Goal: Task Accomplishment & Management: Complete application form

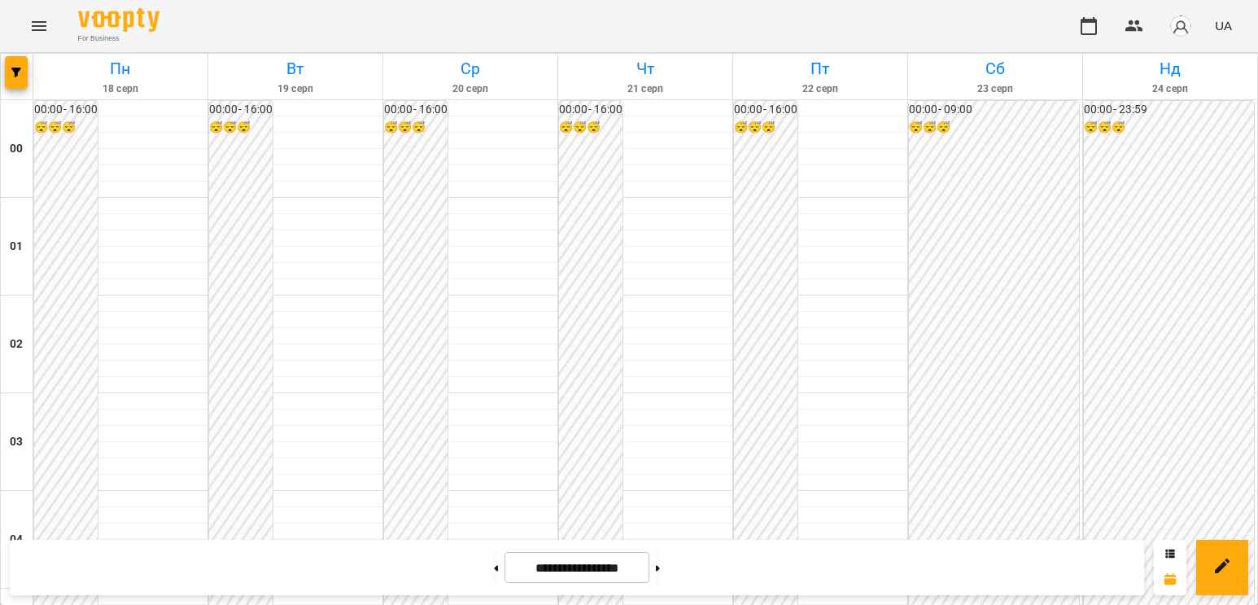
scroll to position [1546, 0]
click at [35, 32] on icon "Menu" at bounding box center [39, 26] width 20 height 20
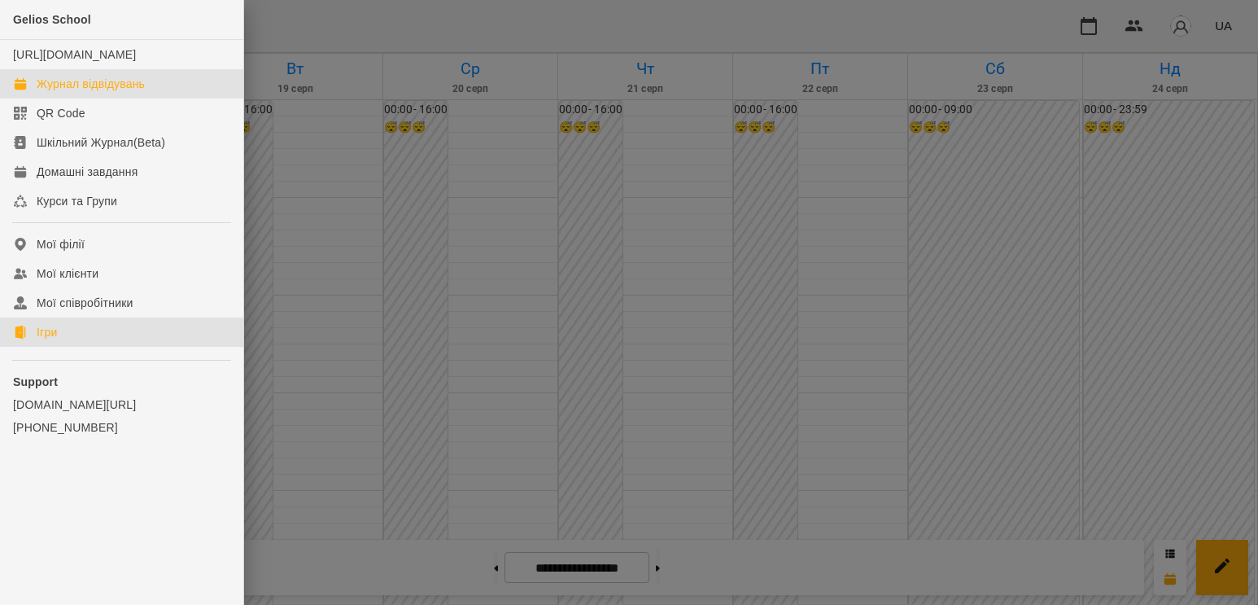
click at [102, 347] on link "Ігри" at bounding box center [121, 331] width 243 height 29
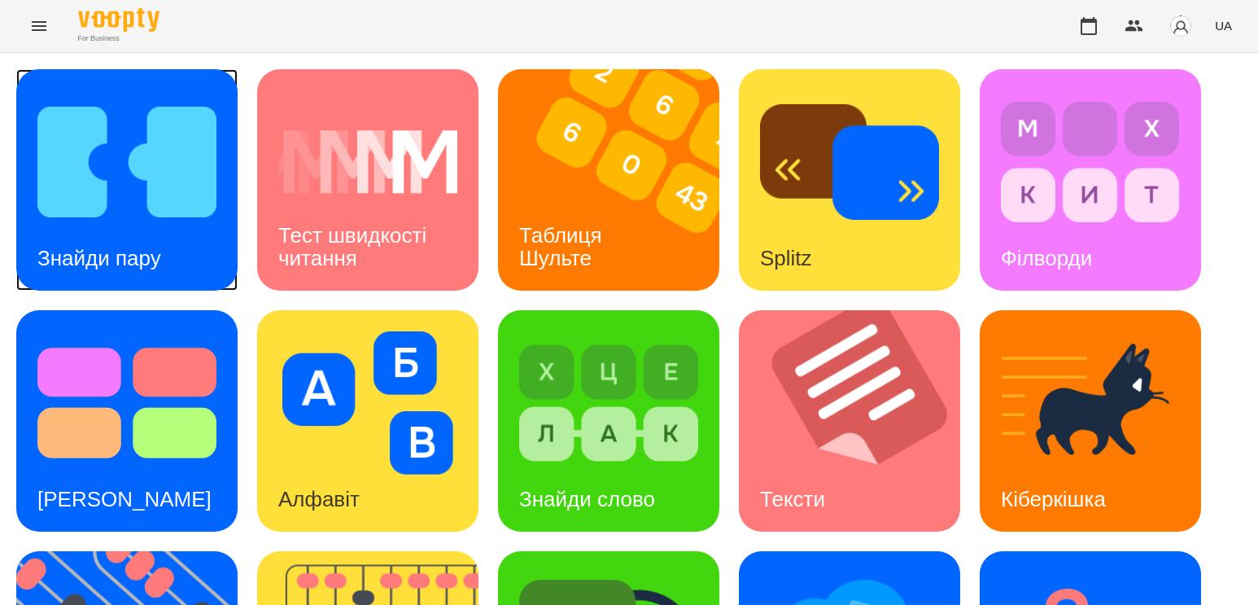
click at [149, 238] on div "Знайди пару" at bounding box center [99, 258] width 166 height 64
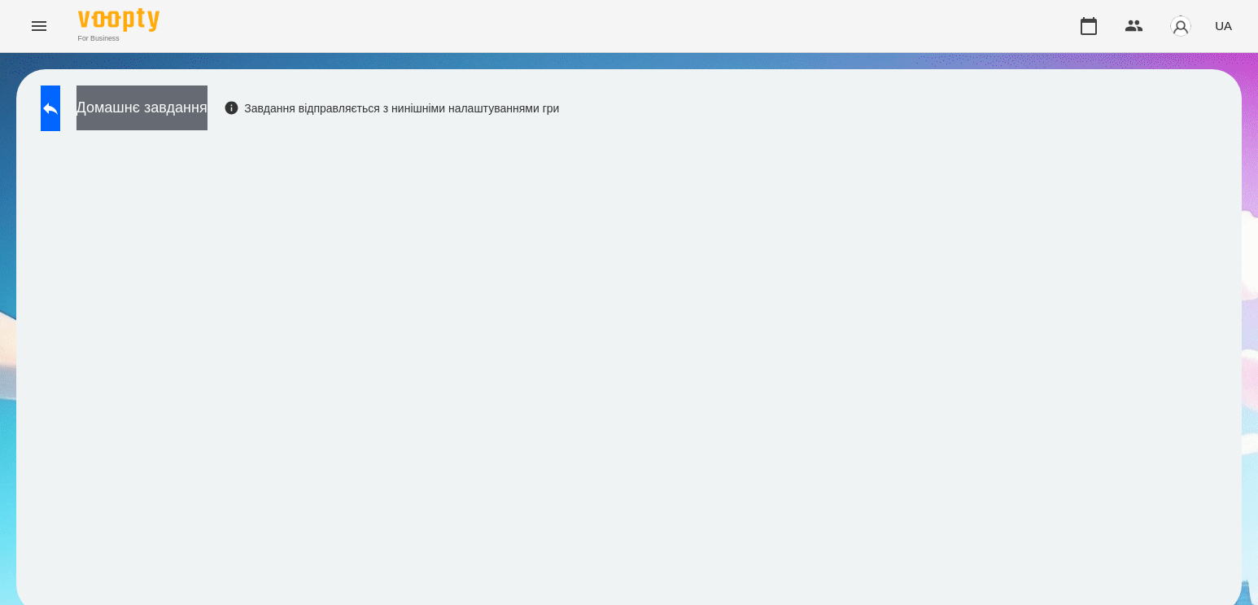
click at [207, 114] on button "Домашнє завдання" at bounding box center [141, 107] width 131 height 45
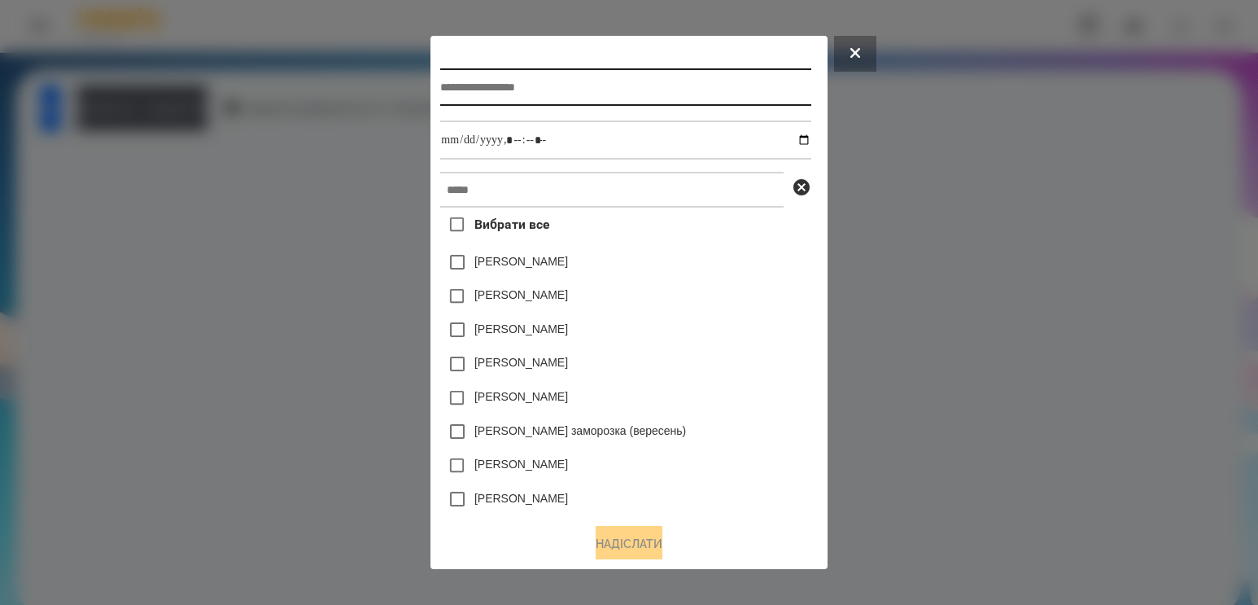
click at [510, 105] on input "text" at bounding box center [625, 86] width 370 height 37
type input "**********"
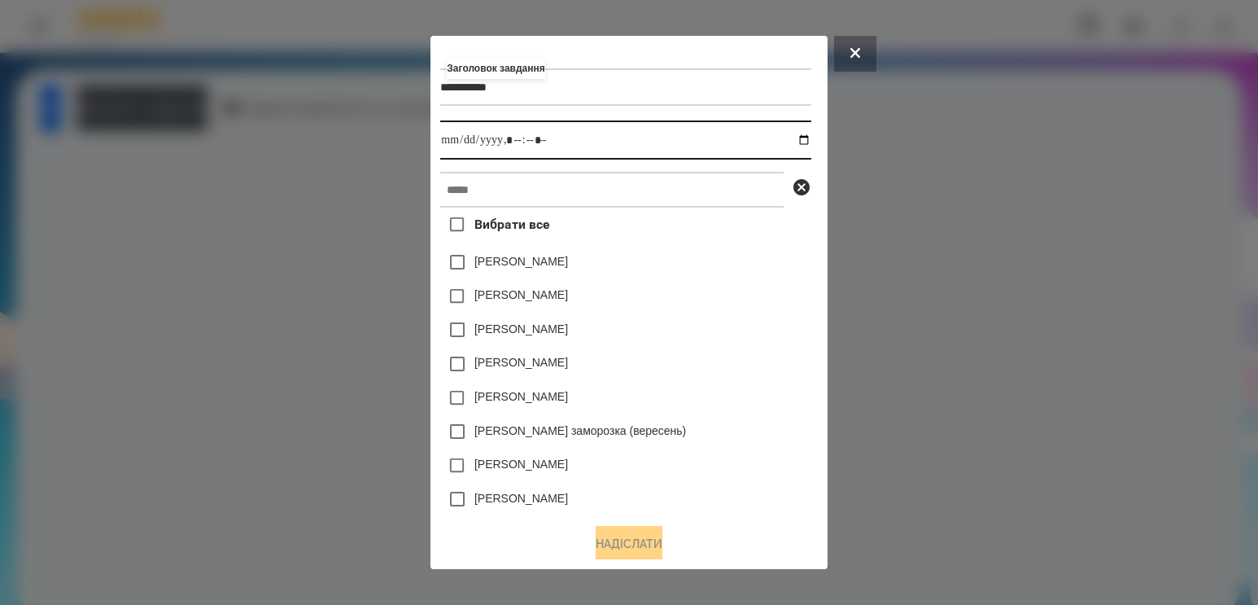
click at [799, 138] on input "datetime-local" at bounding box center [625, 139] width 370 height 39
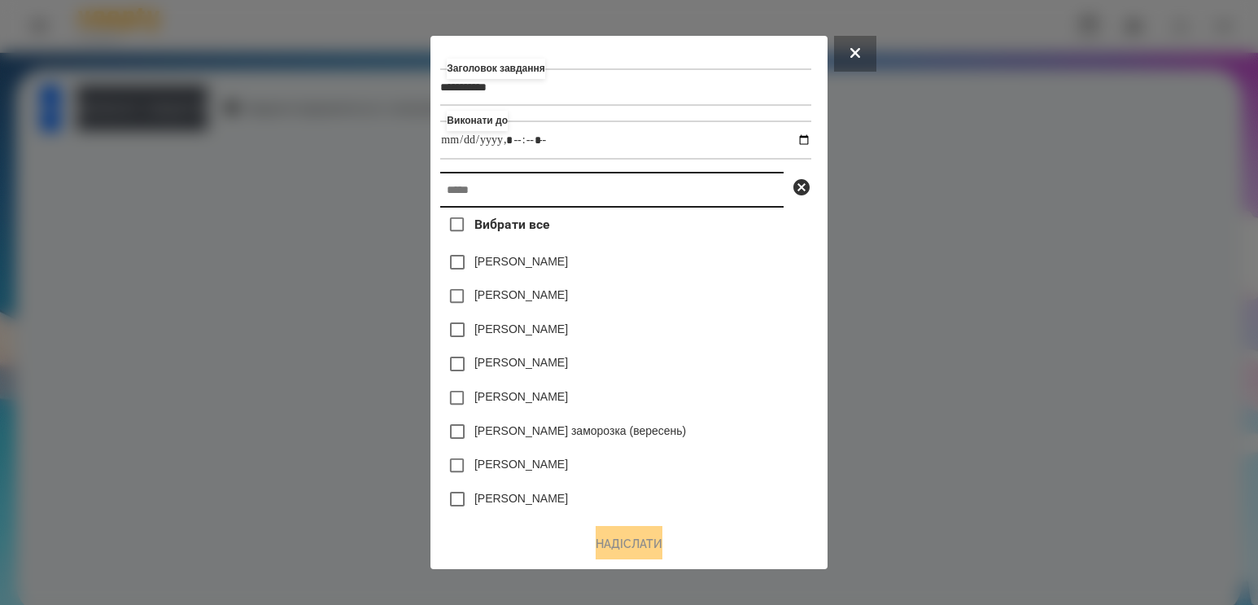
type input "**********"
click at [735, 203] on input "text" at bounding box center [611, 190] width 343 height 36
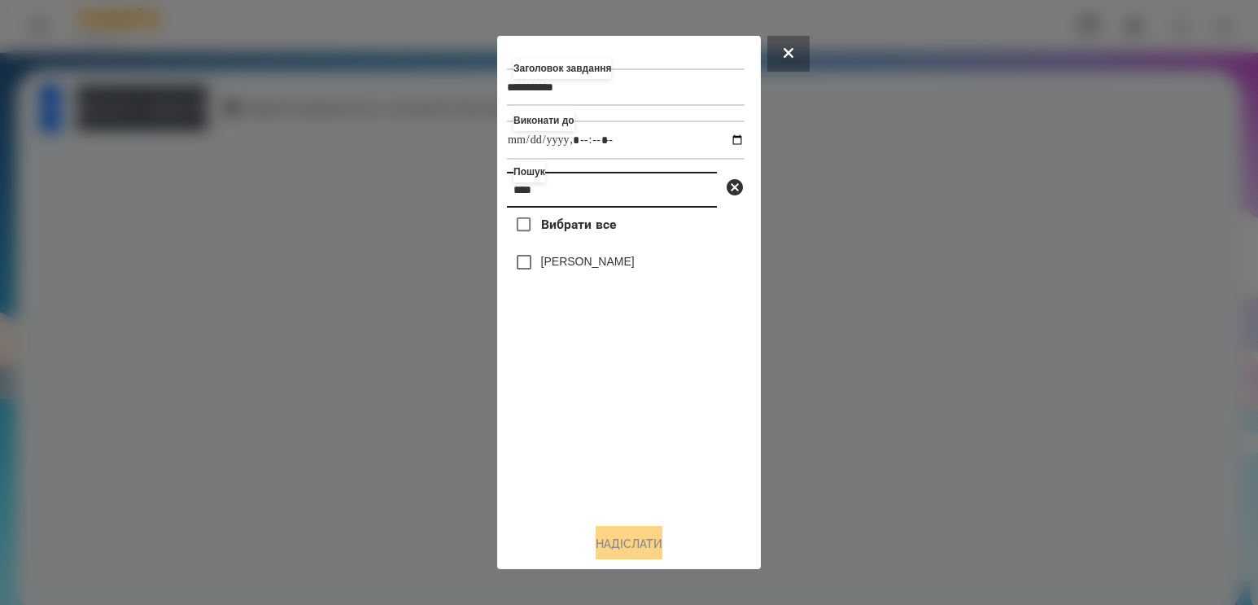
type input "****"
click at [615, 268] on label "[PERSON_NAME]" at bounding box center [588, 261] width 94 height 16
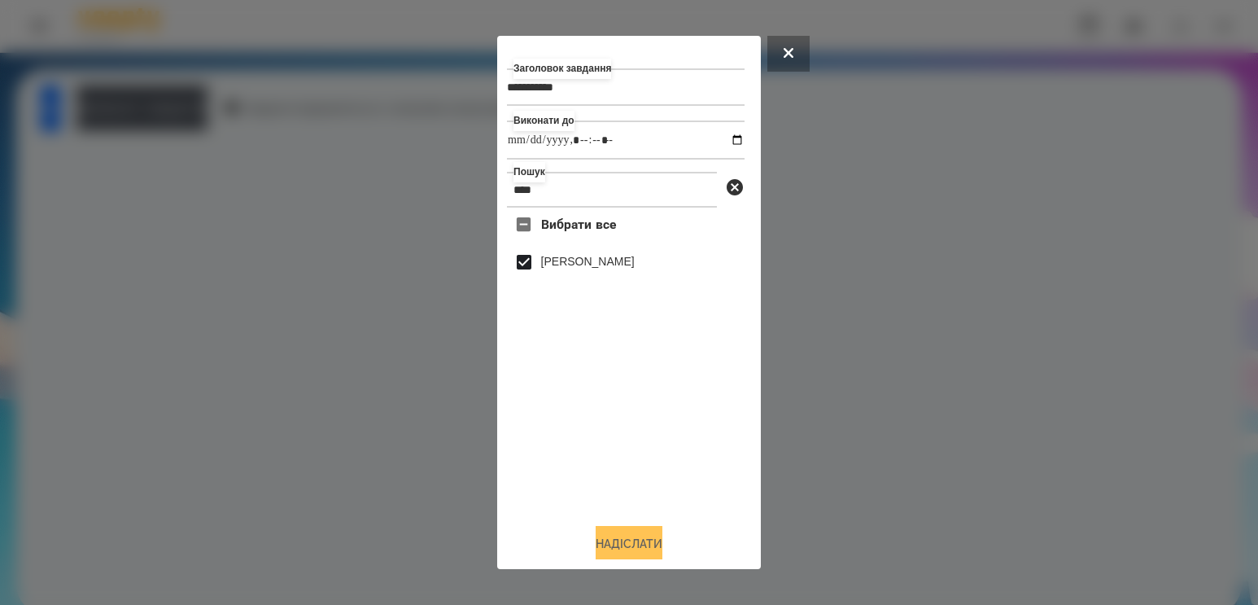
click at [619, 547] on button "Надіслати" at bounding box center [629, 544] width 67 height 36
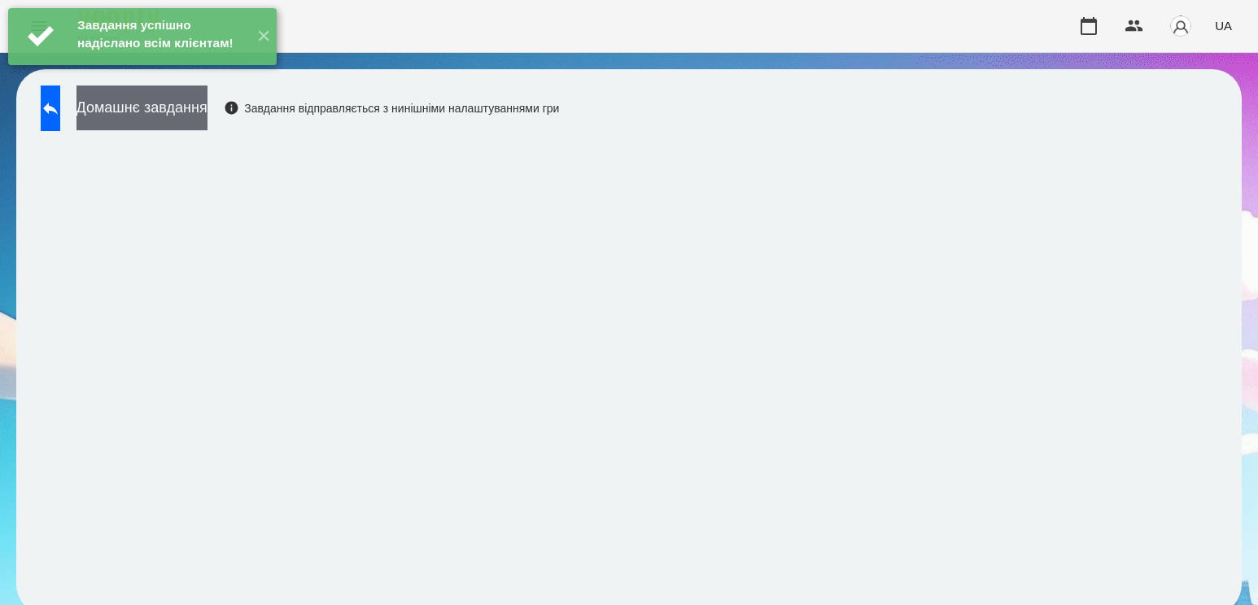
click at [207, 120] on button "Домашнє завдання" at bounding box center [141, 107] width 131 height 45
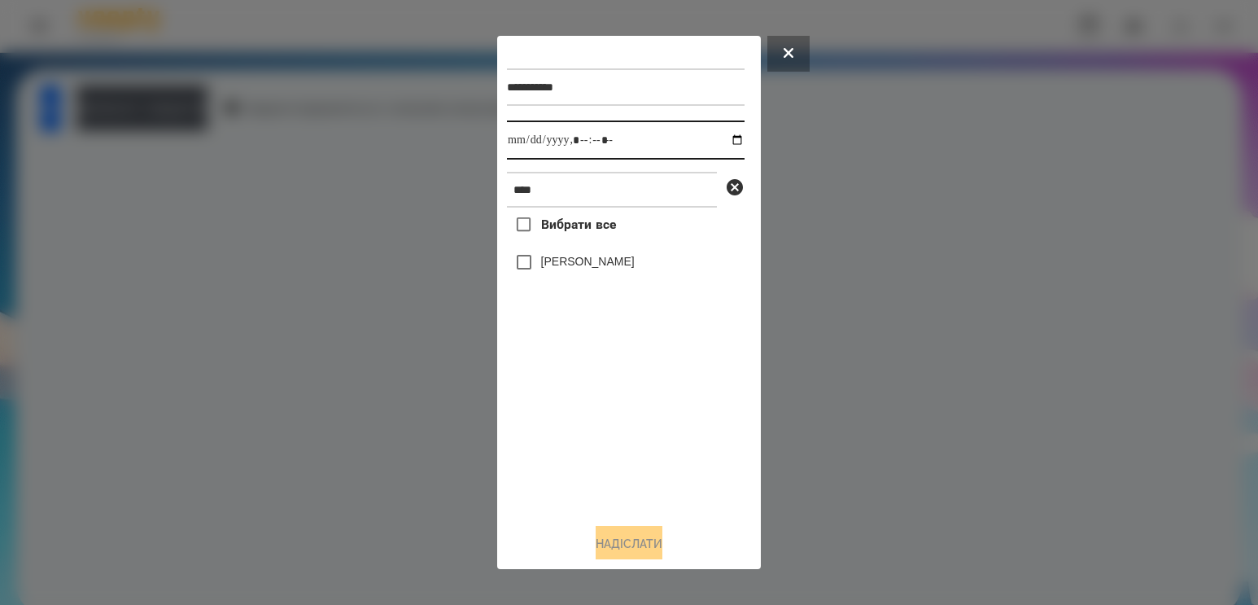
click at [727, 144] on input "datetime-local" at bounding box center [626, 139] width 238 height 39
type input "**********"
click at [570, 421] on div "Вибрати все [PERSON_NAME]" at bounding box center [626, 358] width 238 height 303
click at [578, 269] on label "[PERSON_NAME]" at bounding box center [588, 261] width 94 height 16
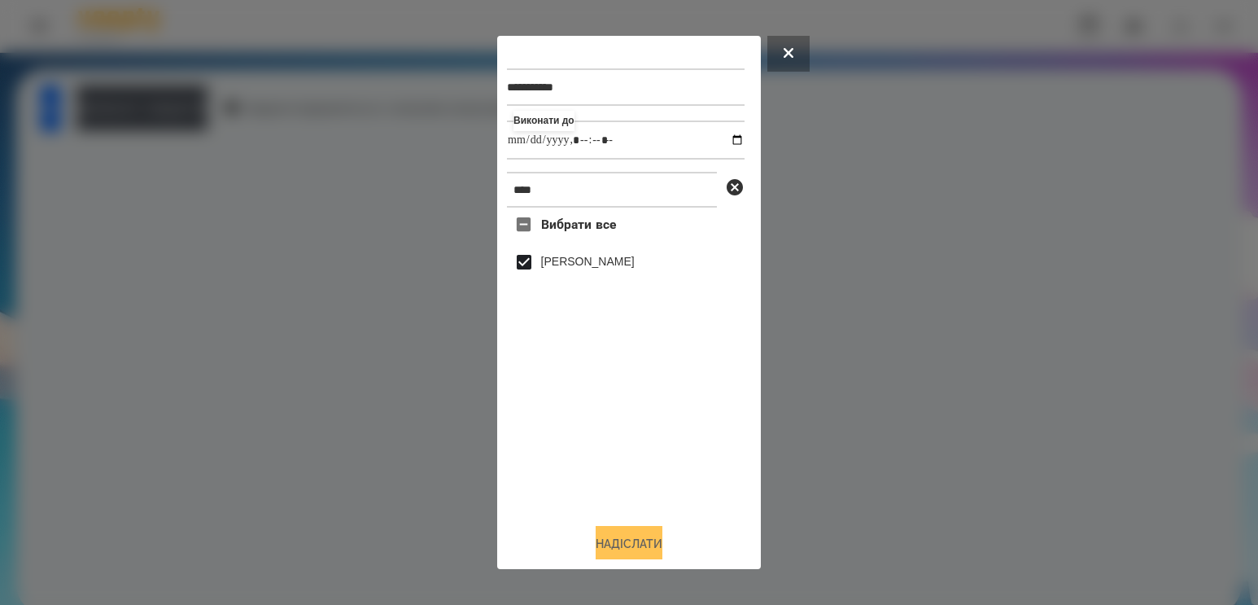
click at [618, 551] on button "Надіслати" at bounding box center [629, 544] width 67 height 36
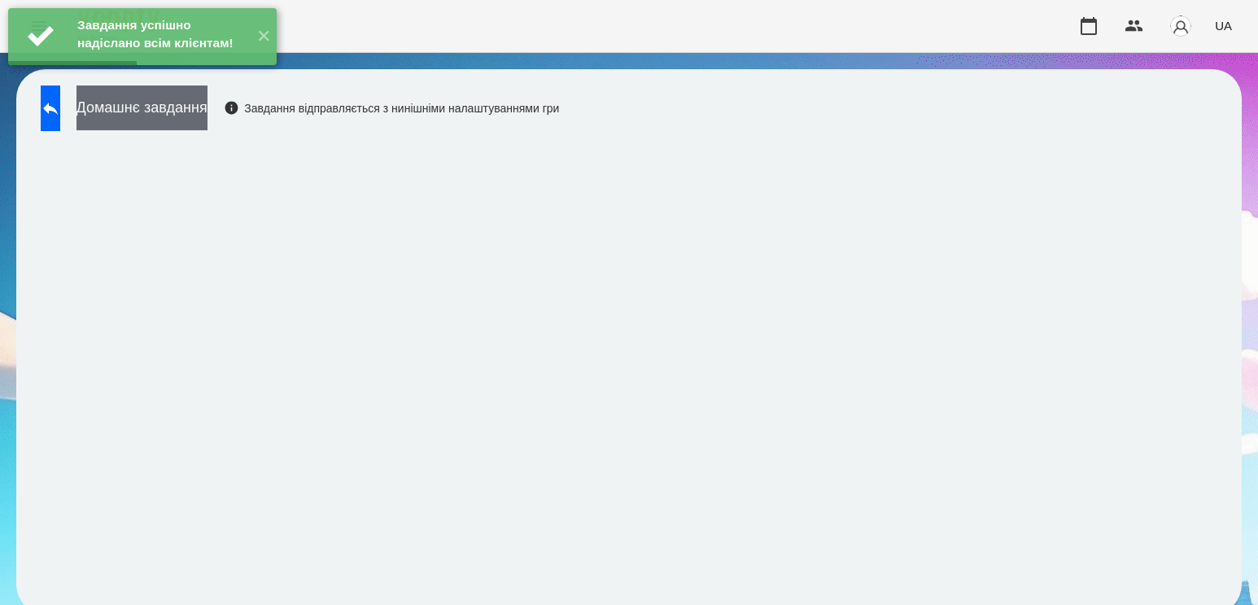
click at [177, 120] on button "Домашнє завдання" at bounding box center [141, 107] width 131 height 45
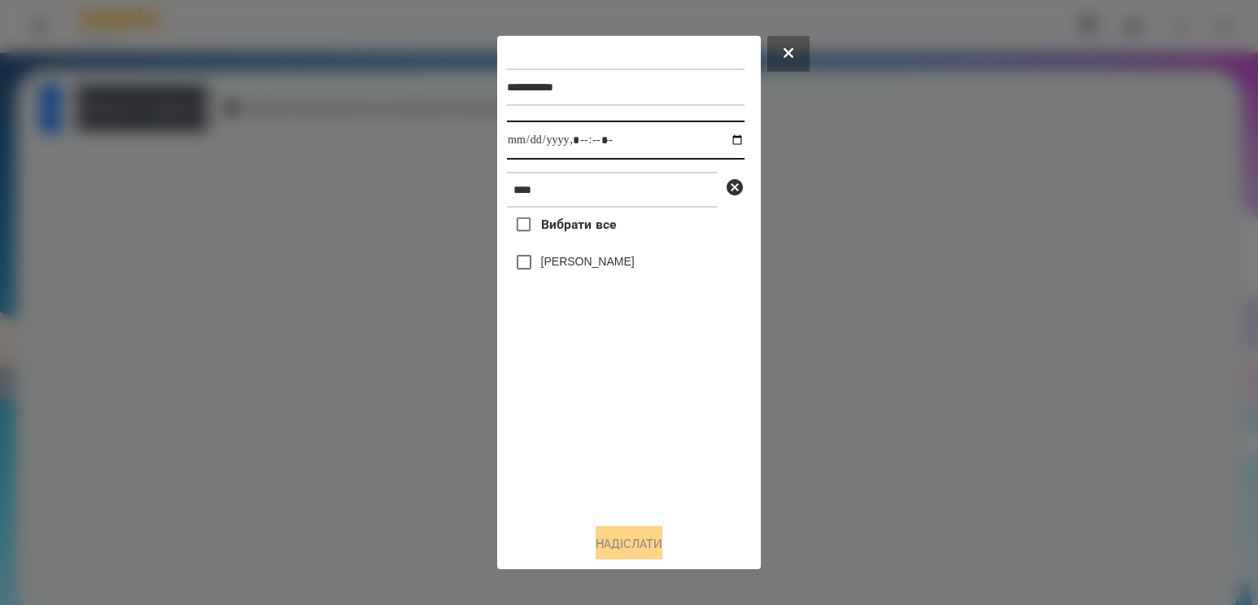
click at [727, 142] on input "datetime-local" at bounding box center [626, 139] width 238 height 39
type input "**********"
click at [591, 404] on div "Вибрати все [PERSON_NAME]" at bounding box center [626, 358] width 238 height 303
click at [609, 267] on label "[PERSON_NAME]" at bounding box center [588, 261] width 94 height 16
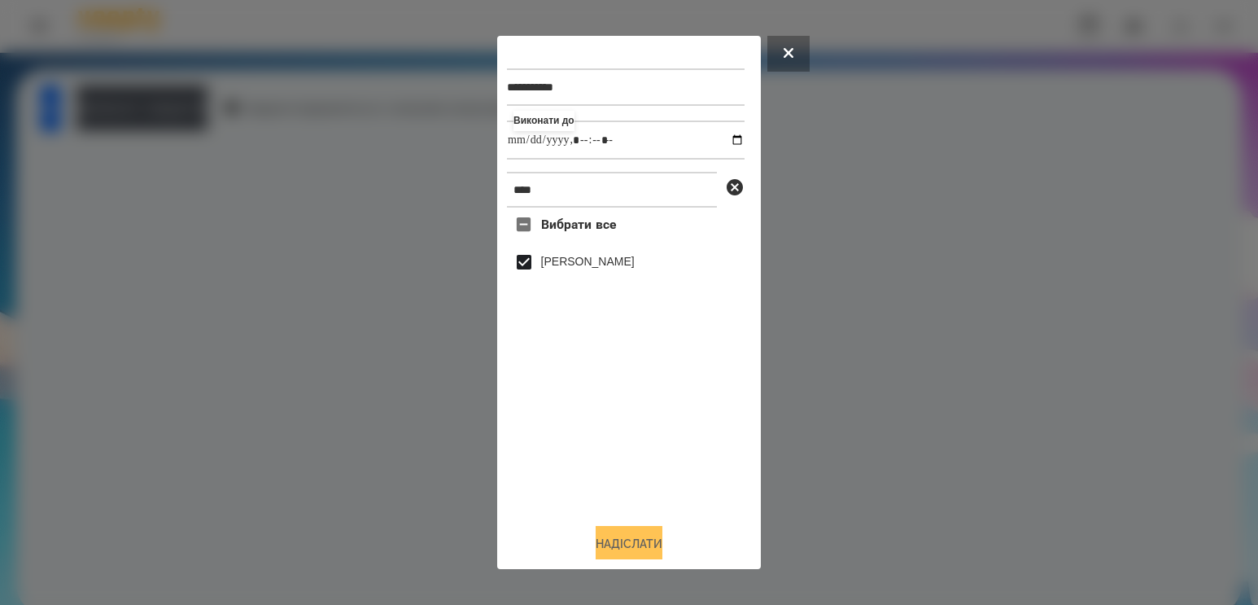
click at [646, 533] on button "Надіслати" at bounding box center [629, 544] width 67 height 36
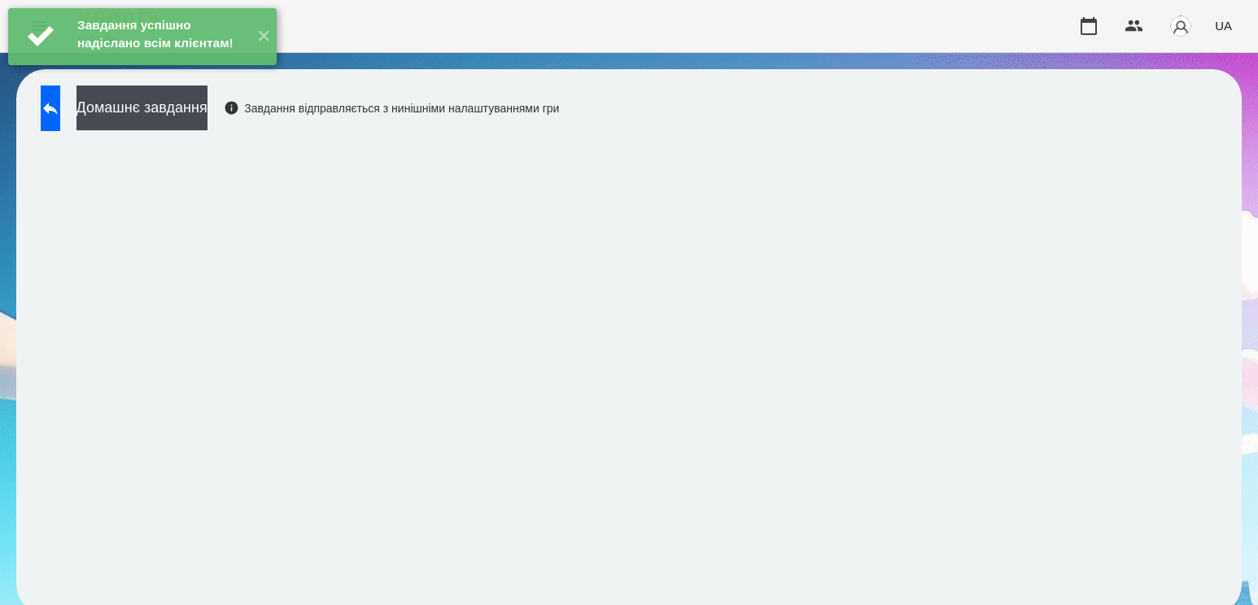
click at [198, 73] on div "Завдання успішно надіслано всім клієнтам! ✕" at bounding box center [142, 36] width 285 height 73
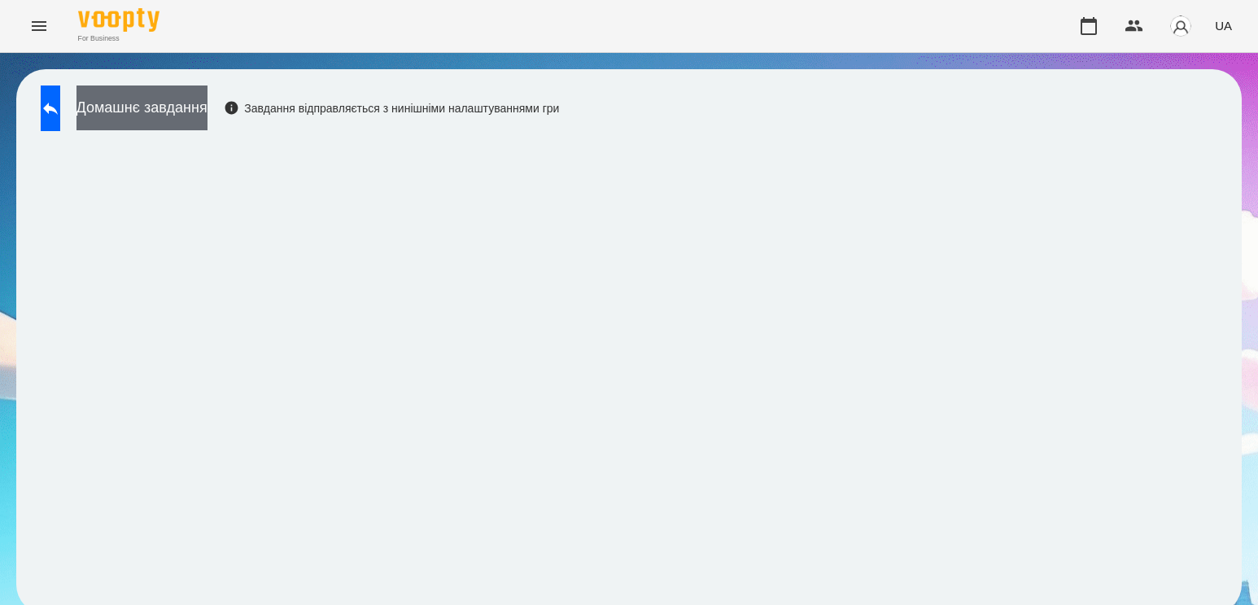
click at [198, 103] on button "Домашнє завдання" at bounding box center [141, 107] width 131 height 45
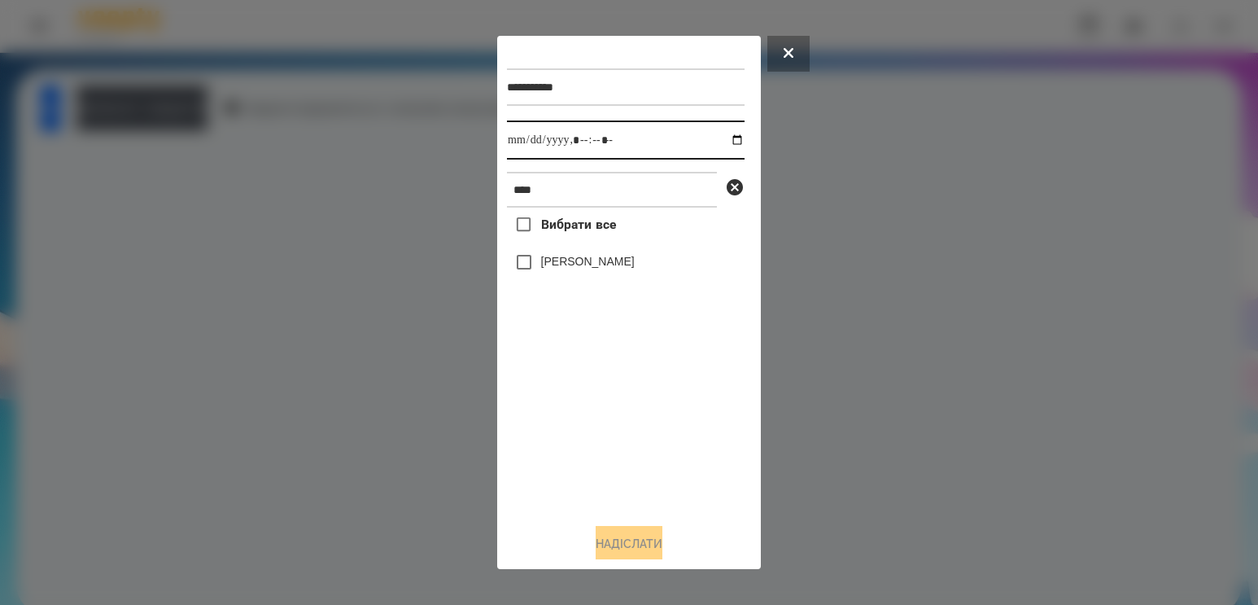
click at [729, 141] on input "datetime-local" at bounding box center [626, 139] width 238 height 39
type input "**********"
click at [632, 412] on div "Вибрати все [PERSON_NAME]" at bounding box center [626, 358] width 238 height 303
click at [605, 262] on label "[PERSON_NAME]" at bounding box center [588, 261] width 94 height 16
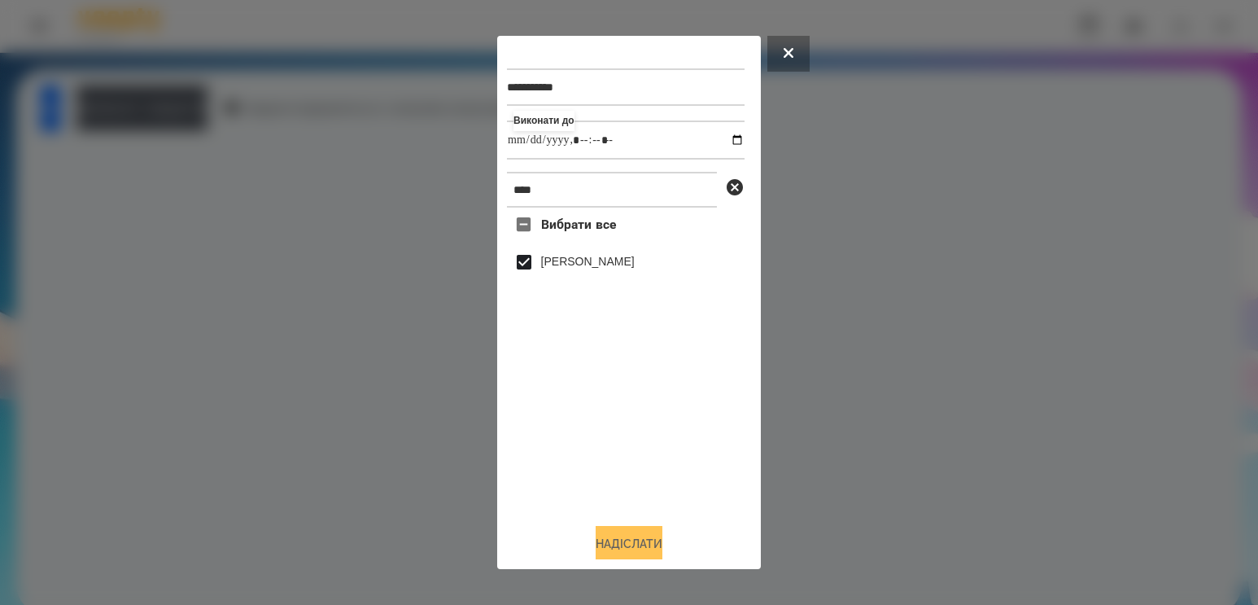
click at [622, 541] on button "Надіслати" at bounding box center [629, 544] width 67 height 36
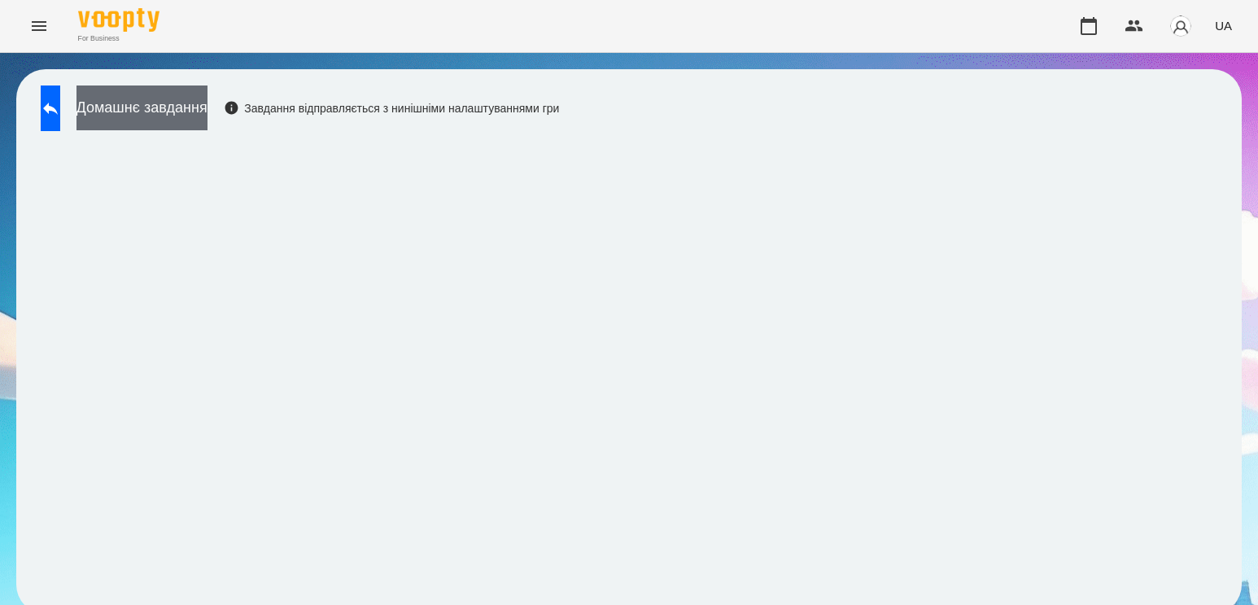
click at [207, 106] on button "Домашнє завдання" at bounding box center [141, 107] width 131 height 45
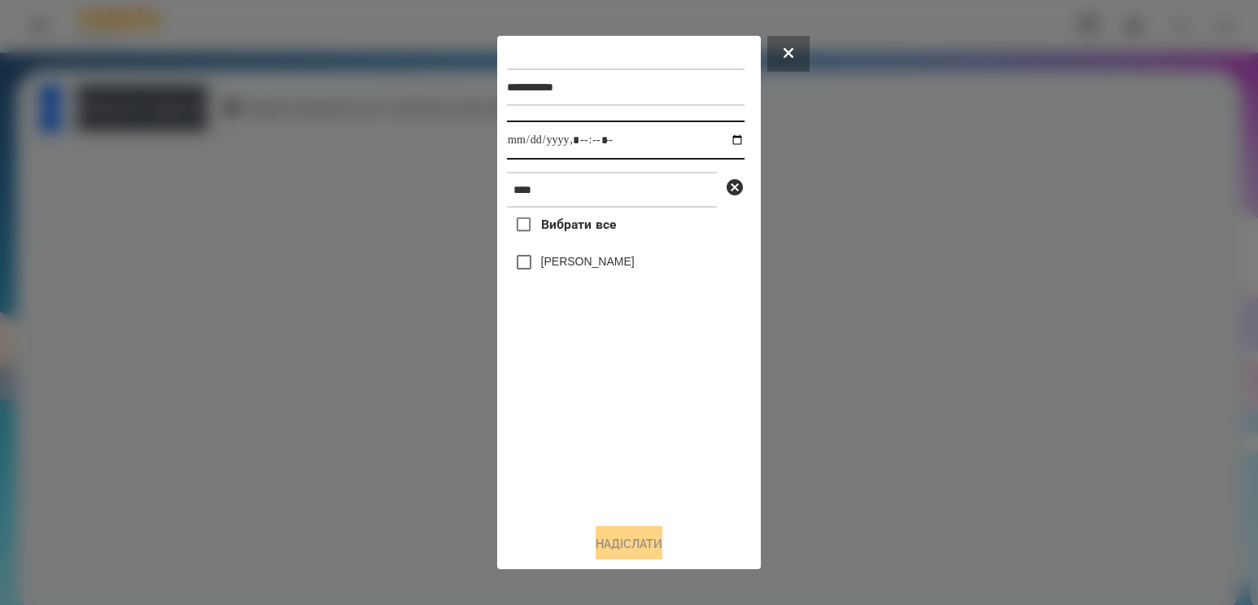
click at [715, 142] on input "datetime-local" at bounding box center [626, 139] width 238 height 39
type input "**********"
drag, startPoint x: 658, startPoint y: 404, endPoint x: 649, endPoint y: 330, distance: 74.7
click at [658, 404] on div "Вибрати все [PERSON_NAME]" at bounding box center [626, 358] width 238 height 303
click at [631, 269] on label "[PERSON_NAME]" at bounding box center [588, 261] width 94 height 16
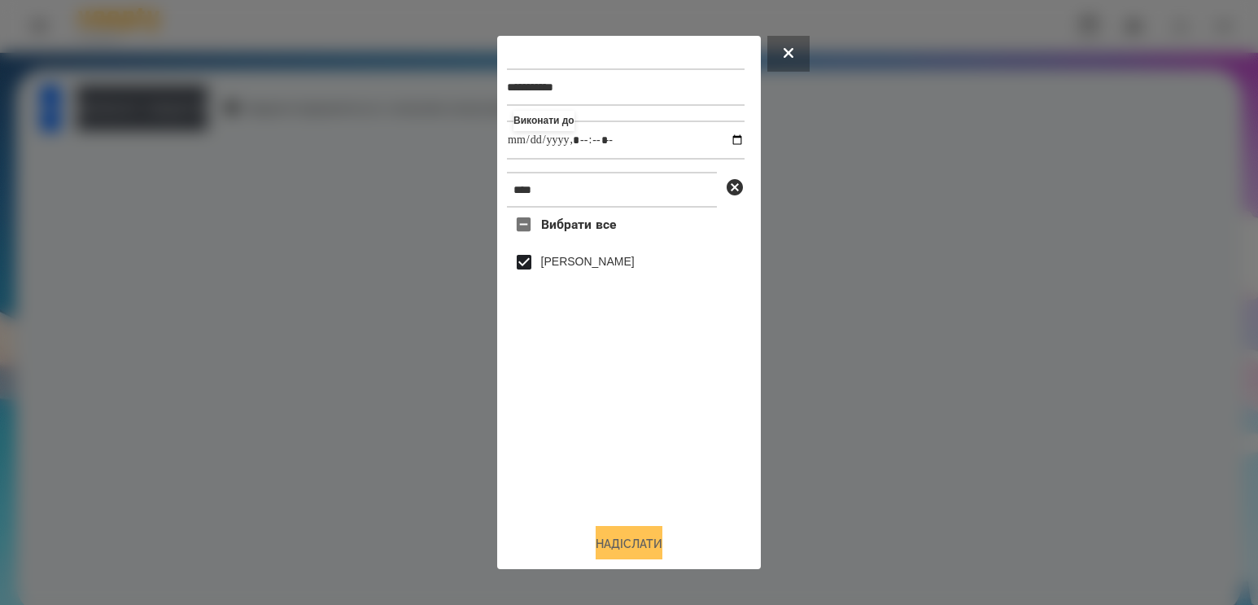
click at [601, 542] on button "Надіслати" at bounding box center [629, 544] width 67 height 36
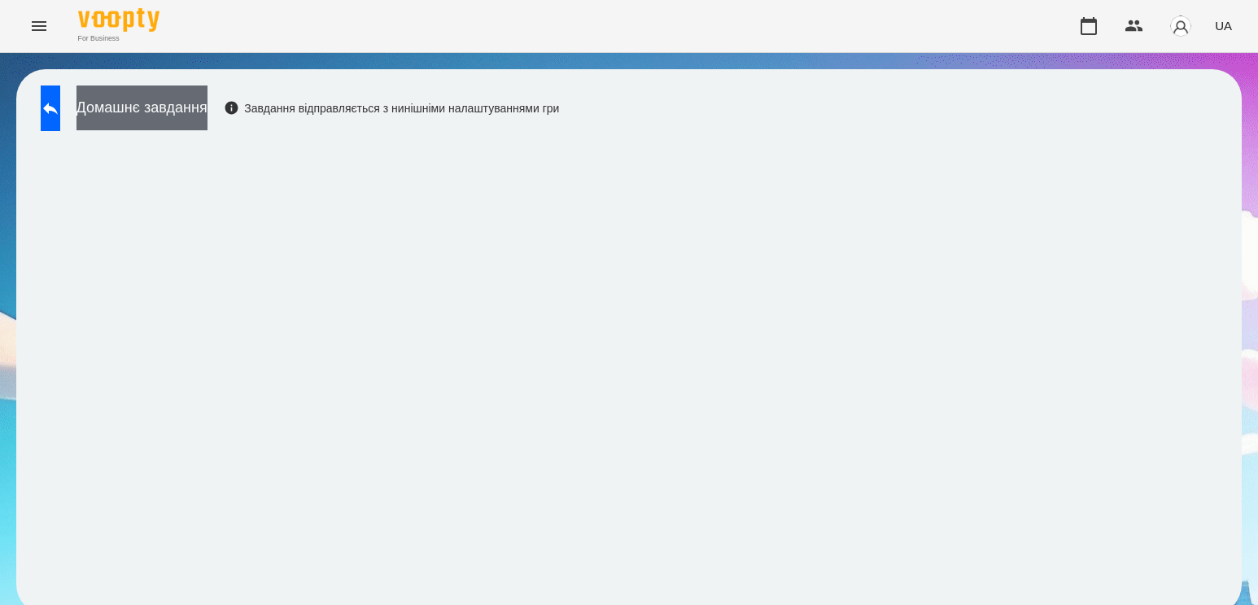
click at [207, 113] on button "Домашнє завдання" at bounding box center [141, 107] width 131 height 45
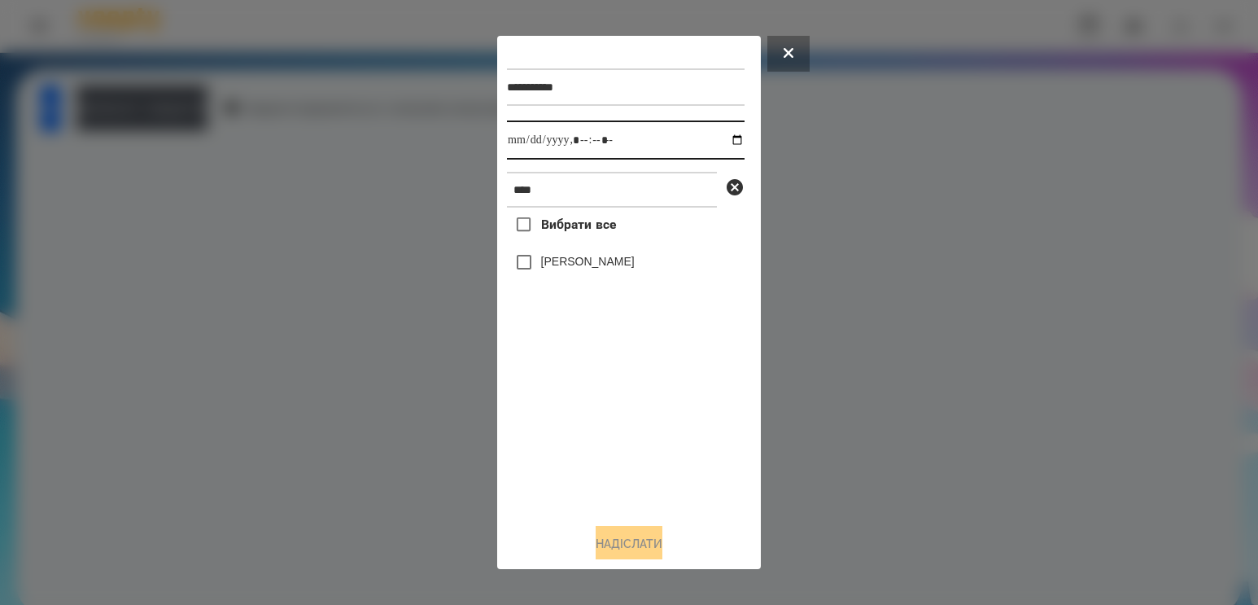
click at [724, 137] on input "datetime-local" at bounding box center [626, 139] width 238 height 39
type input "**********"
drag, startPoint x: 668, startPoint y: 465, endPoint x: 662, endPoint y: 334, distance: 132.0
click at [668, 465] on div "Вибрати все [PERSON_NAME]" at bounding box center [626, 358] width 238 height 303
click at [633, 261] on label "[PERSON_NAME]" at bounding box center [588, 261] width 94 height 16
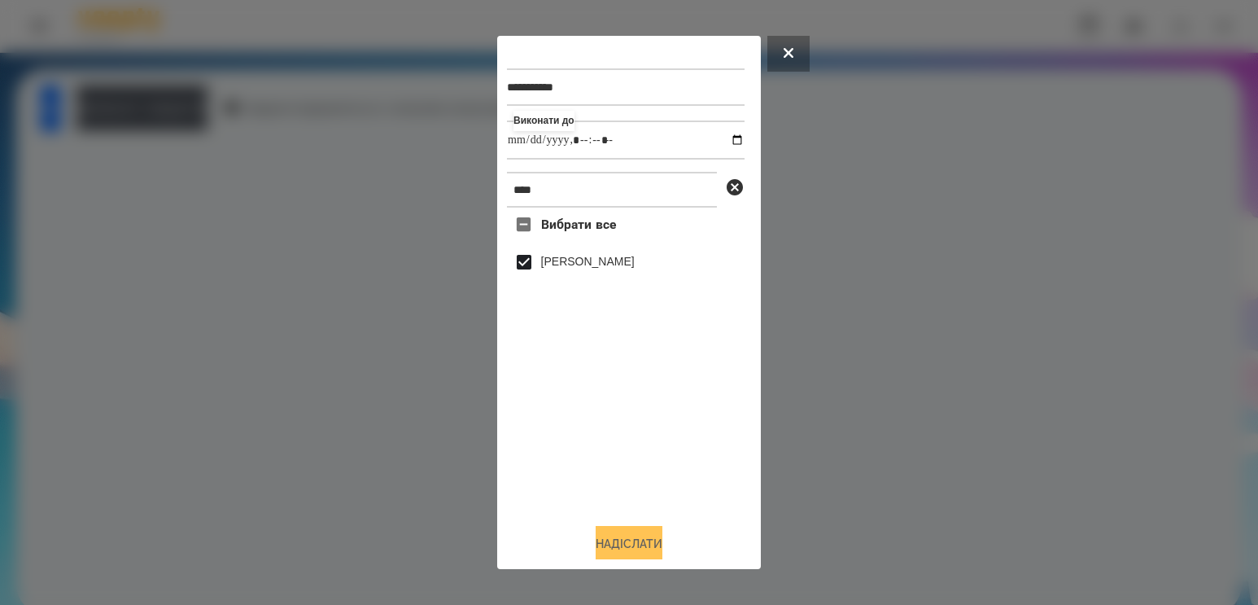
click at [641, 553] on button "Надіслати" at bounding box center [629, 544] width 67 height 36
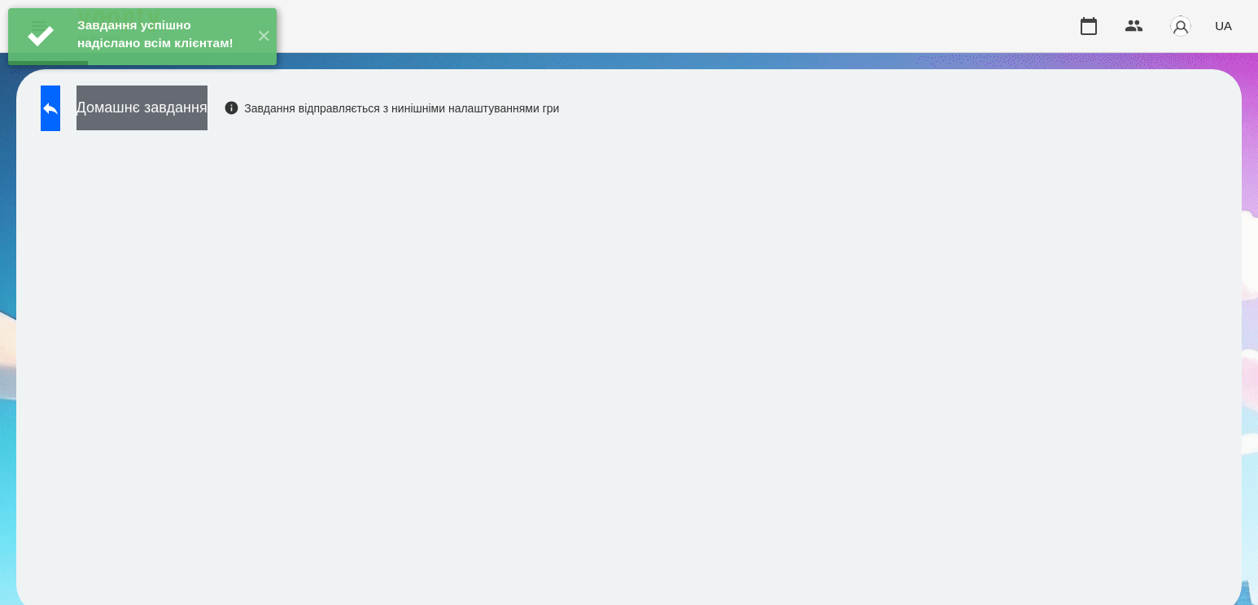
click at [207, 114] on button "Домашнє завдання" at bounding box center [141, 107] width 131 height 45
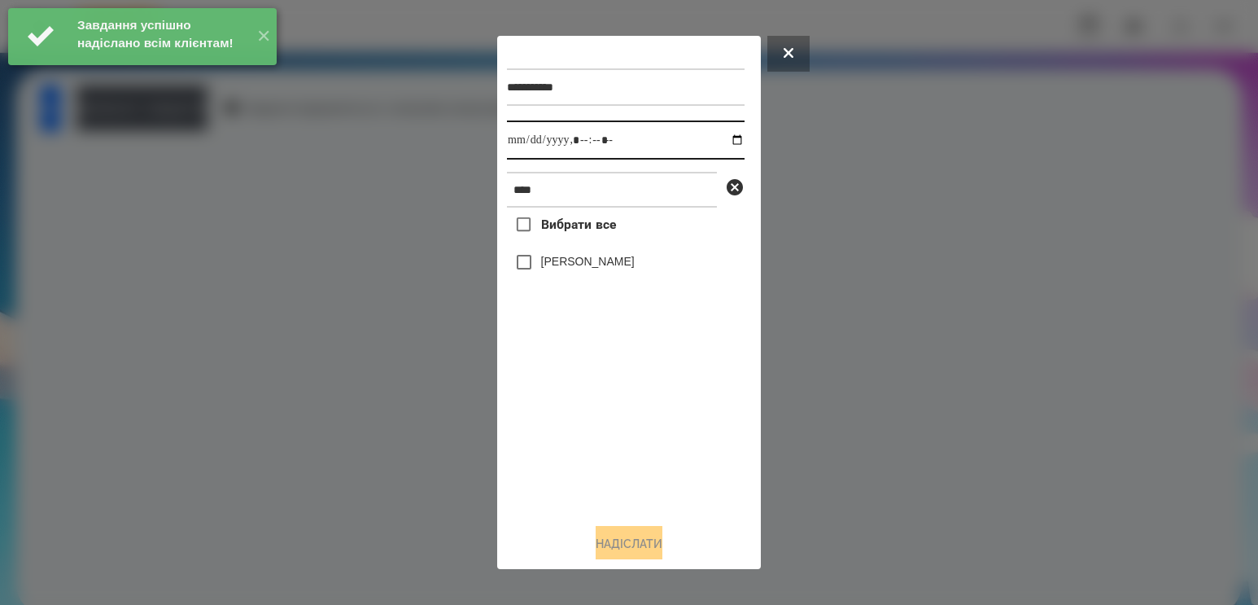
click at [725, 137] on input "datetime-local" at bounding box center [626, 139] width 238 height 39
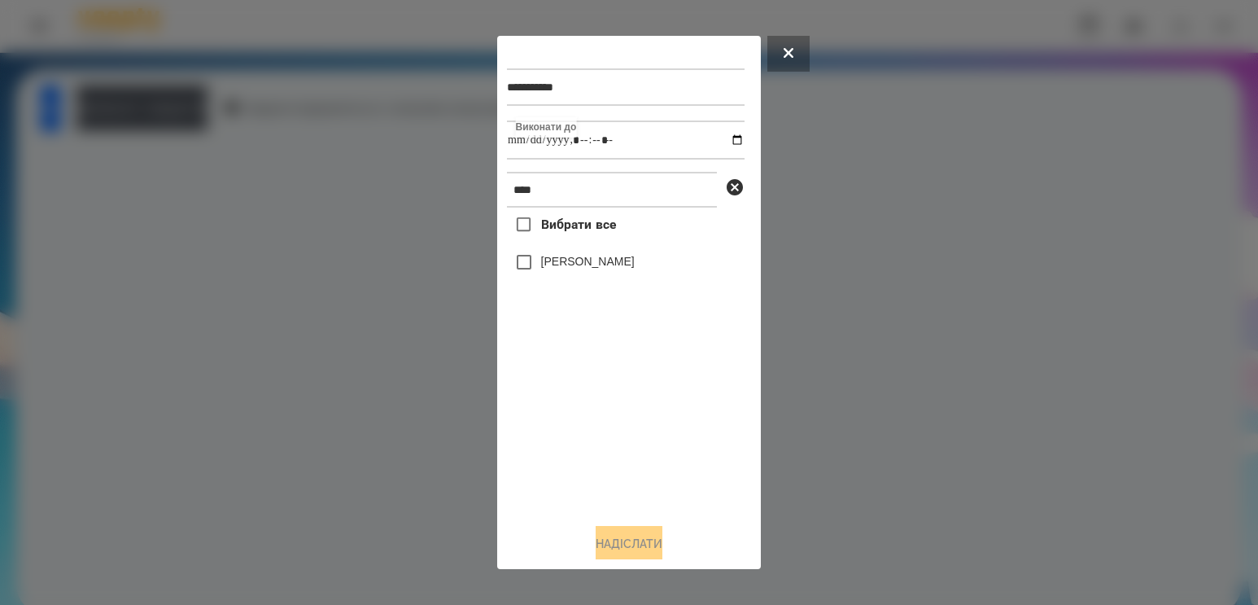
type input "**********"
click at [601, 435] on div "Вибрати все [PERSON_NAME]" at bounding box center [626, 358] width 238 height 303
click at [578, 264] on label "[PERSON_NAME]" at bounding box center [588, 261] width 94 height 16
click at [653, 547] on button "Надіслати" at bounding box center [629, 544] width 67 height 36
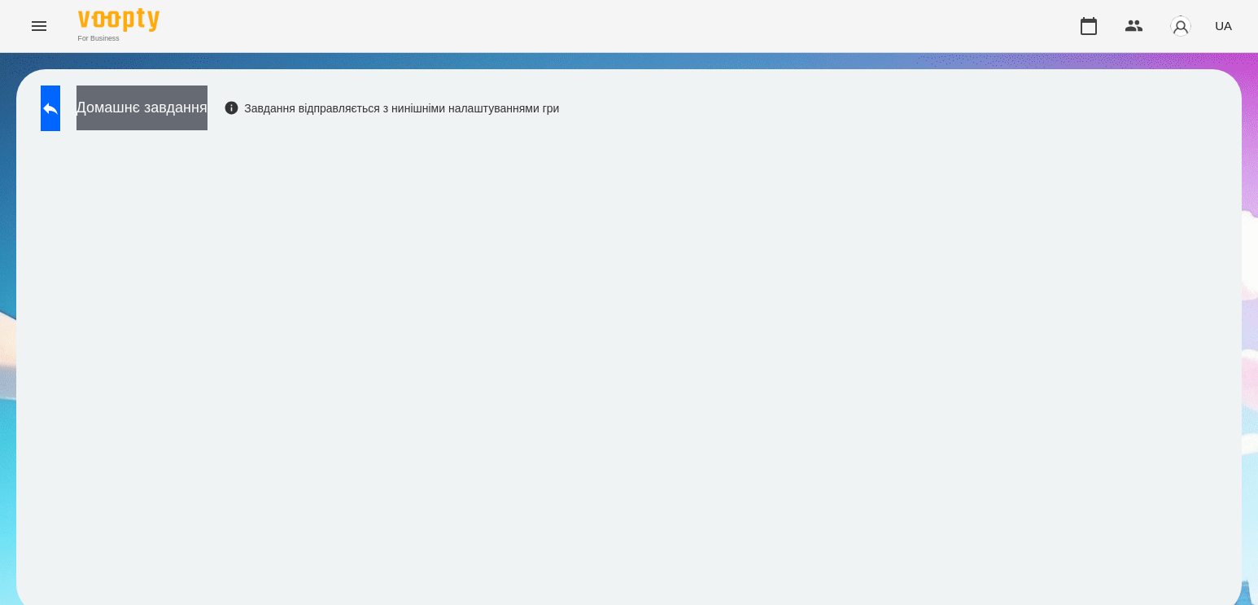
click at [207, 111] on button "Домашнє завдання" at bounding box center [141, 107] width 131 height 45
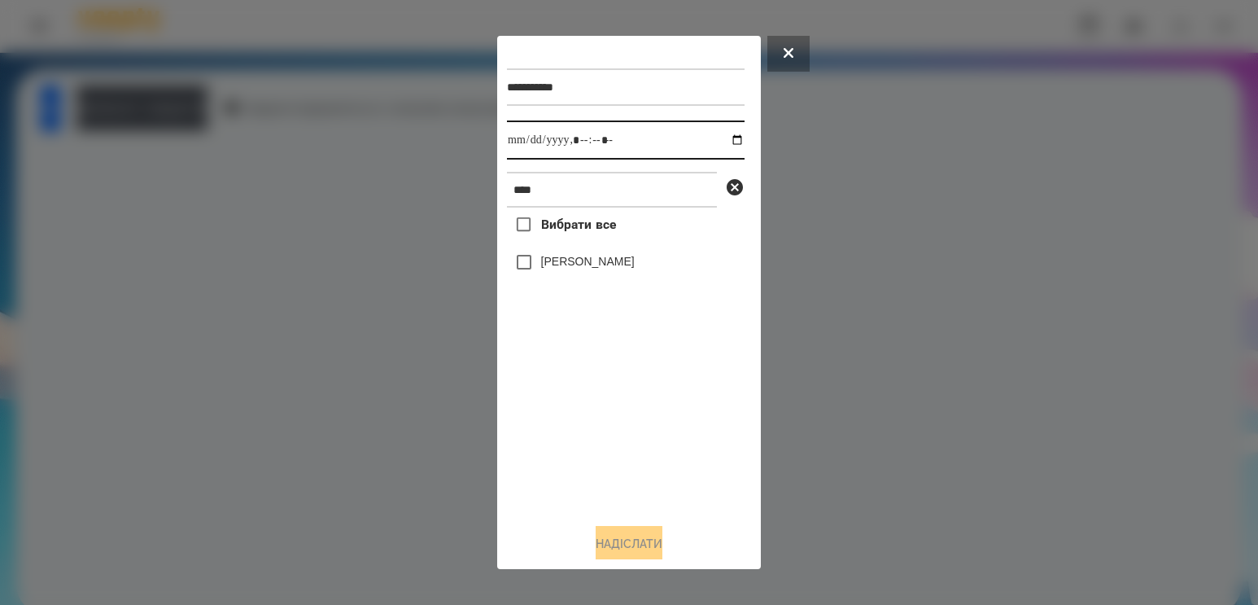
click at [722, 146] on input "datetime-local" at bounding box center [626, 139] width 238 height 39
type input "**********"
drag, startPoint x: 565, startPoint y: 462, endPoint x: 577, endPoint y: 391, distance: 72.6
click at [565, 458] on div "Вибрати все [PERSON_NAME]" at bounding box center [626, 358] width 238 height 303
drag, startPoint x: 571, startPoint y: 199, endPoint x: 278, endPoint y: 212, distance: 293.2
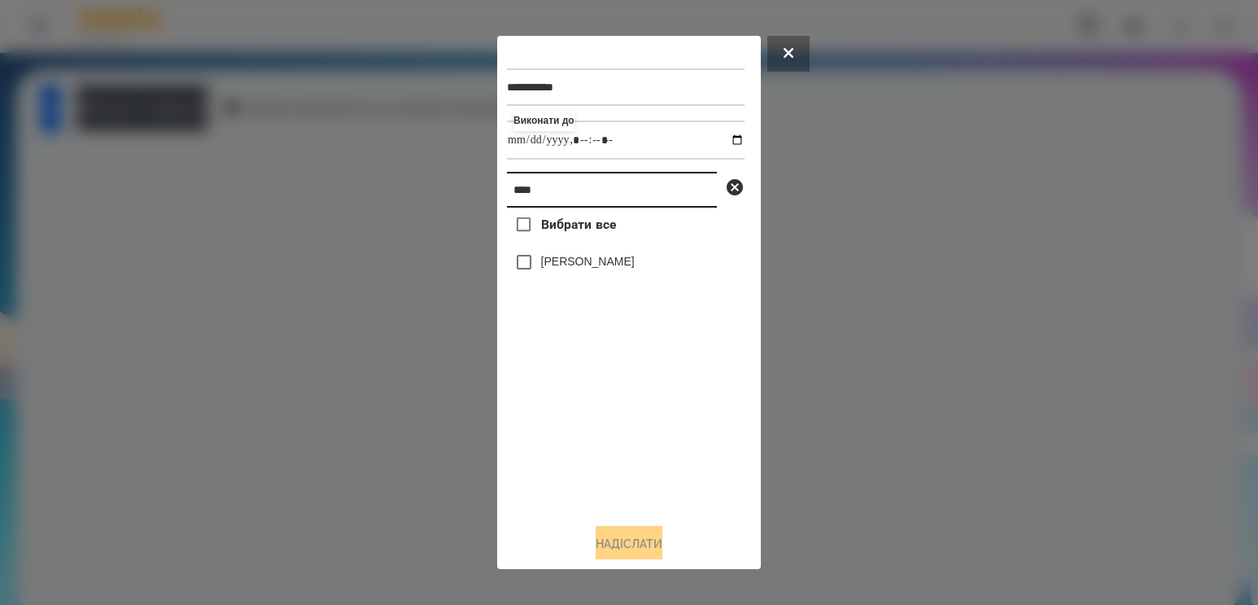
click at [289, 210] on div "**********" at bounding box center [629, 302] width 1258 height 605
type input "******"
click at [593, 268] on label "[PERSON_NAME]" at bounding box center [588, 261] width 94 height 16
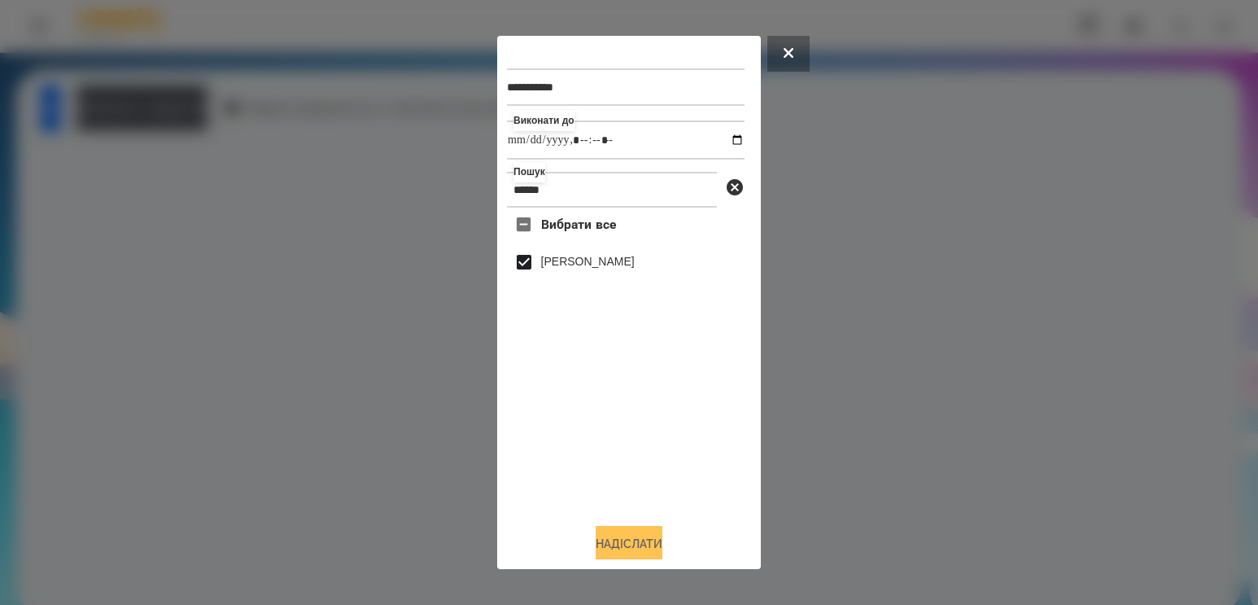
click at [618, 543] on button "Надіслати" at bounding box center [629, 544] width 67 height 36
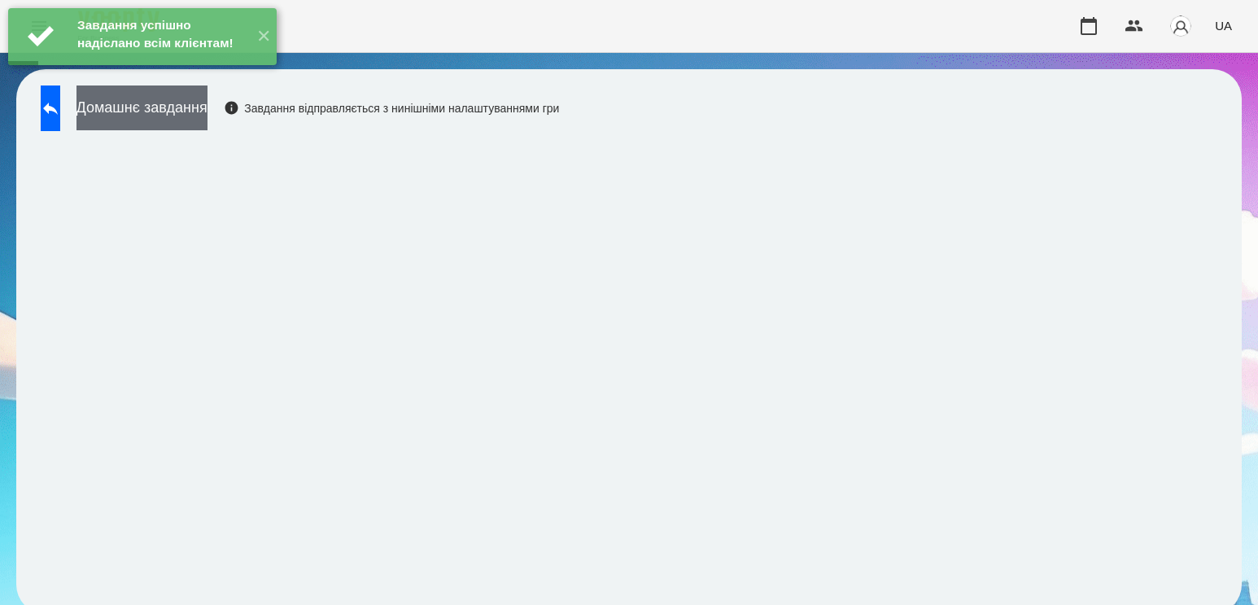
click at [151, 105] on button "Домашнє завдання" at bounding box center [141, 107] width 131 height 45
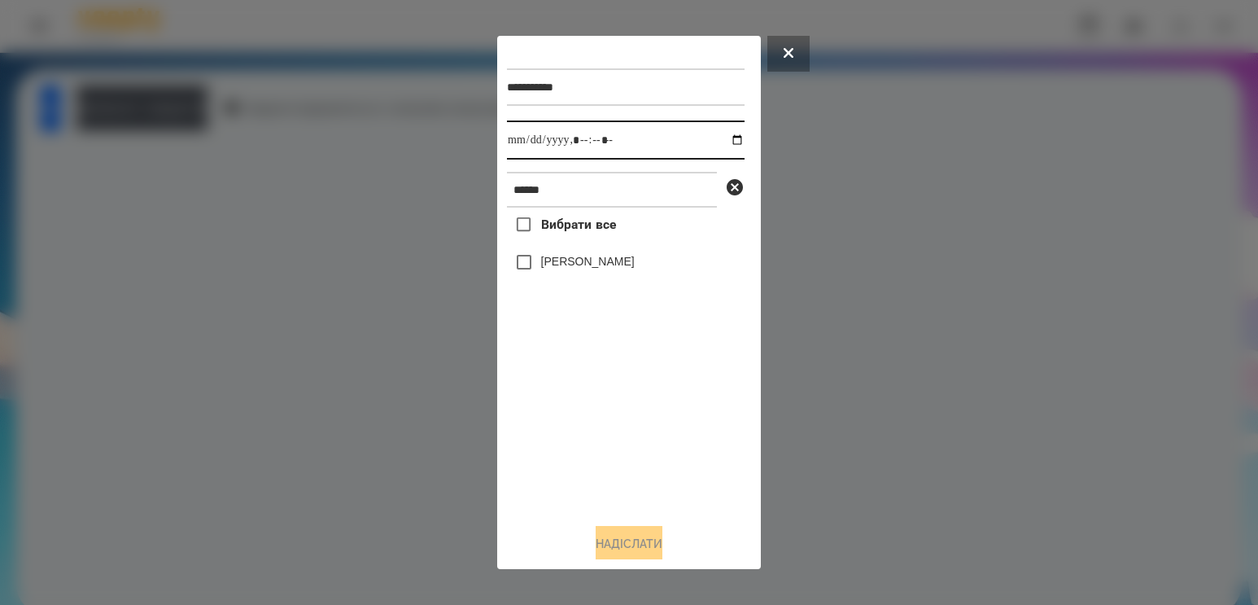
click at [727, 139] on input "datetime-local" at bounding box center [626, 139] width 238 height 39
type input "**********"
drag, startPoint x: 593, startPoint y: 421, endPoint x: 592, endPoint y: 394, distance: 27.7
click at [593, 421] on div "Вибрати все [PERSON_NAME]" at bounding box center [626, 358] width 238 height 303
click at [571, 260] on label "[PERSON_NAME]" at bounding box center [588, 261] width 94 height 16
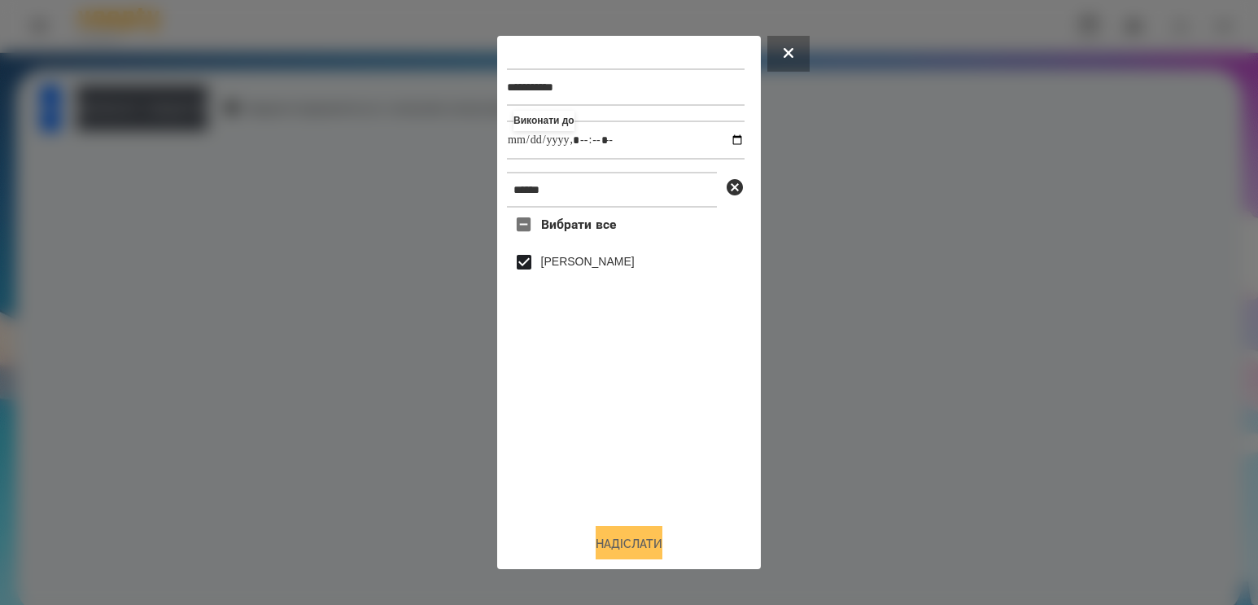
click at [612, 557] on button "Надіслати" at bounding box center [629, 544] width 67 height 36
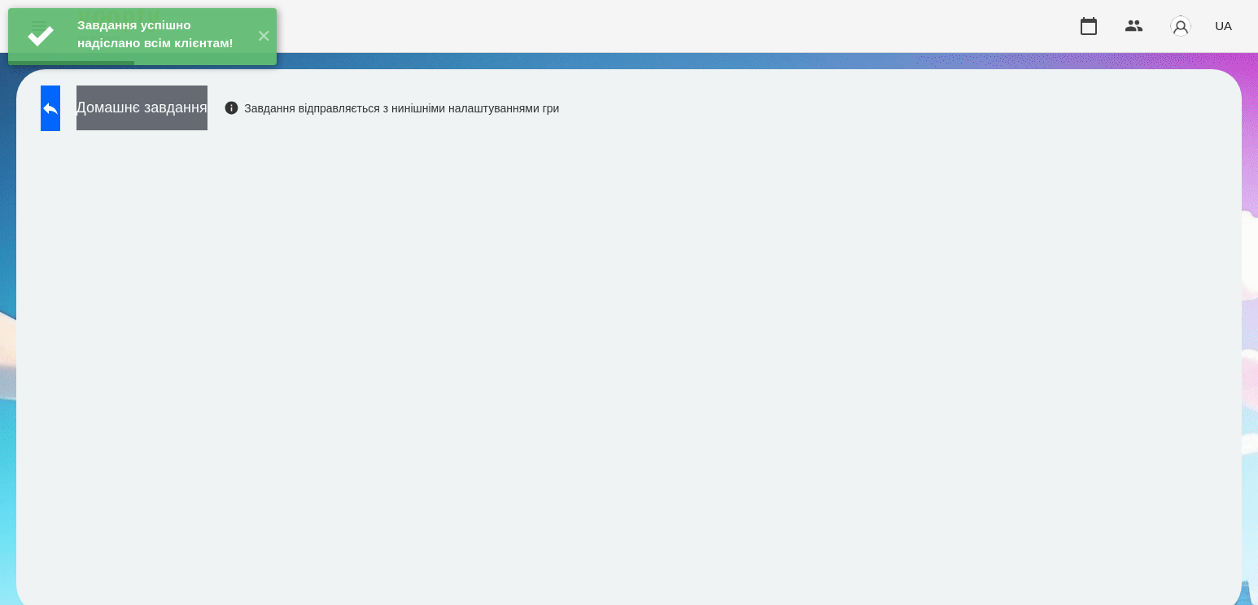
click at [186, 111] on button "Домашнє завдання" at bounding box center [141, 107] width 131 height 45
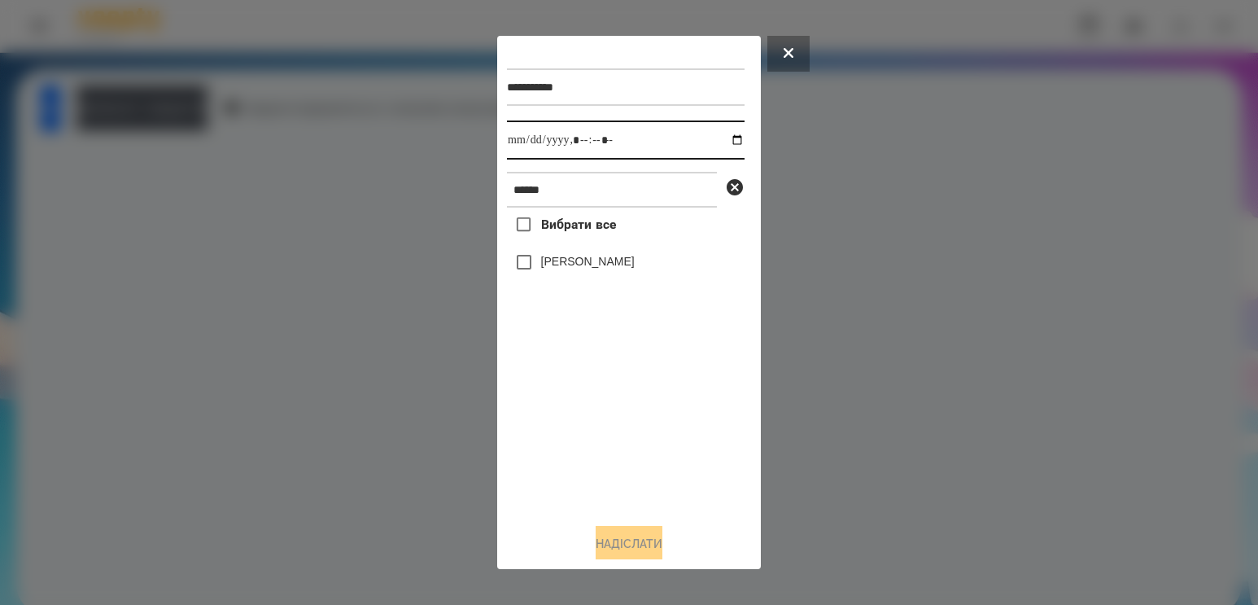
click at [714, 144] on input "datetime-local" at bounding box center [626, 139] width 238 height 39
type input "**********"
drag, startPoint x: 606, startPoint y: 457, endPoint x: 605, endPoint y: 439, distance: 18.7
click at [606, 457] on div "Вибрати все [PERSON_NAME]" at bounding box center [626, 358] width 238 height 303
click at [563, 269] on label "[PERSON_NAME]" at bounding box center [588, 261] width 94 height 16
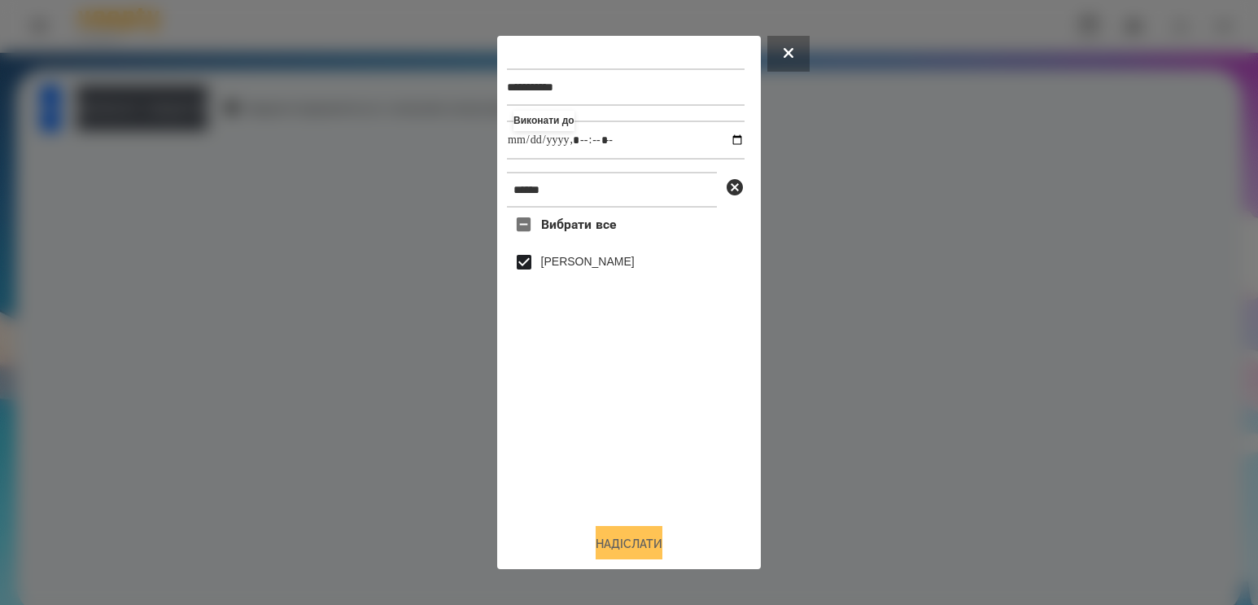
drag, startPoint x: 645, startPoint y: 529, endPoint x: 641, endPoint y: 540, distance: 12.1
click at [645, 531] on div "**********" at bounding box center [629, 303] width 244 height 514
click at [640, 550] on button "Надіслати" at bounding box center [629, 544] width 67 height 36
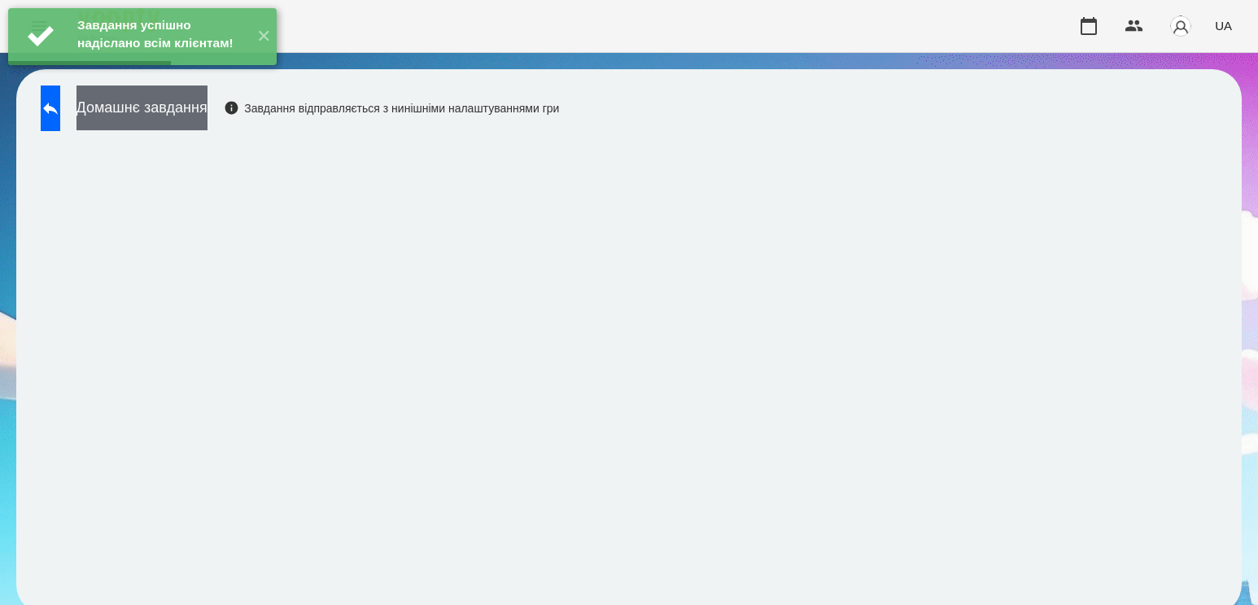
click at [169, 107] on button "Домашнє завдання" at bounding box center [141, 107] width 131 height 45
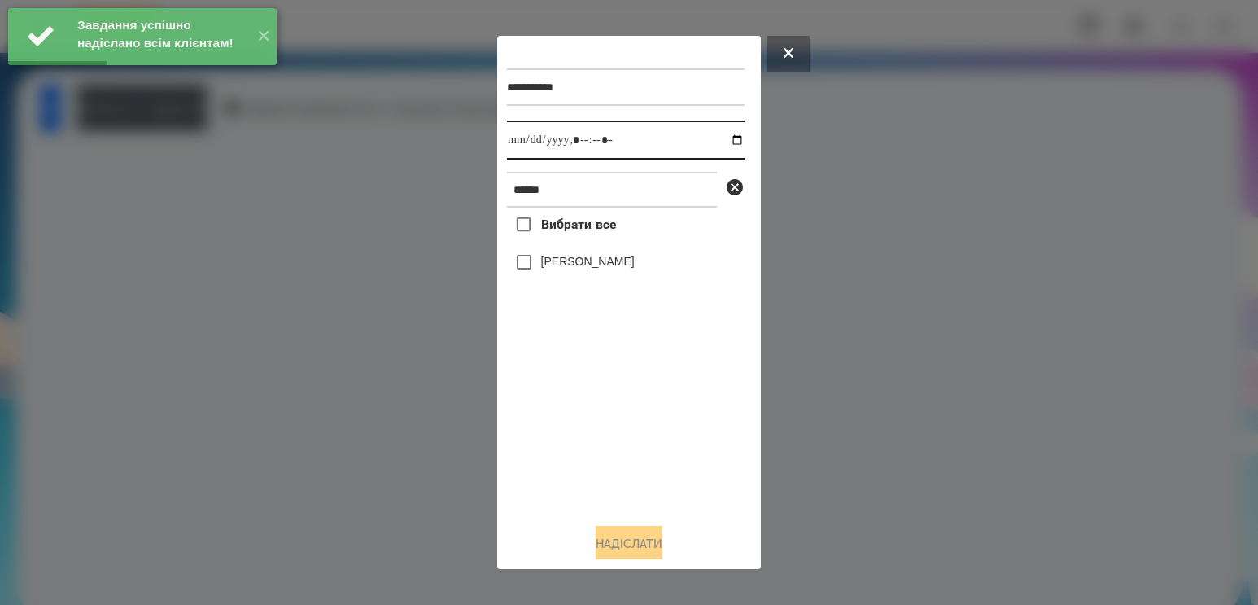
click at [727, 137] on input "datetime-local" at bounding box center [626, 139] width 238 height 39
type input "**********"
drag, startPoint x: 642, startPoint y: 426, endPoint x: 627, endPoint y: 385, distance: 43.2
click at [642, 426] on div "Вибрати все [PERSON_NAME]" at bounding box center [626, 358] width 238 height 303
click at [574, 266] on label "[PERSON_NAME]" at bounding box center [588, 261] width 94 height 16
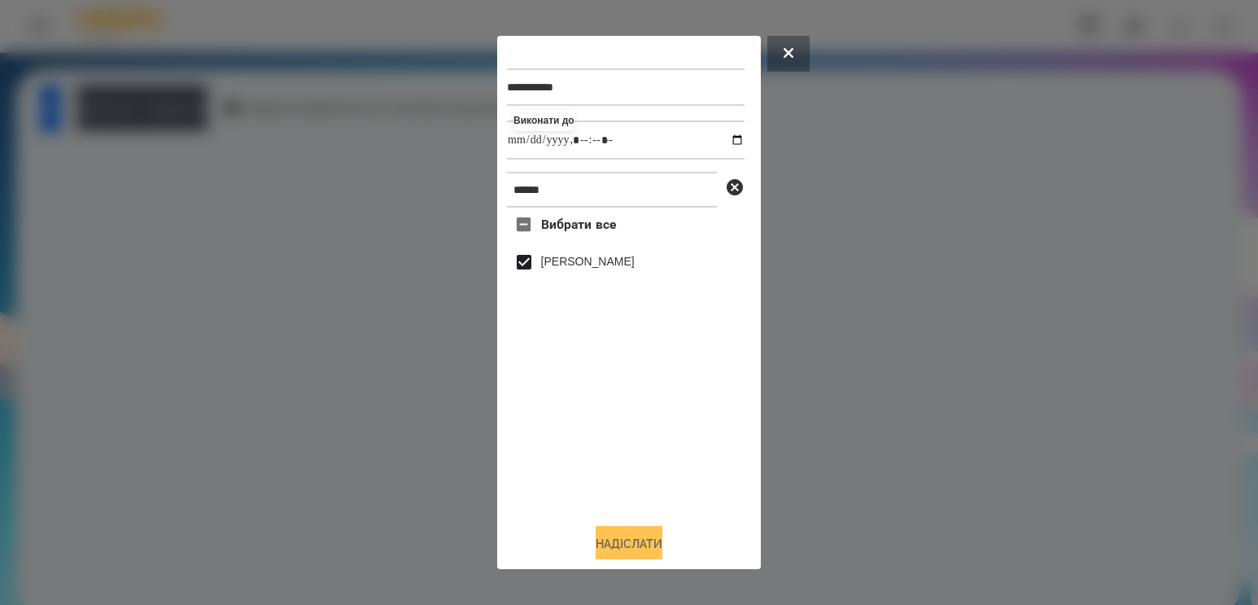
click at [627, 540] on button "Надіслати" at bounding box center [629, 544] width 67 height 36
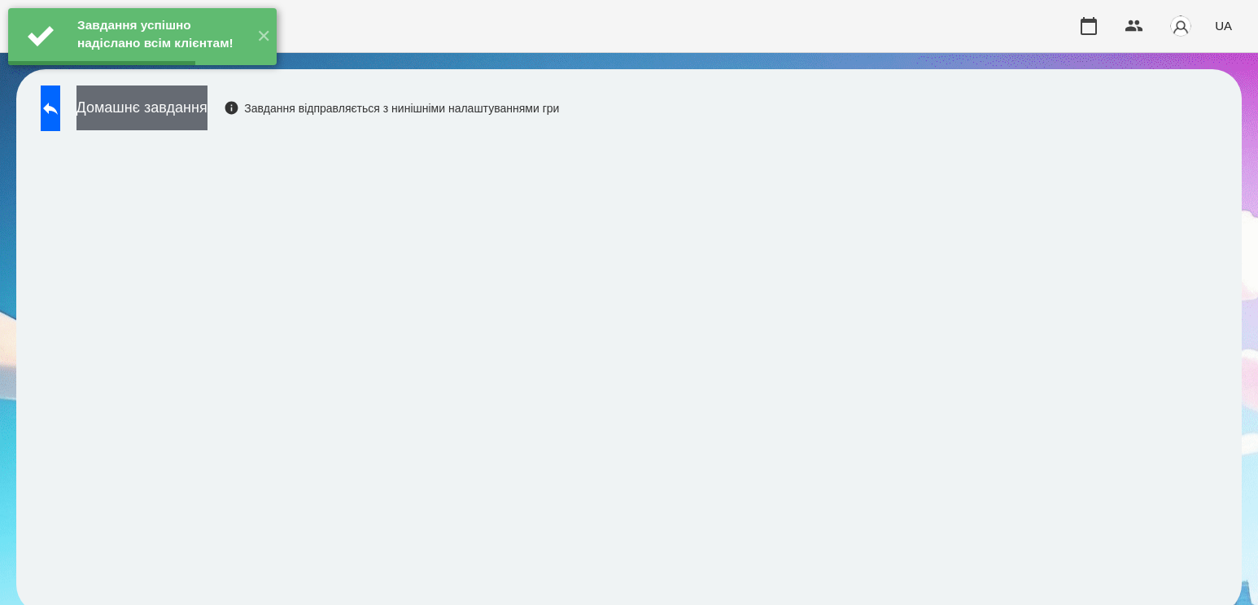
click at [164, 121] on button "Домашнє завдання" at bounding box center [141, 107] width 131 height 45
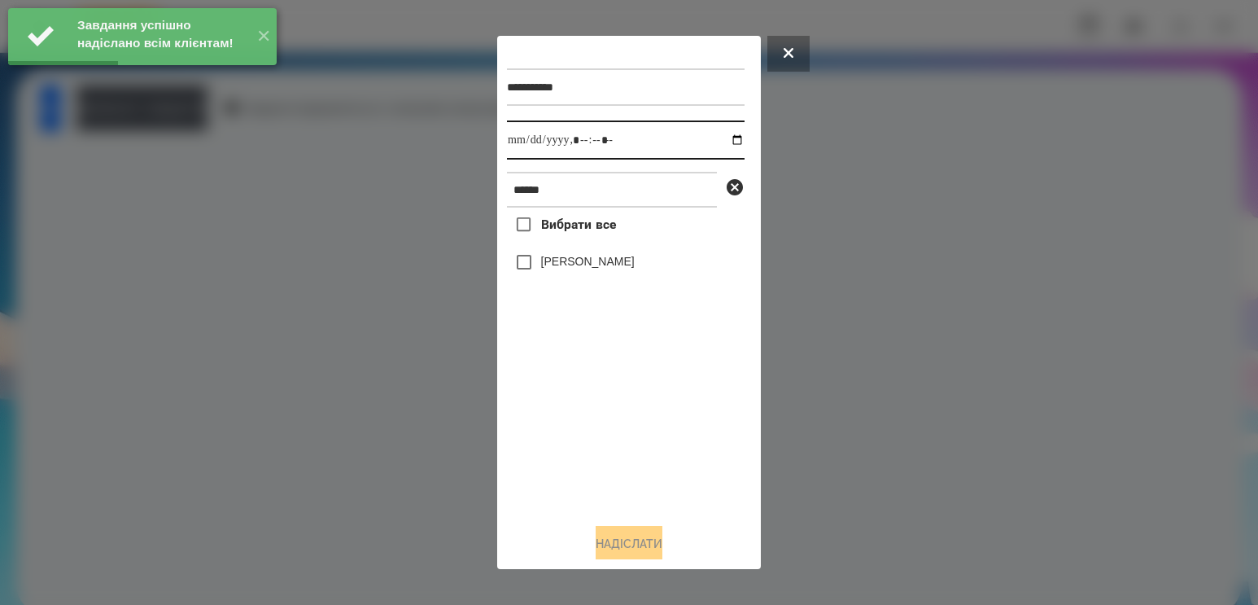
click at [714, 140] on input "datetime-local" at bounding box center [626, 139] width 238 height 39
type input "**********"
click at [625, 430] on div "Вибрати все [PERSON_NAME]" at bounding box center [626, 358] width 238 height 303
click at [570, 265] on label "[PERSON_NAME]" at bounding box center [588, 261] width 94 height 16
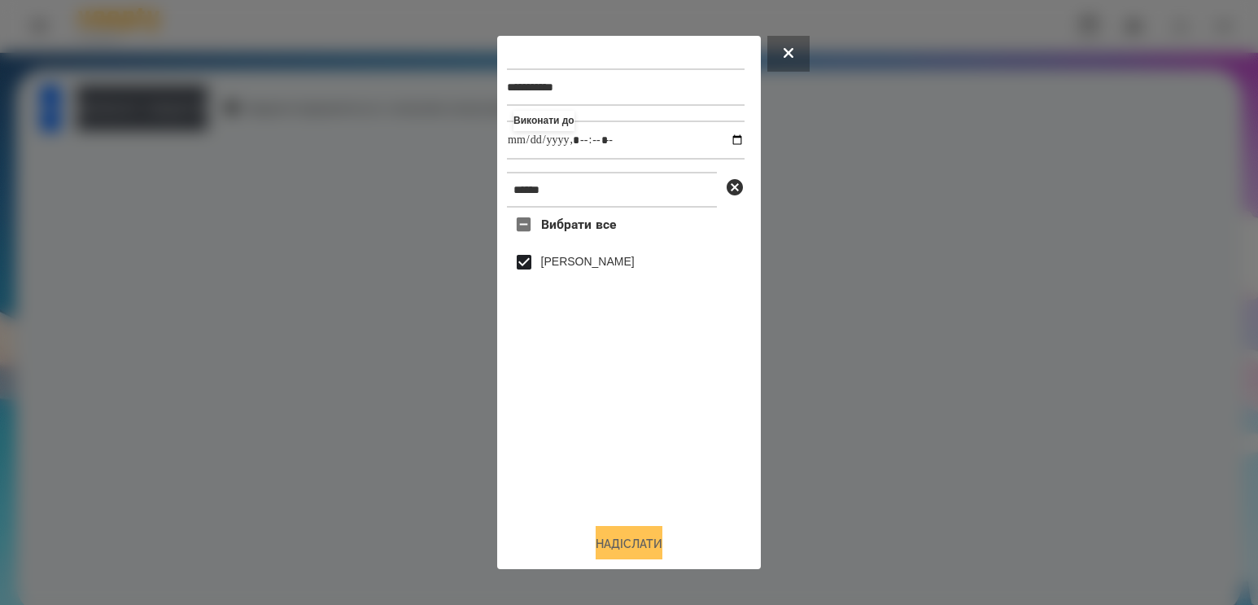
click at [609, 544] on button "Надіслати" at bounding box center [629, 544] width 67 height 36
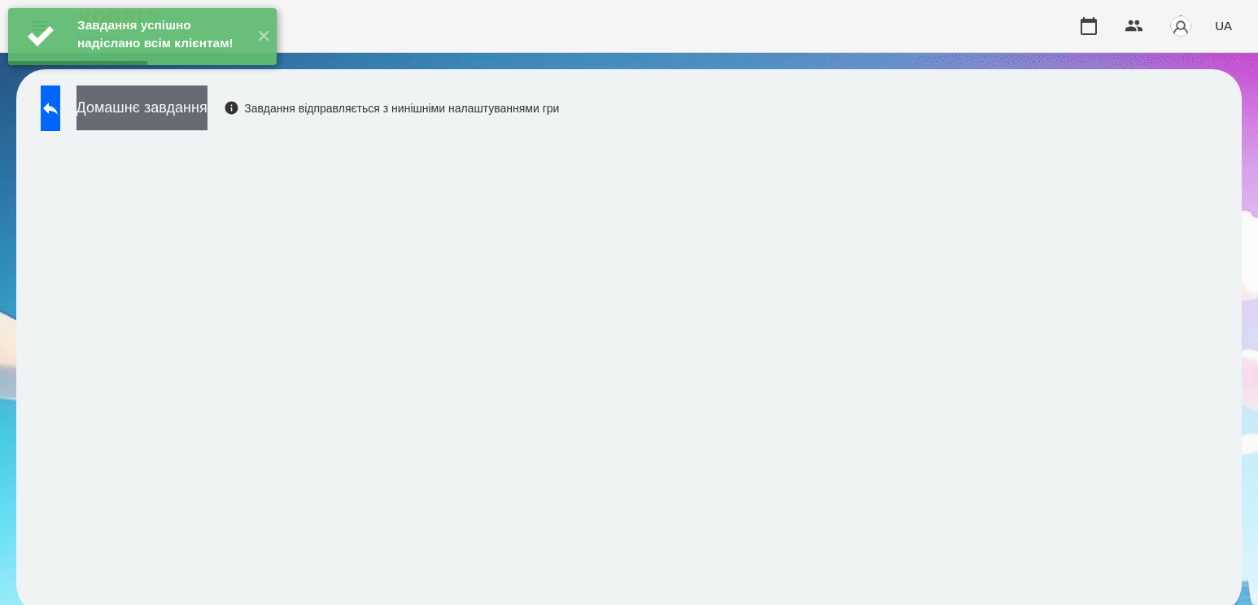
click at [181, 105] on button "Домашнє завдання" at bounding box center [141, 107] width 131 height 45
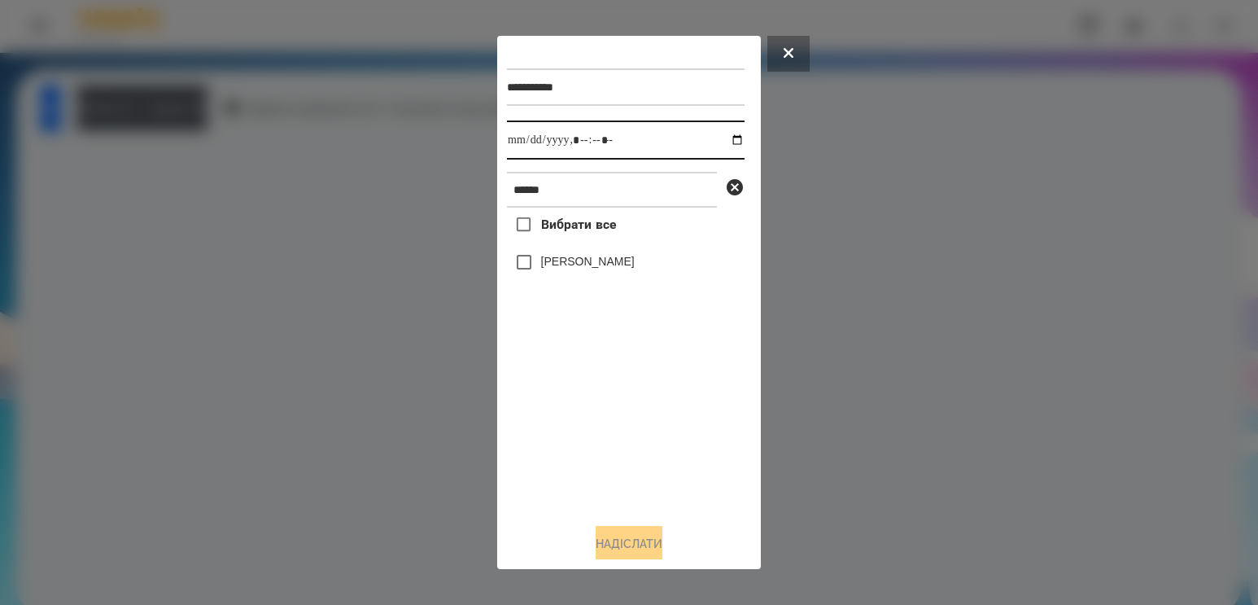
click at [724, 135] on input "datetime-local" at bounding box center [626, 139] width 238 height 39
click at [725, 142] on input "datetime-local" at bounding box center [626, 139] width 238 height 39
type input "**********"
click at [590, 424] on div "Вибрати все [PERSON_NAME]" at bounding box center [626, 358] width 238 height 303
click at [587, 268] on label "[PERSON_NAME]" at bounding box center [588, 261] width 94 height 16
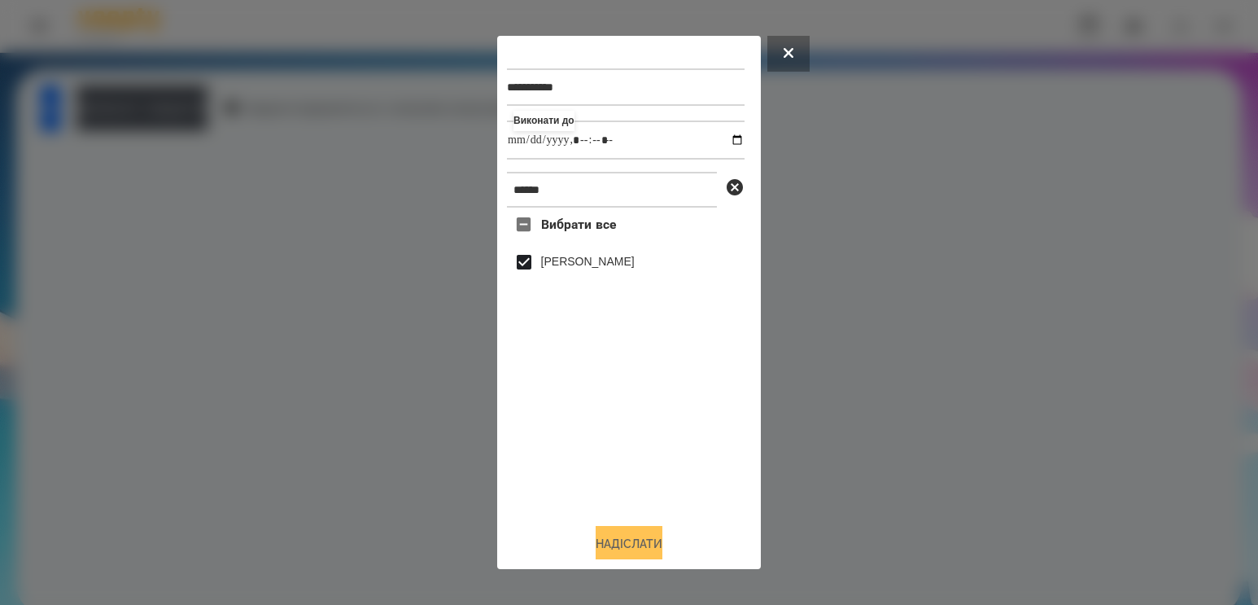
click at [643, 547] on button "Надіслати" at bounding box center [629, 544] width 67 height 36
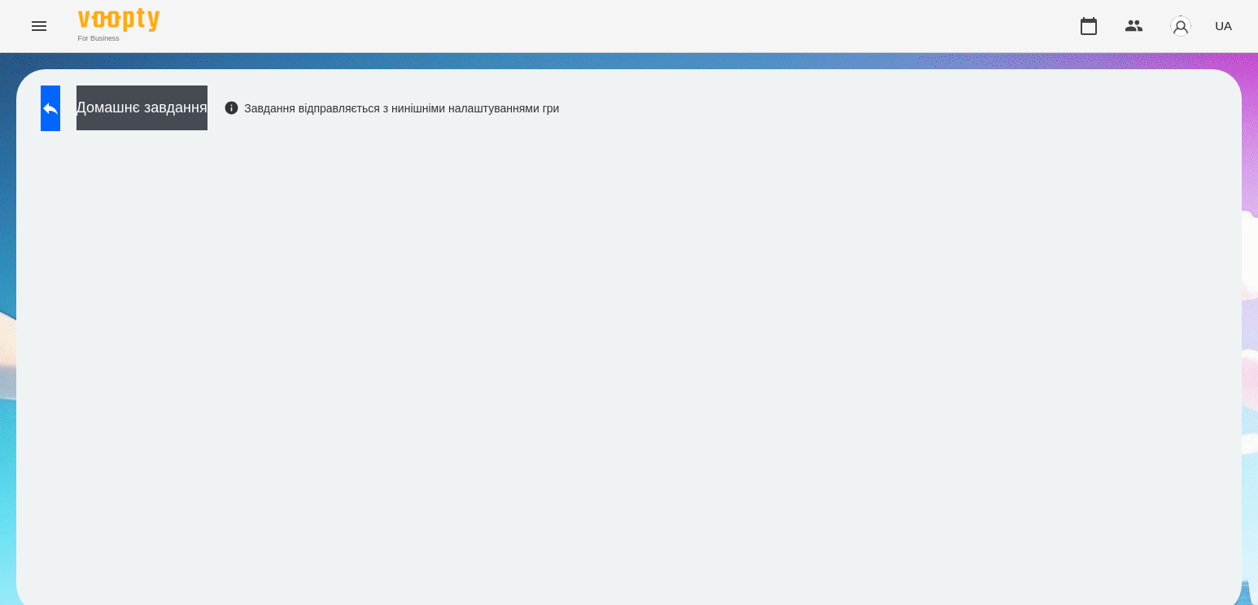
click at [212, 135] on div "Домашнє завдання Завдання відправляється з нинішніми налаштуваннями гри" at bounding box center [296, 112] width 526 height 54
click at [207, 111] on button "Домашнє завдання" at bounding box center [141, 107] width 131 height 45
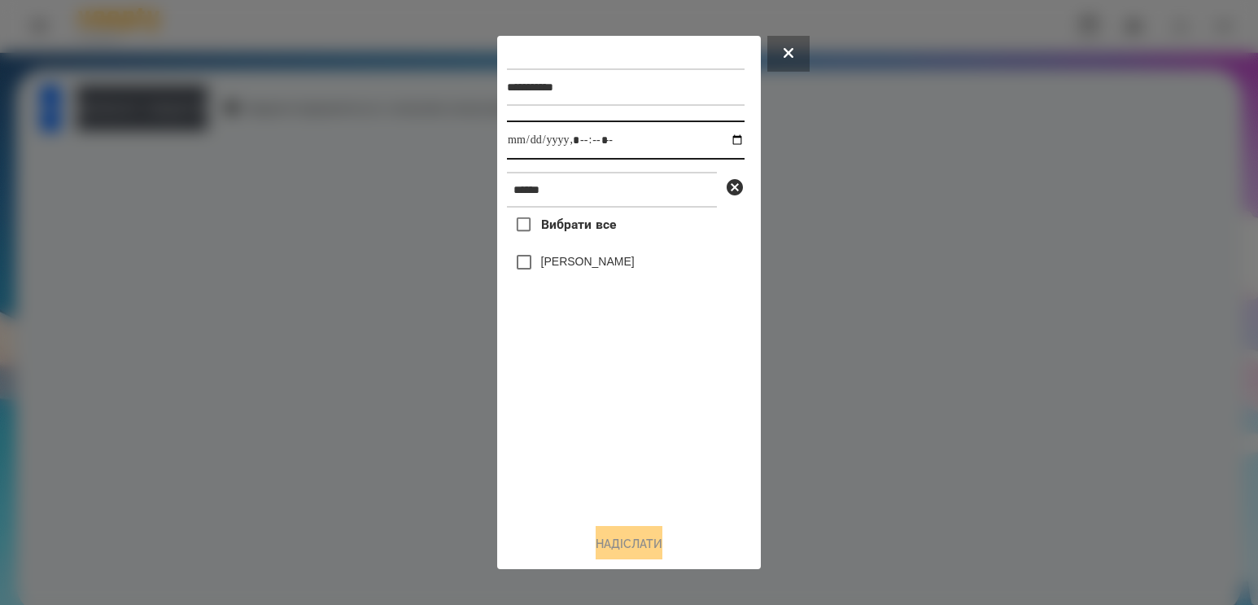
click at [716, 144] on input "datetime-local" at bounding box center [626, 139] width 238 height 39
type input "**********"
click at [580, 439] on div "Вибрати все [PERSON_NAME]" at bounding box center [626, 358] width 238 height 303
click at [592, 257] on div "[PERSON_NAME]" at bounding box center [626, 262] width 238 height 34
click at [587, 266] on label "[PERSON_NAME]" at bounding box center [588, 261] width 94 height 16
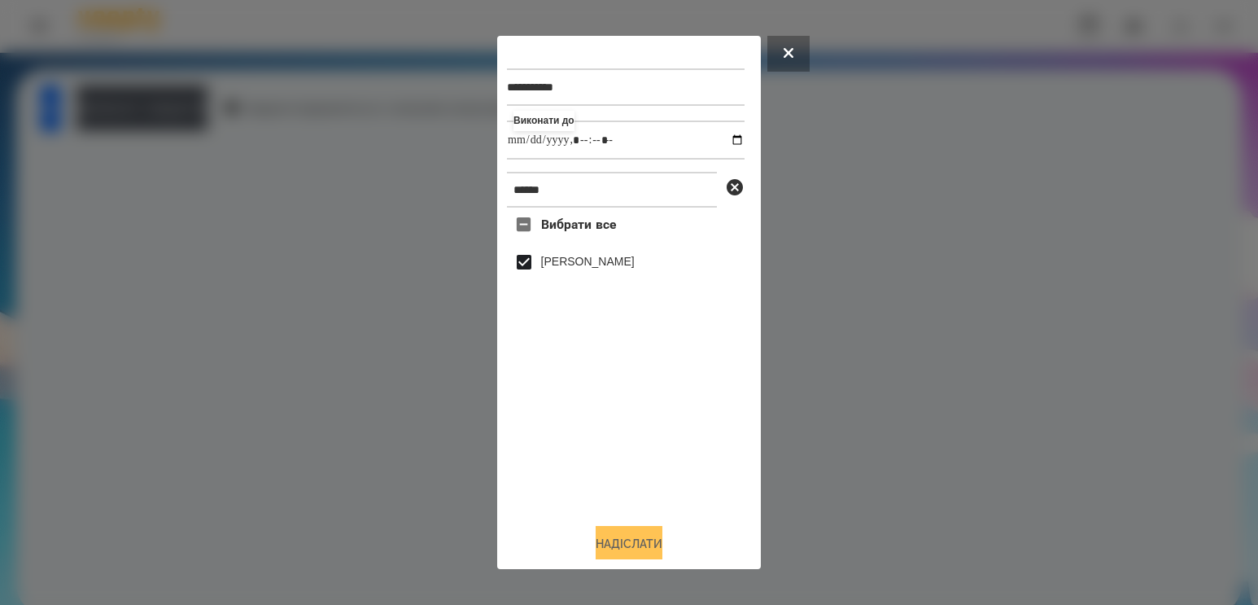
click at [620, 535] on button "Надіслати" at bounding box center [629, 544] width 67 height 36
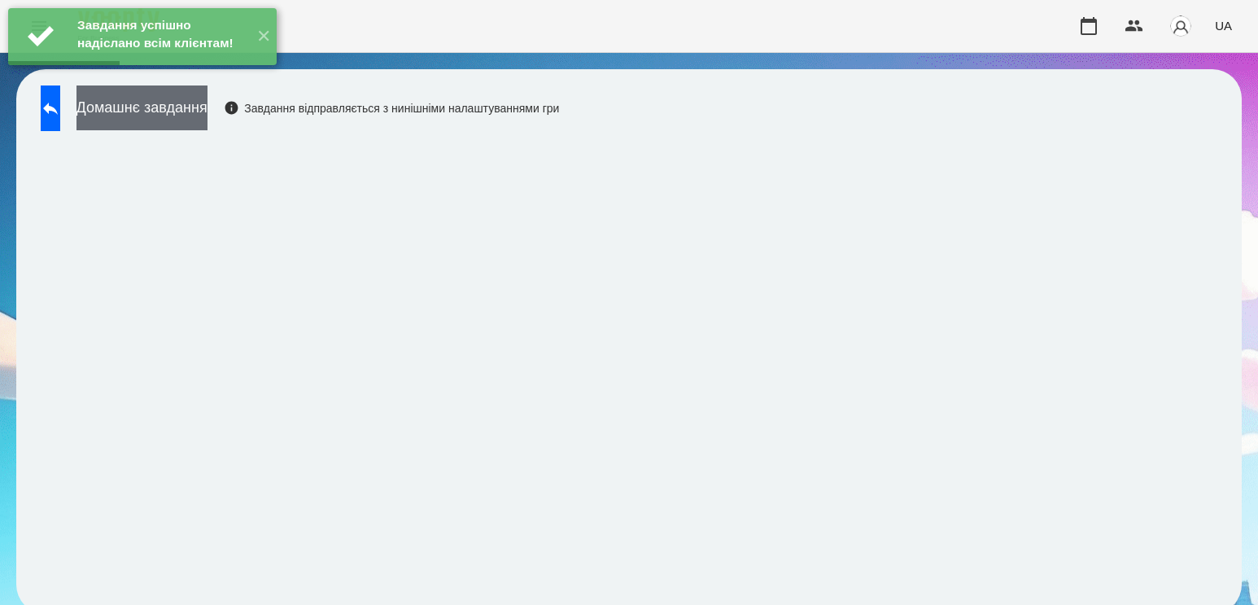
click at [199, 100] on button "Домашнє завдання" at bounding box center [141, 107] width 131 height 45
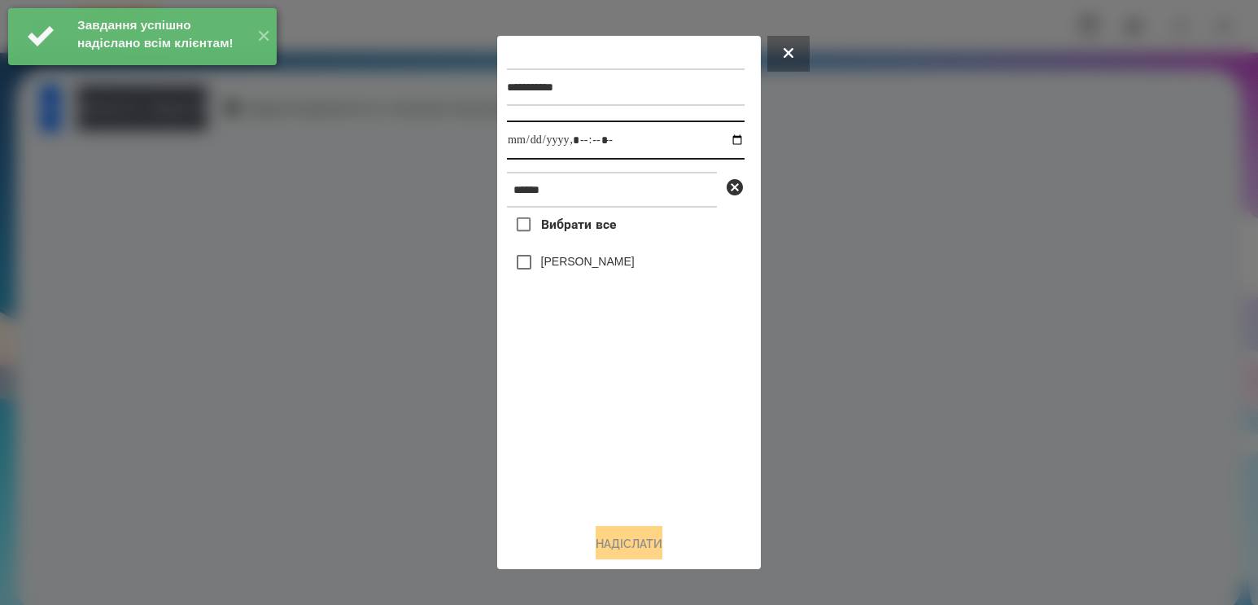
click at [726, 142] on input "datetime-local" at bounding box center [626, 139] width 238 height 39
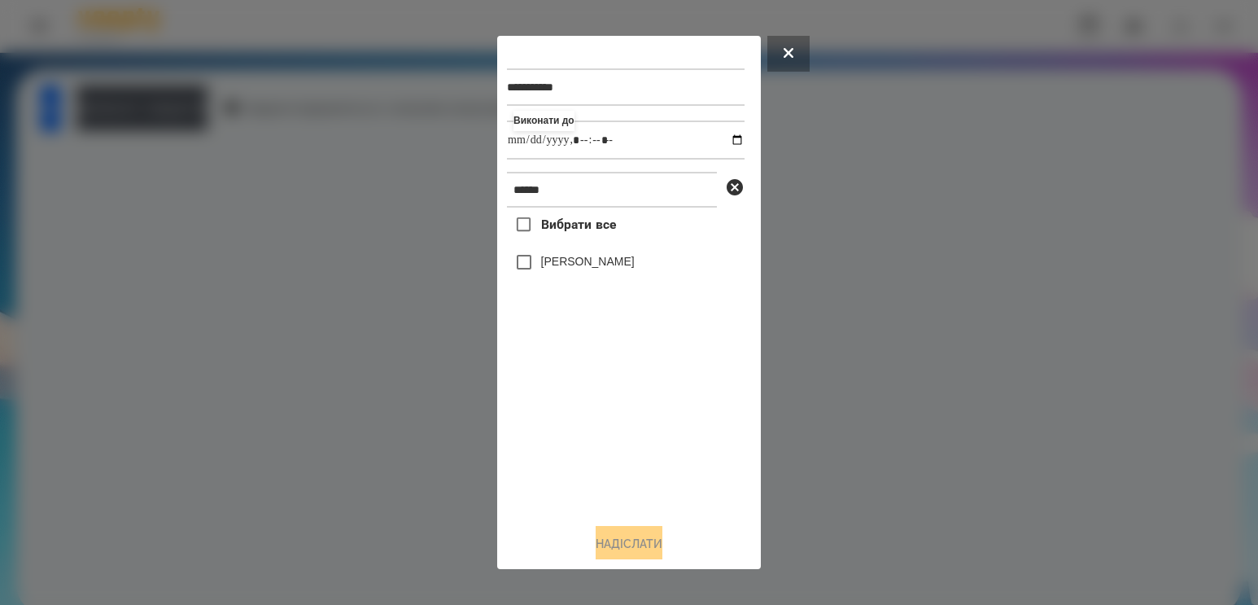
type input "**********"
click at [599, 421] on div "Вибрати все [PERSON_NAME]" at bounding box center [626, 358] width 238 height 303
drag, startPoint x: 565, startPoint y: 196, endPoint x: 407, endPoint y: 194, distance: 157.9
click at [408, 202] on div "**********" at bounding box center [629, 302] width 1258 height 605
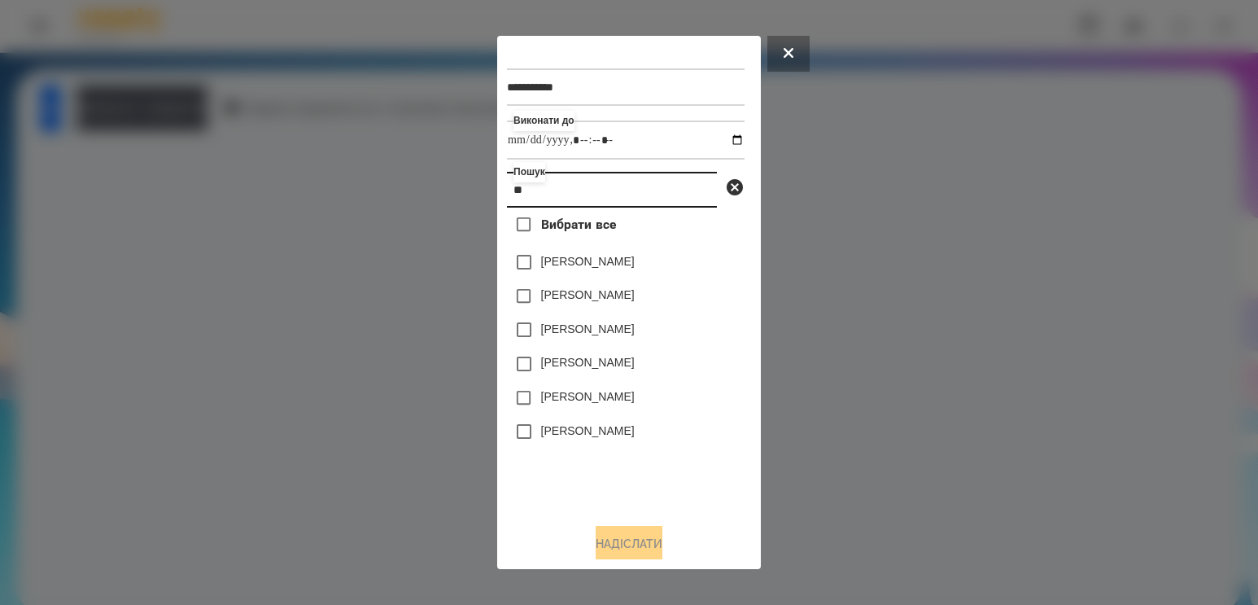
drag, startPoint x: 531, startPoint y: 199, endPoint x: 477, endPoint y: 186, distance: 56.2
click at [477, 186] on div "**********" at bounding box center [629, 302] width 1258 height 605
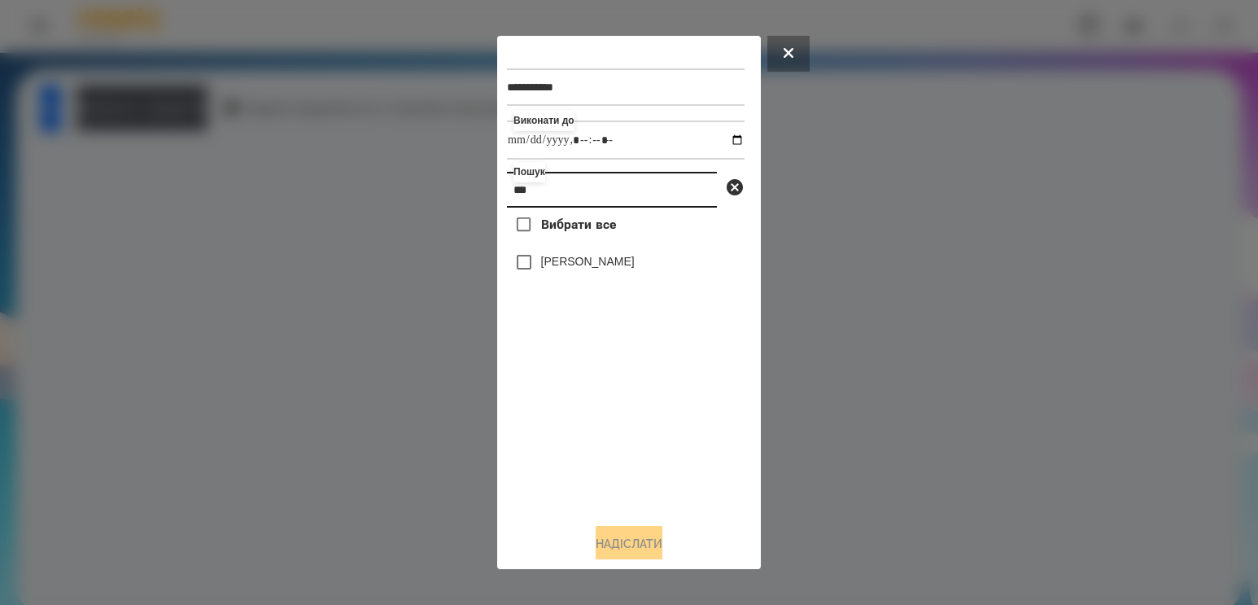
type input "***"
click at [557, 264] on label "[PERSON_NAME]" at bounding box center [588, 261] width 94 height 16
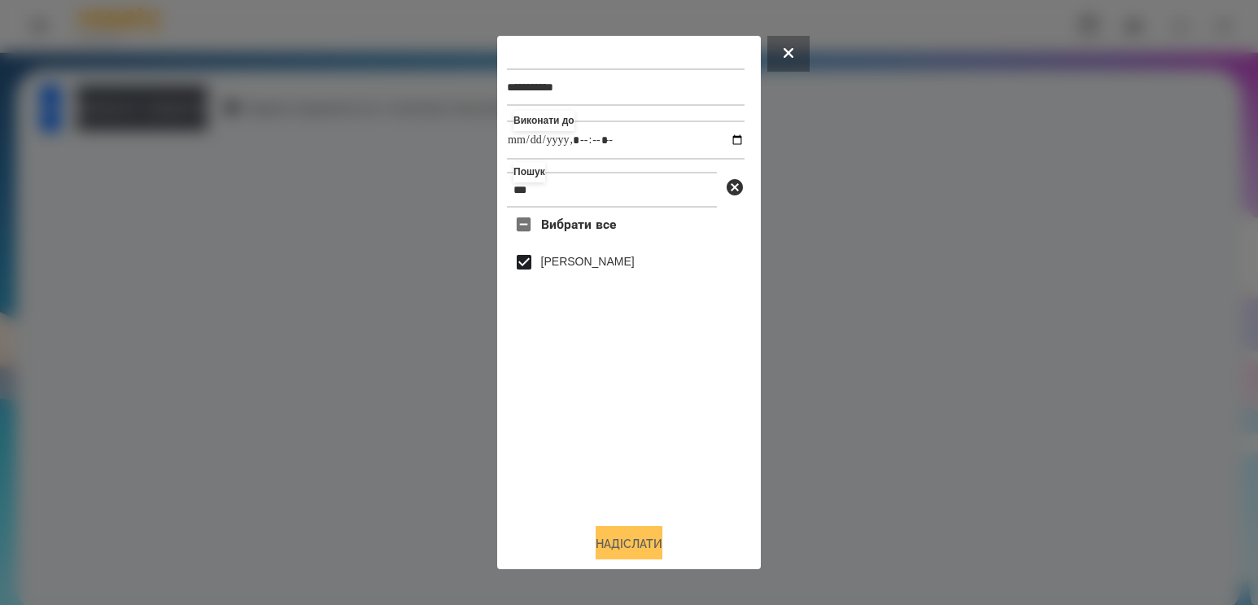
click at [613, 541] on button "Надіслати" at bounding box center [629, 544] width 67 height 36
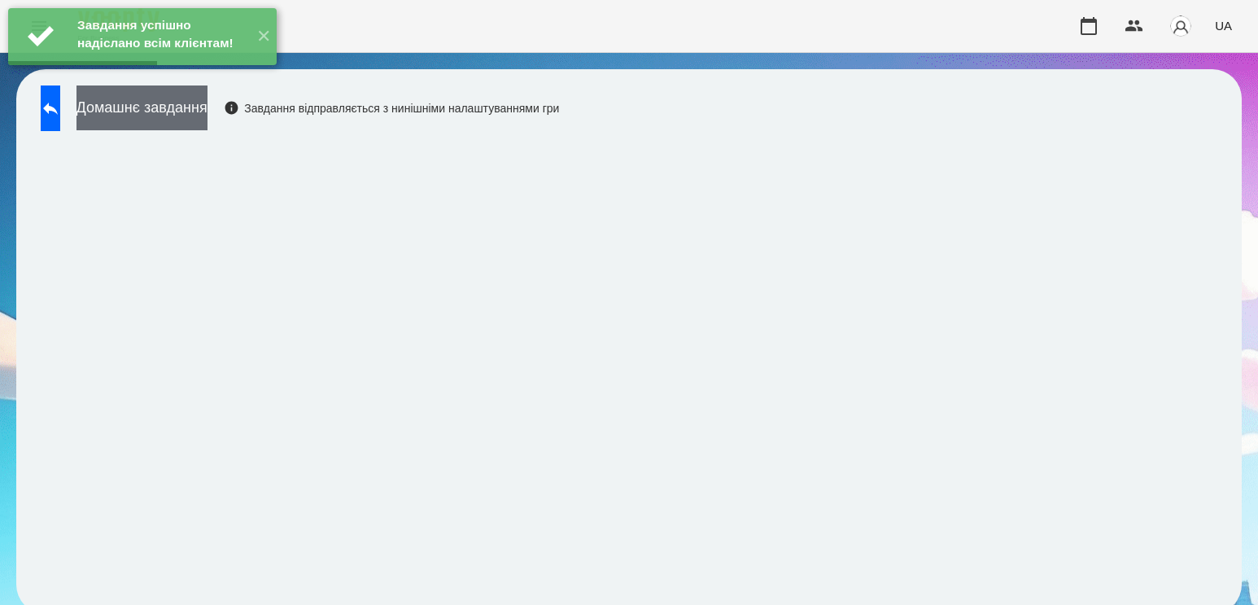
click at [207, 112] on button "Домашнє завдання" at bounding box center [141, 107] width 131 height 45
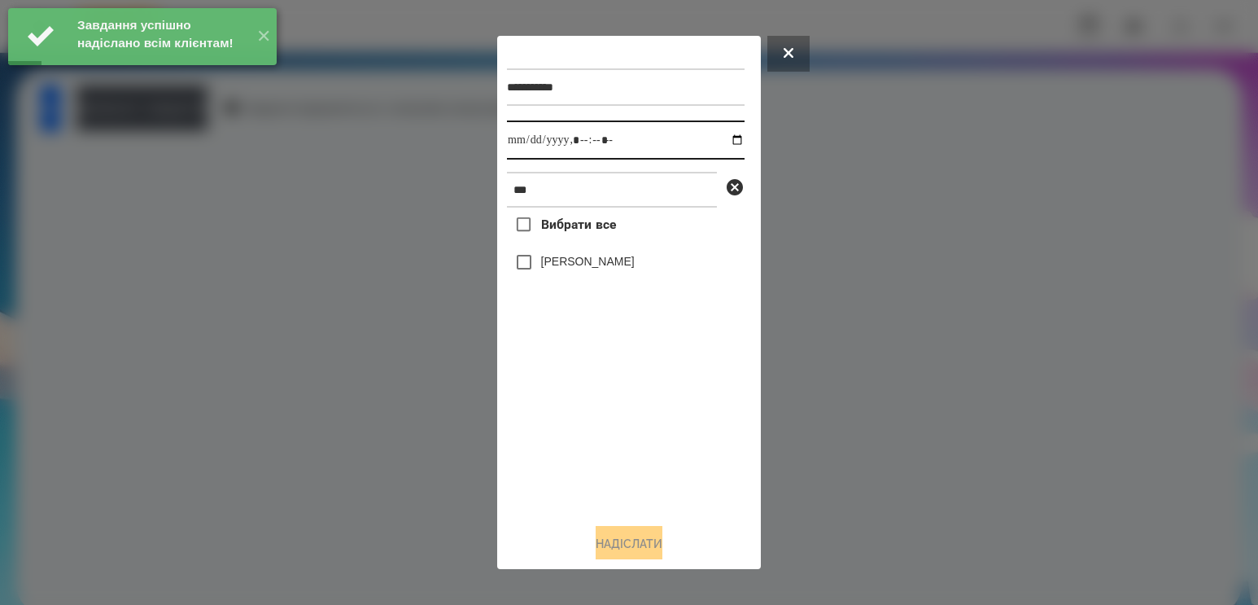
click at [729, 133] on input "datetime-local" at bounding box center [626, 139] width 238 height 39
click at [726, 139] on input "datetime-local" at bounding box center [626, 139] width 238 height 39
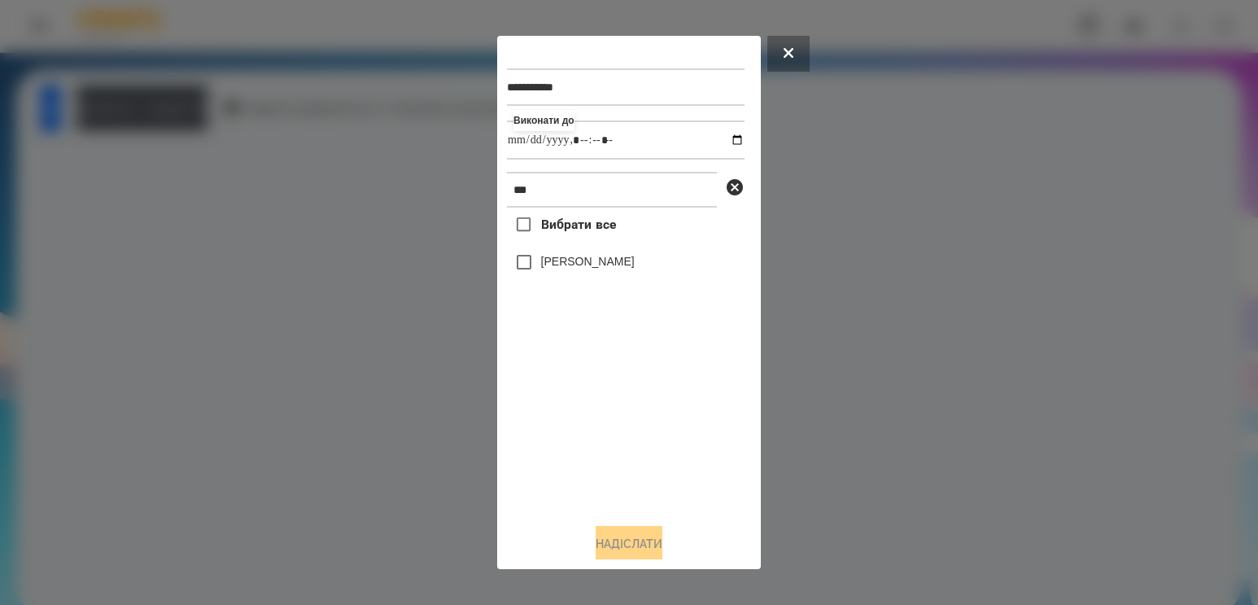
type input "**********"
drag, startPoint x: 598, startPoint y: 438, endPoint x: 602, endPoint y: 421, distance: 16.8
click at [598, 438] on div "Вибрати все [PERSON_NAME]" at bounding box center [626, 358] width 238 height 303
drag, startPoint x: 604, startPoint y: 269, endPoint x: 588, endPoint y: 325, distance: 58.2
click at [601, 269] on label "[PERSON_NAME]" at bounding box center [588, 261] width 94 height 16
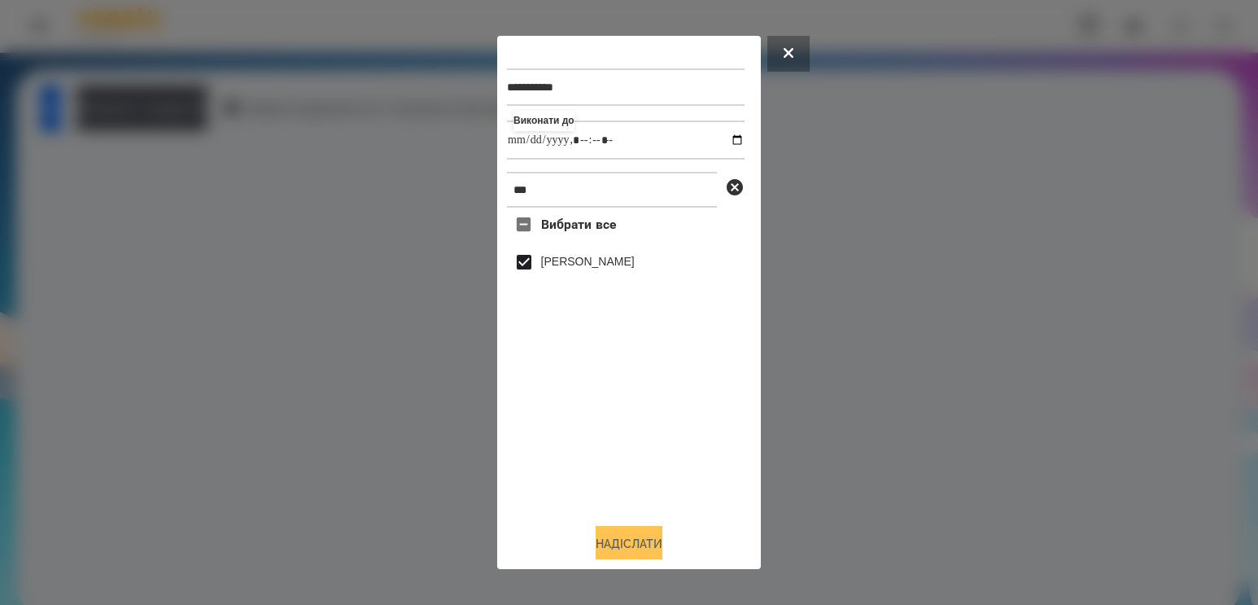
click at [631, 547] on button "Надіслати" at bounding box center [629, 544] width 67 height 36
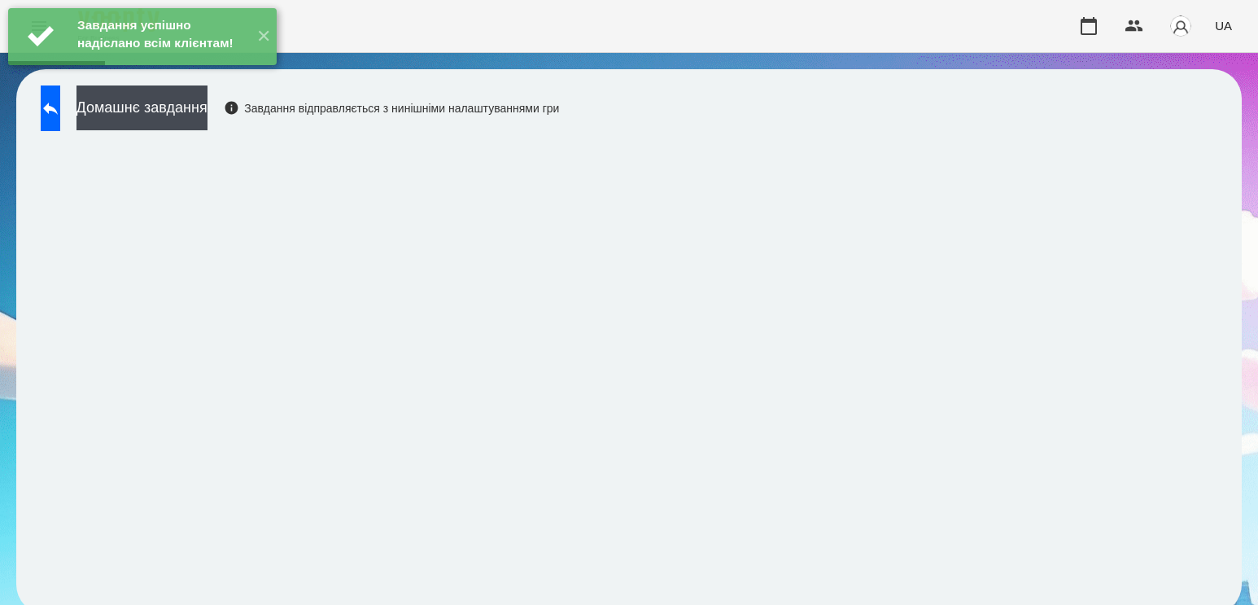
click at [224, 73] on div "Завдання успішно надіслано всім клієнтам! ✕" at bounding box center [142, 36] width 285 height 73
click at [207, 106] on button "Домашнє завдання" at bounding box center [141, 107] width 131 height 45
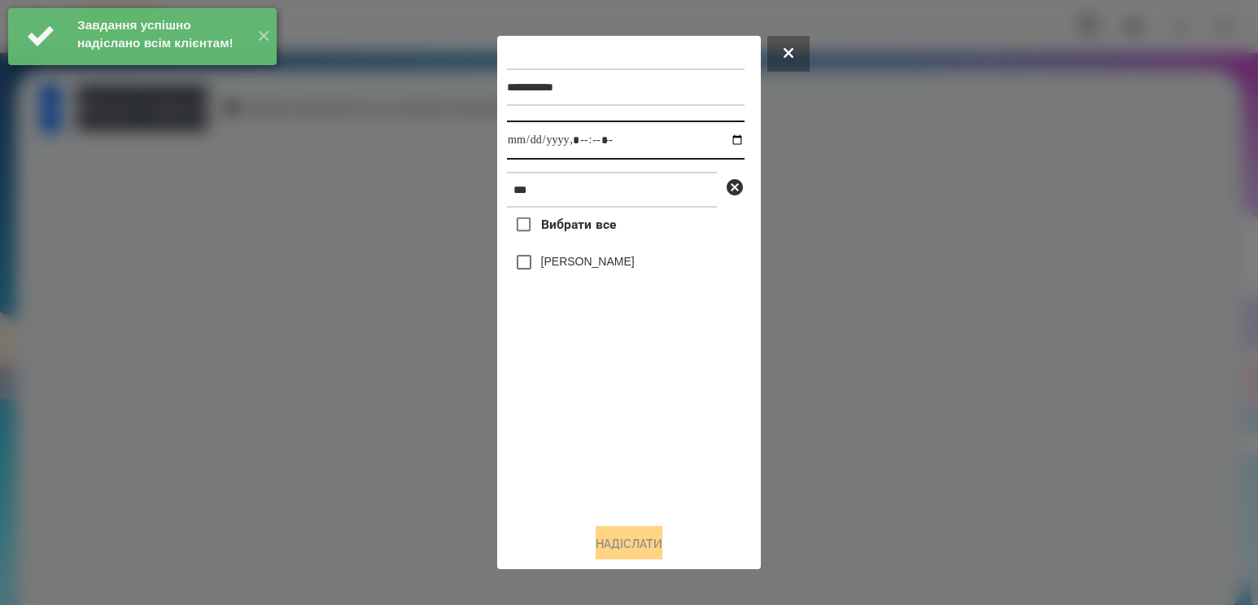
click at [722, 145] on input "datetime-local" at bounding box center [626, 139] width 238 height 39
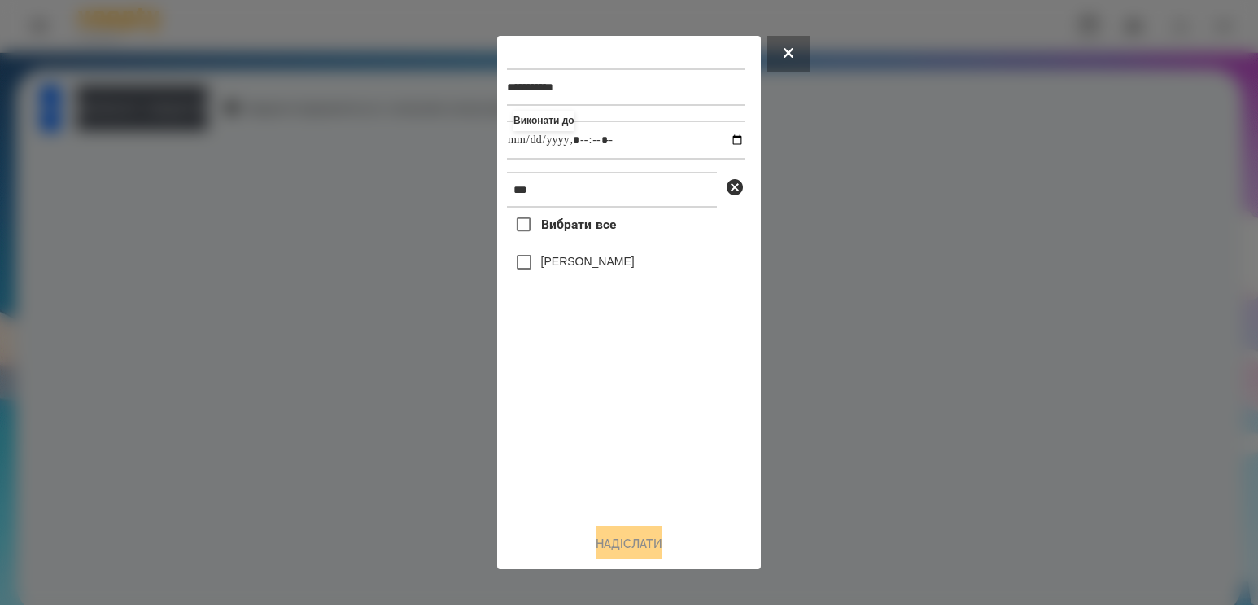
type input "**********"
click at [579, 413] on div "Вибрати все [PERSON_NAME]" at bounding box center [626, 358] width 238 height 303
click at [576, 269] on label "[PERSON_NAME]" at bounding box center [588, 261] width 94 height 16
click at [627, 546] on button "Надіслати" at bounding box center [629, 544] width 67 height 36
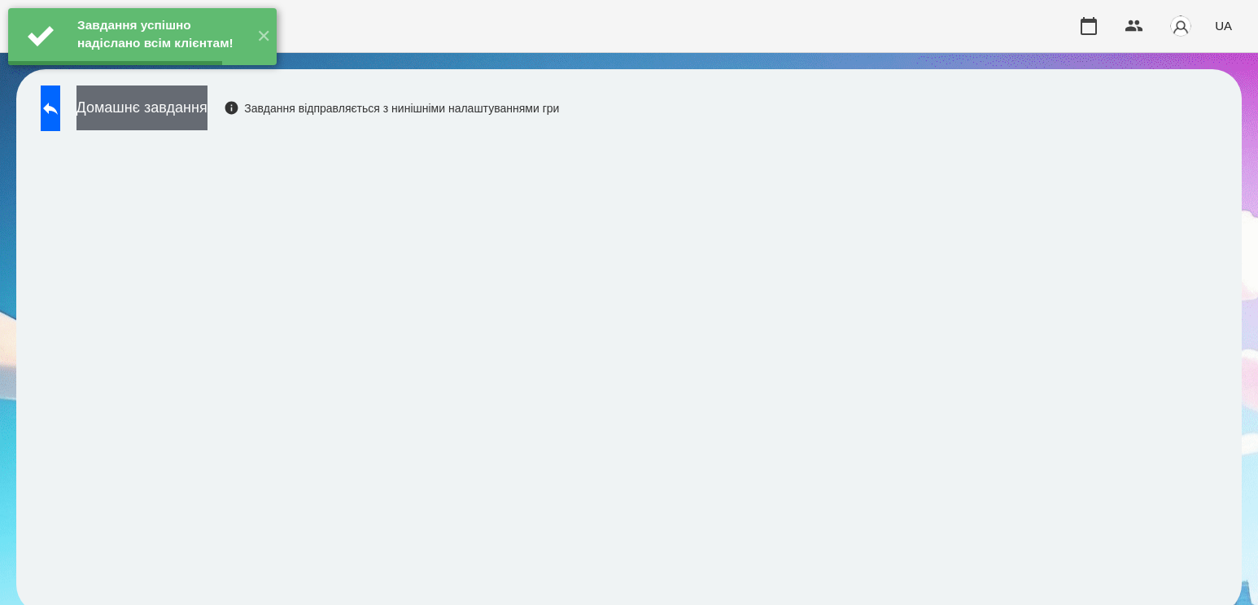
click at [199, 103] on button "Домашнє завдання" at bounding box center [141, 107] width 131 height 45
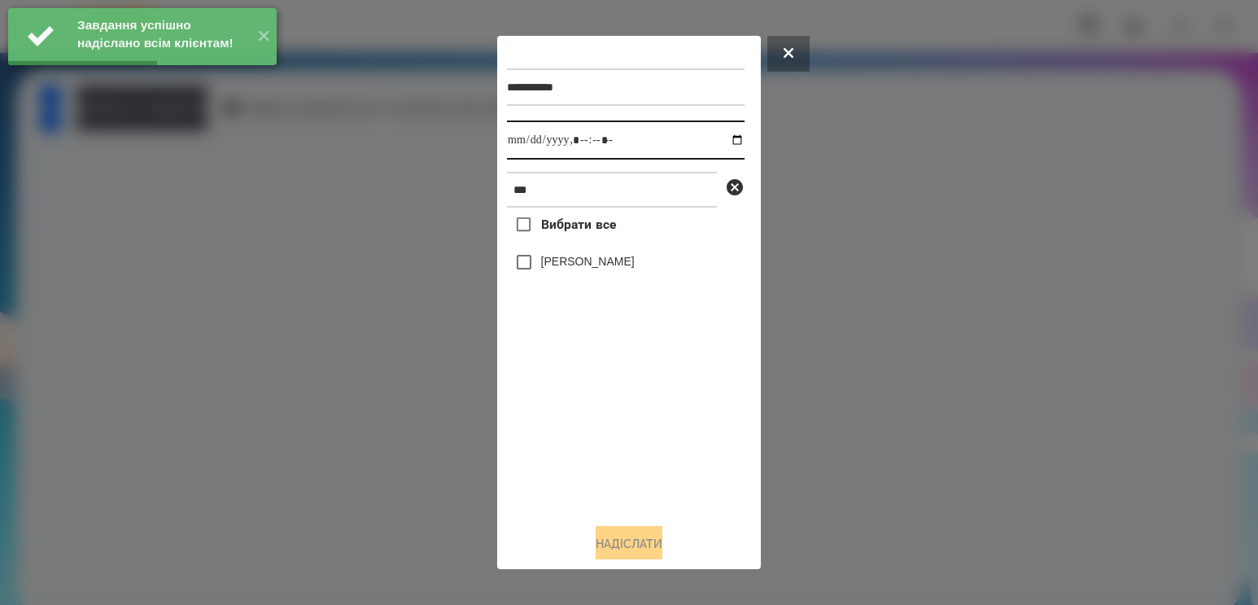
click at [726, 141] on input "datetime-local" at bounding box center [626, 139] width 238 height 39
type input "**********"
click at [622, 399] on div "Вибрати все [PERSON_NAME]" at bounding box center [626, 358] width 238 height 303
click at [557, 255] on div "[PERSON_NAME]" at bounding box center [626, 262] width 238 height 34
click at [554, 267] on label "[PERSON_NAME]" at bounding box center [588, 261] width 94 height 16
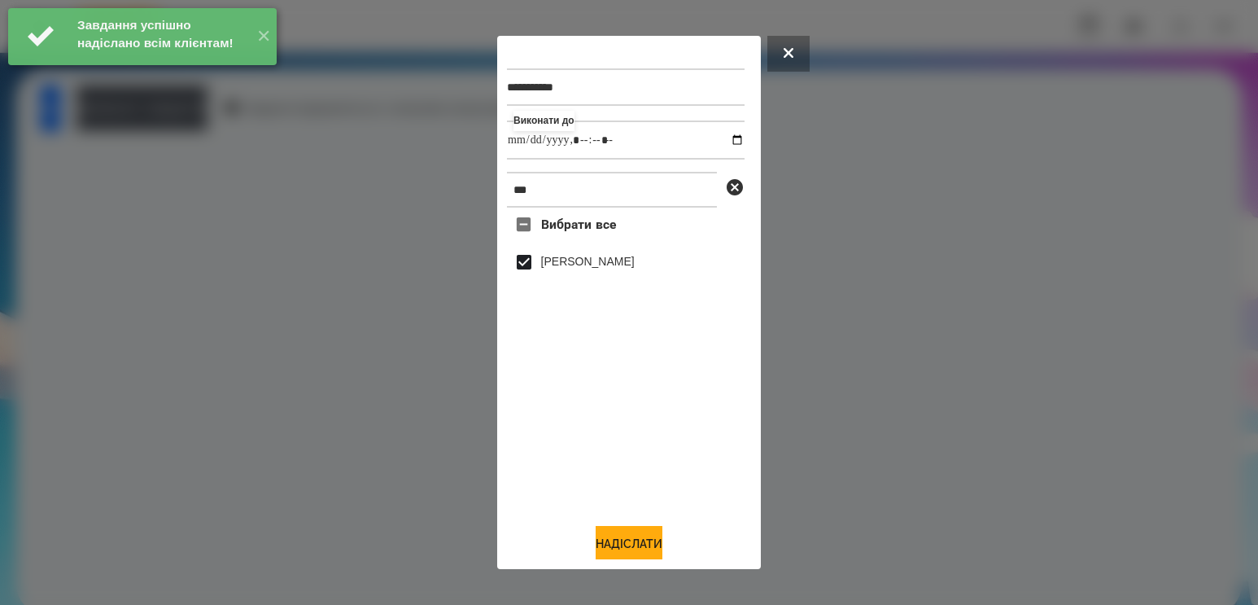
drag, startPoint x: 622, startPoint y: 549, endPoint x: 501, endPoint y: 463, distance: 148.1
click at [622, 549] on button "Надіслати" at bounding box center [629, 544] width 67 height 36
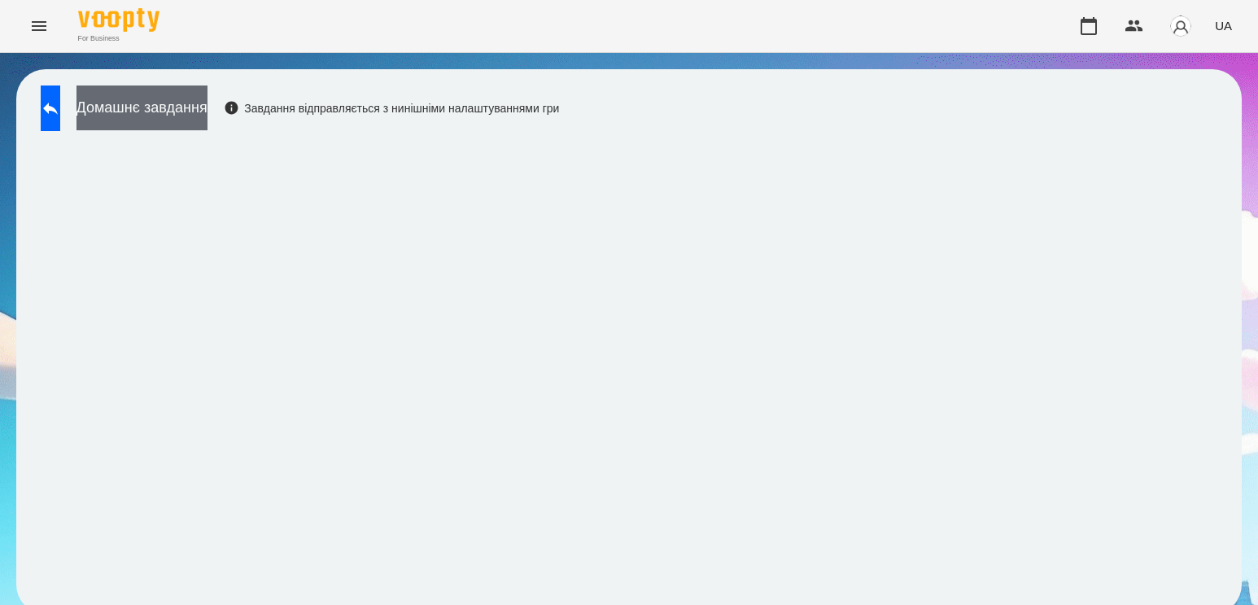
click at [207, 91] on button "Домашнє завдання" at bounding box center [141, 107] width 131 height 45
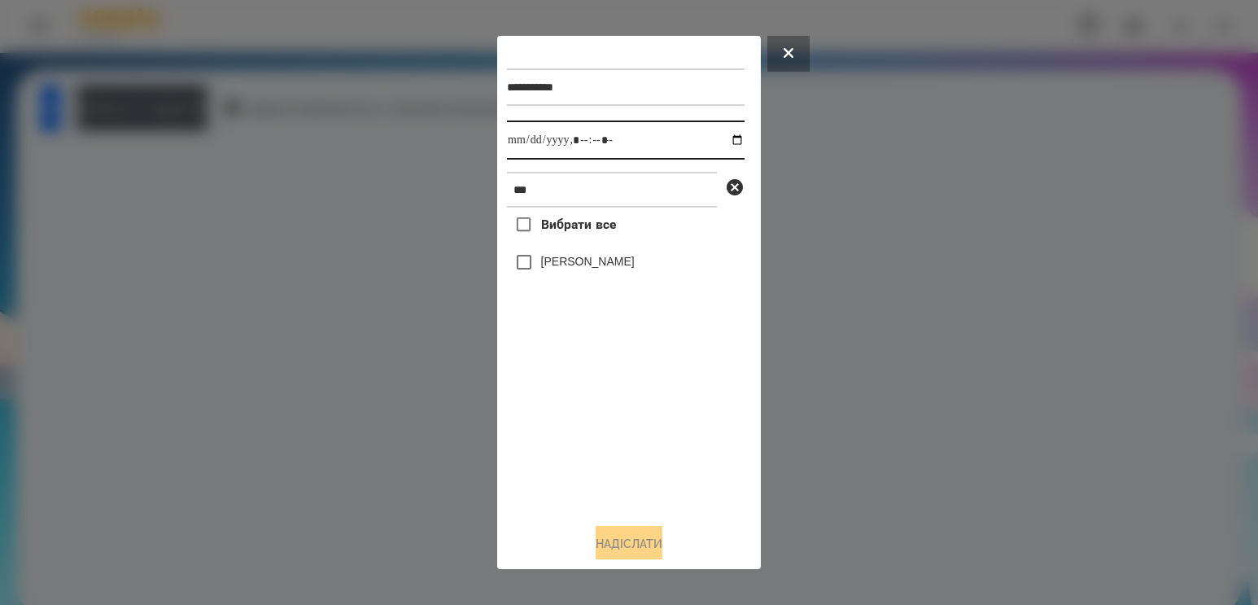
click at [723, 133] on input "datetime-local" at bounding box center [626, 139] width 238 height 39
click at [726, 129] on input "datetime-local" at bounding box center [626, 139] width 238 height 39
click at [718, 146] on input "datetime-local" at bounding box center [626, 139] width 238 height 39
type input "**********"
click at [566, 406] on div "Вибрати все [PERSON_NAME]" at bounding box center [626, 358] width 238 height 303
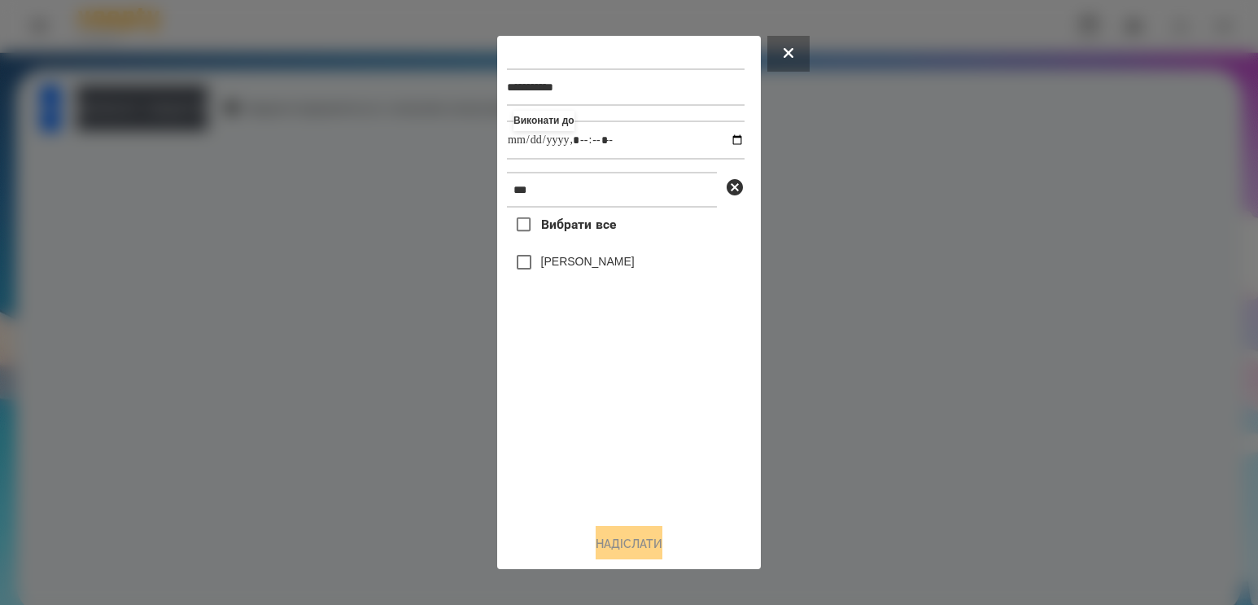
click at [558, 269] on label "[PERSON_NAME]" at bounding box center [588, 261] width 94 height 16
click at [635, 548] on button "Надіслати" at bounding box center [629, 544] width 67 height 36
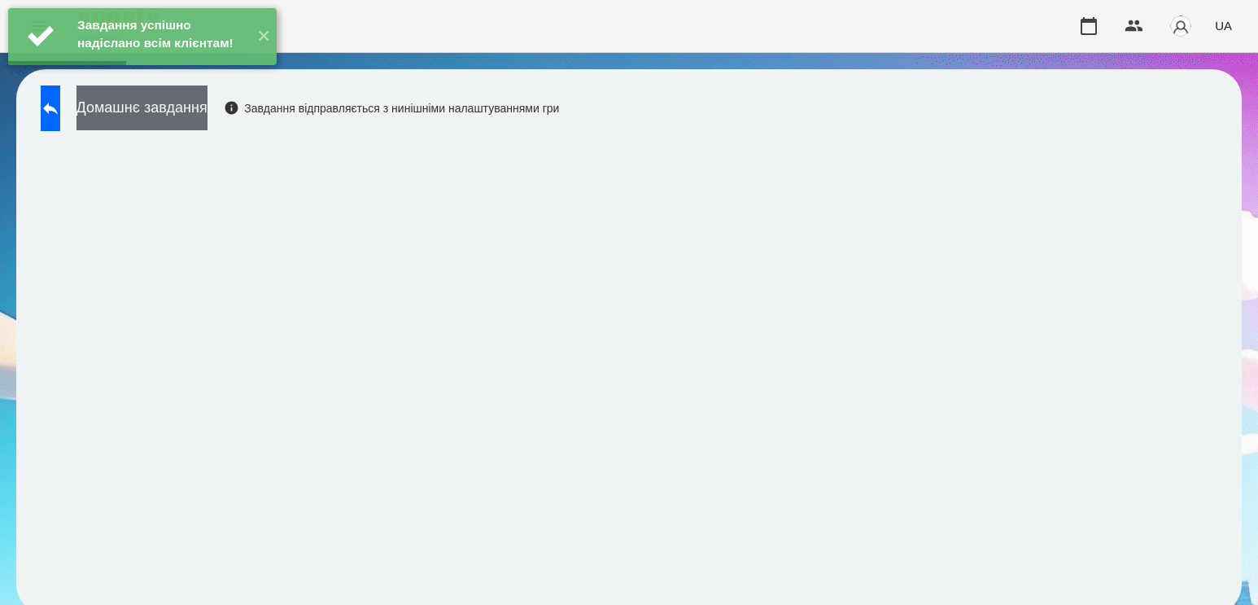
click at [207, 108] on button "Домашнє завдання" at bounding box center [141, 107] width 131 height 45
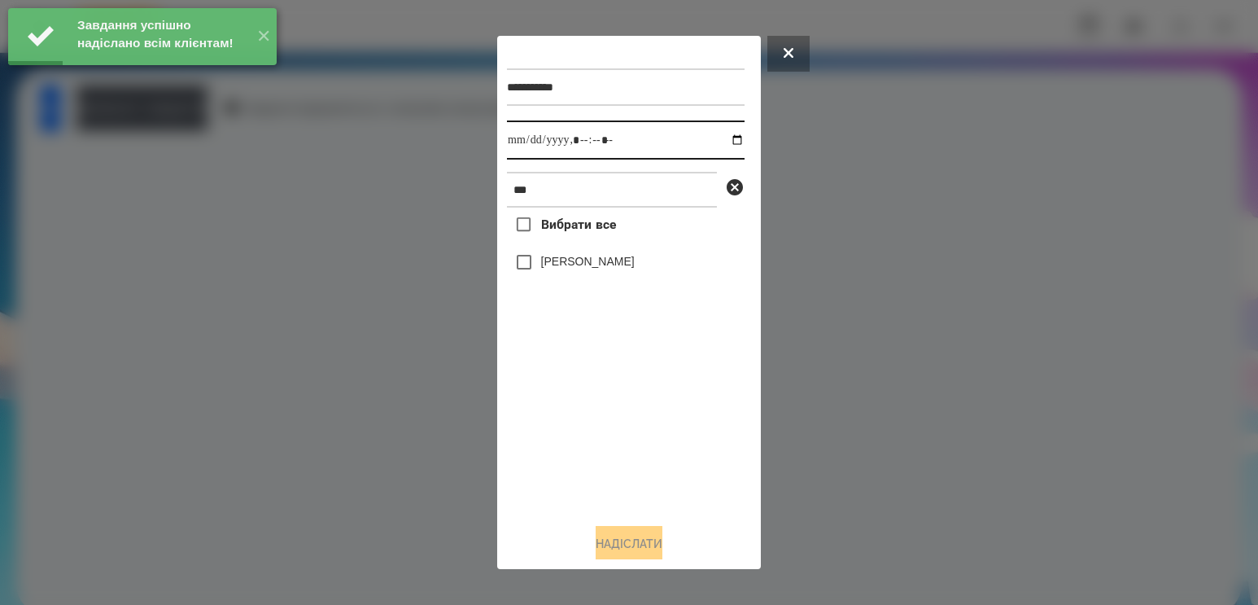
click at [727, 130] on input "datetime-local" at bounding box center [626, 139] width 238 height 39
click at [719, 142] on input "datetime-local" at bounding box center [626, 139] width 238 height 39
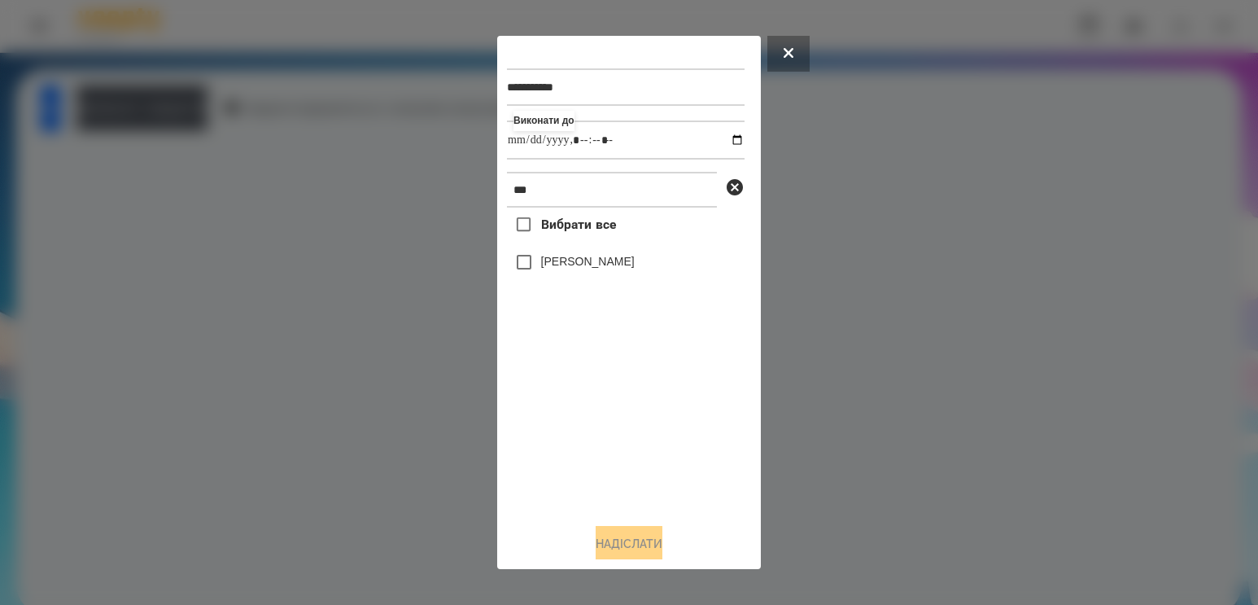
type input "**********"
click at [609, 452] on div "Вибрати все [PERSON_NAME]" at bounding box center [626, 358] width 238 height 303
click at [531, 253] on div "[PERSON_NAME]" at bounding box center [626, 262] width 238 height 34
click at [644, 533] on button "Надіслати" at bounding box center [629, 544] width 67 height 36
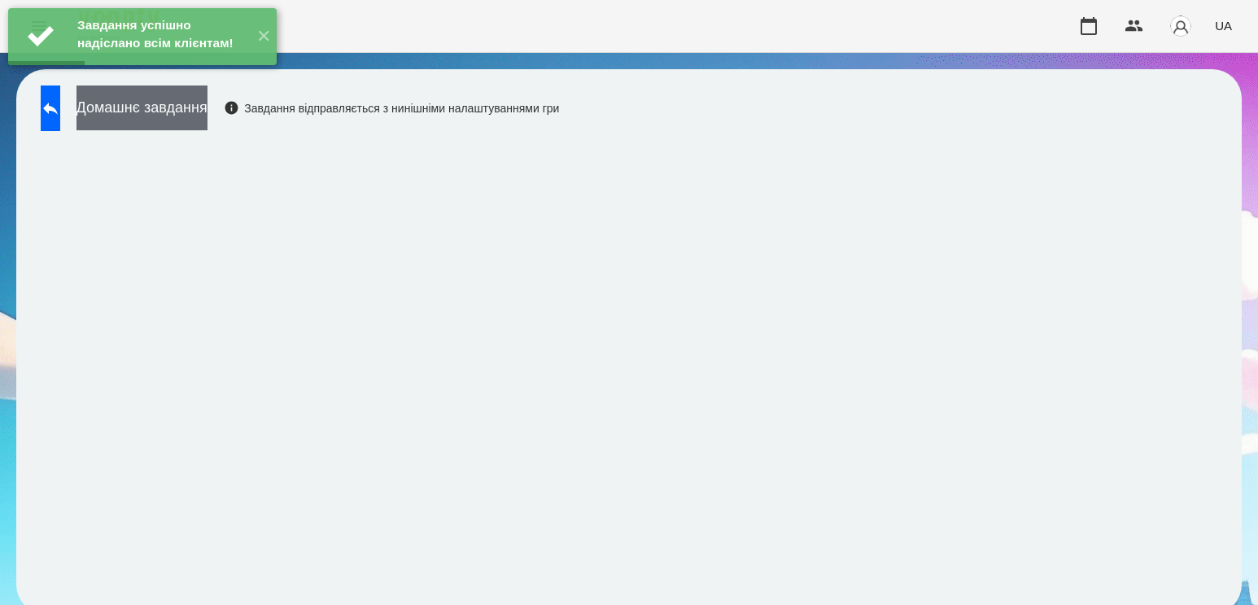
click at [207, 115] on button "Домашнє завдання" at bounding box center [141, 107] width 131 height 45
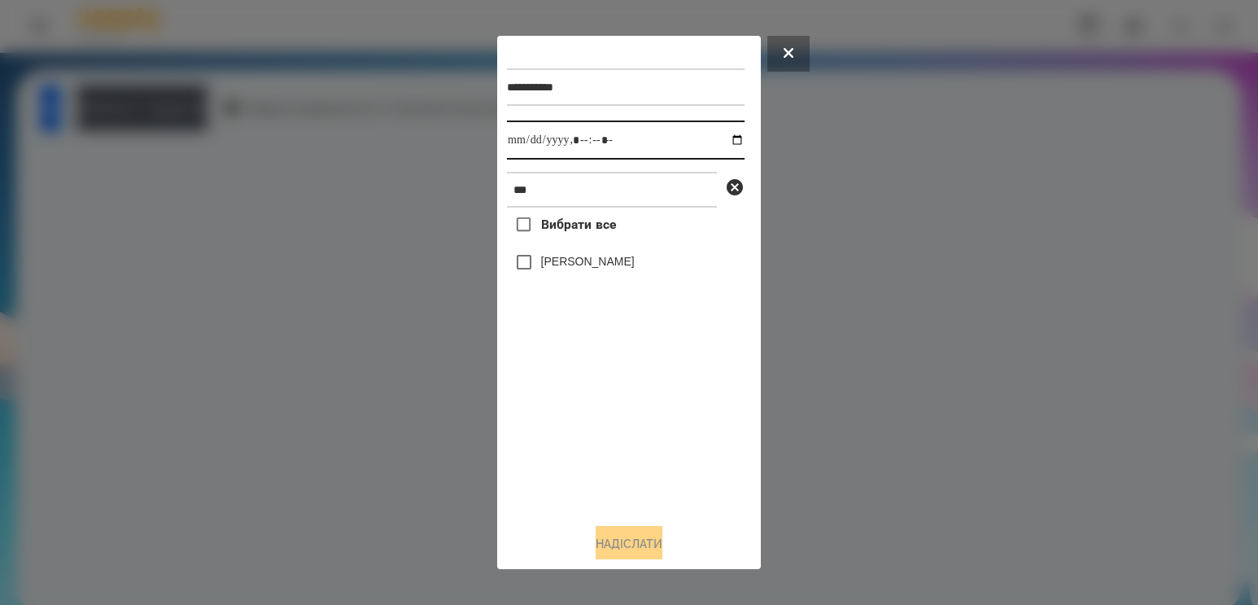
click at [722, 137] on input "datetime-local" at bounding box center [626, 139] width 238 height 39
type input "**********"
click at [592, 435] on div "Вибрати все [PERSON_NAME]" at bounding box center [626, 358] width 238 height 303
click at [558, 269] on label "[PERSON_NAME]" at bounding box center [588, 261] width 94 height 16
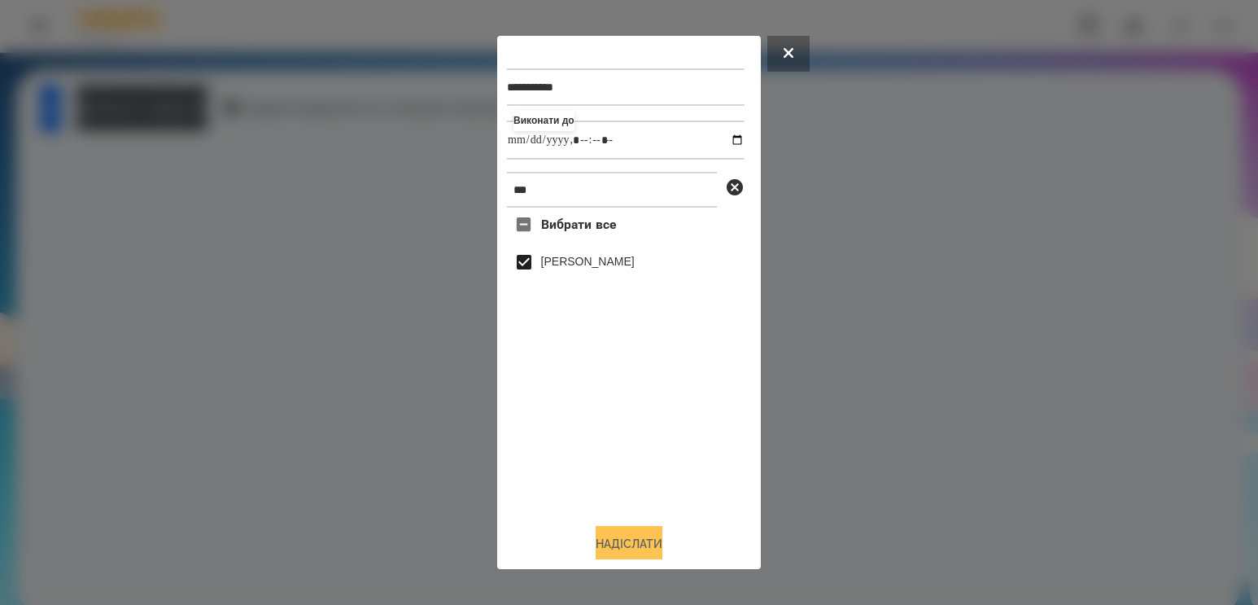
click at [624, 543] on button "Надіслати" at bounding box center [629, 544] width 67 height 36
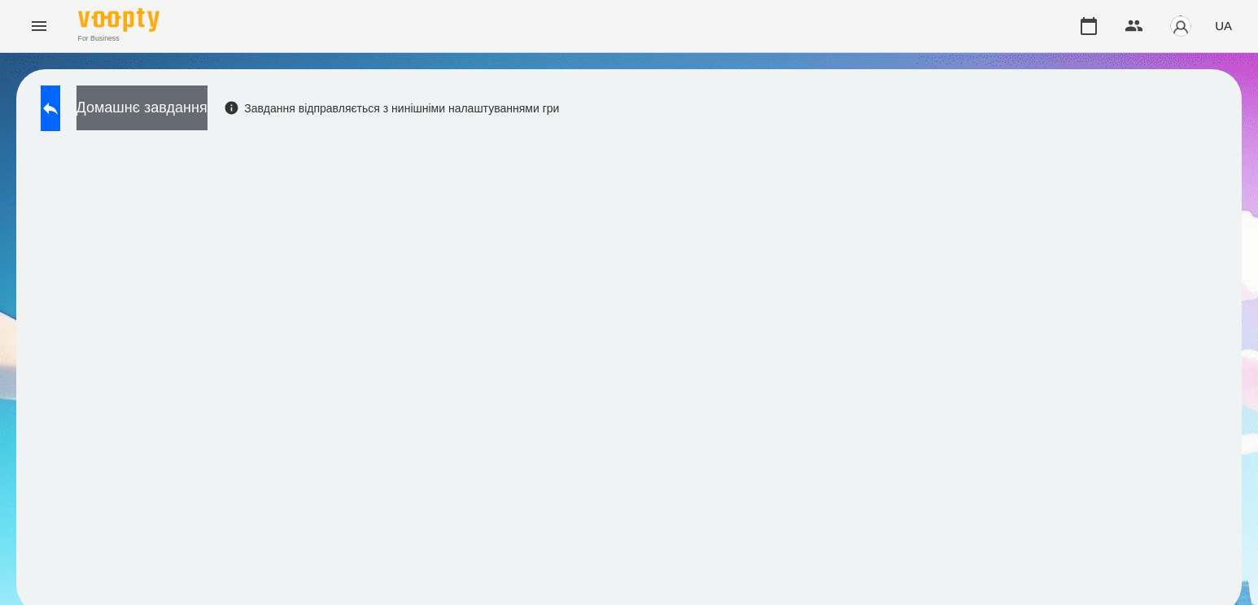
click at [207, 107] on button "Домашнє завдання" at bounding box center [141, 107] width 131 height 45
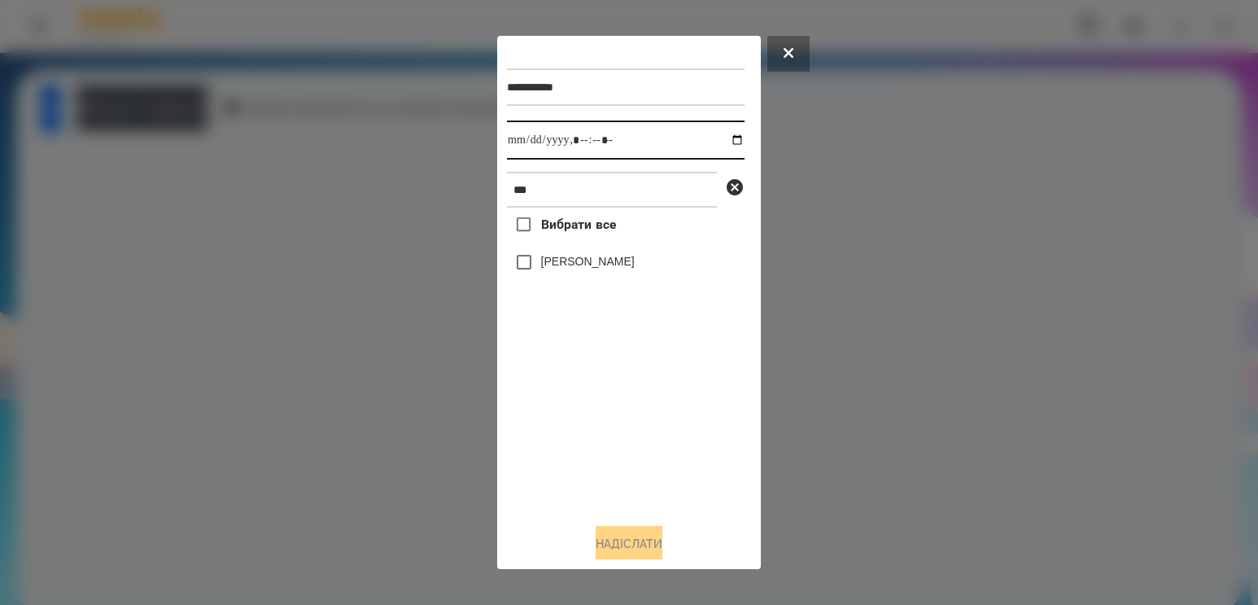
click at [723, 140] on input "datetime-local" at bounding box center [626, 139] width 238 height 39
type input "**********"
click at [585, 425] on div "Вибрати все [PERSON_NAME]" at bounding box center [626, 358] width 238 height 303
drag, startPoint x: 574, startPoint y: 189, endPoint x: 229, endPoint y: 195, distance: 344.2
click at [230, 194] on div "**********" at bounding box center [629, 302] width 1258 height 605
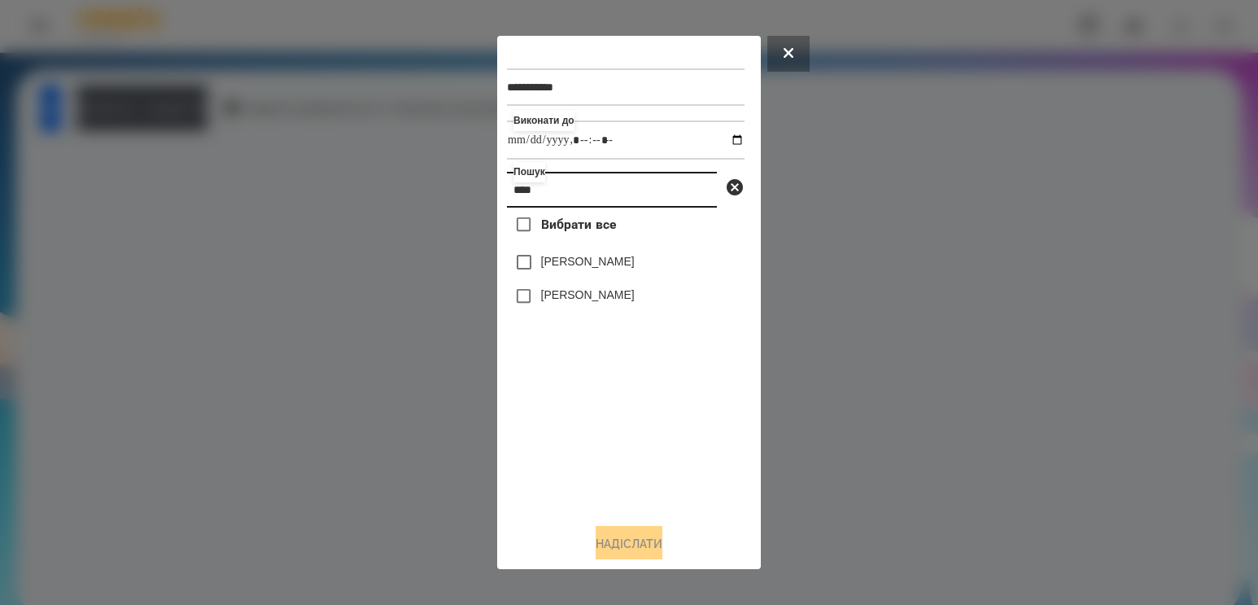
type input "****"
click at [548, 264] on label "[PERSON_NAME]" at bounding box center [588, 261] width 94 height 16
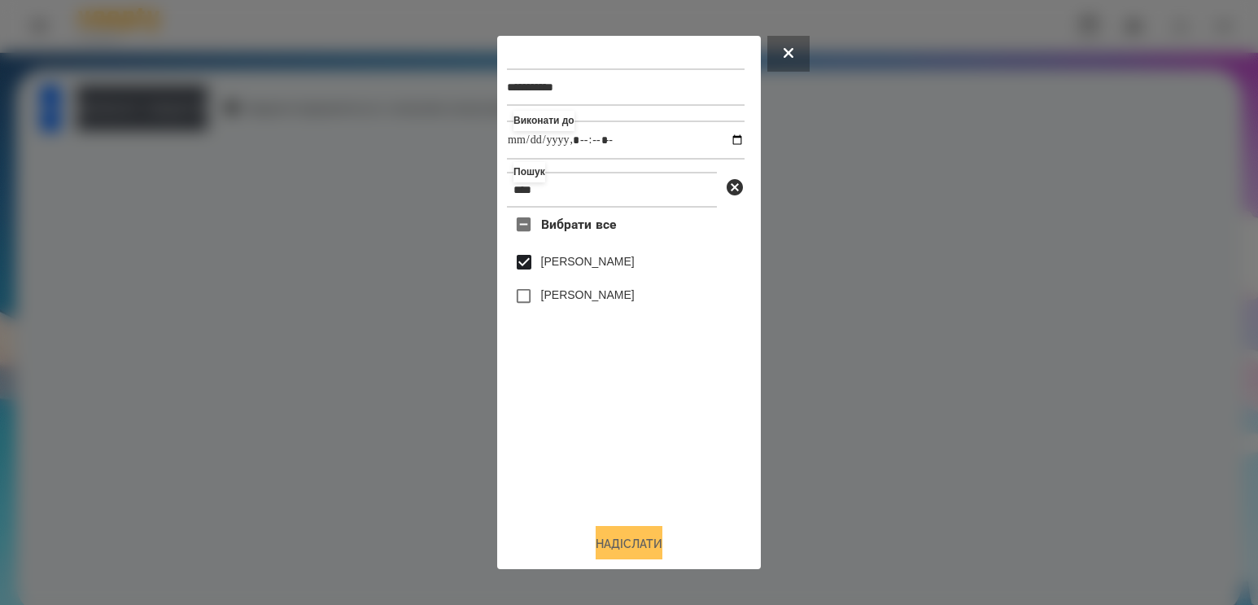
click at [625, 548] on button "Надіслати" at bounding box center [629, 544] width 67 height 36
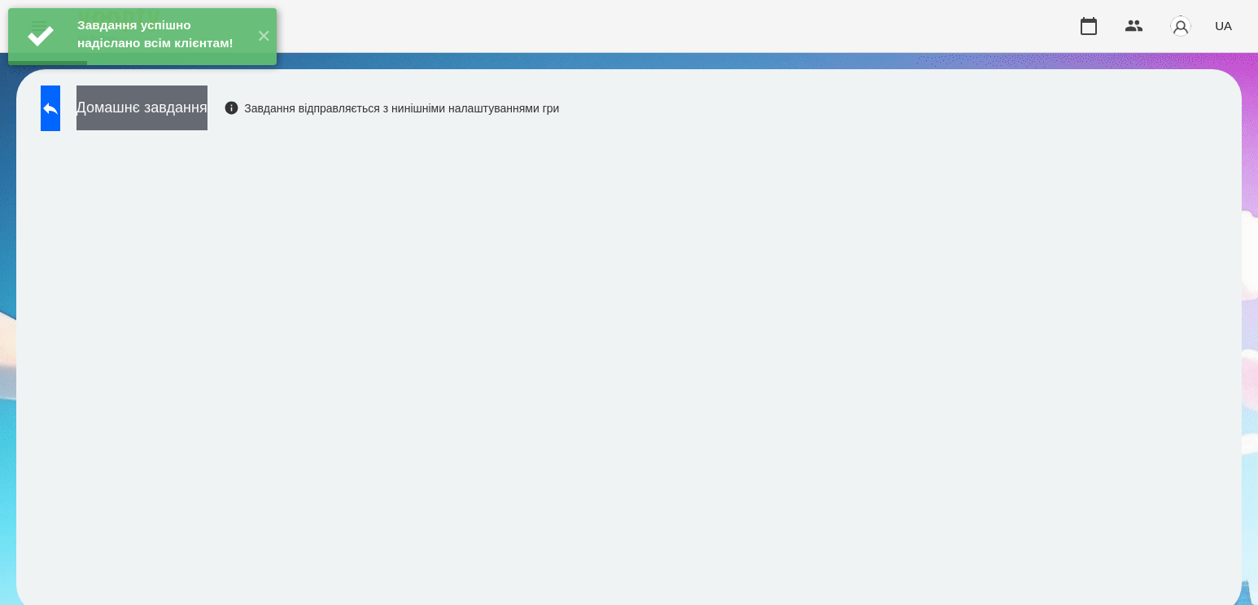
click at [183, 104] on button "Домашнє завдання" at bounding box center [141, 107] width 131 height 45
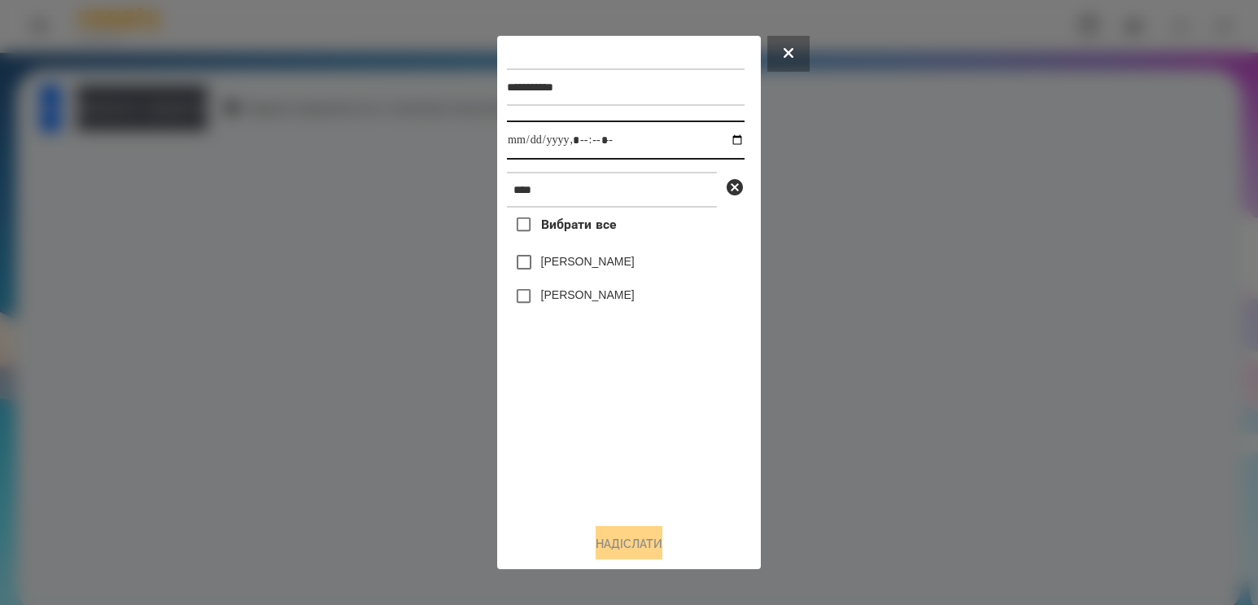
click at [729, 138] on input "datetime-local" at bounding box center [626, 139] width 238 height 39
type input "**********"
click at [599, 460] on div "Вибрати все [PERSON_NAME] [PERSON_NAME]" at bounding box center [626, 358] width 238 height 303
click at [559, 266] on label "[PERSON_NAME]" at bounding box center [588, 261] width 94 height 16
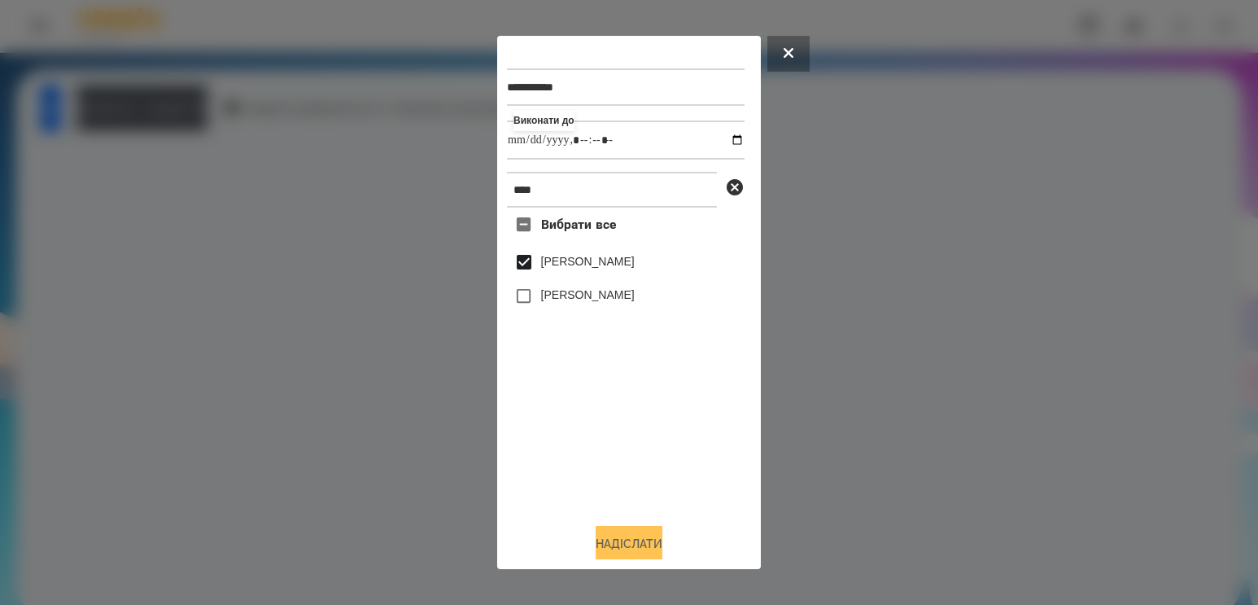
click at [644, 543] on button "Надіслати" at bounding box center [629, 544] width 67 height 36
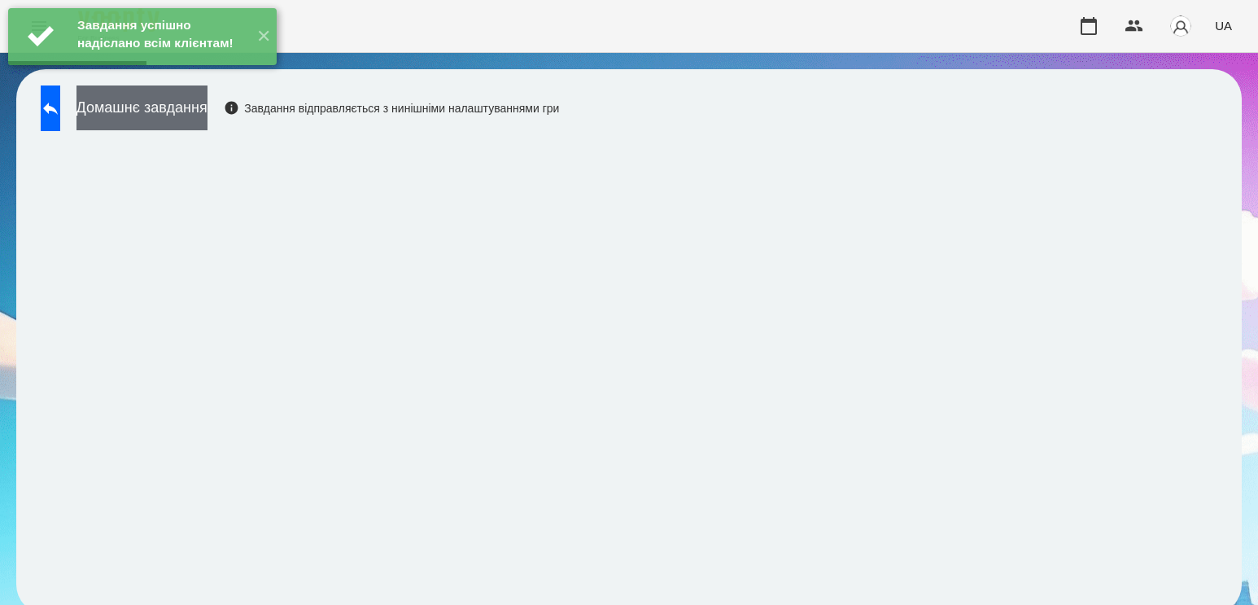
click at [207, 124] on button "Домашнє завдання" at bounding box center [141, 107] width 131 height 45
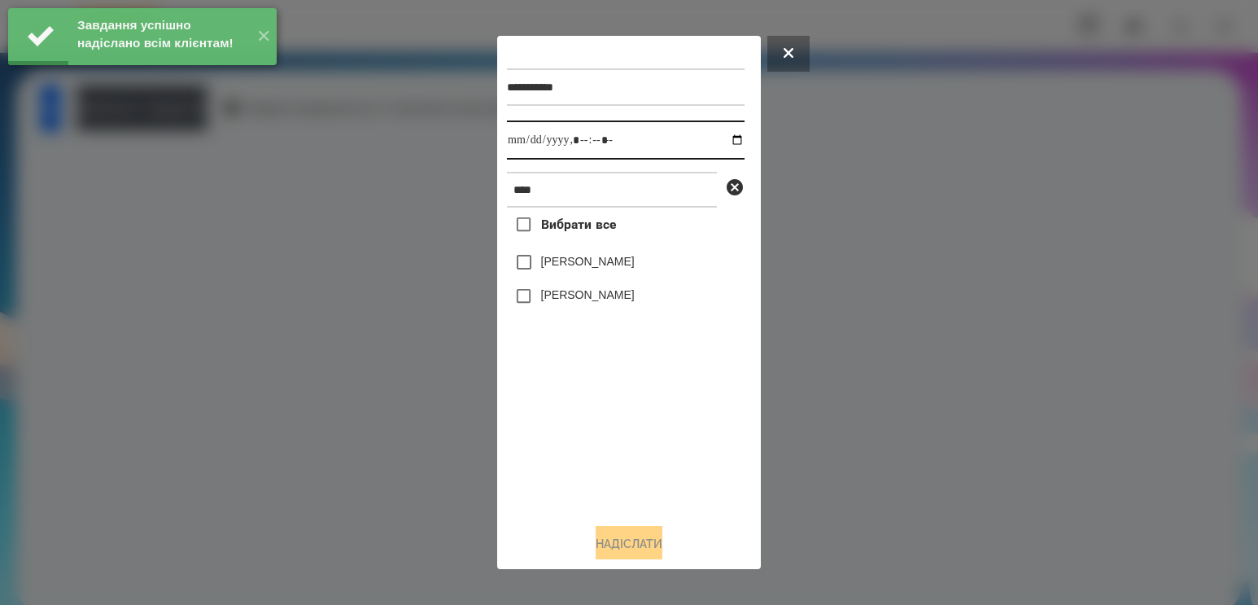
click at [729, 145] on input "datetime-local" at bounding box center [626, 139] width 238 height 39
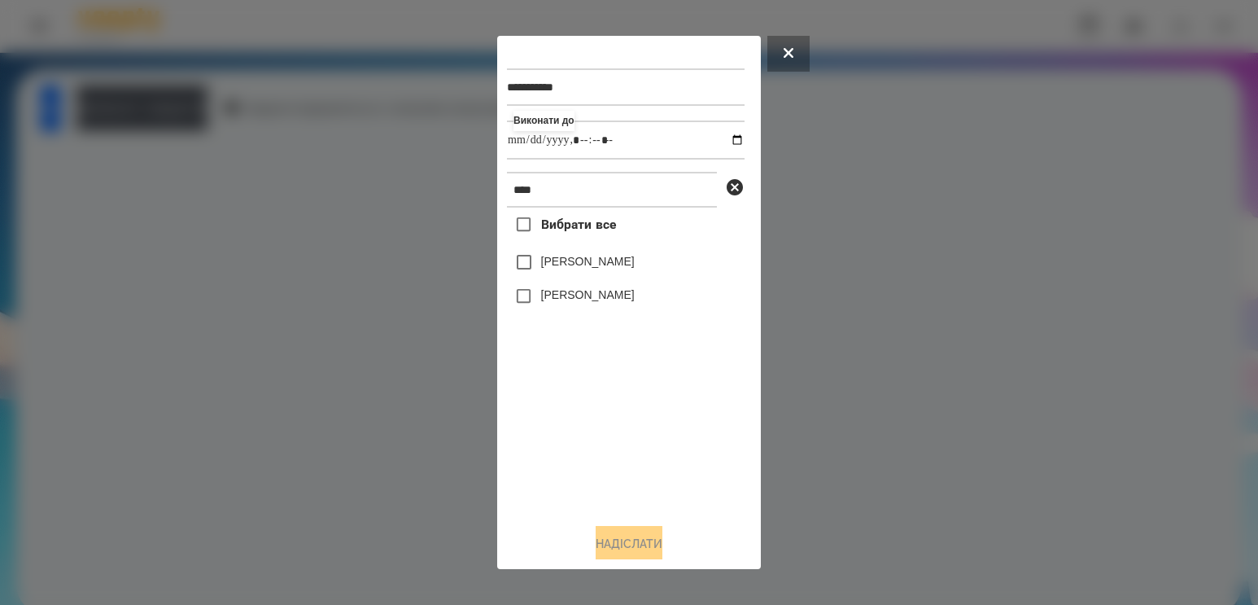
type input "**********"
click at [602, 414] on div "Вибрати все [PERSON_NAME] [PERSON_NAME]" at bounding box center [626, 358] width 238 height 303
click at [607, 269] on label "[PERSON_NAME]" at bounding box center [588, 261] width 94 height 16
click at [660, 561] on div "**********" at bounding box center [629, 303] width 264 height 534
click at [632, 534] on button "Надіслати" at bounding box center [629, 544] width 67 height 36
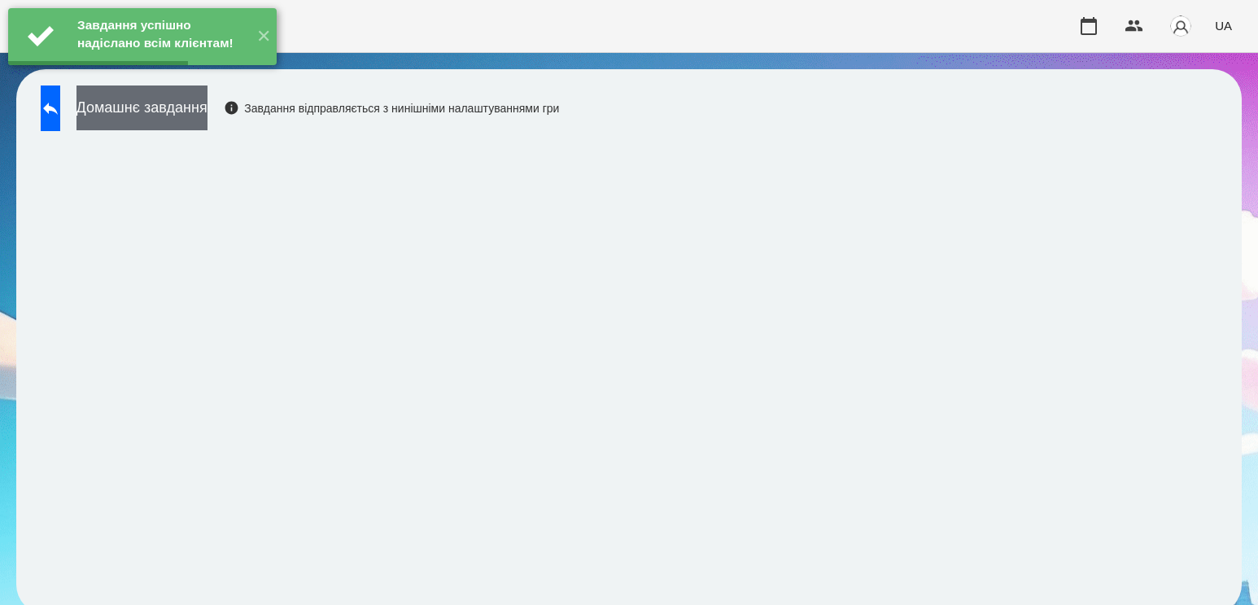
click at [207, 98] on button "Домашнє завдання" at bounding box center [141, 107] width 131 height 45
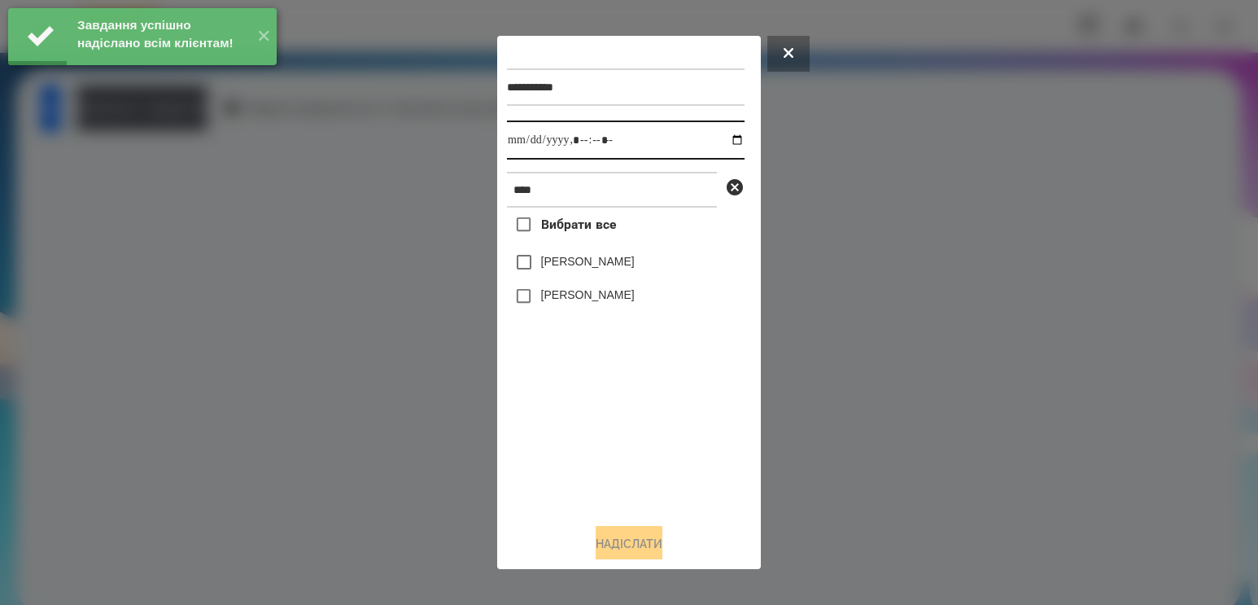
click at [725, 145] on input "datetime-local" at bounding box center [626, 139] width 238 height 39
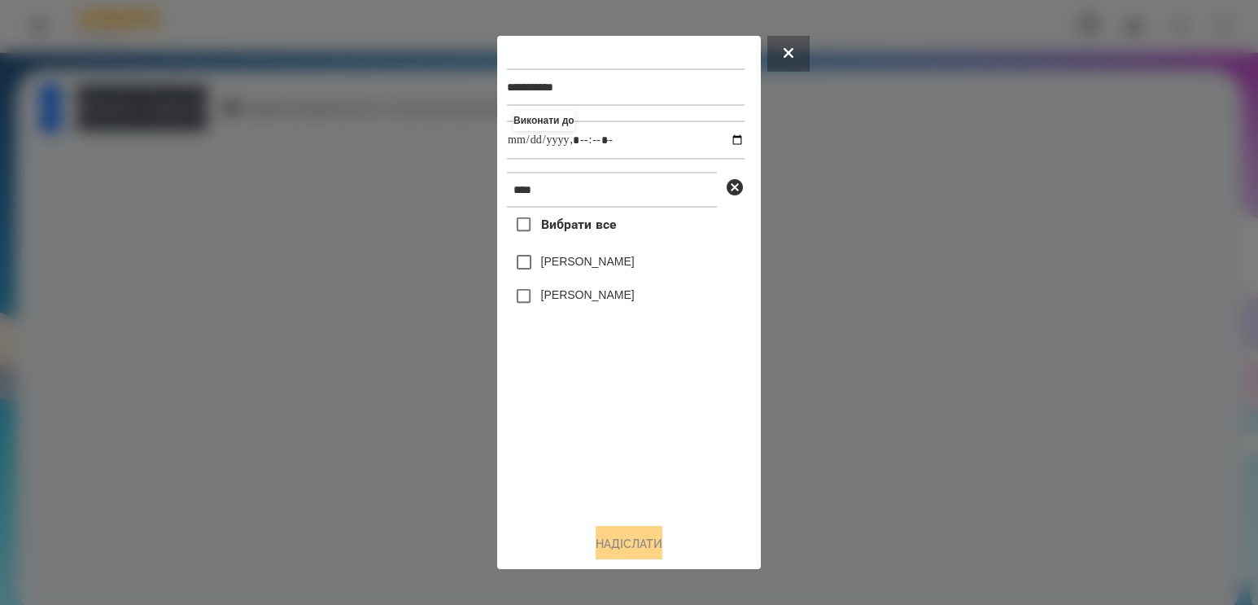
type input "**********"
click at [570, 456] on div "Вибрати все [PERSON_NAME] [PERSON_NAME]" at bounding box center [626, 358] width 238 height 303
click at [592, 269] on label "[PERSON_NAME]" at bounding box center [588, 261] width 94 height 16
click at [644, 543] on button "Надіслати" at bounding box center [629, 544] width 67 height 36
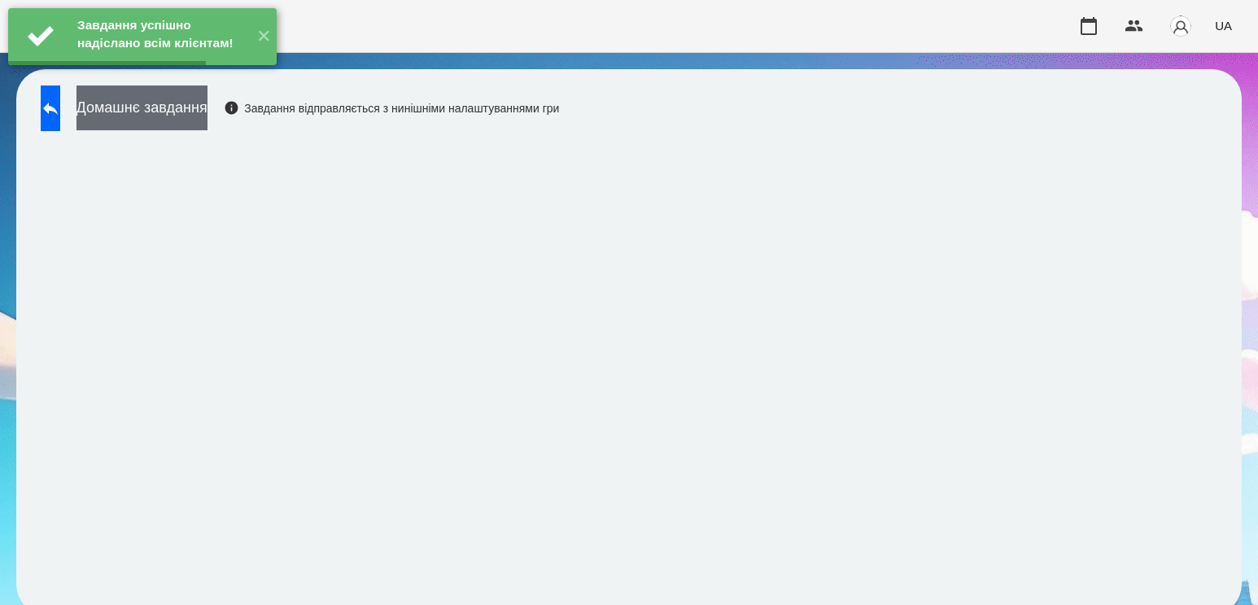
click at [203, 110] on button "Домашнє завдання" at bounding box center [141, 107] width 131 height 45
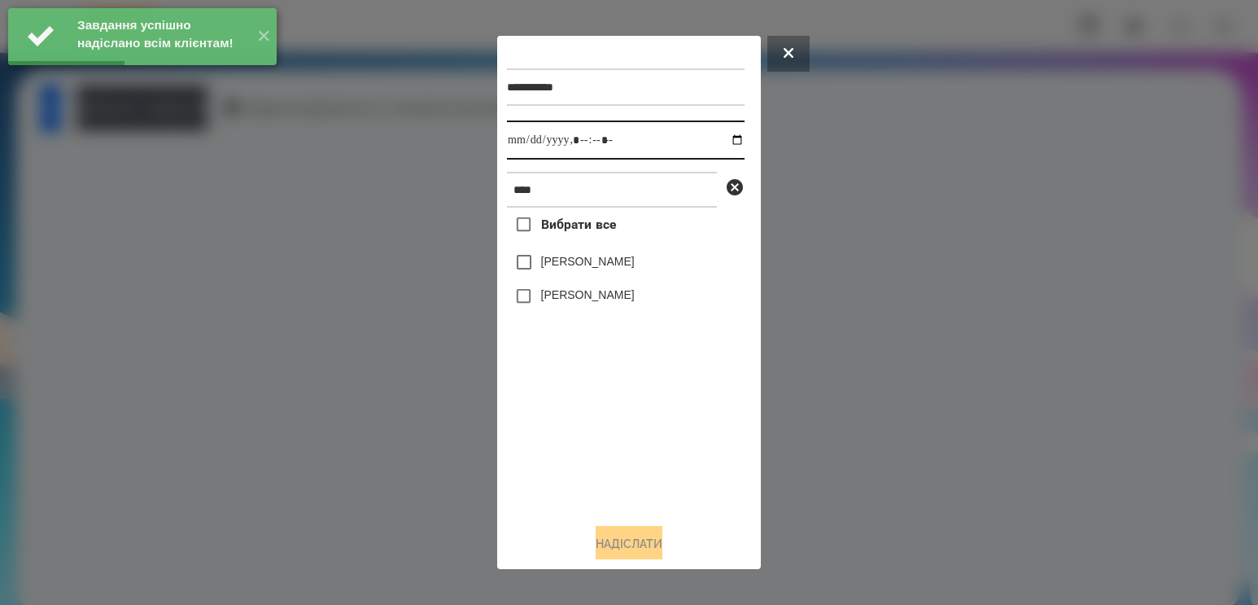
click at [727, 142] on input "datetime-local" at bounding box center [626, 139] width 238 height 39
type input "**********"
click at [694, 466] on div "Вибрати все [PERSON_NAME] [PERSON_NAME]" at bounding box center [626, 358] width 238 height 303
click at [576, 252] on div "[PERSON_NAME]" at bounding box center [626, 262] width 238 height 34
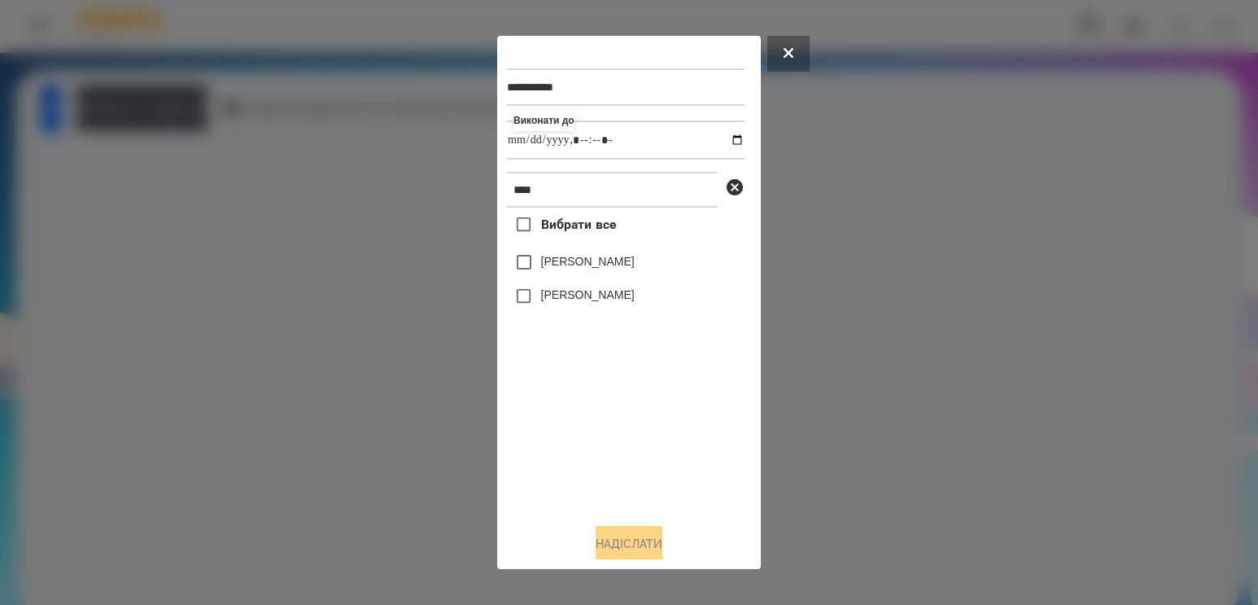
click at [575, 264] on label "[PERSON_NAME]" at bounding box center [588, 261] width 94 height 16
click at [633, 544] on button "Надіслати" at bounding box center [629, 544] width 67 height 36
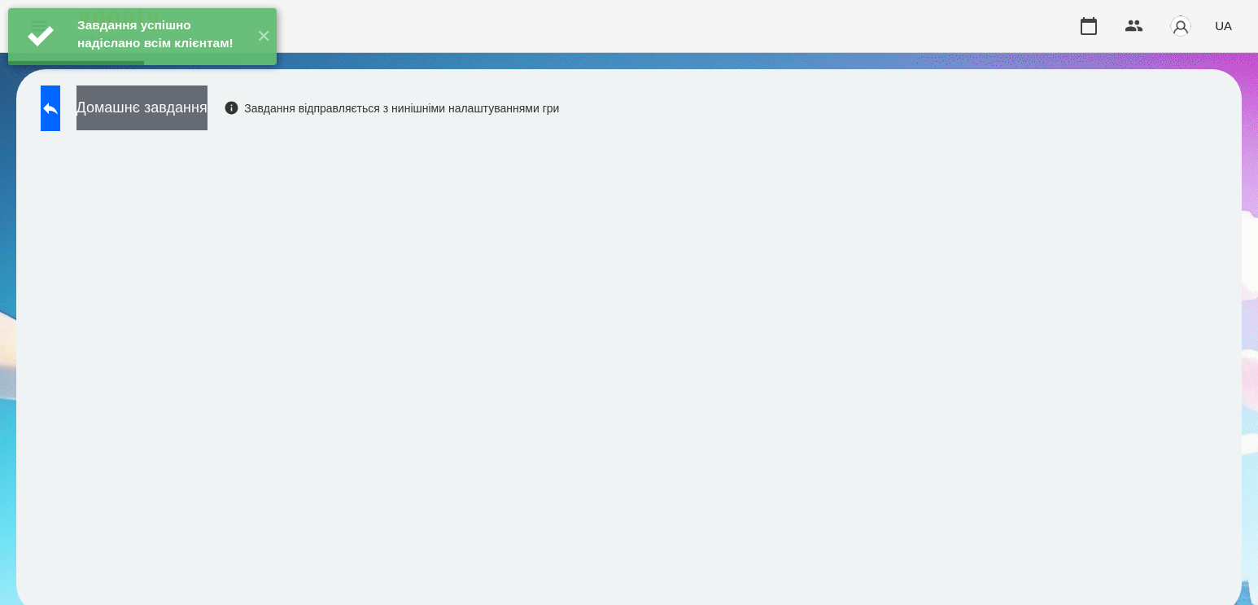
click at [207, 111] on button "Домашнє завдання" at bounding box center [141, 107] width 131 height 45
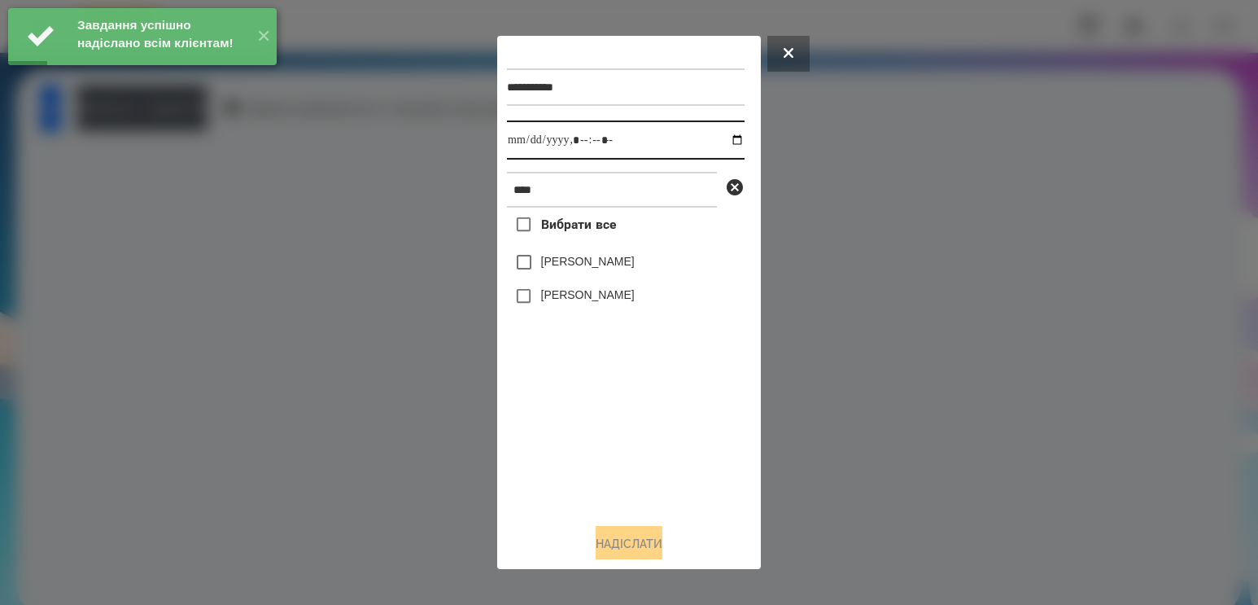
click at [723, 144] on input "datetime-local" at bounding box center [626, 139] width 238 height 39
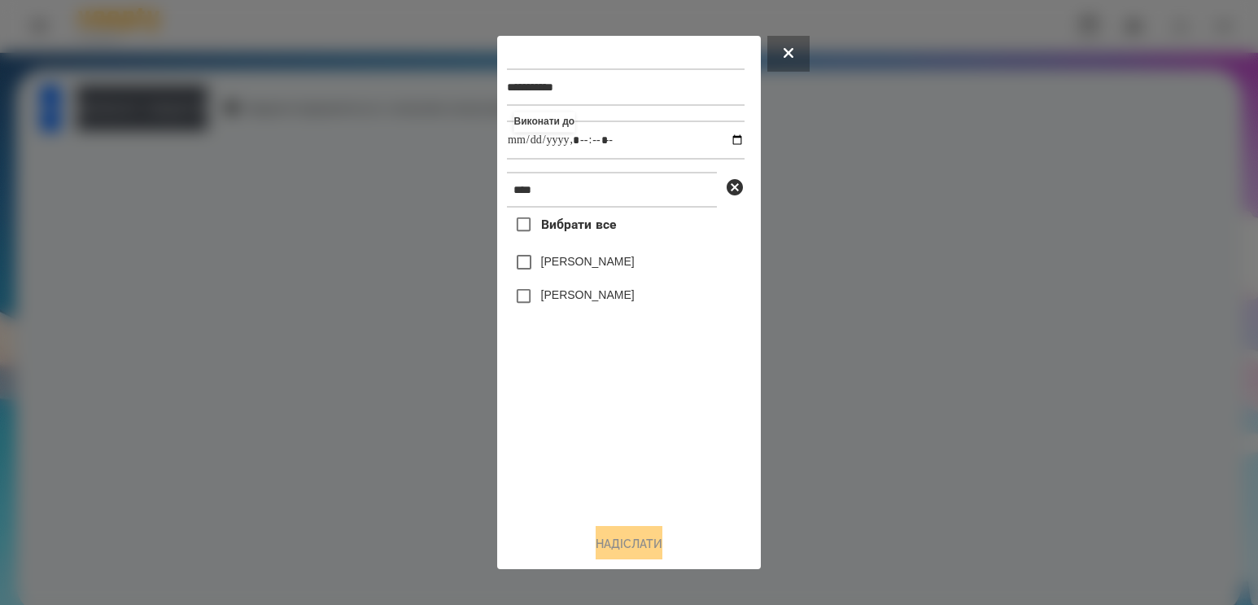
type input "**********"
drag, startPoint x: 600, startPoint y: 424, endPoint x: 597, endPoint y: 413, distance: 10.9
click at [601, 425] on div "Вибрати все [PERSON_NAME] [PERSON_NAME]" at bounding box center [626, 358] width 238 height 303
click at [544, 269] on label "[PERSON_NAME]" at bounding box center [588, 261] width 94 height 16
click at [613, 542] on button "Надіслати" at bounding box center [629, 544] width 67 height 36
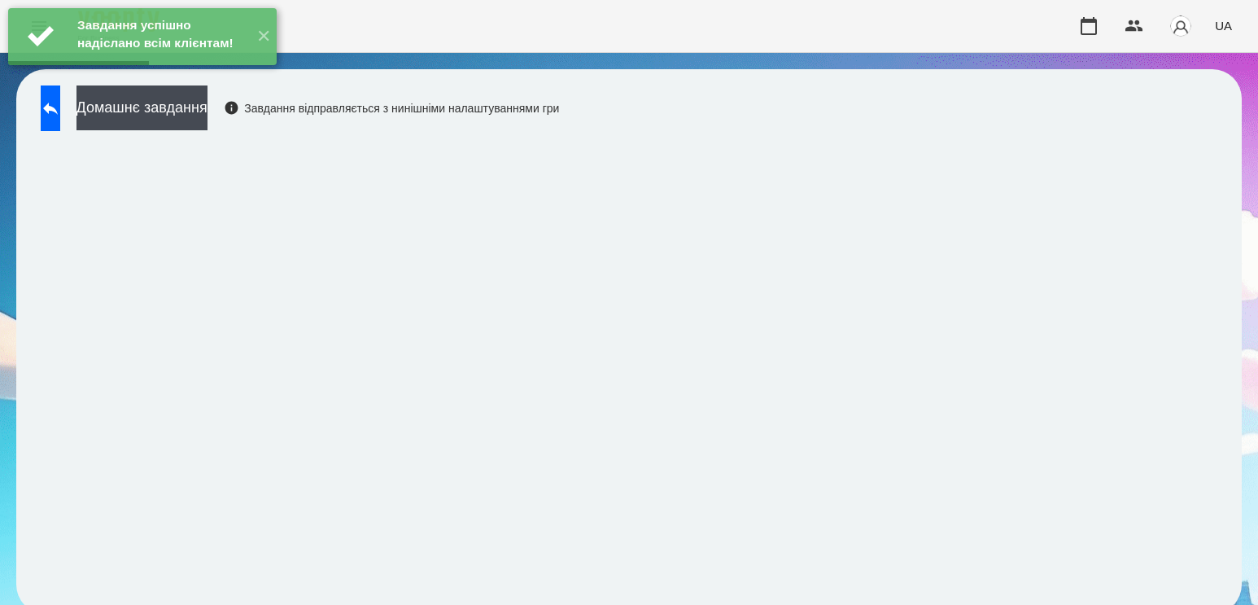
click at [207, 124] on button "Домашнє завдання" at bounding box center [141, 107] width 131 height 45
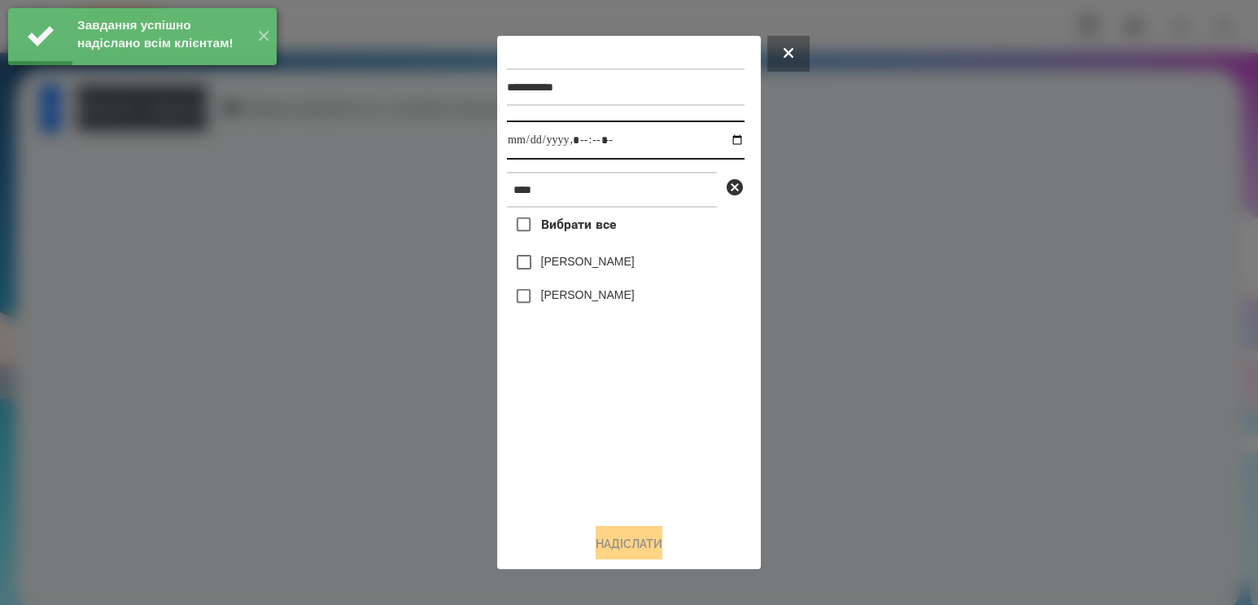
click at [725, 135] on input "datetime-local" at bounding box center [626, 139] width 238 height 39
type input "**********"
drag, startPoint x: 599, startPoint y: 454, endPoint x: 596, endPoint y: 434, distance: 20.5
click at [599, 454] on div "Вибрати все [PERSON_NAME] [PERSON_NAME]" at bounding box center [626, 358] width 238 height 303
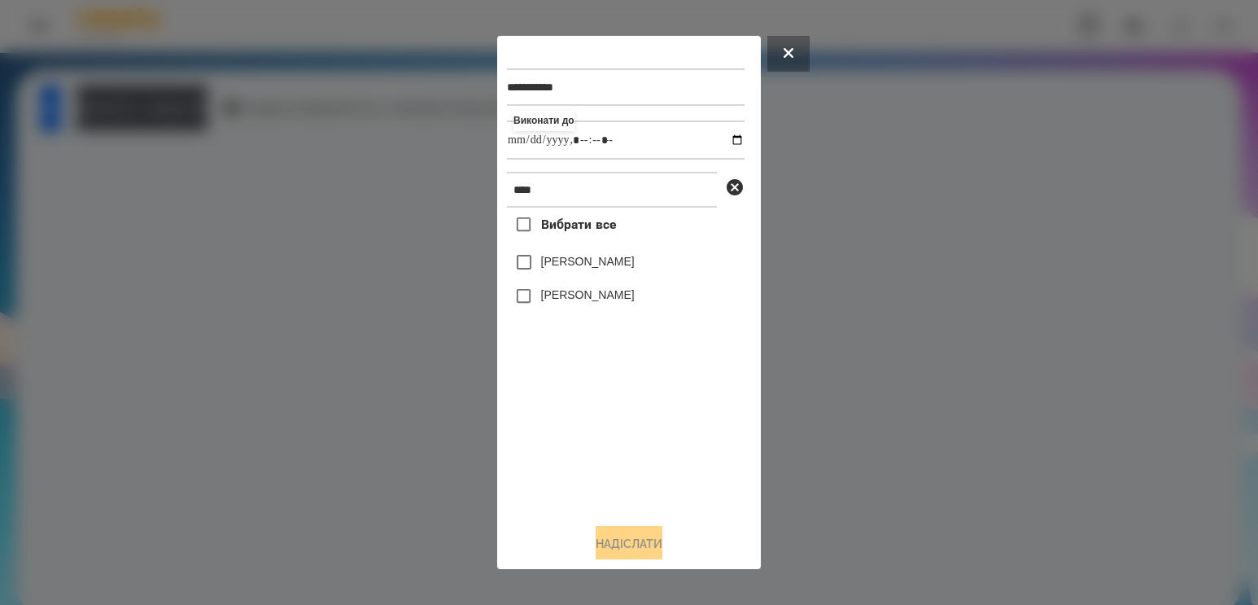
click at [582, 260] on label "[PERSON_NAME]" at bounding box center [588, 261] width 94 height 16
click at [631, 547] on button "Надіслати" at bounding box center [629, 544] width 67 height 36
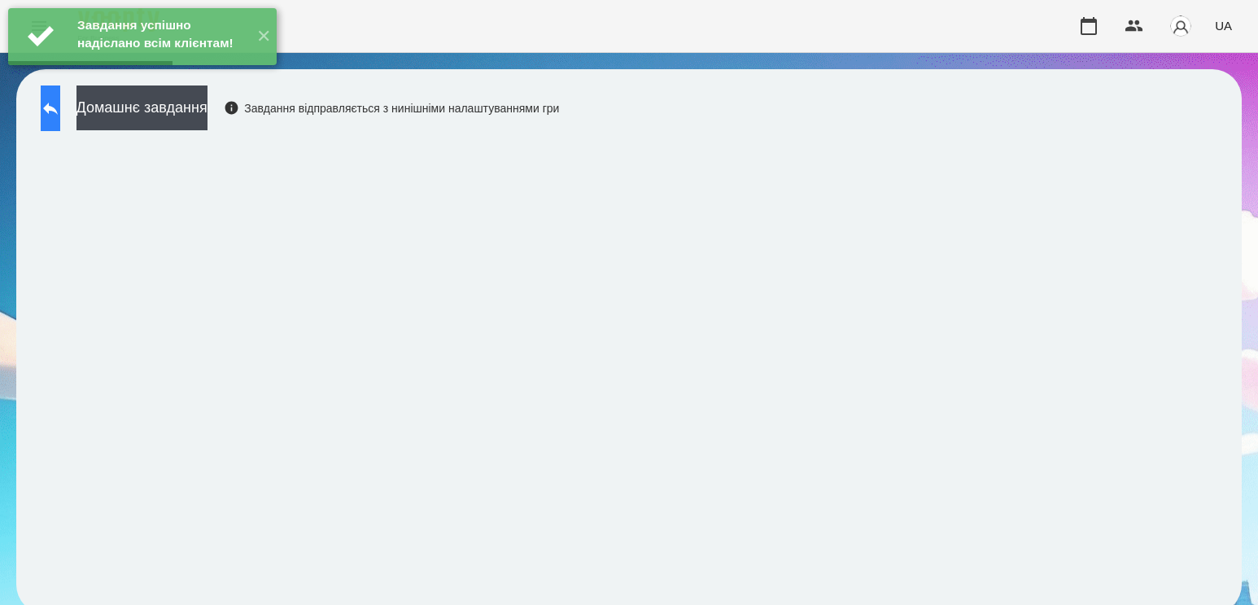
click at [53, 112] on button at bounding box center [51, 108] width 20 height 46
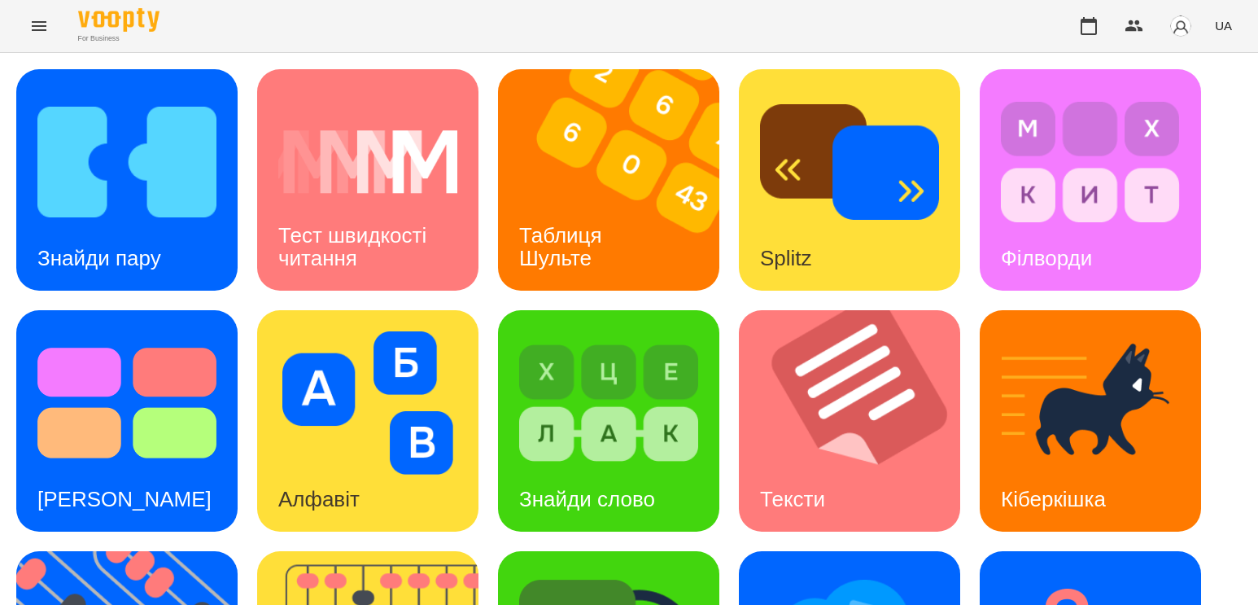
scroll to position [425, 0]
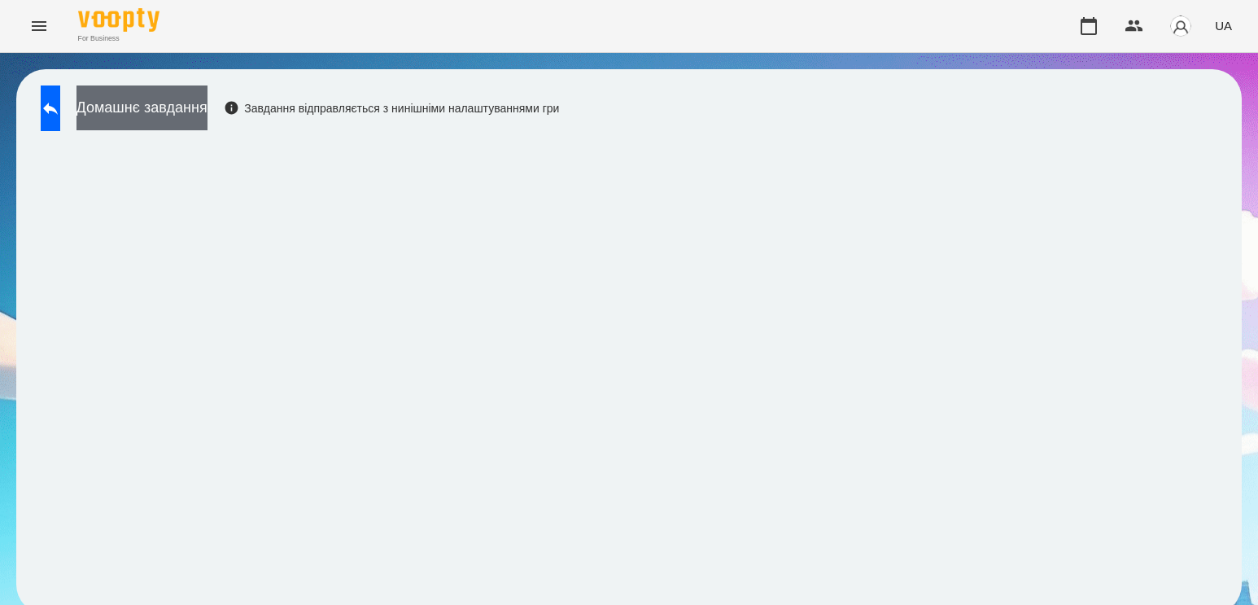
click at [181, 107] on button "Домашнє завдання" at bounding box center [141, 107] width 131 height 45
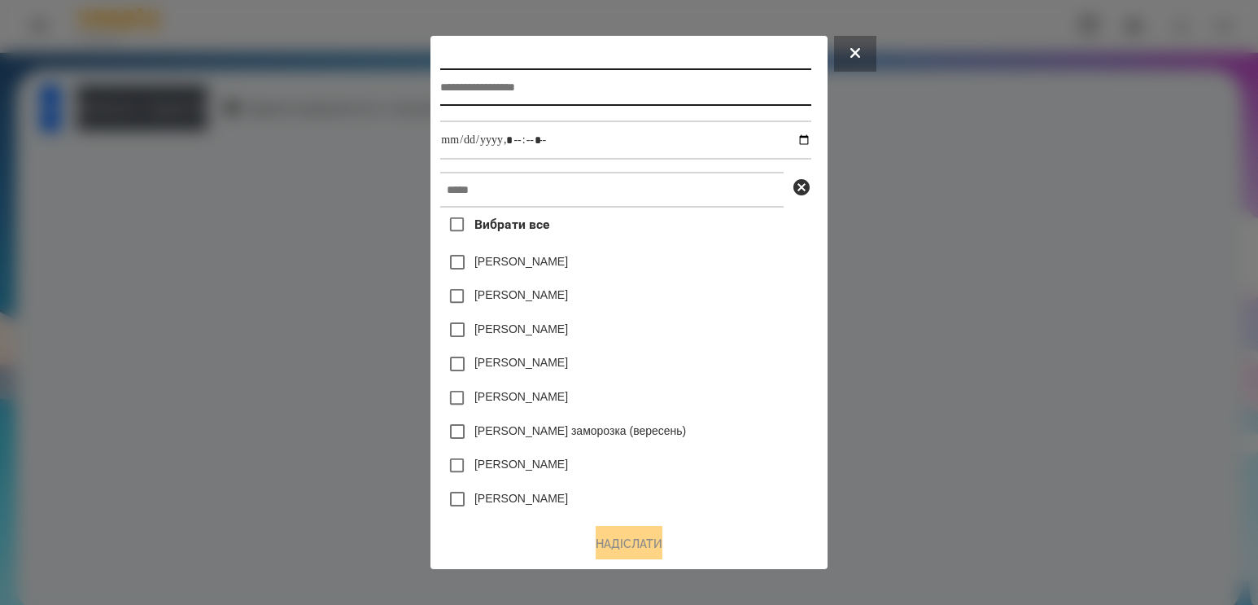
click at [810, 90] on input "text" at bounding box center [625, 86] width 370 height 37
type input "**********"
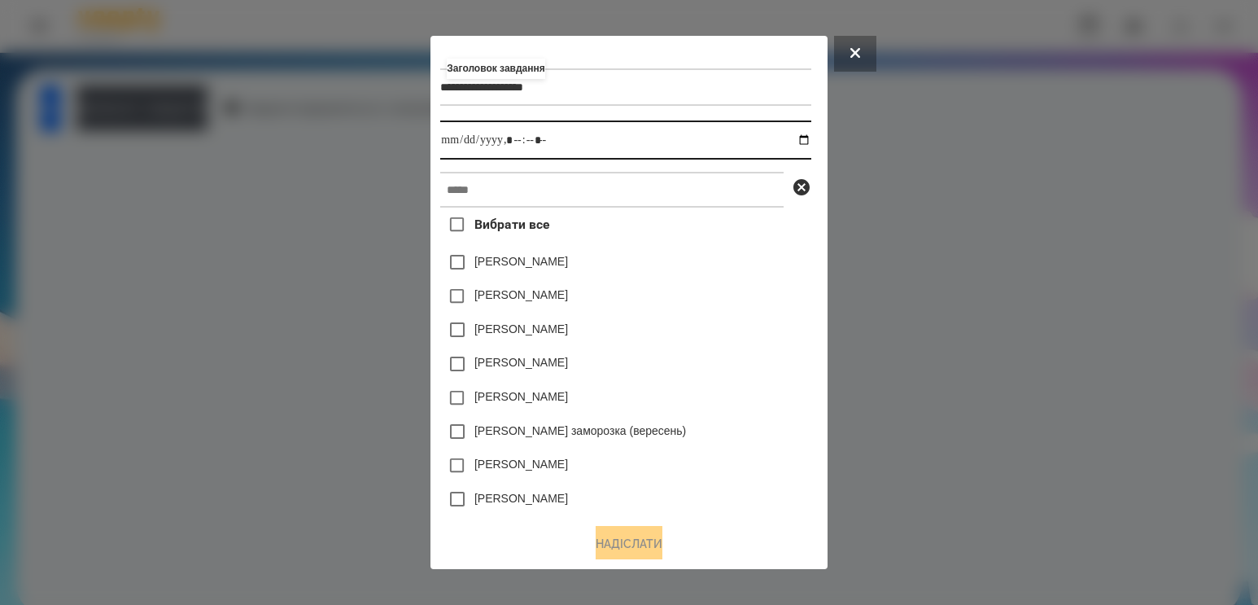
click at [810, 139] on input "datetime-local" at bounding box center [625, 139] width 370 height 39
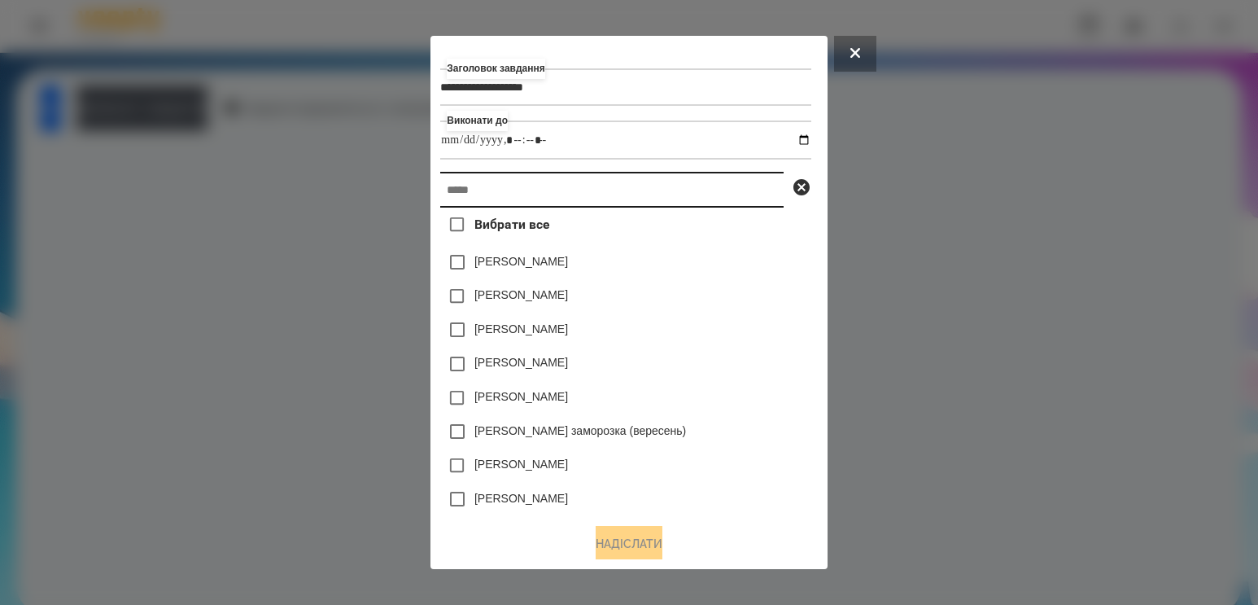
type input "**********"
click at [745, 181] on input "text" at bounding box center [611, 190] width 343 height 36
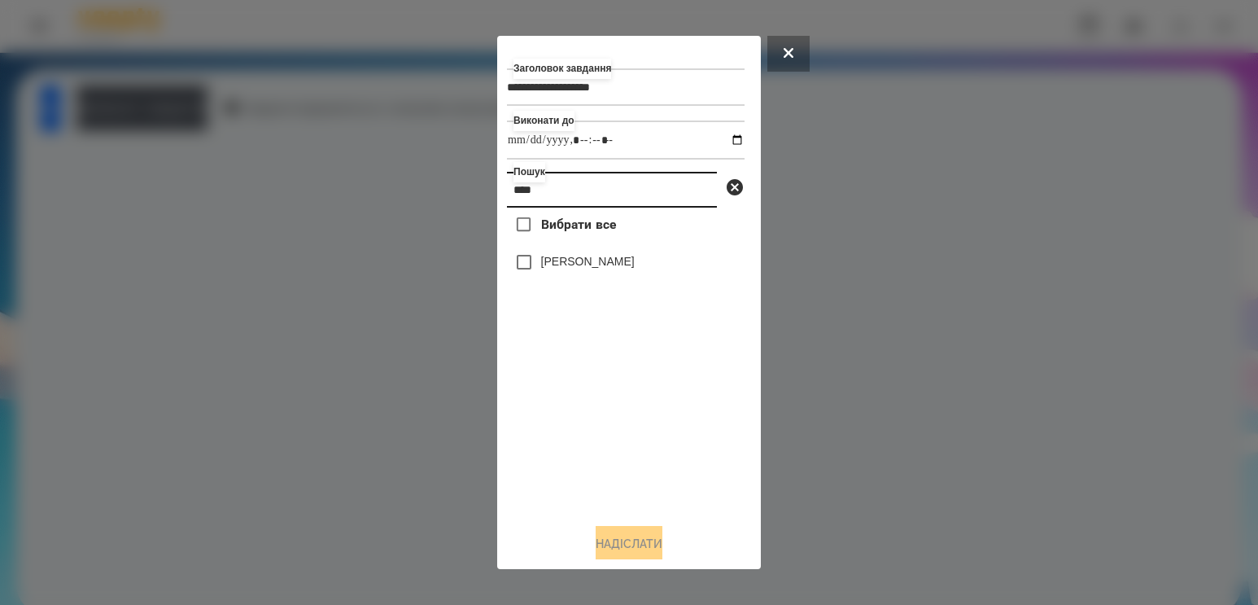
type input "****"
click at [615, 269] on label "[PERSON_NAME]" at bounding box center [588, 261] width 94 height 16
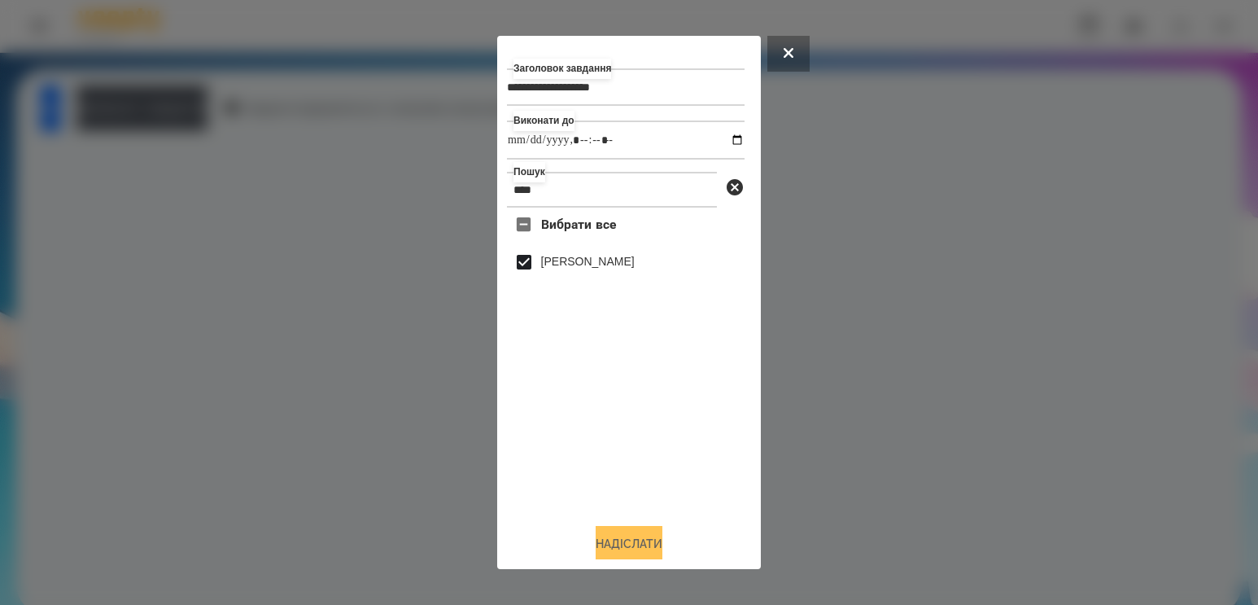
click at [639, 548] on button "Надіслати" at bounding box center [629, 544] width 67 height 36
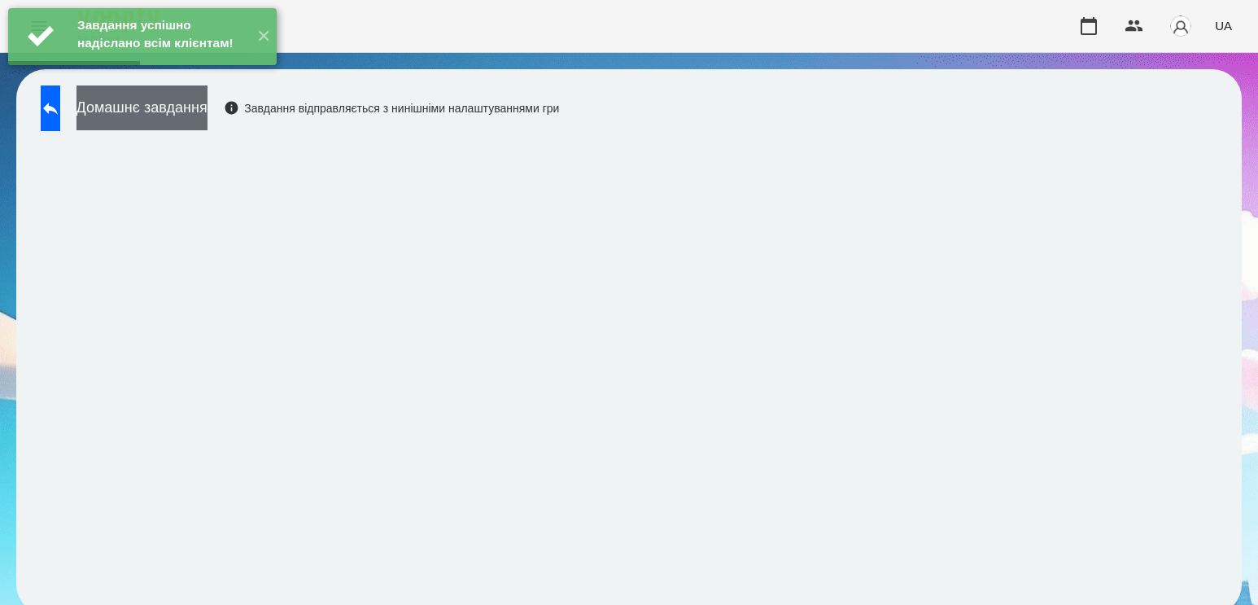
click at [207, 107] on button "Домашнє завдання" at bounding box center [141, 107] width 131 height 45
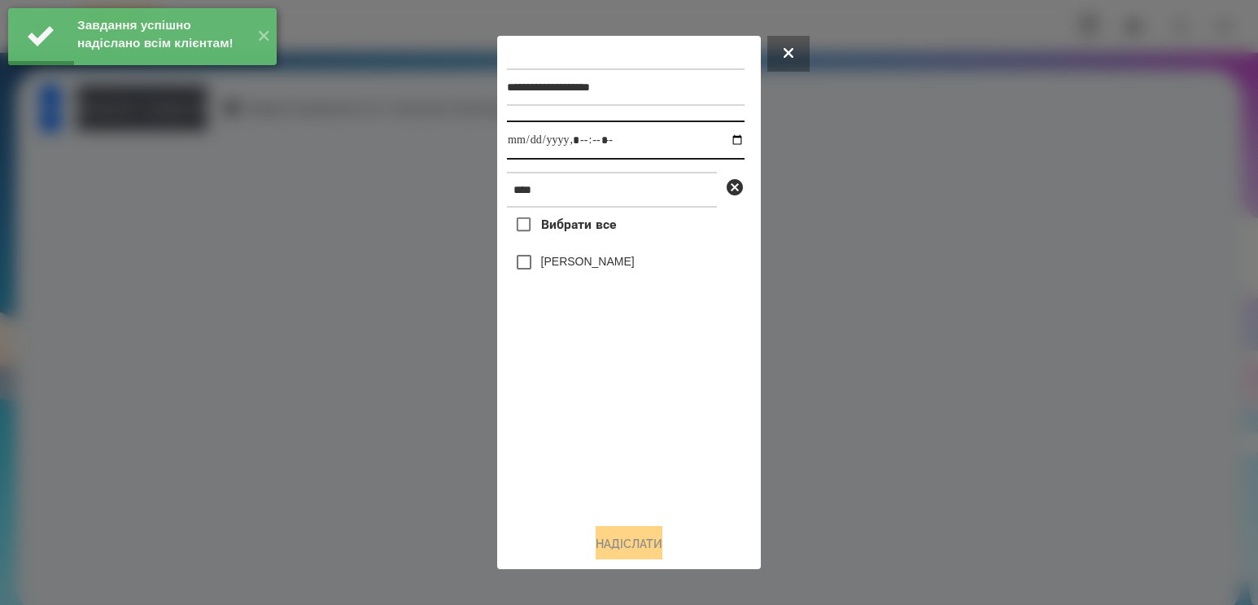
click at [726, 140] on input "datetime-local" at bounding box center [626, 139] width 238 height 39
type input "**********"
click at [567, 413] on div "Вибрати все [PERSON_NAME]" at bounding box center [626, 358] width 238 height 303
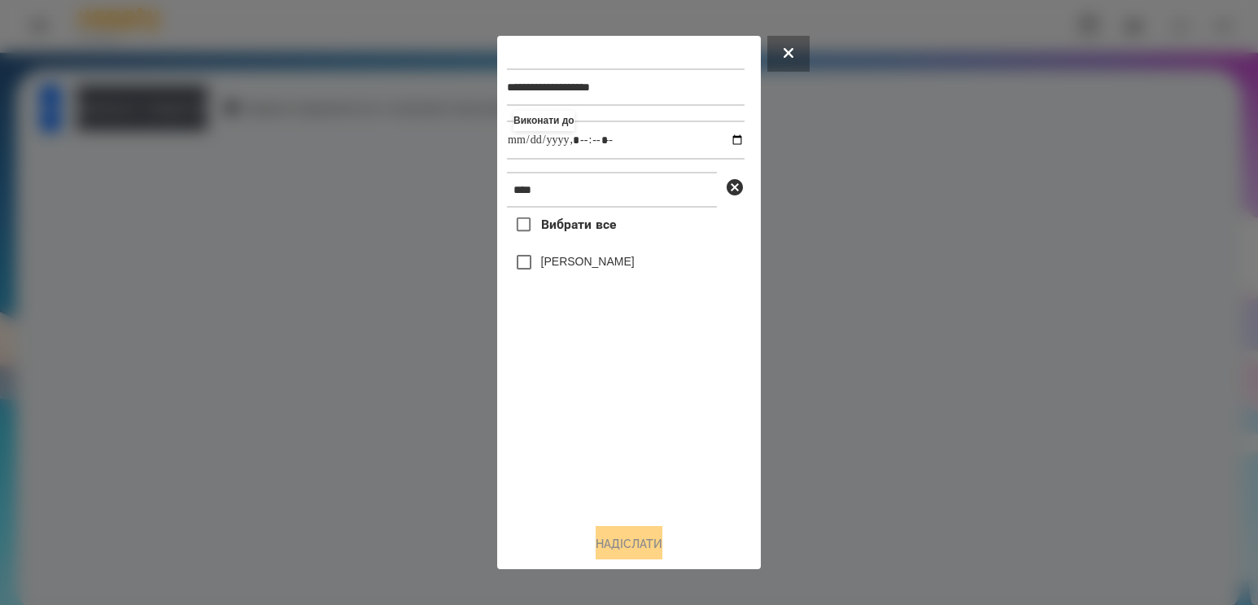
click at [567, 279] on div "[PERSON_NAME]" at bounding box center [626, 262] width 238 height 34
click at [572, 267] on label "[PERSON_NAME]" at bounding box center [588, 261] width 94 height 16
click at [626, 546] on button "Надіслати" at bounding box center [629, 544] width 67 height 36
click at [240, 108] on div at bounding box center [629, 302] width 1258 height 605
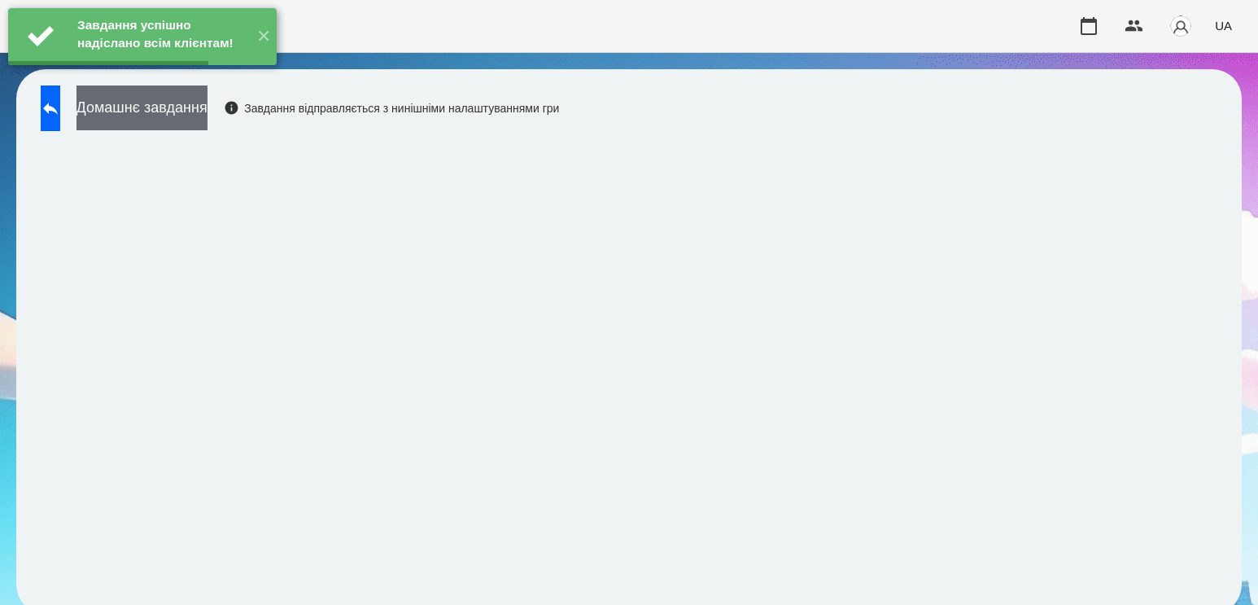
click at [207, 101] on button "Домашнє завдання" at bounding box center [141, 107] width 131 height 45
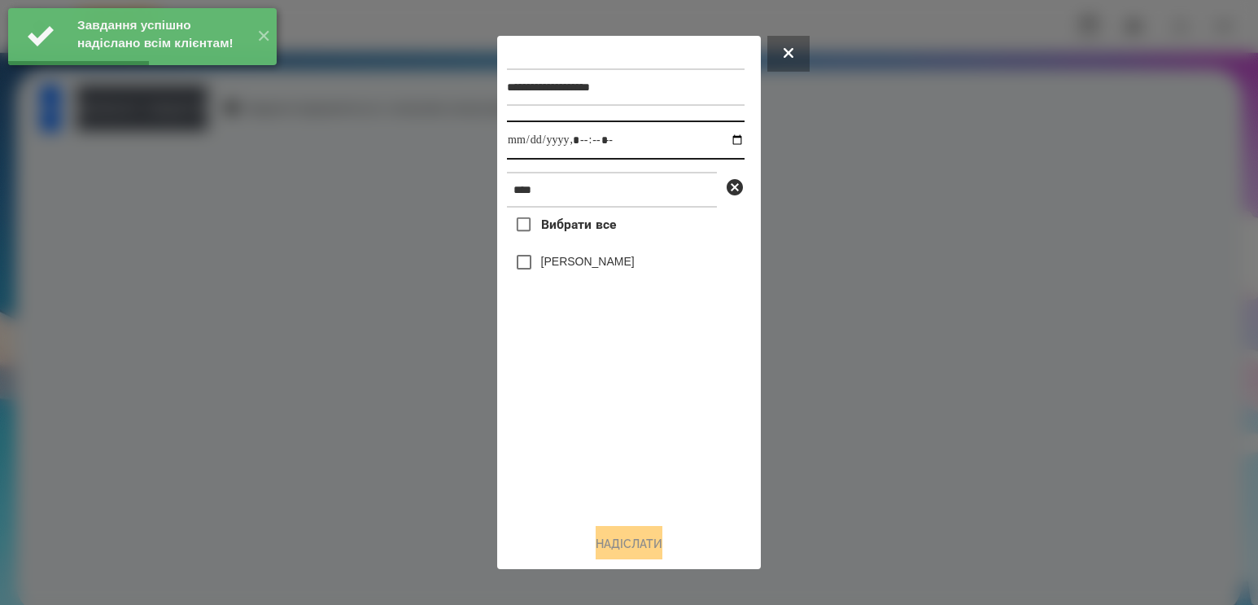
click at [731, 138] on input "datetime-local" at bounding box center [626, 139] width 238 height 39
click at [724, 138] on input "datetime-local" at bounding box center [626, 139] width 238 height 39
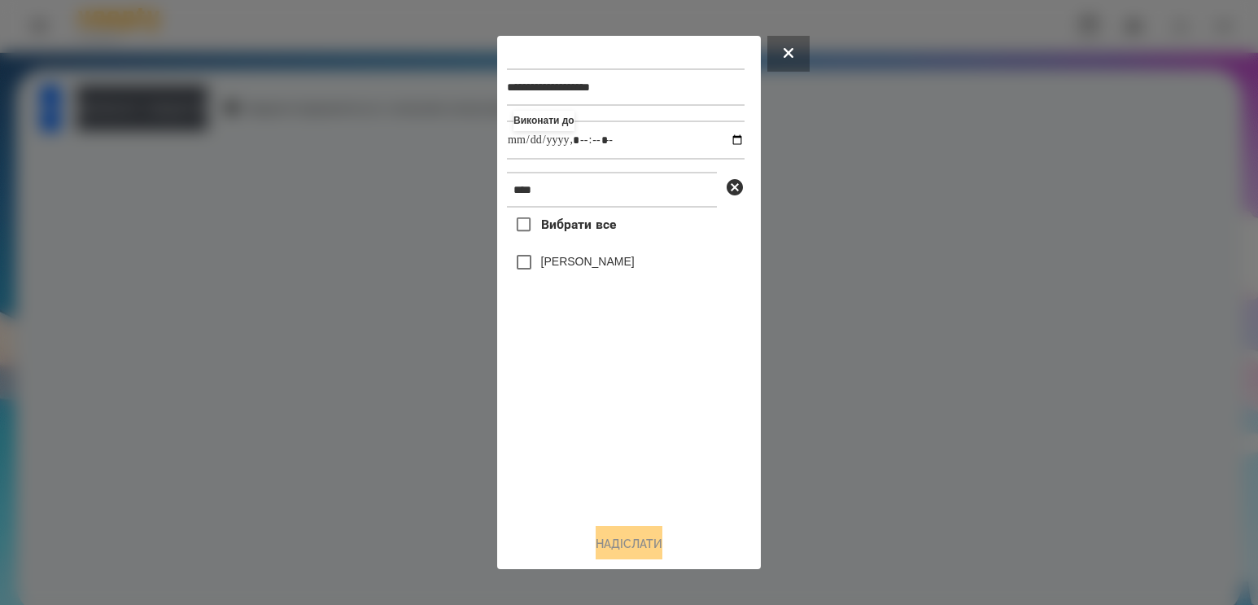
type input "**********"
drag, startPoint x: 609, startPoint y: 414, endPoint x: 595, endPoint y: 330, distance: 85.7
click at [609, 413] on div "Вибрати все [PERSON_NAME]" at bounding box center [626, 358] width 238 height 303
click at [581, 269] on label "[PERSON_NAME]" at bounding box center [588, 261] width 94 height 16
click at [620, 529] on div "**********" at bounding box center [629, 303] width 244 height 514
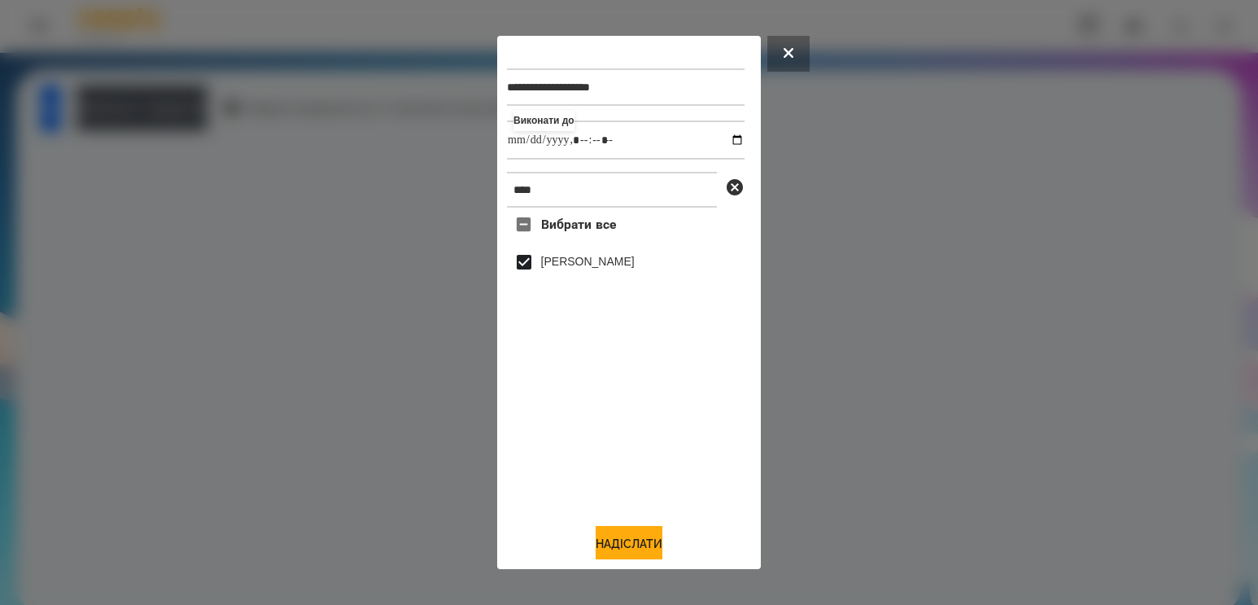
drag, startPoint x: 618, startPoint y: 543, endPoint x: 515, endPoint y: 304, distance: 259.8
click at [616, 543] on button "Надіслати" at bounding box center [629, 544] width 67 height 36
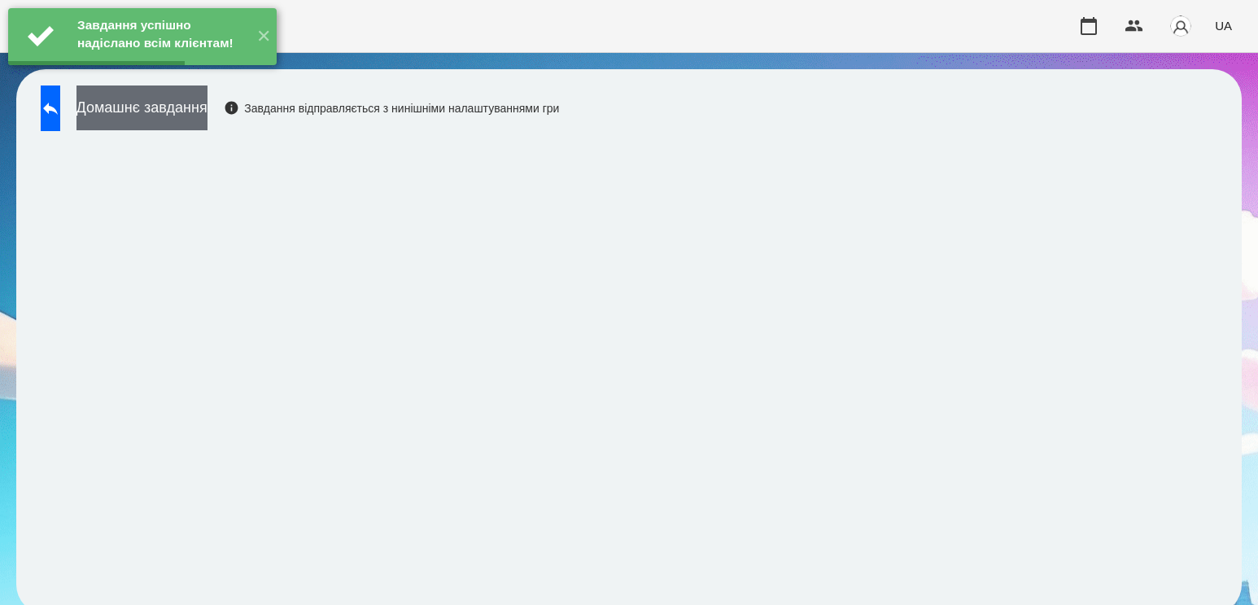
drag, startPoint x: 190, startPoint y: 131, endPoint x: 218, endPoint y: 120, distance: 30.4
click at [190, 131] on div "Домашнє завдання Завдання відправляється з нинішніми налаштуваннями гри" at bounding box center [296, 112] width 526 height 54
click at [207, 120] on button "Домашнє завдання" at bounding box center [141, 107] width 131 height 45
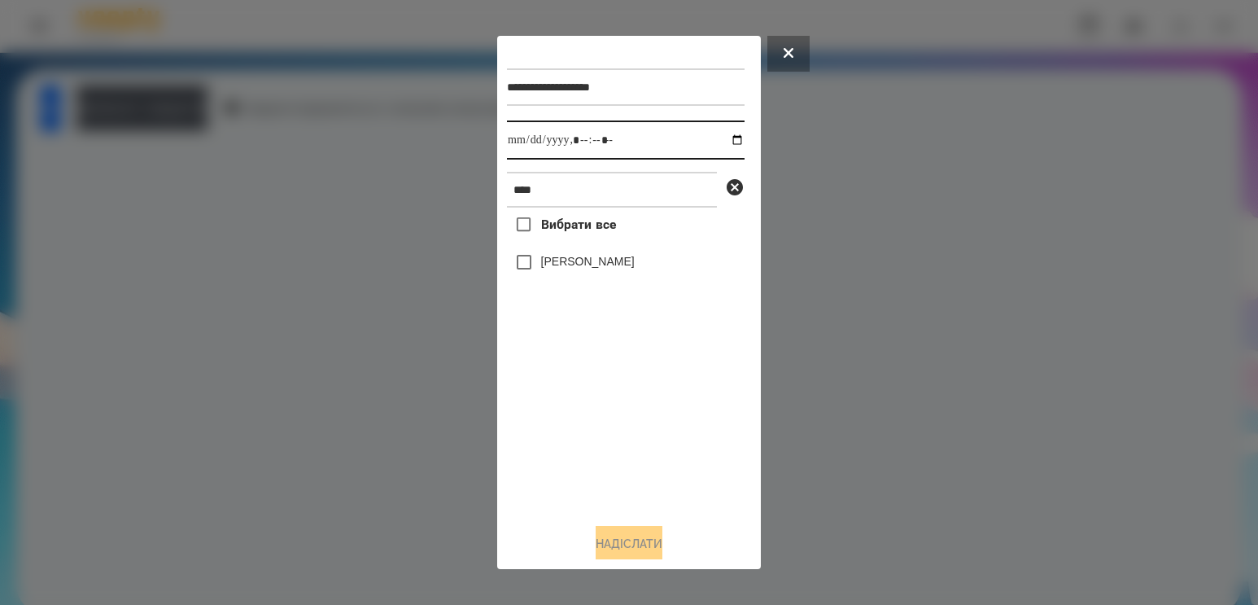
click at [710, 136] on input "datetime-local" at bounding box center [626, 139] width 238 height 39
click at [723, 141] on input "datetime-local" at bounding box center [626, 139] width 238 height 39
type input "**********"
click at [579, 434] on div "Вибрати все [PERSON_NAME]" at bounding box center [626, 358] width 238 height 303
click at [607, 269] on label "[PERSON_NAME]" at bounding box center [588, 261] width 94 height 16
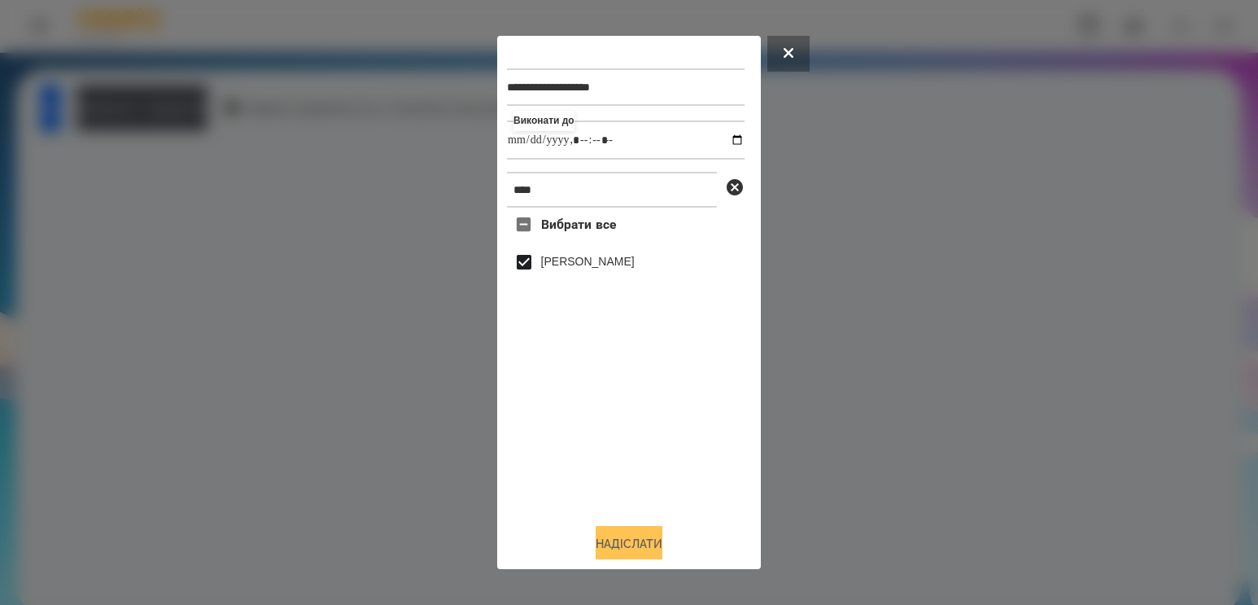
click at [614, 534] on button "Надіслати" at bounding box center [629, 544] width 67 height 36
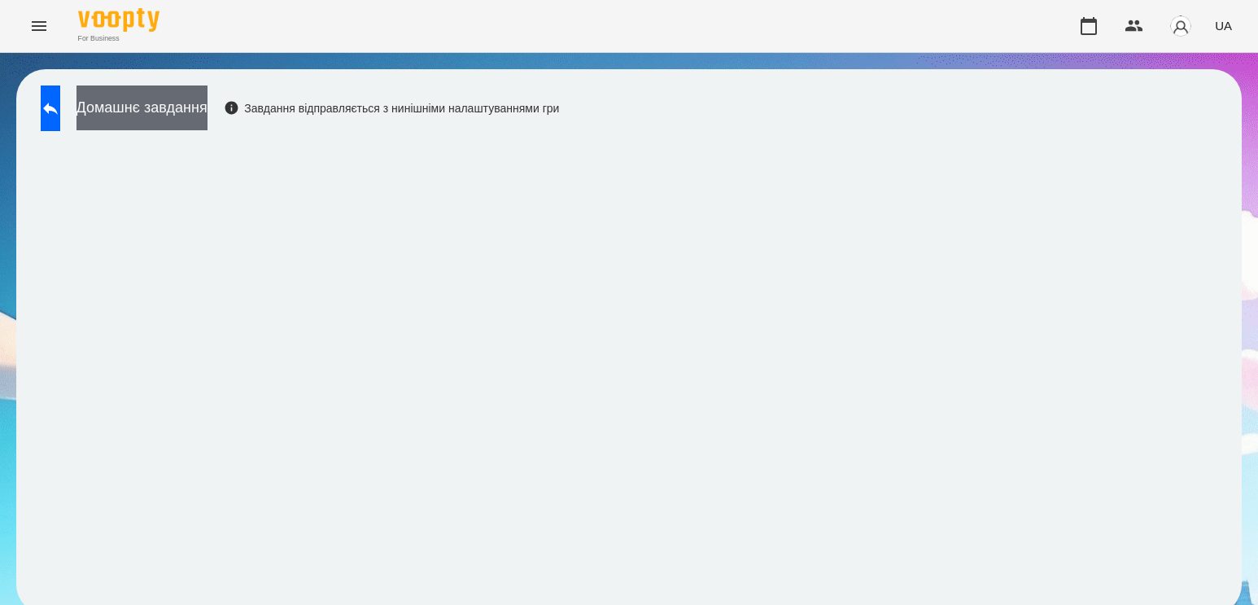
click at [155, 103] on button "Домашнє завдання" at bounding box center [141, 107] width 131 height 45
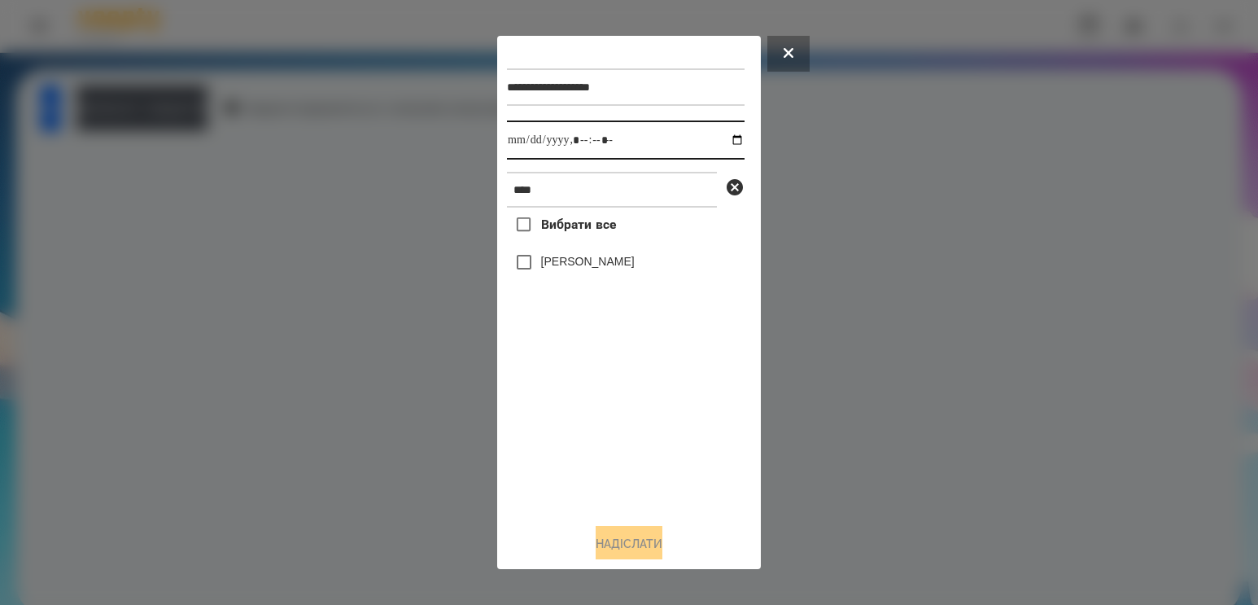
click at [718, 133] on input "datetime-local" at bounding box center [626, 139] width 238 height 39
click at [720, 141] on input "datetime-local" at bounding box center [626, 139] width 238 height 39
type input "**********"
click at [587, 438] on div "Вибрати все [PERSON_NAME]" at bounding box center [626, 358] width 238 height 303
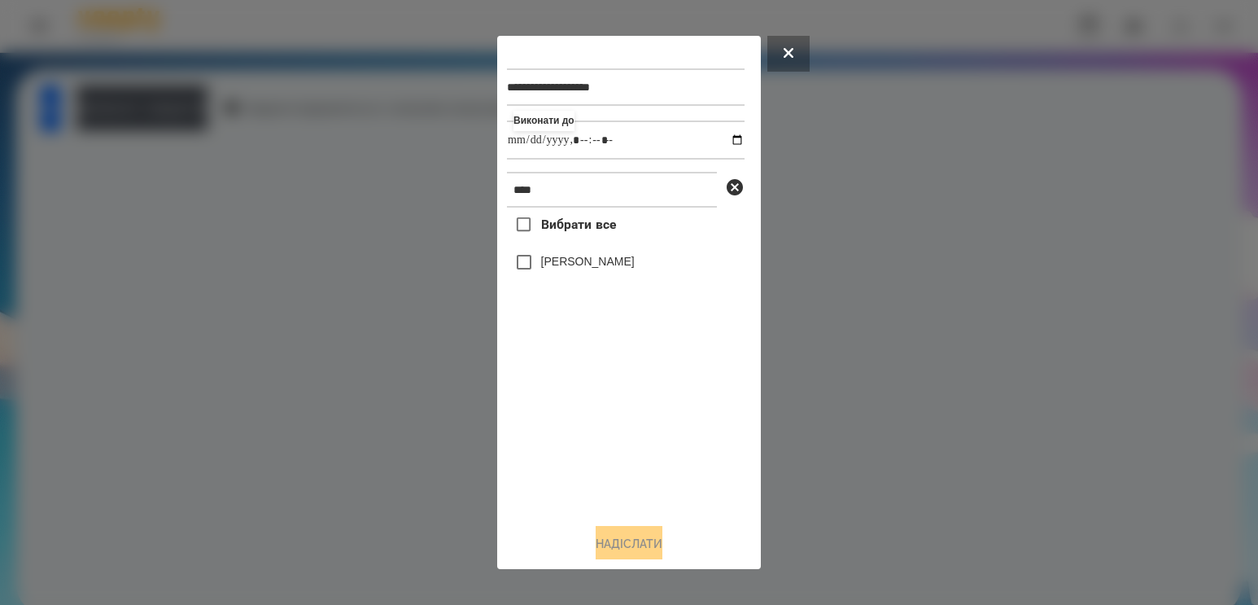
click at [604, 260] on label "[PERSON_NAME]" at bounding box center [588, 261] width 94 height 16
click at [618, 540] on button "Надіслати" at bounding box center [629, 544] width 67 height 36
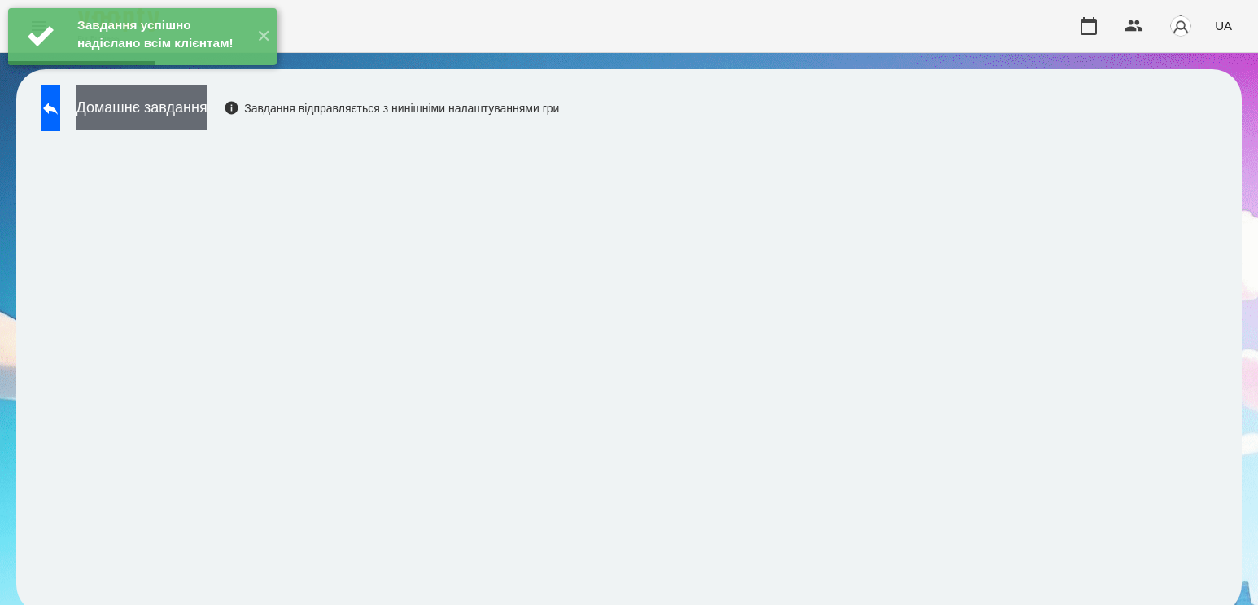
click at [179, 124] on button "Домашнє завдання" at bounding box center [141, 107] width 131 height 45
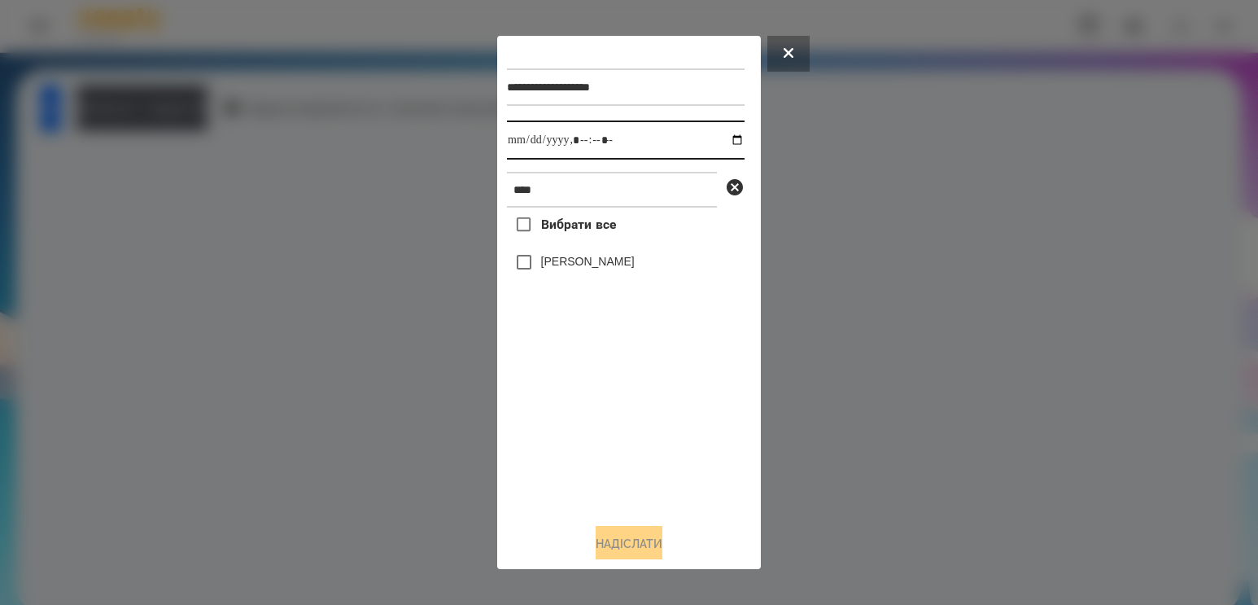
click at [723, 140] on input "datetime-local" at bounding box center [626, 139] width 238 height 39
type input "**********"
click at [567, 394] on div "Вибрати все [PERSON_NAME]" at bounding box center [626, 358] width 238 height 303
click at [602, 269] on label "[PERSON_NAME]" at bounding box center [588, 261] width 94 height 16
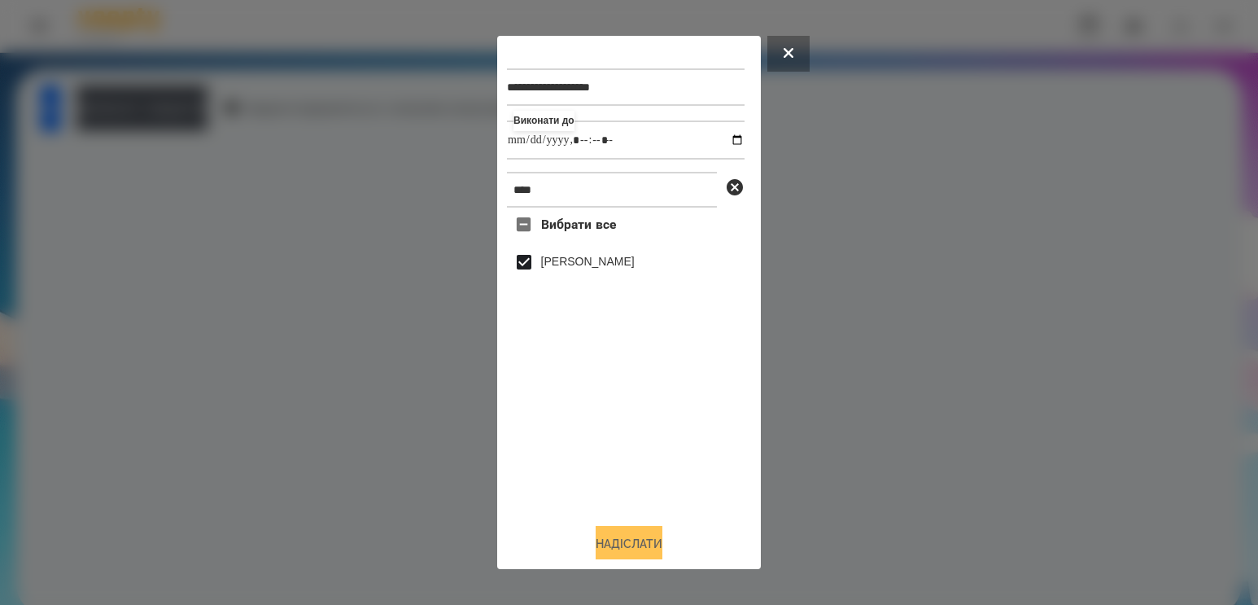
click at [637, 544] on button "Надіслати" at bounding box center [629, 544] width 67 height 36
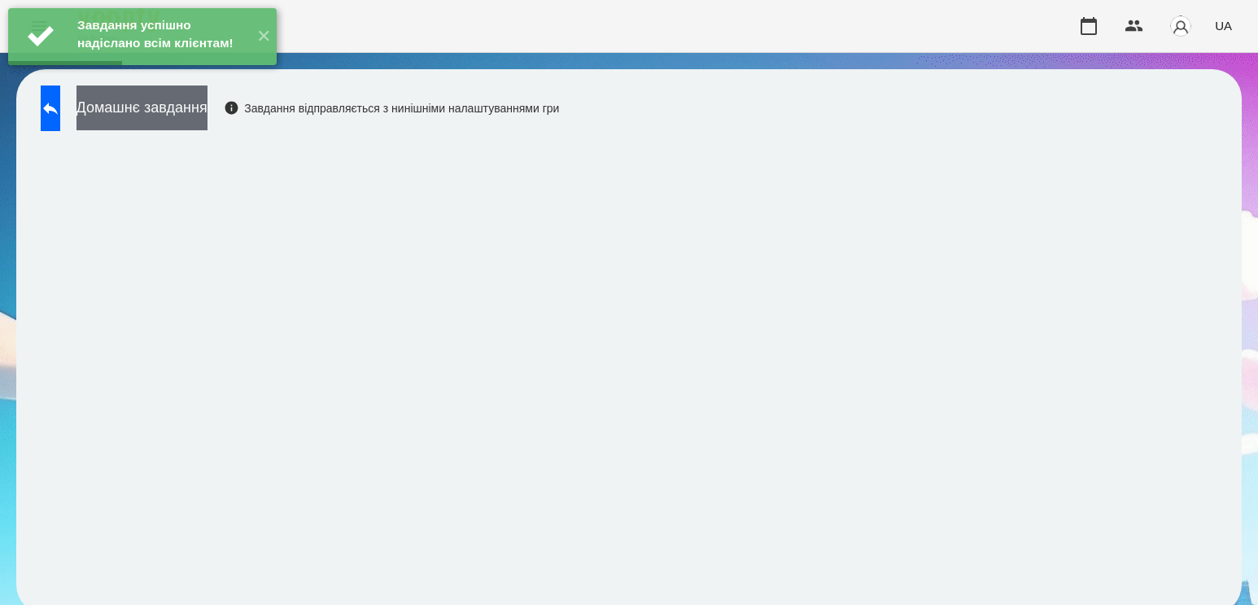
click at [207, 116] on button "Домашнє завдання" at bounding box center [141, 107] width 131 height 45
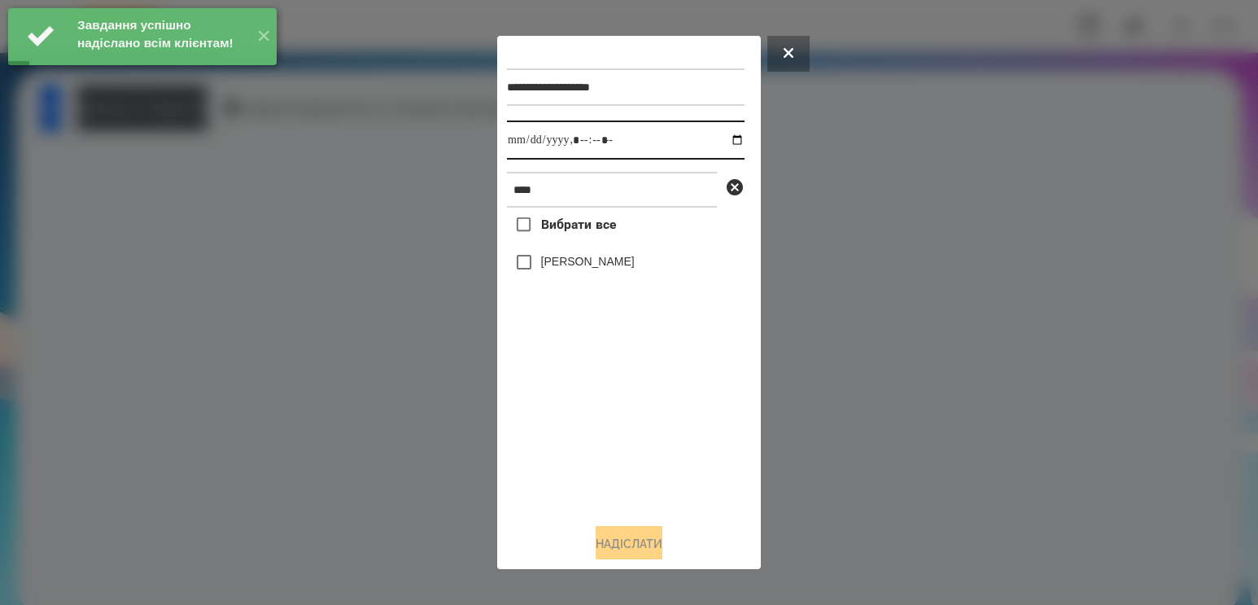
click at [732, 139] on input "datetime-local" at bounding box center [626, 139] width 238 height 39
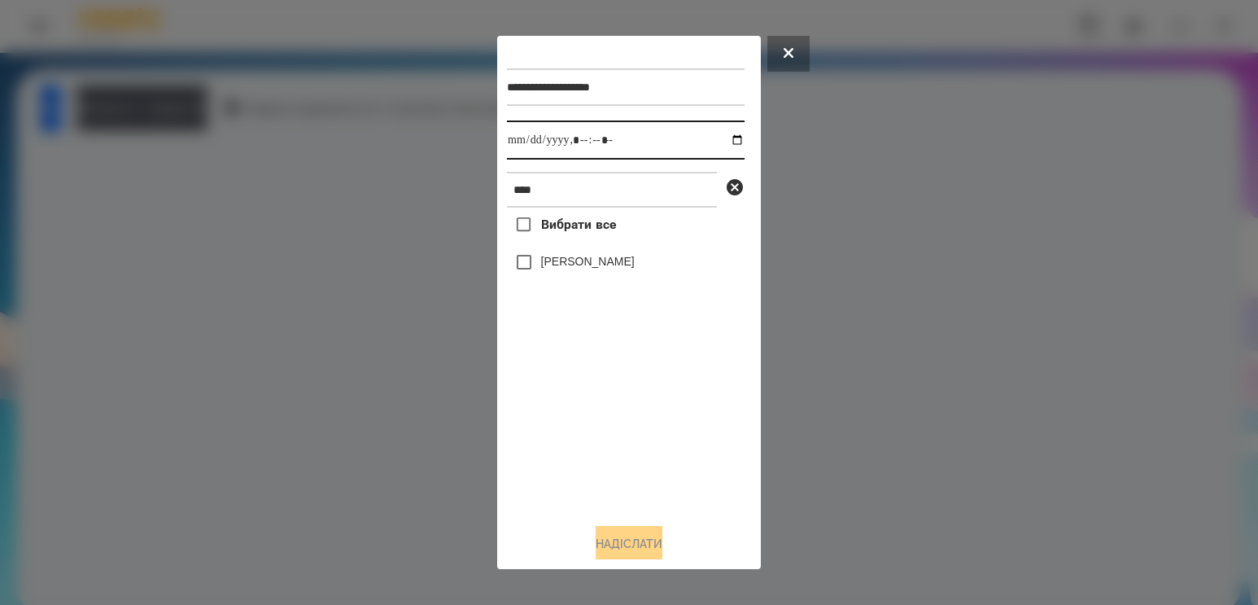
click at [715, 132] on input "datetime-local" at bounding box center [626, 139] width 238 height 39
click at [716, 138] on input "datetime-local" at bounding box center [626, 139] width 238 height 39
type input "**********"
click at [565, 452] on div "Вибрати все [PERSON_NAME]" at bounding box center [626, 358] width 238 height 303
click at [602, 266] on label "[PERSON_NAME]" at bounding box center [588, 261] width 94 height 16
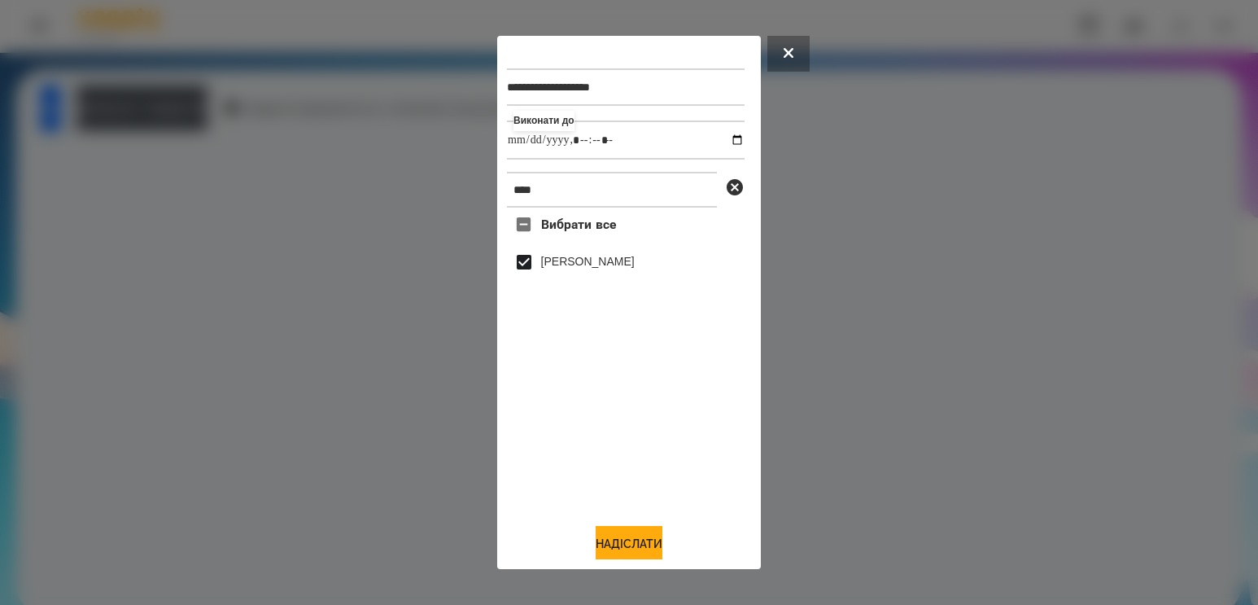
click at [634, 524] on div "**********" at bounding box center [629, 303] width 244 height 514
click at [635, 553] on button "Надіслати" at bounding box center [629, 544] width 67 height 36
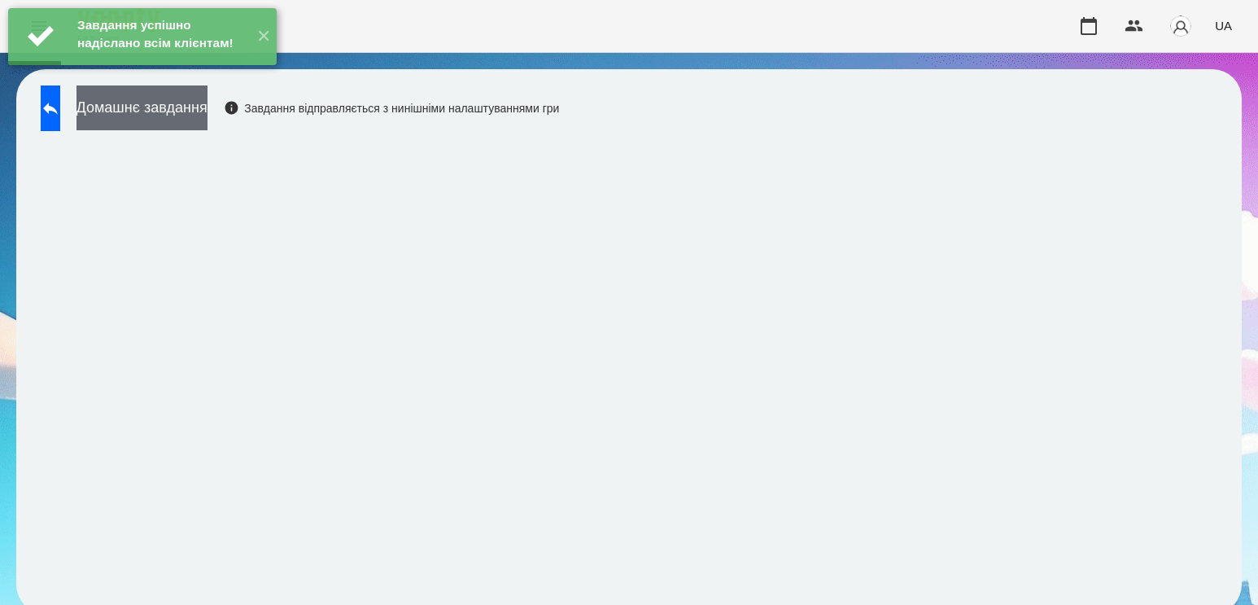
click at [197, 104] on button "Домашнє завдання" at bounding box center [141, 107] width 131 height 45
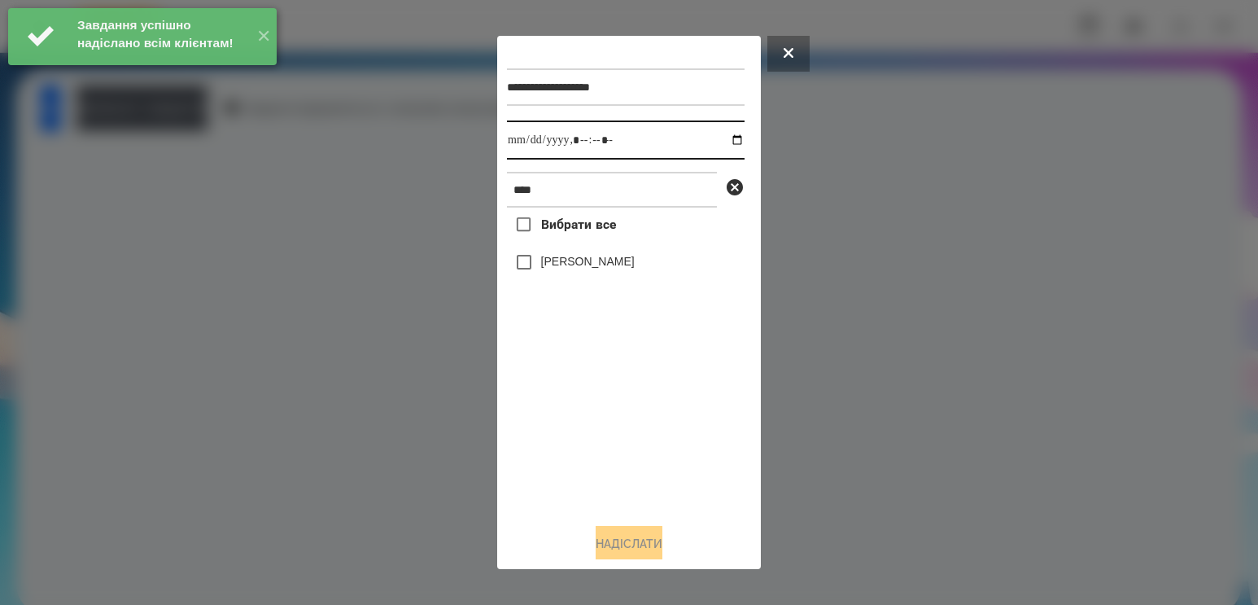
click at [727, 140] on input "datetime-local" at bounding box center [626, 139] width 238 height 39
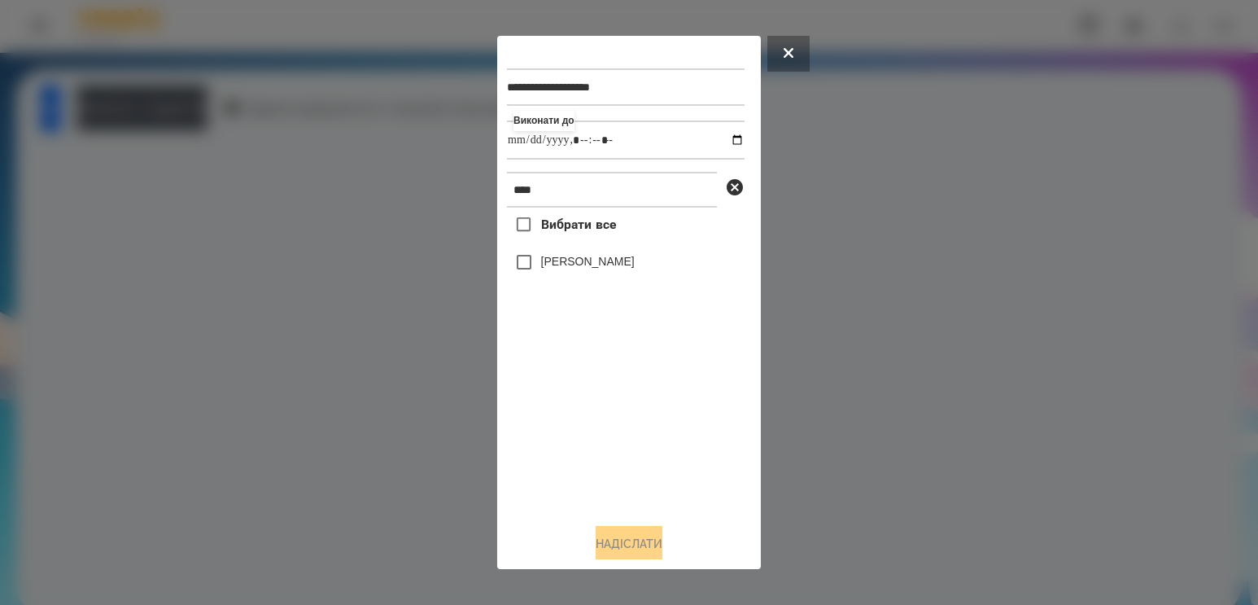
type input "**********"
click at [603, 428] on div "Вибрати все [PERSON_NAME]" at bounding box center [626, 358] width 238 height 303
drag, startPoint x: 597, startPoint y: 196, endPoint x: 402, endPoint y: 198, distance: 195.3
click at [402, 198] on div "**********" at bounding box center [629, 302] width 1258 height 605
type input "***"
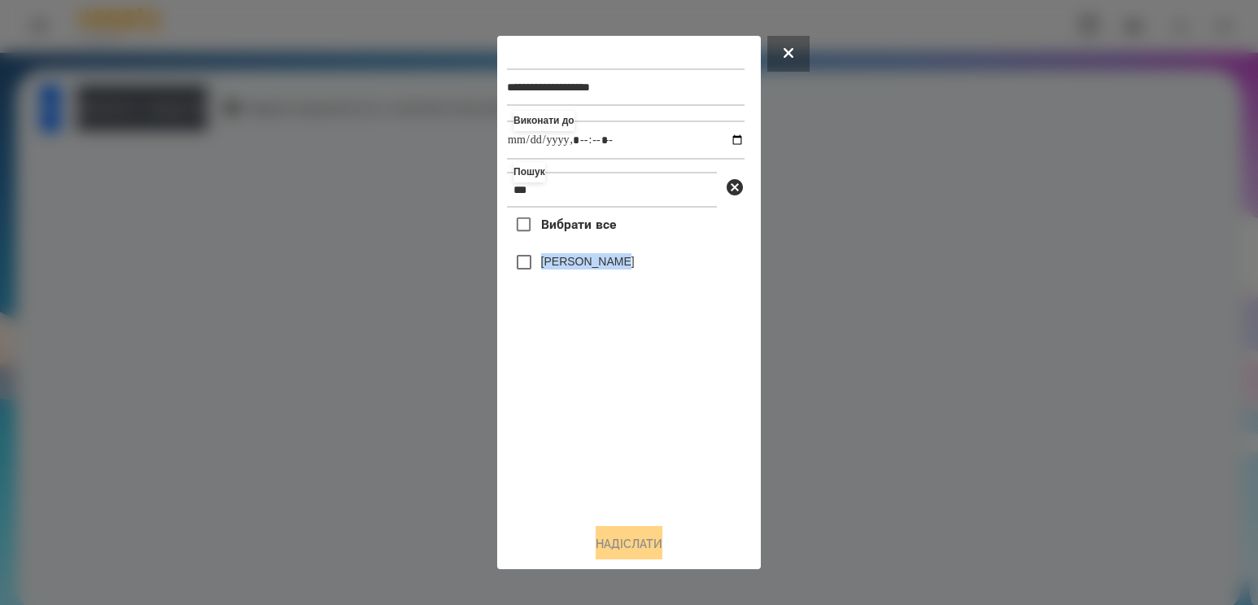
click at [624, 260] on label "[PERSON_NAME]" at bounding box center [588, 261] width 94 height 16
click at [623, 266] on label "[PERSON_NAME]" at bounding box center [588, 261] width 94 height 16
drag, startPoint x: 635, startPoint y: 551, endPoint x: 635, endPoint y: 539, distance: 12.2
click at [635, 545] on button "Надіслати" at bounding box center [629, 544] width 67 height 36
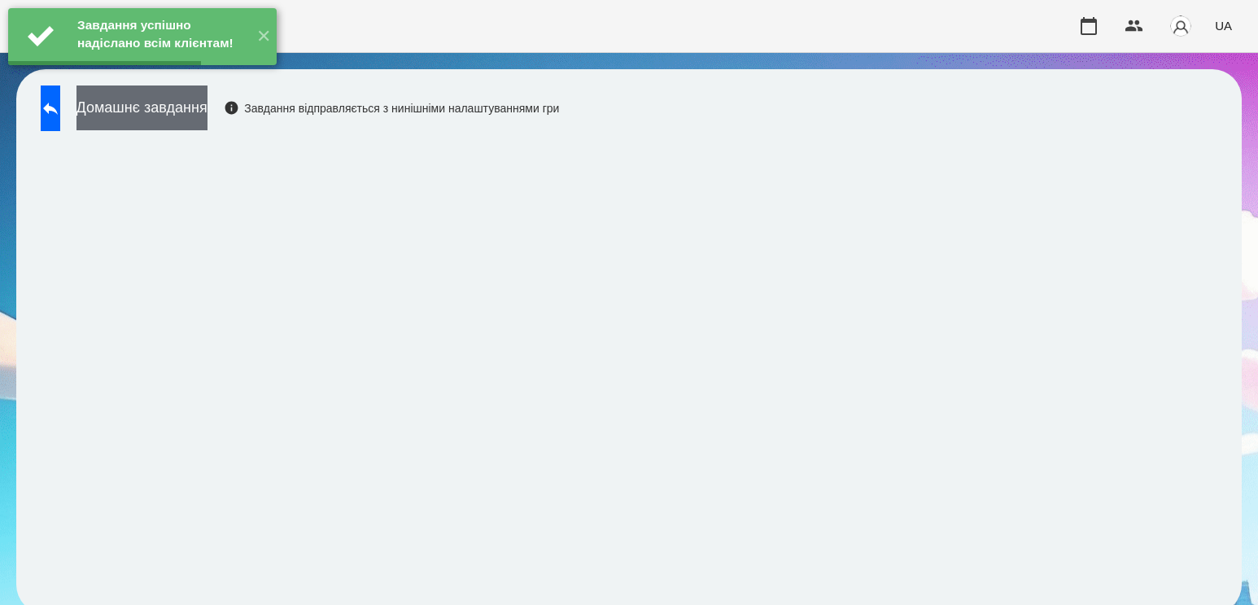
click at [190, 104] on button "Домашнє завдання" at bounding box center [141, 107] width 131 height 45
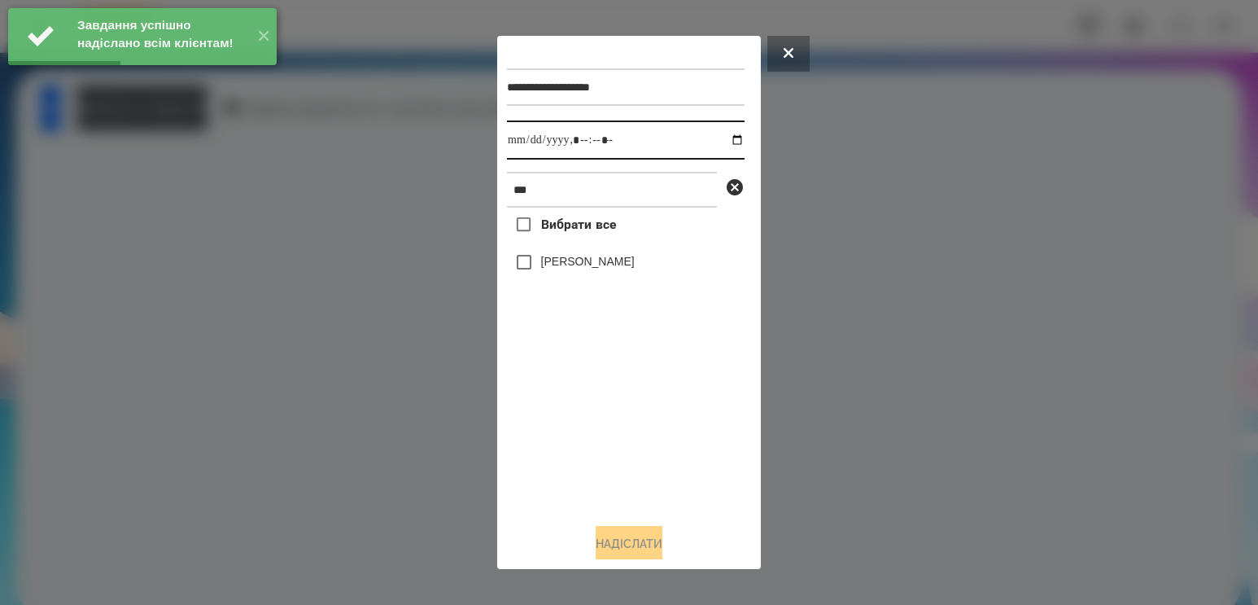
click at [726, 137] on input "datetime-local" at bounding box center [626, 139] width 238 height 39
type input "**********"
click at [640, 399] on div "Вибрати все [PERSON_NAME]" at bounding box center [626, 358] width 238 height 303
click at [614, 266] on label "[PERSON_NAME]" at bounding box center [588, 261] width 94 height 16
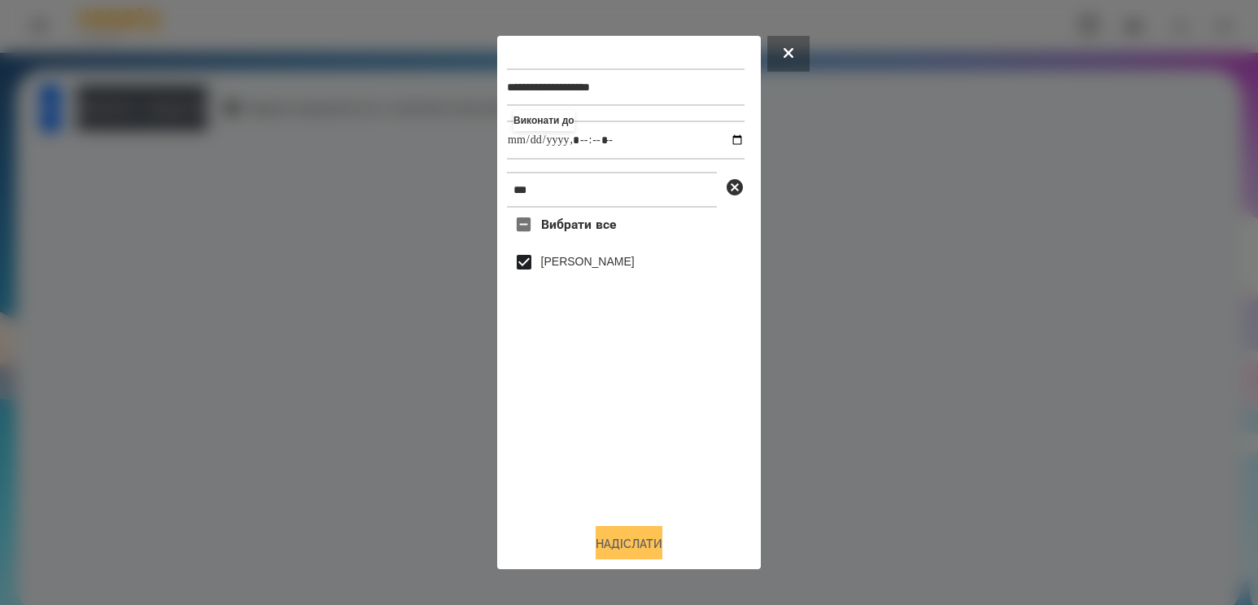
click at [626, 542] on button "Надіслати" at bounding box center [629, 544] width 67 height 36
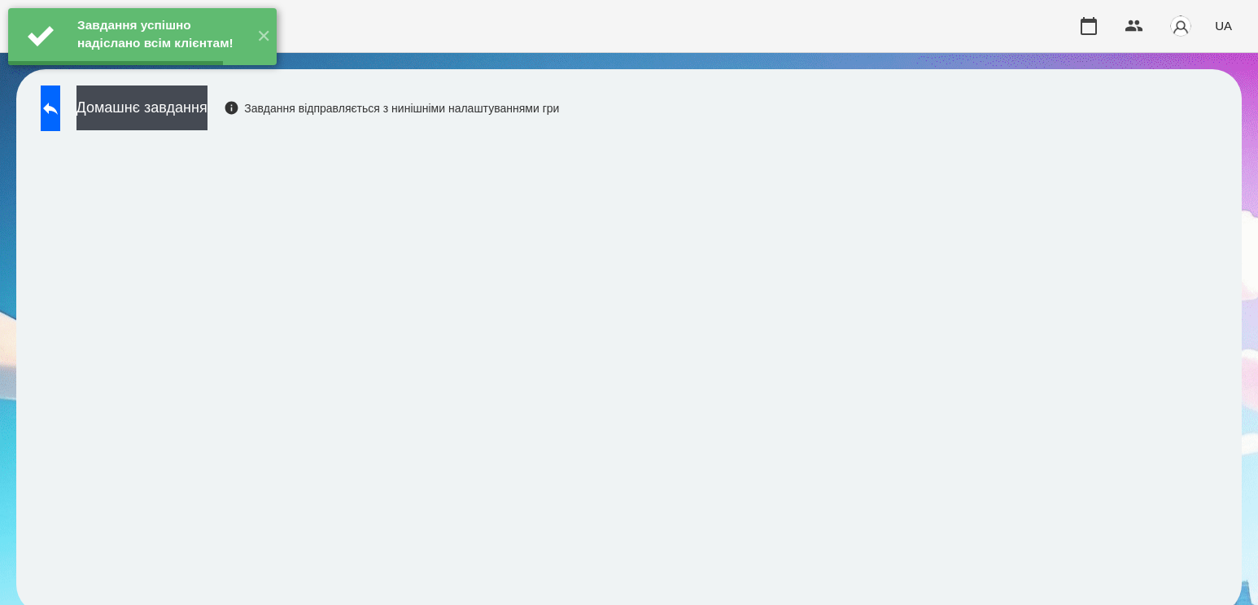
click at [207, 101] on button "Домашнє завдання" at bounding box center [141, 107] width 131 height 45
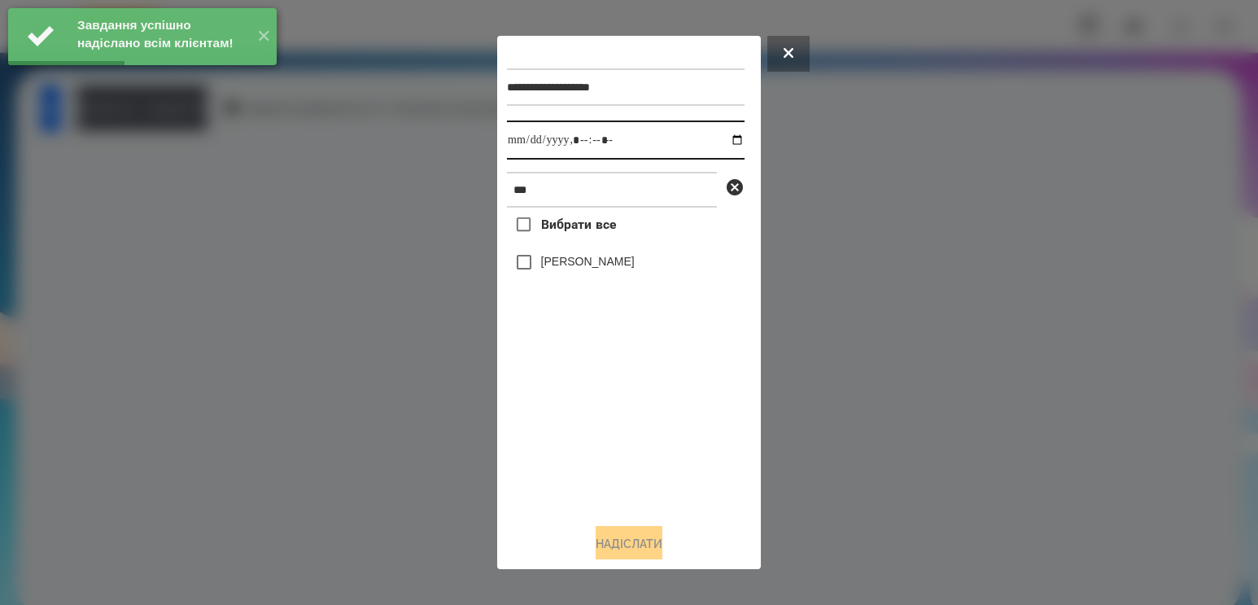
click at [718, 140] on input "datetime-local" at bounding box center [626, 139] width 238 height 39
type input "**********"
drag, startPoint x: 662, startPoint y: 461, endPoint x: 651, endPoint y: 427, distance: 35.3
click at [662, 461] on div "Вибрати все [PERSON_NAME]" at bounding box center [626, 358] width 238 height 303
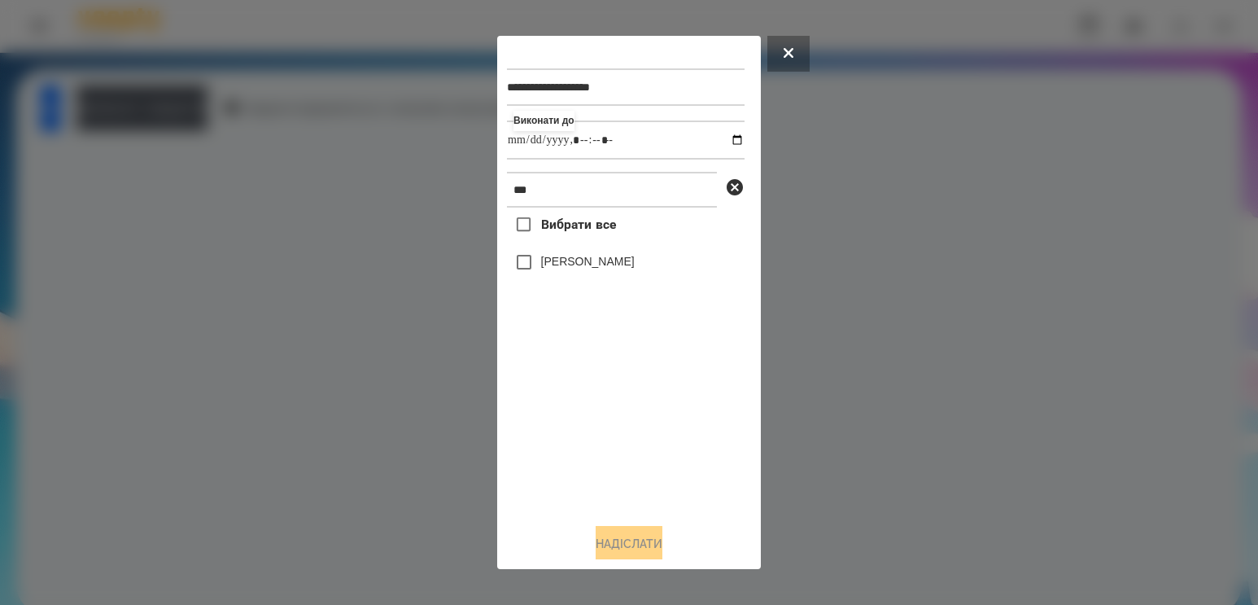
click at [622, 264] on label "[PERSON_NAME]" at bounding box center [588, 261] width 94 height 16
click at [638, 539] on button "Надіслати" at bounding box center [629, 544] width 67 height 36
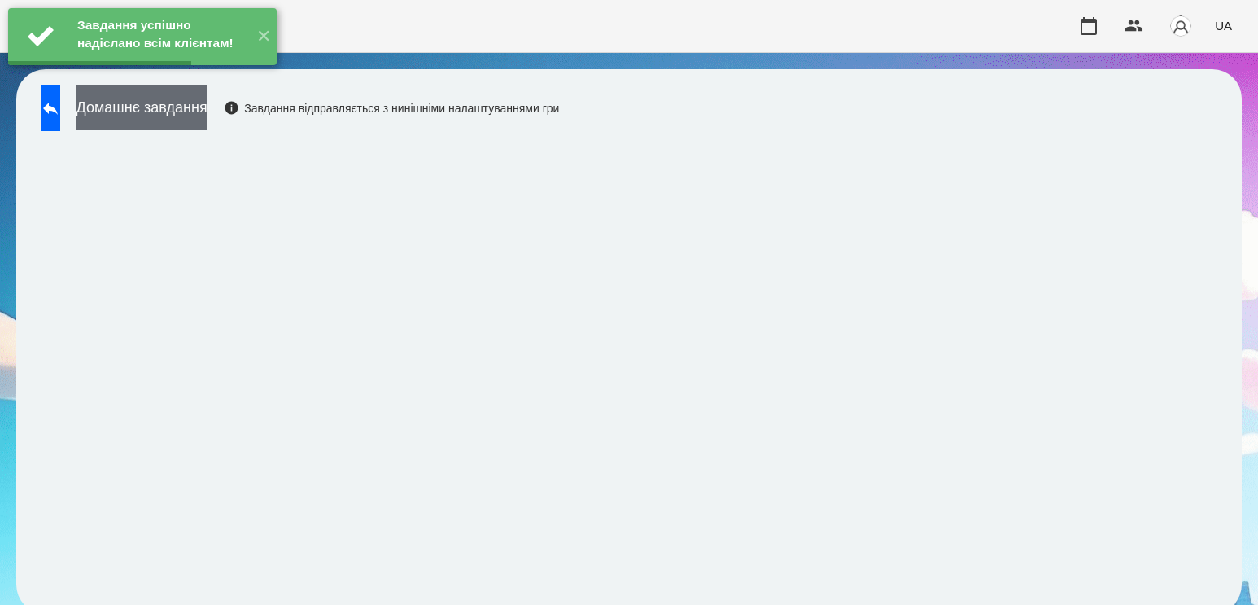
click at [207, 116] on button "Домашнє завдання" at bounding box center [141, 107] width 131 height 45
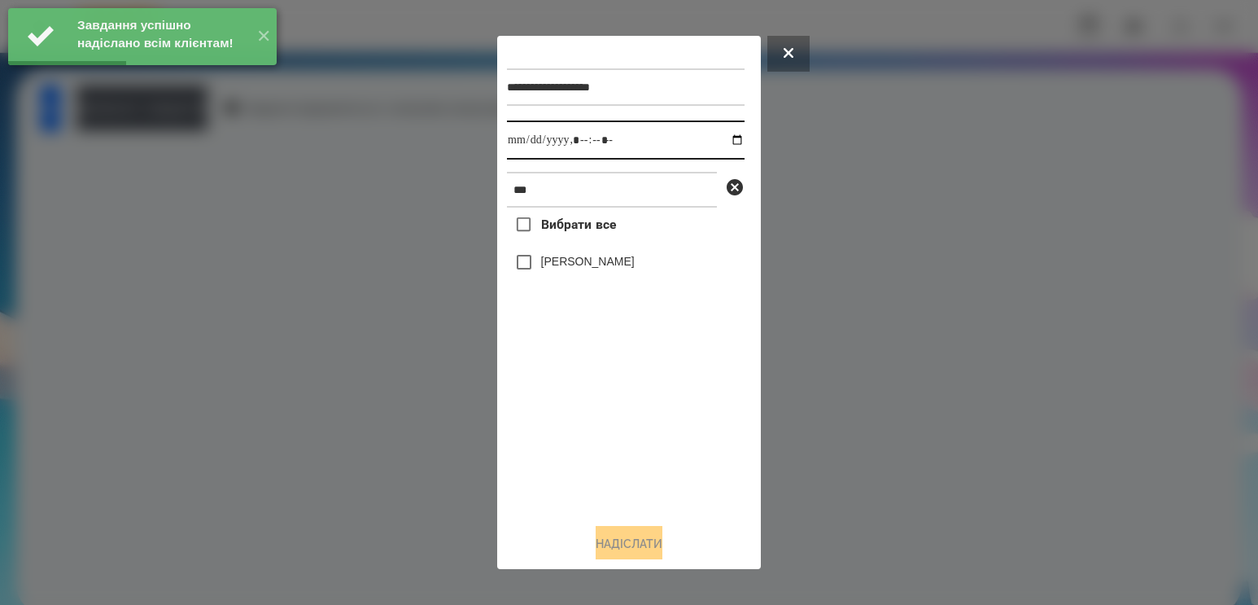
click at [726, 149] on input "datetime-local" at bounding box center [626, 139] width 238 height 39
type input "**********"
drag, startPoint x: 601, startPoint y: 439, endPoint x: 605, endPoint y: 392, distance: 47.3
click at [601, 439] on div "Вибрати все [PERSON_NAME]" at bounding box center [626, 358] width 238 height 303
click at [604, 265] on label "[PERSON_NAME]" at bounding box center [588, 261] width 94 height 16
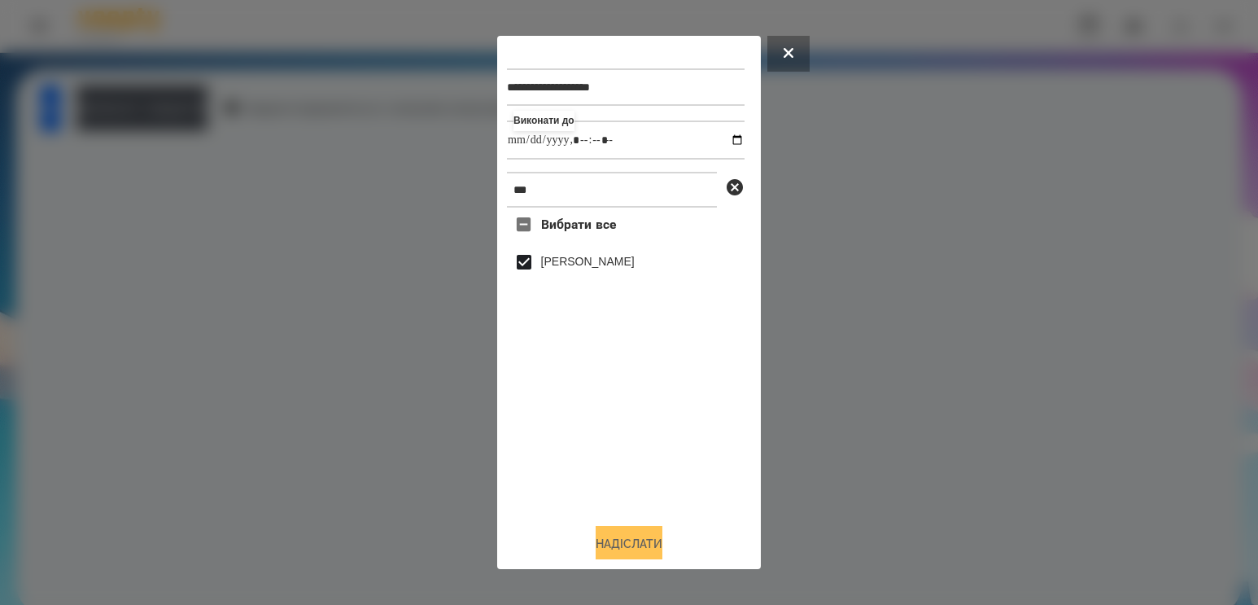
click at [661, 551] on button "Надіслати" at bounding box center [629, 544] width 67 height 36
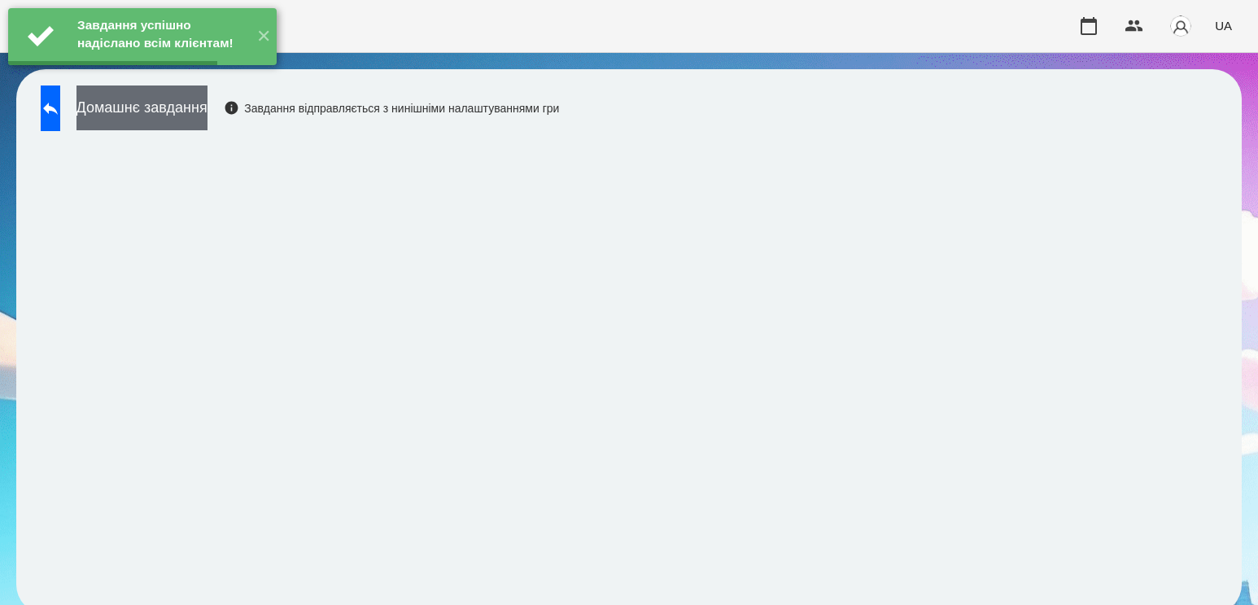
click at [144, 111] on button "Домашнє завдання" at bounding box center [141, 107] width 131 height 45
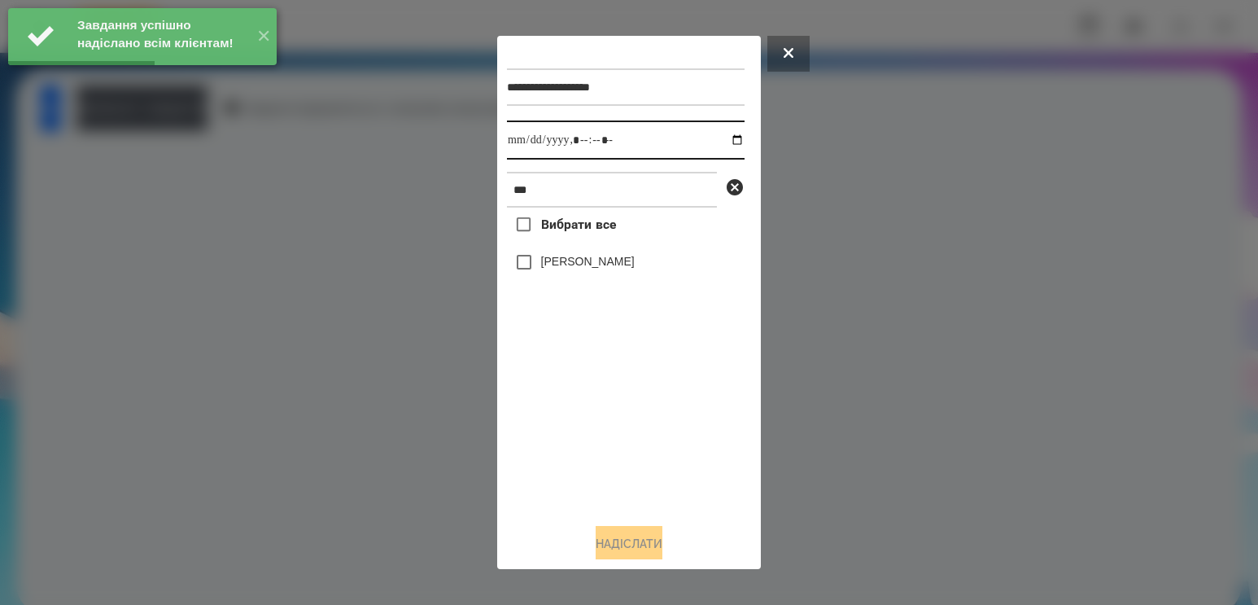
click at [716, 135] on input "datetime-local" at bounding box center [626, 139] width 238 height 39
type input "**********"
drag, startPoint x: 613, startPoint y: 436, endPoint x: 608, endPoint y: 399, distance: 37.7
click at [613, 432] on div "Вибрати все [PERSON_NAME]" at bounding box center [626, 358] width 238 height 303
click at [560, 265] on label "[PERSON_NAME]" at bounding box center [588, 261] width 94 height 16
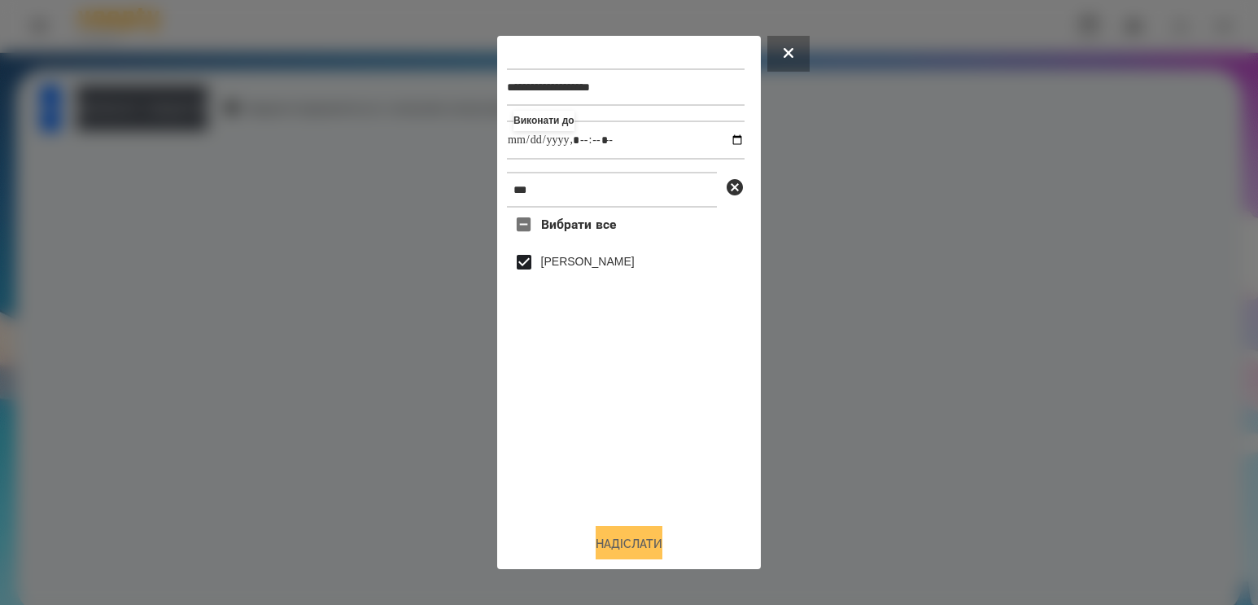
click at [652, 549] on button "Надіслати" at bounding box center [629, 544] width 67 height 36
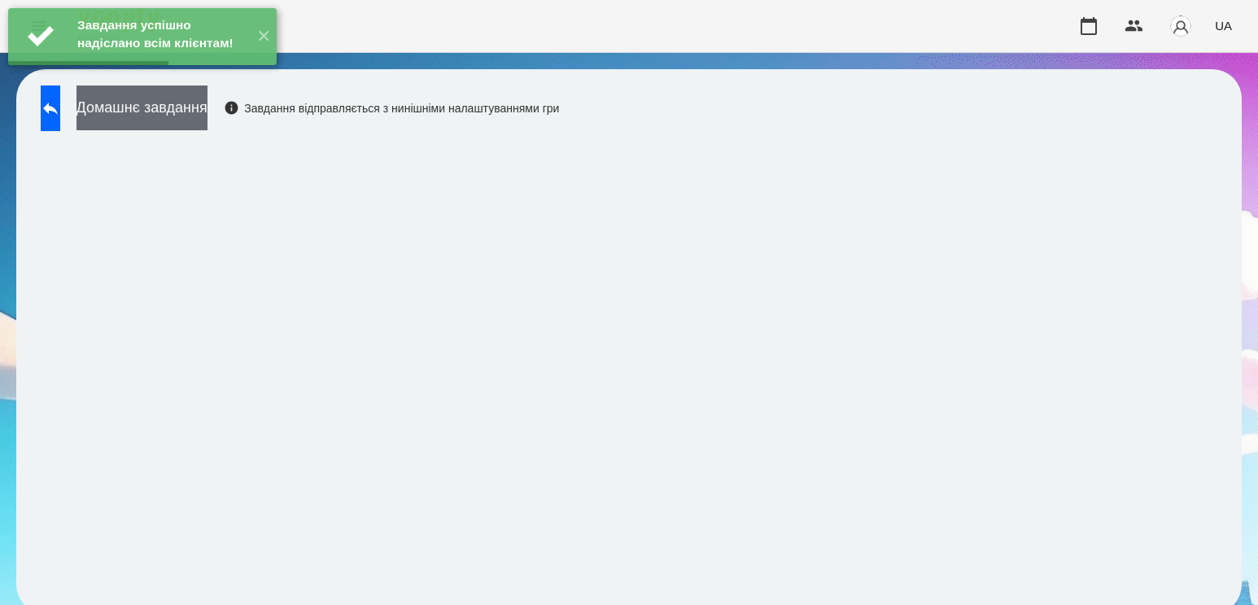
click at [181, 128] on button "Домашнє завдання" at bounding box center [141, 107] width 131 height 45
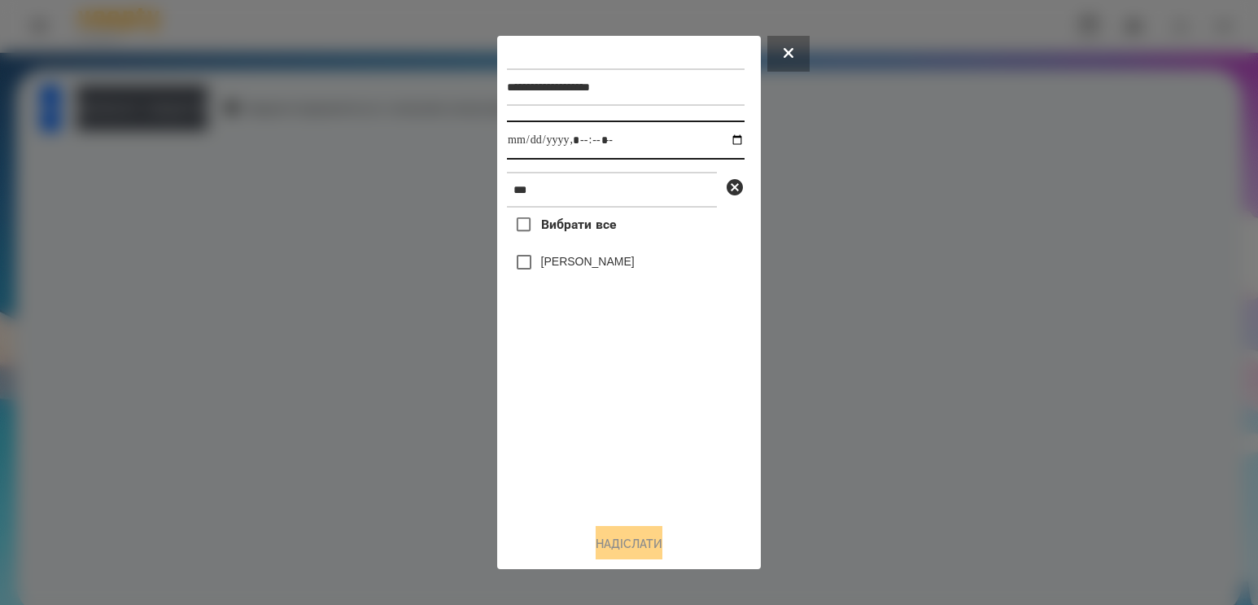
click at [715, 145] on input "datetime-local" at bounding box center [626, 139] width 238 height 39
type input "**********"
drag, startPoint x: 557, startPoint y: 431, endPoint x: 558, endPoint y: 421, distance: 10.6
click at [557, 432] on div "Вибрати все [PERSON_NAME]" at bounding box center [626, 358] width 238 height 303
click at [584, 269] on label "[PERSON_NAME]" at bounding box center [588, 261] width 94 height 16
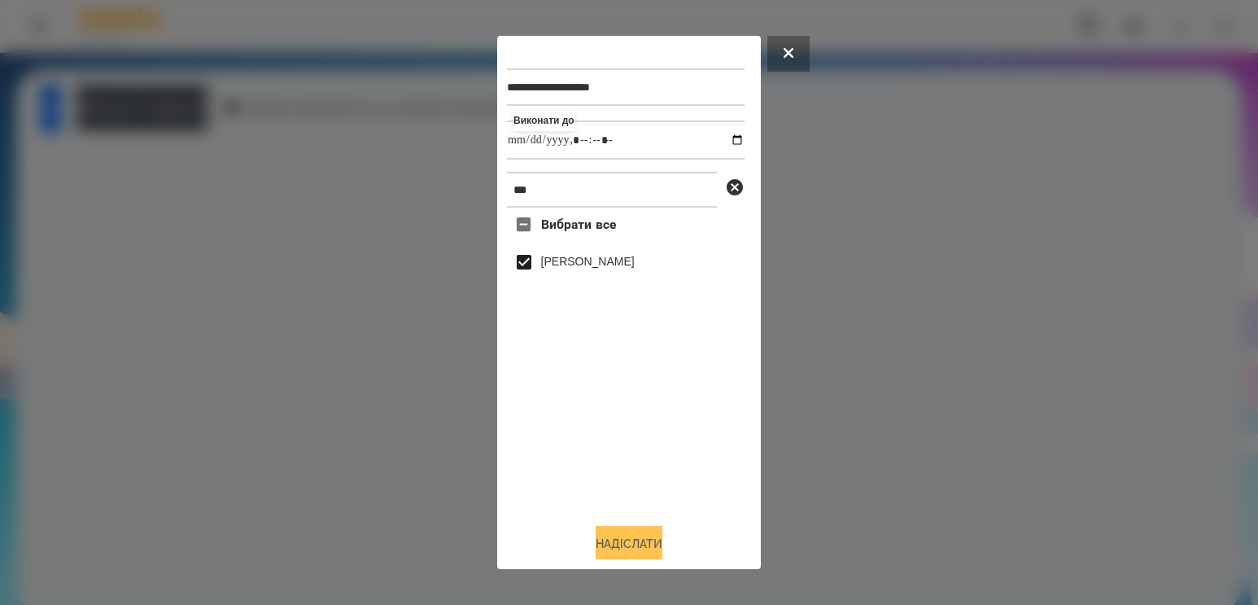
click at [627, 552] on button "Надіслати" at bounding box center [629, 544] width 67 height 36
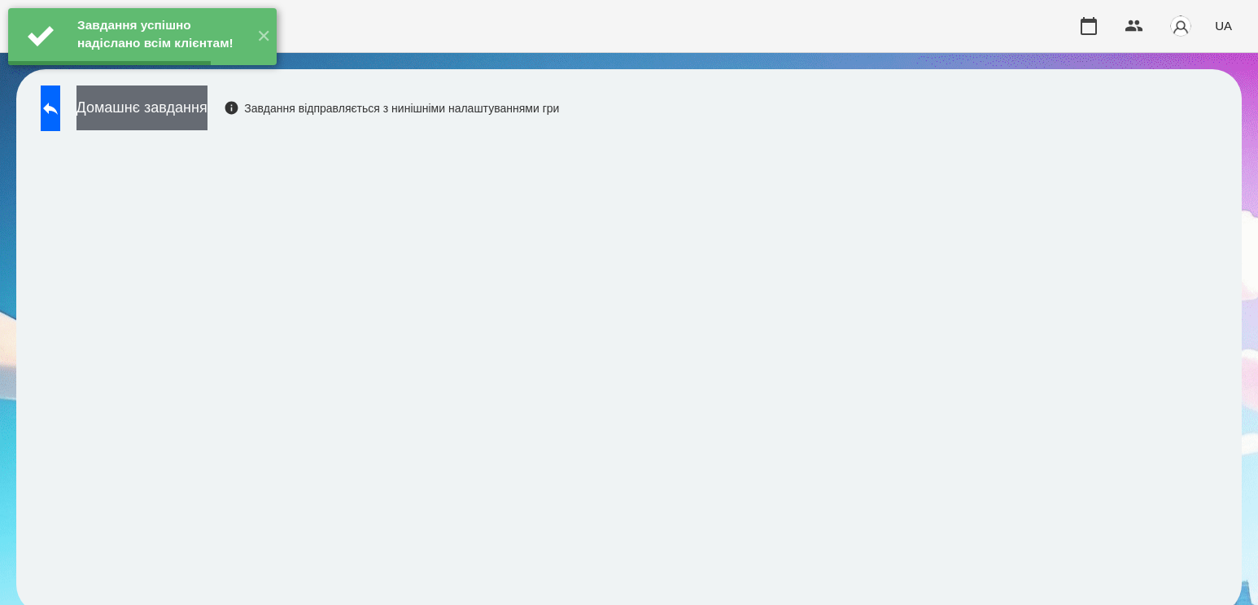
click at [207, 112] on button "Домашнє завдання" at bounding box center [141, 107] width 131 height 45
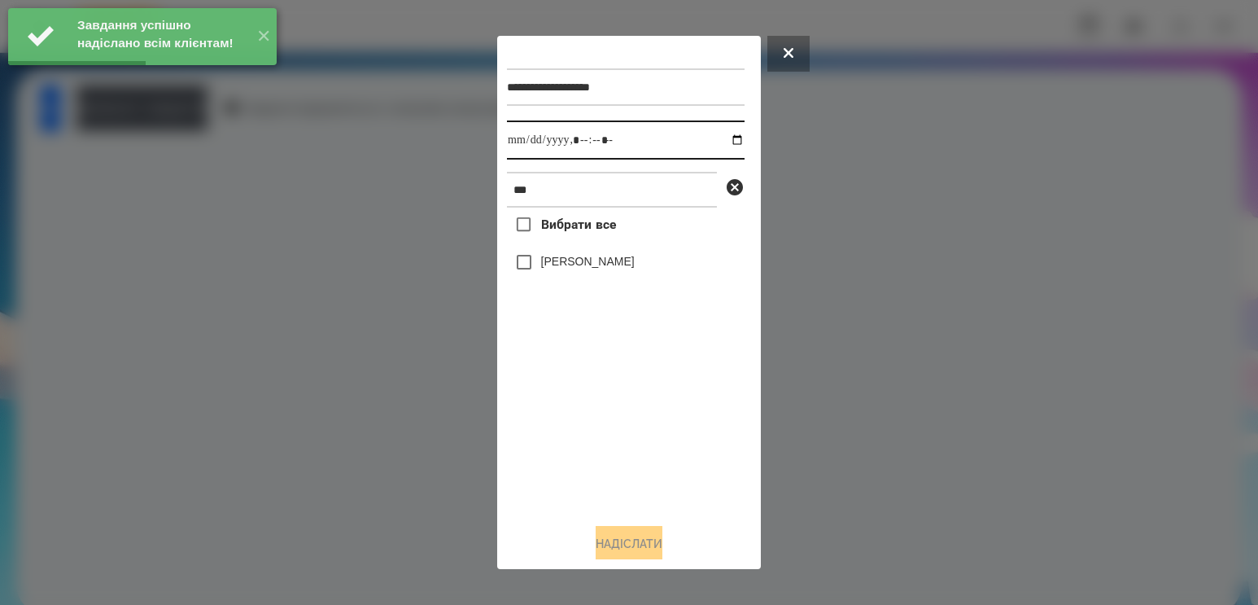
drag, startPoint x: 731, startPoint y: 142, endPoint x: 670, endPoint y: 220, distance: 99.1
click at [726, 146] on input "datetime-local" at bounding box center [626, 139] width 238 height 39
click at [724, 142] on input "datetime-local" at bounding box center [626, 139] width 238 height 39
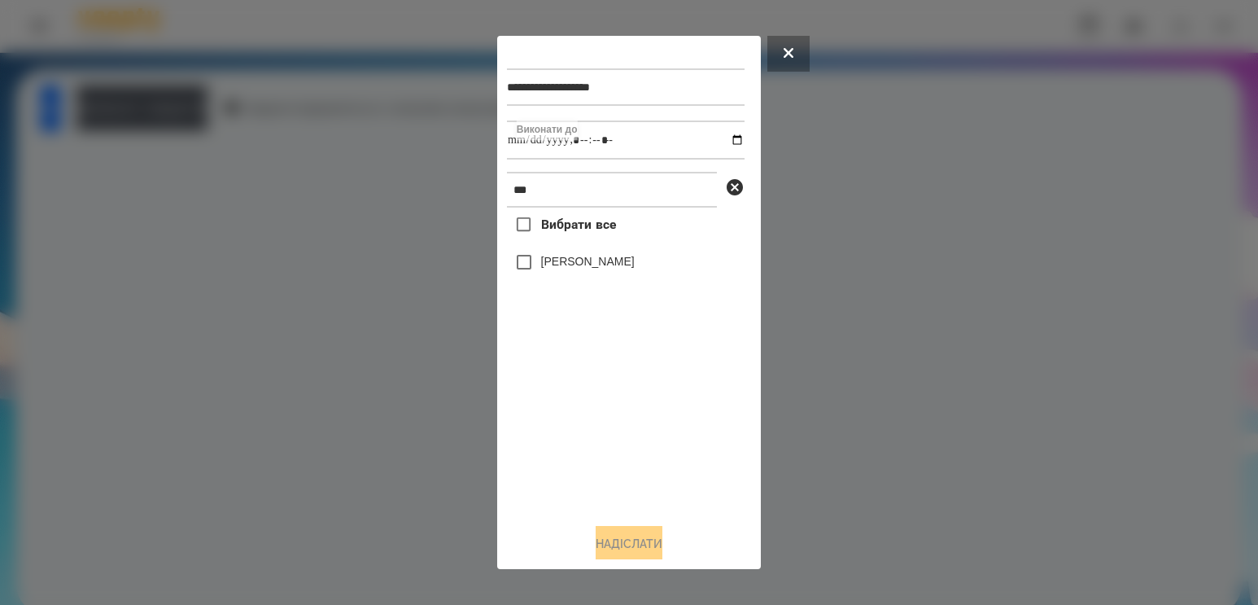
type input "**********"
click at [580, 449] on div "Вибрати все [PERSON_NAME]" at bounding box center [626, 358] width 238 height 303
click at [588, 279] on div "[PERSON_NAME]" at bounding box center [626, 262] width 238 height 34
click at [595, 261] on label "[PERSON_NAME]" at bounding box center [588, 261] width 94 height 16
click at [632, 551] on button "Надіслати" at bounding box center [629, 544] width 67 height 36
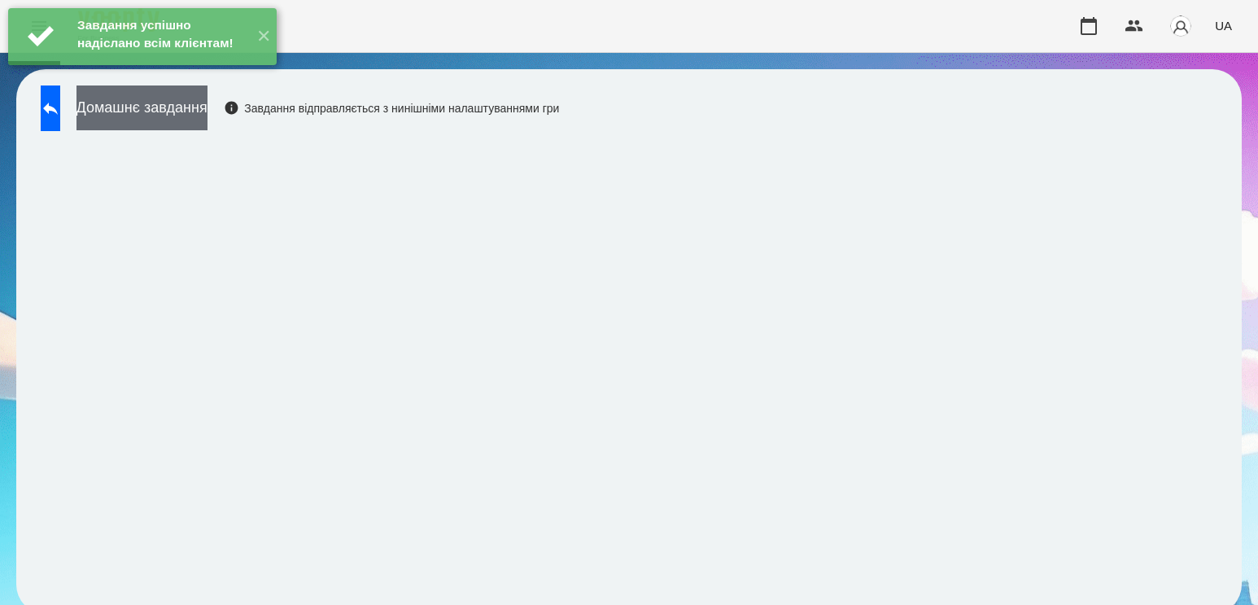
click at [188, 102] on button "Домашнє завдання" at bounding box center [141, 107] width 131 height 45
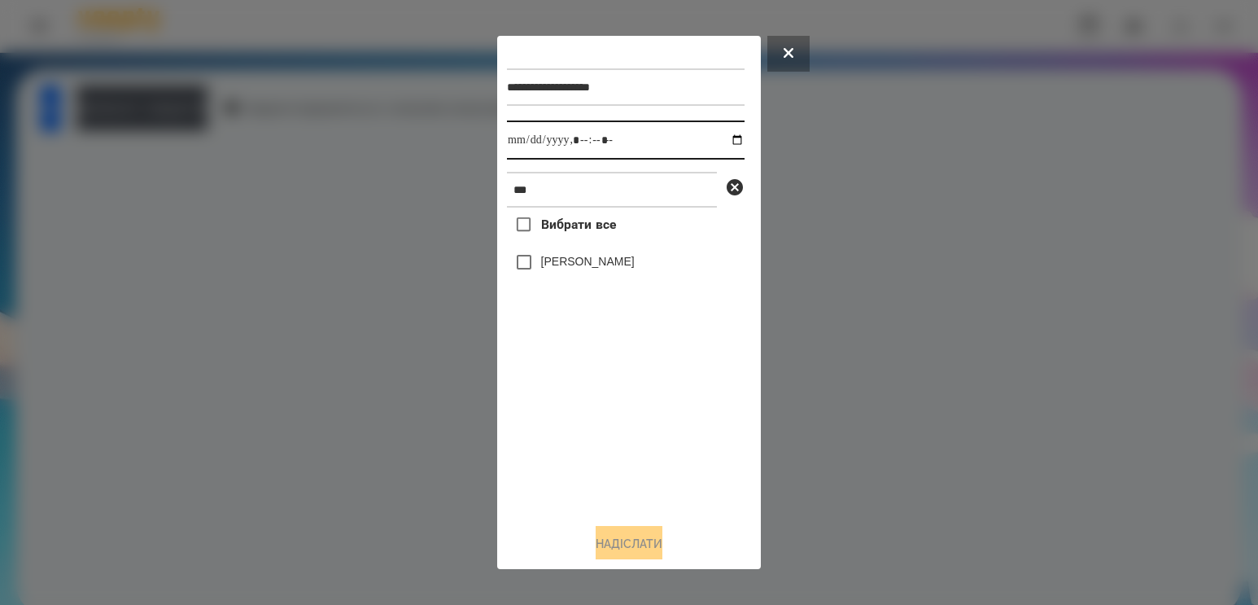
click at [722, 142] on input "datetime-local" at bounding box center [626, 139] width 238 height 39
type input "**********"
click at [626, 445] on div "Вибрати все [PERSON_NAME]" at bounding box center [626, 358] width 238 height 303
drag, startPoint x: 575, startPoint y: 198, endPoint x: 504, endPoint y: 178, distance: 73.4
click at [507, 178] on input "***" at bounding box center [612, 190] width 210 height 36
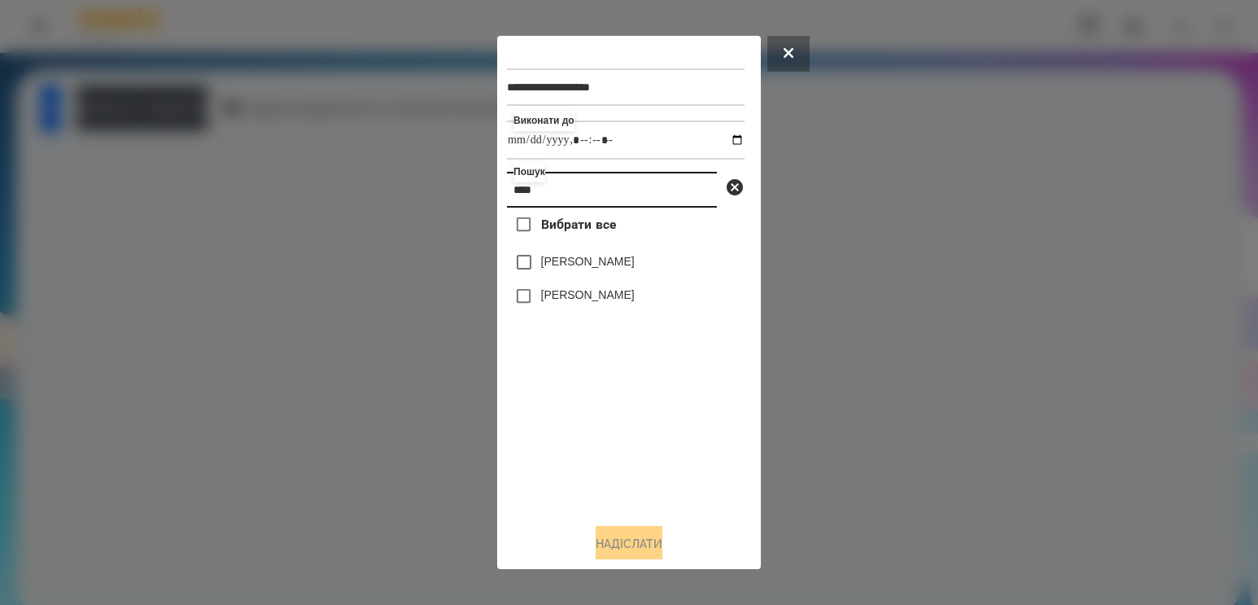
type input "****"
click at [648, 279] on div "[PERSON_NAME]" at bounding box center [626, 262] width 238 height 34
click at [635, 265] on label "[PERSON_NAME]" at bounding box center [588, 261] width 94 height 16
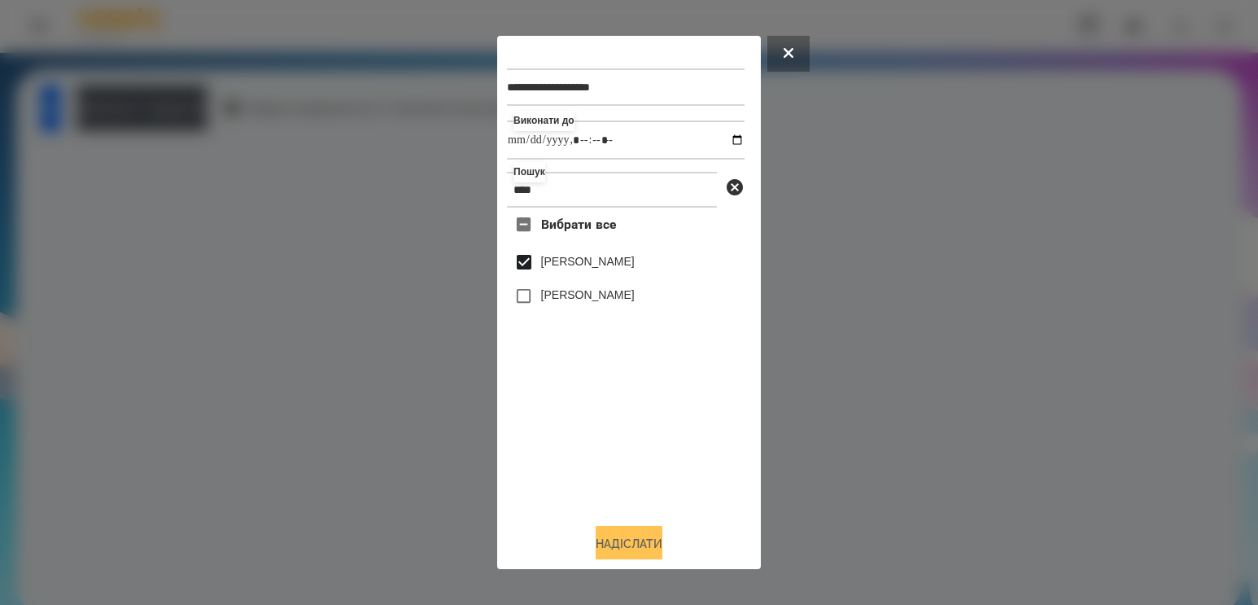
click at [635, 548] on button "Надіслати" at bounding box center [629, 544] width 67 height 36
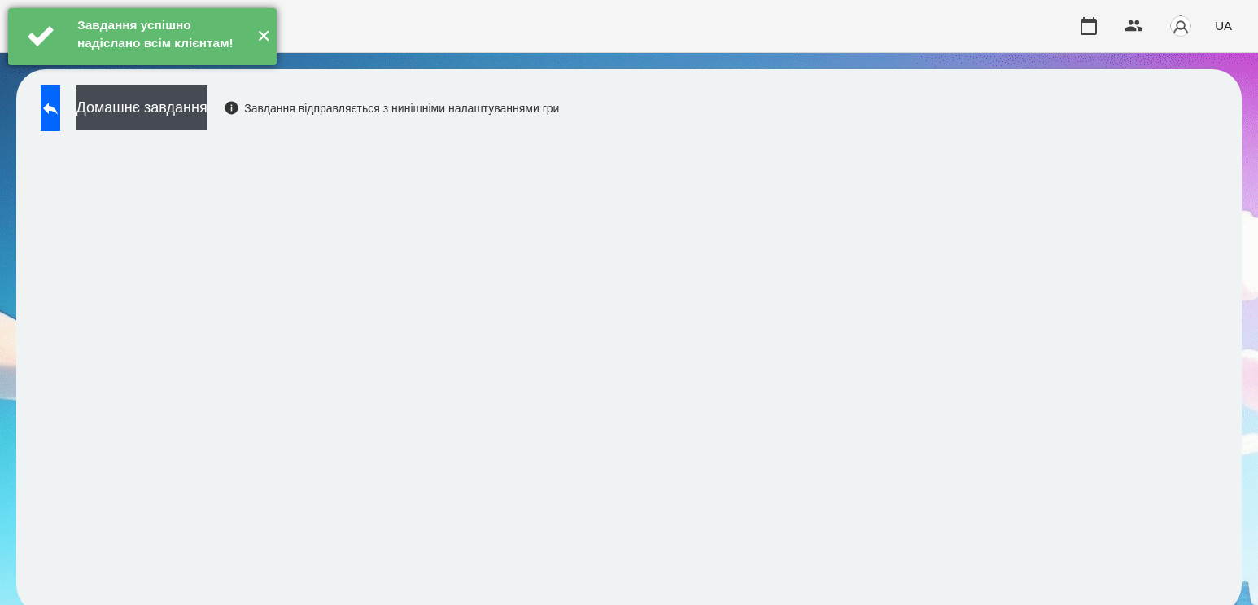
click at [269, 44] on button "✕" at bounding box center [263, 36] width 27 height 57
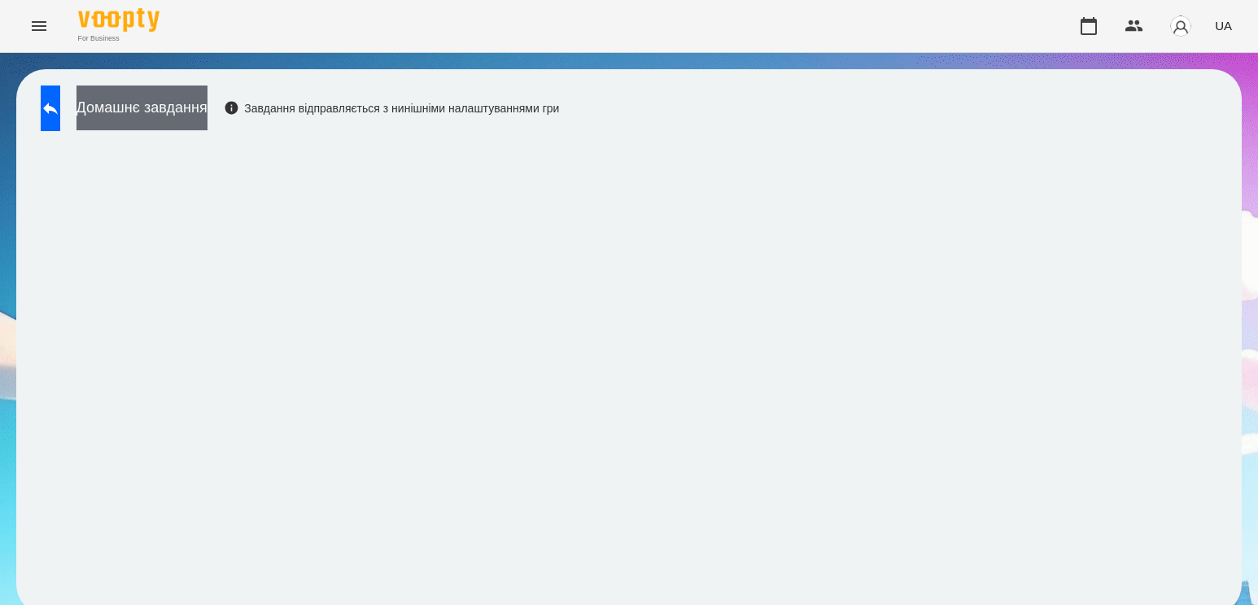
click at [159, 99] on button "Домашнє завдання" at bounding box center [141, 107] width 131 height 45
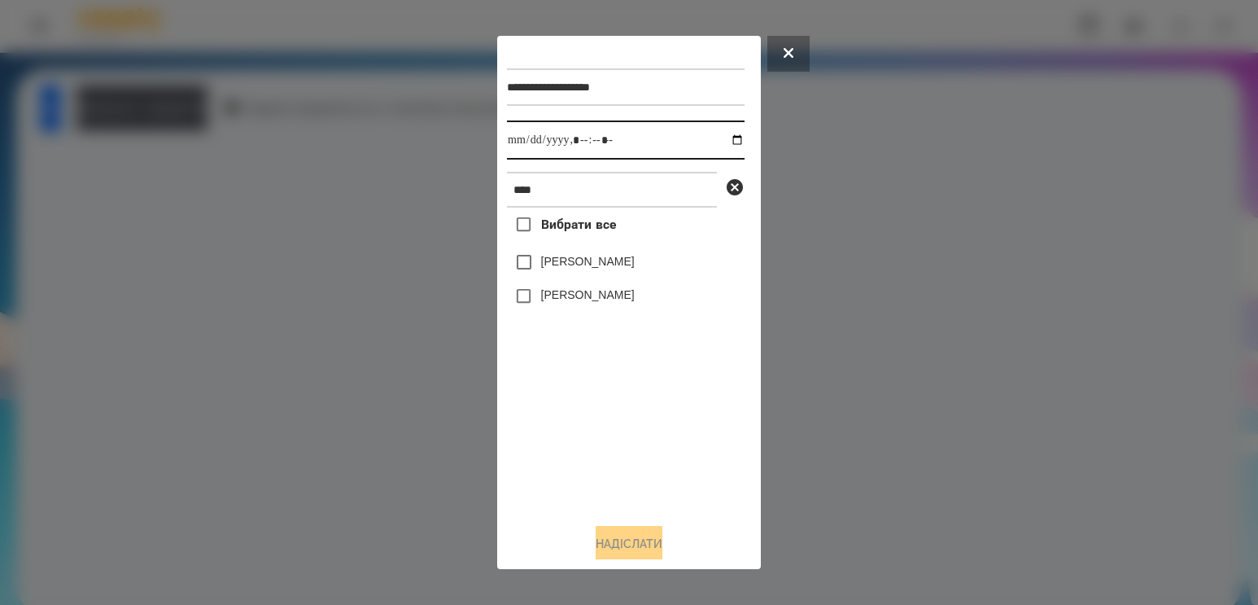
click at [723, 138] on input "datetime-local" at bounding box center [626, 139] width 238 height 39
type input "**********"
click at [629, 440] on div "Вибрати все [PERSON_NAME] [PERSON_NAME]" at bounding box center [626, 358] width 238 height 303
click at [574, 269] on label "[PERSON_NAME]" at bounding box center [588, 261] width 94 height 16
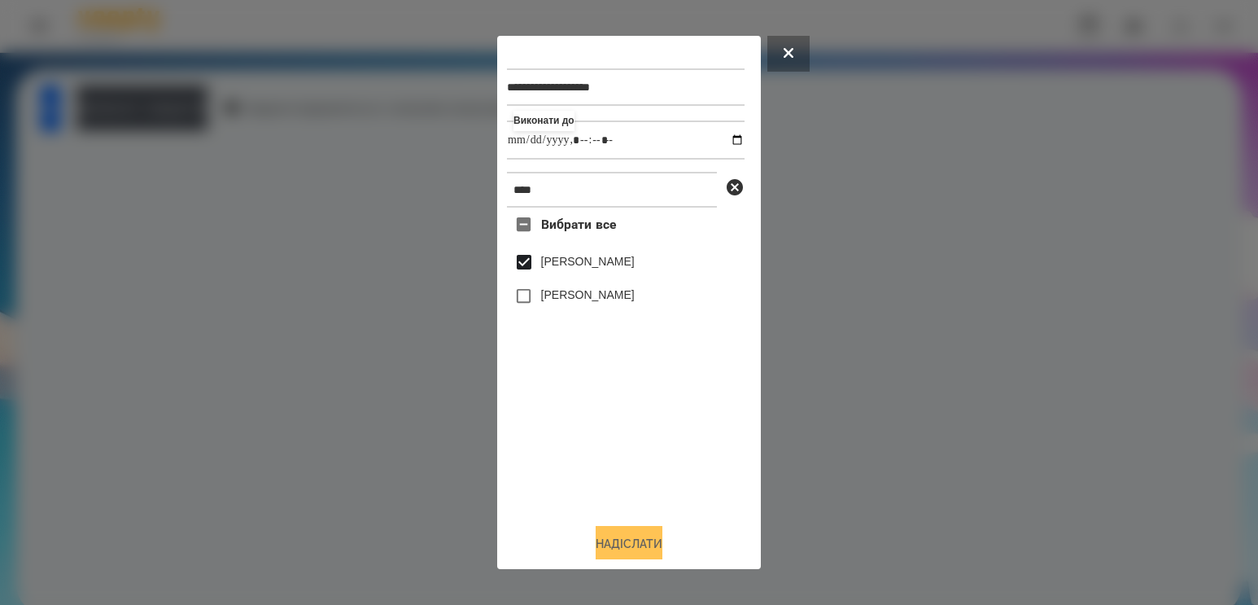
drag, startPoint x: 657, startPoint y: 550, endPoint x: 663, endPoint y: 537, distance: 14.6
click at [660, 545] on button "Надіслати" at bounding box center [629, 544] width 67 height 36
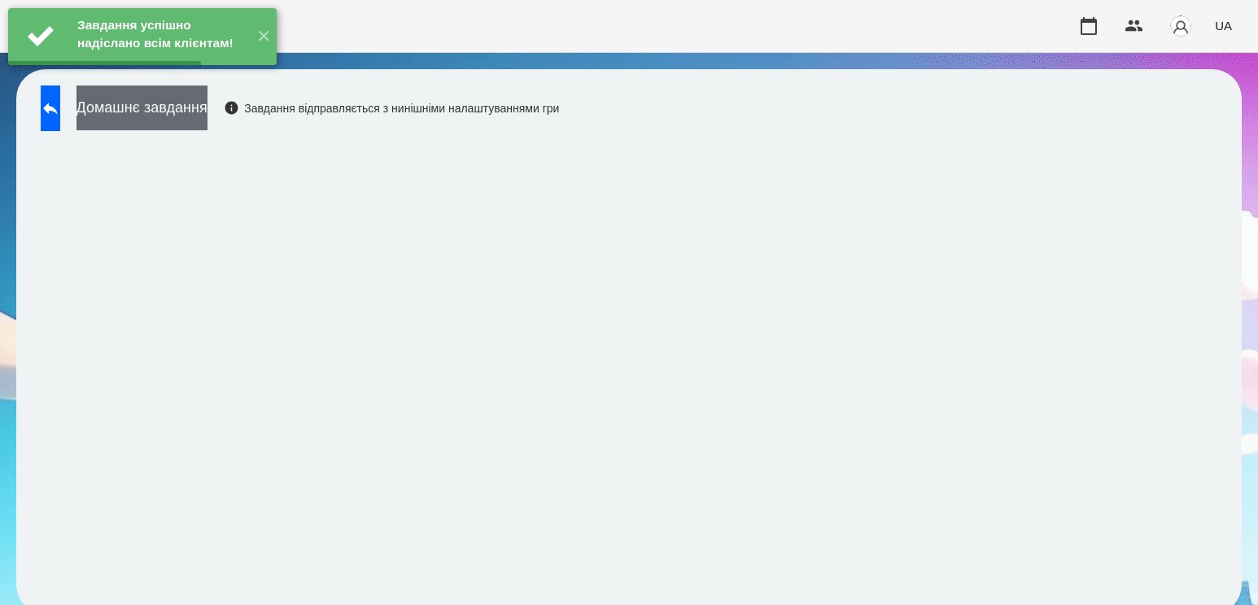
click at [207, 104] on button "Домашнє завдання" at bounding box center [141, 107] width 131 height 45
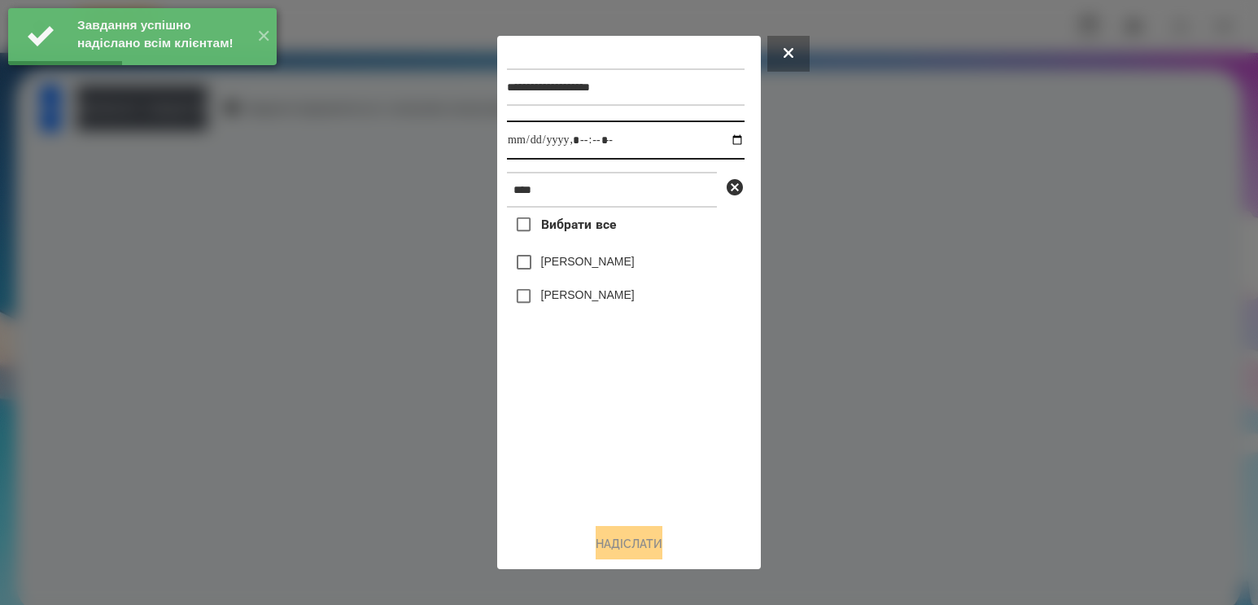
click at [730, 138] on input "datetime-local" at bounding box center [626, 139] width 238 height 39
type input "**********"
drag, startPoint x: 613, startPoint y: 426, endPoint x: 605, endPoint y: 387, distance: 39.1
click at [613, 426] on div "Вибрати все [PERSON_NAME] [PERSON_NAME]" at bounding box center [626, 358] width 238 height 303
click at [606, 267] on label "[PERSON_NAME]" at bounding box center [588, 261] width 94 height 16
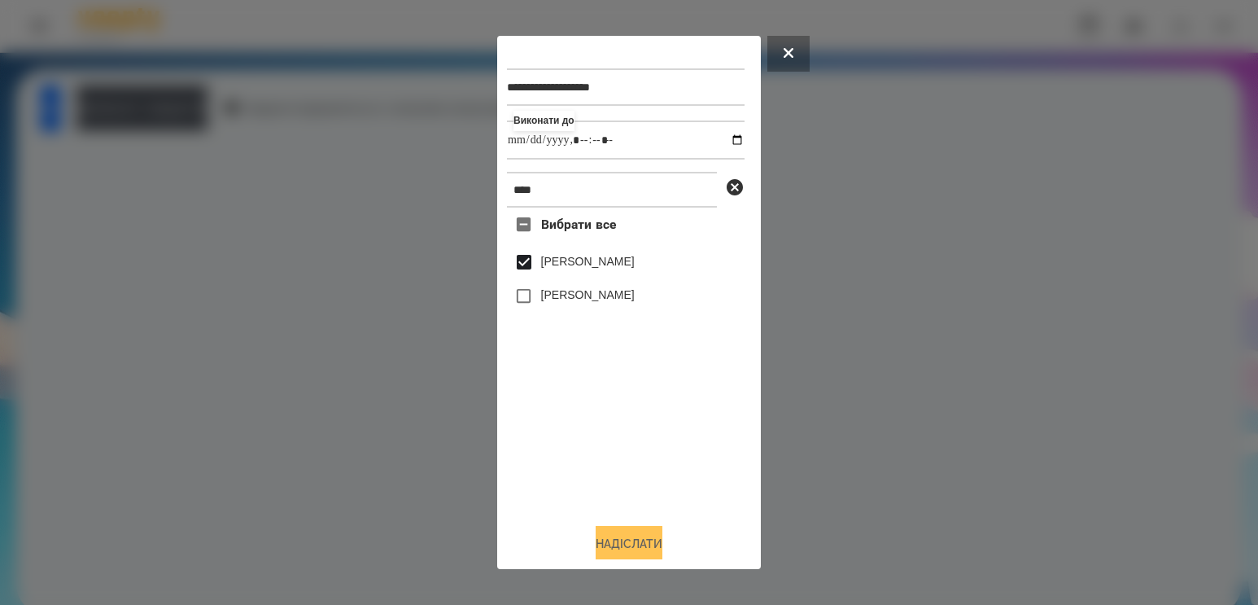
click at [619, 554] on button "Надіслати" at bounding box center [629, 544] width 67 height 36
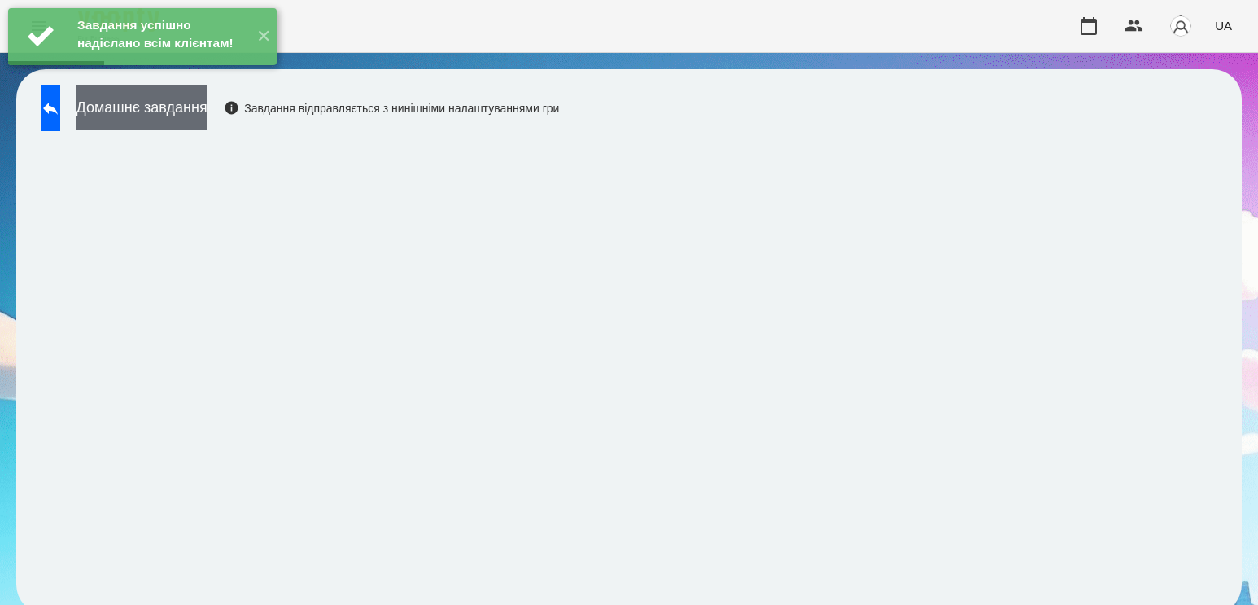
click at [187, 120] on button "Домашнє завдання" at bounding box center [141, 107] width 131 height 45
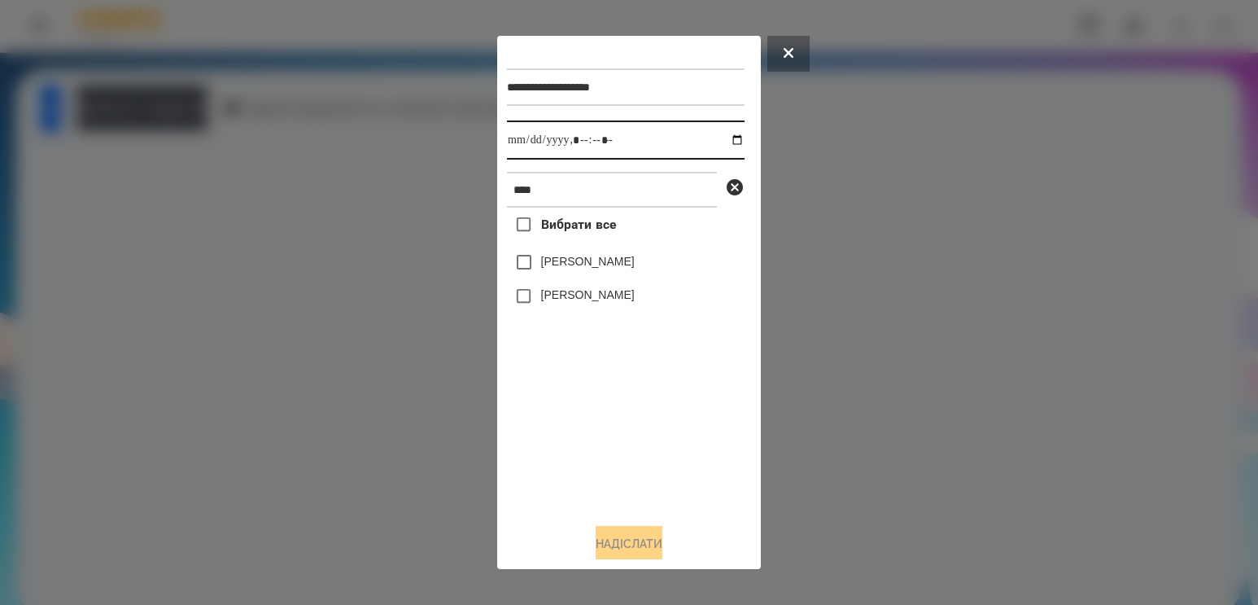
click at [713, 136] on input "datetime-local" at bounding box center [626, 139] width 238 height 39
click at [724, 143] on input "datetime-local" at bounding box center [626, 139] width 238 height 39
type input "**********"
click at [615, 461] on div "Вибрати все [PERSON_NAME] [PERSON_NAME]" at bounding box center [626, 358] width 238 height 303
click at [626, 268] on label "[PERSON_NAME]" at bounding box center [588, 261] width 94 height 16
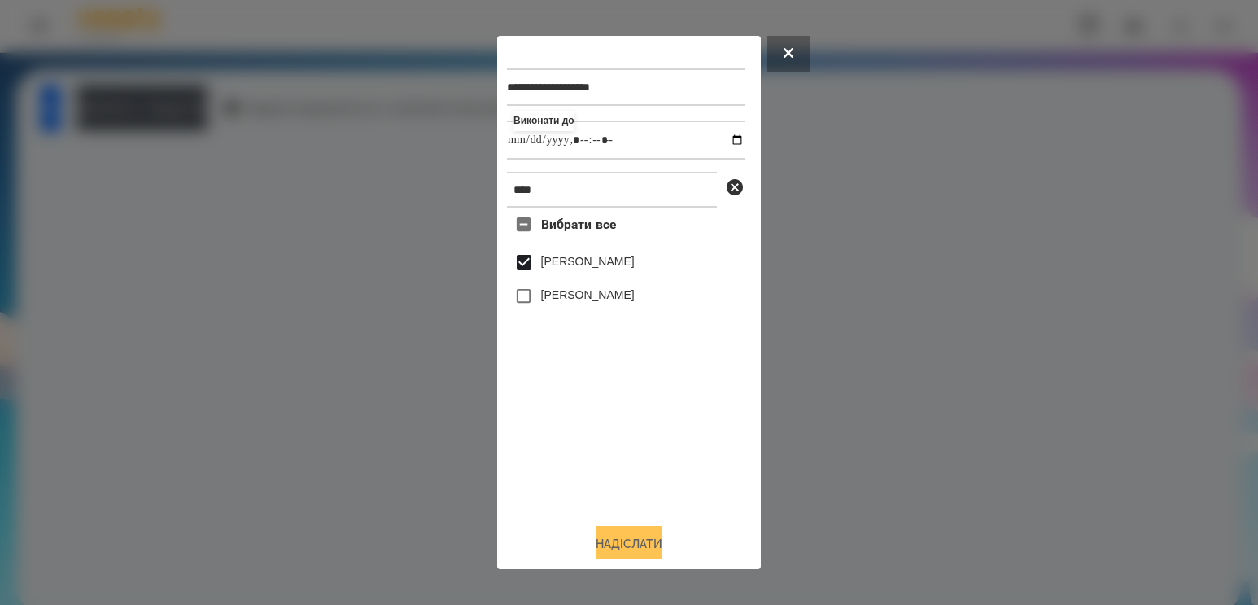
click at [643, 544] on button "Надіслати" at bounding box center [629, 544] width 67 height 36
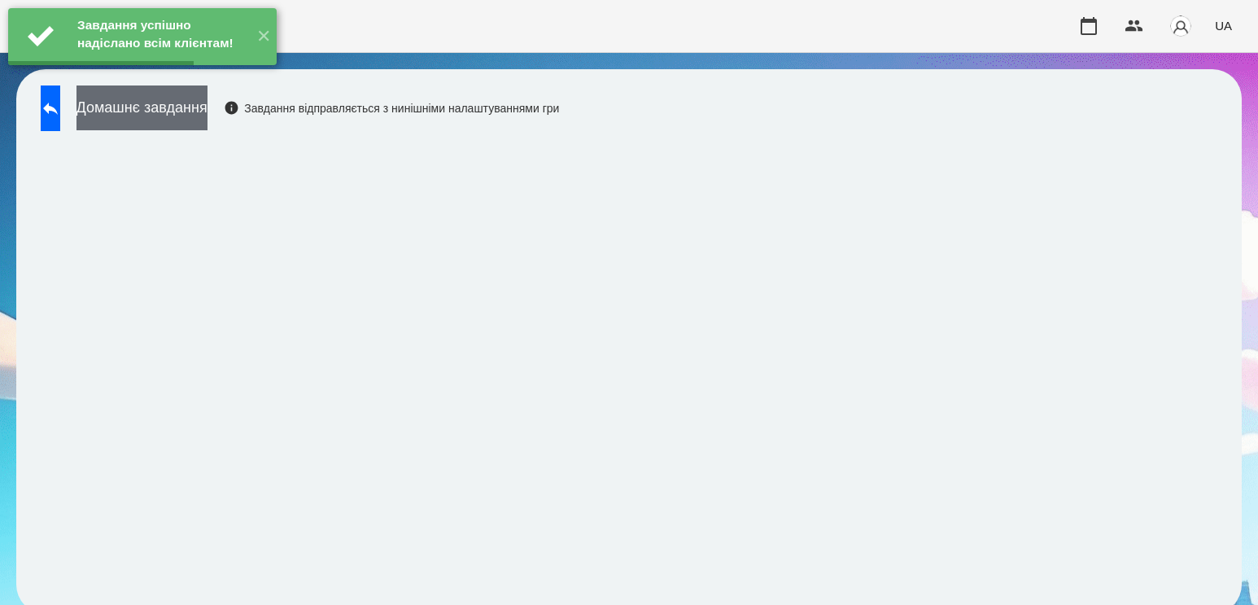
click at [207, 110] on button "Домашнє завдання" at bounding box center [141, 107] width 131 height 45
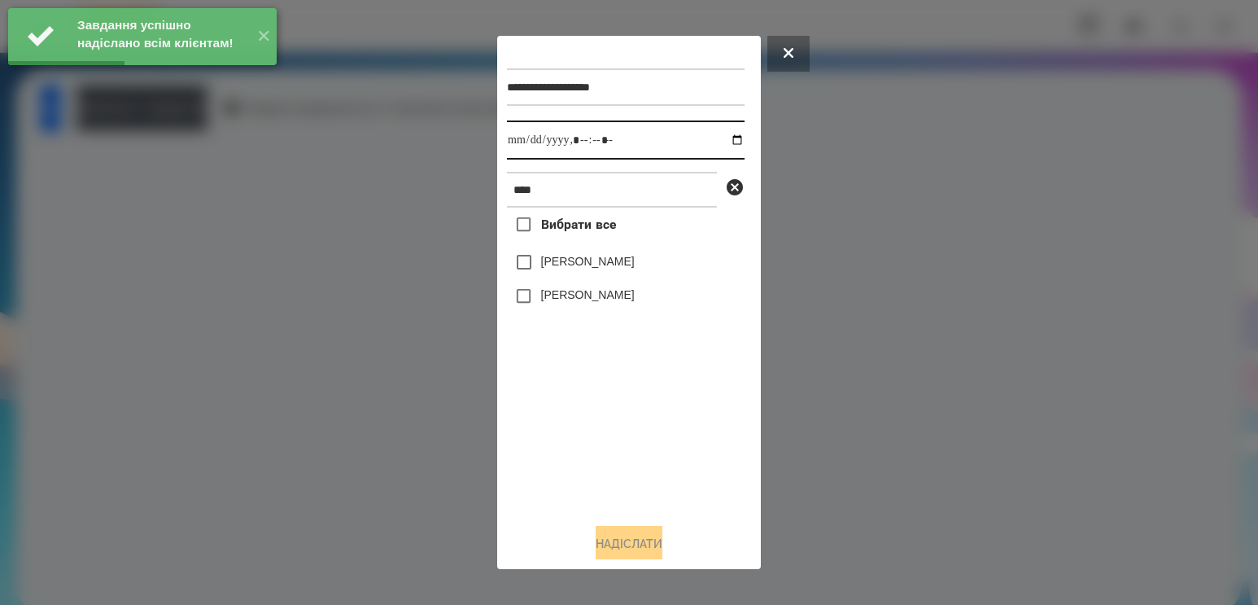
click at [723, 140] on input "datetime-local" at bounding box center [626, 139] width 238 height 39
type input "**********"
click at [635, 442] on div "Вибрати все [PERSON_NAME] [PERSON_NAME]" at bounding box center [626, 358] width 238 height 303
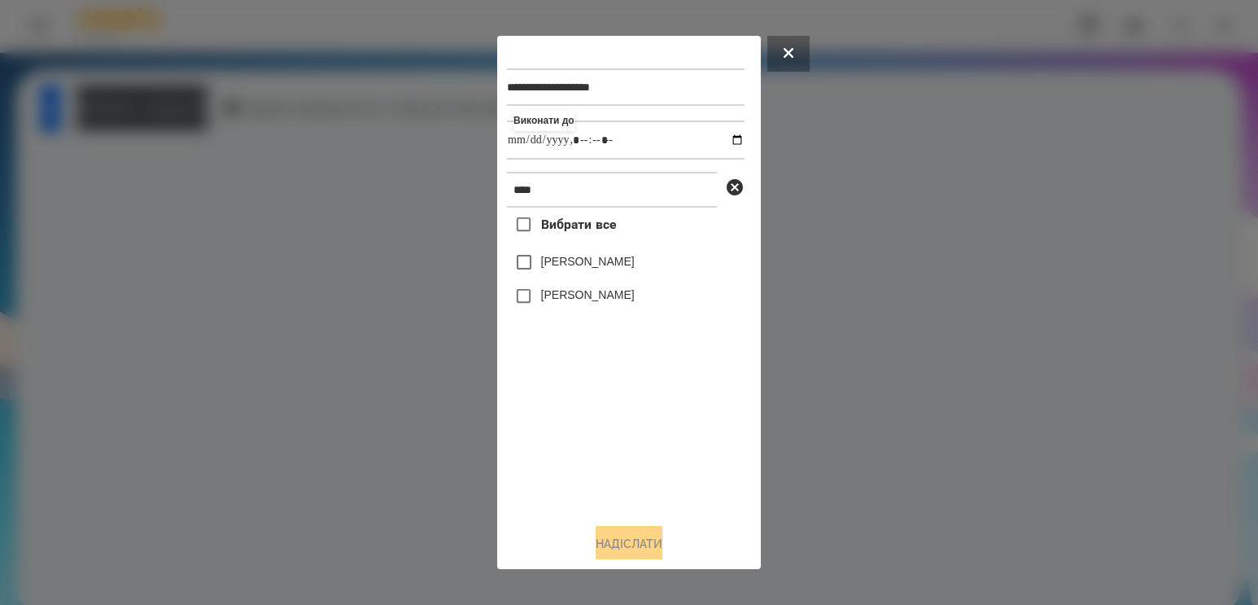
click at [544, 259] on label "[PERSON_NAME]" at bounding box center [588, 261] width 94 height 16
click at [624, 533] on button "Надіслати" at bounding box center [629, 544] width 67 height 36
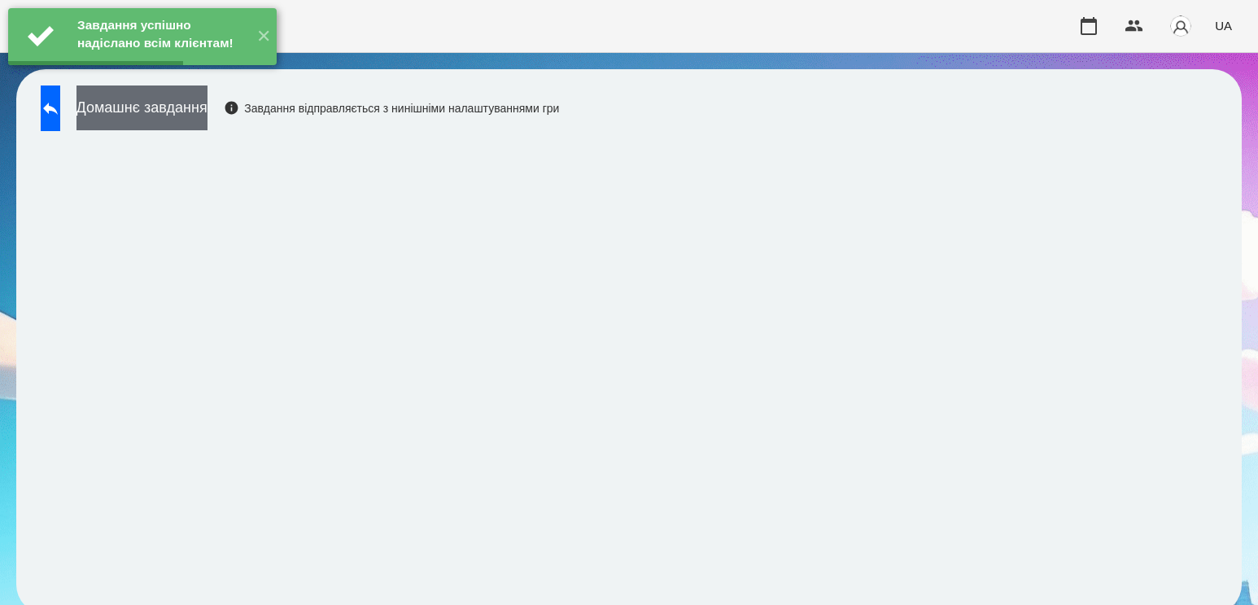
click at [207, 120] on button "Домашнє завдання" at bounding box center [141, 107] width 131 height 45
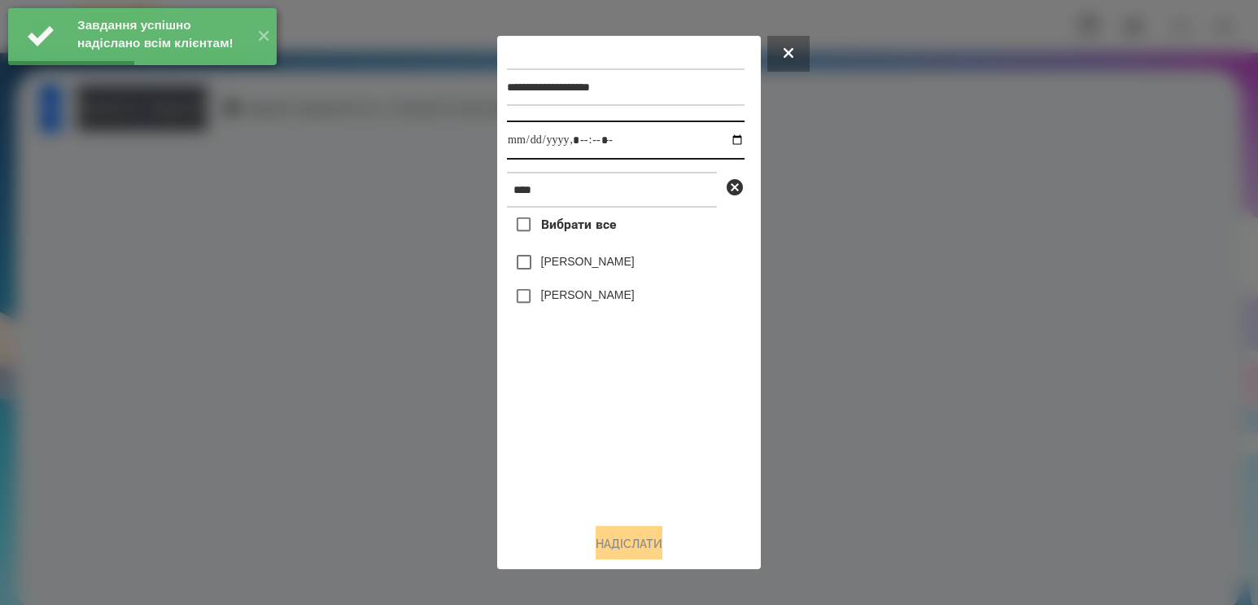
click at [727, 148] on input "datetime-local" at bounding box center [626, 139] width 238 height 39
type input "**********"
click at [586, 413] on div "Вибрати все [PERSON_NAME] [PERSON_NAME]" at bounding box center [626, 358] width 238 height 303
click at [591, 251] on div "Вибрати все [PERSON_NAME] [PERSON_NAME]" at bounding box center [626, 358] width 238 height 303
click at [590, 262] on label "[PERSON_NAME]" at bounding box center [588, 261] width 94 height 16
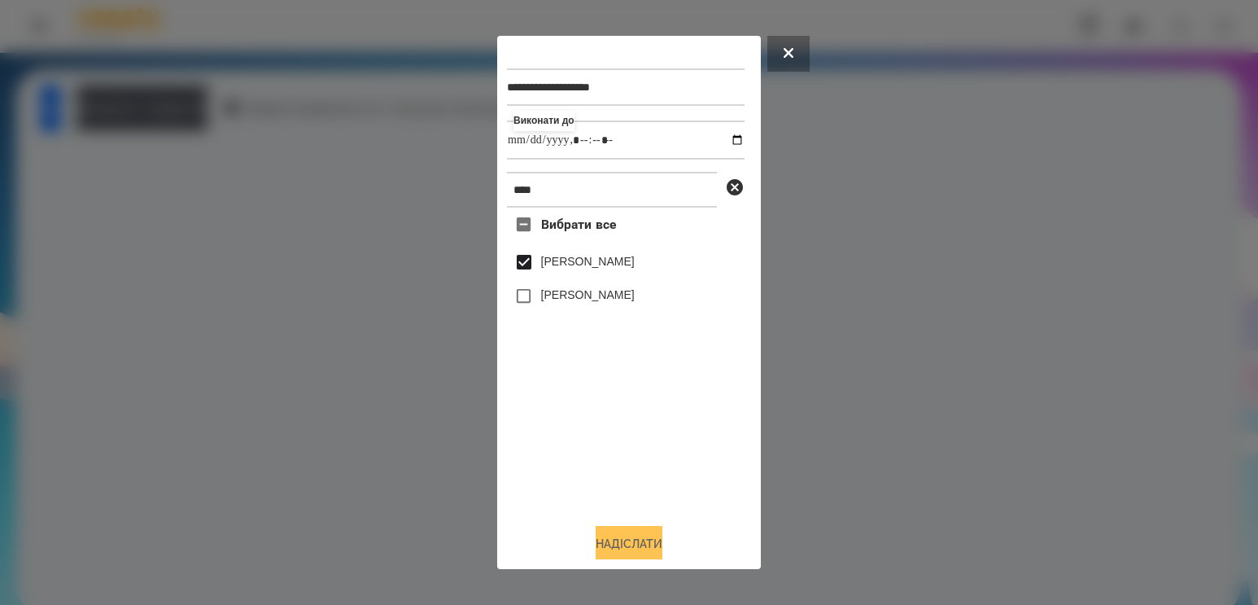
click at [625, 540] on button "Надіслати" at bounding box center [629, 544] width 67 height 36
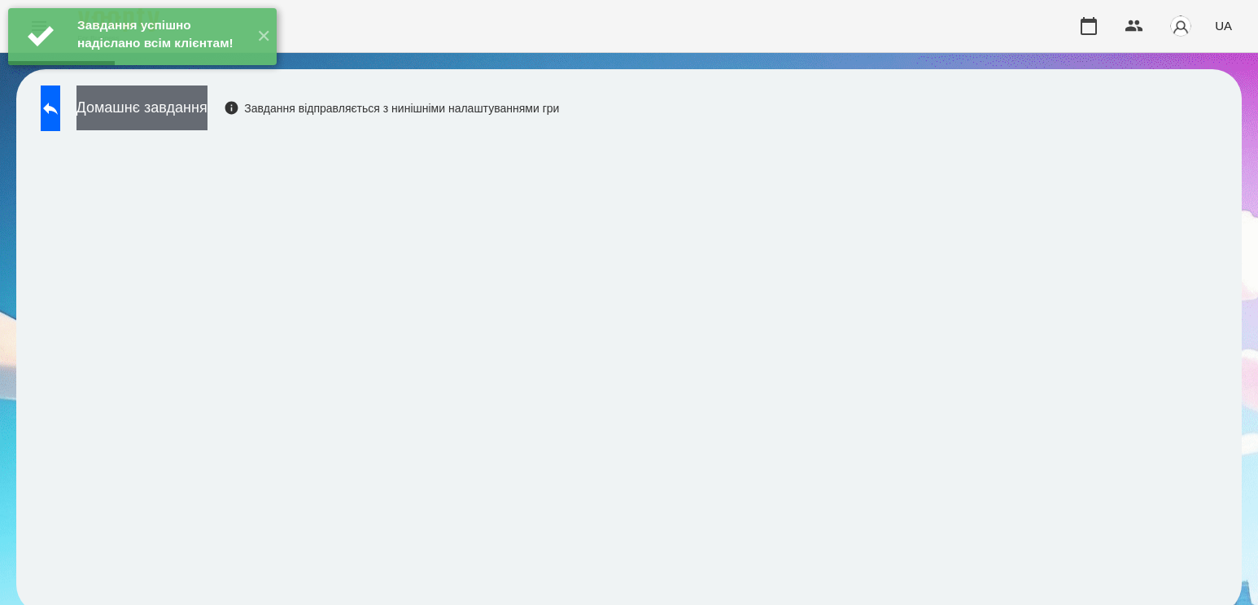
click at [202, 102] on button "Домашнє завдання" at bounding box center [141, 107] width 131 height 45
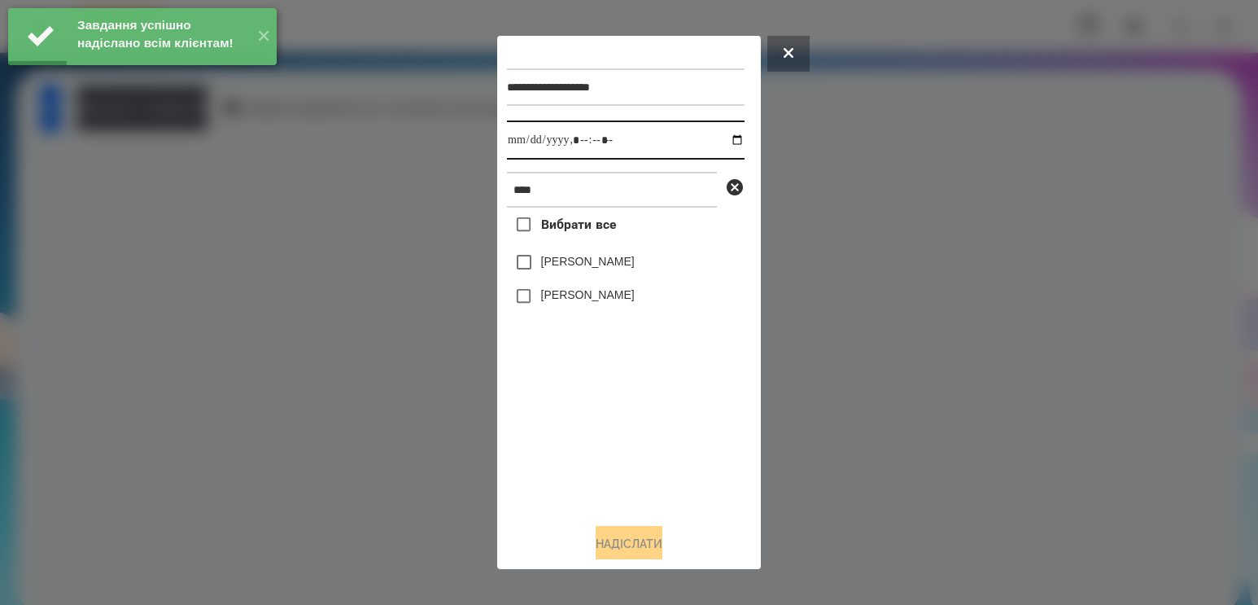
click at [720, 143] on input "datetime-local" at bounding box center [626, 139] width 238 height 39
type input "**********"
click at [568, 483] on div "Вибрати все [PERSON_NAME] [PERSON_NAME]" at bounding box center [626, 358] width 238 height 303
click at [574, 279] on div "[PERSON_NAME]" at bounding box center [626, 262] width 238 height 34
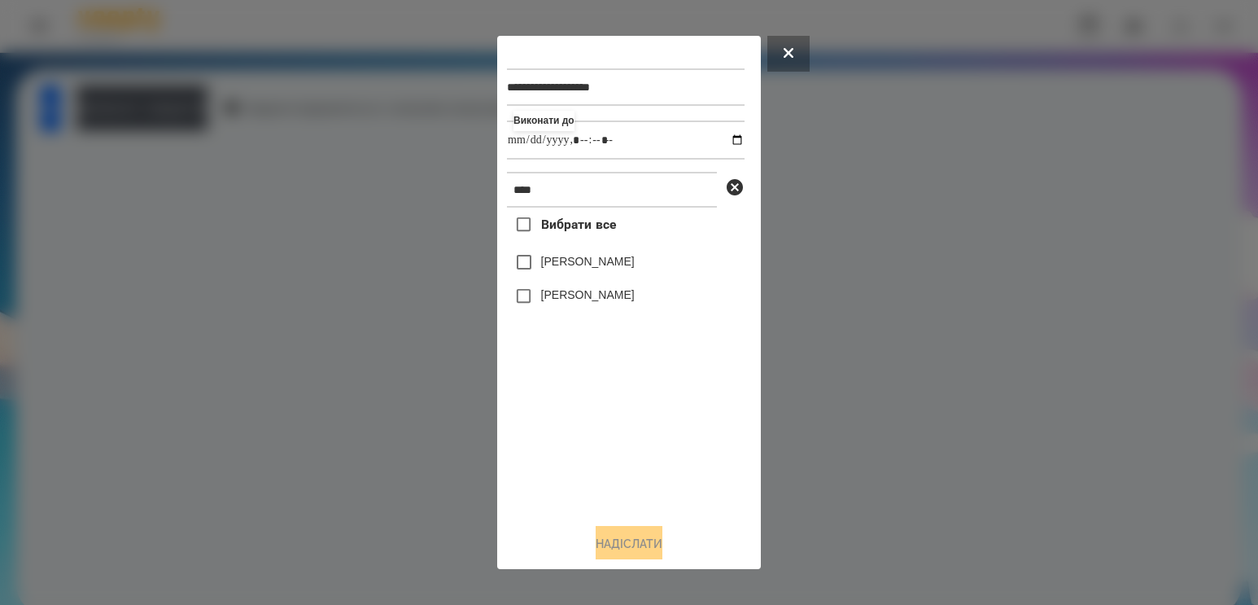
click at [599, 269] on label "[PERSON_NAME]" at bounding box center [588, 261] width 94 height 16
click at [596, 555] on button "Надіслати" at bounding box center [629, 544] width 67 height 36
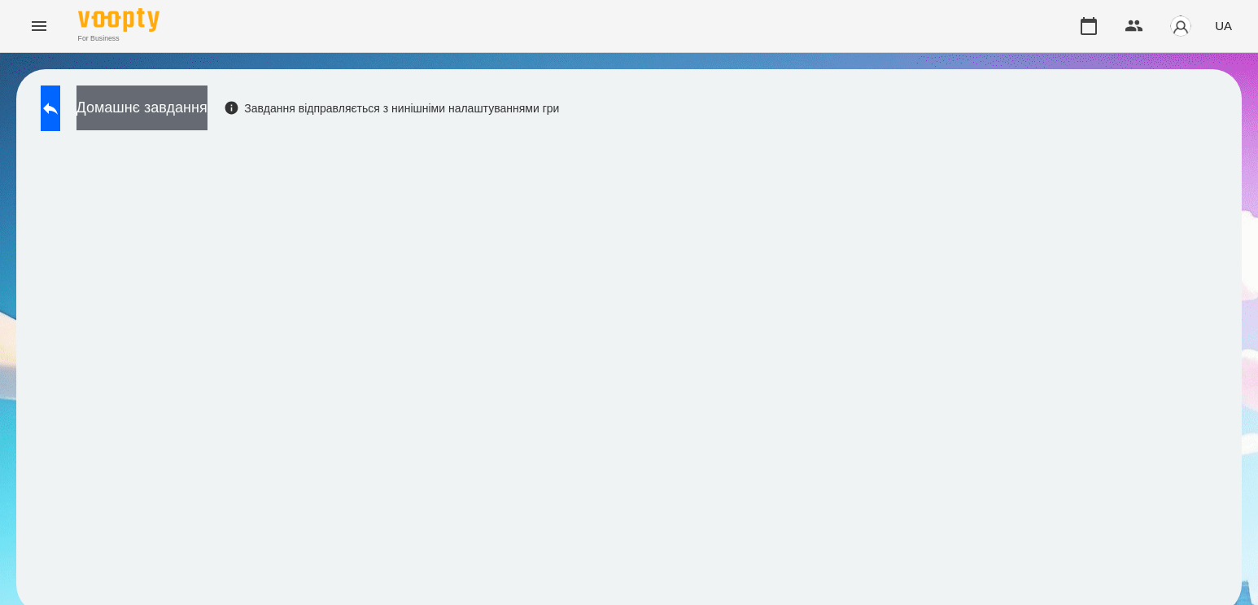
click at [207, 111] on button "Домашнє завдання" at bounding box center [141, 107] width 131 height 45
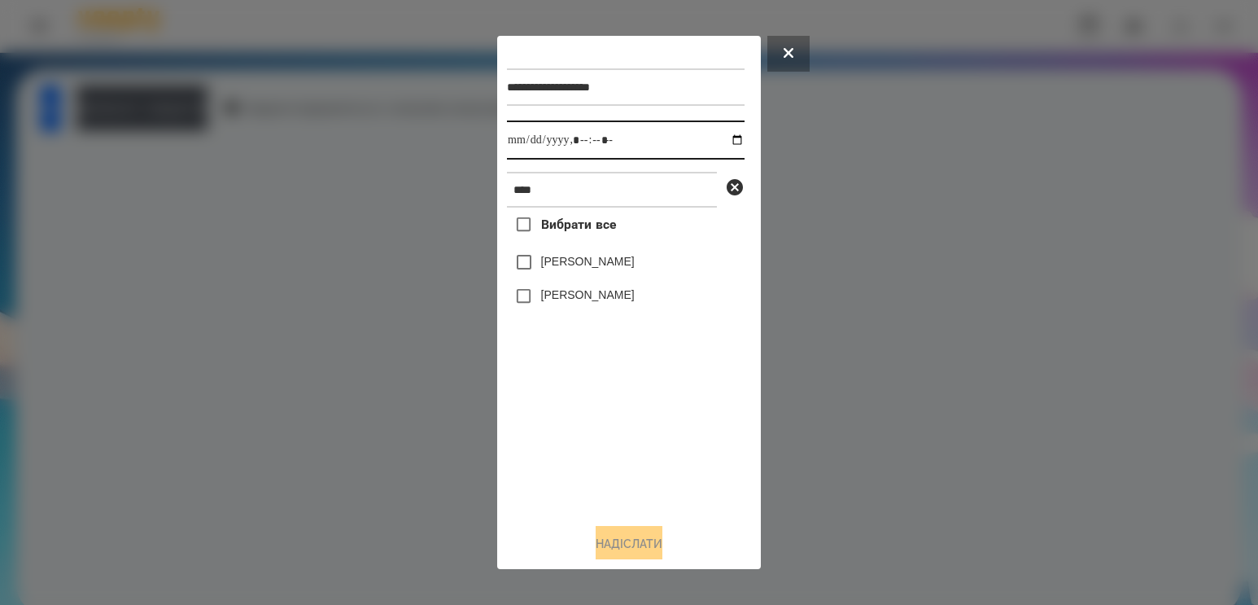
click at [724, 142] on input "datetime-local" at bounding box center [626, 139] width 238 height 39
type input "**********"
click at [581, 464] on div "Вибрати все [PERSON_NAME] [PERSON_NAME]" at bounding box center [626, 358] width 238 height 303
drag, startPoint x: 592, startPoint y: 191, endPoint x: 373, endPoint y: 166, distance: 220.3
click at [373, 166] on div "**********" at bounding box center [629, 302] width 1258 height 605
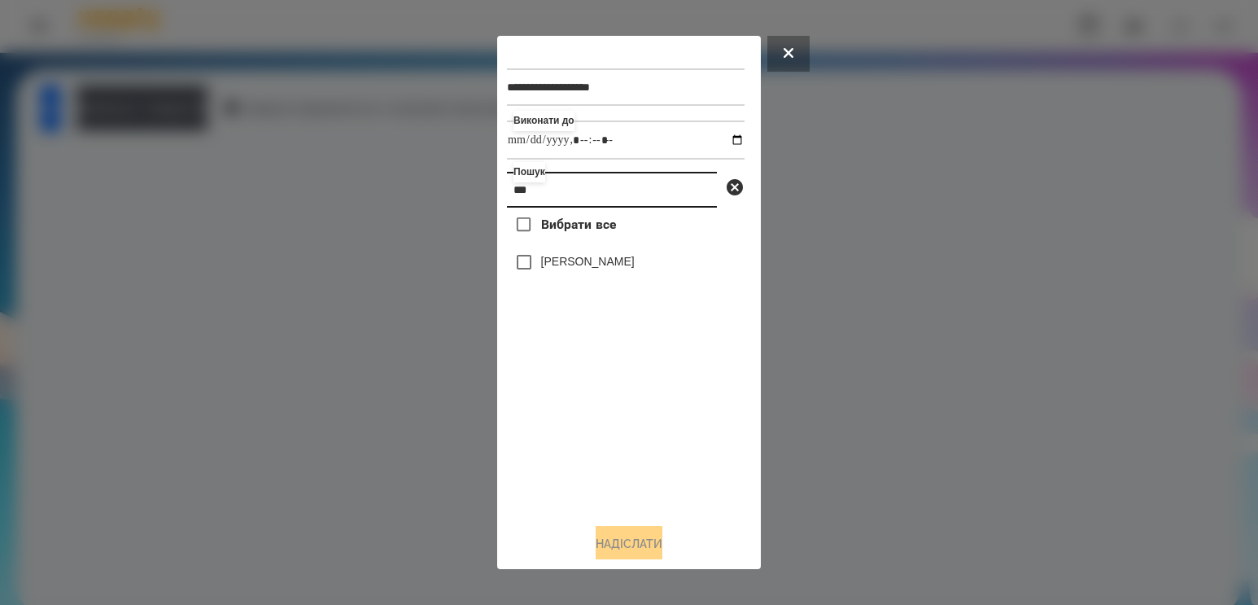
type input "***"
drag, startPoint x: 596, startPoint y: 261, endPoint x: 602, endPoint y: 293, distance: 32.4
click at [596, 262] on label "[PERSON_NAME]" at bounding box center [588, 261] width 94 height 16
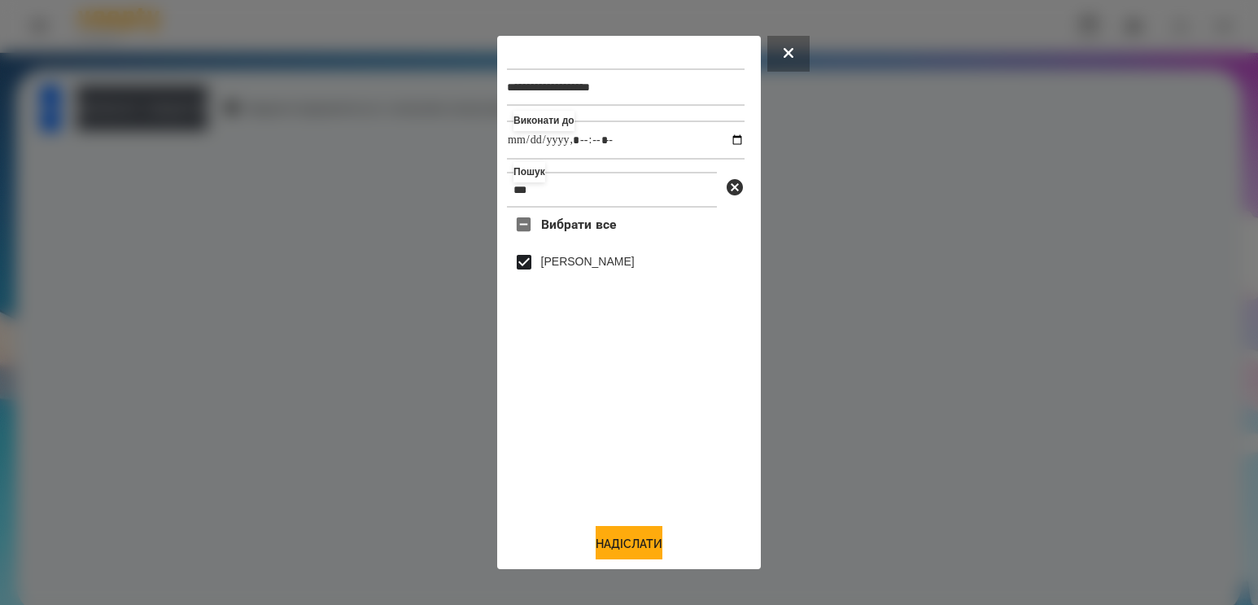
drag, startPoint x: 639, startPoint y: 534, endPoint x: 618, endPoint y: 448, distance: 88.0
click at [639, 533] on button "Надіслати" at bounding box center [629, 544] width 67 height 36
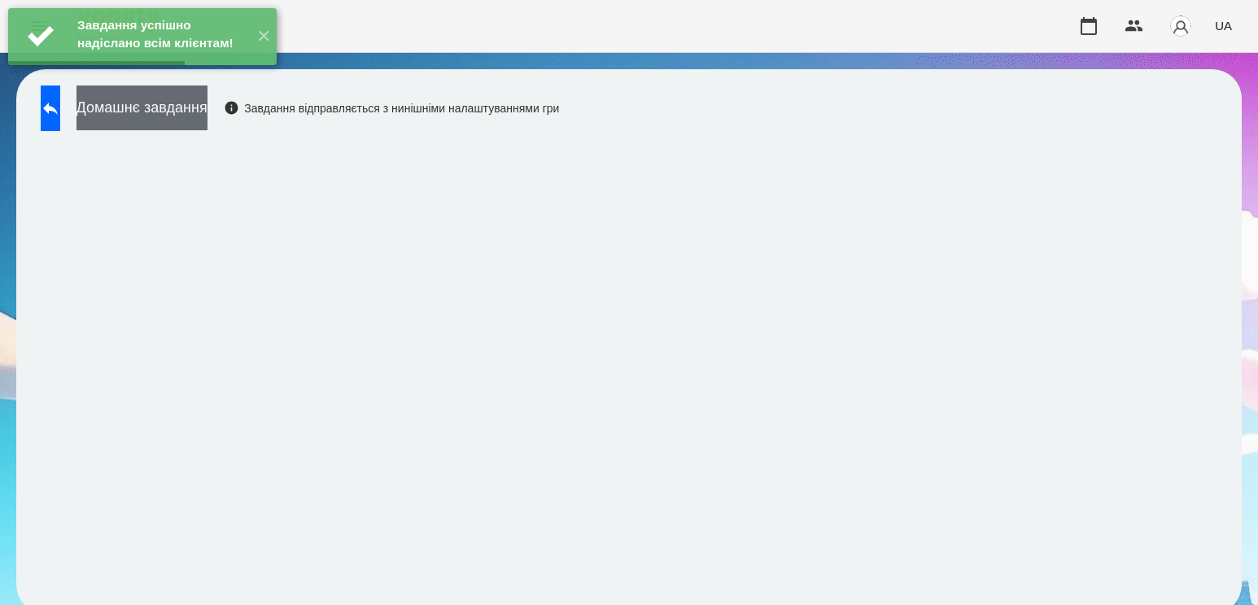
click at [194, 117] on button "Домашнє завдання" at bounding box center [141, 107] width 131 height 45
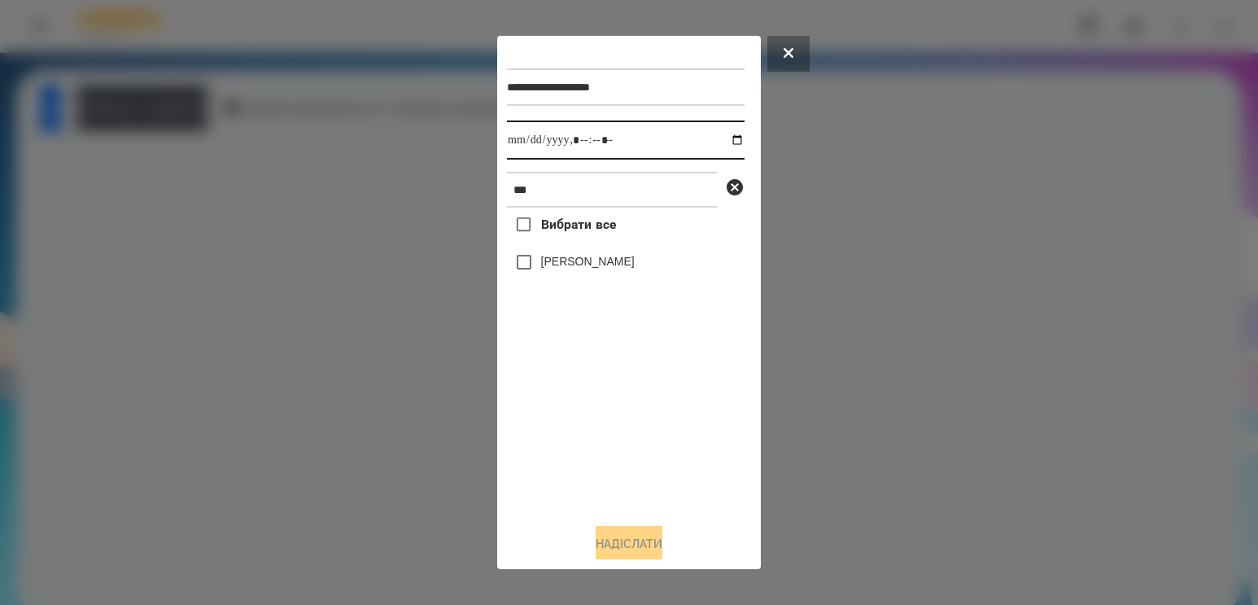
click at [726, 138] on input "datetime-local" at bounding box center [626, 139] width 238 height 39
type input "**********"
drag, startPoint x: 592, startPoint y: 454, endPoint x: 618, endPoint y: 343, distance: 114.5
click at [596, 447] on div "Вибрати все [PERSON_NAME]" at bounding box center [626, 358] width 238 height 303
click at [563, 256] on div "[PERSON_NAME]" at bounding box center [626, 262] width 238 height 34
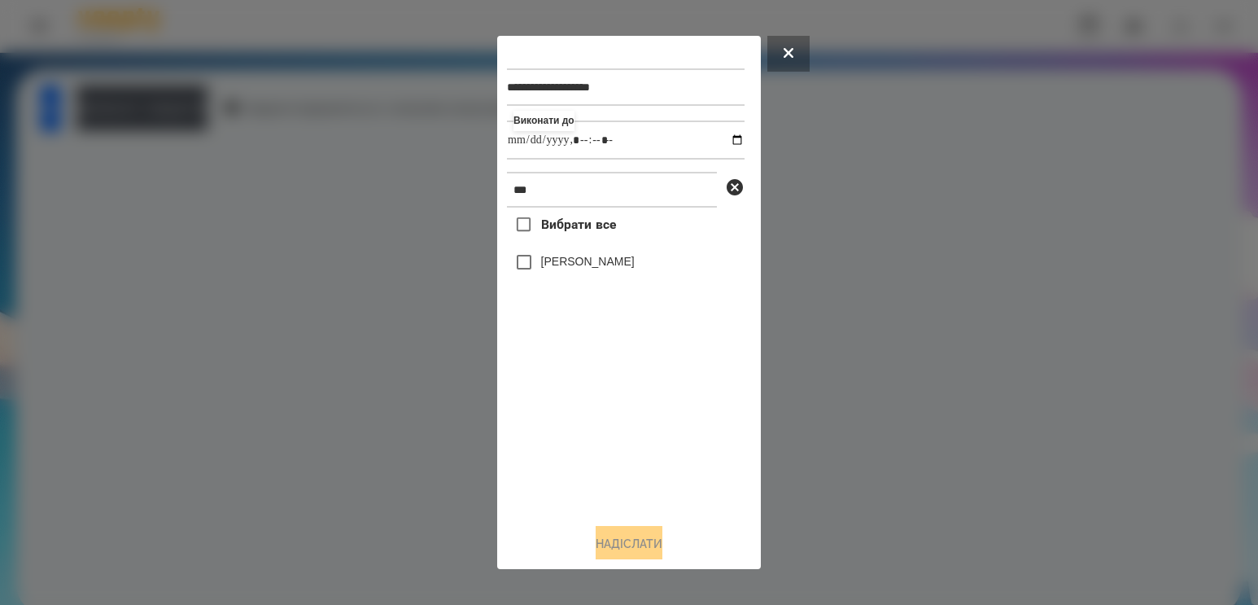
click at [566, 259] on label "[PERSON_NAME]" at bounding box center [588, 261] width 94 height 16
click at [634, 555] on button "Надіслати" at bounding box center [629, 544] width 67 height 36
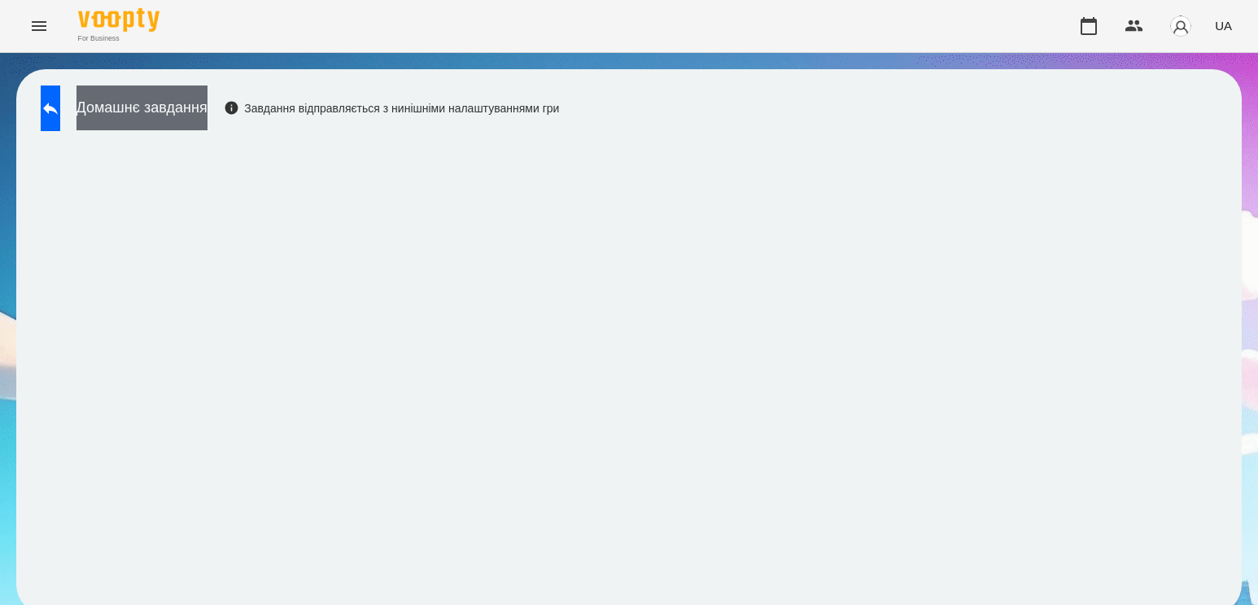
click at [207, 123] on button "Домашнє завдання" at bounding box center [141, 107] width 131 height 45
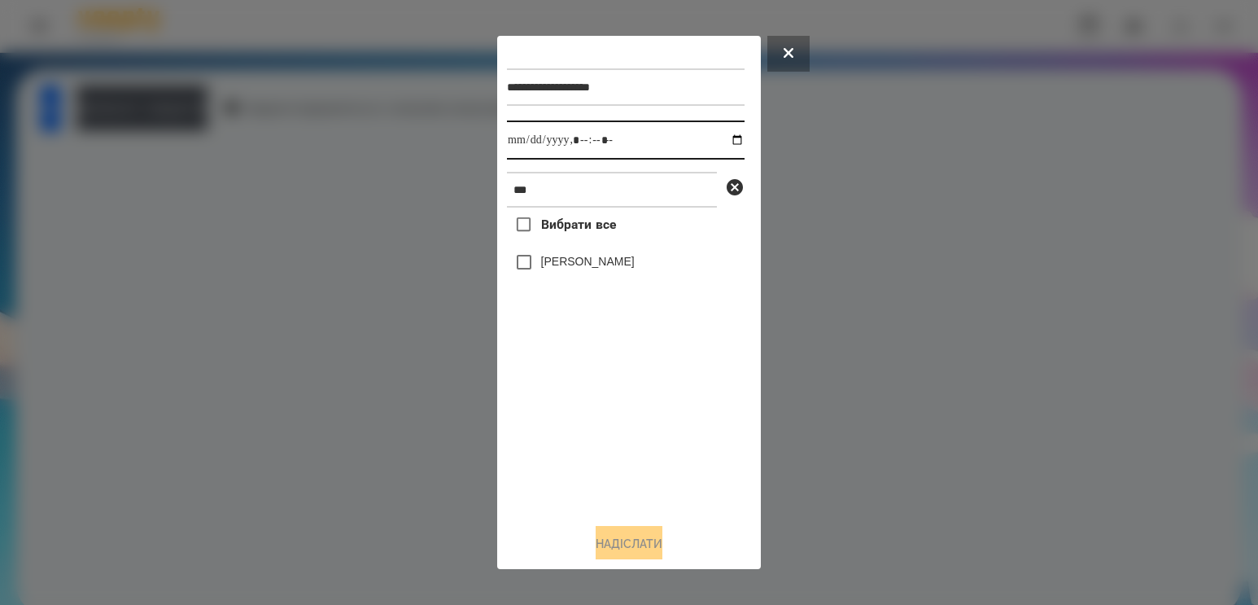
click at [719, 129] on input "datetime-local" at bounding box center [626, 139] width 238 height 39
click at [722, 133] on input "datetime-local" at bounding box center [626, 139] width 238 height 39
click at [723, 139] on input "datetime-local" at bounding box center [626, 139] width 238 height 39
type input "**********"
drag, startPoint x: 606, startPoint y: 426, endPoint x: 616, endPoint y: 303, distance: 123.3
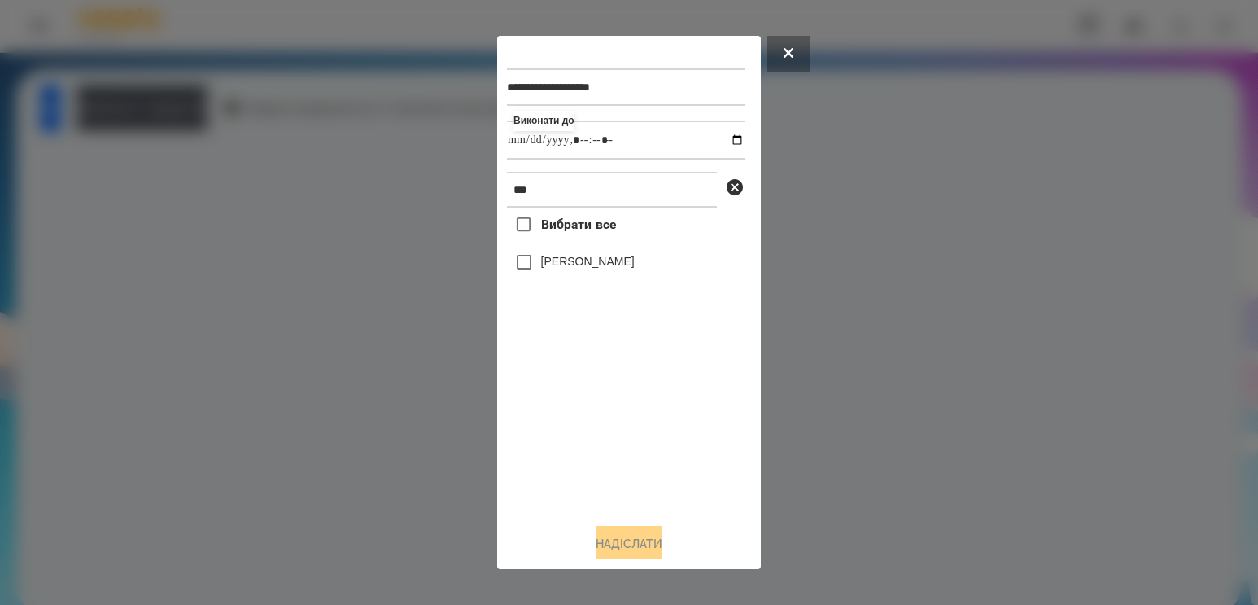
click at [606, 424] on div "Вибрати все [PERSON_NAME]" at bounding box center [626, 358] width 238 height 303
click at [600, 268] on label "[PERSON_NAME]" at bounding box center [588, 261] width 94 height 16
drag, startPoint x: 627, startPoint y: 554, endPoint x: 625, endPoint y: 537, distance: 17.3
click at [627, 553] on button "Надіслати" at bounding box center [629, 544] width 67 height 36
click at [216, 118] on div at bounding box center [629, 302] width 1258 height 605
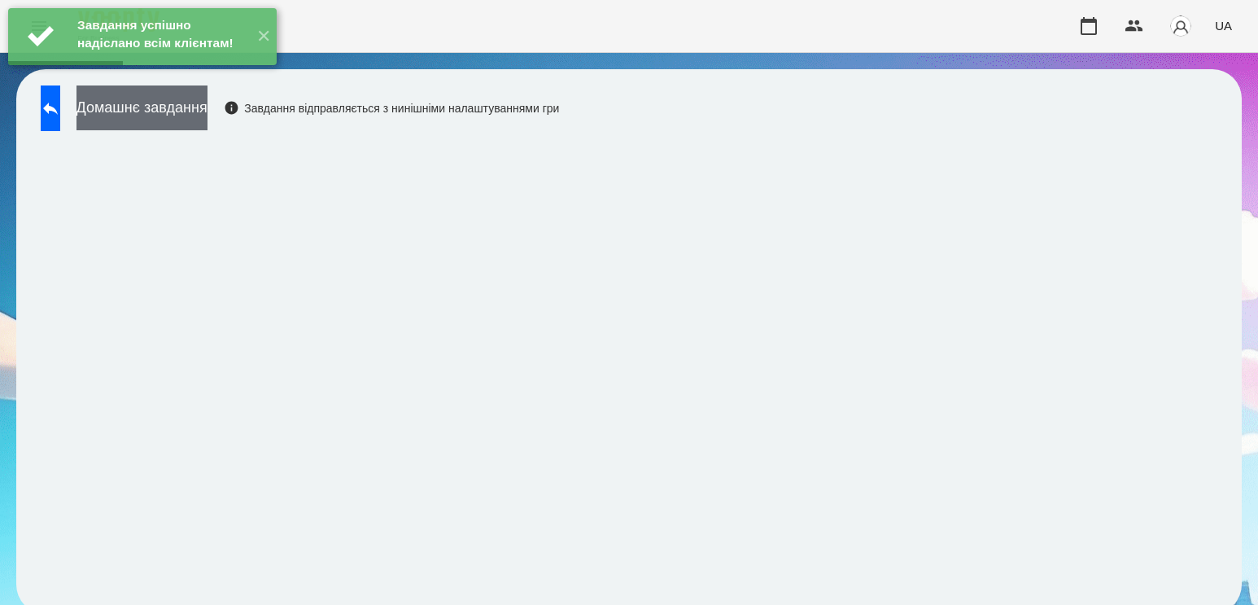
click at [207, 116] on button "Домашнє завдання" at bounding box center [141, 107] width 131 height 45
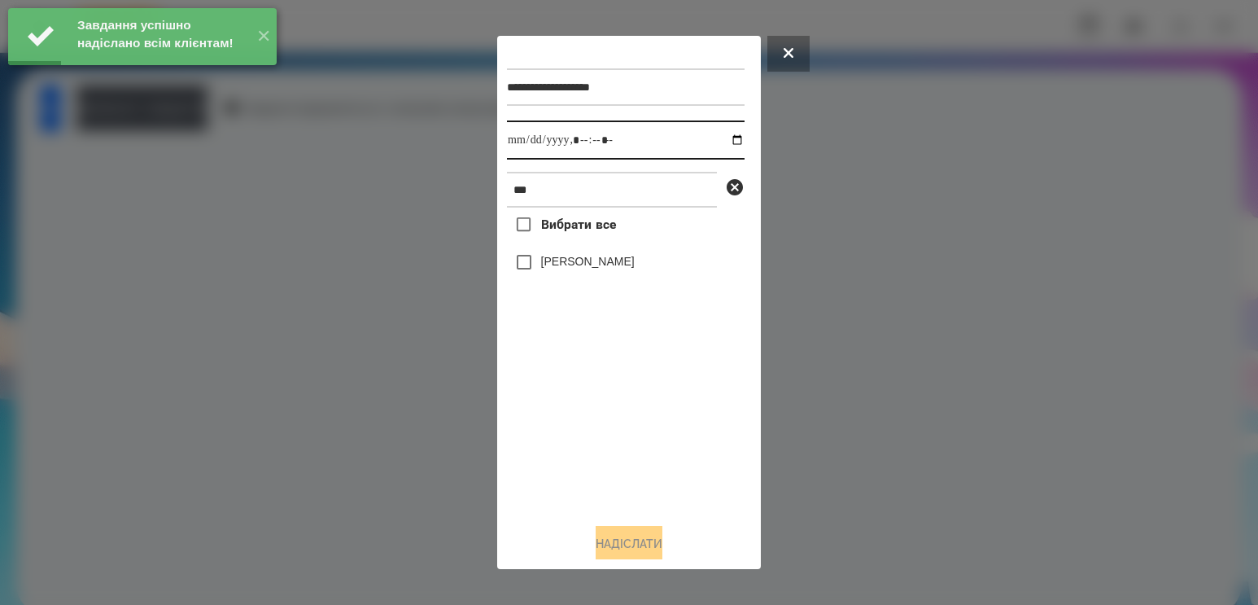
click at [726, 139] on input "datetime-local" at bounding box center [626, 139] width 238 height 39
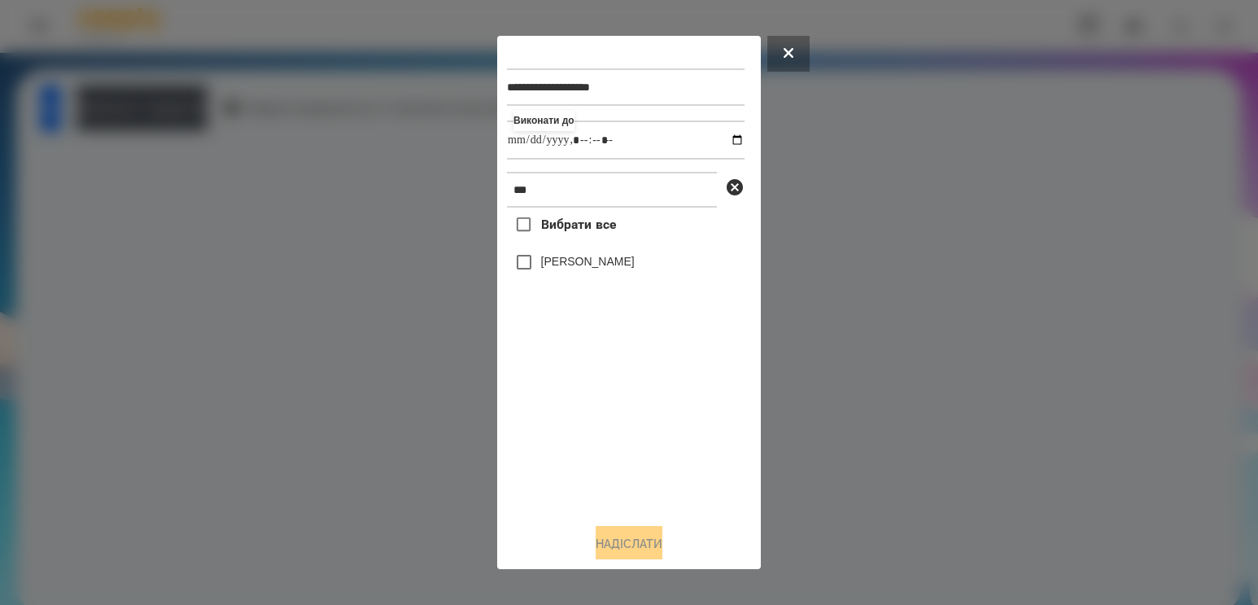
type input "**********"
click at [611, 423] on div "Вибрати все [PERSON_NAME]" at bounding box center [626, 358] width 238 height 303
click at [573, 255] on div "[PERSON_NAME]" at bounding box center [626, 262] width 238 height 34
click at [570, 260] on label "[PERSON_NAME]" at bounding box center [588, 261] width 94 height 16
click at [610, 542] on button "Надіслати" at bounding box center [629, 544] width 67 height 36
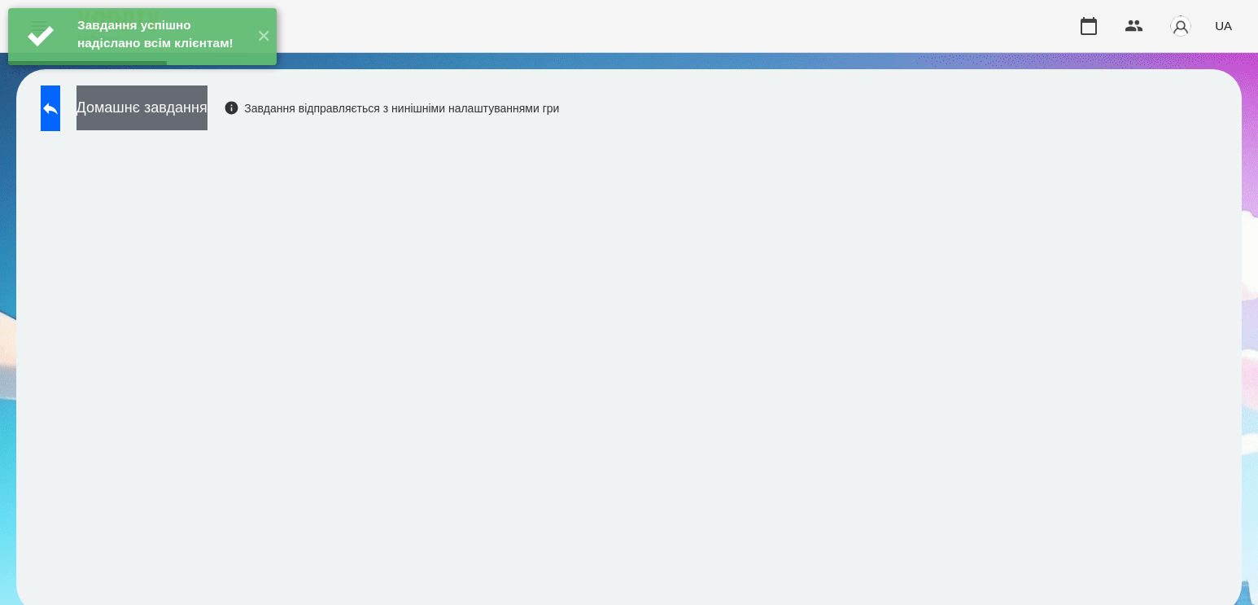
click at [207, 108] on button "Домашнє завдання" at bounding box center [141, 107] width 131 height 45
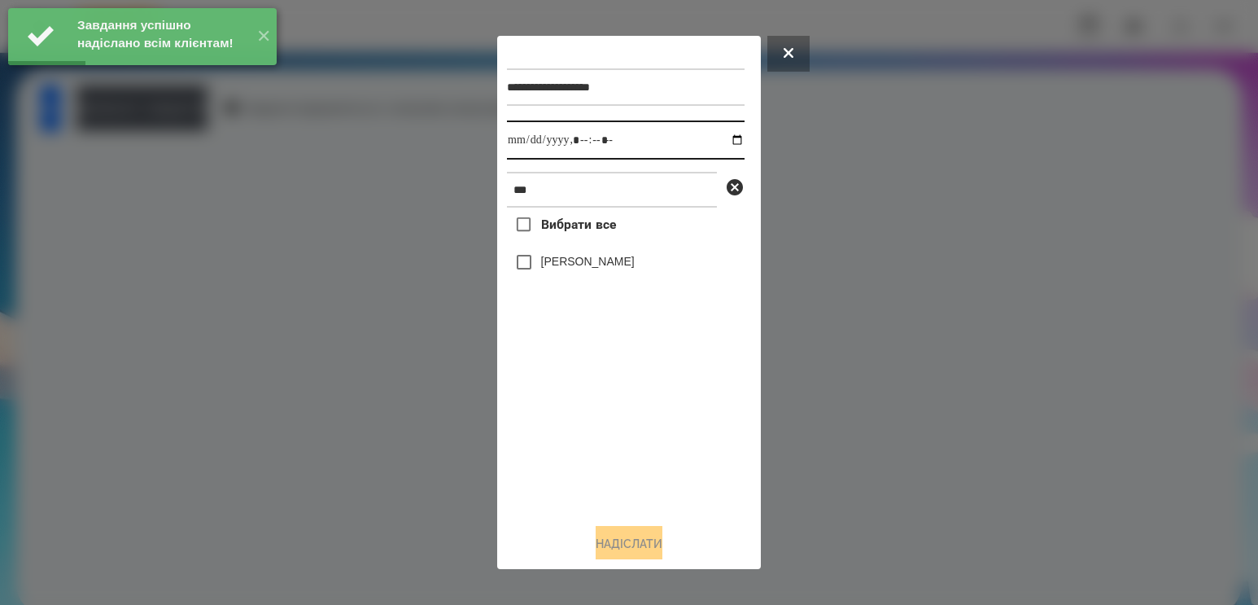
click at [715, 142] on input "datetime-local" at bounding box center [626, 139] width 238 height 39
type input "**********"
click at [637, 486] on div "Вибрати все [PERSON_NAME]" at bounding box center [626, 358] width 238 height 303
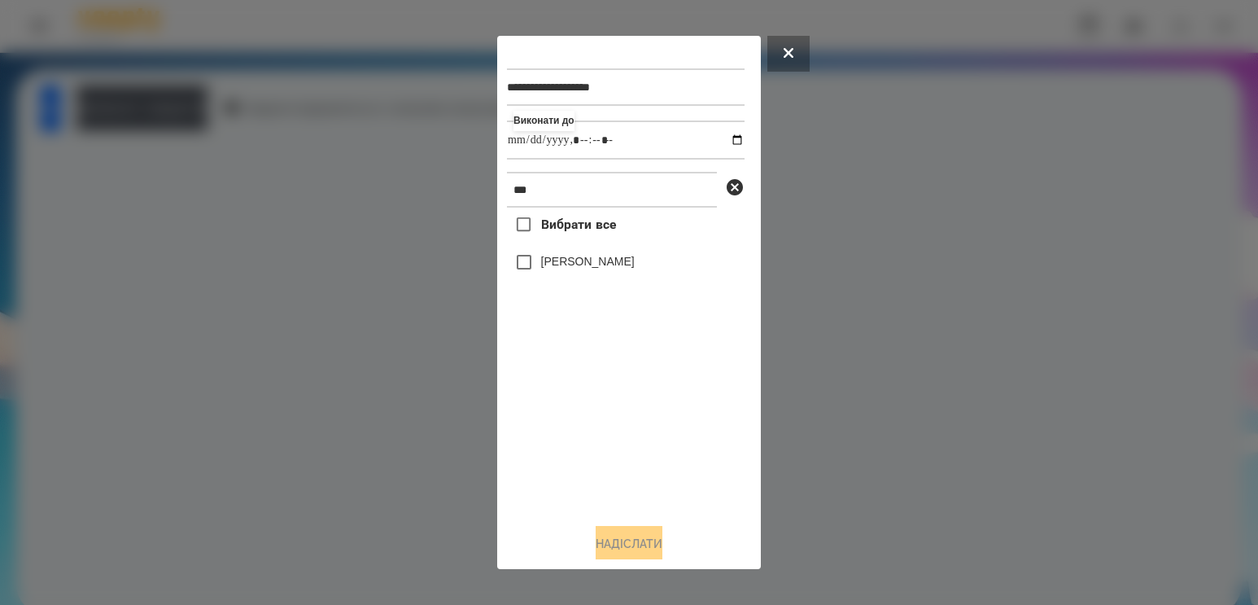
click at [577, 269] on label "[PERSON_NAME]" at bounding box center [588, 261] width 94 height 16
click at [607, 548] on button "Надіслати" at bounding box center [629, 544] width 67 height 36
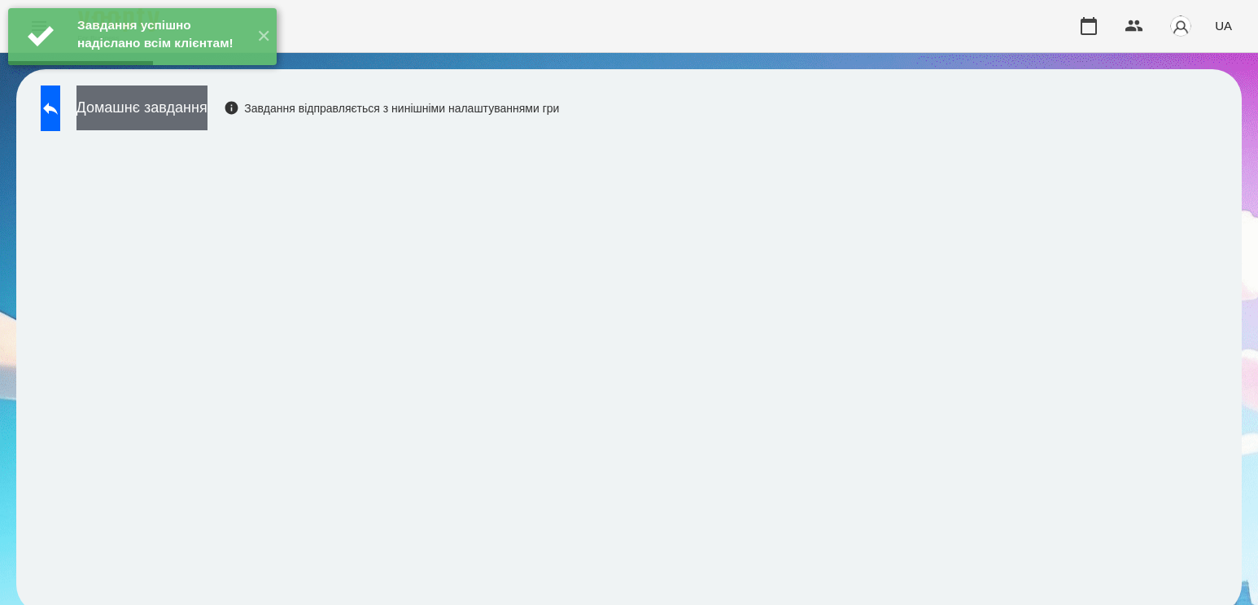
click at [190, 122] on button "Домашнє завдання" at bounding box center [141, 107] width 131 height 45
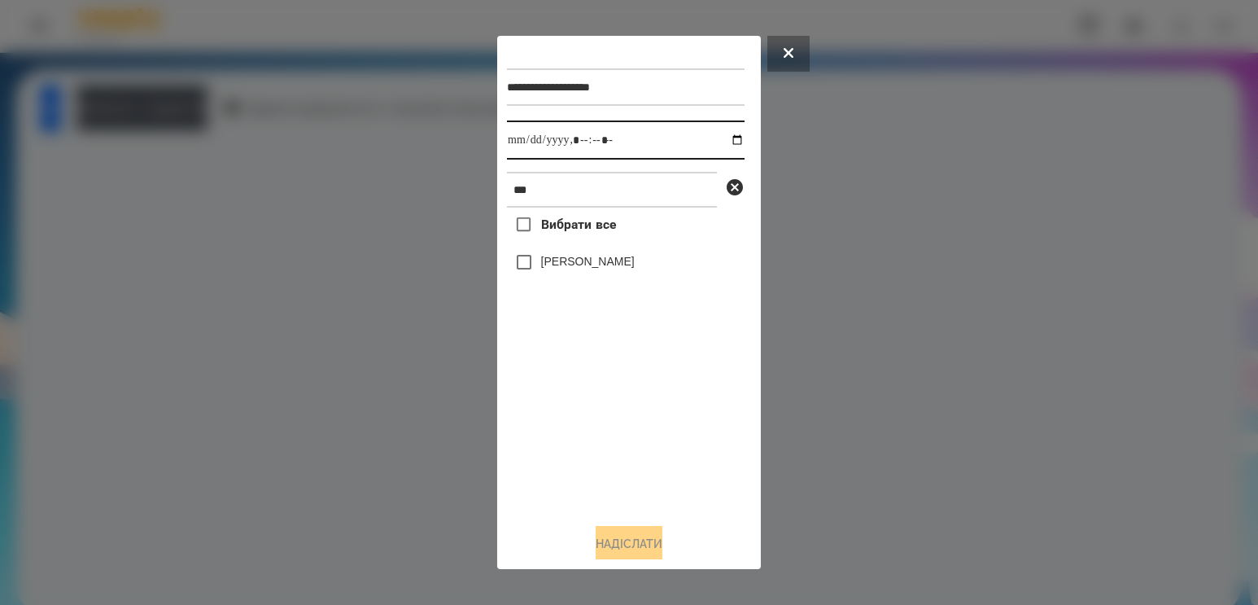
click at [720, 137] on input "datetime-local" at bounding box center [626, 139] width 238 height 39
type input "**********"
click at [557, 406] on div "Вибрати все [PERSON_NAME]" at bounding box center [626, 358] width 238 height 303
click at [591, 269] on label "[PERSON_NAME]" at bounding box center [588, 261] width 94 height 16
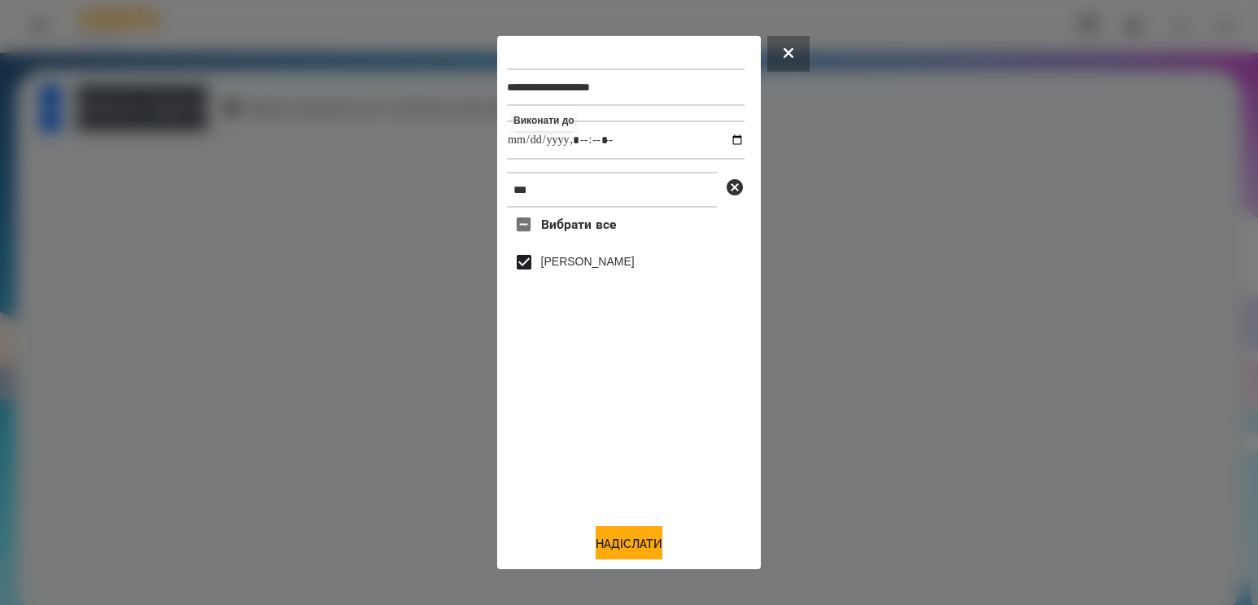
click at [628, 530] on div "**********" at bounding box center [629, 303] width 244 height 514
click at [634, 549] on button "Надіслати" at bounding box center [629, 544] width 67 height 36
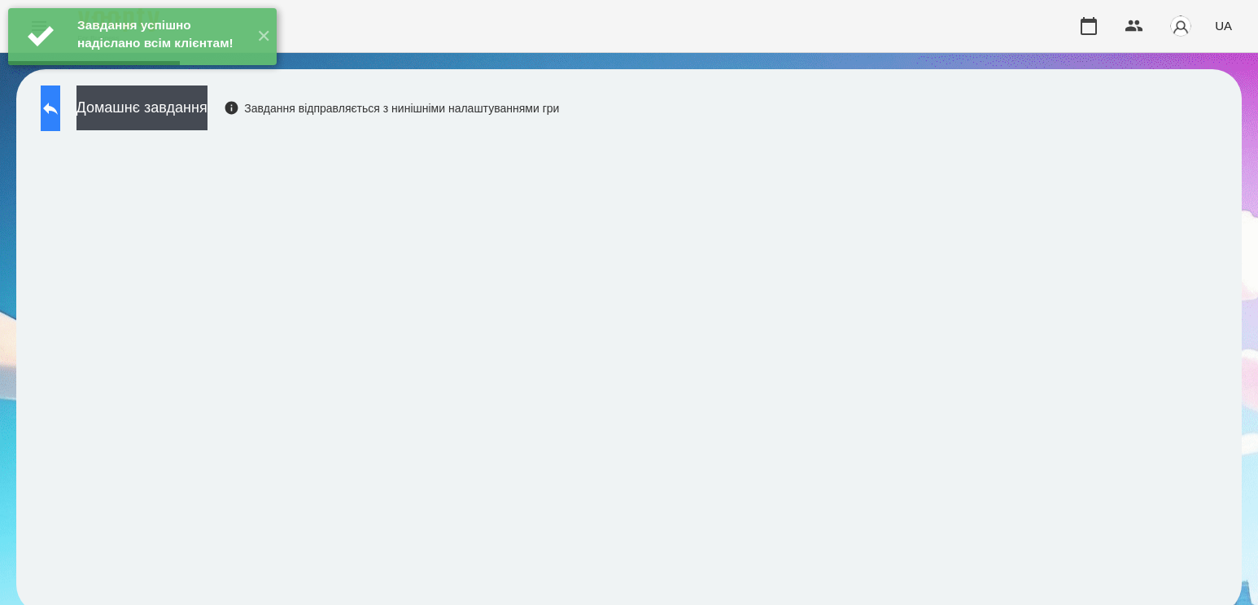
click at [60, 120] on button at bounding box center [51, 108] width 20 height 46
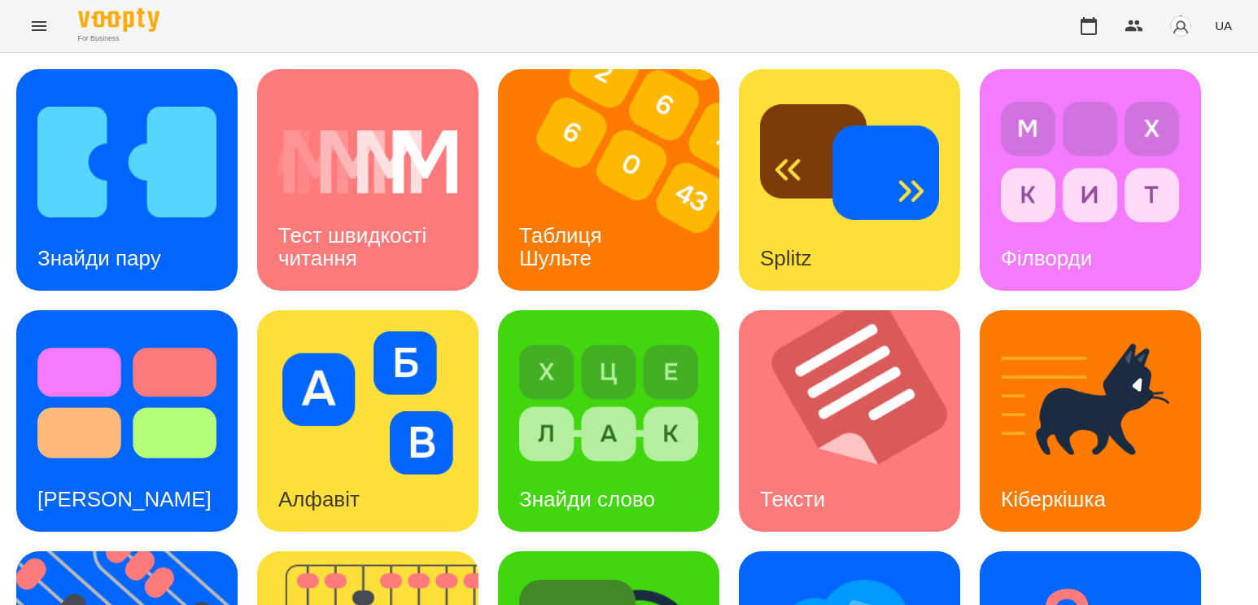
scroll to position [163, 0]
click at [556, 331] on img at bounding box center [608, 402] width 179 height 143
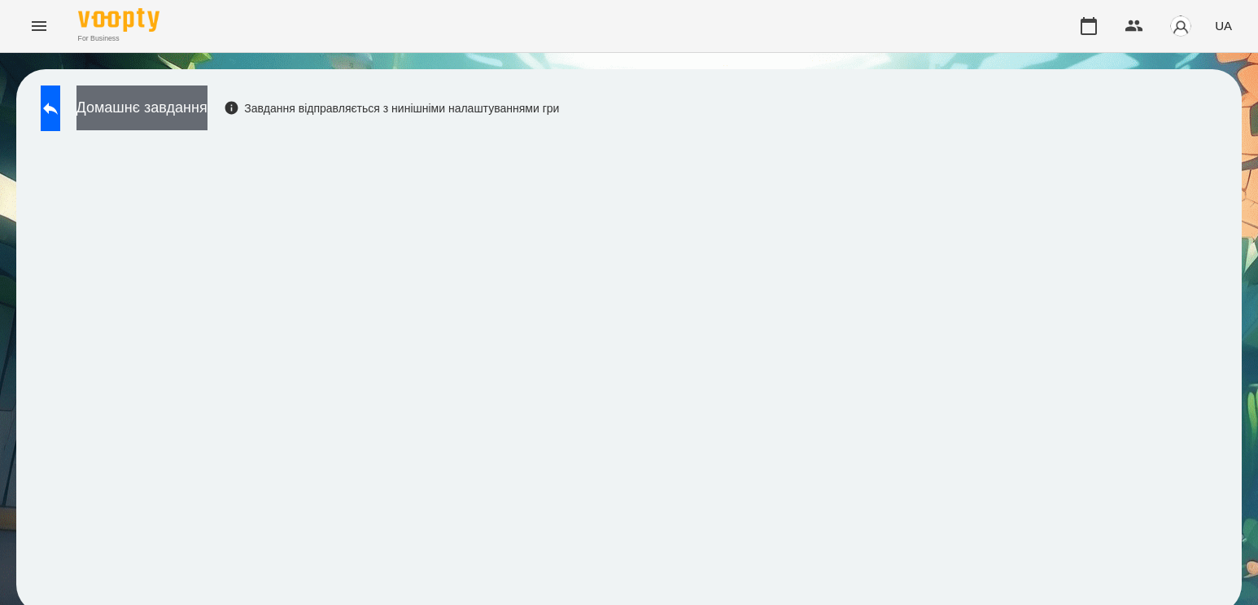
click at [146, 96] on button "Домашнє завдання" at bounding box center [141, 107] width 131 height 45
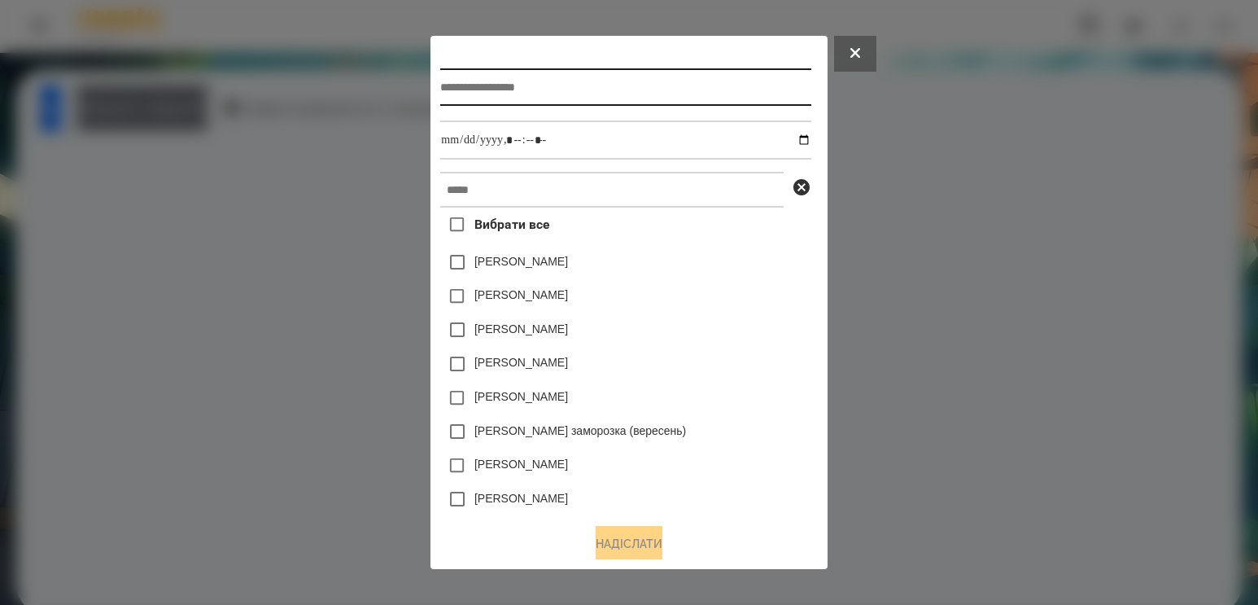
click at [482, 71] on input "text" at bounding box center [625, 86] width 370 height 37
type input "**********"
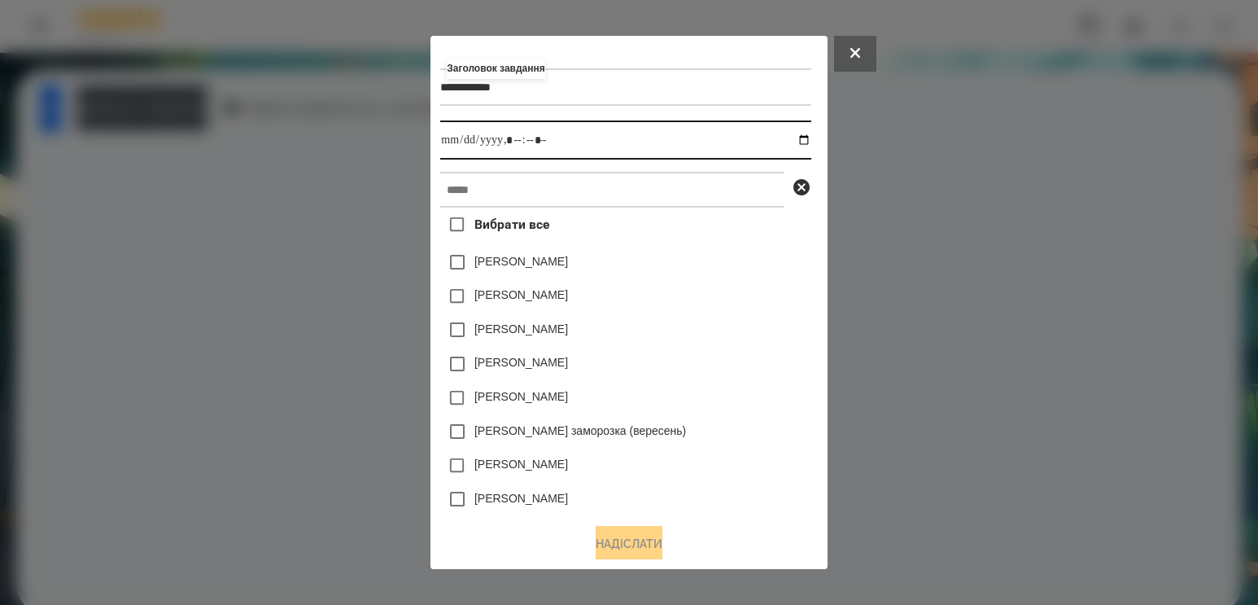
click at [810, 141] on input "datetime-local" at bounding box center [625, 139] width 370 height 39
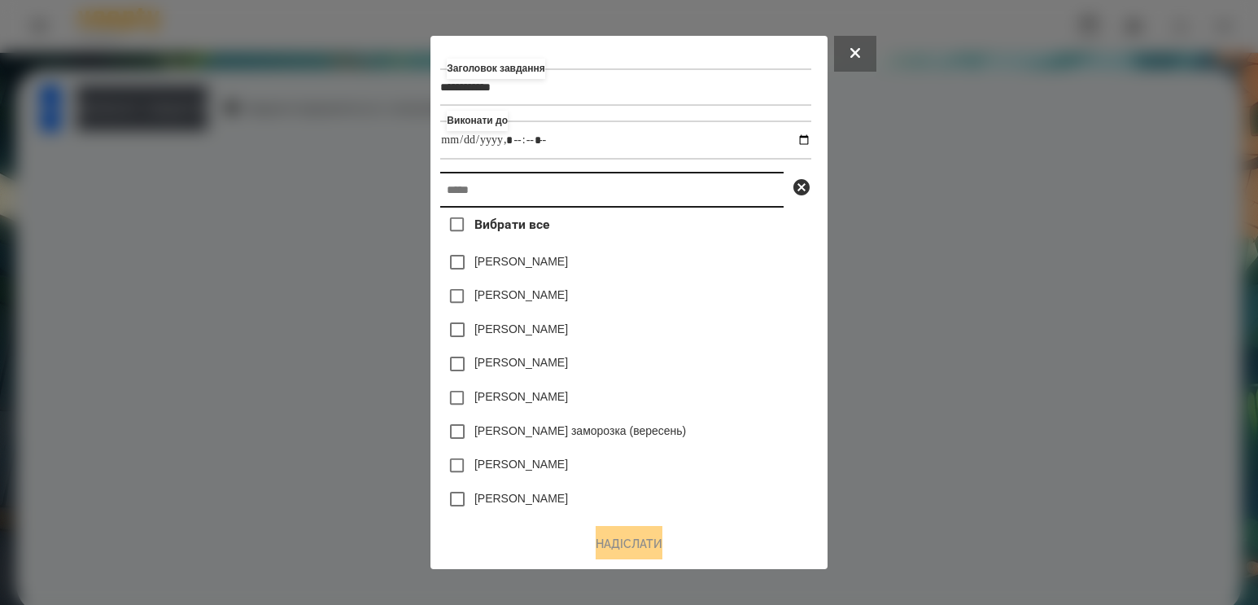
type input "**********"
click at [736, 203] on input "text" at bounding box center [611, 190] width 343 height 36
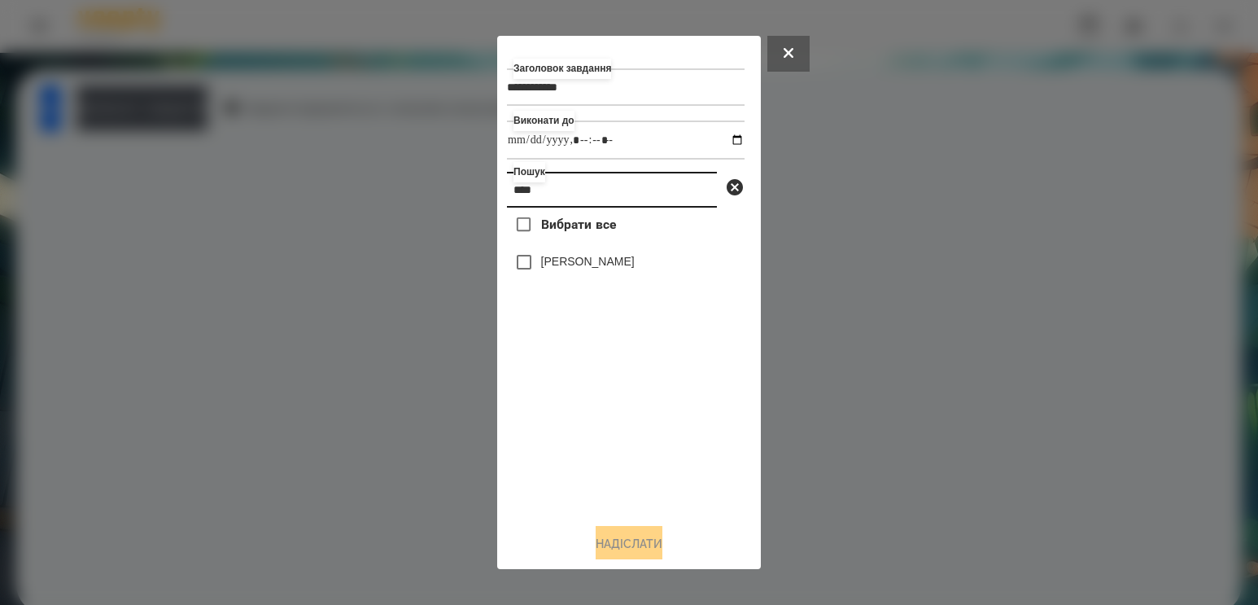
type input "****"
click at [611, 262] on label "[PERSON_NAME]" at bounding box center [588, 261] width 94 height 16
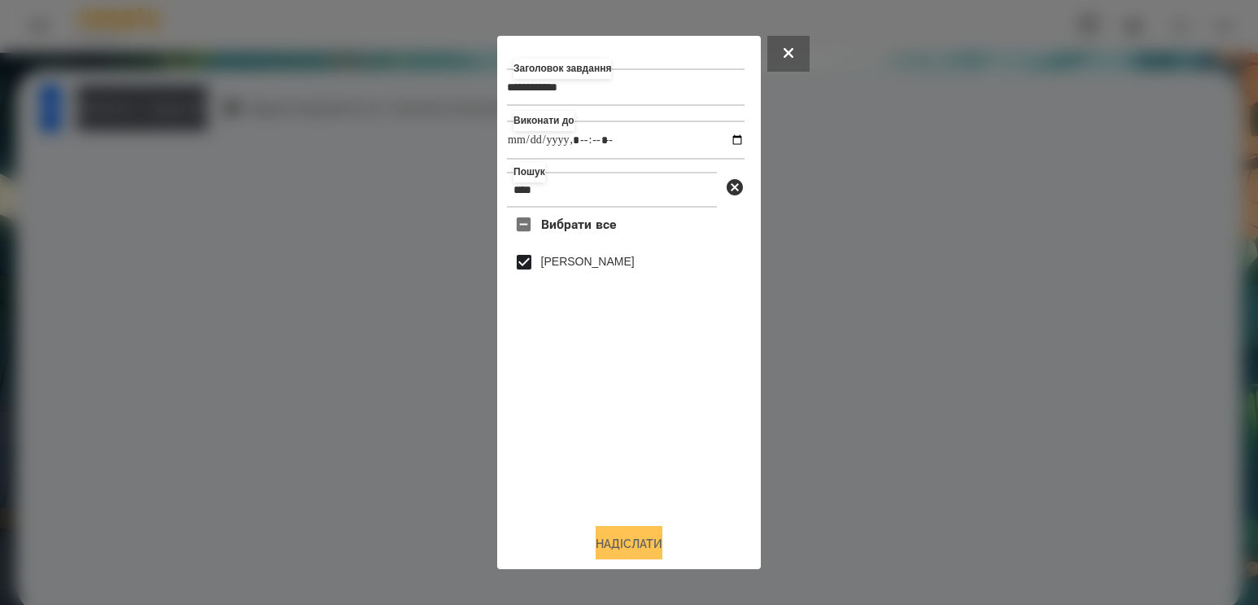
click at [627, 542] on button "Надіслати" at bounding box center [629, 544] width 67 height 36
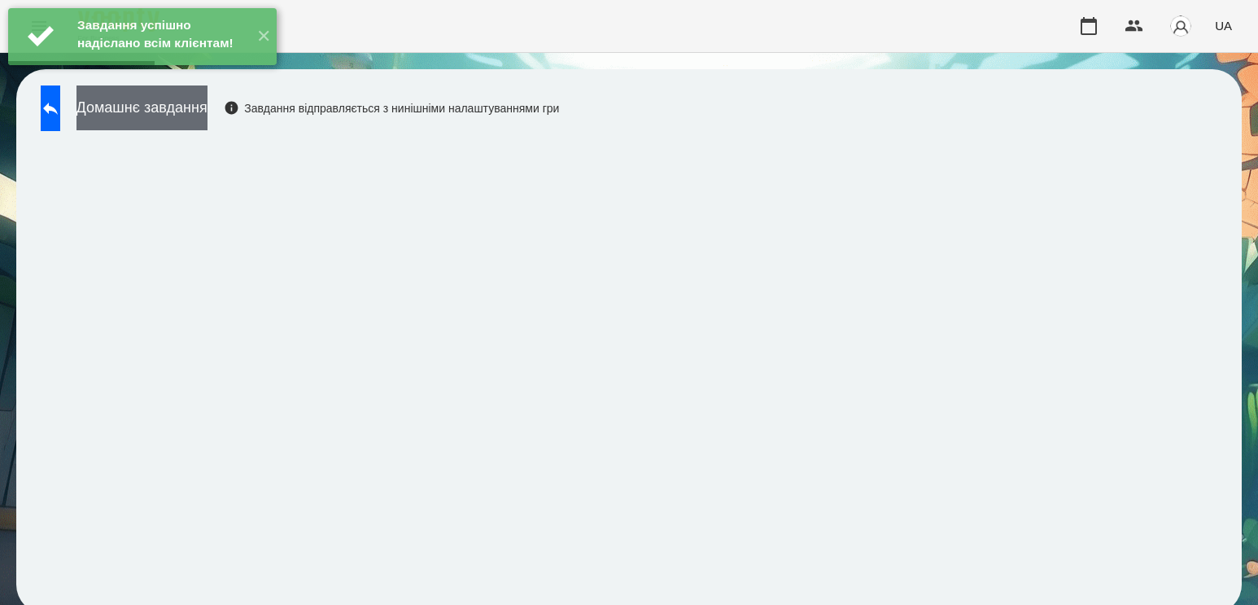
click at [207, 119] on button "Домашнє завдання" at bounding box center [141, 107] width 131 height 45
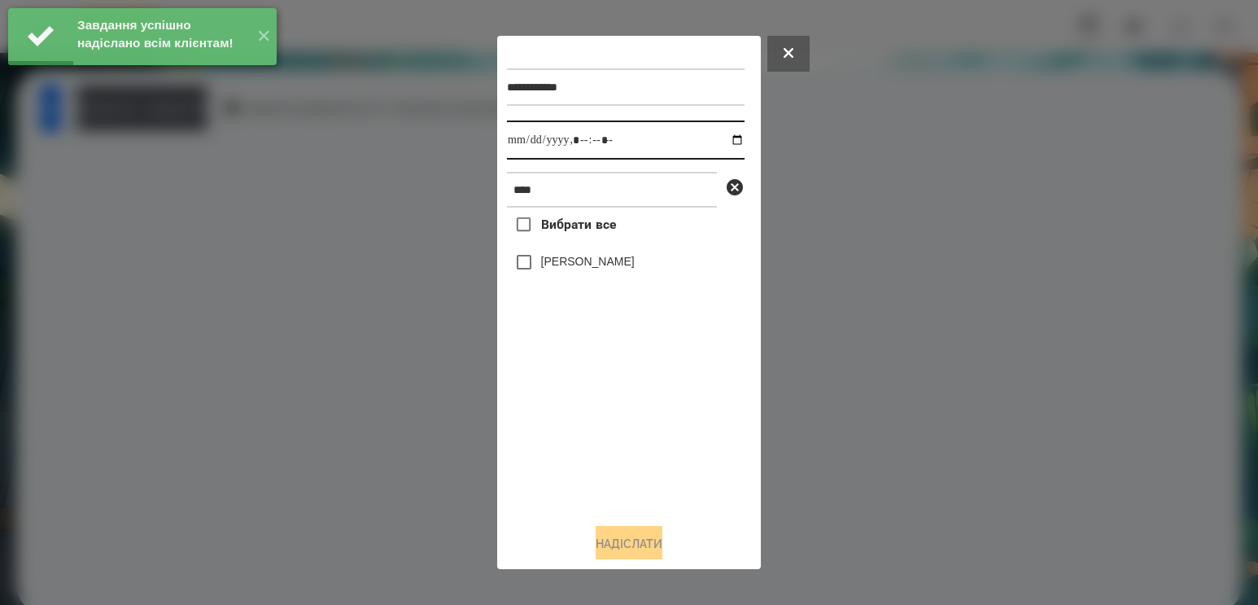
click at [719, 150] on input "datetime-local" at bounding box center [626, 139] width 238 height 39
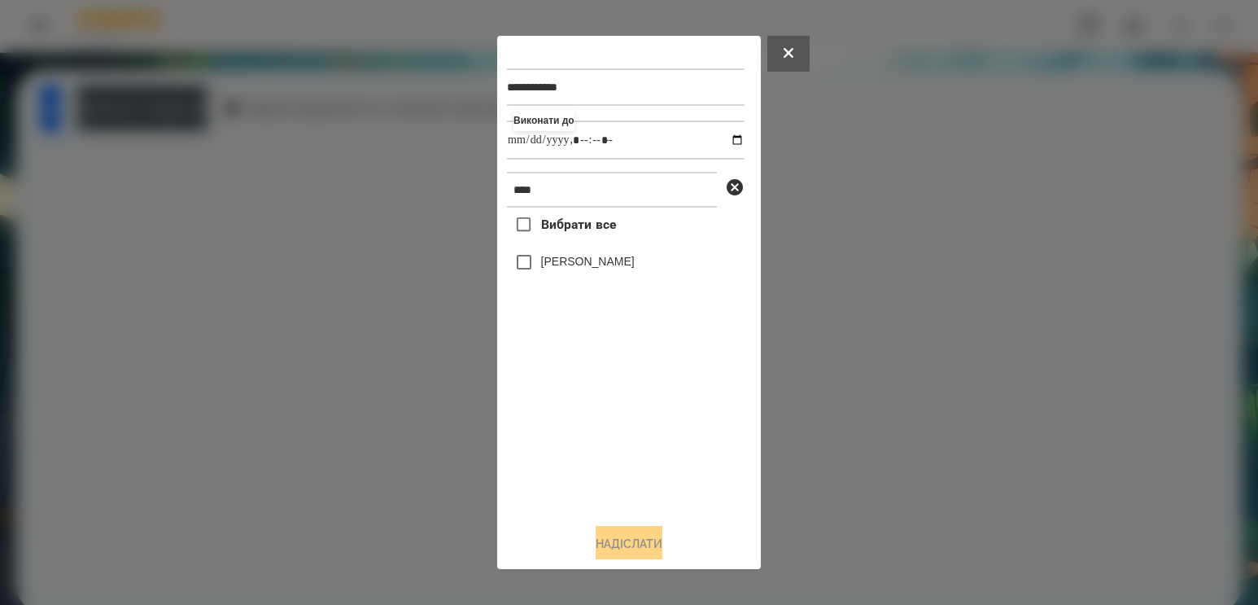
type input "**********"
drag, startPoint x: 590, startPoint y: 445, endPoint x: 594, endPoint y: 420, distance: 25.6
click at [590, 445] on div "Вибрати все [PERSON_NAME]" at bounding box center [626, 358] width 238 height 303
click at [609, 262] on label "[PERSON_NAME]" at bounding box center [588, 261] width 94 height 16
click at [649, 529] on div "**********" at bounding box center [629, 303] width 244 height 514
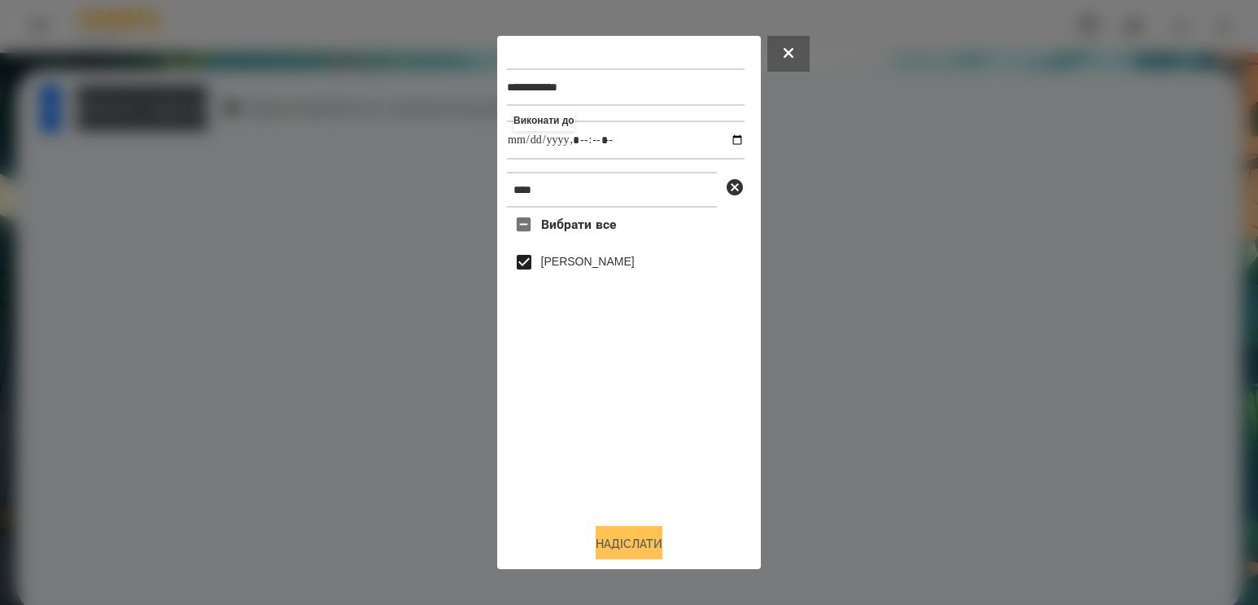
click at [642, 547] on button "Надіслати" at bounding box center [629, 544] width 67 height 36
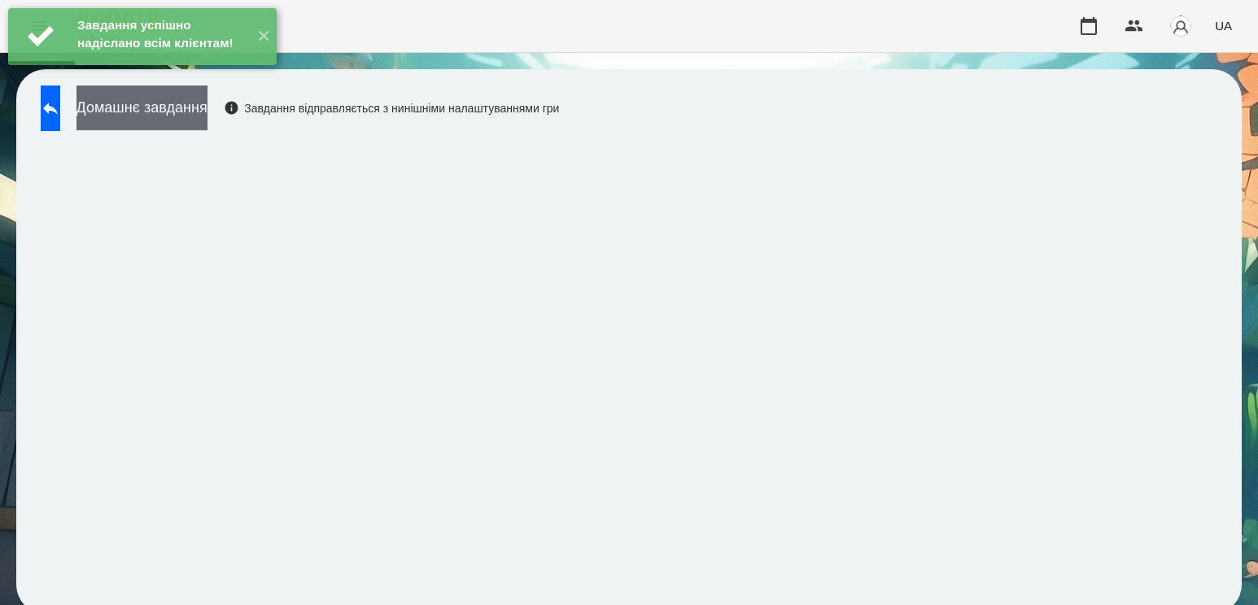
click at [207, 119] on button "Домашнє завдання" at bounding box center [141, 107] width 131 height 45
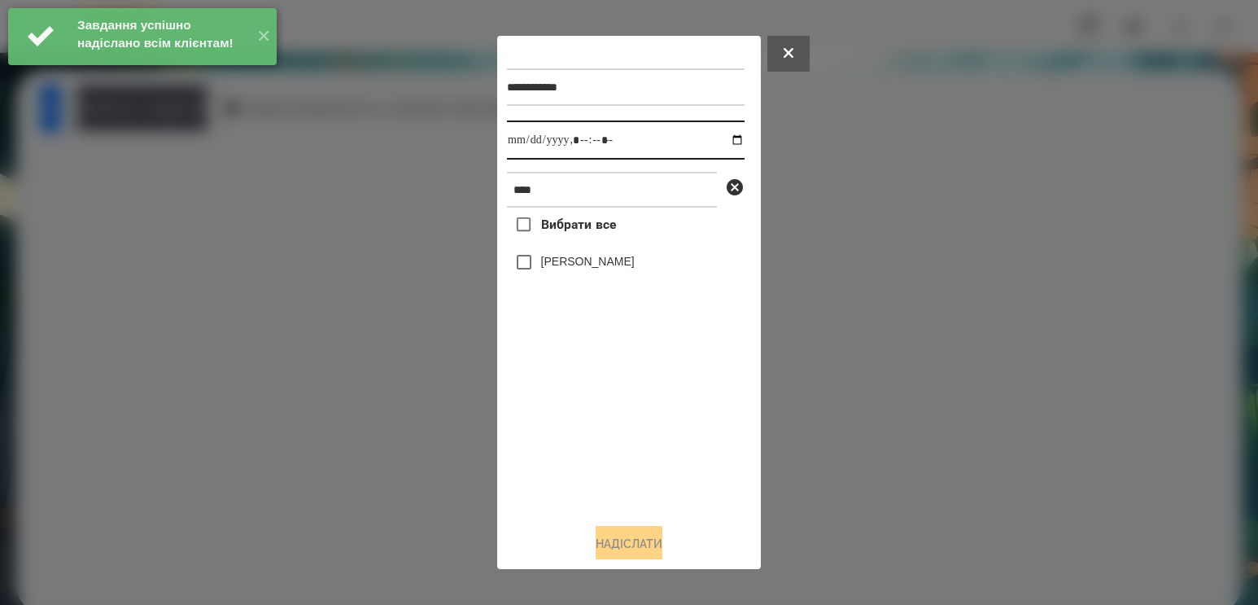
click at [717, 141] on input "datetime-local" at bounding box center [626, 139] width 238 height 39
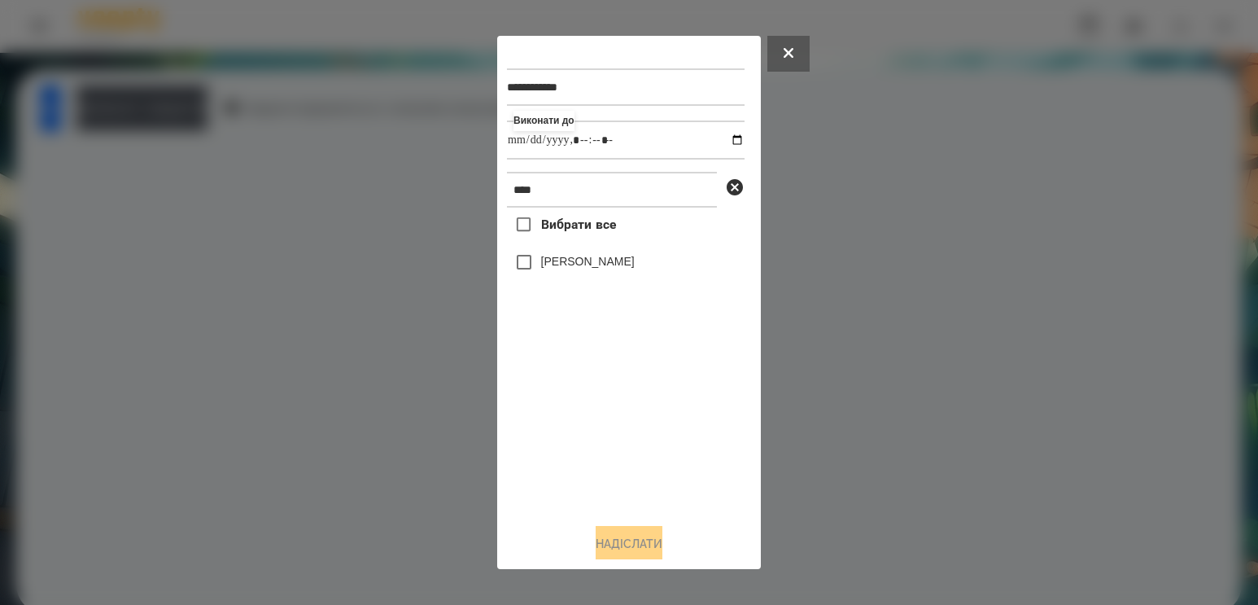
type input "**********"
click at [634, 430] on div "Вибрати все [PERSON_NAME]" at bounding box center [626, 358] width 238 height 303
click at [622, 269] on label "[PERSON_NAME]" at bounding box center [588, 261] width 94 height 16
click at [659, 538] on button "Надіслати" at bounding box center [629, 544] width 67 height 36
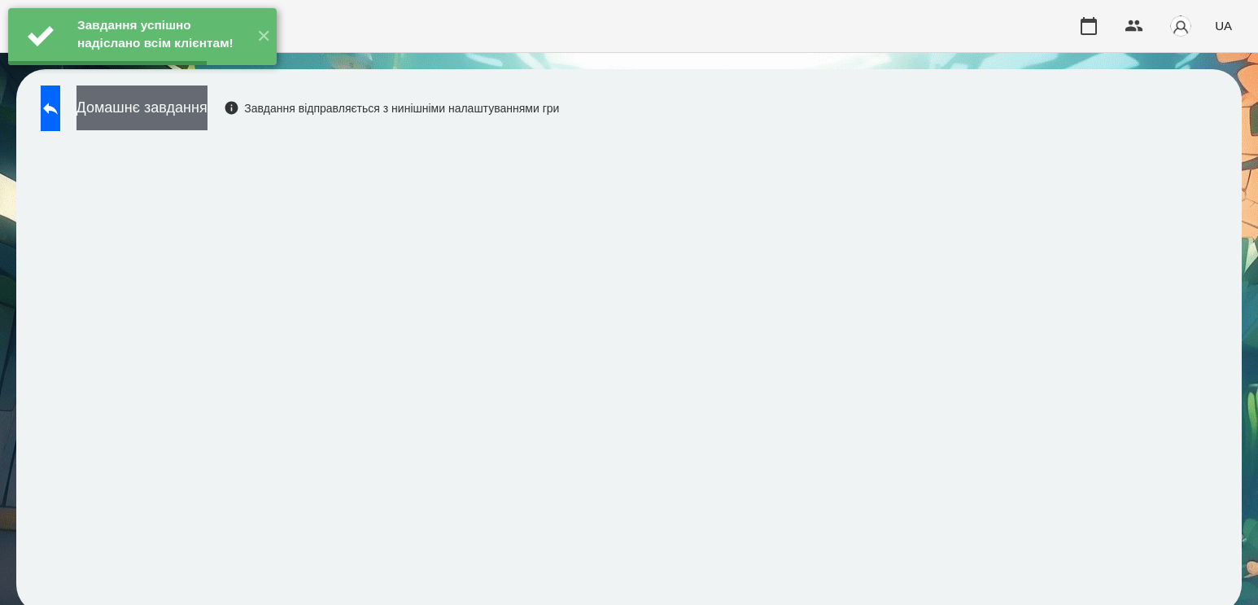
click at [207, 106] on button "Домашнє завдання" at bounding box center [141, 107] width 131 height 45
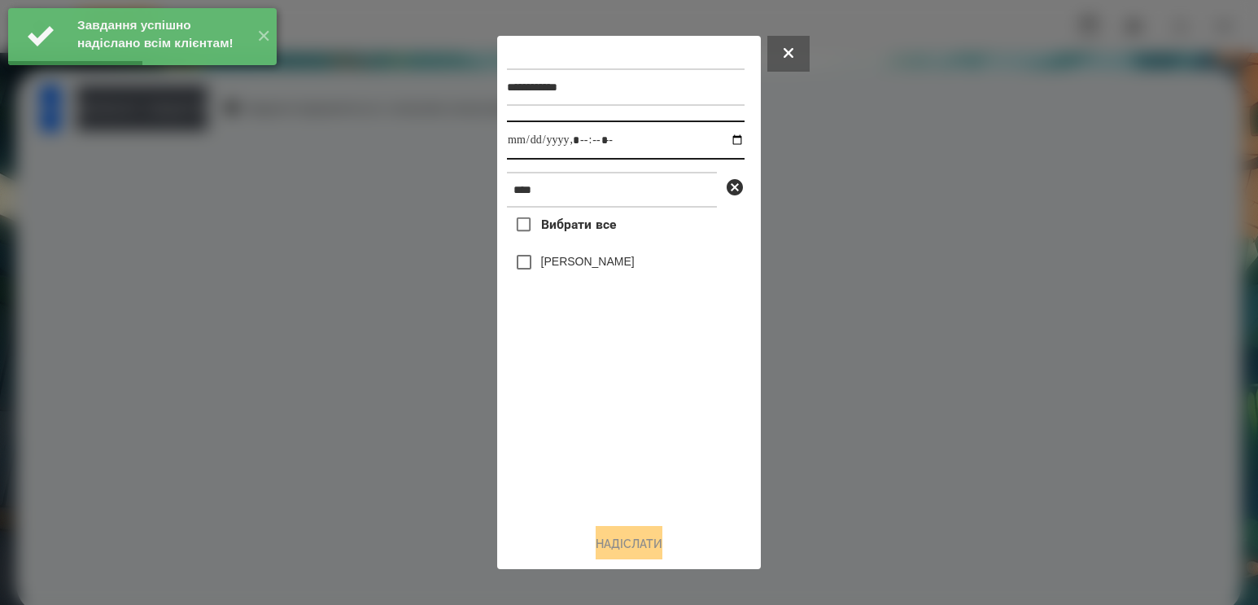
click at [719, 138] on input "datetime-local" at bounding box center [626, 139] width 238 height 39
type input "**********"
drag, startPoint x: 643, startPoint y: 434, endPoint x: 640, endPoint y: 406, distance: 27.9
click at [643, 434] on div "Вибрати все [PERSON_NAME]" at bounding box center [626, 358] width 238 height 303
click at [582, 251] on div "[PERSON_NAME]" at bounding box center [626, 262] width 238 height 34
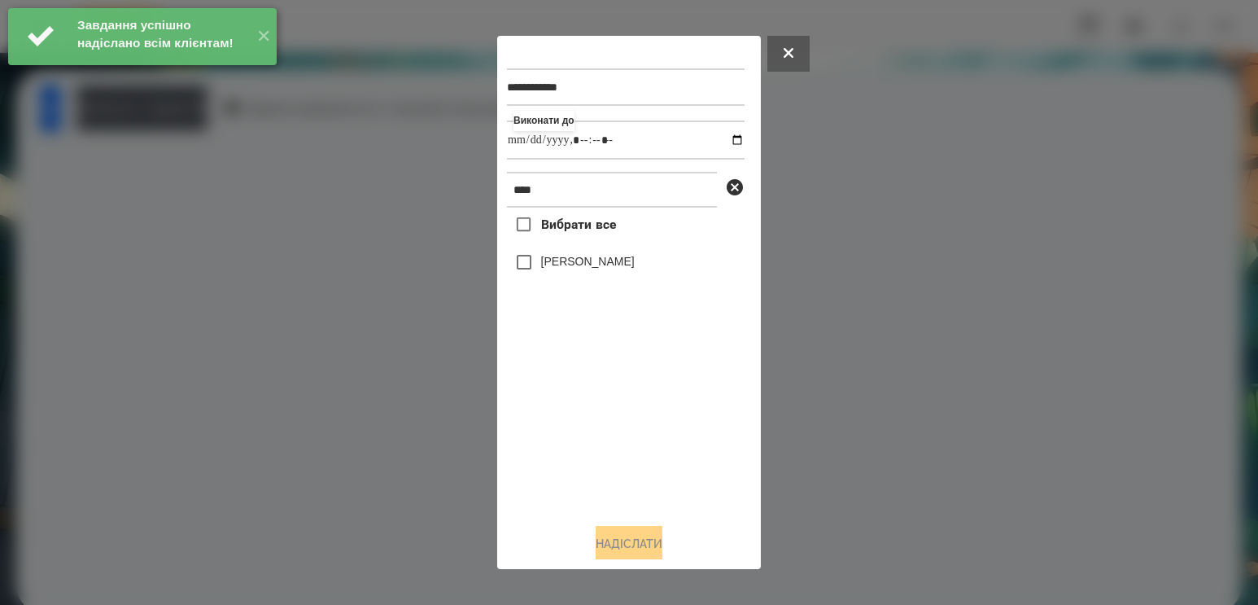
click at [579, 264] on label "[PERSON_NAME]" at bounding box center [588, 261] width 94 height 16
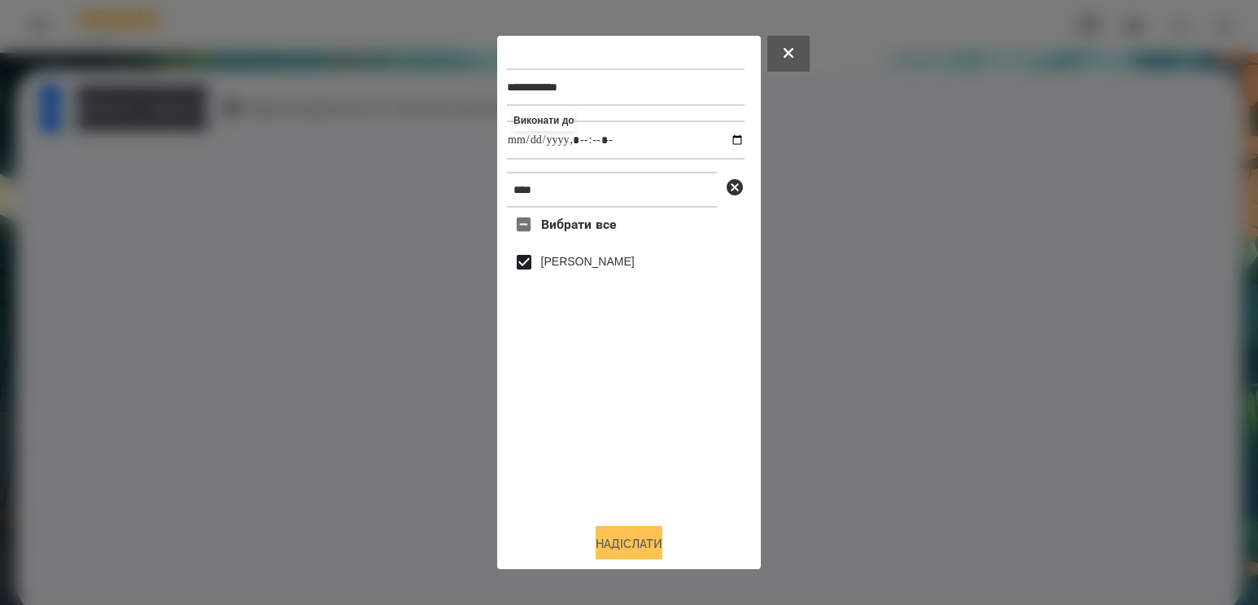
click at [636, 543] on button "Надіслати" at bounding box center [629, 544] width 67 height 36
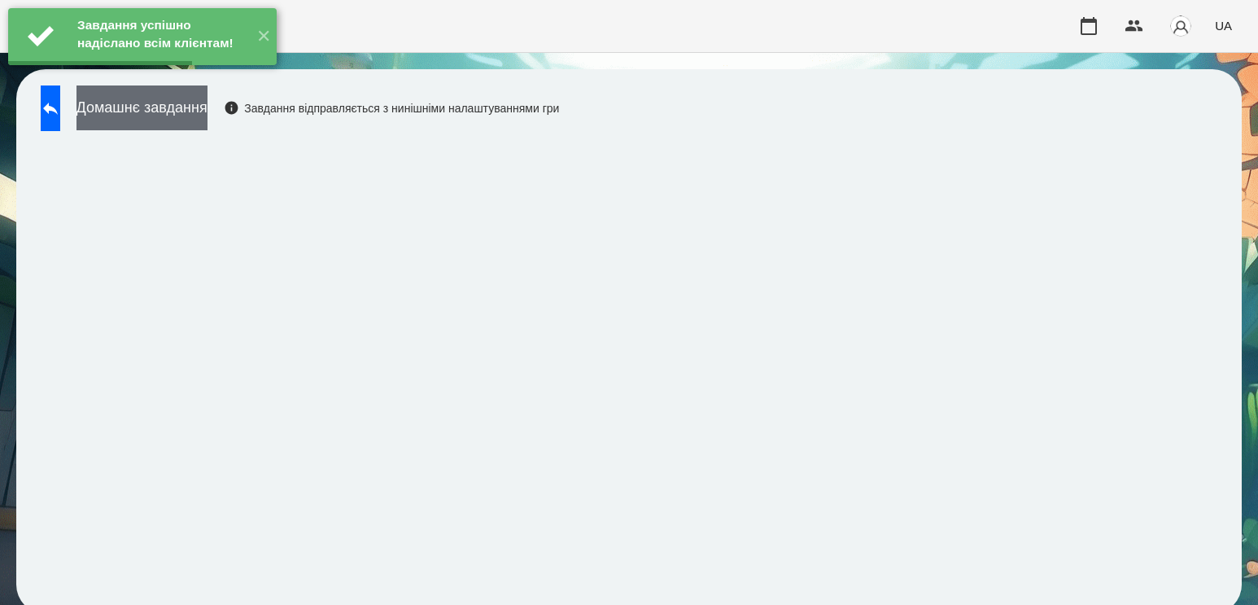
click at [190, 104] on button "Домашнє завдання" at bounding box center [141, 107] width 131 height 45
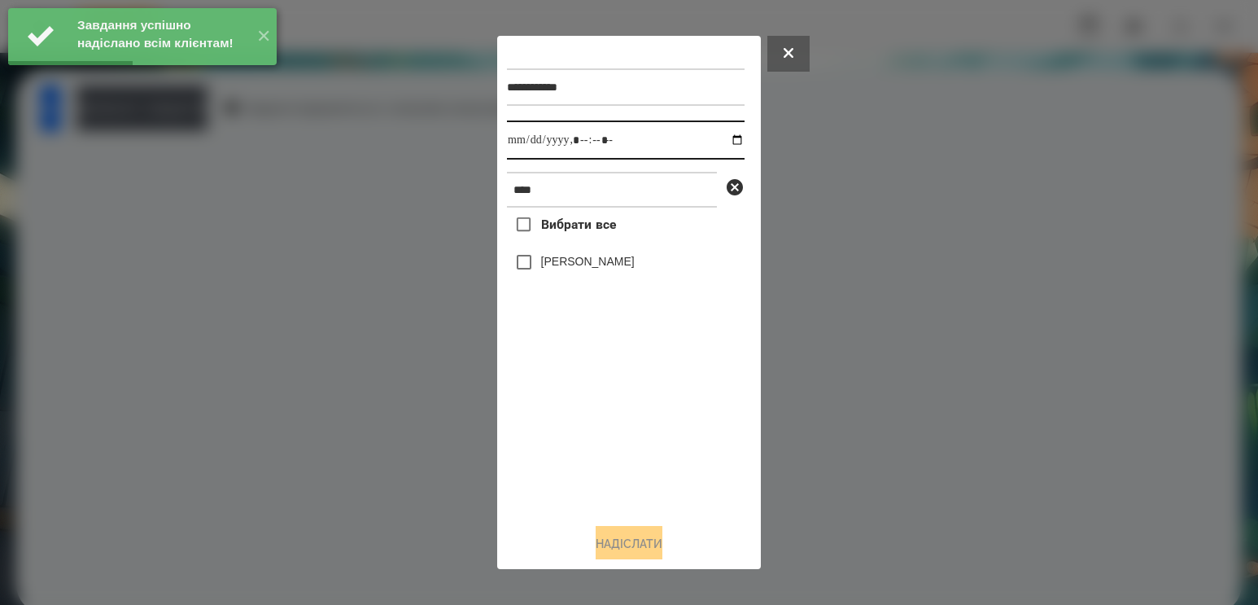
click at [709, 136] on input "datetime-local" at bounding box center [626, 139] width 238 height 39
click at [710, 139] on input "datetime-local" at bounding box center [626, 139] width 238 height 39
click at [723, 142] on input "datetime-local" at bounding box center [626, 139] width 238 height 39
type input "**********"
click at [648, 428] on div "Вибрати все [PERSON_NAME]" at bounding box center [626, 358] width 238 height 303
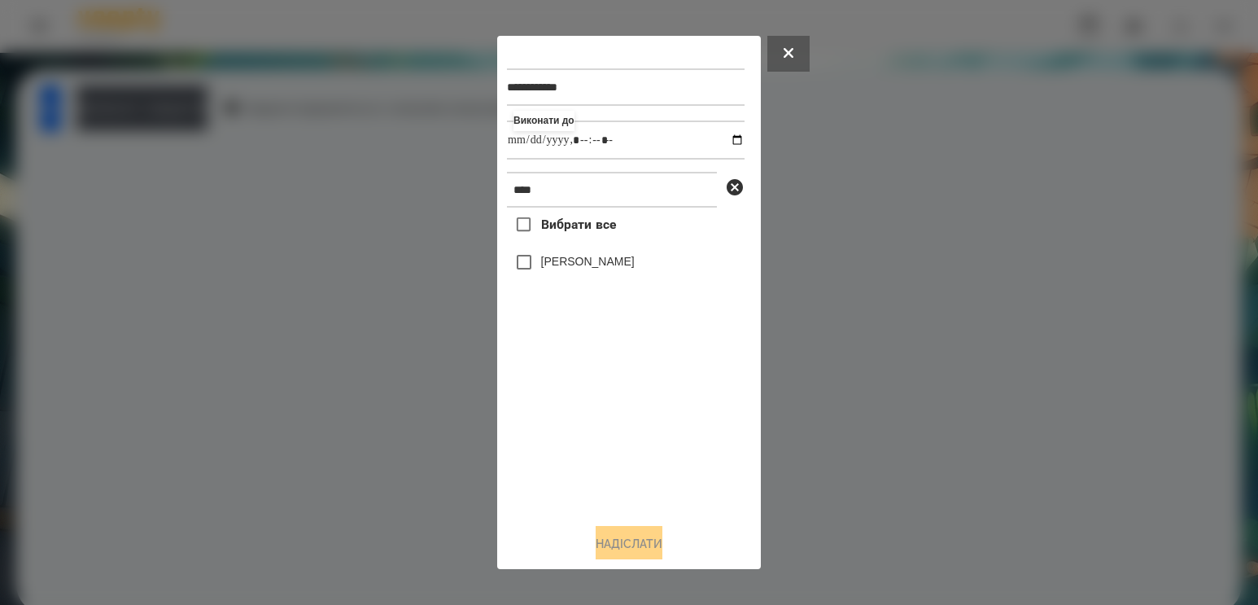
drag, startPoint x: 578, startPoint y: 271, endPoint x: 569, endPoint y: 311, distance: 40.9
click at [574, 279] on div "[PERSON_NAME]" at bounding box center [626, 262] width 238 height 34
click at [544, 269] on label "[PERSON_NAME]" at bounding box center [588, 261] width 94 height 16
click at [642, 548] on button "Надіслати" at bounding box center [629, 544] width 67 height 36
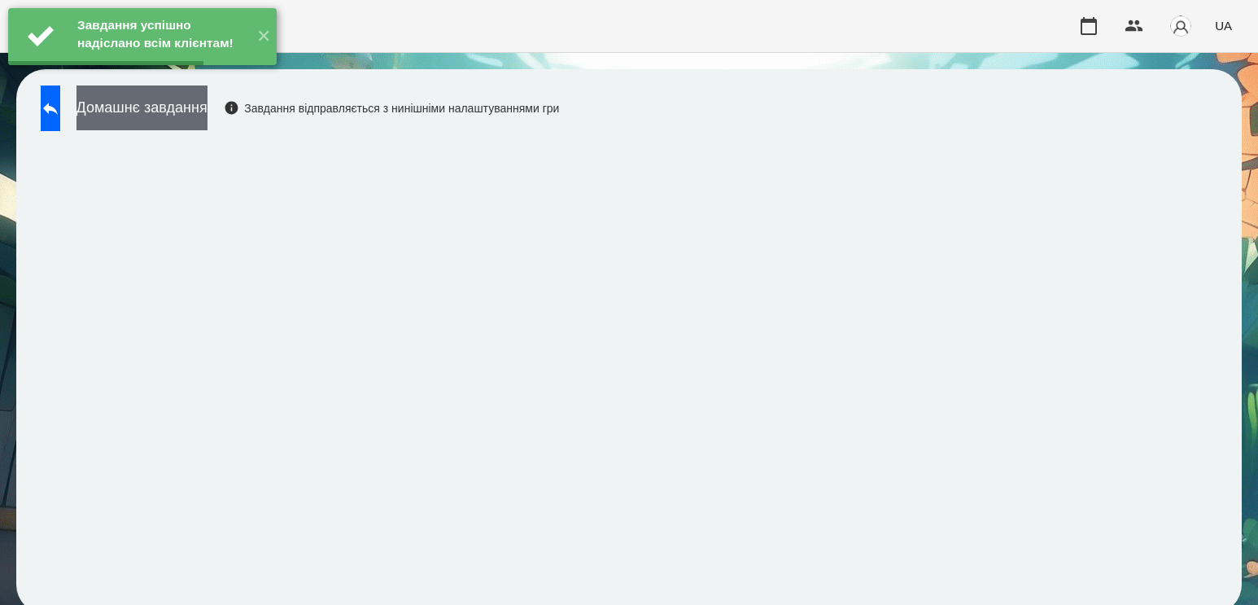
click at [207, 105] on button "Домашнє завдання" at bounding box center [141, 107] width 131 height 45
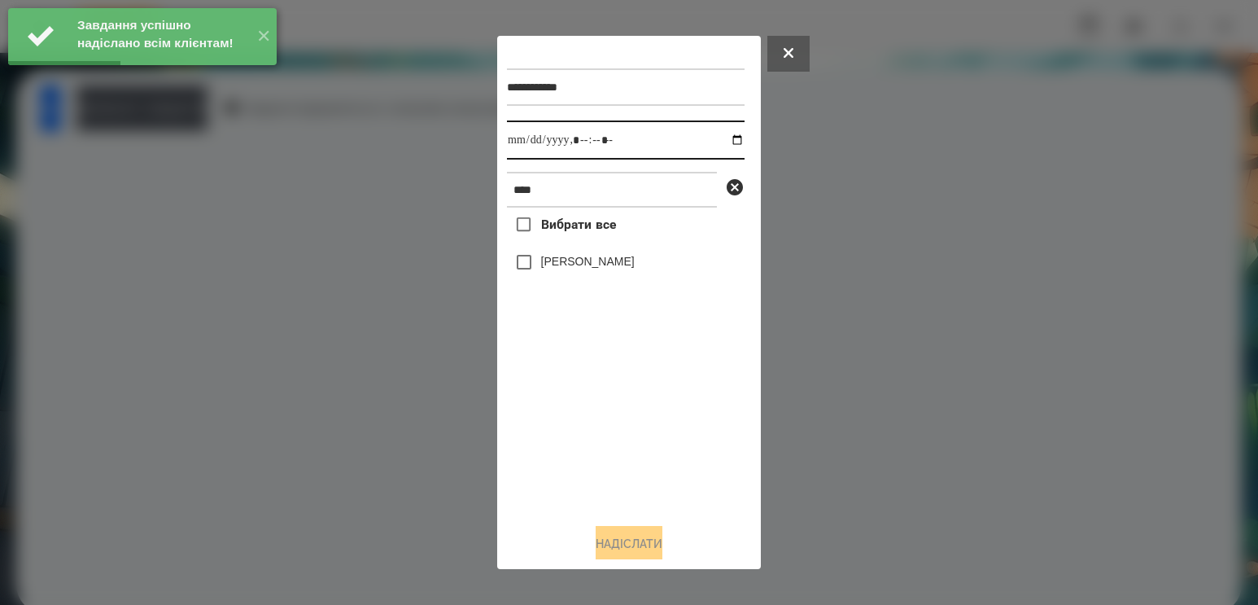
click at [716, 150] on input "datetime-local" at bounding box center [626, 139] width 238 height 39
type input "**********"
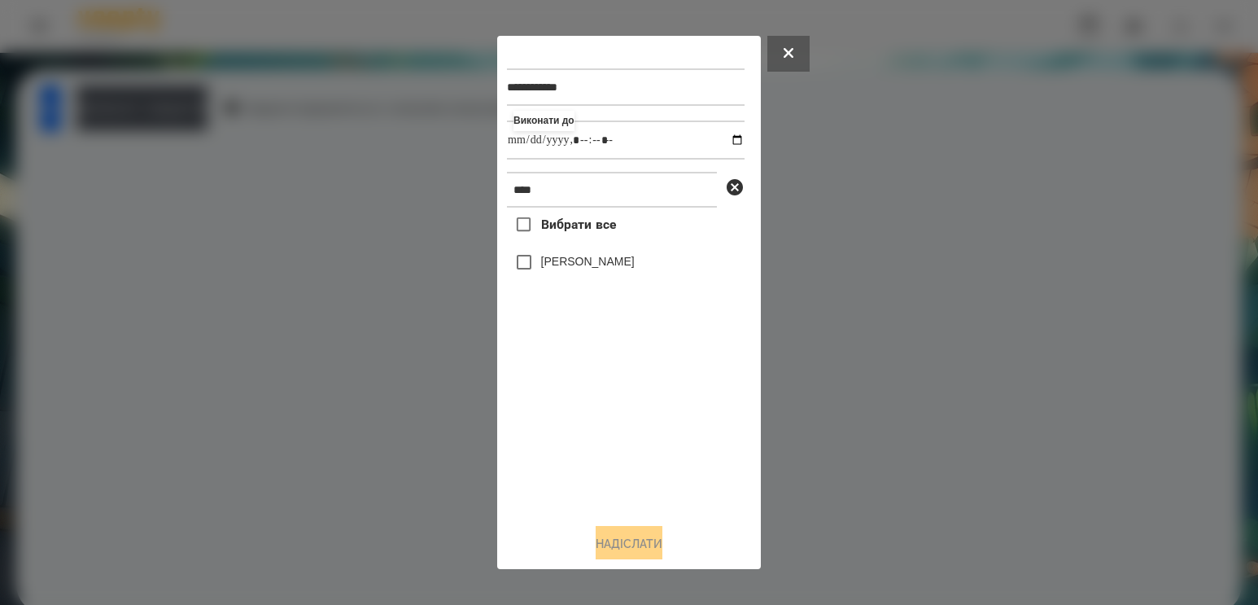
drag, startPoint x: 561, startPoint y: 460, endPoint x: 565, endPoint y: 399, distance: 61.1
click at [561, 460] on div "Вибрати все [PERSON_NAME]" at bounding box center [626, 358] width 238 height 303
click at [602, 264] on label "[PERSON_NAME]" at bounding box center [588, 261] width 94 height 16
click at [623, 543] on button "Надіслати" at bounding box center [629, 544] width 67 height 36
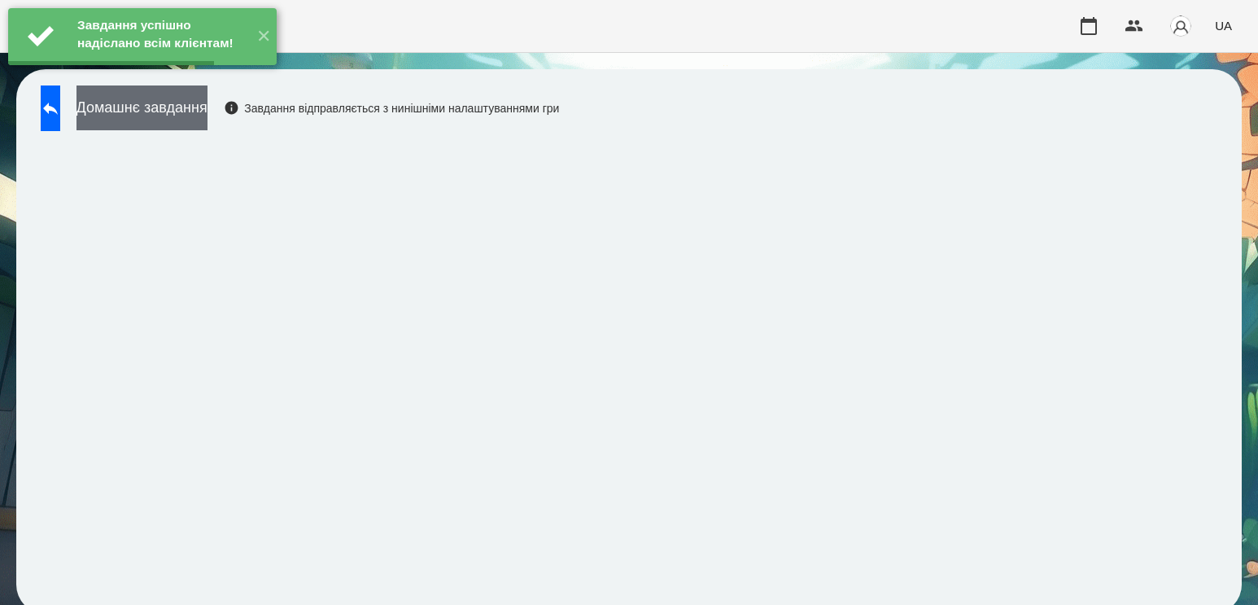
click at [207, 108] on button "Домашнє завдання" at bounding box center [141, 107] width 131 height 45
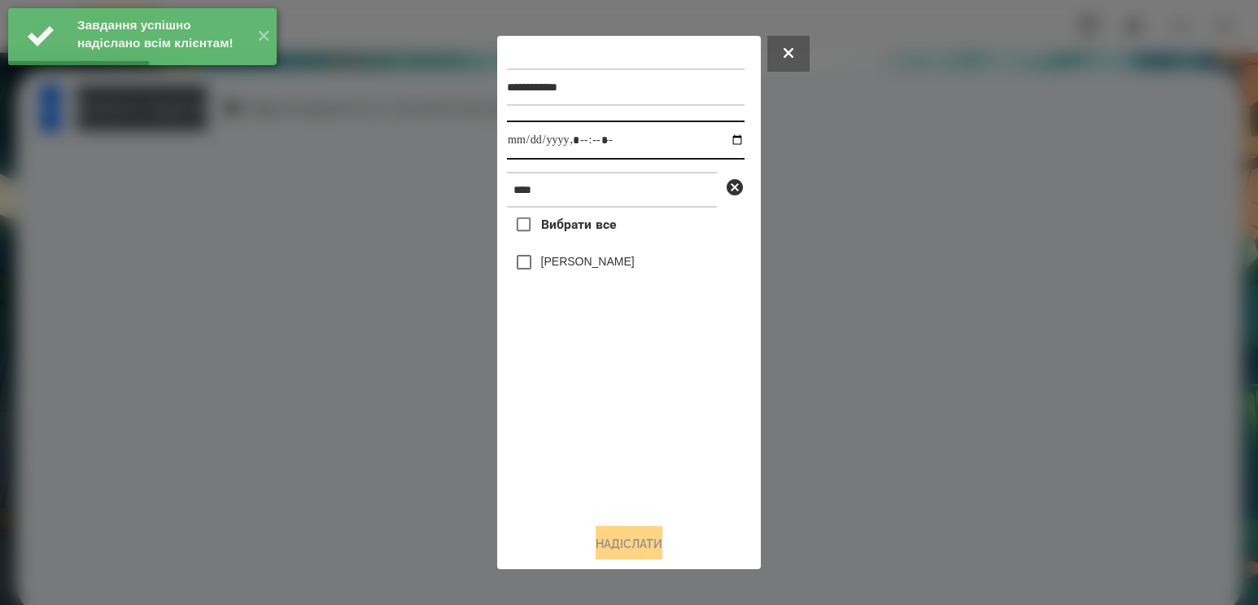
click at [720, 145] on input "datetime-local" at bounding box center [626, 139] width 238 height 39
type input "**********"
click at [607, 426] on div "Вибрати все [PERSON_NAME]" at bounding box center [626, 358] width 238 height 303
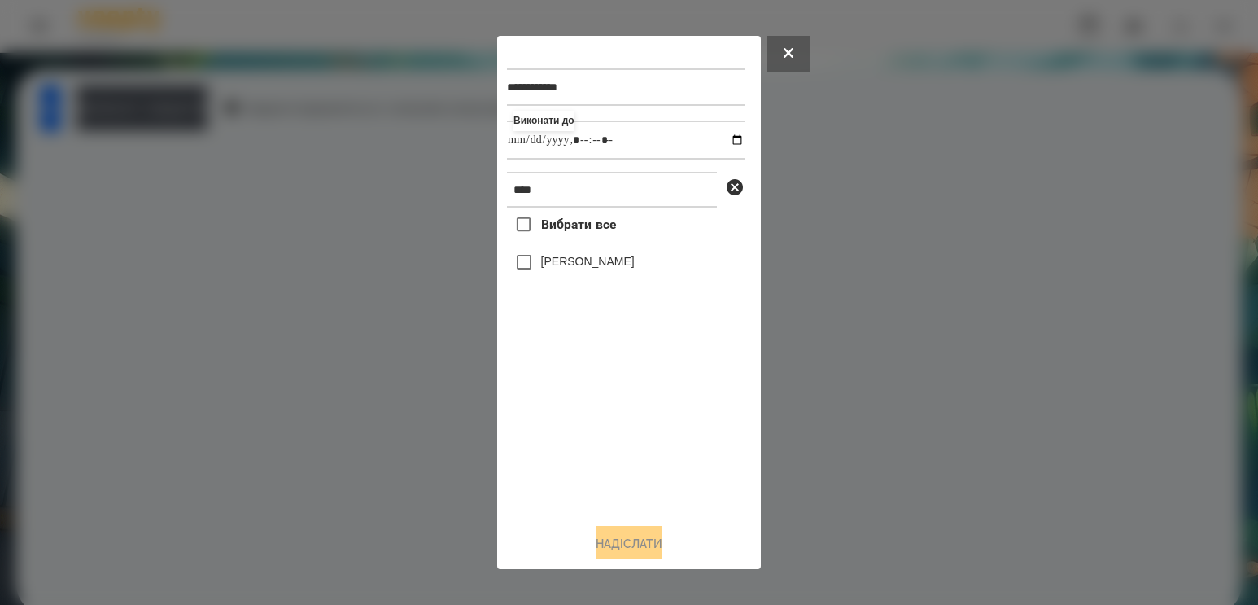
click at [595, 255] on div "[PERSON_NAME]" at bounding box center [626, 262] width 238 height 34
click at [594, 269] on label "[PERSON_NAME]" at bounding box center [588, 261] width 94 height 16
click at [626, 549] on button "Надіслати" at bounding box center [629, 544] width 67 height 36
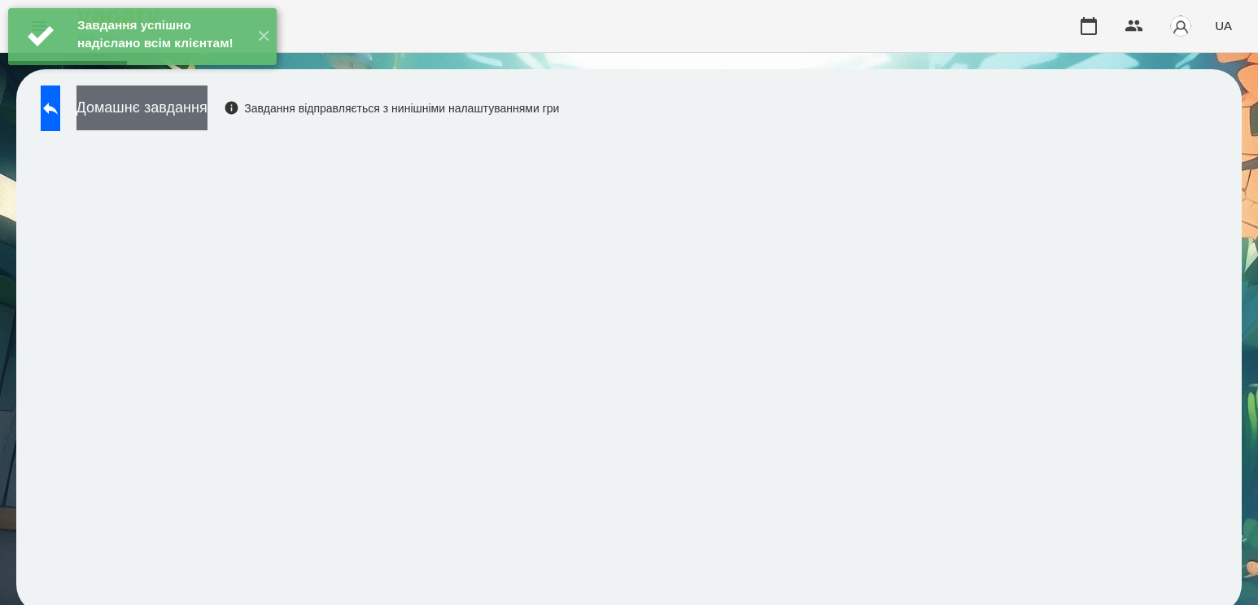
click at [199, 115] on button "Домашнє завдання" at bounding box center [141, 107] width 131 height 45
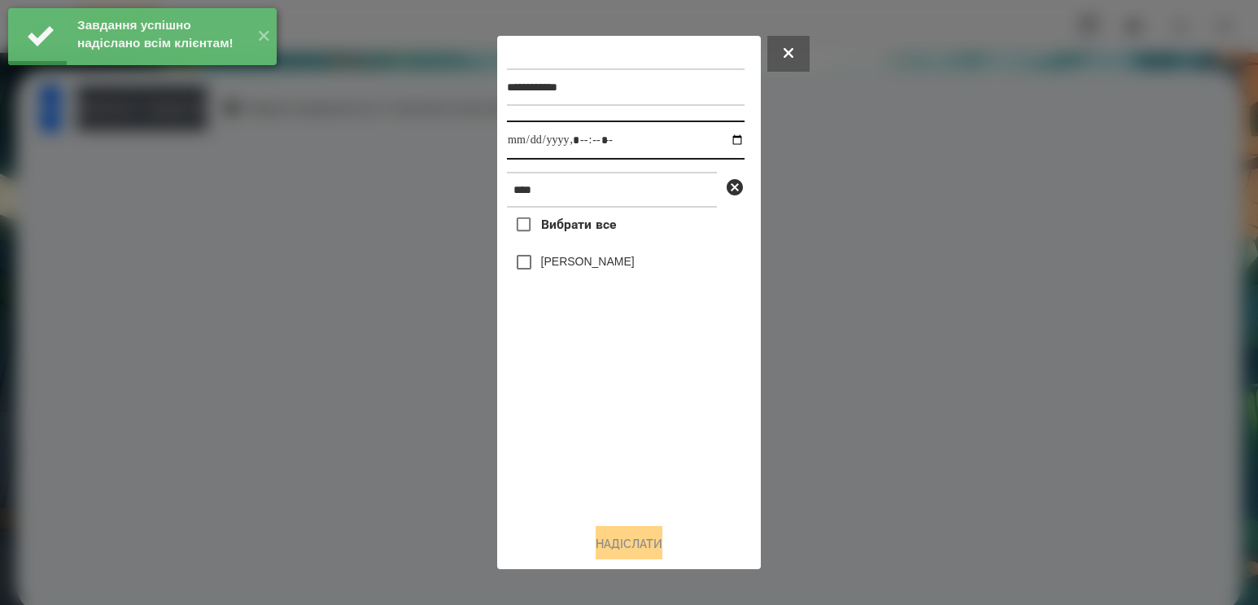
click at [732, 142] on input "datetime-local" at bounding box center [626, 139] width 238 height 39
click at [714, 145] on input "datetime-local" at bounding box center [626, 139] width 238 height 39
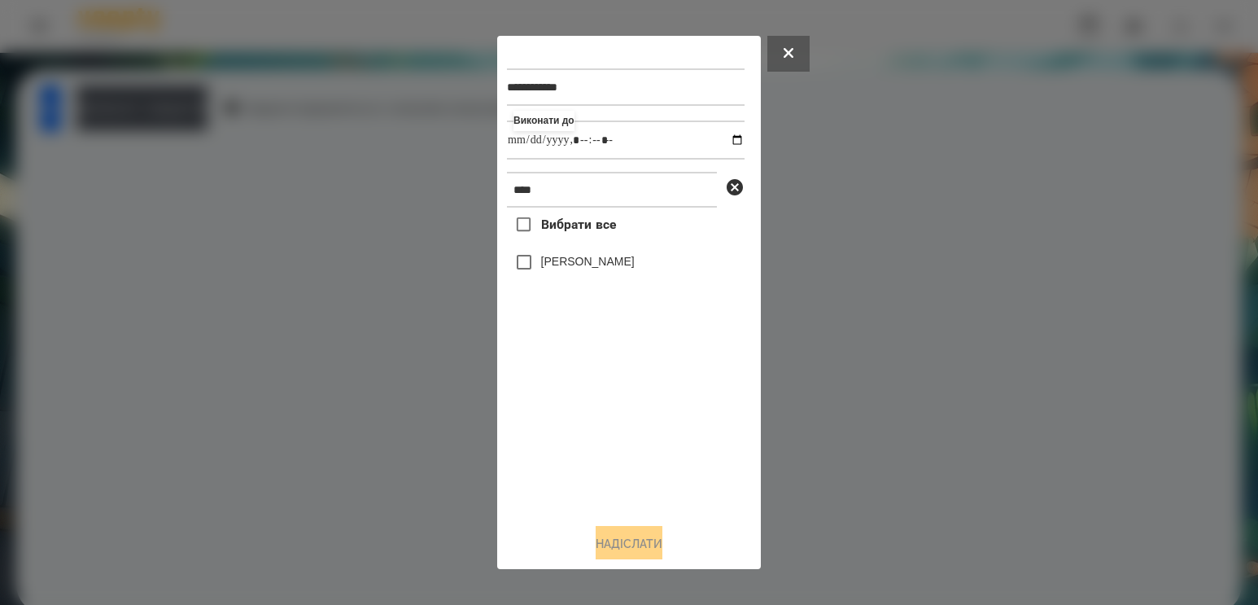
click at [588, 411] on div "Вибрати все [PERSON_NAME]" at bounding box center [626, 358] width 238 height 303
click at [726, 135] on input "datetime-local" at bounding box center [626, 139] width 238 height 39
type input "**********"
drag, startPoint x: 581, startPoint y: 437, endPoint x: 608, endPoint y: 258, distance: 181.0
click at [582, 436] on div "Вибрати все [PERSON_NAME]" at bounding box center [626, 358] width 238 height 303
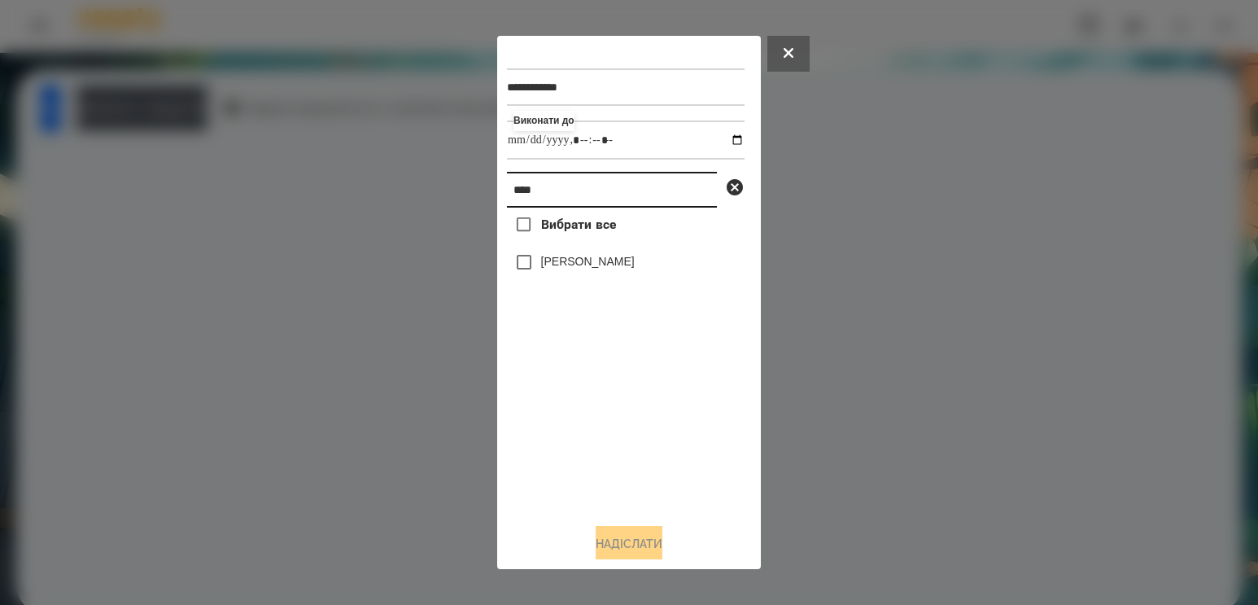
drag, startPoint x: 438, startPoint y: 177, endPoint x: 294, endPoint y: 159, distance: 145.1
click at [294, 159] on div "**********" at bounding box center [629, 302] width 1258 height 605
type input "***"
click at [542, 269] on label "[PERSON_NAME]" at bounding box center [588, 261] width 94 height 16
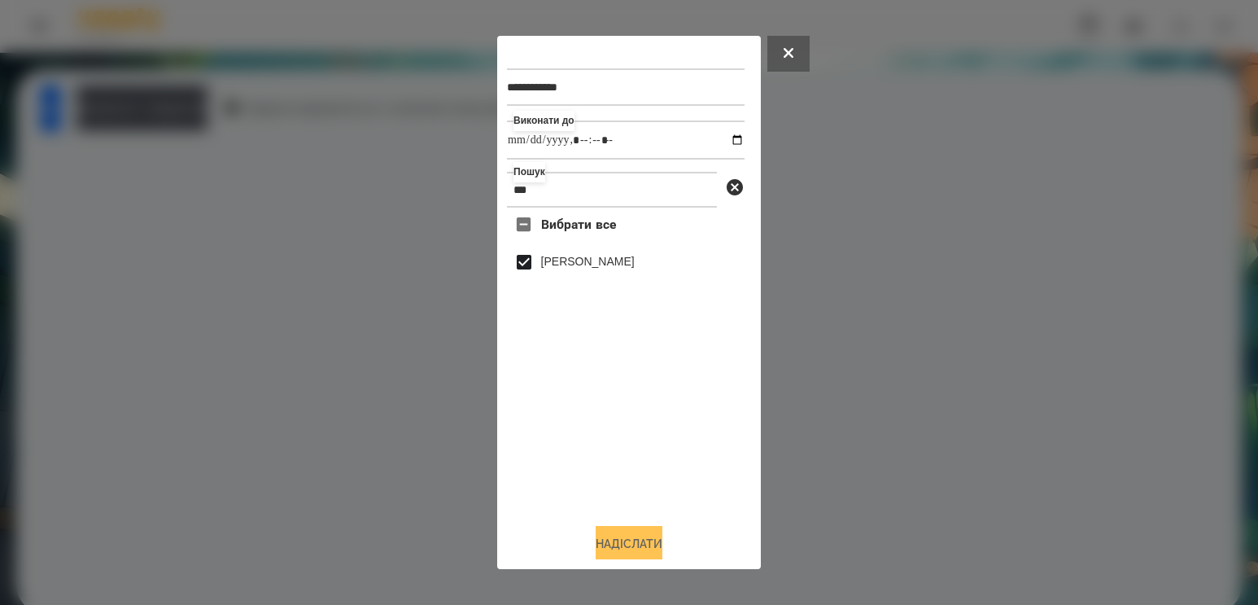
click at [596, 548] on button "Надіслати" at bounding box center [629, 544] width 67 height 36
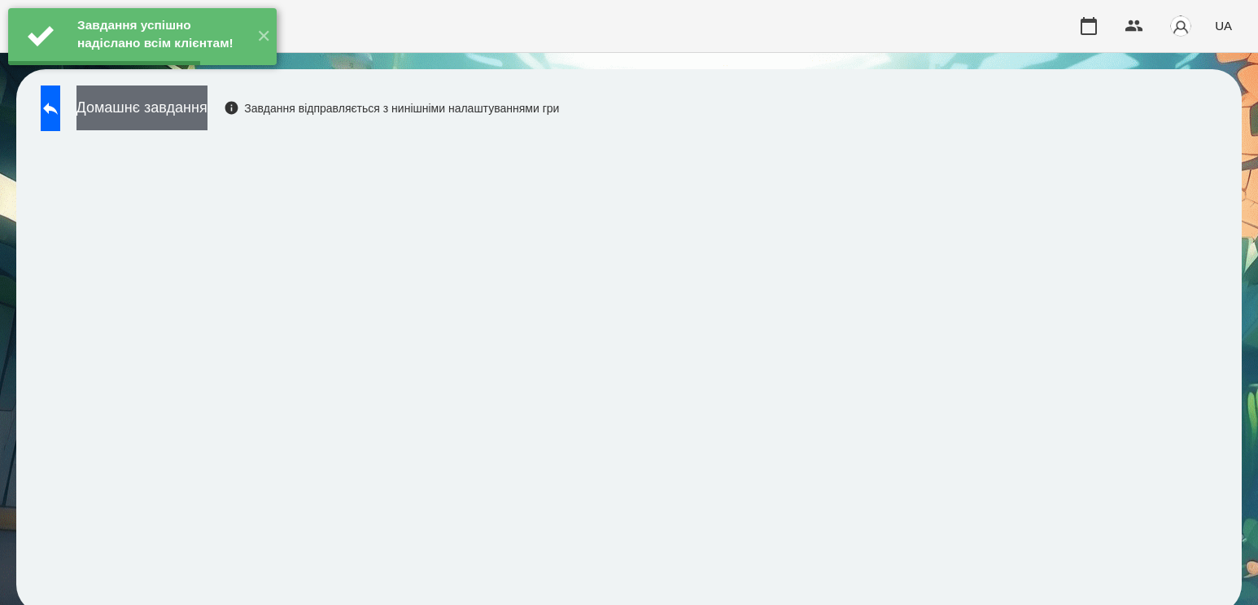
click at [207, 111] on button "Домашнє завдання" at bounding box center [141, 107] width 131 height 45
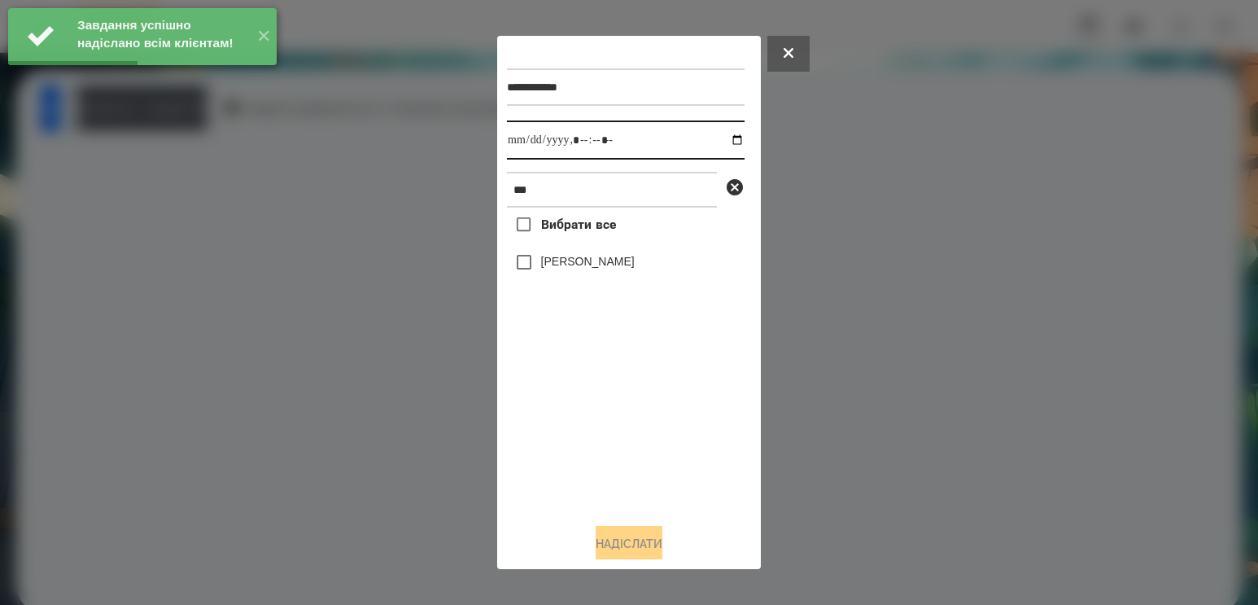
click at [714, 136] on input "datetime-local" at bounding box center [626, 139] width 238 height 39
type input "**********"
click at [614, 408] on div "Вибрати все [PERSON_NAME]" at bounding box center [626, 358] width 238 height 303
click at [604, 255] on div "[PERSON_NAME]" at bounding box center [626, 262] width 238 height 34
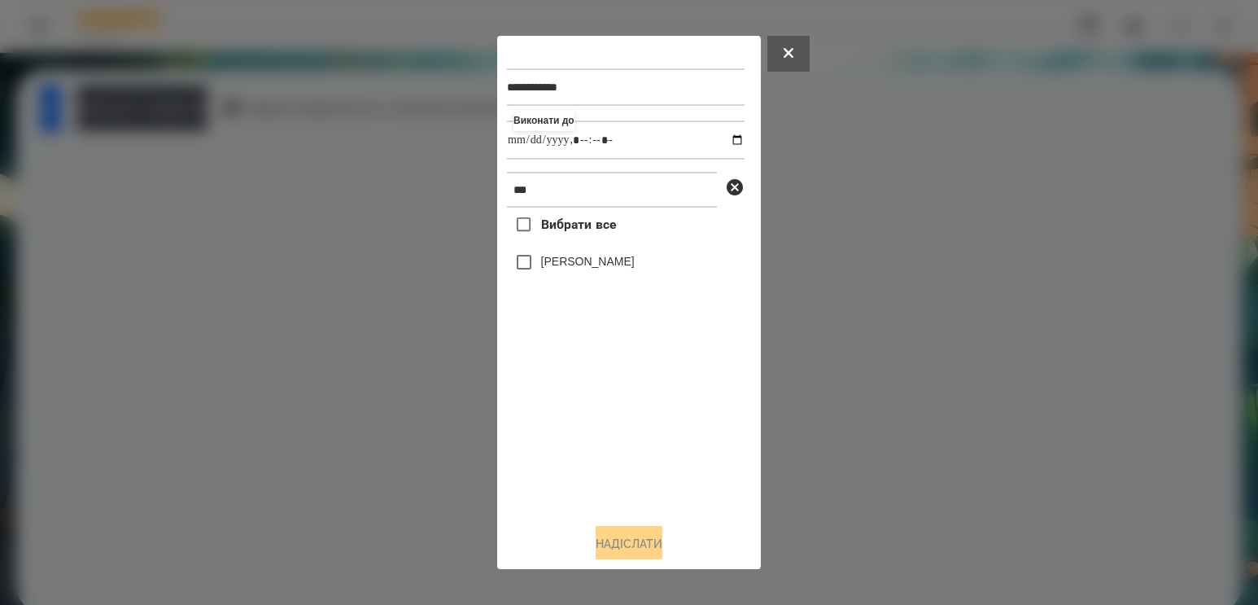
click at [602, 269] on label "[PERSON_NAME]" at bounding box center [588, 261] width 94 height 16
click at [614, 548] on button "Надіслати" at bounding box center [629, 544] width 67 height 36
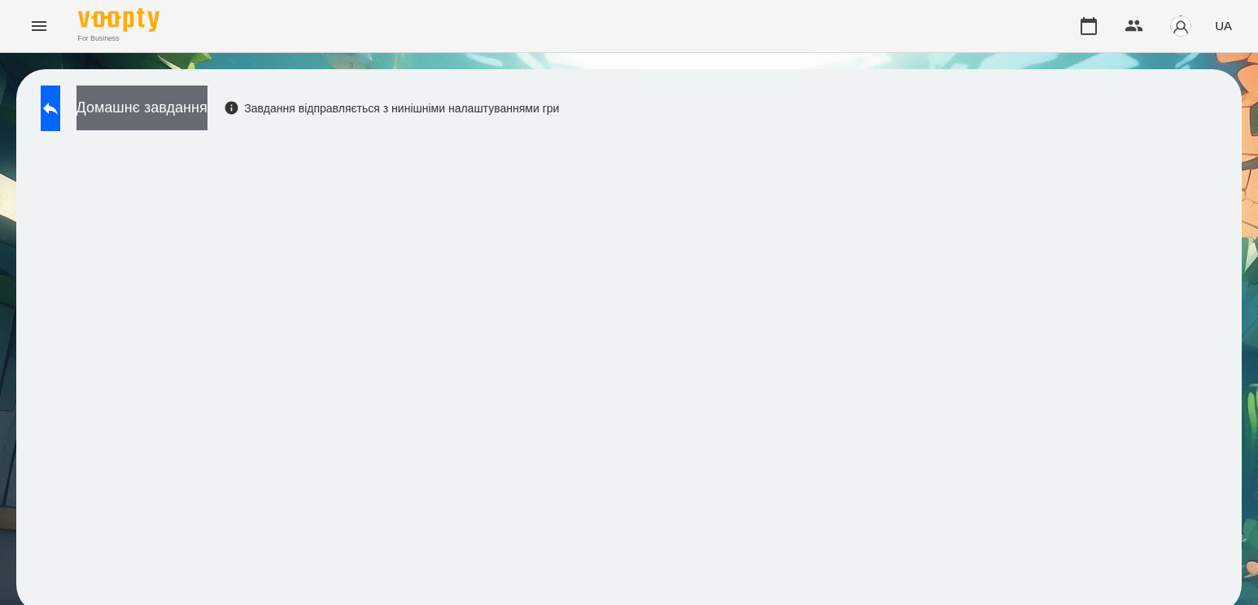
click at [207, 90] on button "Домашнє завдання" at bounding box center [141, 107] width 131 height 45
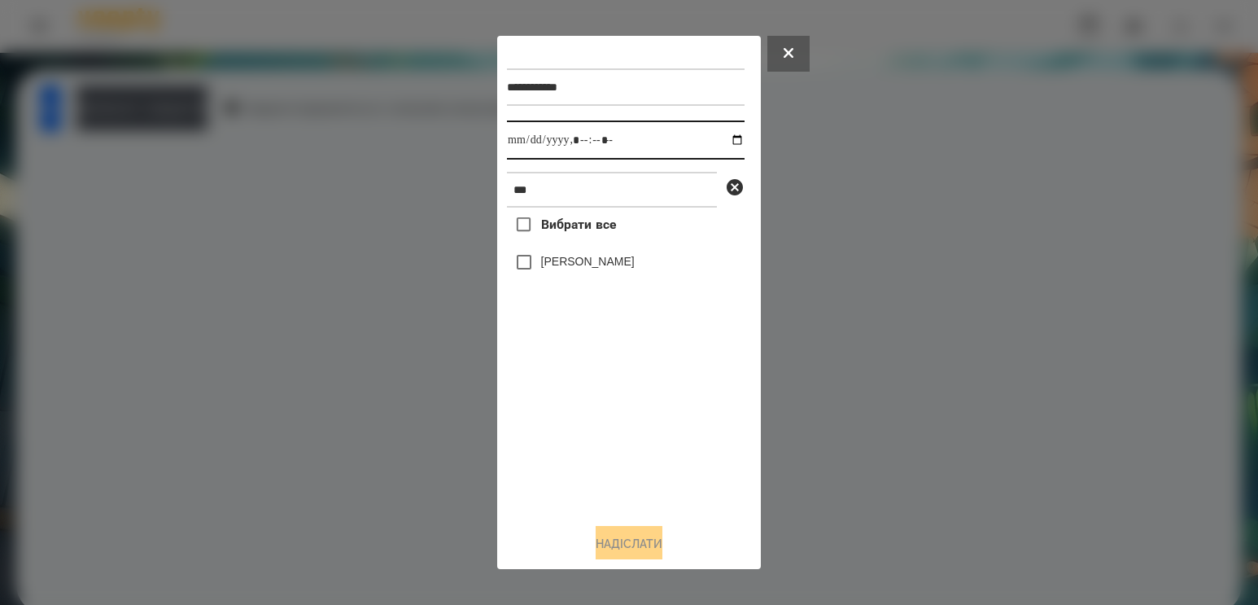
click at [725, 138] on input "datetime-local" at bounding box center [626, 139] width 238 height 39
type input "**********"
click at [592, 428] on div "Вибрати все [PERSON_NAME]" at bounding box center [626, 358] width 238 height 303
click at [591, 264] on label "[PERSON_NAME]" at bounding box center [588, 261] width 94 height 16
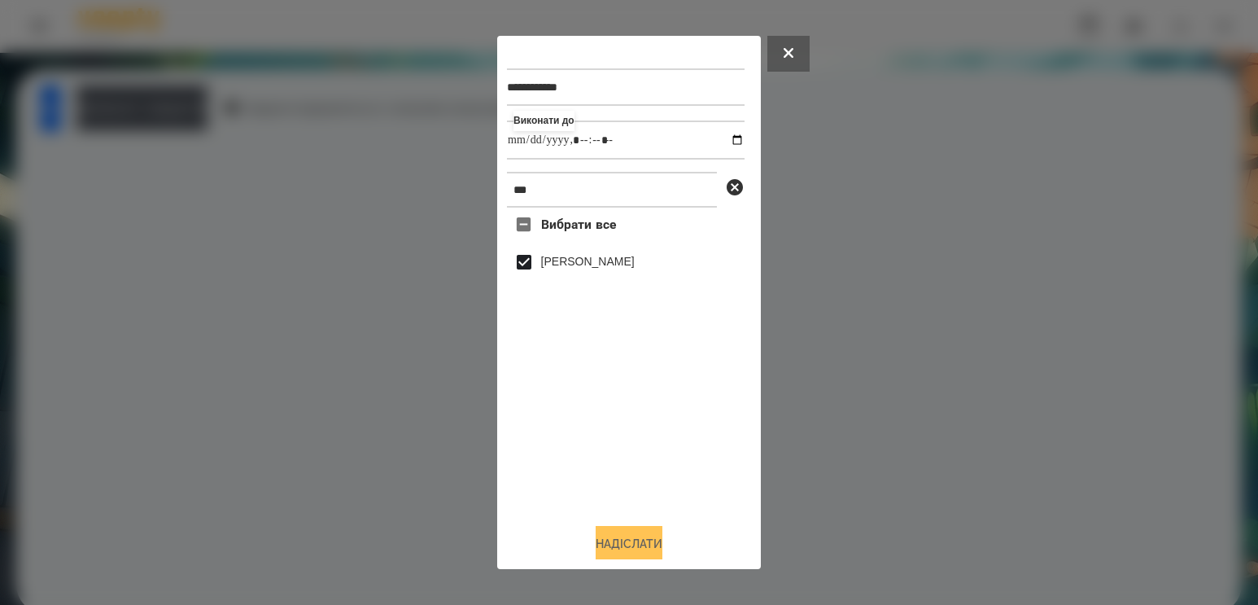
click at [637, 537] on button "Надіслати" at bounding box center [629, 544] width 67 height 36
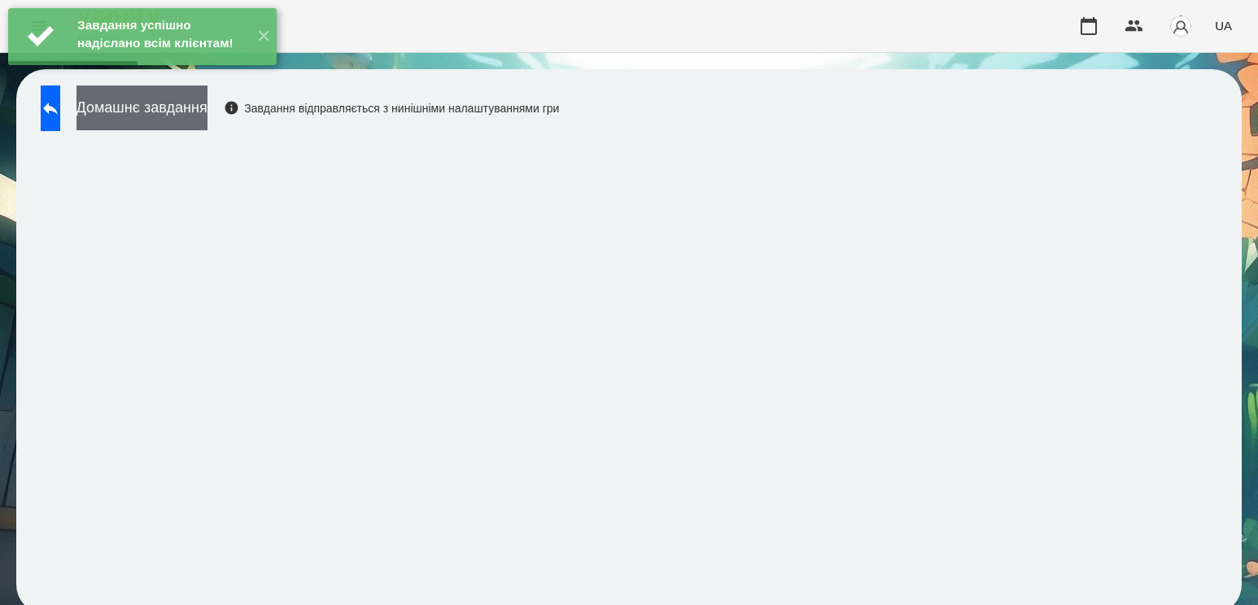
click at [207, 126] on button "Домашнє завдання" at bounding box center [141, 107] width 131 height 45
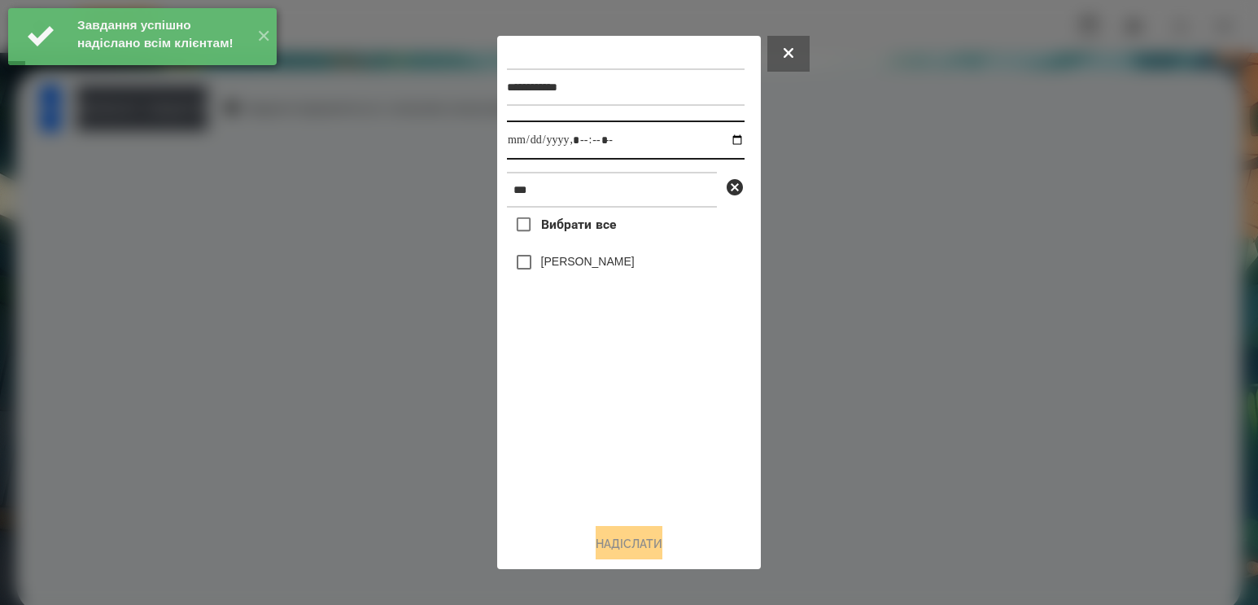
click at [723, 142] on input "datetime-local" at bounding box center [626, 139] width 238 height 39
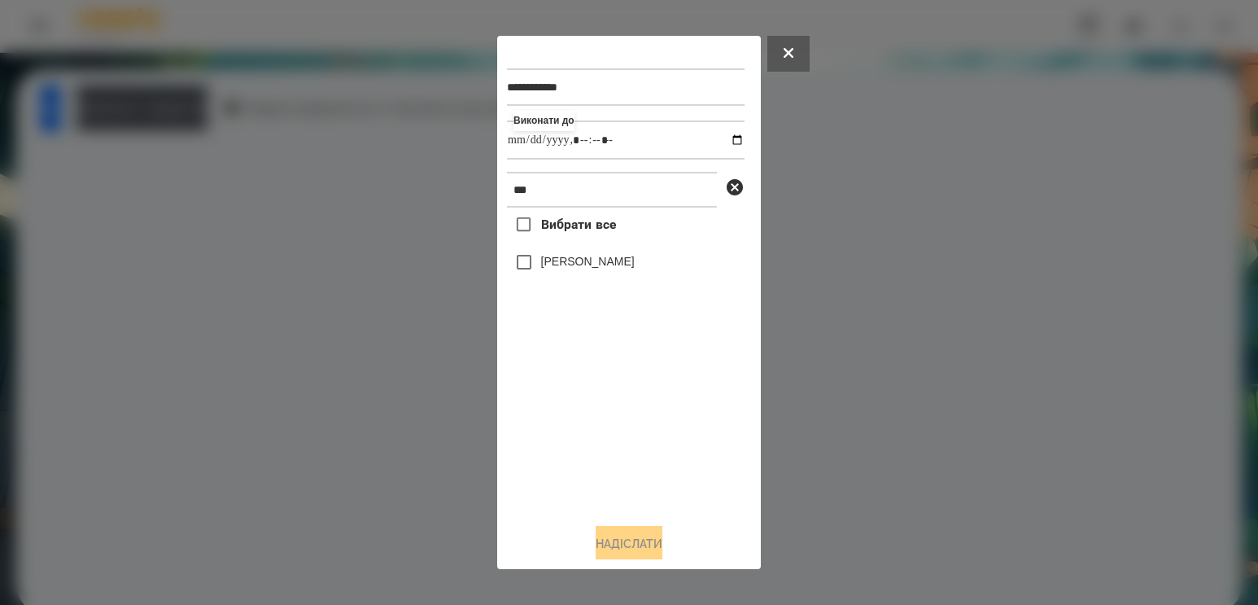
type input "**********"
click at [597, 405] on div "Вибрати все [PERSON_NAME]" at bounding box center [626, 358] width 238 height 303
click at [605, 260] on label "[PERSON_NAME]" at bounding box center [588, 261] width 94 height 16
click at [618, 542] on button "Надіслати" at bounding box center [629, 544] width 67 height 36
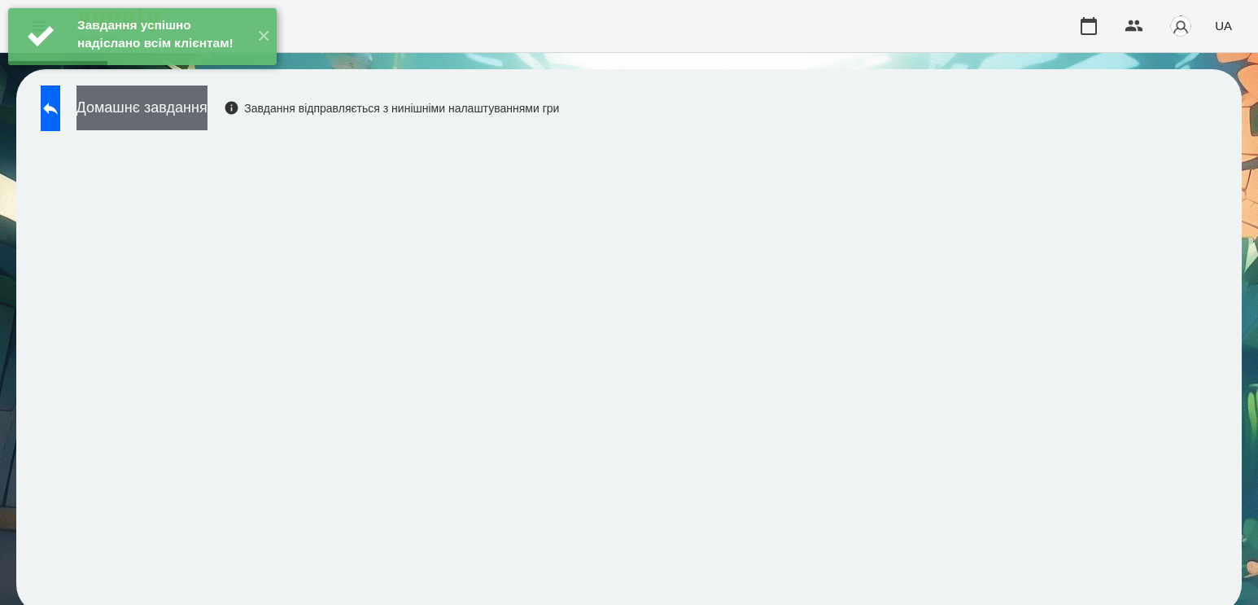
click at [207, 120] on button "Домашнє завдання" at bounding box center [141, 107] width 131 height 45
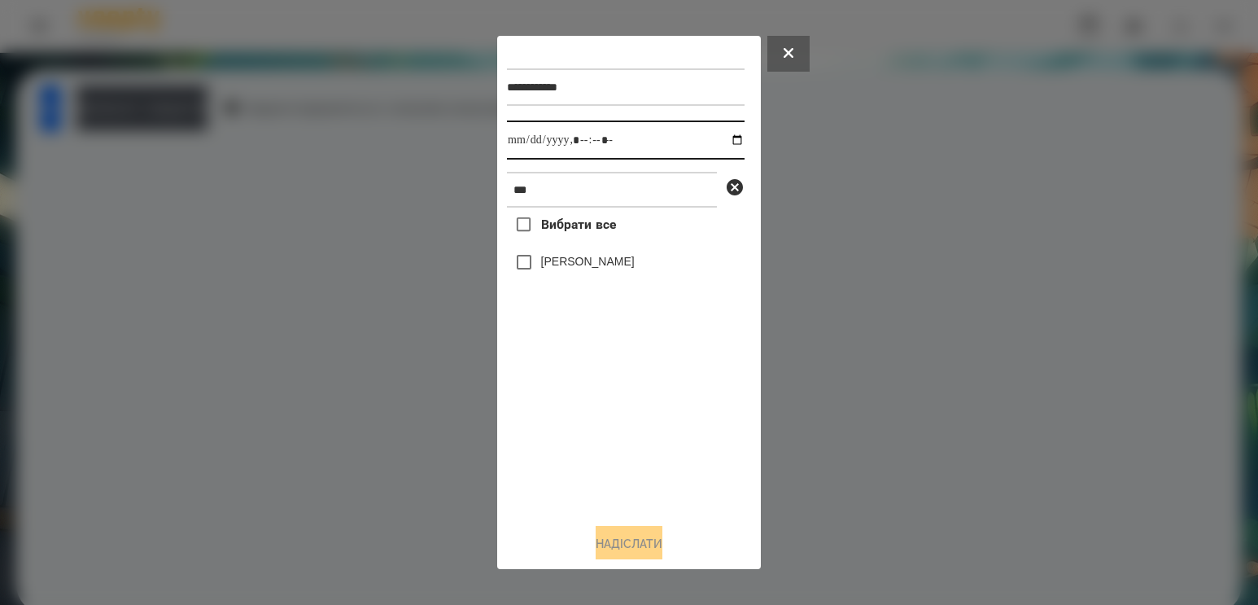
click at [720, 138] on input "datetime-local" at bounding box center [626, 139] width 238 height 39
type input "**********"
drag, startPoint x: 614, startPoint y: 438, endPoint x: 621, endPoint y: 374, distance: 63.9
click at [614, 437] on div "Вибрати все [PERSON_NAME]" at bounding box center [626, 358] width 238 height 303
click at [620, 261] on label "[PERSON_NAME]" at bounding box center [588, 261] width 94 height 16
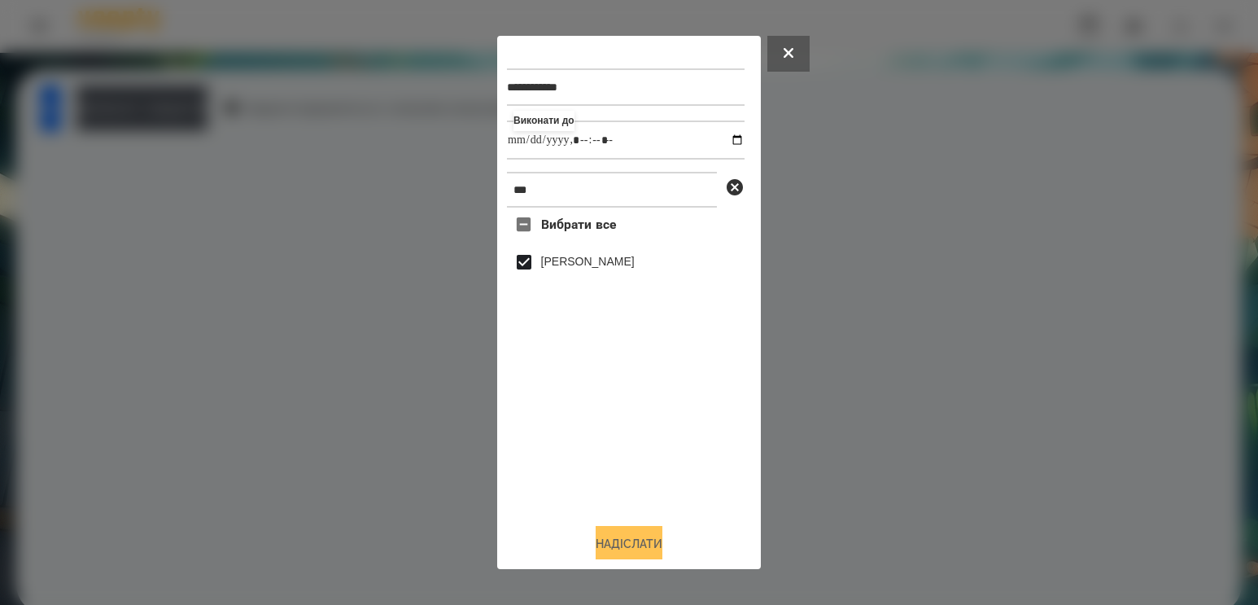
click at [596, 554] on button "Надіслати" at bounding box center [629, 544] width 67 height 36
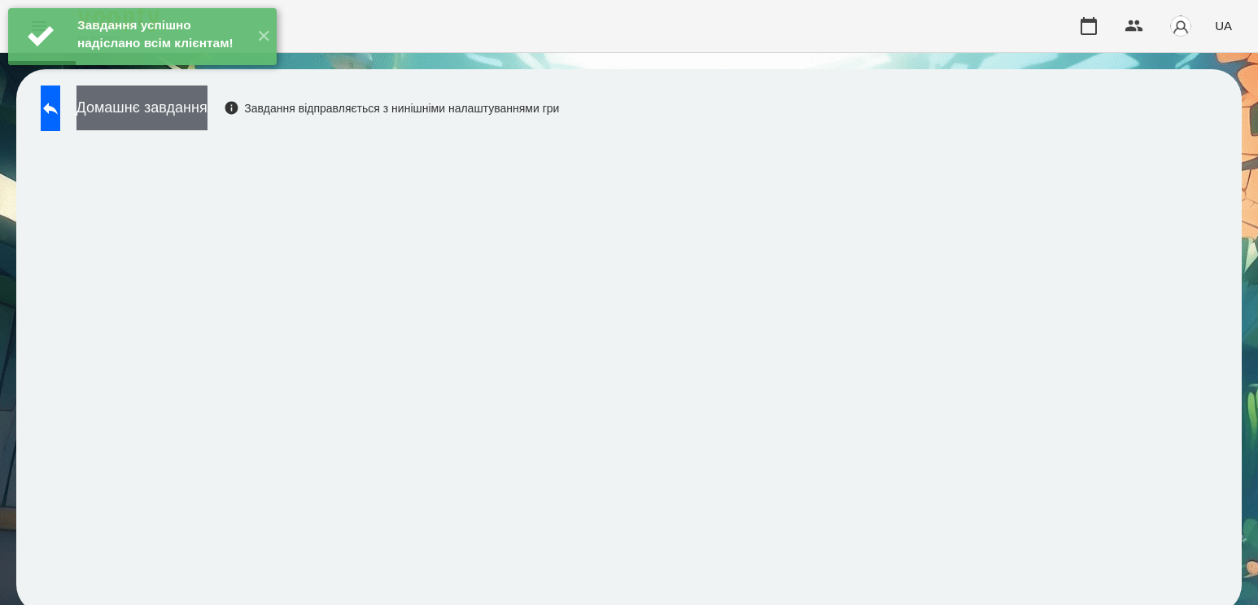
click at [207, 104] on button "Домашнє завдання" at bounding box center [141, 107] width 131 height 45
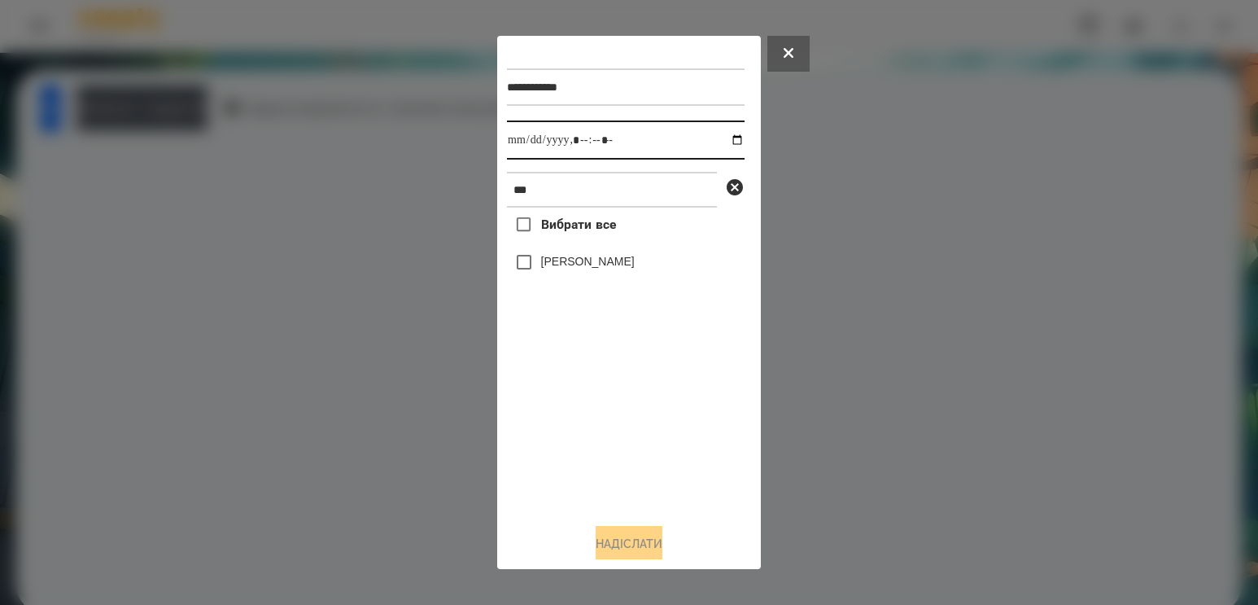
click at [727, 143] on input "datetime-local" at bounding box center [626, 139] width 238 height 39
type input "**********"
drag, startPoint x: 546, startPoint y: 461, endPoint x: 556, endPoint y: 395, distance: 67.4
click at [546, 461] on div "Вибрати все [PERSON_NAME]" at bounding box center [626, 358] width 238 height 303
click at [574, 269] on label "[PERSON_NAME]" at bounding box center [588, 261] width 94 height 16
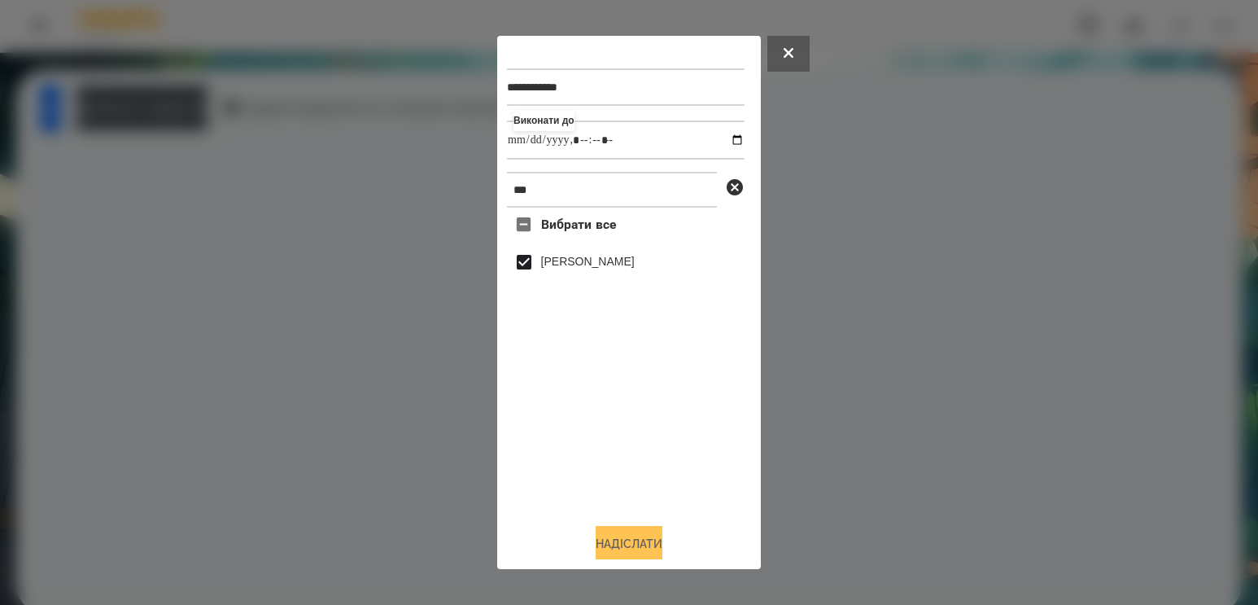
click at [599, 555] on button "Надіслати" at bounding box center [629, 544] width 67 height 36
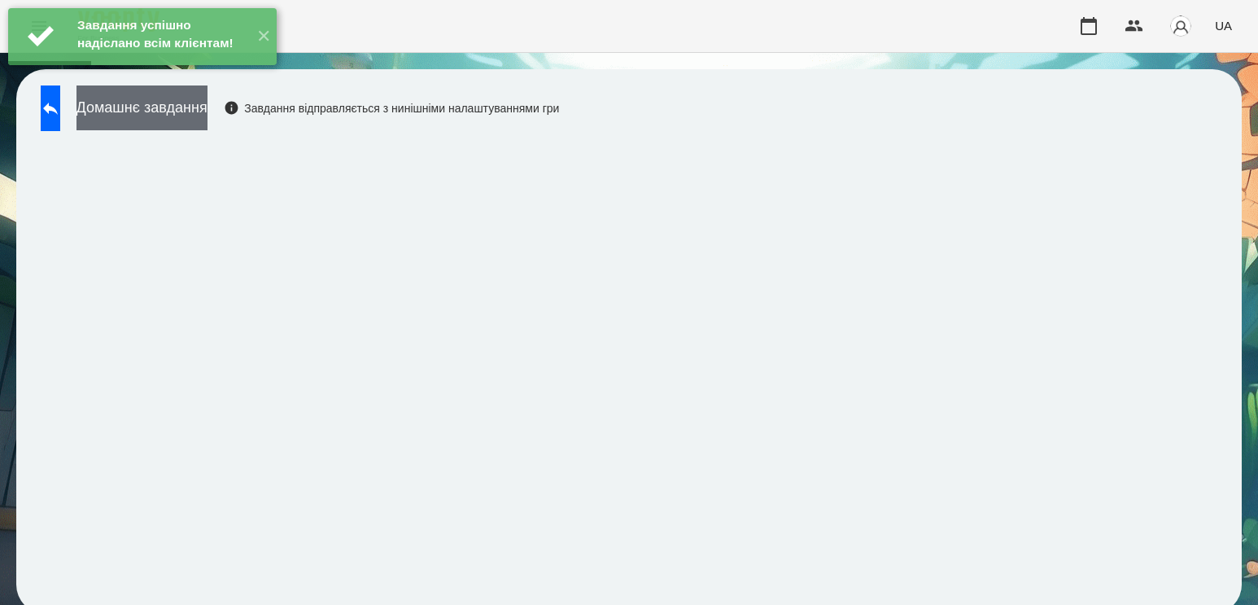
click at [168, 108] on button "Домашнє завдання" at bounding box center [141, 107] width 131 height 45
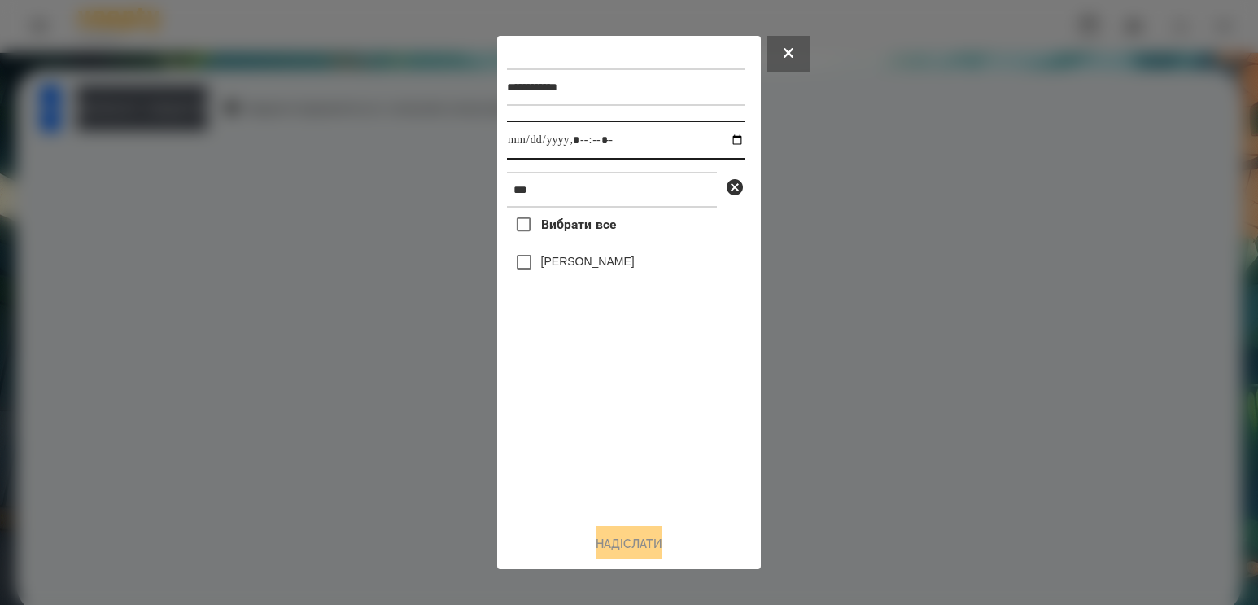
click at [721, 144] on input "datetime-local" at bounding box center [626, 139] width 238 height 39
type input "**********"
drag, startPoint x: 559, startPoint y: 435, endPoint x: 565, endPoint y: 407, distance: 29.0
click at [559, 435] on div "Вибрати все [PERSON_NAME]" at bounding box center [626, 358] width 238 height 303
click at [587, 259] on label "[PERSON_NAME]" at bounding box center [588, 261] width 94 height 16
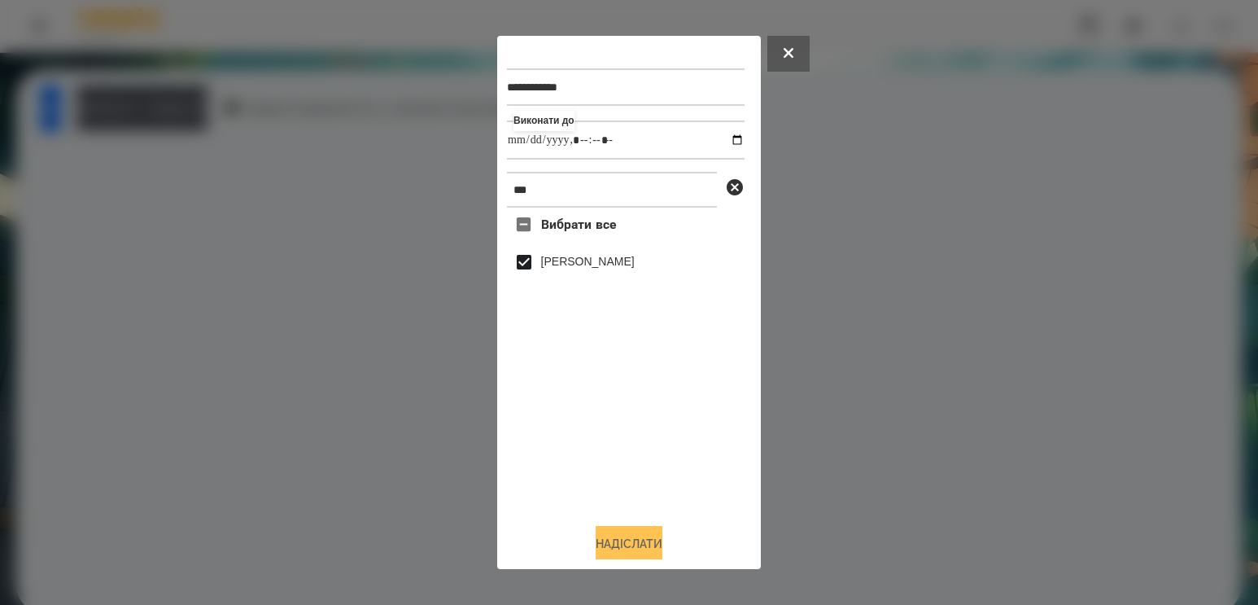
click at [617, 539] on button "Надіслати" at bounding box center [629, 544] width 67 height 36
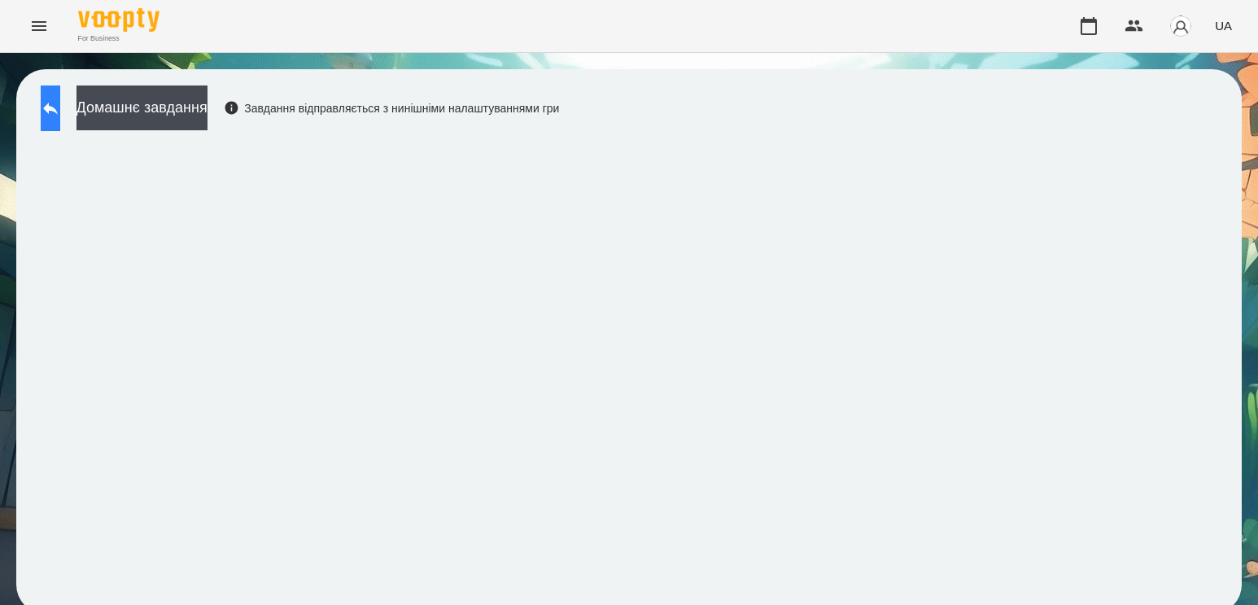
click at [60, 91] on button at bounding box center [51, 108] width 20 height 46
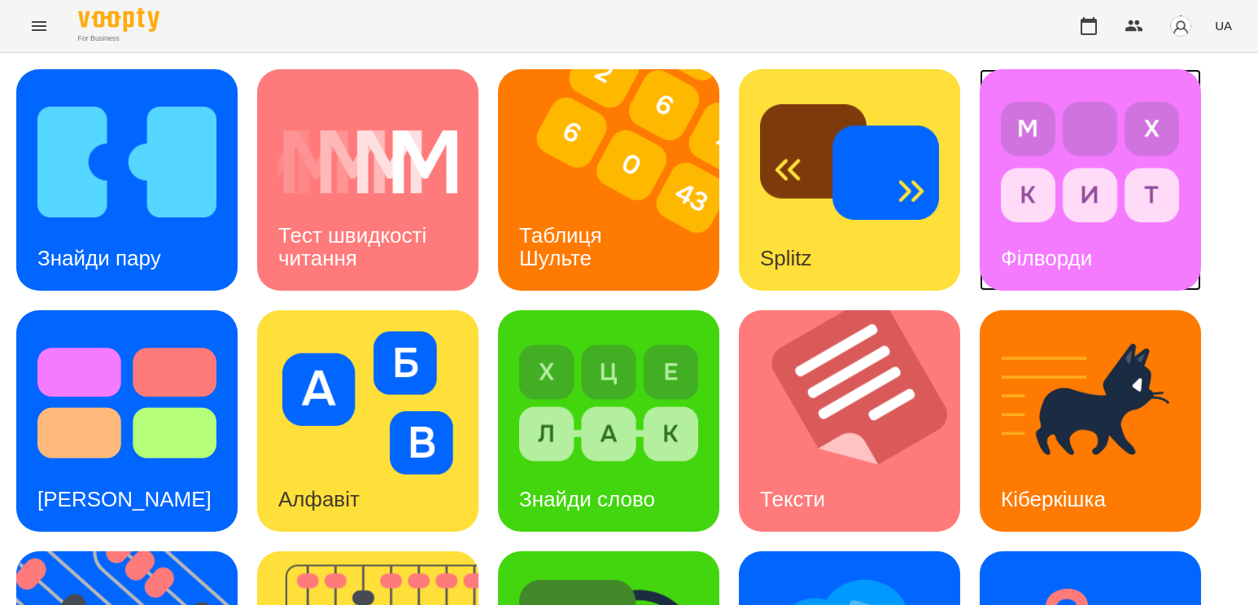
click at [1035, 164] on img at bounding box center [1090, 161] width 179 height 143
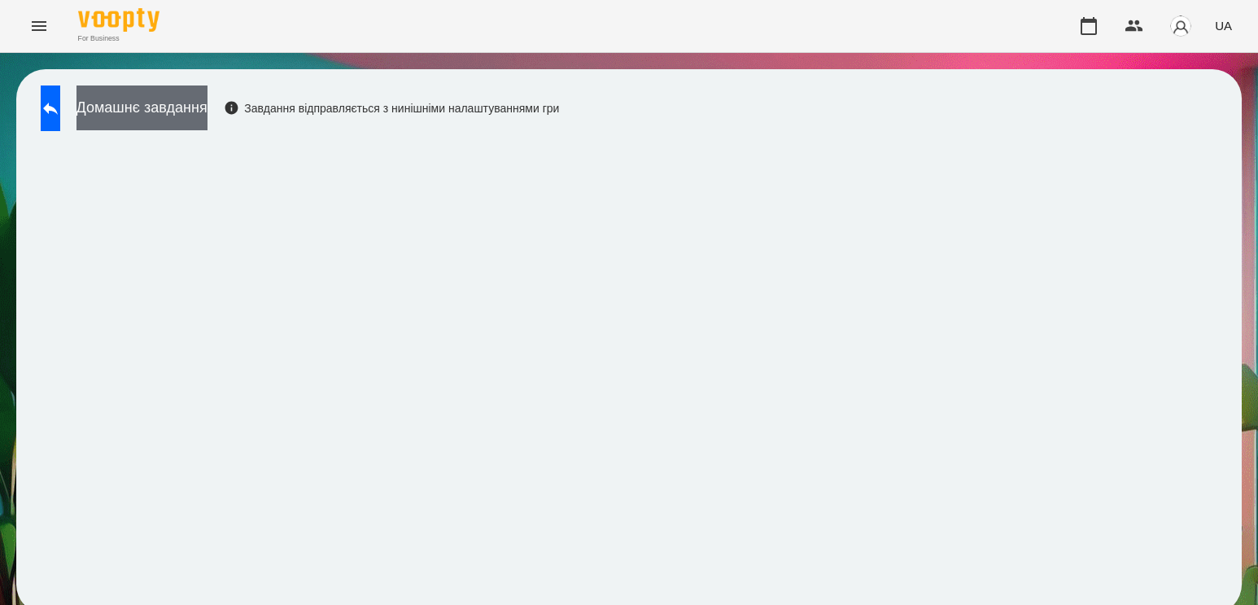
click at [207, 107] on button "Домашнє завдання" at bounding box center [141, 107] width 131 height 45
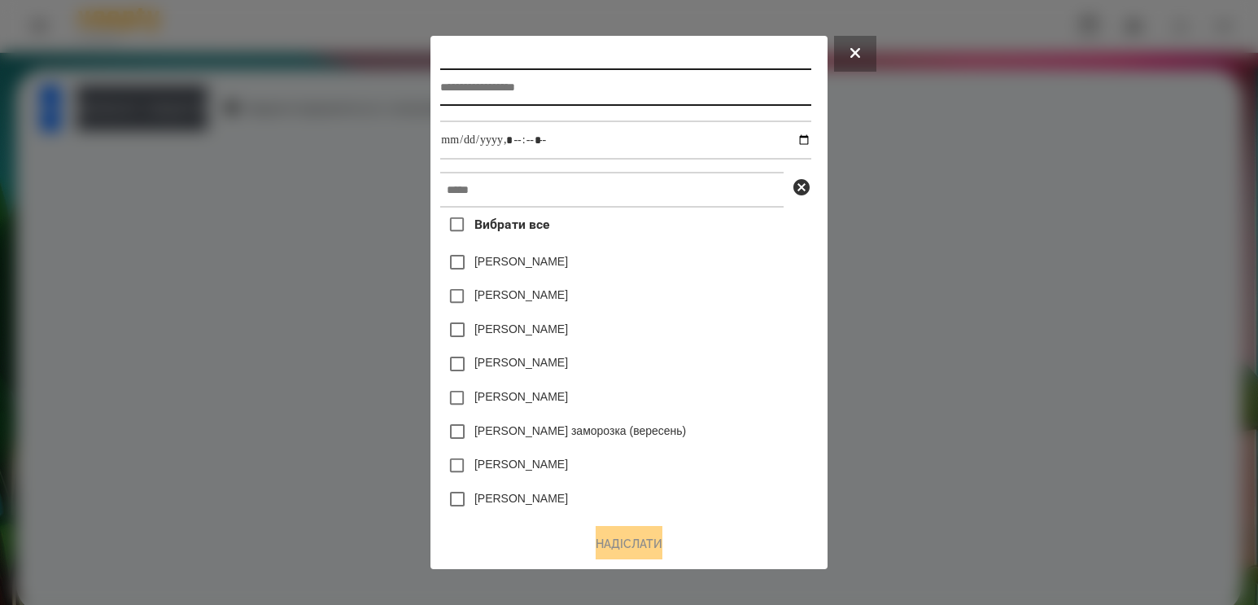
click at [499, 72] on input "text" at bounding box center [625, 86] width 370 height 37
type input "**********"
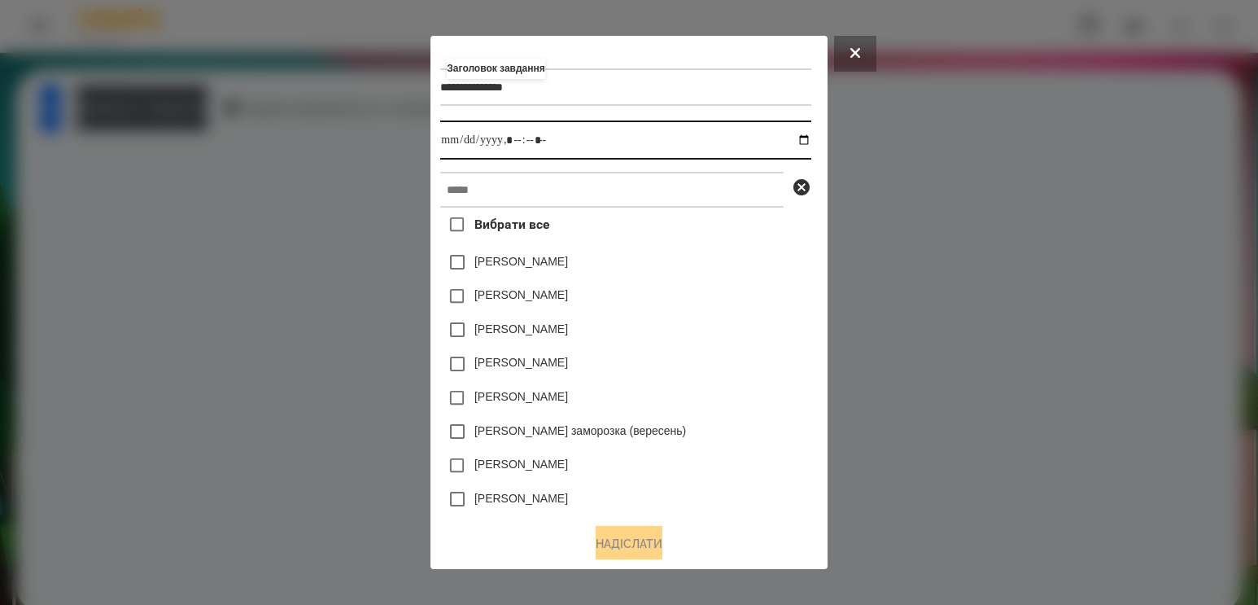
click at [807, 139] on input "datetime-local" at bounding box center [625, 139] width 370 height 39
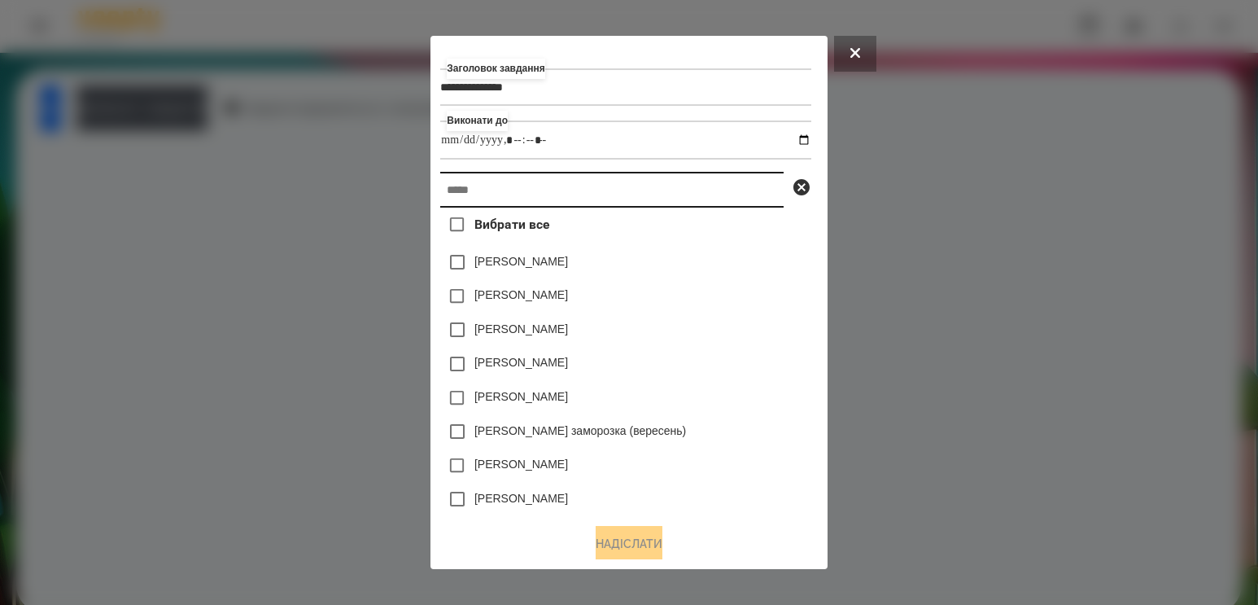
type input "**********"
click at [735, 192] on input "text" at bounding box center [611, 190] width 343 height 36
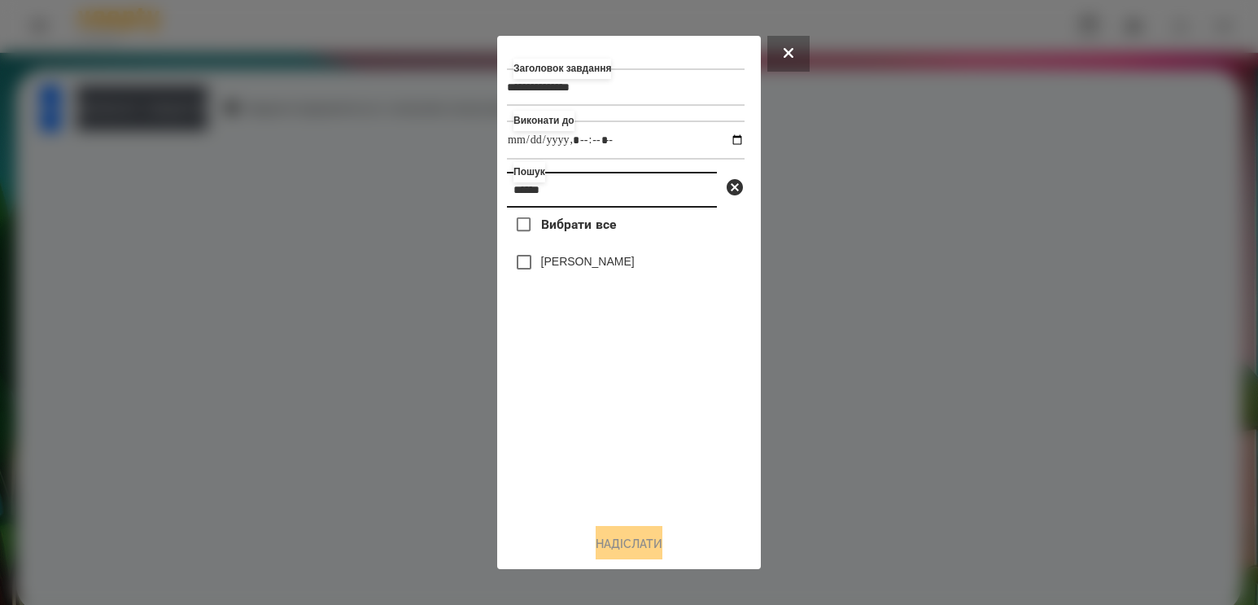
type input "******"
click at [635, 269] on label "[PERSON_NAME]" at bounding box center [588, 261] width 94 height 16
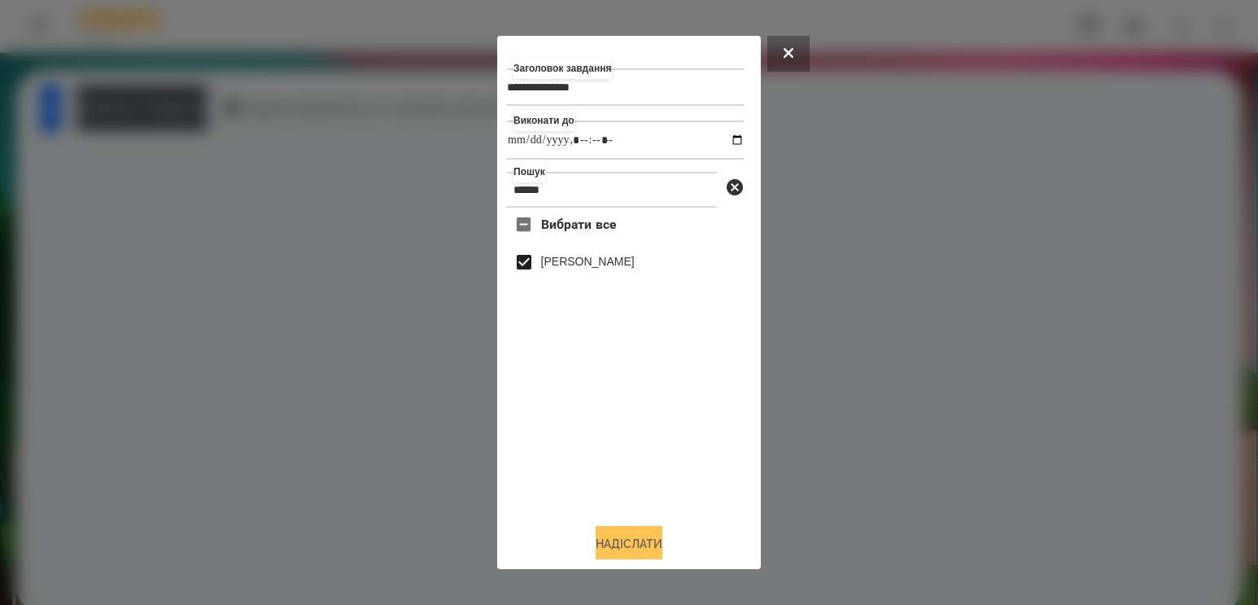
click at [640, 546] on button "Надіслати" at bounding box center [629, 544] width 67 height 36
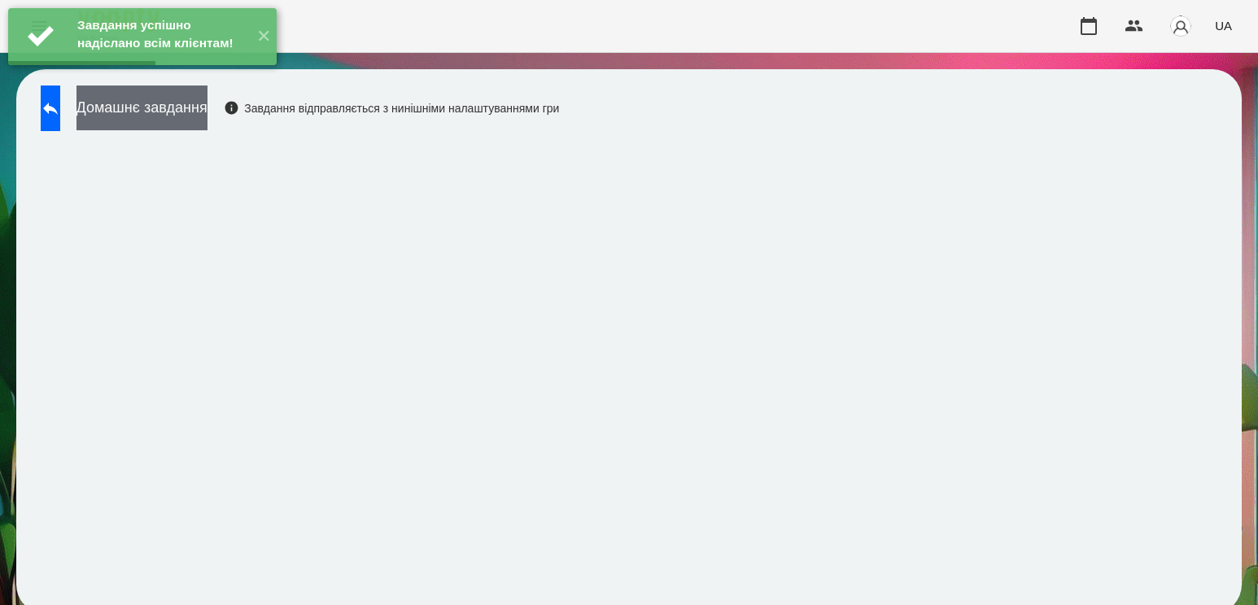
click at [190, 108] on button "Домашнє завдання" at bounding box center [141, 107] width 131 height 45
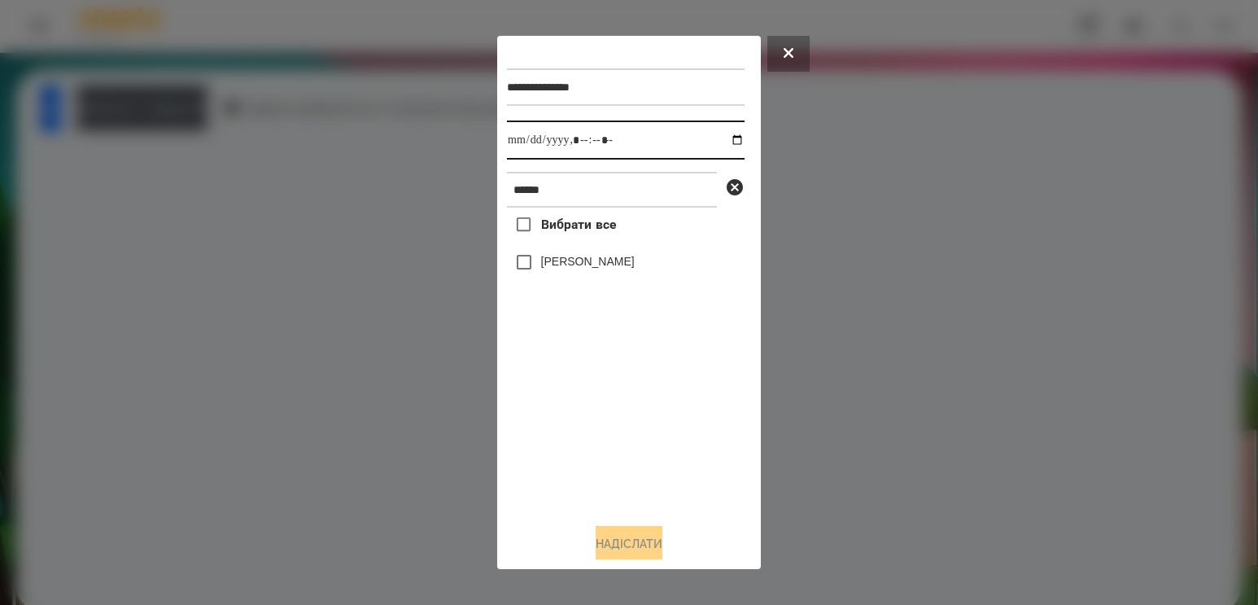
click at [727, 134] on input "datetime-local" at bounding box center [626, 139] width 238 height 39
type input "**********"
click at [590, 439] on div "Вибрати все [PERSON_NAME]" at bounding box center [626, 358] width 238 height 303
click at [590, 264] on label "[PERSON_NAME]" at bounding box center [588, 261] width 94 height 16
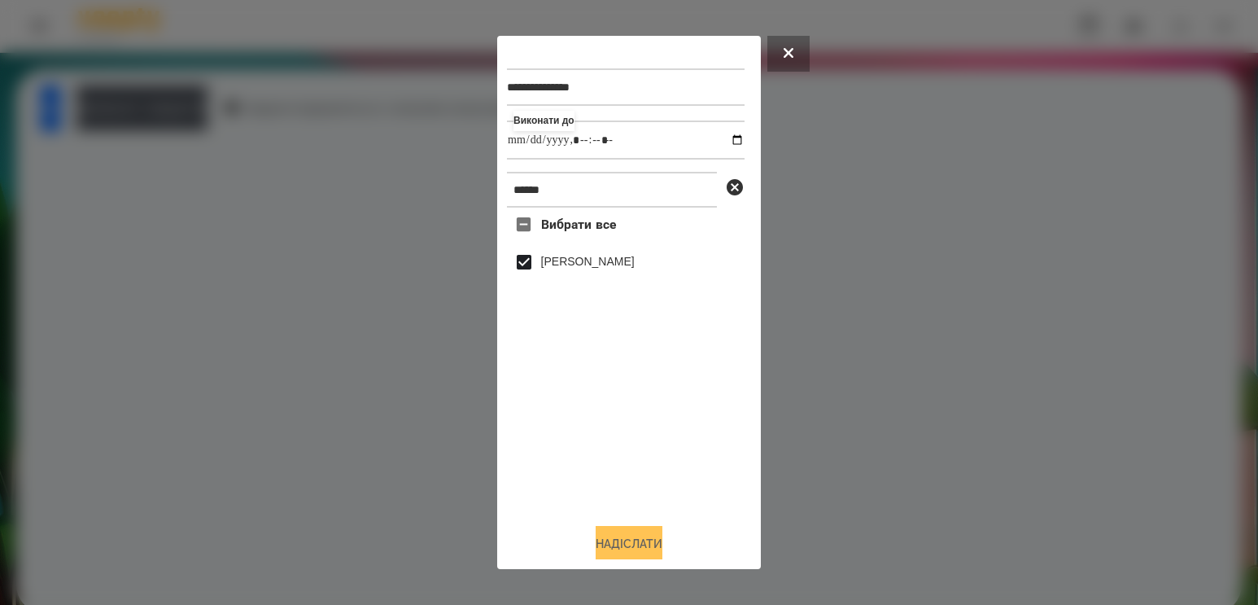
click at [637, 552] on button "Надіслати" at bounding box center [629, 544] width 67 height 36
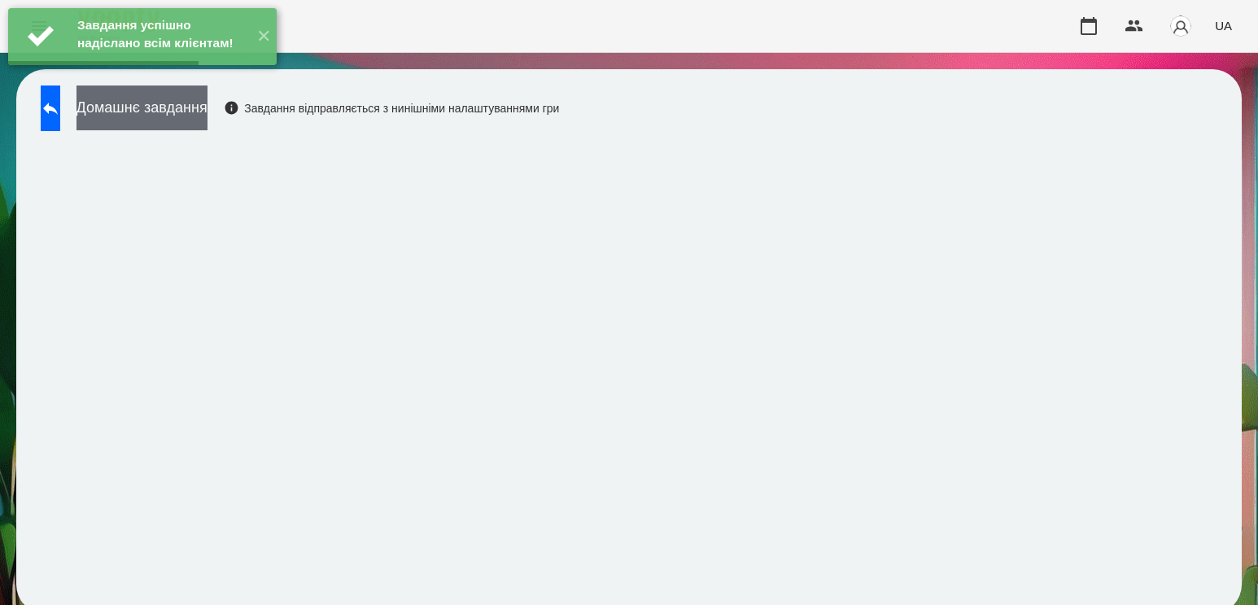
click at [162, 103] on button "Домашнє завдання" at bounding box center [141, 107] width 131 height 45
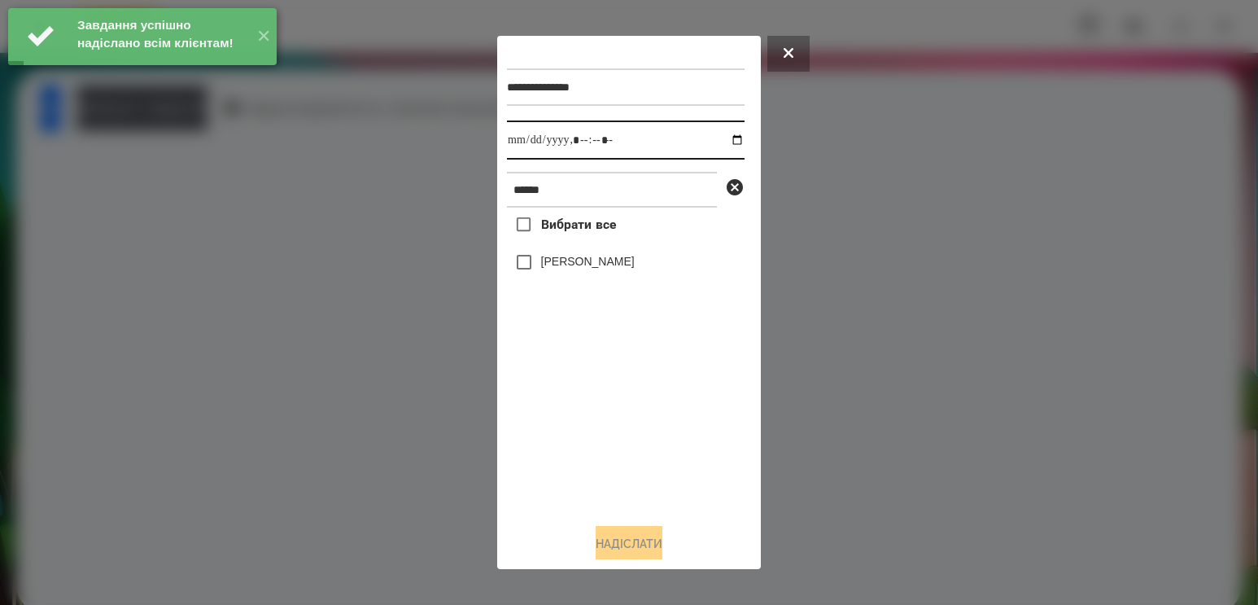
click at [723, 135] on input "datetime-local" at bounding box center [626, 139] width 238 height 39
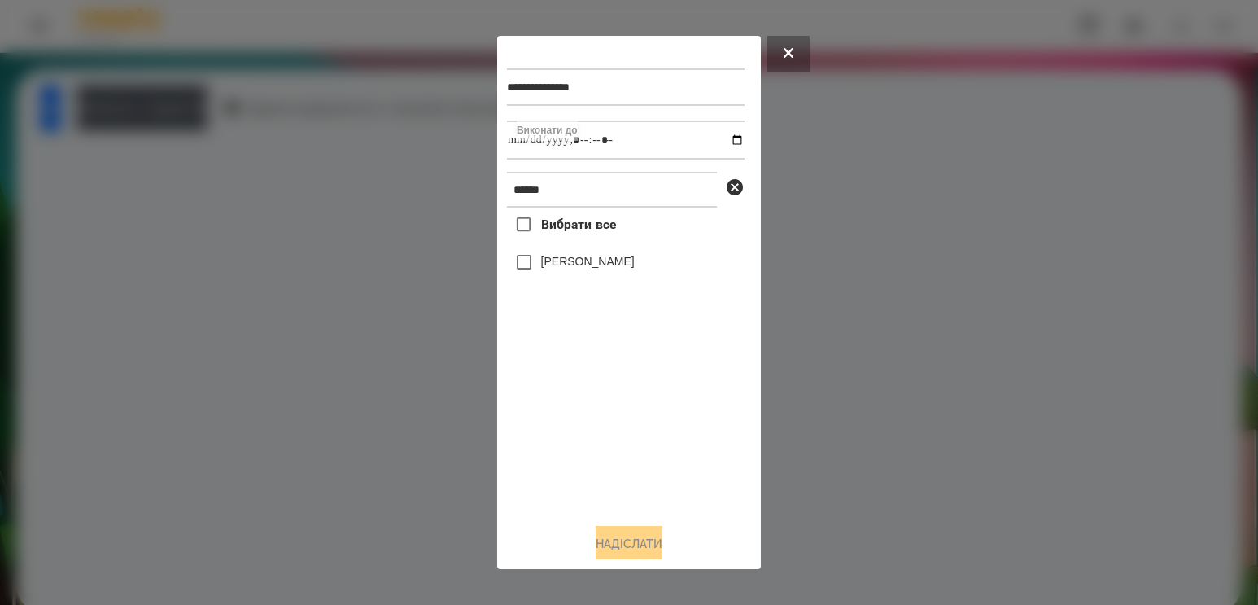
type input "**********"
click at [622, 448] on div "Вибрати все [PERSON_NAME]" at bounding box center [626, 358] width 238 height 303
click at [592, 262] on label "[PERSON_NAME]" at bounding box center [588, 261] width 94 height 16
click at [620, 538] on button "Надіслати" at bounding box center [629, 544] width 67 height 36
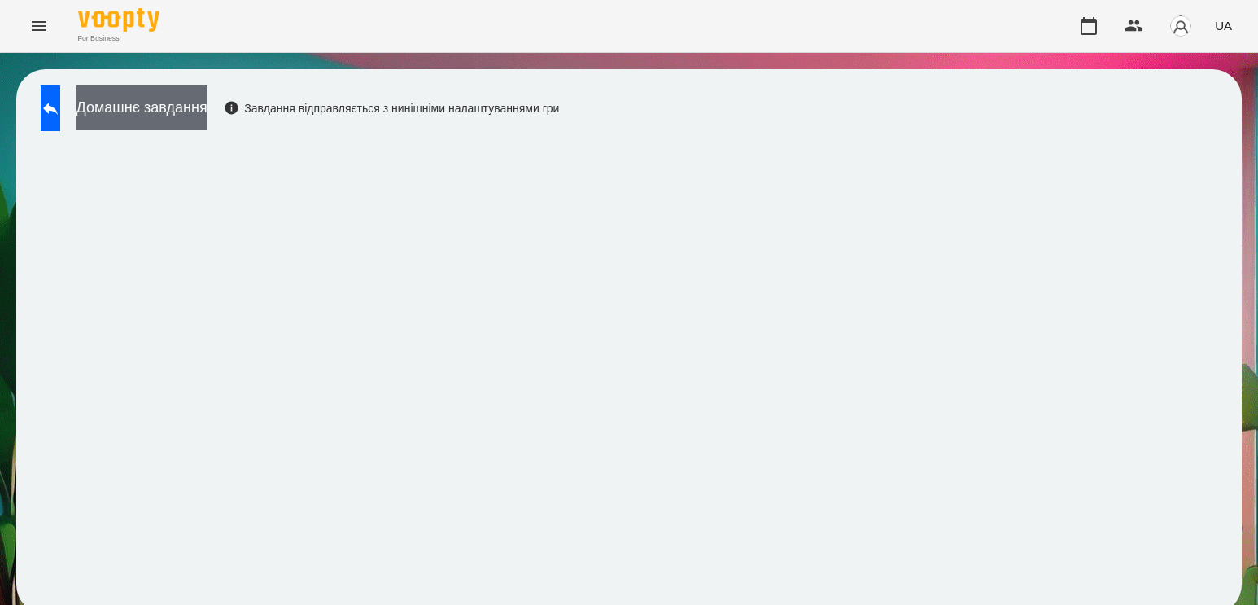
click at [207, 103] on button "Домашнє завдання" at bounding box center [141, 107] width 131 height 45
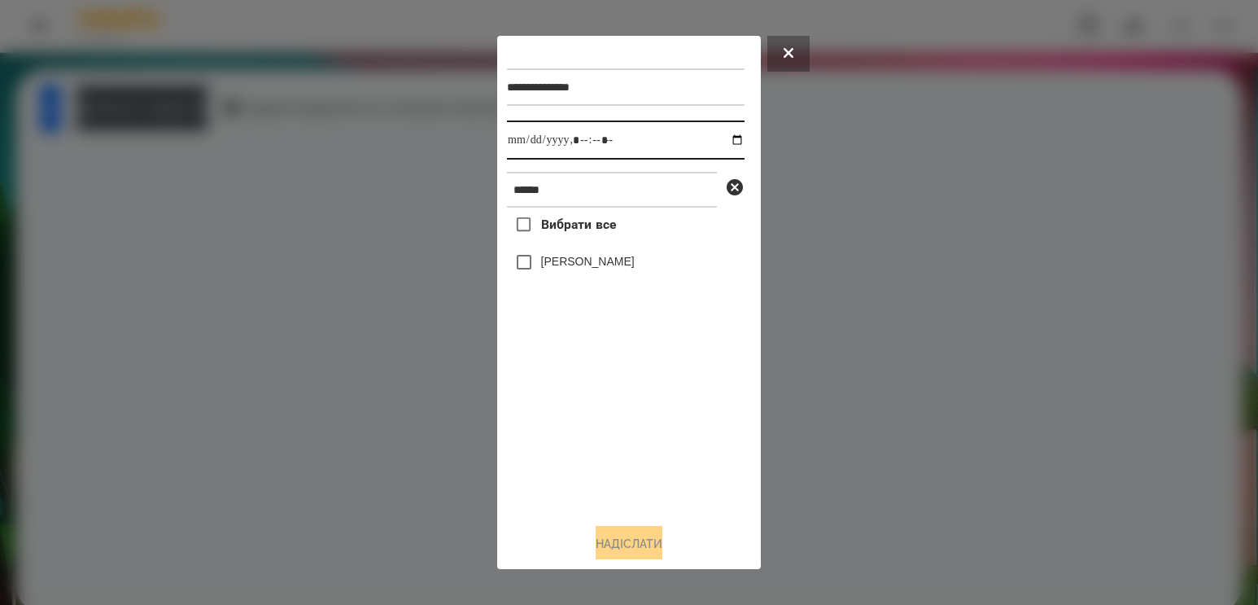
click at [738, 140] on input "datetime-local" at bounding box center [626, 139] width 238 height 39
click at [734, 145] on input "datetime-local" at bounding box center [626, 139] width 238 height 39
click at [719, 142] on input "datetime-local" at bounding box center [626, 139] width 238 height 39
type input "**********"
click at [624, 408] on div "Вибрати все [PERSON_NAME]" at bounding box center [626, 358] width 238 height 303
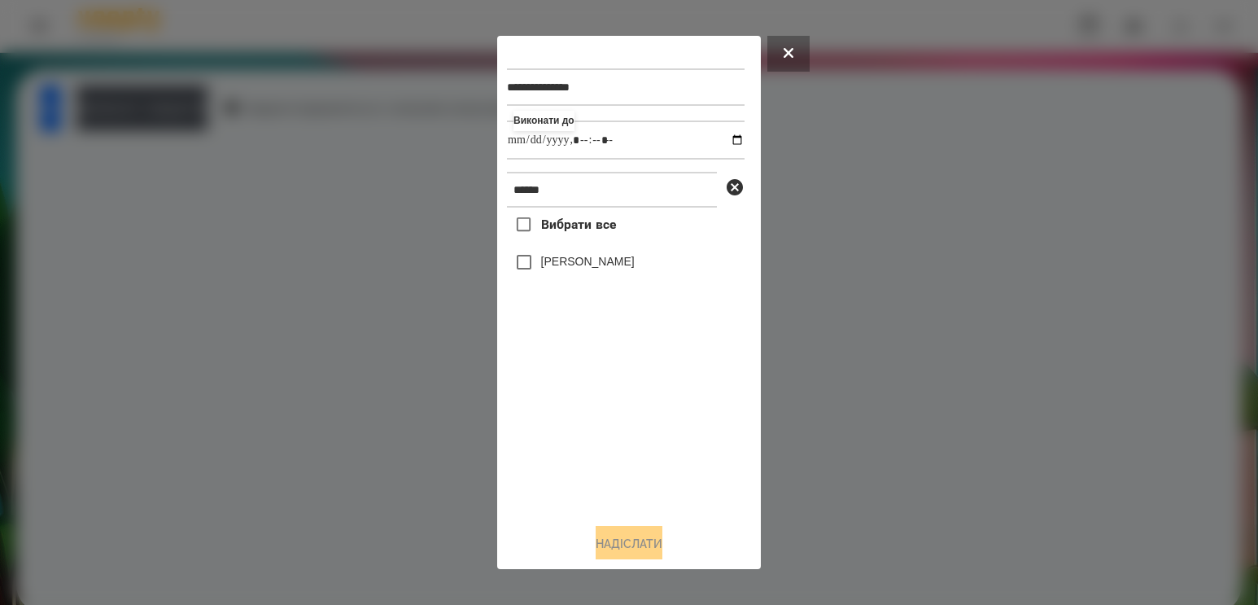
click at [608, 264] on label "[PERSON_NAME]" at bounding box center [588, 261] width 94 height 16
click at [596, 543] on button "Надіслати" at bounding box center [629, 544] width 67 height 36
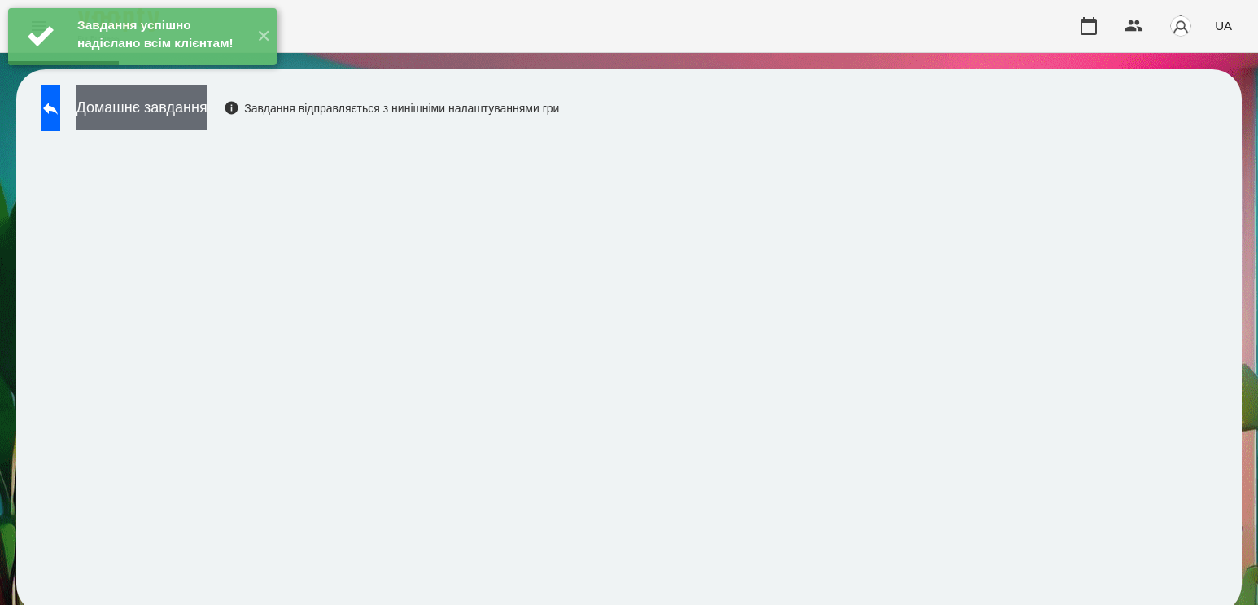
click at [207, 111] on button "Домашнє завдання" at bounding box center [141, 107] width 131 height 45
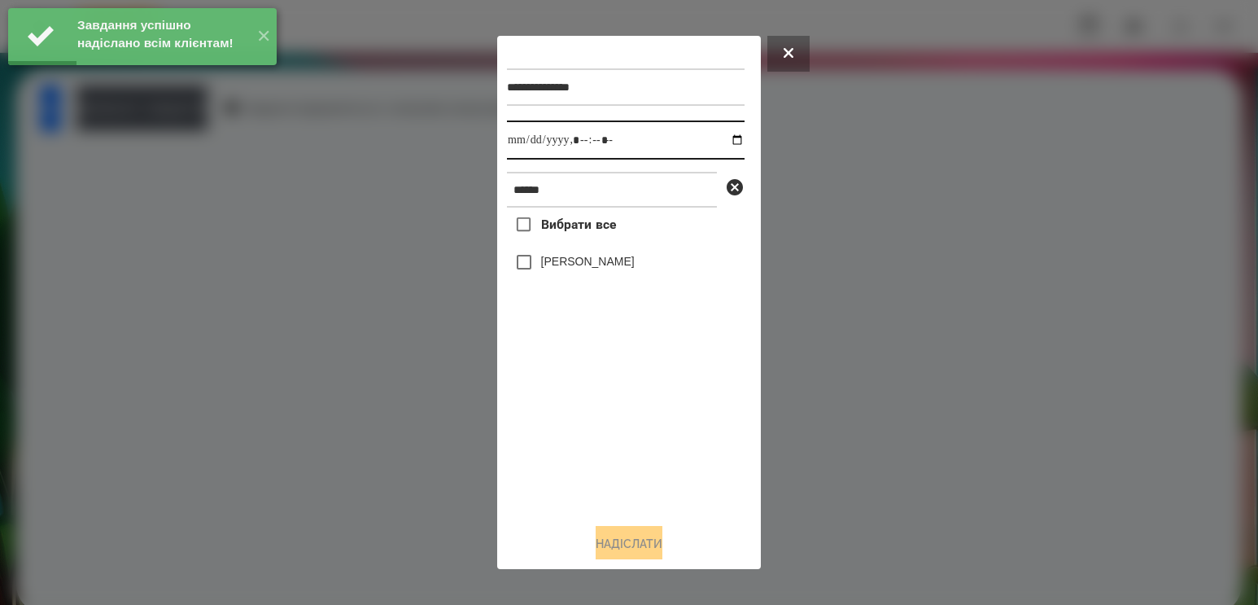
click at [718, 142] on input "datetime-local" at bounding box center [626, 139] width 238 height 39
type input "**********"
click at [626, 450] on div "Вибрати все [PERSON_NAME]" at bounding box center [626, 358] width 238 height 303
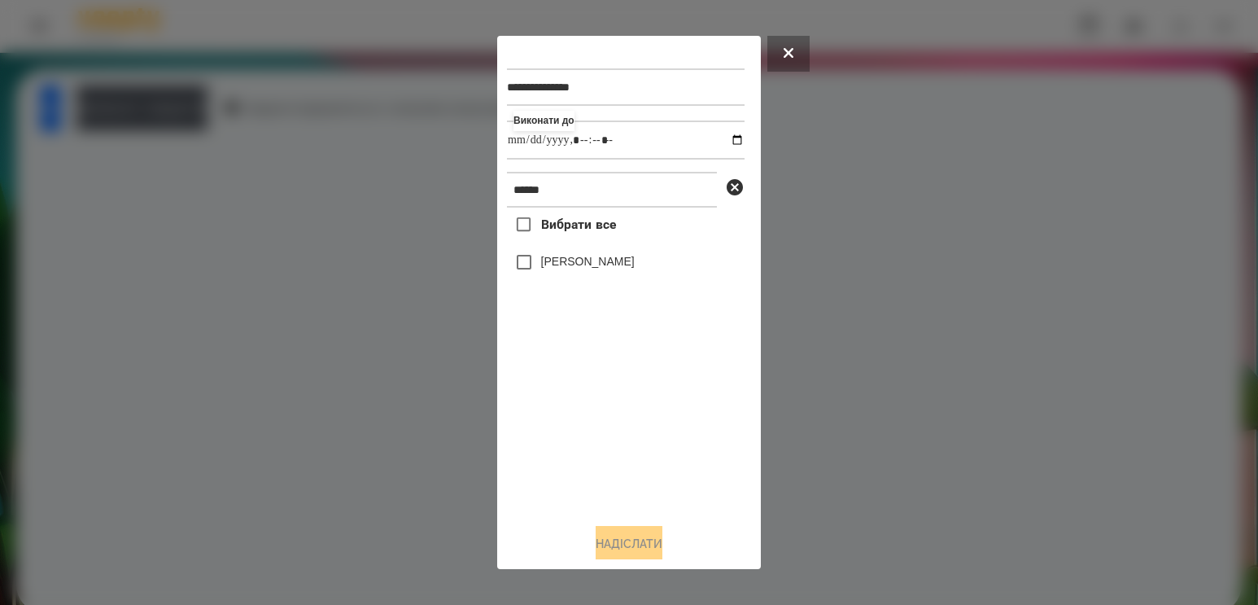
click at [583, 249] on div "Вибрати все [PERSON_NAME]" at bounding box center [626, 358] width 238 height 303
click at [582, 263] on label "[PERSON_NAME]" at bounding box center [588, 261] width 94 height 16
click at [621, 542] on button "Надіслати" at bounding box center [629, 544] width 67 height 36
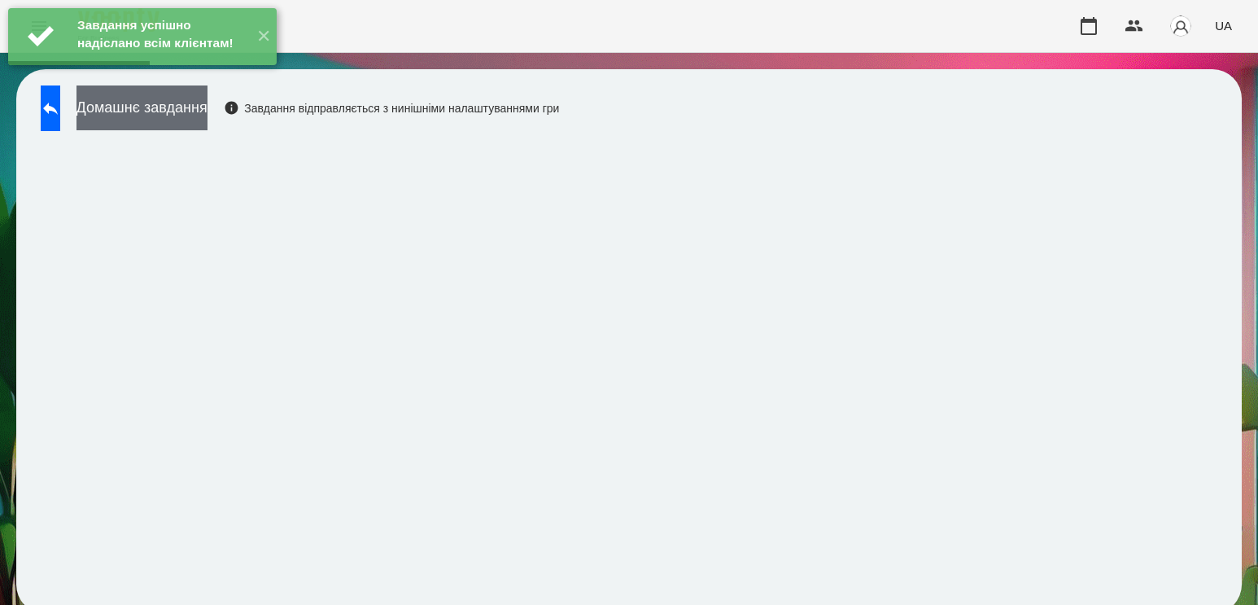
click at [147, 108] on button "Домашнє завдання" at bounding box center [141, 107] width 131 height 45
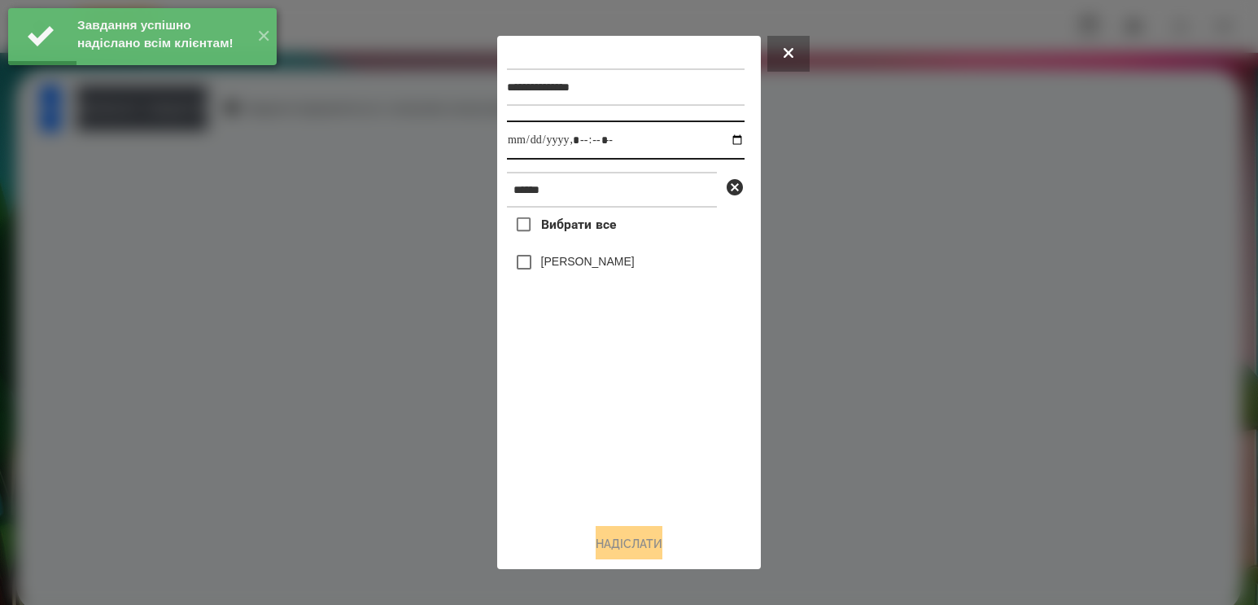
click at [714, 146] on input "datetime-local" at bounding box center [626, 139] width 238 height 39
type input "**********"
drag, startPoint x: 579, startPoint y: 441, endPoint x: 583, endPoint y: 396, distance: 44.9
click at [579, 435] on div "Вибрати все [PERSON_NAME]" at bounding box center [626, 358] width 238 height 303
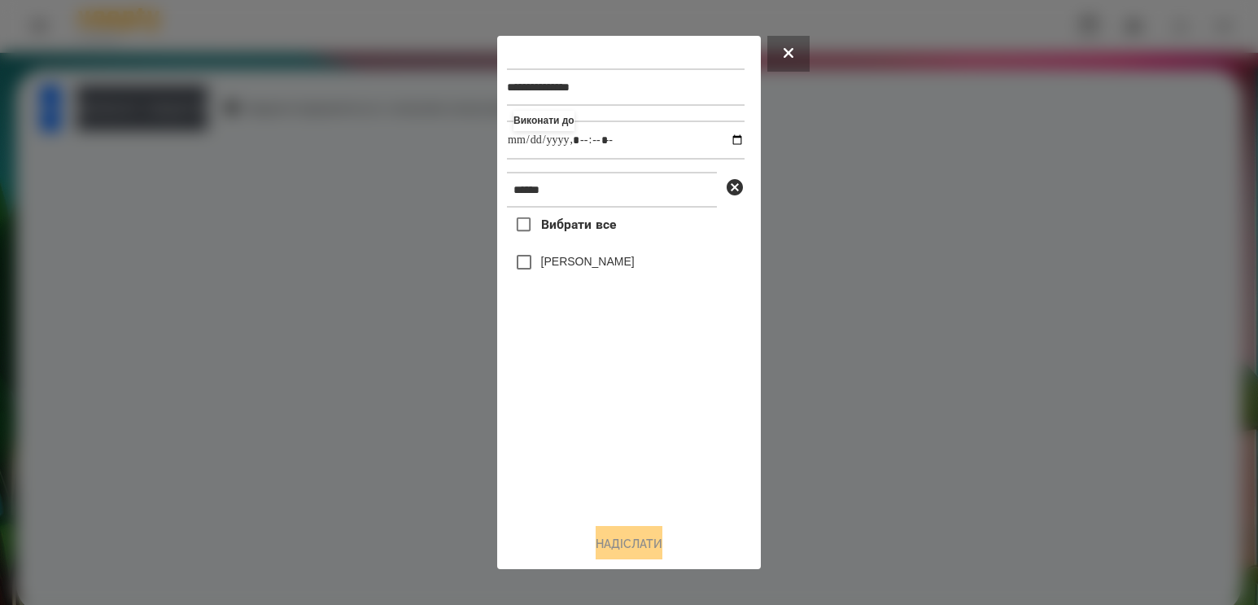
click at [581, 279] on div "[PERSON_NAME]" at bounding box center [626, 262] width 238 height 34
click at [581, 269] on label "[PERSON_NAME]" at bounding box center [588, 261] width 94 height 16
click at [629, 549] on button "Надіслати" at bounding box center [629, 544] width 67 height 36
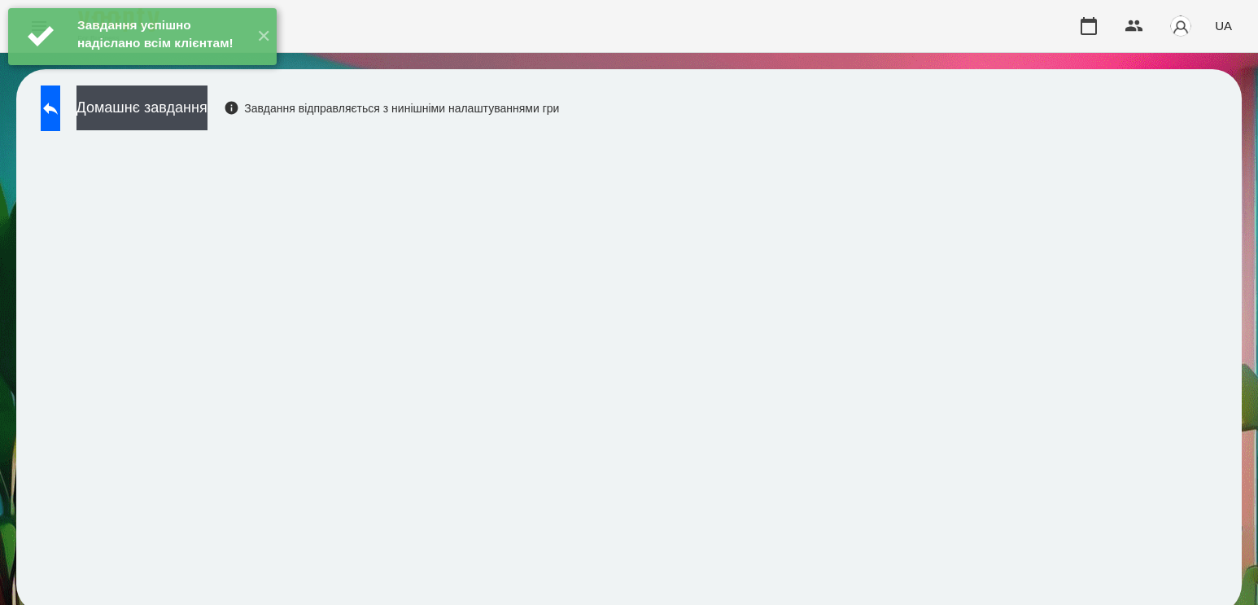
click at [215, 73] on div "Завдання успішно надіслано всім клієнтам! ✕" at bounding box center [142, 36] width 285 height 73
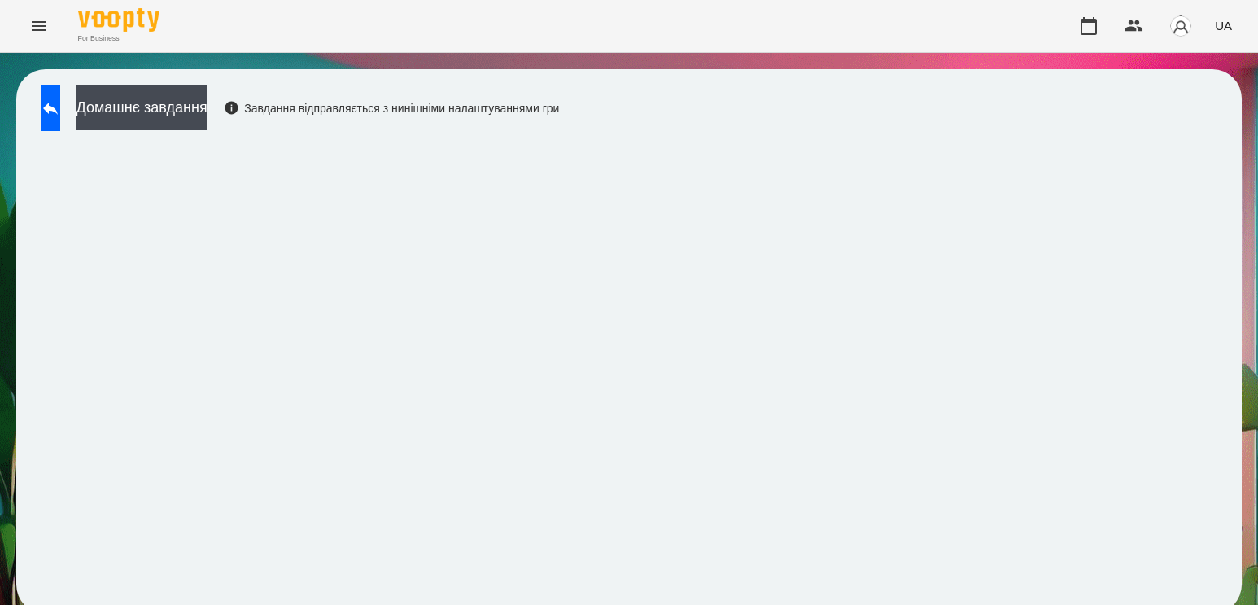
click at [221, 73] on div "Завдання успішно надіслано всім клієнтам! ✕" at bounding box center [142, 36] width 285 height 73
click at [207, 103] on button "Домашнє завдання" at bounding box center [141, 107] width 131 height 45
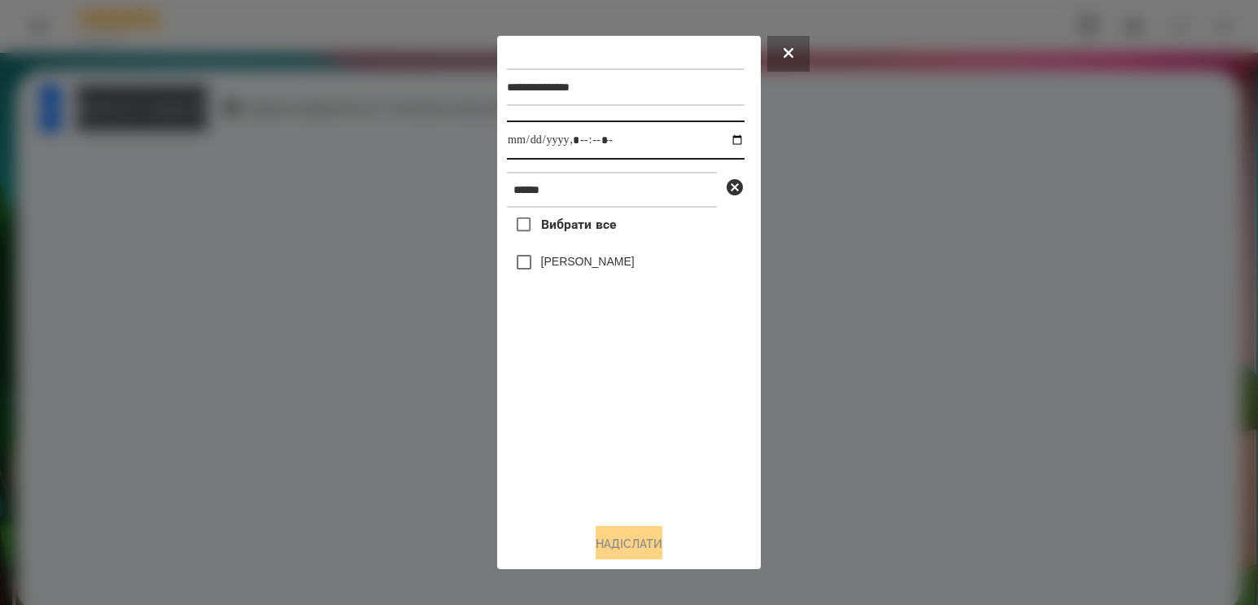
click at [719, 138] on input "datetime-local" at bounding box center [626, 139] width 238 height 39
type input "**********"
click at [570, 462] on div "Вибрати все [PERSON_NAME]" at bounding box center [626, 358] width 238 height 303
click at [607, 262] on label "[PERSON_NAME]" at bounding box center [588, 261] width 94 height 16
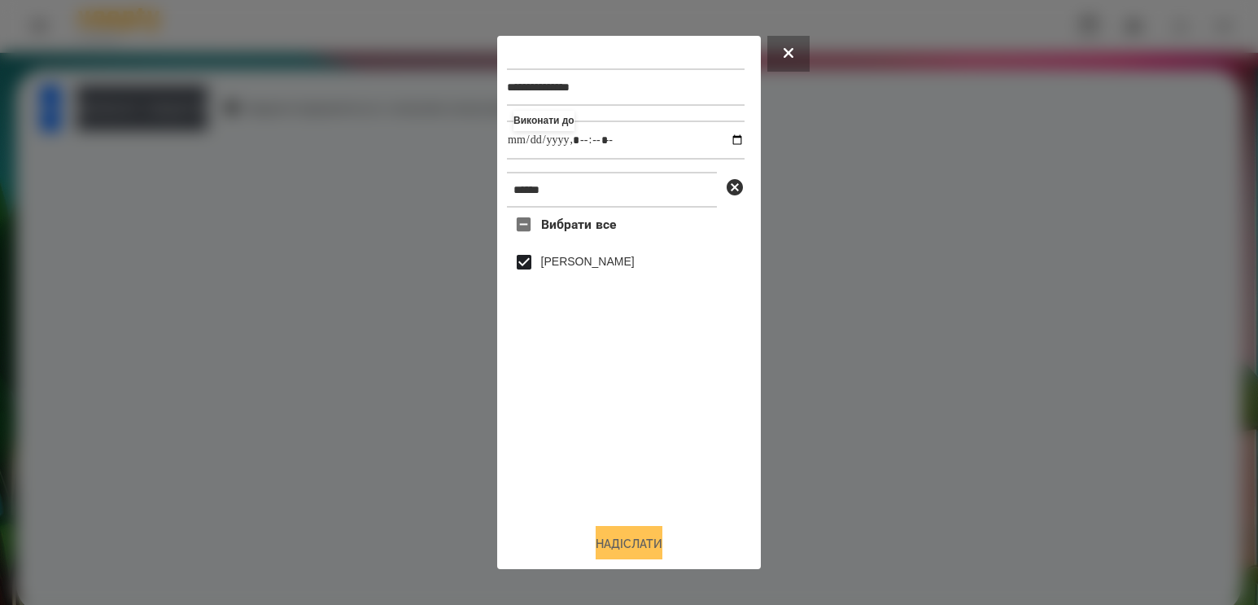
click at [614, 544] on button "Надіслати" at bounding box center [629, 544] width 67 height 36
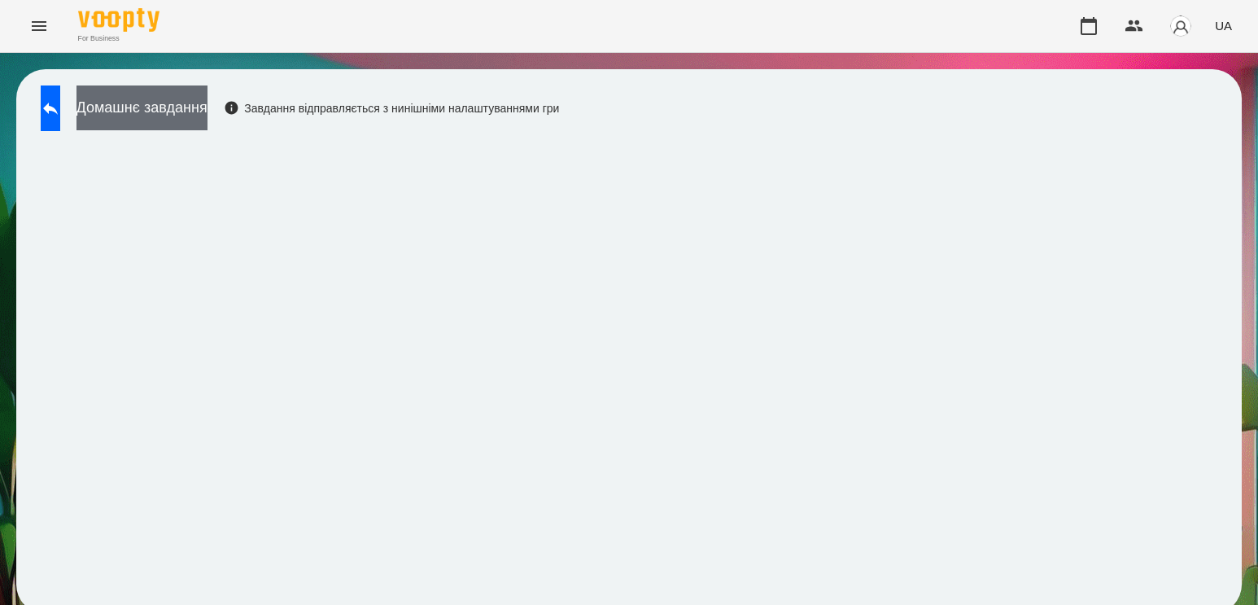
click at [192, 117] on button "Домашнє завдання" at bounding box center [141, 107] width 131 height 45
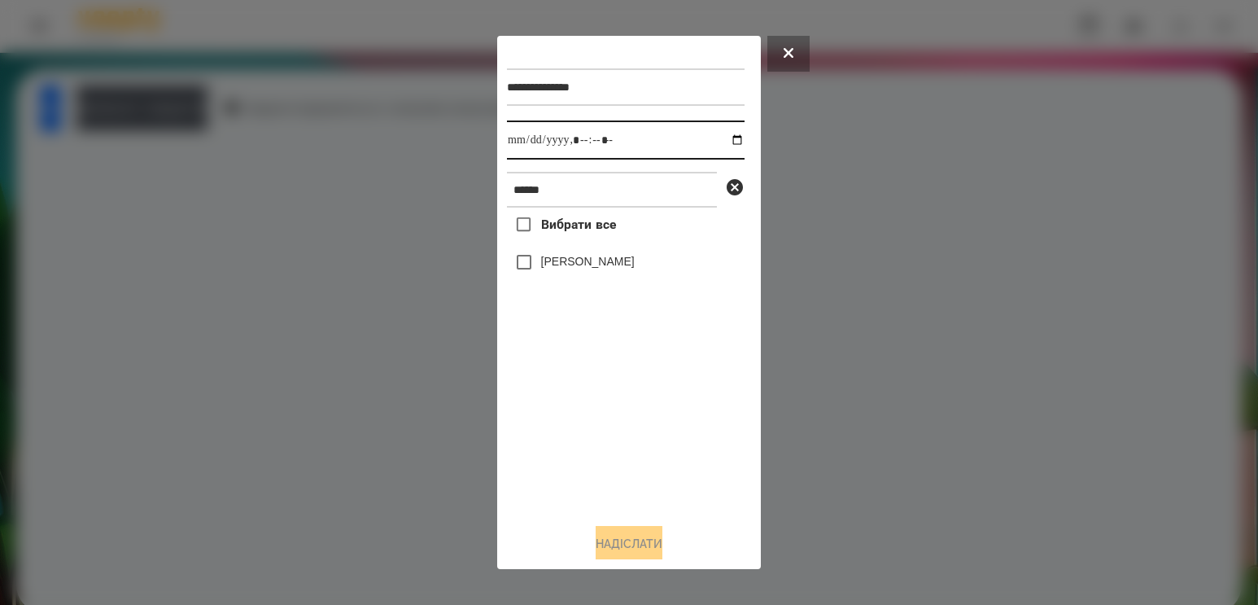
click at [714, 138] on input "datetime-local" at bounding box center [626, 139] width 238 height 39
type input "**********"
drag, startPoint x: 548, startPoint y: 428, endPoint x: 587, endPoint y: 273, distance: 159.3
click at [548, 415] on div "Вибрати все [PERSON_NAME]" at bounding box center [626, 358] width 238 height 303
drag, startPoint x: 599, startPoint y: 195, endPoint x: 445, endPoint y: 199, distance: 153.8
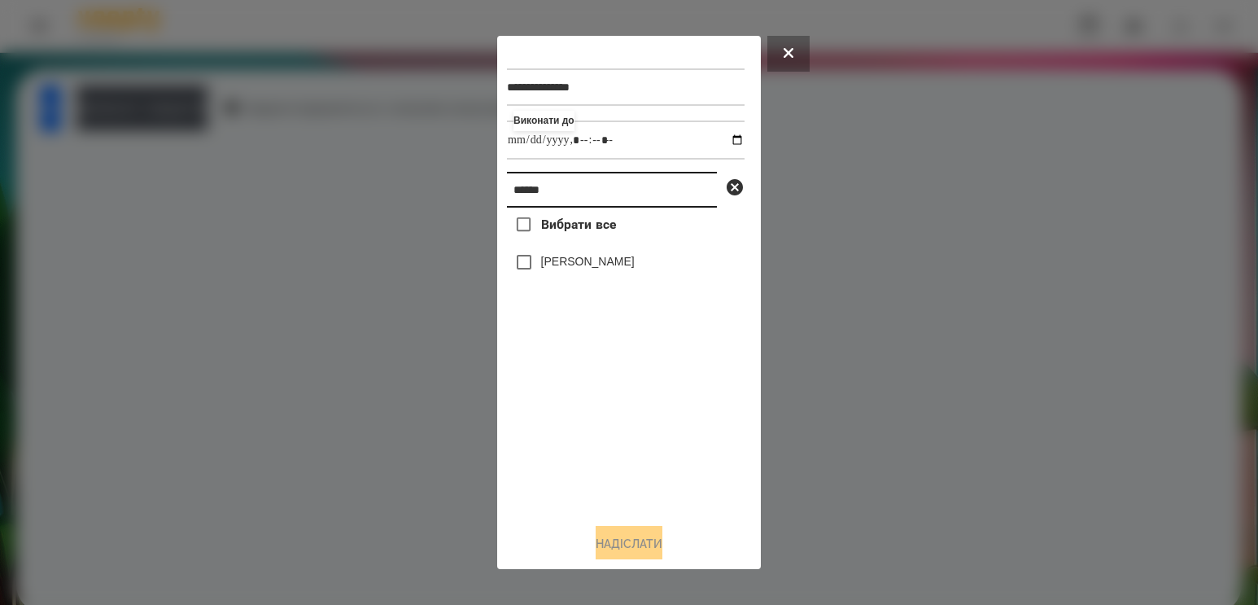
click at [445, 199] on div "**********" at bounding box center [629, 302] width 1258 height 605
type input "***"
click at [584, 265] on label "[PERSON_NAME]" at bounding box center [588, 261] width 94 height 16
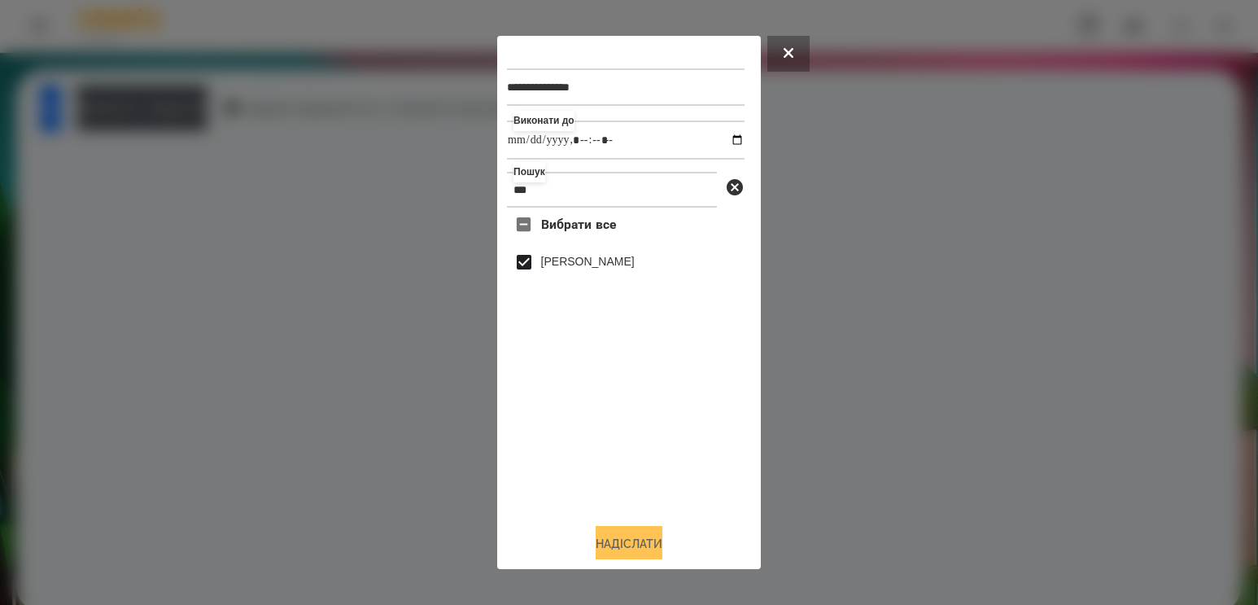
click at [612, 539] on button "Надіслати" at bounding box center [629, 544] width 67 height 36
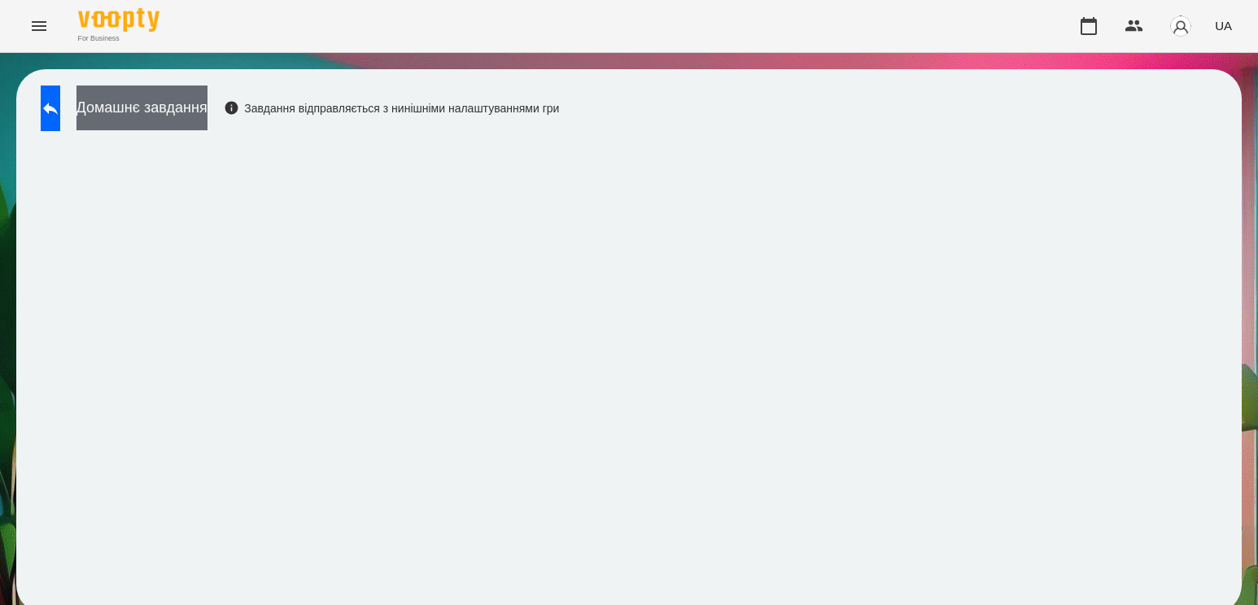
click at [180, 119] on button "Домашнє завдання" at bounding box center [141, 107] width 131 height 45
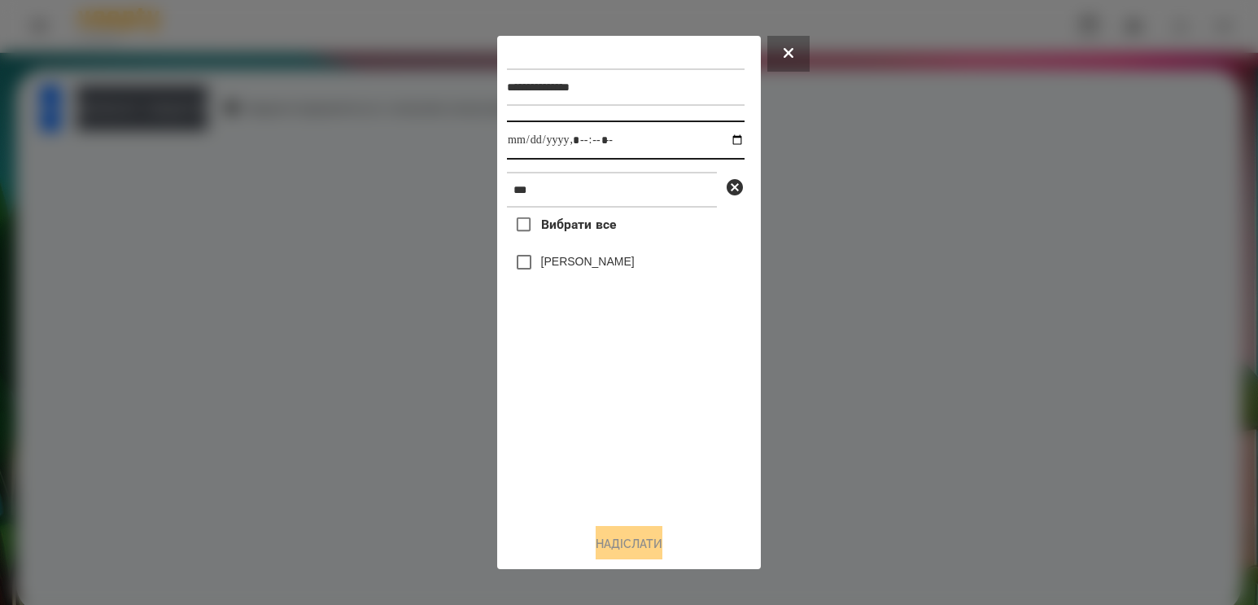
click at [727, 140] on input "datetime-local" at bounding box center [626, 139] width 238 height 39
type input "**********"
click at [611, 402] on div "Вибрати все [PERSON_NAME]" at bounding box center [626, 358] width 238 height 303
click at [593, 269] on label "[PERSON_NAME]" at bounding box center [588, 261] width 94 height 16
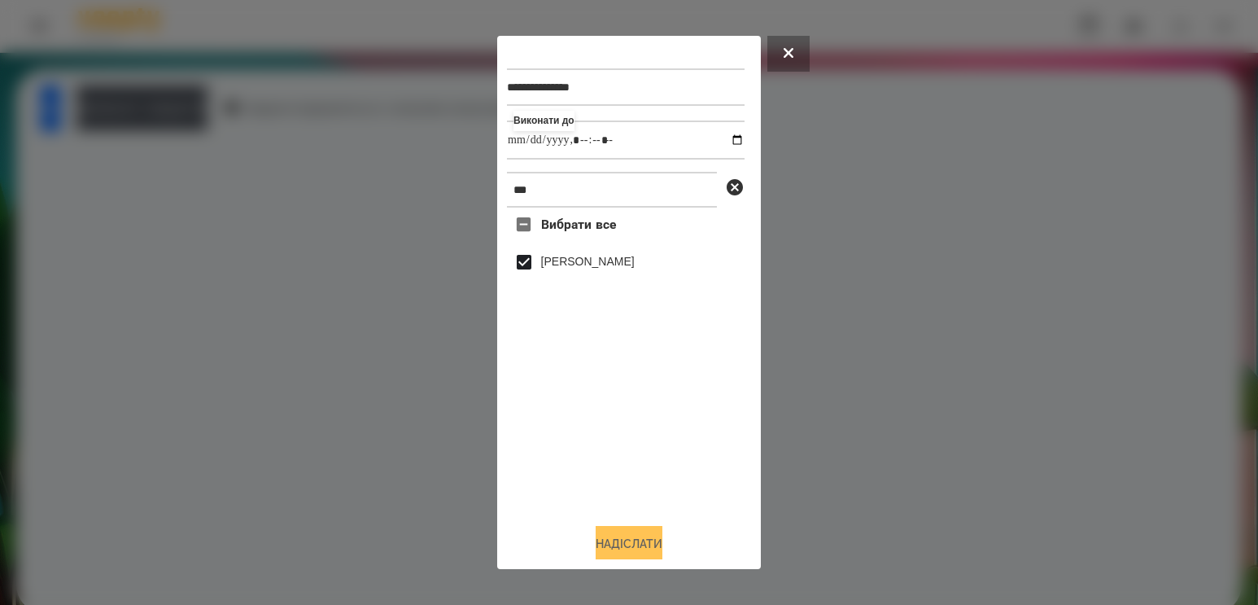
click at [610, 536] on button "Надіслати" at bounding box center [629, 544] width 67 height 36
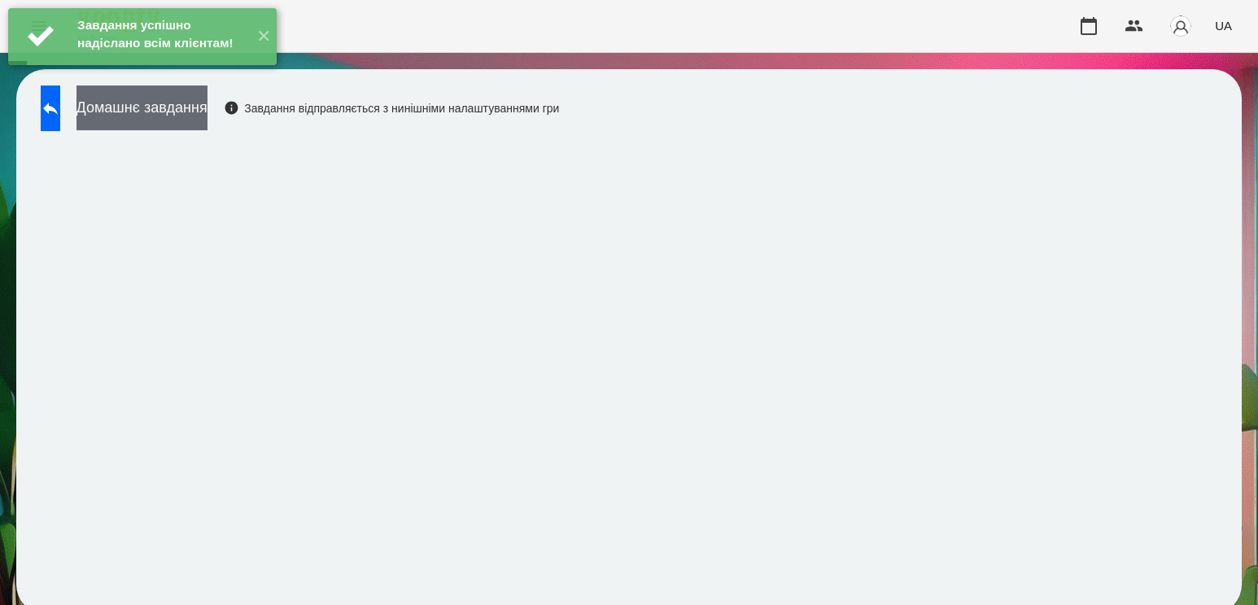
click at [207, 112] on button "Домашнє завдання" at bounding box center [141, 107] width 131 height 45
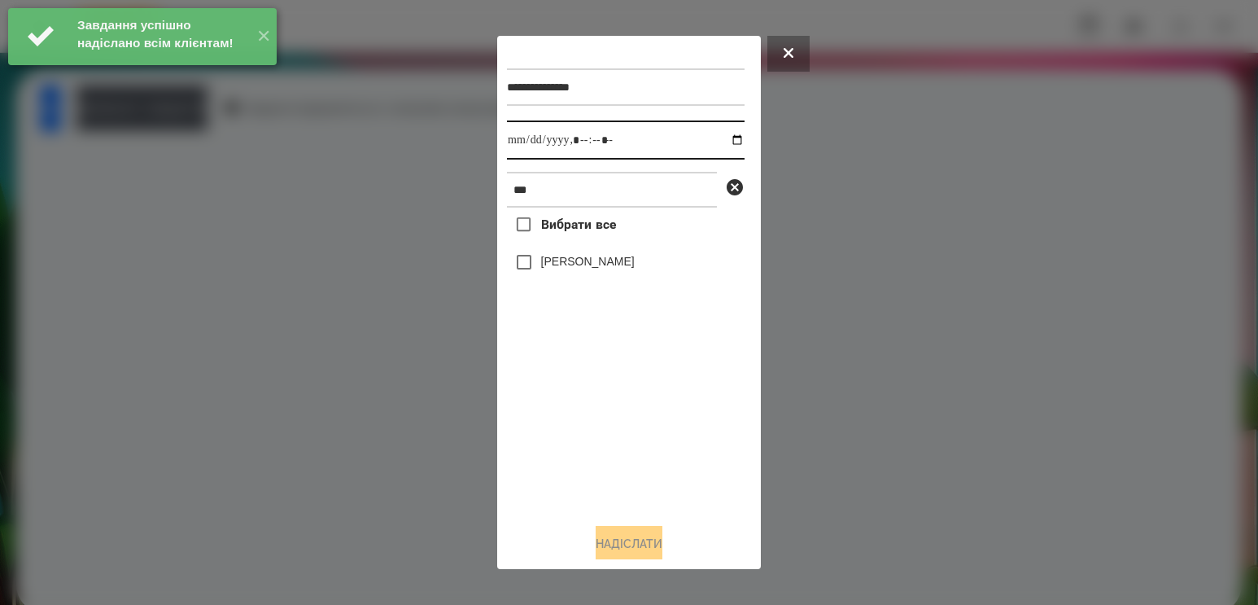
click at [726, 140] on input "datetime-local" at bounding box center [626, 139] width 238 height 39
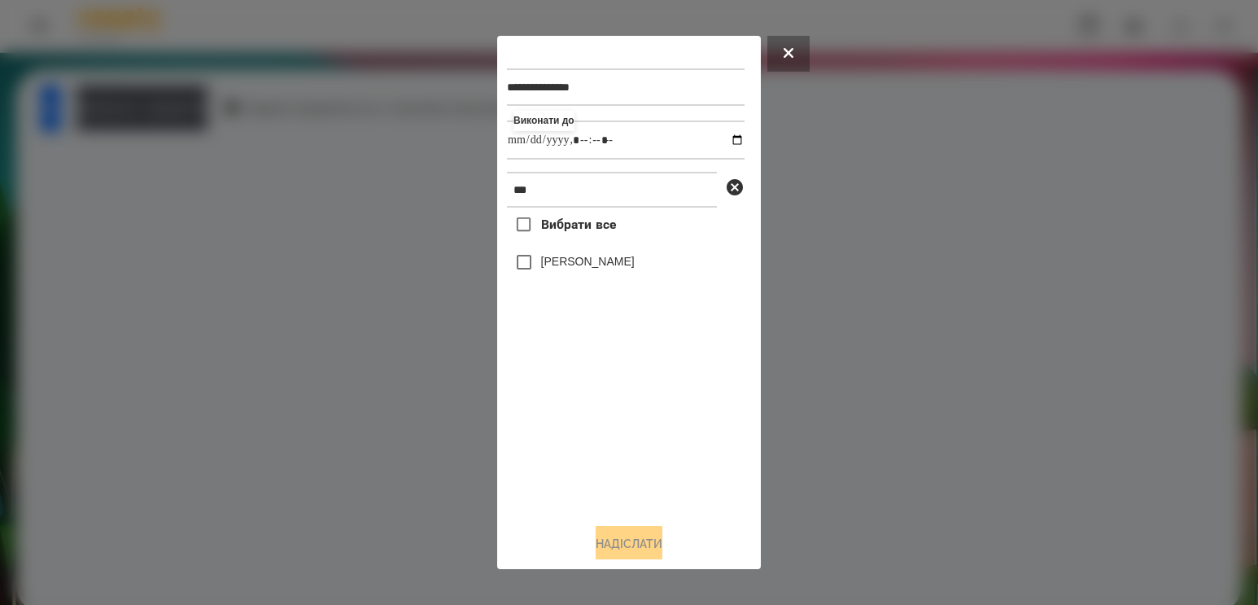
type input "**********"
drag, startPoint x: 620, startPoint y: 454, endPoint x: 620, endPoint y: 430, distance: 24.4
click at [620, 454] on div "Вибрати все [PERSON_NAME]" at bounding box center [626, 358] width 238 height 303
click at [558, 260] on label "[PERSON_NAME]" at bounding box center [588, 261] width 94 height 16
click at [621, 549] on button "Надіслати" at bounding box center [629, 544] width 67 height 36
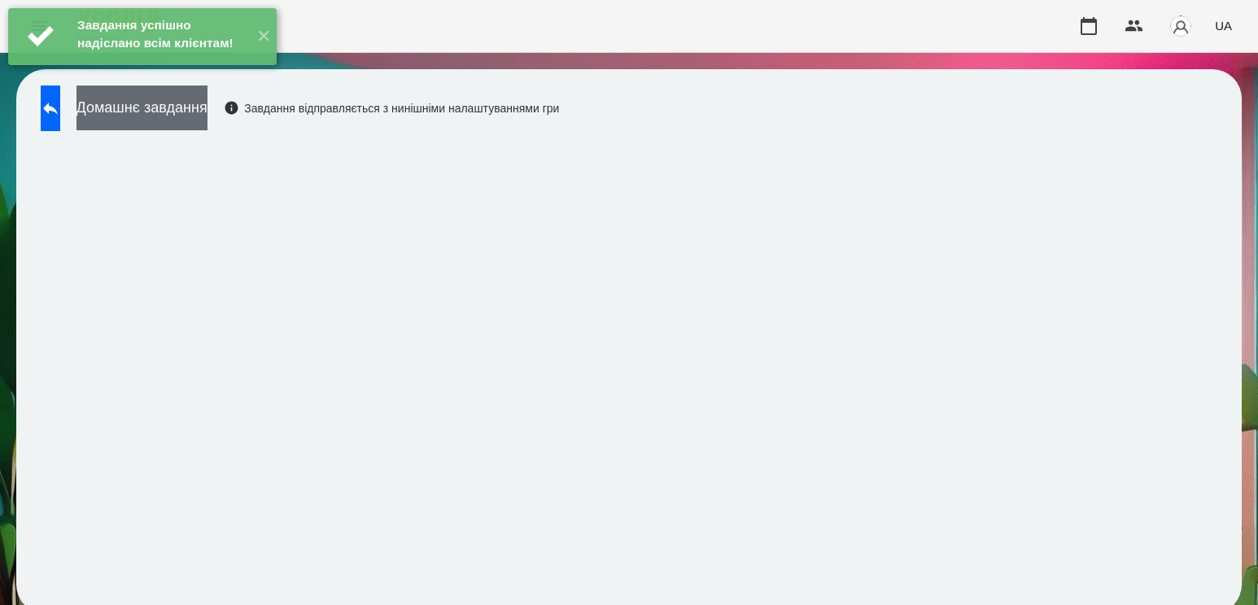
click at [207, 103] on button "Домашнє завдання" at bounding box center [141, 107] width 131 height 45
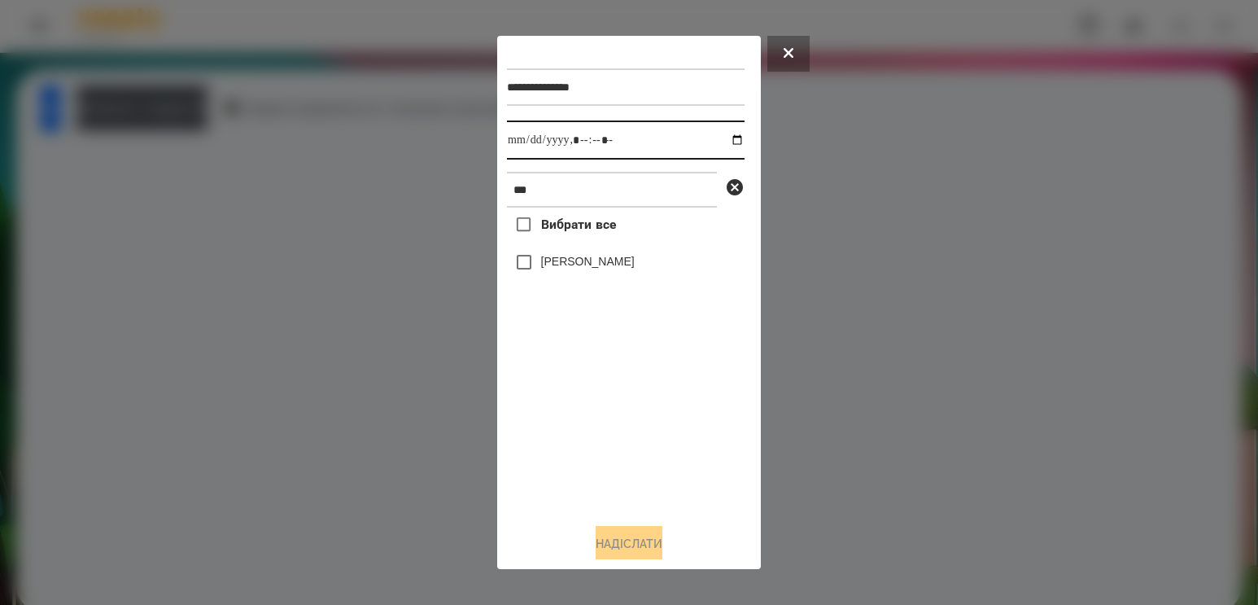
click at [712, 138] on input "datetime-local" at bounding box center [626, 139] width 238 height 39
click at [718, 139] on input "datetime-local" at bounding box center [626, 139] width 238 height 39
type input "**********"
drag, startPoint x: 607, startPoint y: 437, endPoint x: 581, endPoint y: 239, distance: 199.4
click at [607, 435] on div "Вибрати все [PERSON_NAME]" at bounding box center [626, 358] width 238 height 303
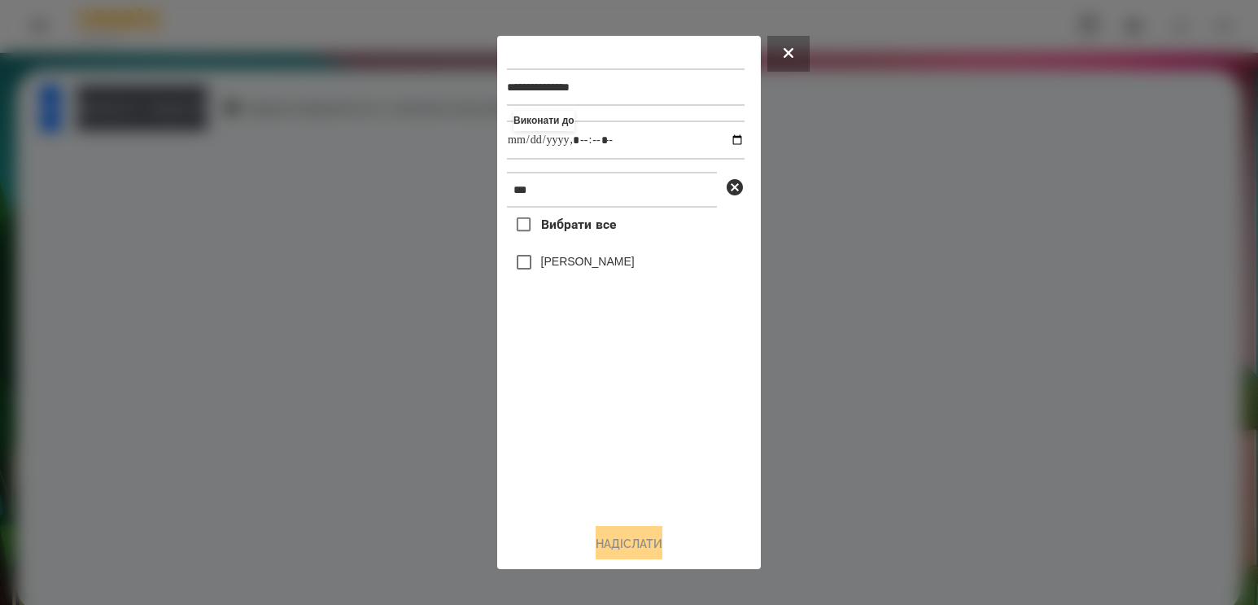
click at [577, 261] on label "[PERSON_NAME]" at bounding box center [588, 261] width 94 height 16
click at [631, 539] on button "Надіслати" at bounding box center [629, 544] width 67 height 36
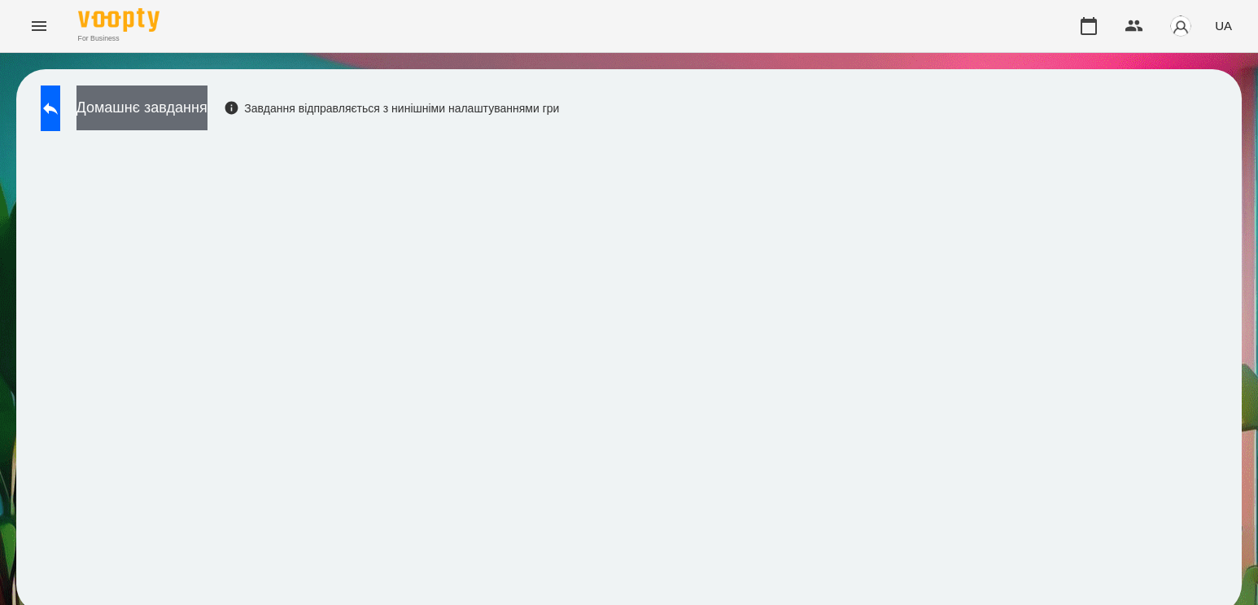
click at [207, 117] on button "Домашнє завдання" at bounding box center [141, 107] width 131 height 45
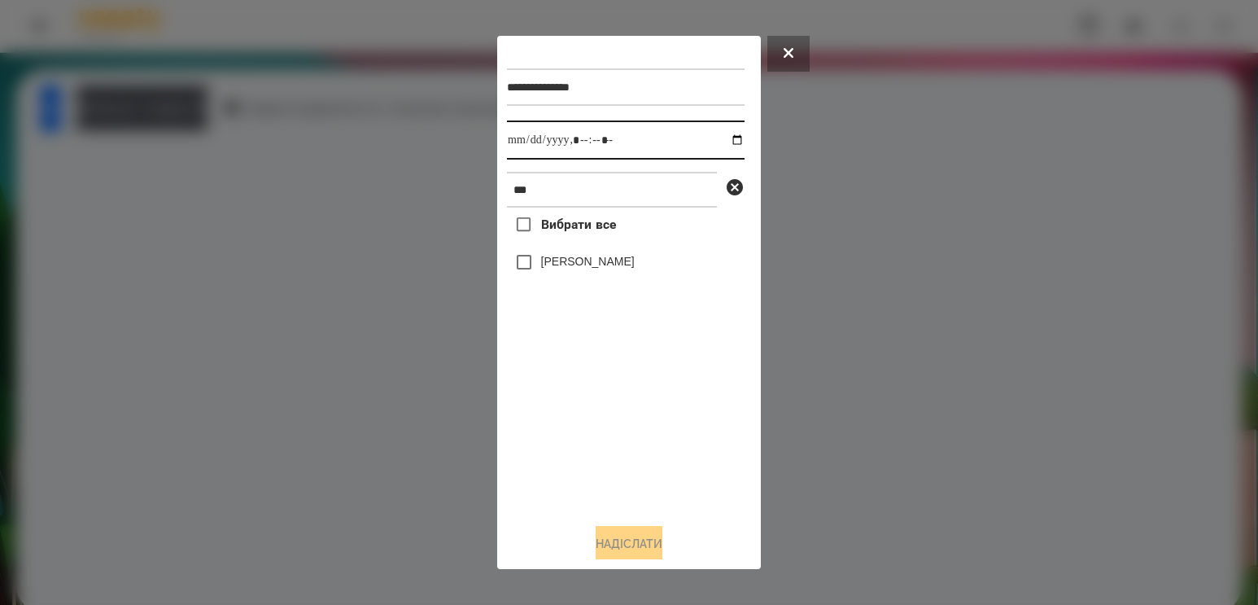
click at [724, 142] on input "datetime-local" at bounding box center [626, 139] width 238 height 39
type input "**********"
drag, startPoint x: 624, startPoint y: 435, endPoint x: 561, endPoint y: 325, distance: 126.5
click at [622, 434] on div "Вибрати все [PERSON_NAME]" at bounding box center [626, 358] width 238 height 303
click at [553, 269] on label "[PERSON_NAME]" at bounding box center [588, 261] width 94 height 16
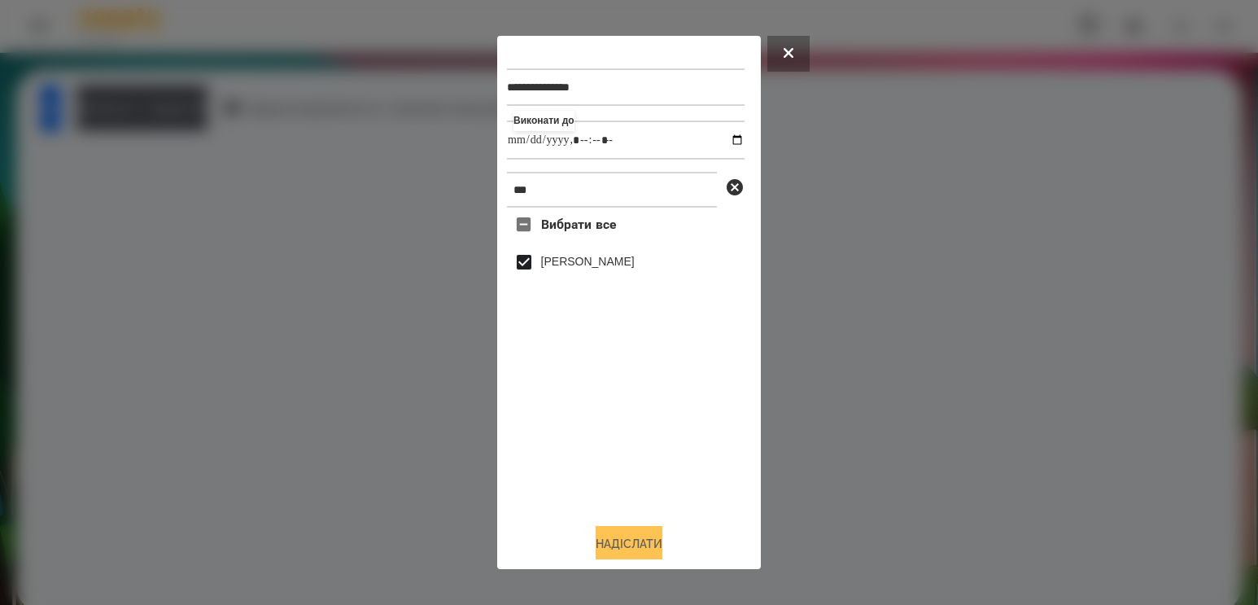
click at [609, 533] on button "Надіслати" at bounding box center [629, 544] width 67 height 36
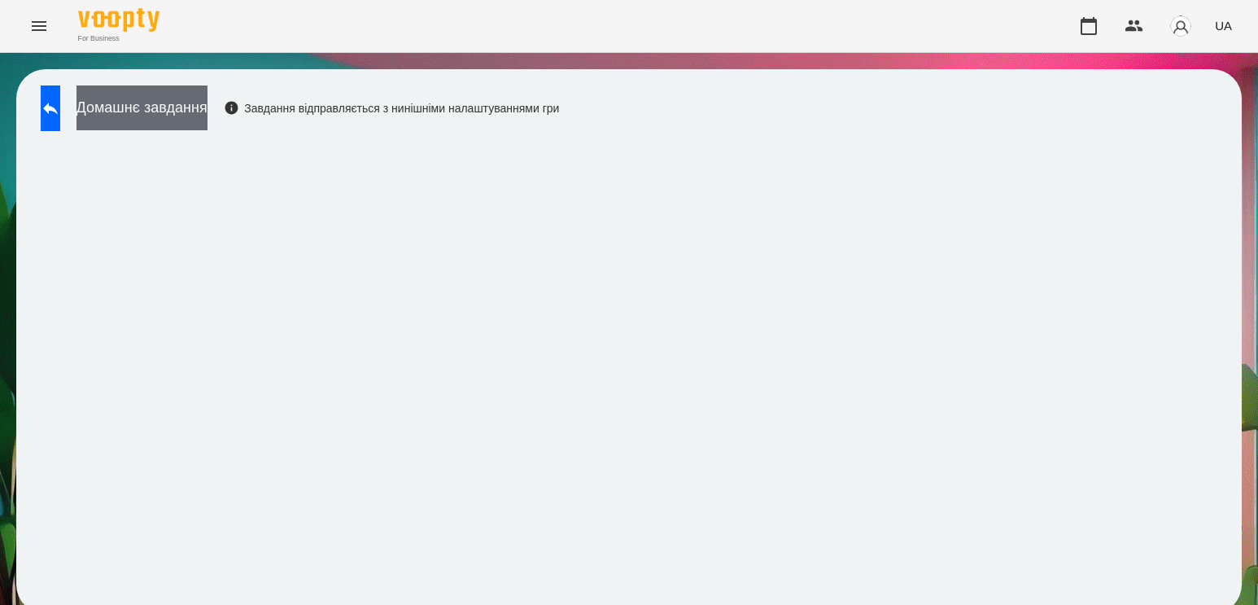
click at [181, 119] on button "Домашнє завдання" at bounding box center [141, 107] width 131 height 45
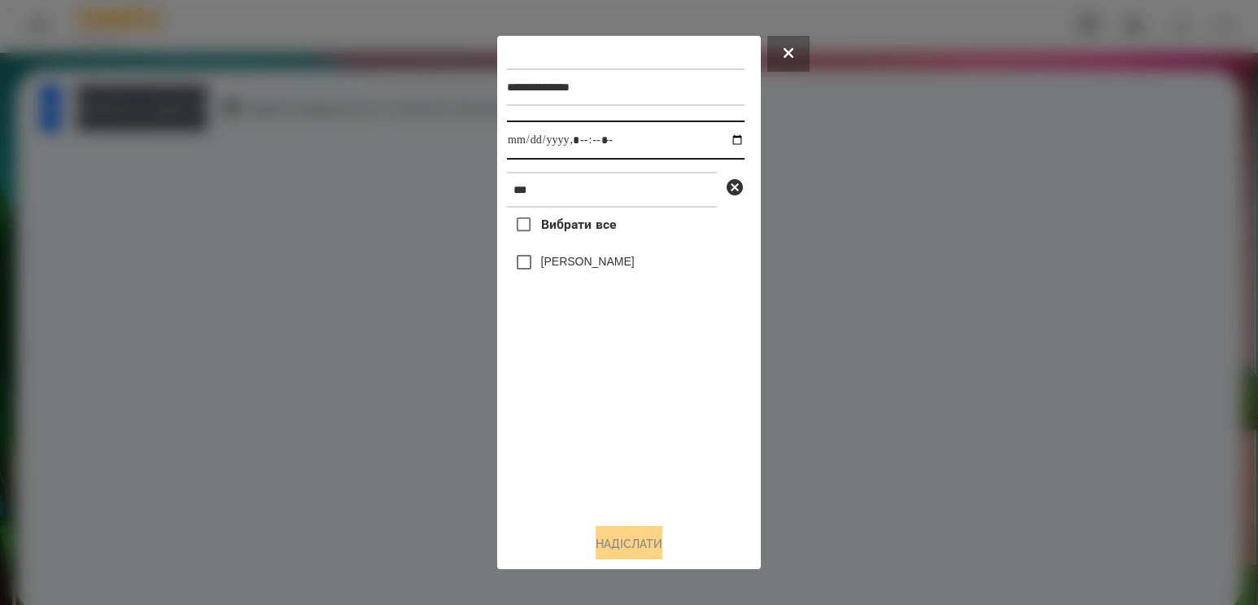
click at [726, 138] on input "datetime-local" at bounding box center [626, 139] width 238 height 39
type input "**********"
drag, startPoint x: 544, startPoint y: 407, endPoint x: 551, endPoint y: 378, distance: 29.4
click at [544, 407] on div "Вибрати все [PERSON_NAME]" at bounding box center [626, 358] width 238 height 303
click at [563, 259] on label "[PERSON_NAME]" at bounding box center [588, 261] width 94 height 16
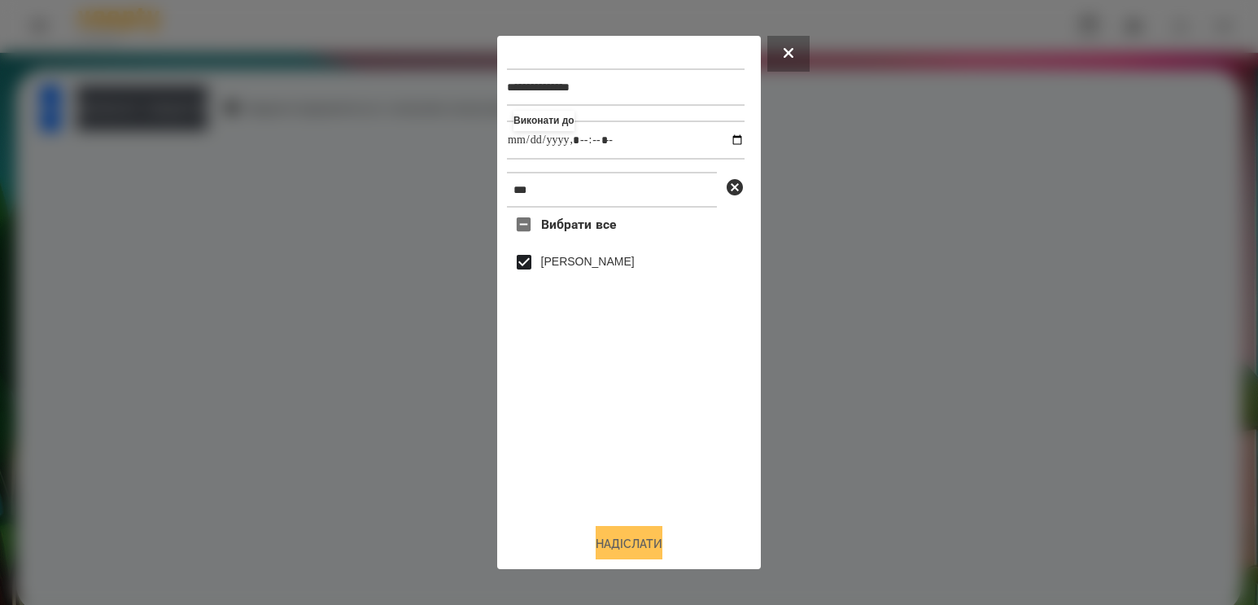
click at [600, 547] on button "Надіслати" at bounding box center [629, 544] width 67 height 36
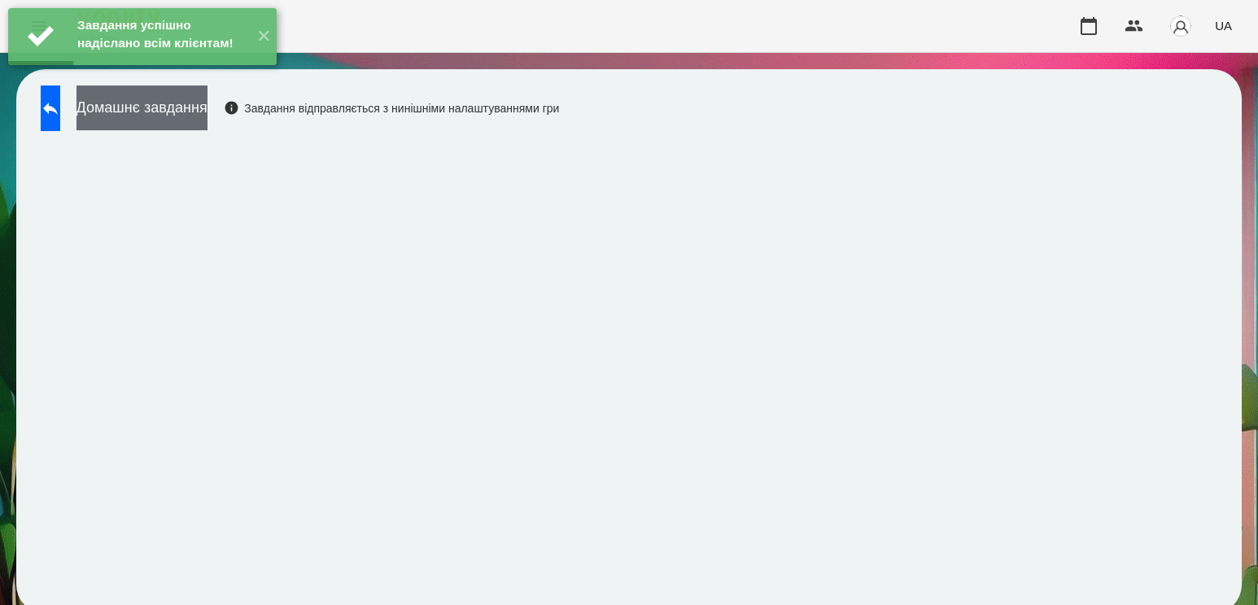
click at [178, 125] on button "Домашнє завдання" at bounding box center [141, 107] width 131 height 45
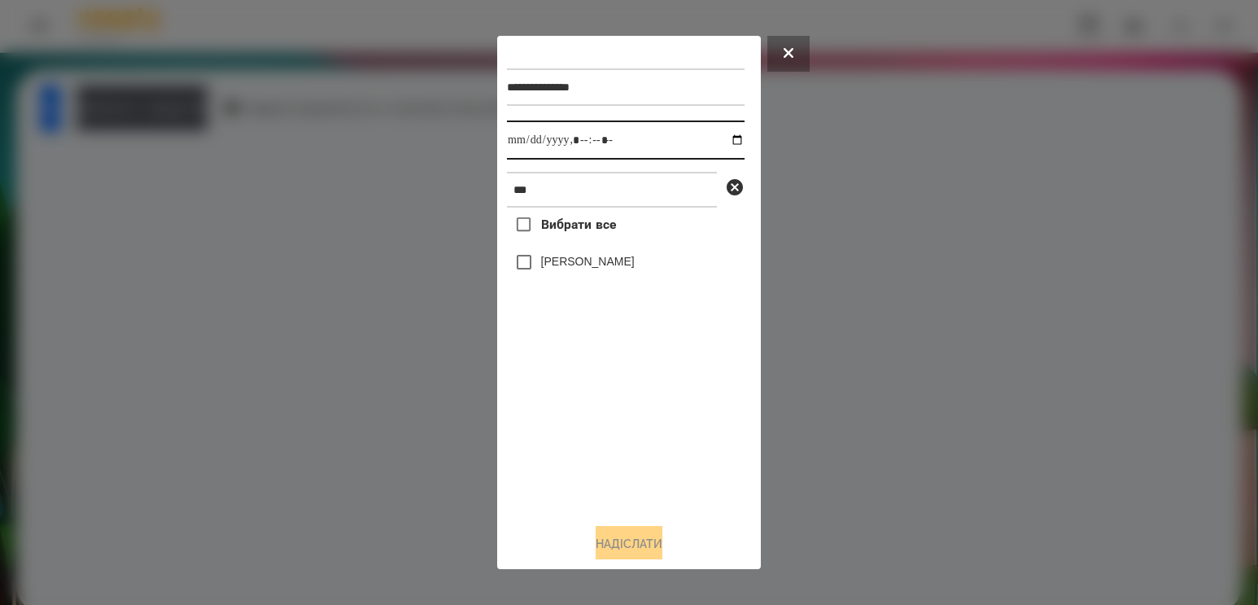
click at [712, 140] on input "datetime-local" at bounding box center [626, 139] width 238 height 39
click at [717, 146] on input "datetime-local" at bounding box center [626, 139] width 238 height 39
type input "**********"
click at [560, 433] on div "Вибрати все [PERSON_NAME]" at bounding box center [626, 358] width 238 height 303
click at [556, 254] on div "[PERSON_NAME]" at bounding box center [626, 262] width 238 height 34
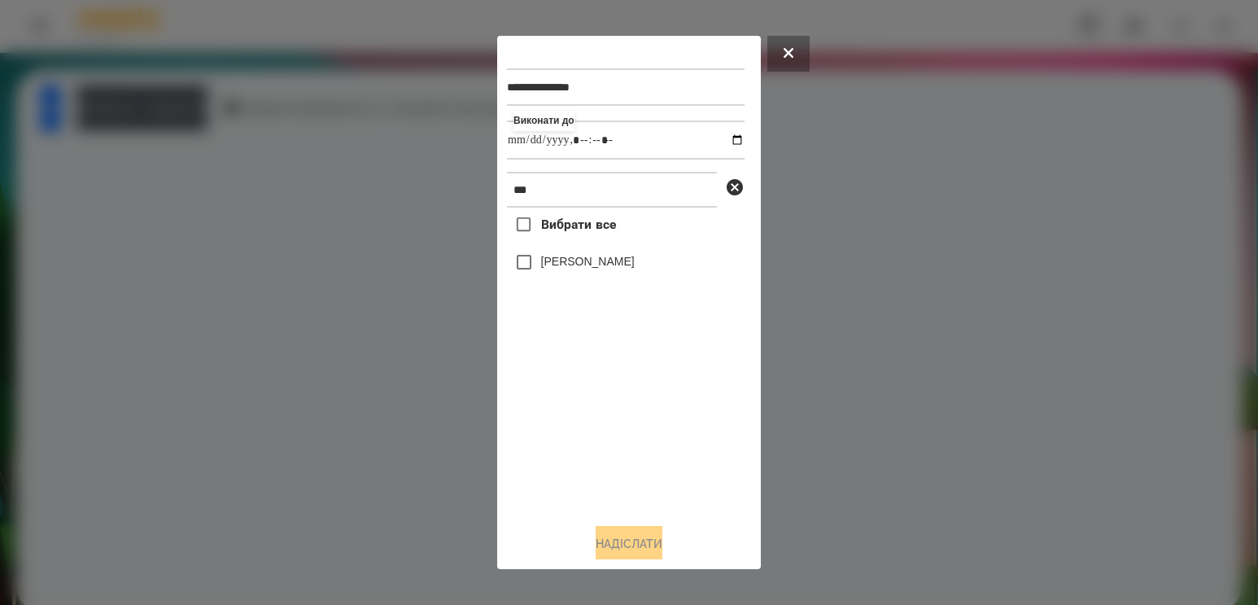
click at [552, 269] on label "[PERSON_NAME]" at bounding box center [588, 261] width 94 height 16
click at [623, 545] on button "Надіслати" at bounding box center [629, 544] width 67 height 36
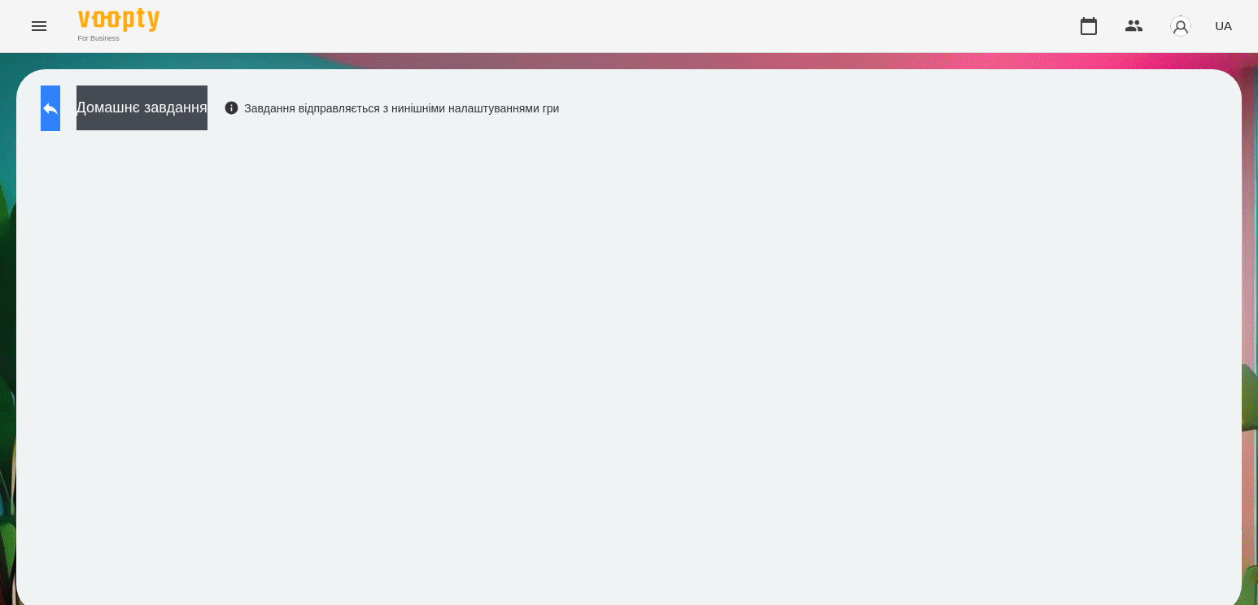
click at [60, 123] on button at bounding box center [51, 108] width 20 height 46
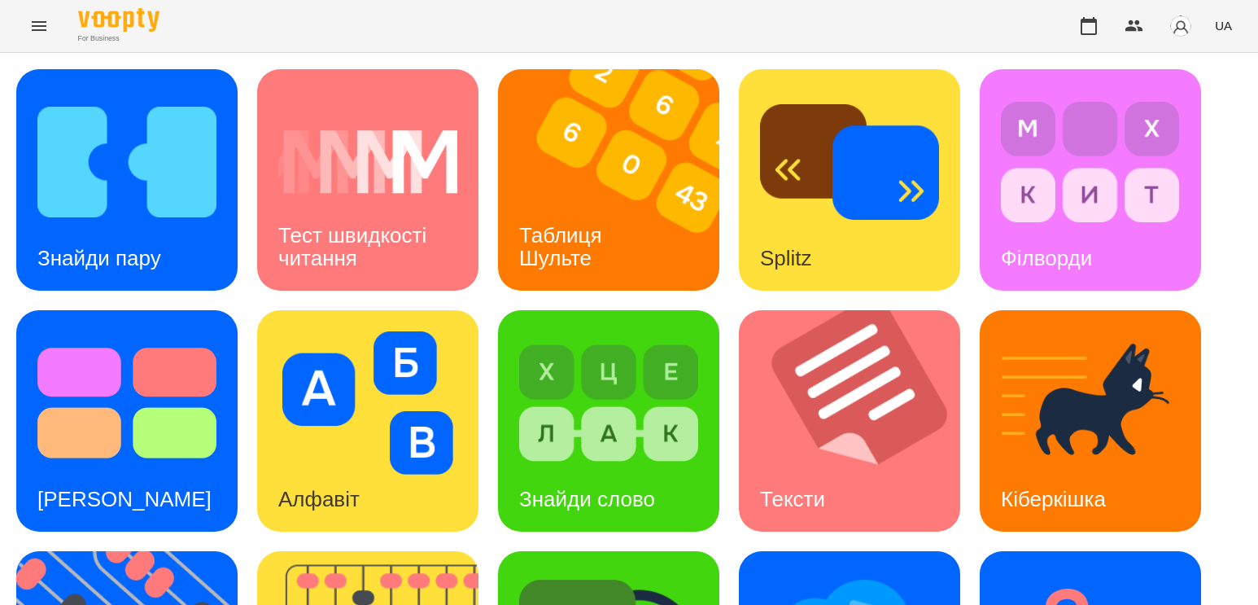
scroll to position [81, 0]
click at [766, 378] on img at bounding box center [860, 420] width 242 height 221
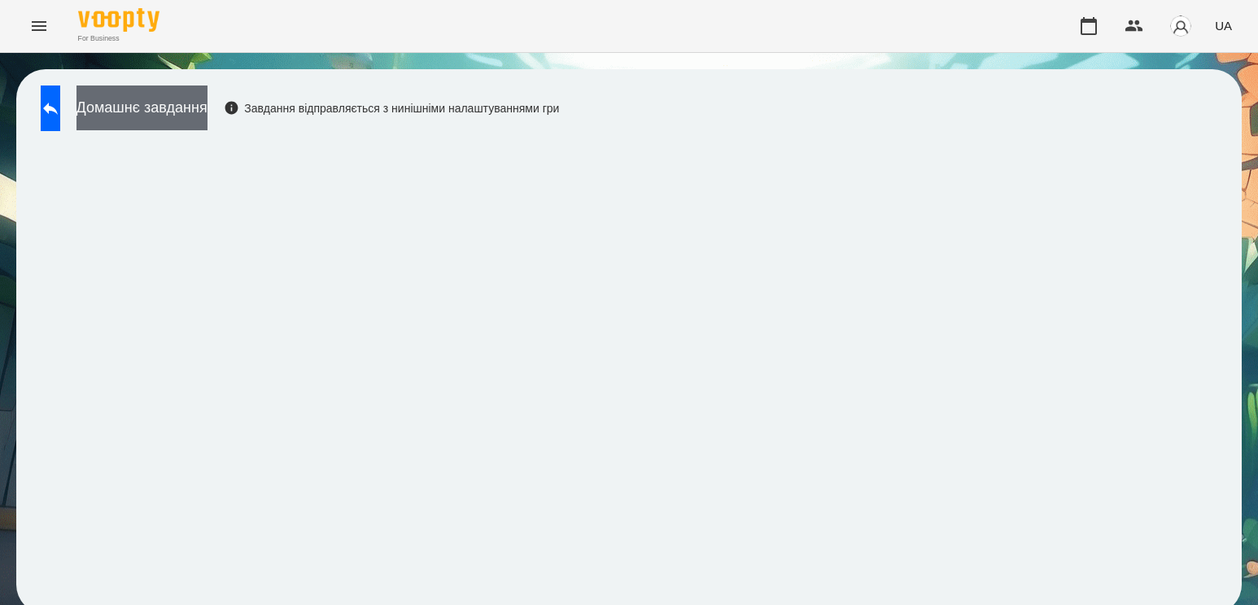
click at [198, 112] on button "Домашнє завдання" at bounding box center [141, 107] width 131 height 45
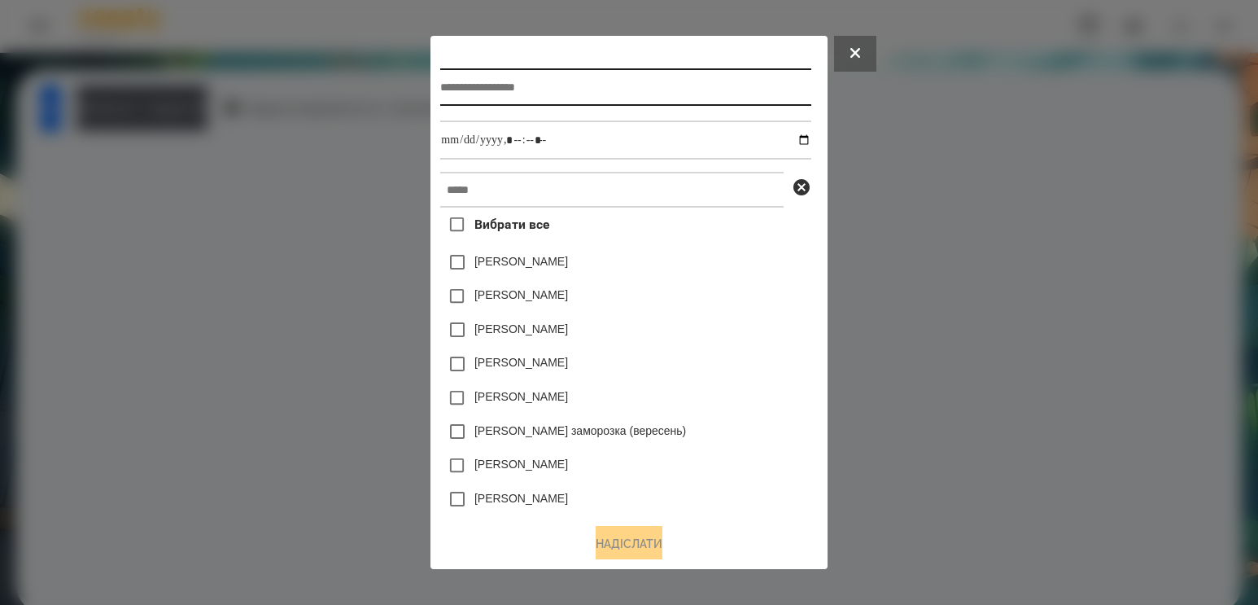
click at [509, 79] on input "text" at bounding box center [625, 86] width 370 height 37
type input "**********"
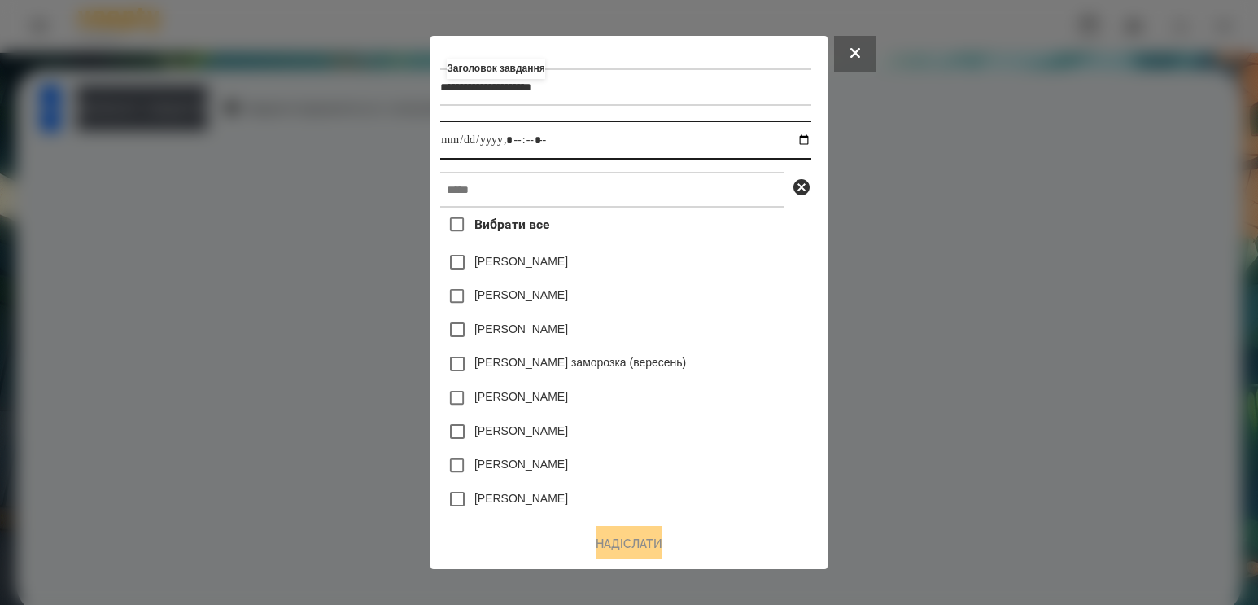
click at [810, 136] on input "datetime-local" at bounding box center [625, 139] width 370 height 39
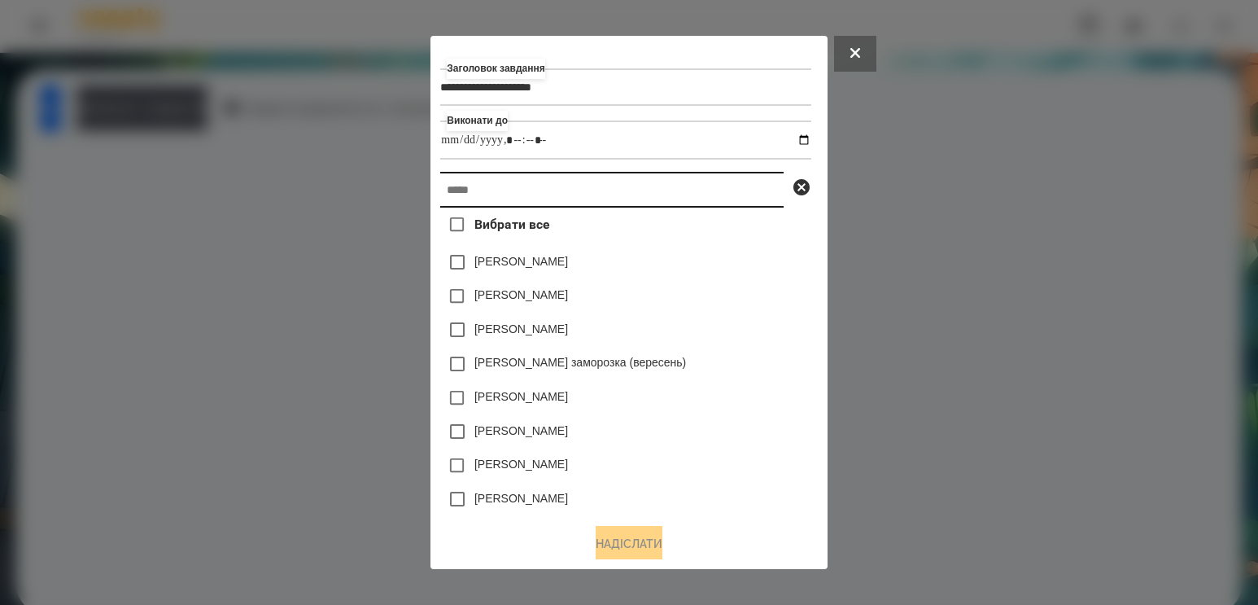
type input "**********"
click at [721, 206] on input "text" at bounding box center [611, 190] width 343 height 36
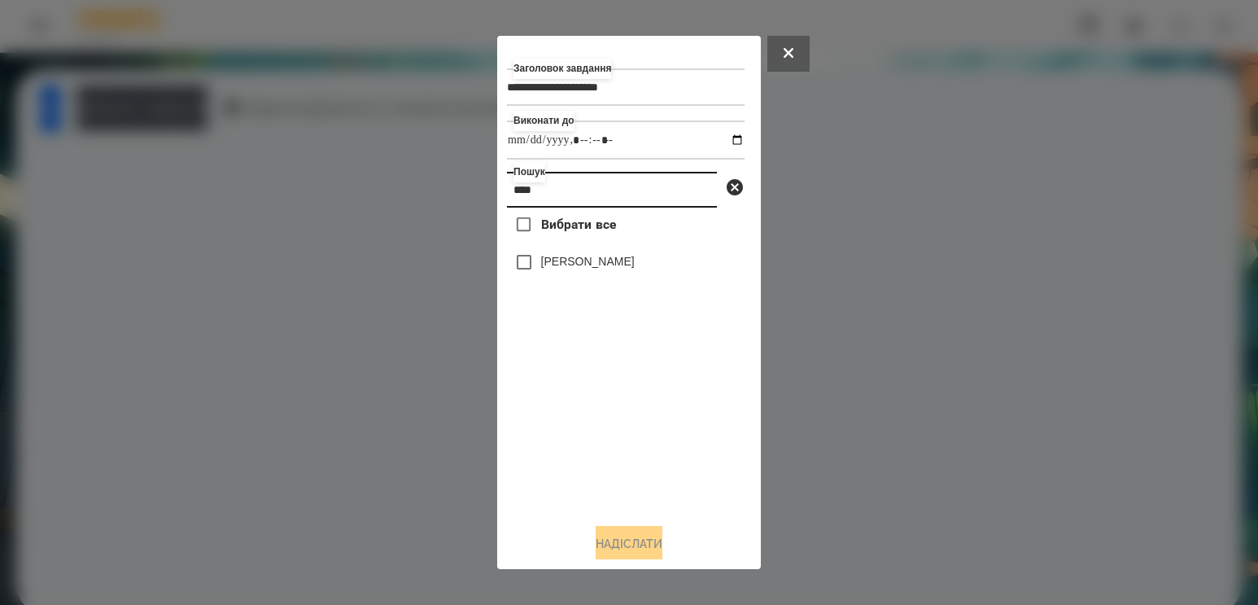
type input "****"
click at [596, 267] on label "[PERSON_NAME]" at bounding box center [588, 261] width 94 height 16
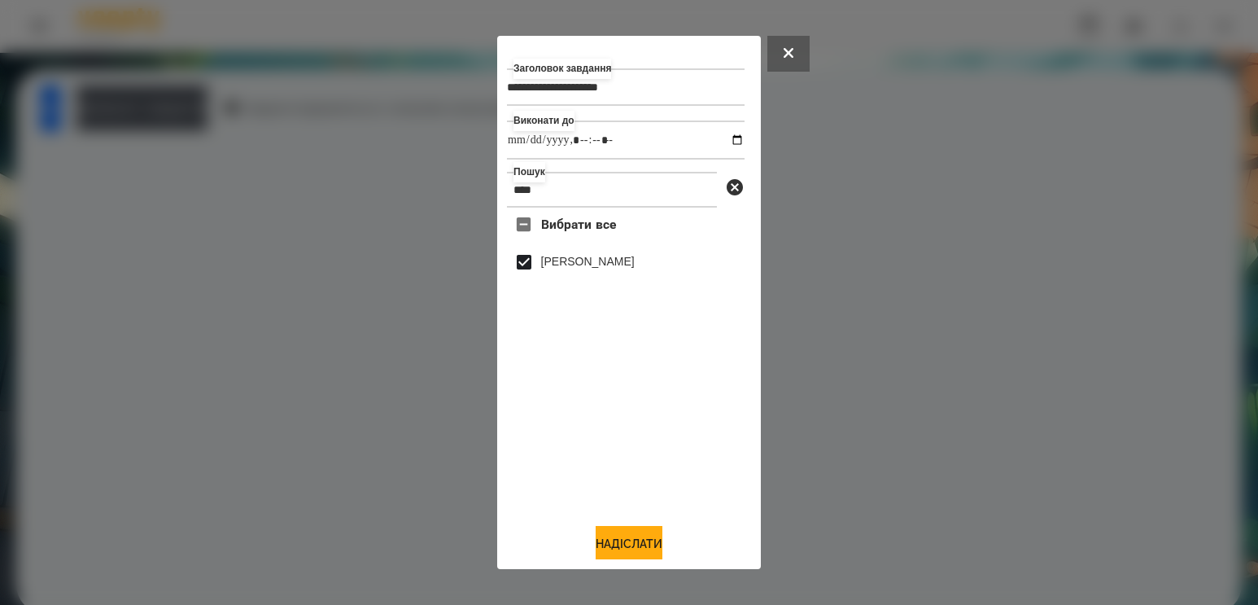
click at [1072, 308] on div at bounding box center [629, 302] width 1258 height 605
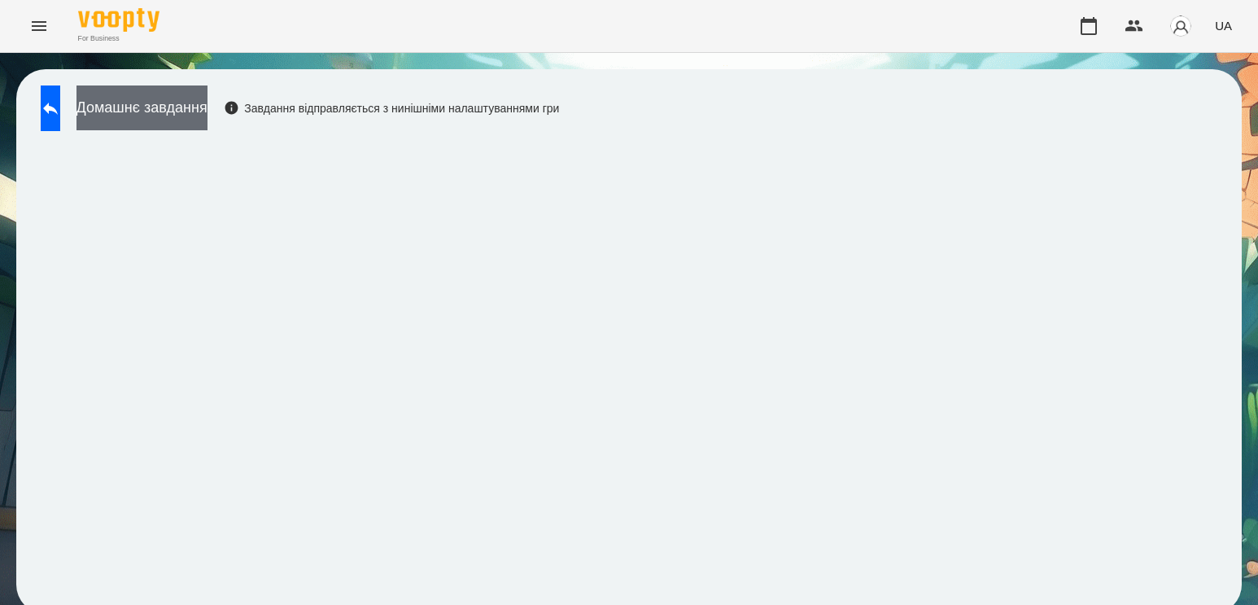
click at [207, 119] on button "Домашнє завдання" at bounding box center [141, 107] width 131 height 45
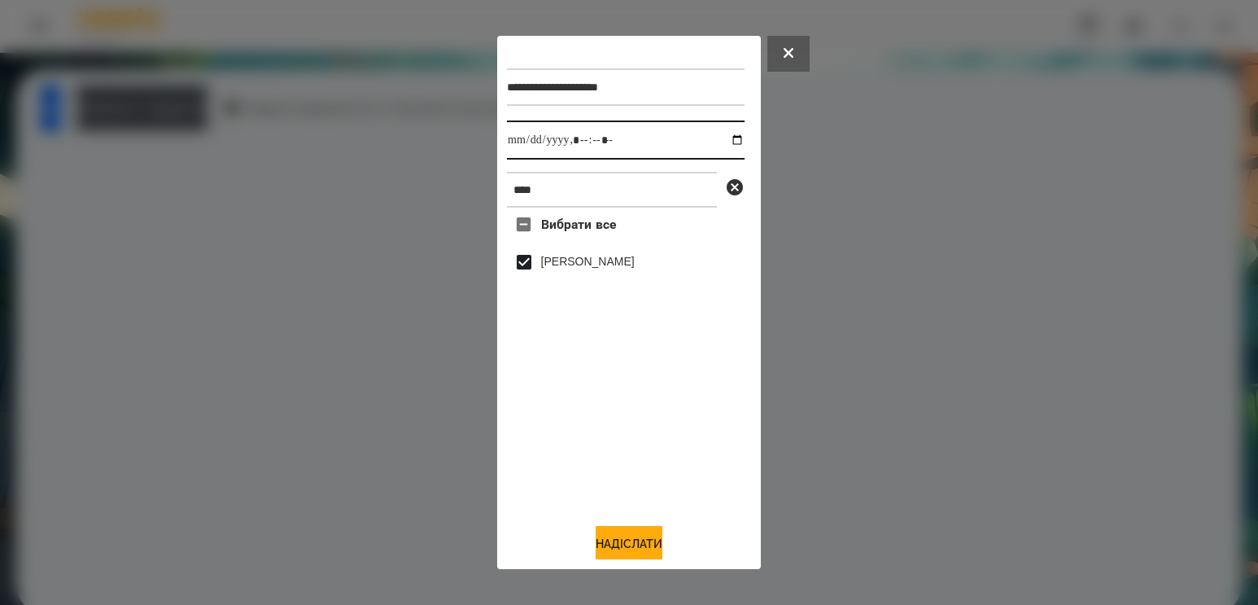
click at [725, 139] on input "datetime-local" at bounding box center [626, 139] width 238 height 39
click at [583, 441] on div "Вибрати все [PERSON_NAME]" at bounding box center [626, 358] width 238 height 303
click at [639, 540] on button "Надіслати" at bounding box center [629, 544] width 67 height 36
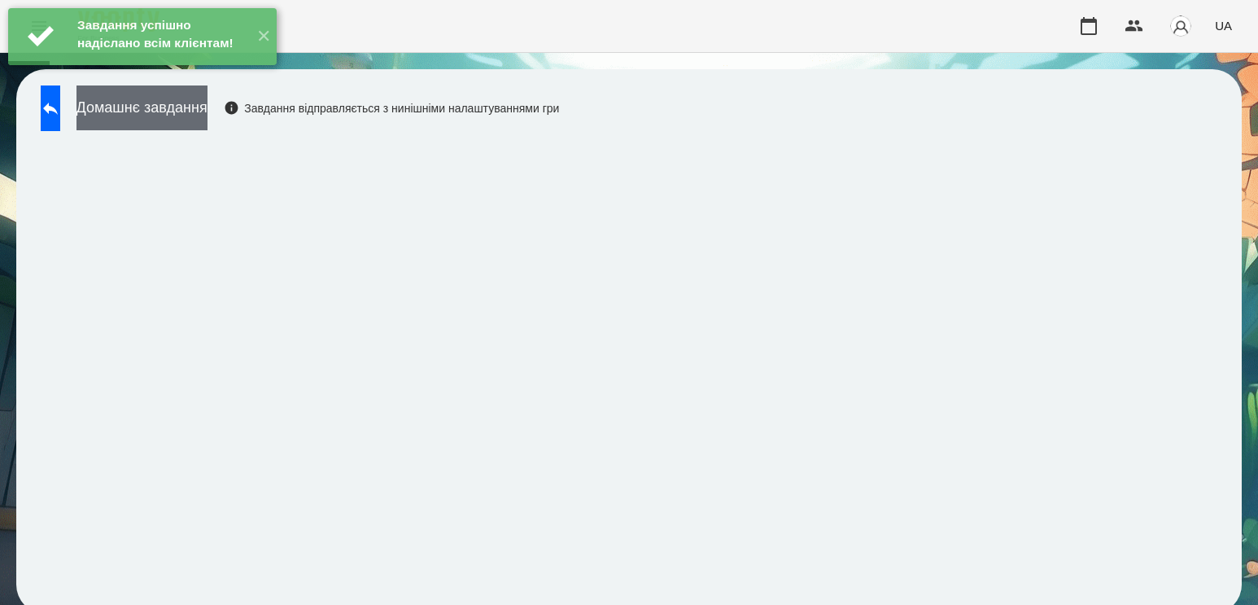
click at [207, 103] on button "Домашнє завдання" at bounding box center [141, 107] width 131 height 45
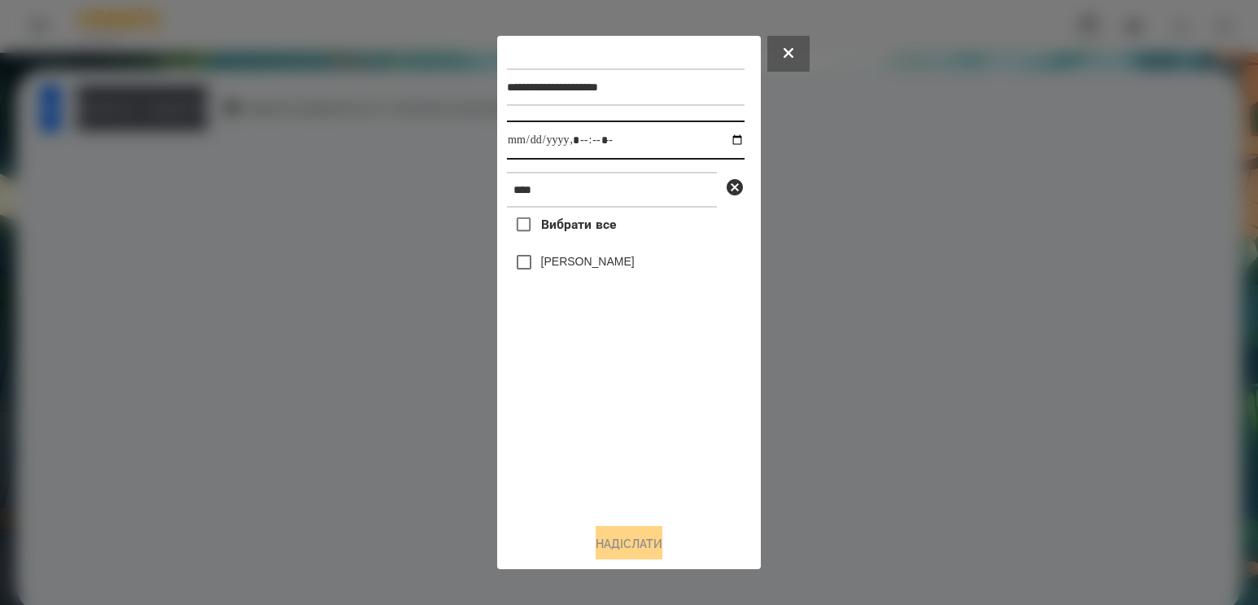
click at [722, 139] on input "datetime-local" at bounding box center [626, 139] width 238 height 39
type input "**********"
click at [588, 424] on div "Вибрати все [PERSON_NAME]" at bounding box center [626, 358] width 238 height 303
click at [580, 269] on label "[PERSON_NAME]" at bounding box center [588, 261] width 94 height 16
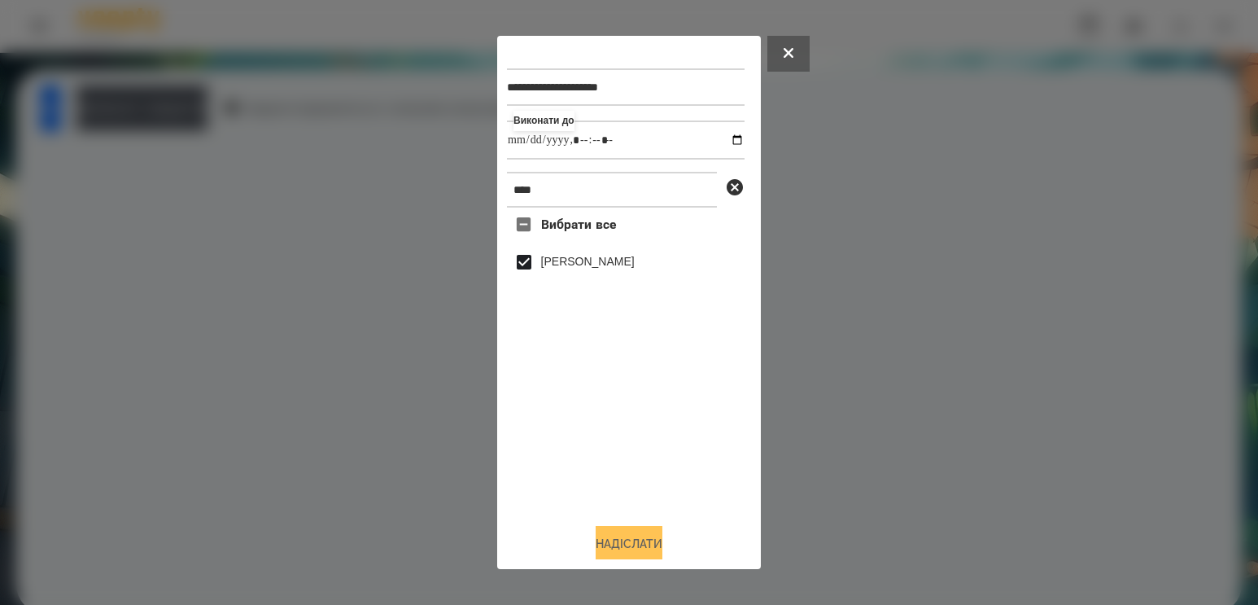
click at [615, 544] on button "Надіслати" at bounding box center [629, 544] width 67 height 36
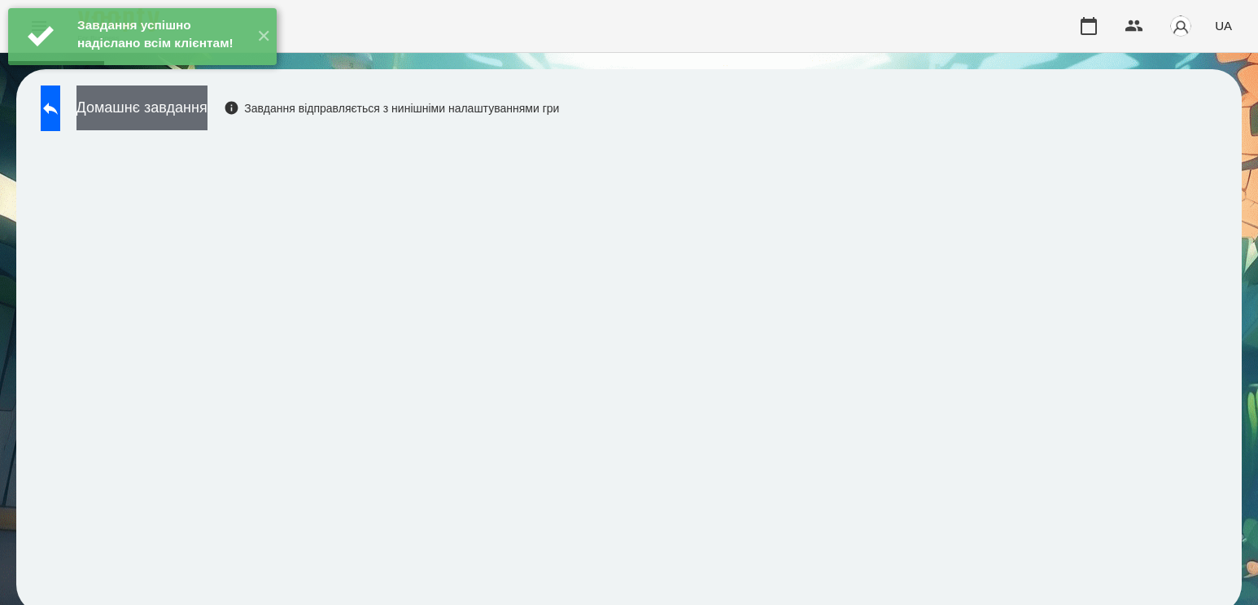
click at [207, 102] on button "Домашнє завдання" at bounding box center [141, 107] width 131 height 45
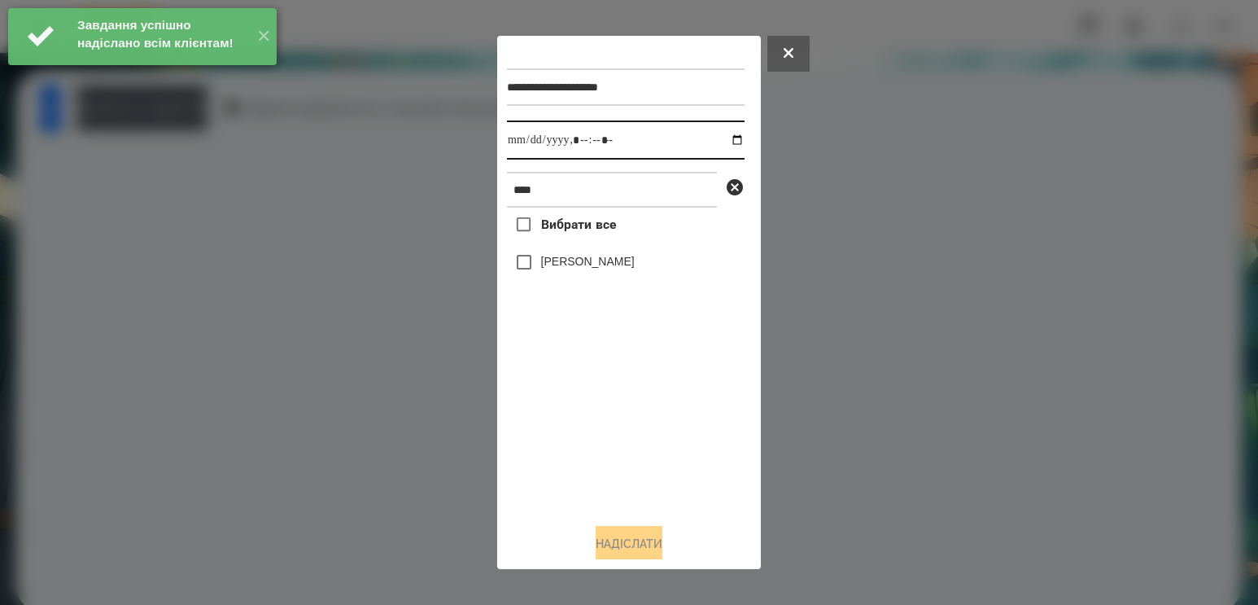
click at [722, 136] on input "datetime-local" at bounding box center [626, 139] width 238 height 39
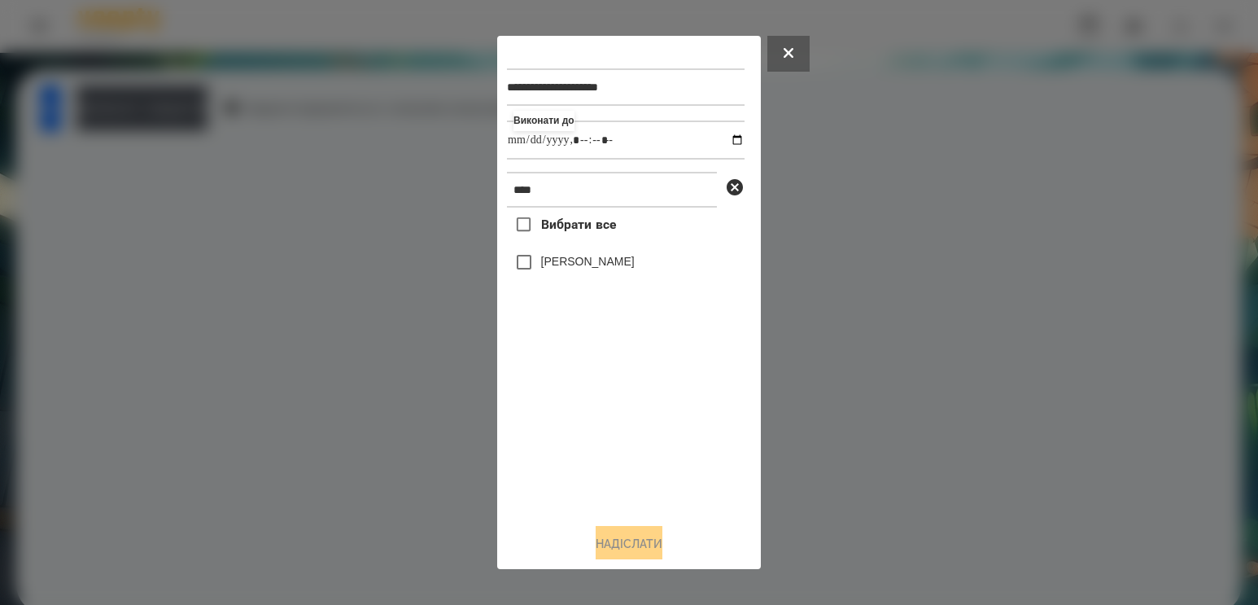
type input "**********"
click at [597, 412] on div "Вибрати все [PERSON_NAME]" at bounding box center [626, 358] width 238 height 303
click at [617, 269] on label "[PERSON_NAME]" at bounding box center [588, 261] width 94 height 16
click at [616, 555] on button "Надіслати" at bounding box center [629, 544] width 67 height 36
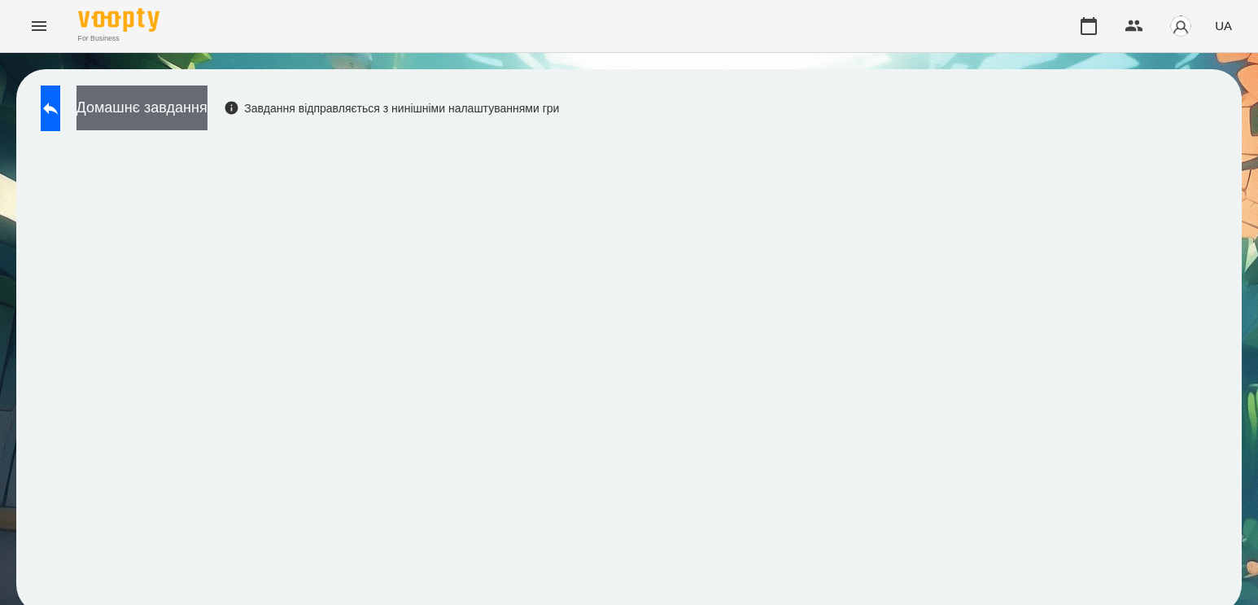
click at [207, 116] on button "Домашнє завдання" at bounding box center [141, 107] width 131 height 45
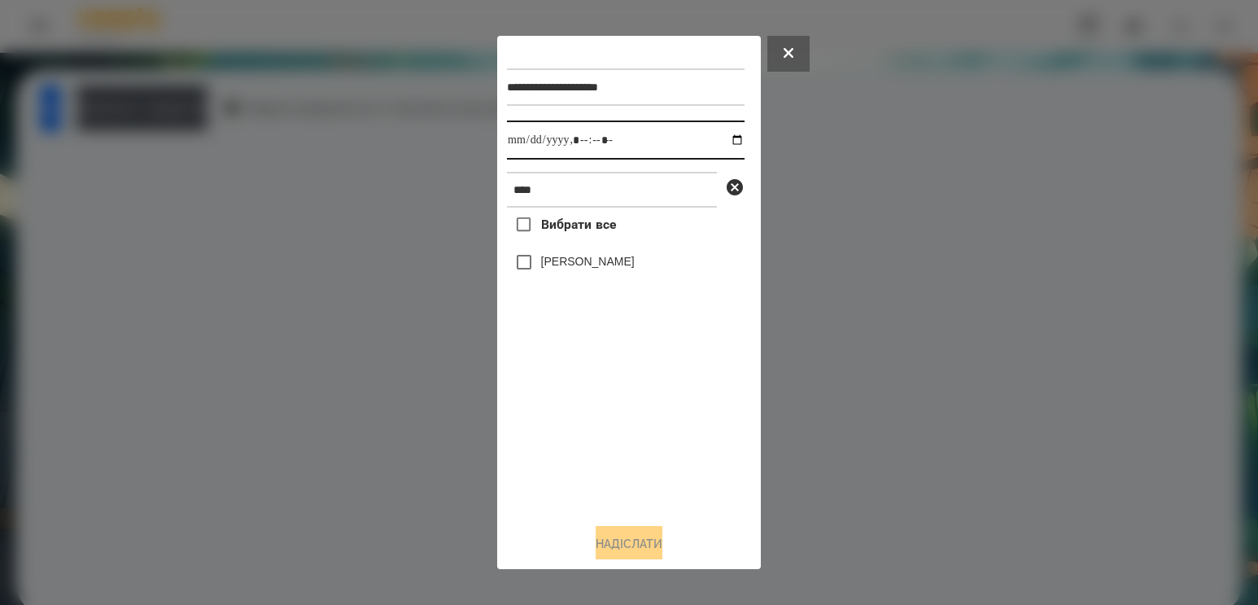
click at [730, 140] on input "datetime-local" at bounding box center [626, 139] width 238 height 39
type input "**********"
drag, startPoint x: 597, startPoint y: 456, endPoint x: 591, endPoint y: 392, distance: 64.6
click at [597, 456] on div "Вибрати все [PERSON_NAME]" at bounding box center [626, 358] width 238 height 303
click at [583, 259] on label "[PERSON_NAME]" at bounding box center [588, 261] width 94 height 16
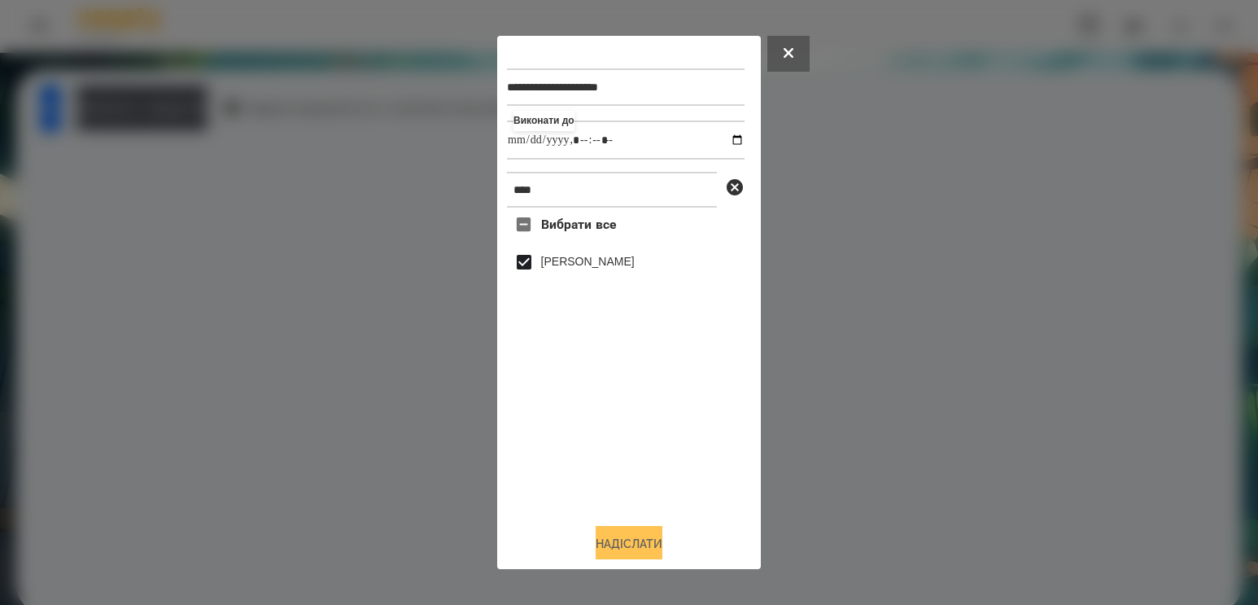
click at [599, 544] on button "Надіслати" at bounding box center [629, 544] width 67 height 36
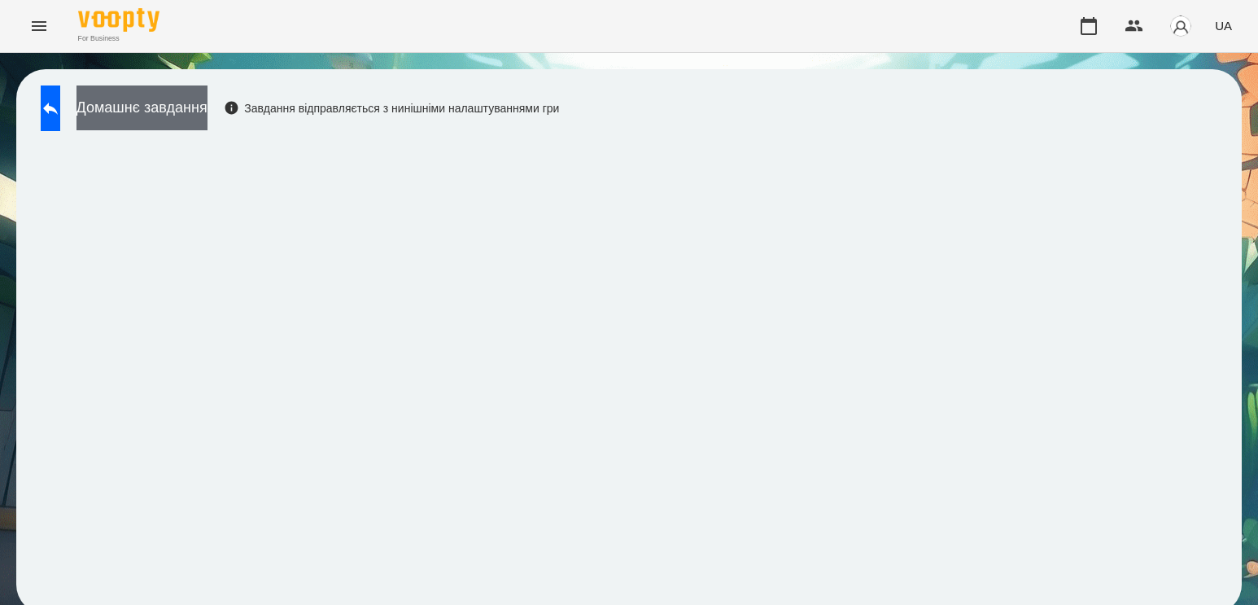
click at [207, 106] on button "Домашнє завдання" at bounding box center [141, 107] width 131 height 45
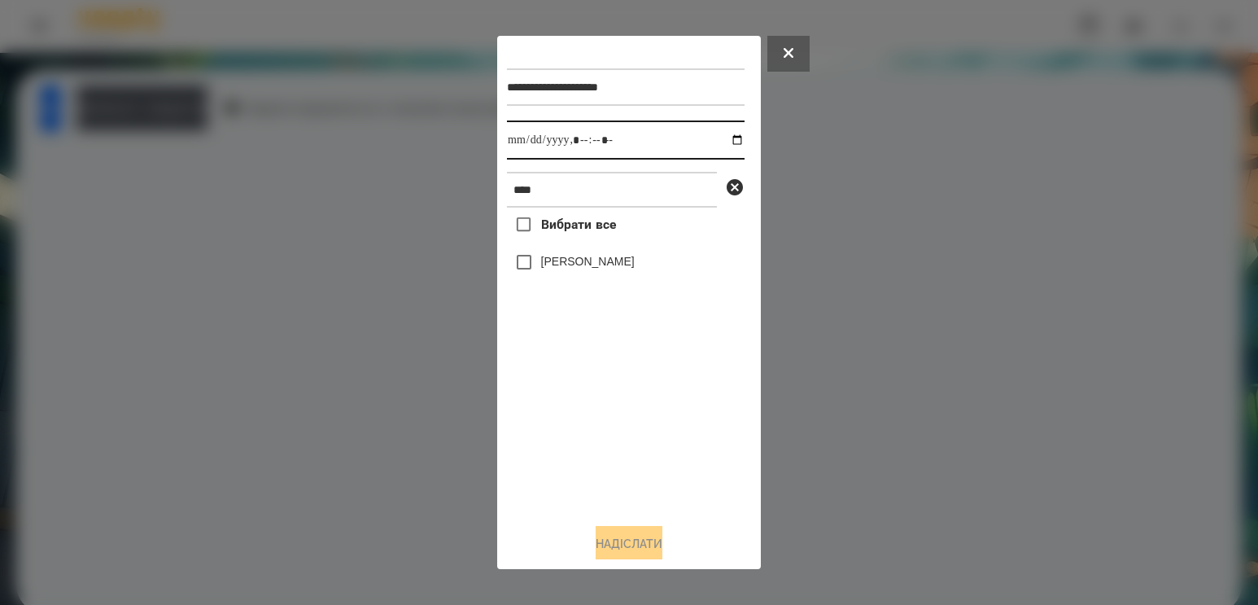
click at [724, 141] on input "datetime-local" at bounding box center [626, 139] width 238 height 39
type input "**********"
drag, startPoint x: 600, startPoint y: 441, endPoint x: 592, endPoint y: 298, distance: 143.4
click at [600, 437] on div "Вибрати все [PERSON_NAME]" at bounding box center [626, 358] width 238 height 303
click at [577, 267] on label "[PERSON_NAME]" at bounding box center [588, 261] width 94 height 16
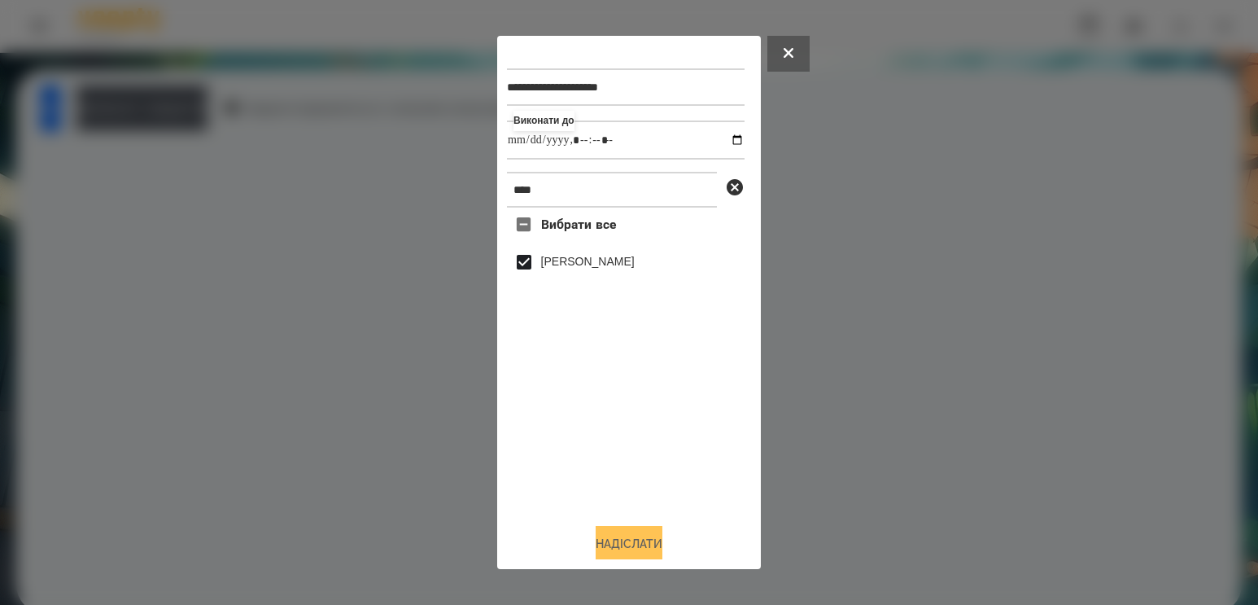
click at [612, 537] on button "Надіслати" at bounding box center [629, 544] width 67 height 36
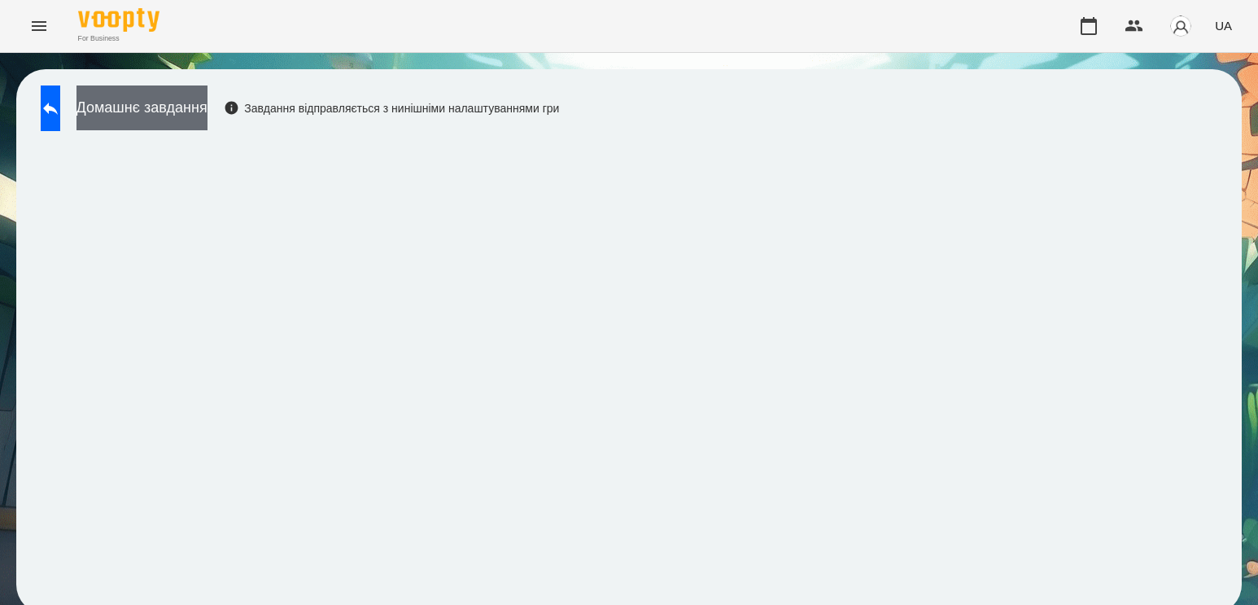
click at [207, 118] on button "Домашнє завдання" at bounding box center [141, 107] width 131 height 45
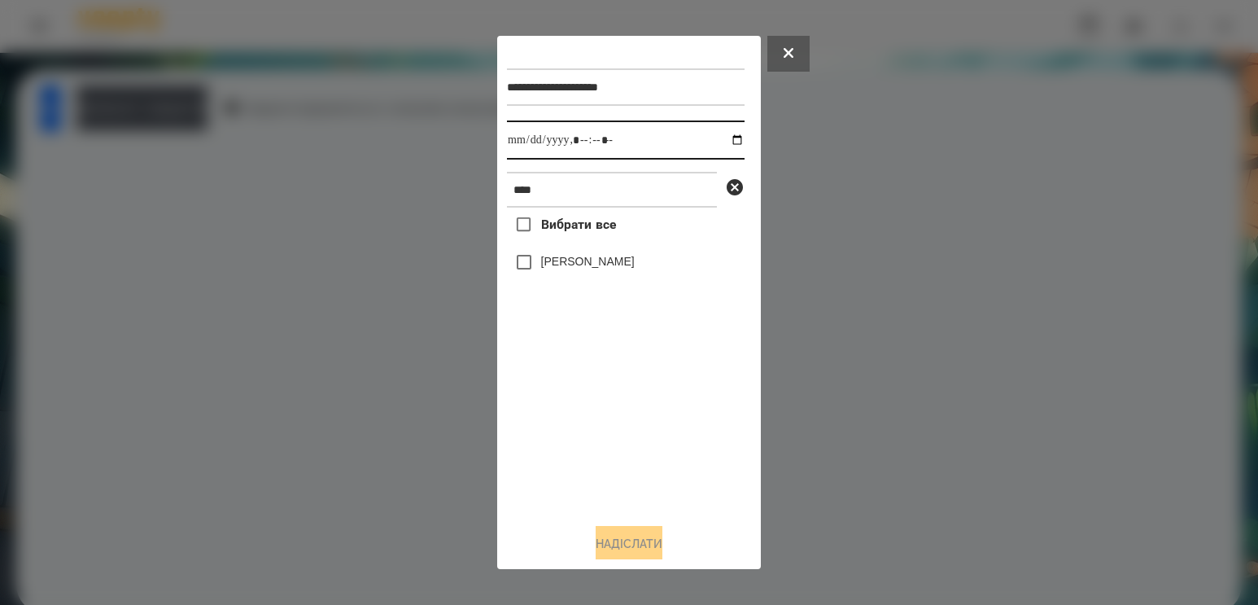
click at [721, 144] on input "datetime-local" at bounding box center [626, 139] width 238 height 39
type input "**********"
click at [570, 456] on div "Вибрати все [PERSON_NAME]" at bounding box center [626, 358] width 238 height 303
click at [712, 142] on input "datetime-local" at bounding box center [626, 139] width 238 height 39
click at [720, 142] on input "datetime-local" at bounding box center [626, 139] width 238 height 39
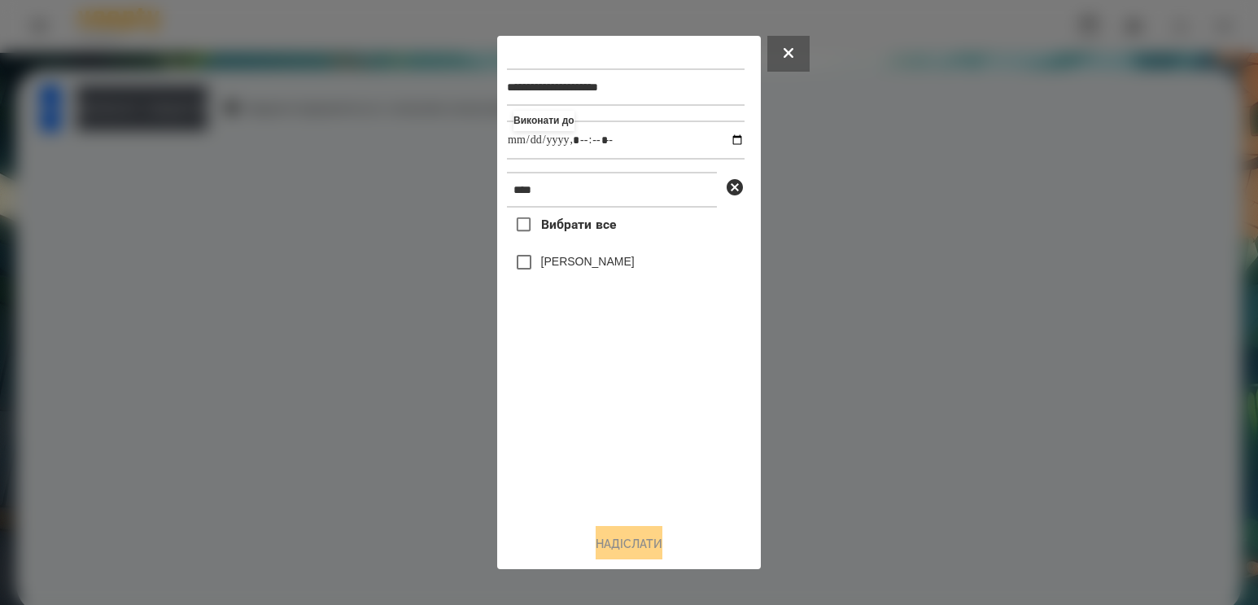
drag, startPoint x: 535, startPoint y: 427, endPoint x: 563, endPoint y: 331, distance: 100.1
click at [535, 427] on div "Вибрати все [PERSON_NAME]" at bounding box center [626, 358] width 238 height 303
click at [574, 269] on label "[PERSON_NAME]" at bounding box center [588, 261] width 94 height 16
click at [622, 547] on button "Надіслати" at bounding box center [629, 544] width 67 height 36
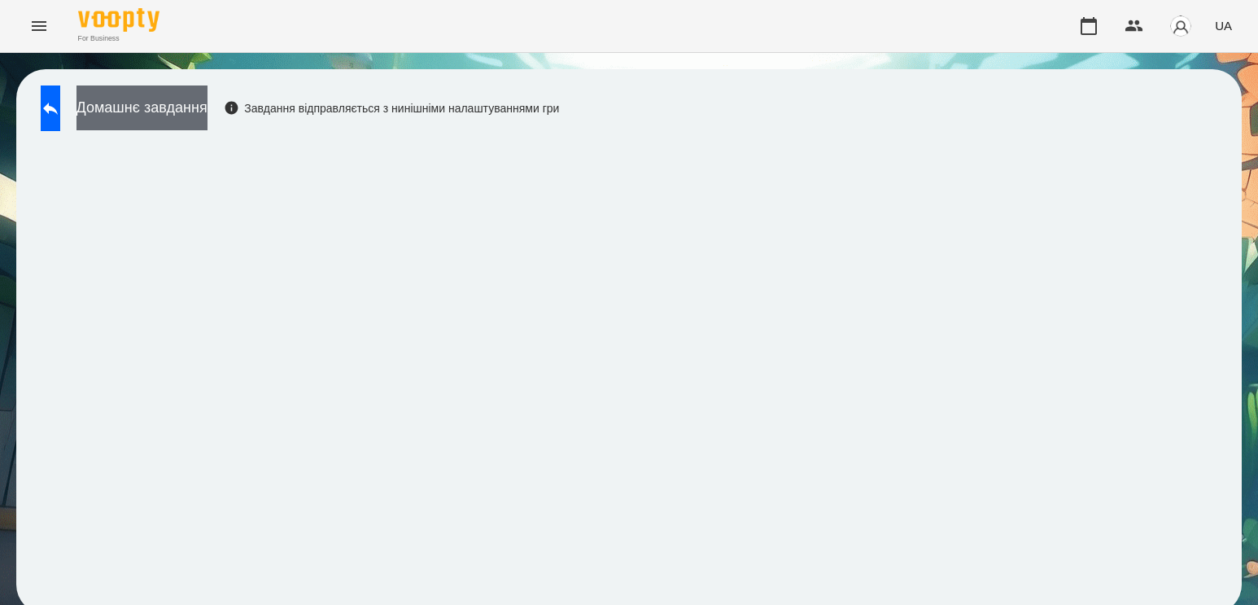
click at [207, 102] on button "Домашнє завдання" at bounding box center [141, 107] width 131 height 45
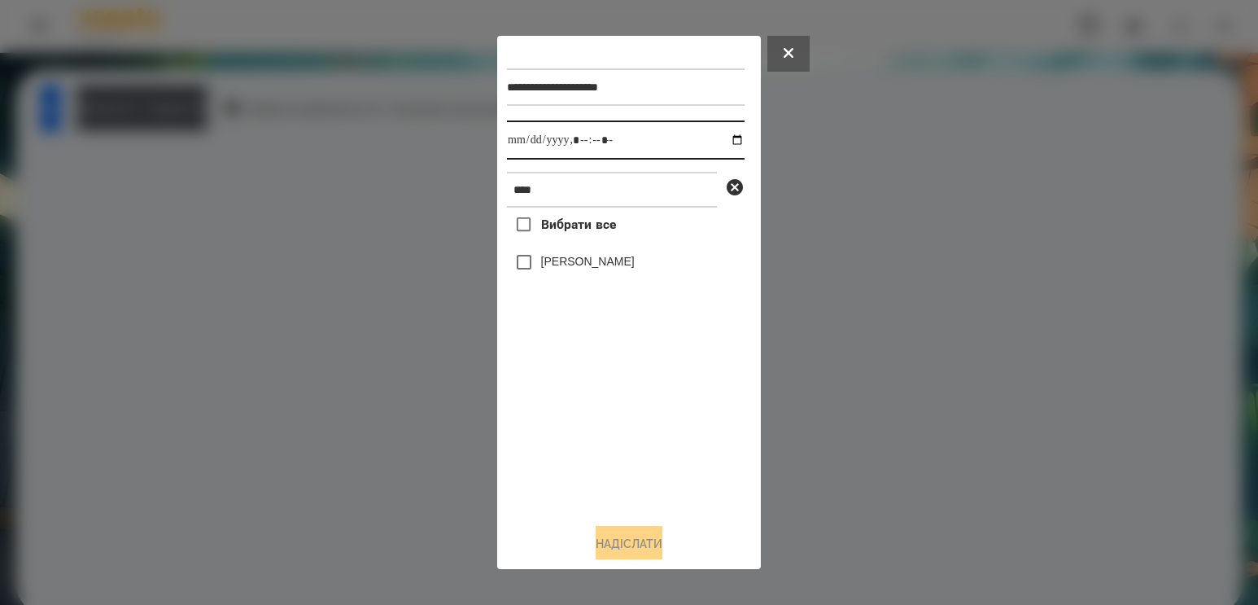
click at [723, 139] on input "datetime-local" at bounding box center [626, 139] width 238 height 39
type input "**********"
click at [561, 446] on div "Вибрати все [PERSON_NAME]" at bounding box center [626, 358] width 238 height 303
click at [564, 259] on label "[PERSON_NAME]" at bounding box center [588, 261] width 94 height 16
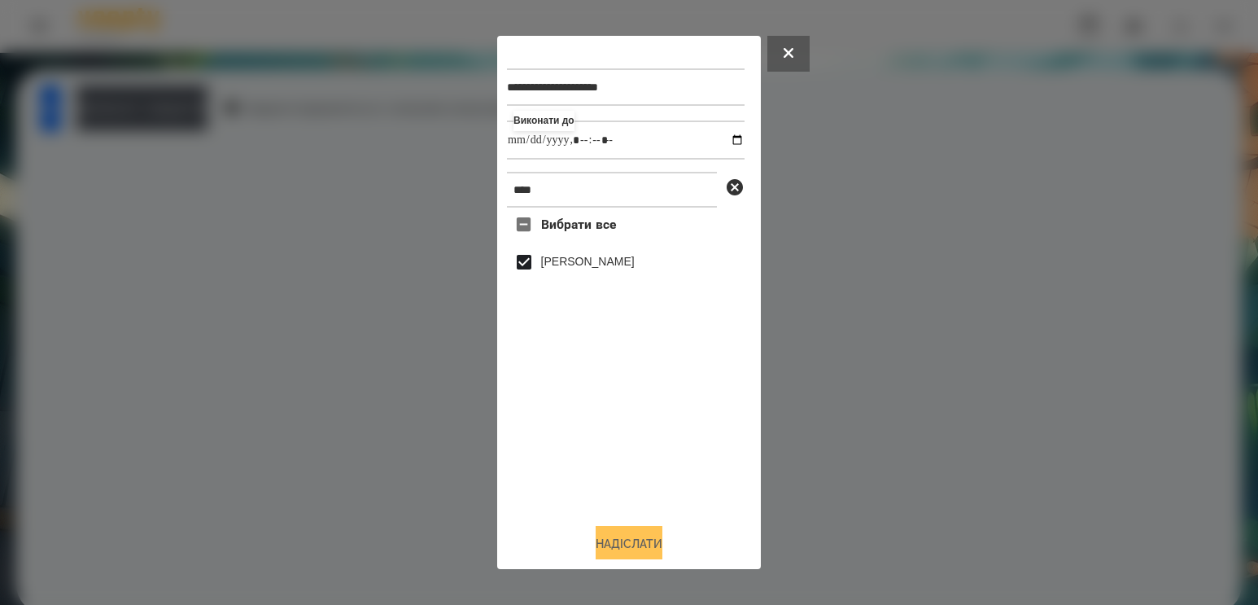
click at [596, 549] on button "Надіслати" at bounding box center [629, 544] width 67 height 36
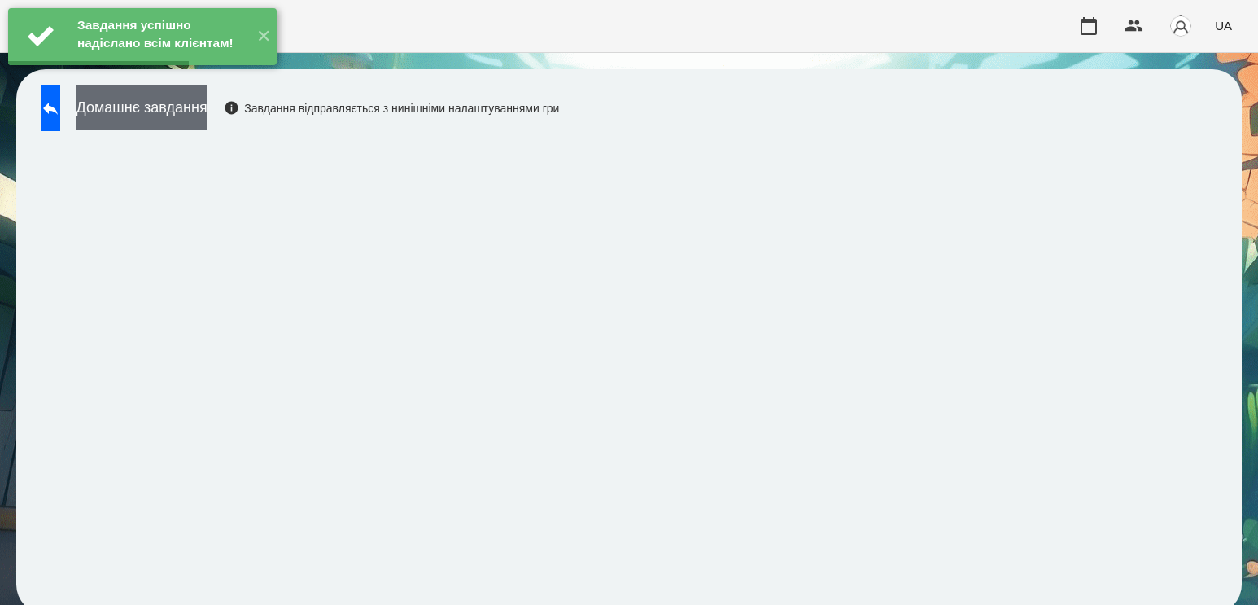
click at [207, 103] on button "Домашнє завдання" at bounding box center [141, 107] width 131 height 45
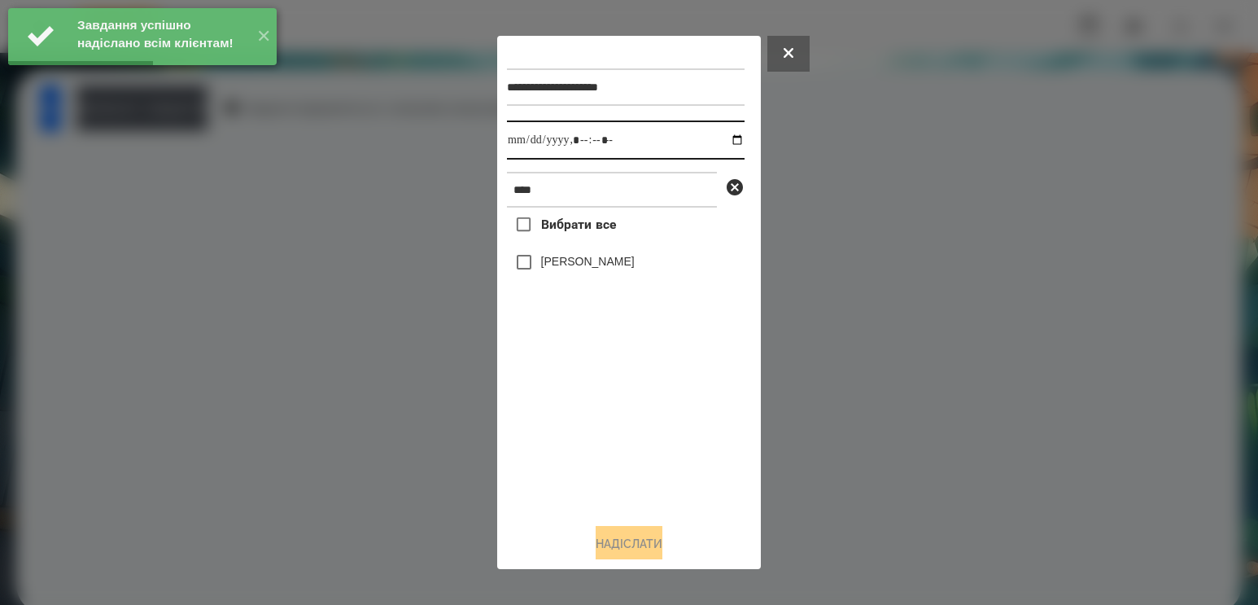
click at [729, 140] on input "datetime-local" at bounding box center [626, 139] width 238 height 39
type input "**********"
click at [598, 434] on div "Вибрати все [PERSON_NAME]" at bounding box center [626, 358] width 238 height 303
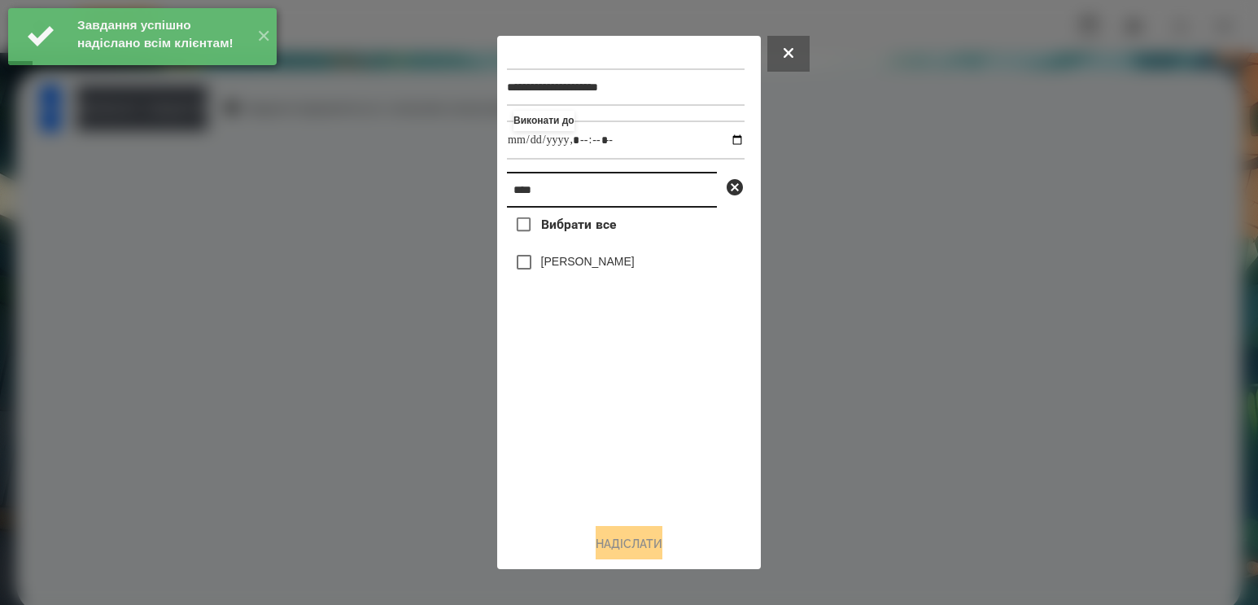
drag, startPoint x: 602, startPoint y: 202, endPoint x: 290, endPoint y: 204, distance: 311.6
click at [291, 204] on div "**********" at bounding box center [629, 302] width 1258 height 605
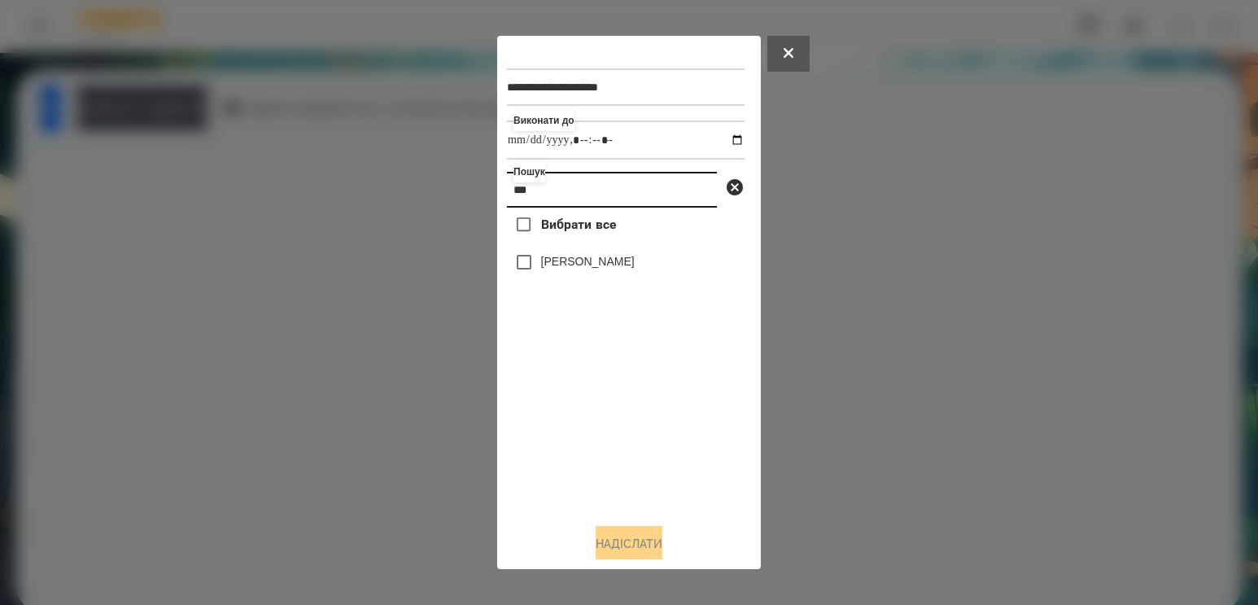
type input "***"
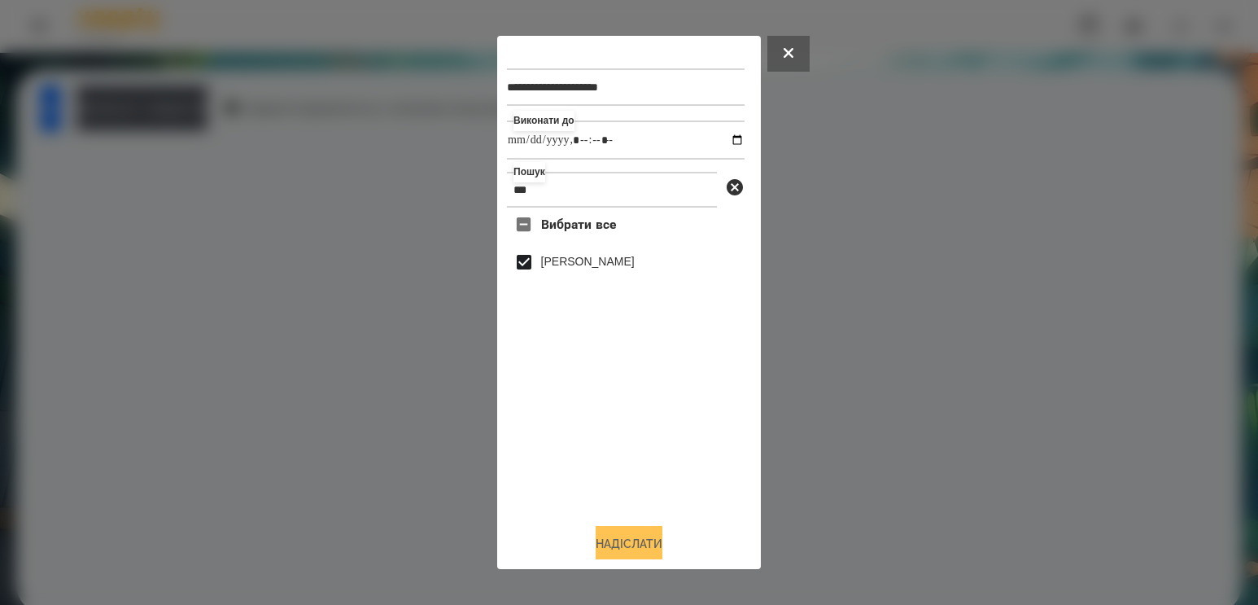
click at [608, 545] on button "Надіслати" at bounding box center [629, 544] width 67 height 36
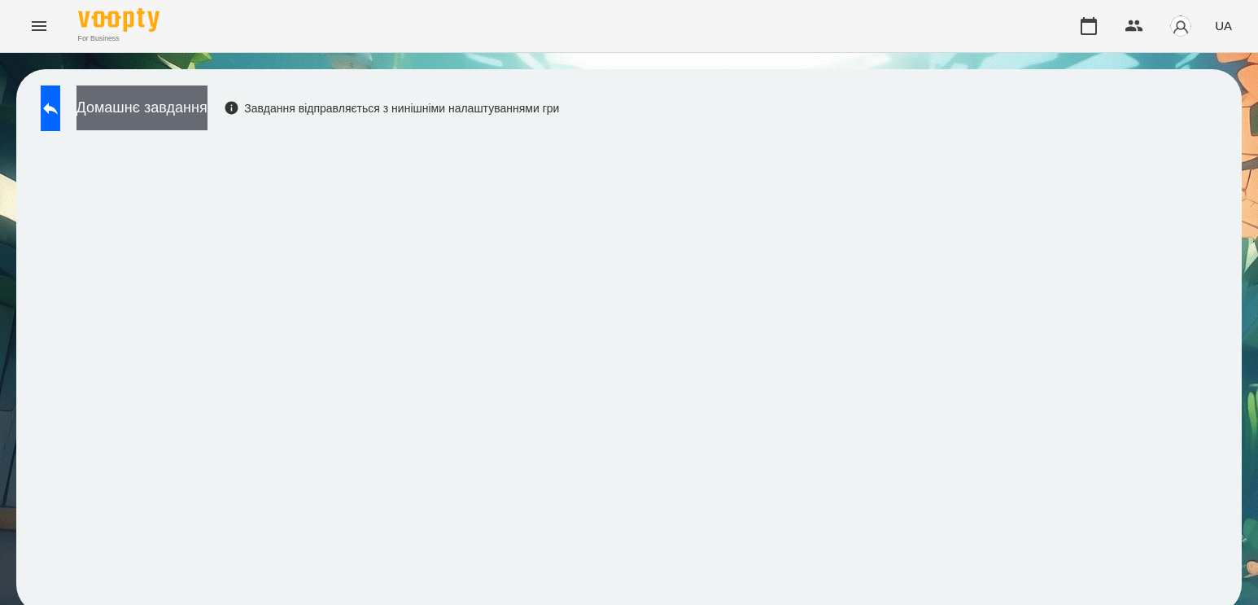
click at [207, 103] on button "Домашнє завдання" at bounding box center [141, 107] width 131 height 45
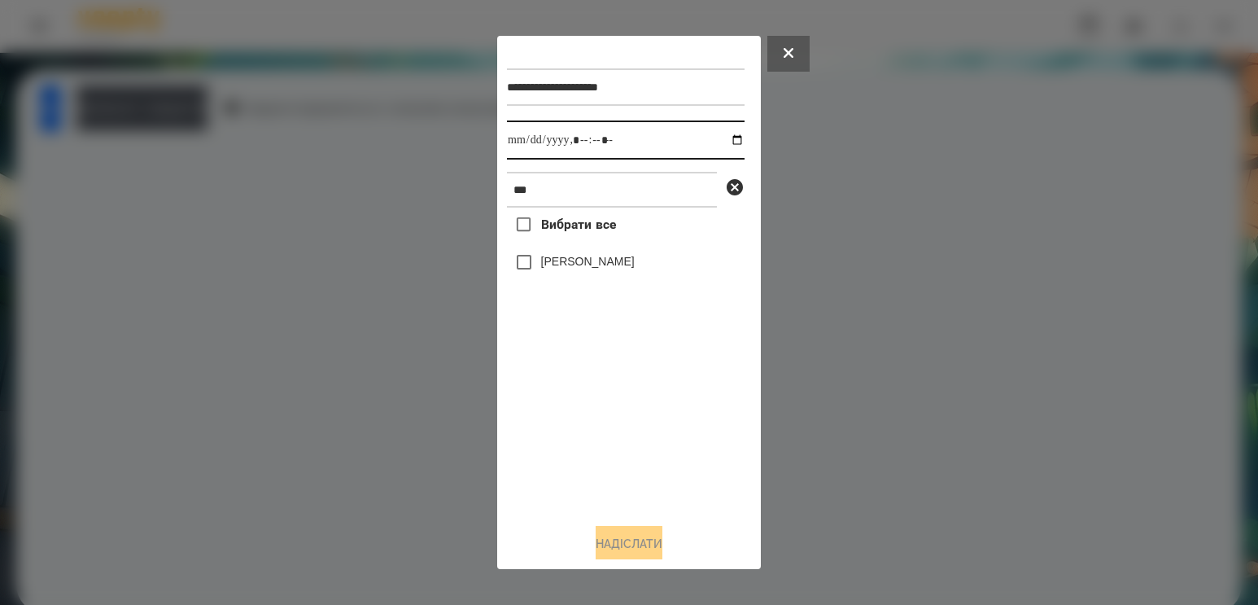
click at [720, 142] on input "datetime-local" at bounding box center [626, 139] width 238 height 39
type input "**********"
click at [615, 447] on div "Вибрати все [PERSON_NAME]" at bounding box center [626, 358] width 238 height 303
click at [583, 269] on label "[PERSON_NAME]" at bounding box center [588, 261] width 94 height 16
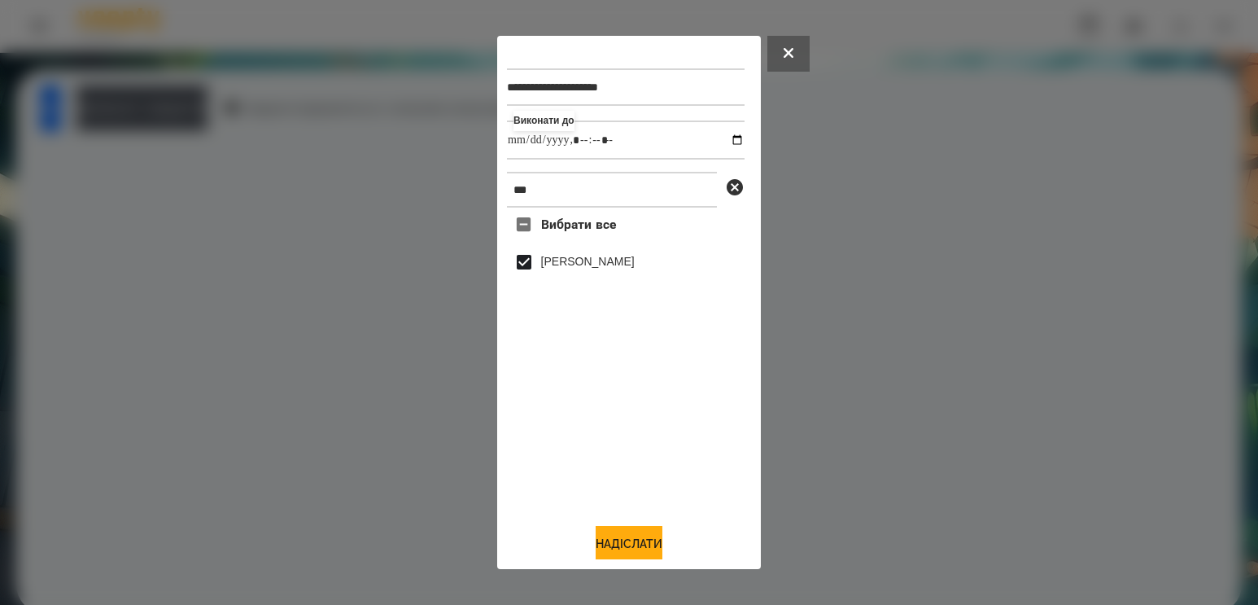
click at [617, 561] on div "**********" at bounding box center [629, 303] width 264 height 534
click at [621, 552] on button "Надіслати" at bounding box center [629, 544] width 67 height 36
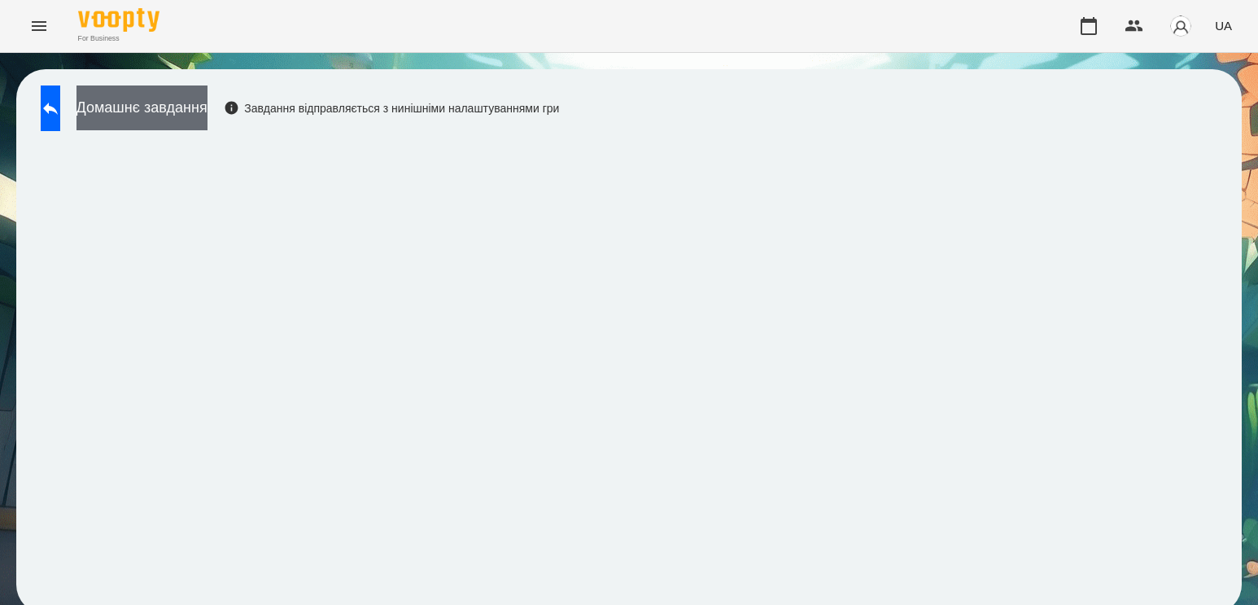
click at [196, 95] on button "Домашнє завдання" at bounding box center [141, 107] width 131 height 45
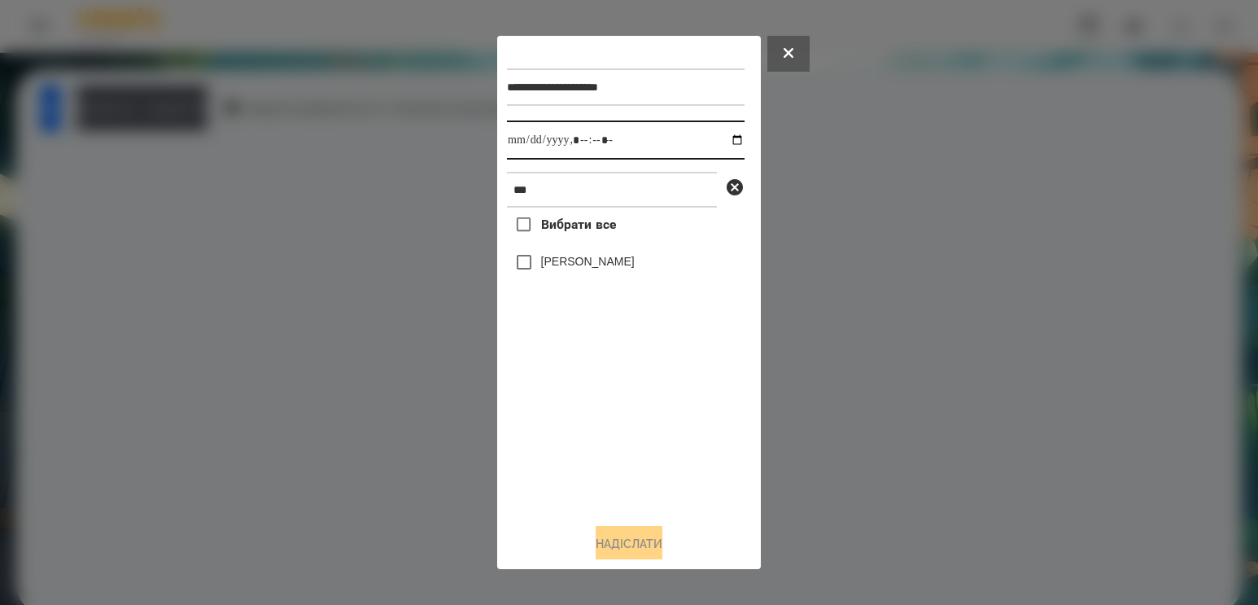
click at [736, 137] on input "datetime-local" at bounding box center [626, 139] width 238 height 39
drag, startPoint x: 727, startPoint y: 138, endPoint x: 720, endPoint y: 150, distance: 13.1
click at [724, 141] on input "datetime-local" at bounding box center [626, 139] width 238 height 39
type input "**********"
click at [624, 412] on div "Вибрати все [PERSON_NAME]" at bounding box center [626, 358] width 238 height 303
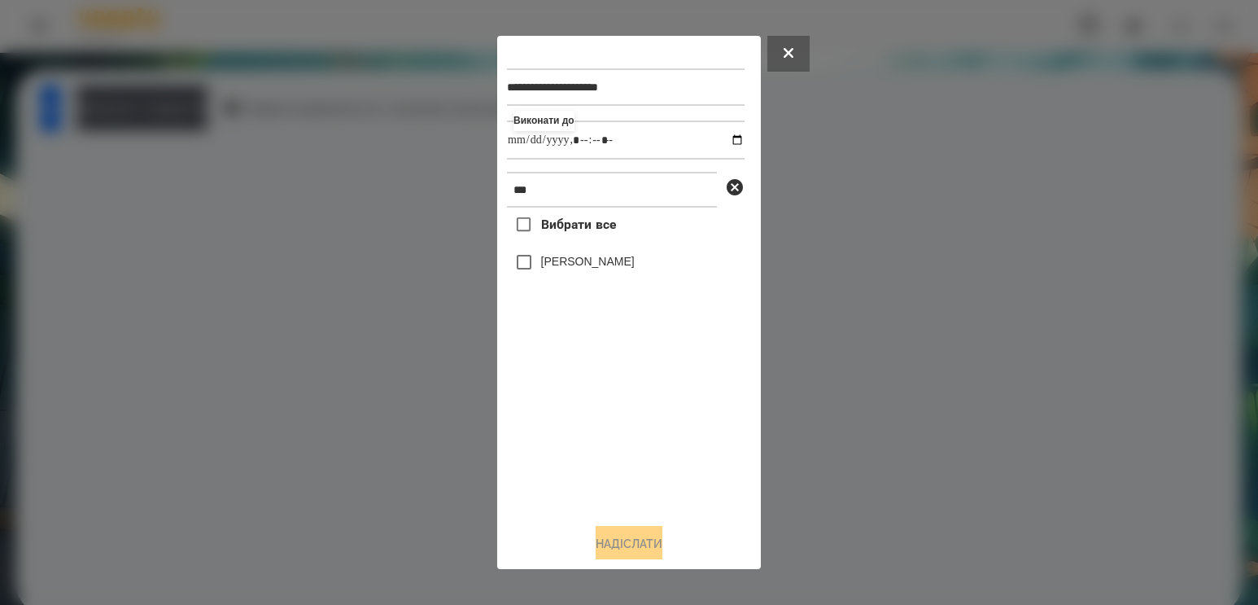
click at [584, 264] on label "[PERSON_NAME]" at bounding box center [588, 261] width 94 height 16
click at [619, 546] on button "Надіслати" at bounding box center [629, 544] width 67 height 36
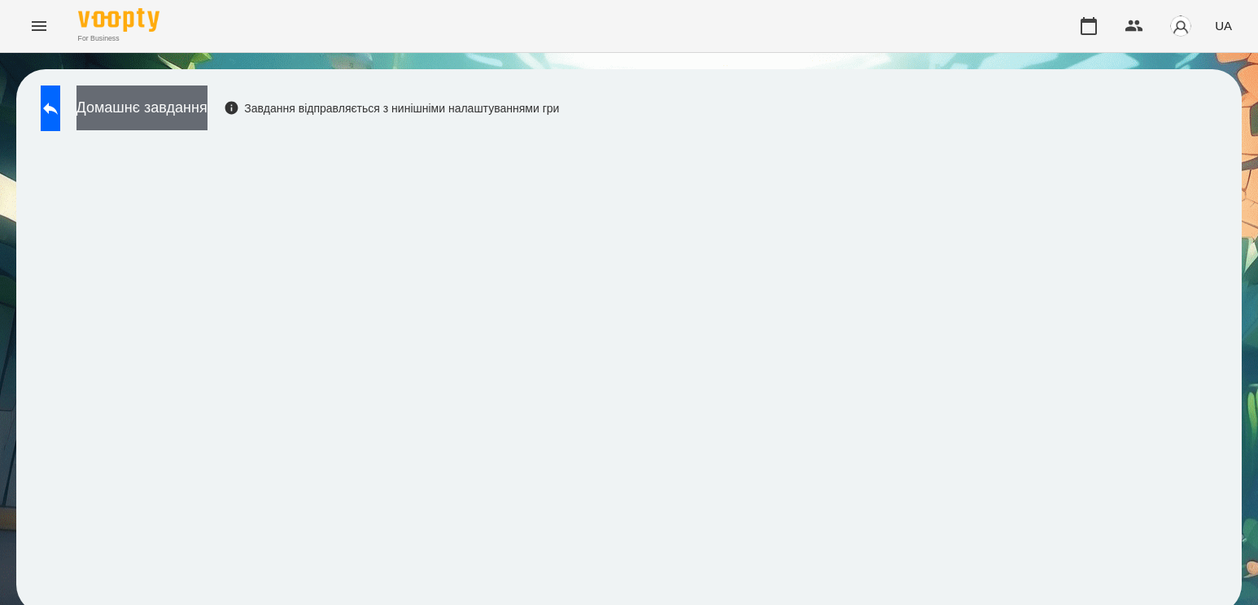
click at [207, 107] on button "Домашнє завдання" at bounding box center [141, 107] width 131 height 45
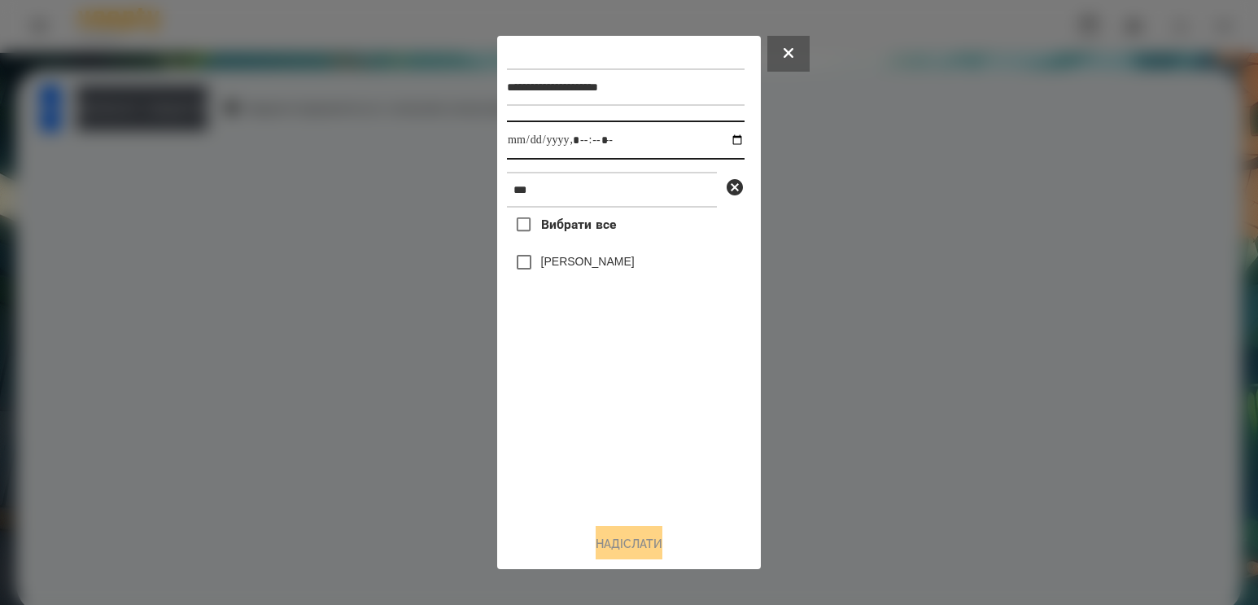
click at [720, 139] on input "datetime-local" at bounding box center [626, 139] width 238 height 39
type input "**********"
click at [583, 451] on div "Вибрати все [PERSON_NAME]" at bounding box center [626, 358] width 238 height 303
click at [567, 267] on label "[PERSON_NAME]" at bounding box center [588, 261] width 94 height 16
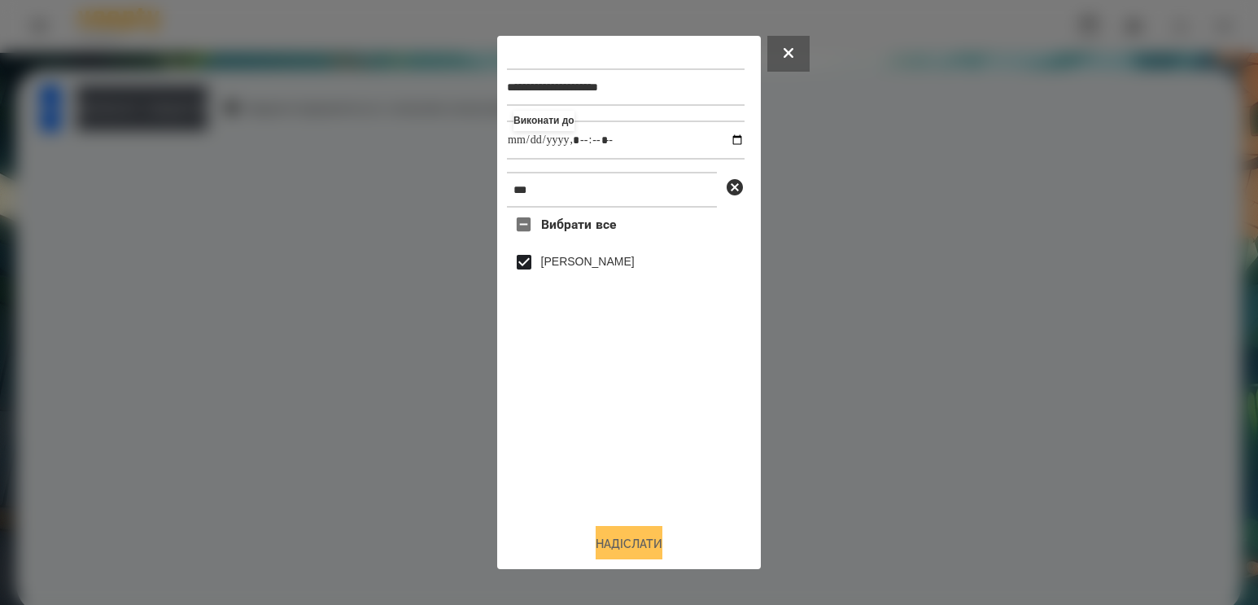
click at [627, 542] on button "Надіслати" at bounding box center [629, 544] width 67 height 36
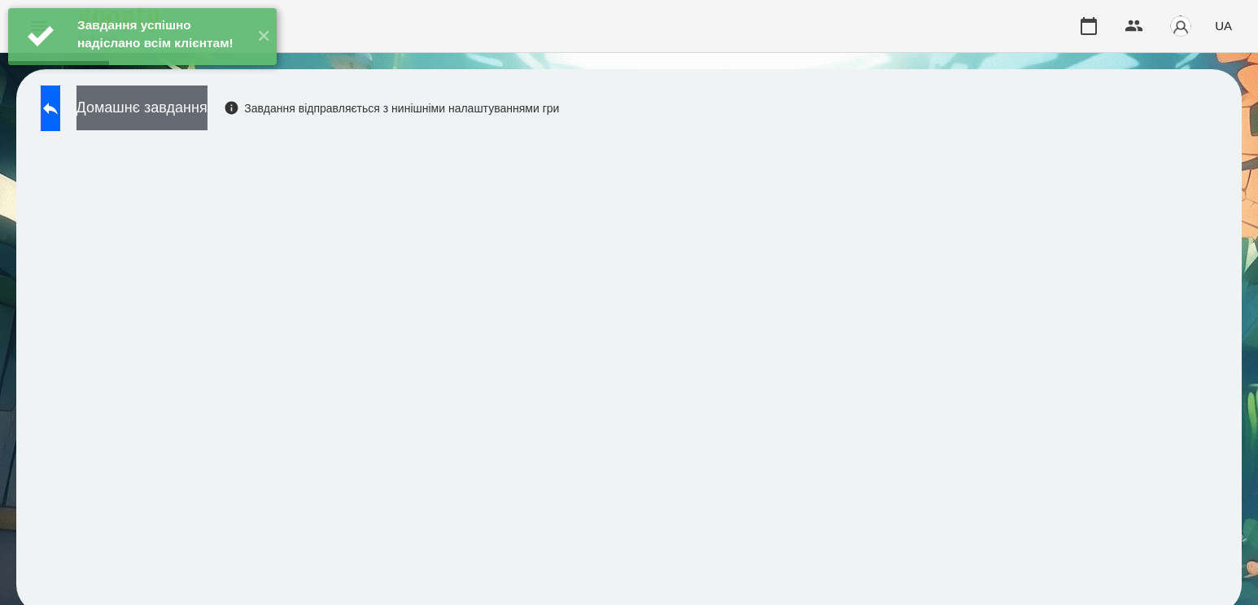
click at [207, 102] on button "Домашнє завдання" at bounding box center [141, 107] width 131 height 45
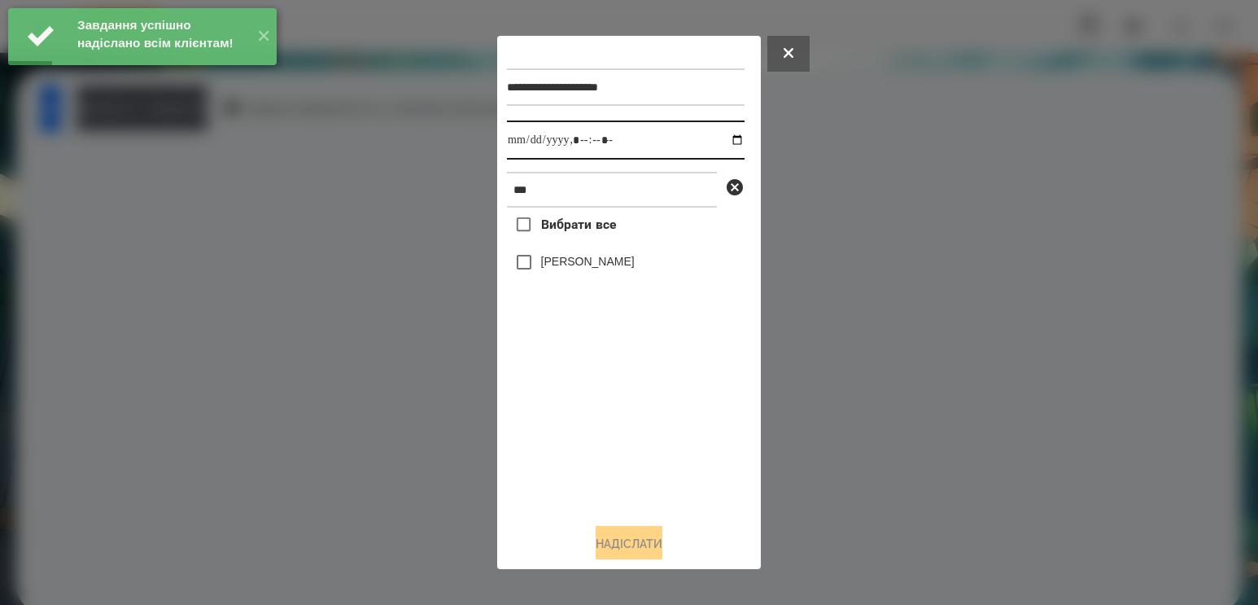
click at [716, 142] on input "datetime-local" at bounding box center [626, 139] width 238 height 39
type input "**********"
click at [600, 446] on div "Вибрати все [PERSON_NAME]" at bounding box center [626, 358] width 238 height 303
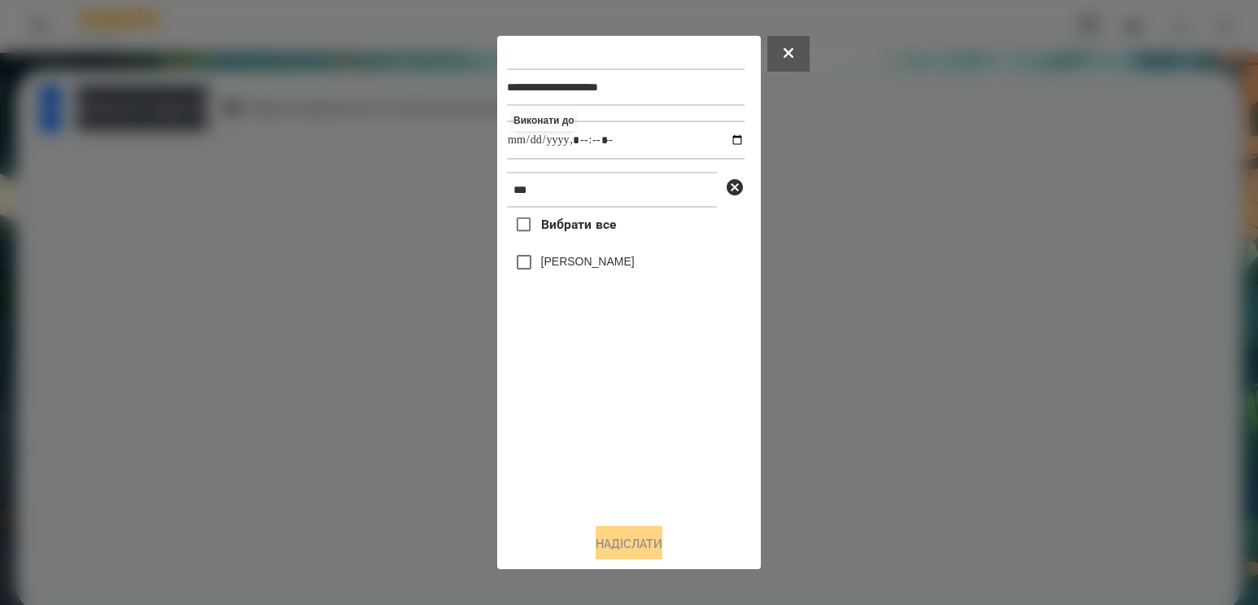
click at [581, 269] on label "[PERSON_NAME]" at bounding box center [588, 261] width 94 height 16
click at [624, 561] on div "**********" at bounding box center [629, 303] width 264 height 534
click at [624, 547] on button "Надіслати" at bounding box center [629, 544] width 67 height 36
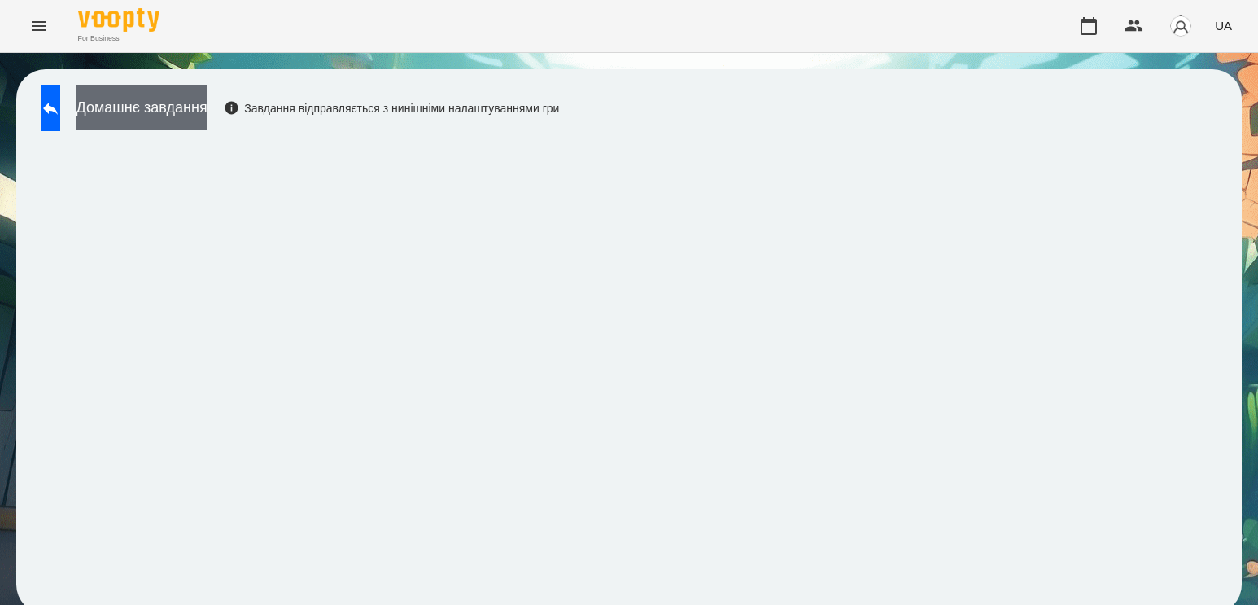
click at [185, 116] on button "Домашнє завдання" at bounding box center [141, 107] width 131 height 45
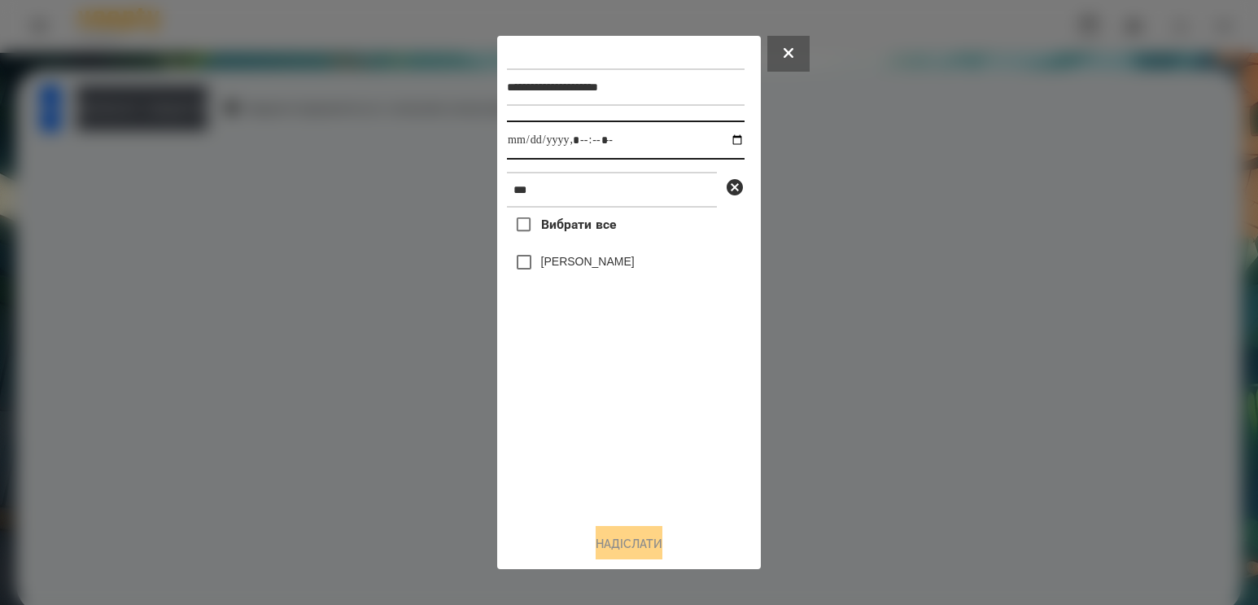
click at [723, 143] on input "datetime-local" at bounding box center [626, 139] width 238 height 39
type input "**********"
click at [570, 404] on div "Вибрати все [PERSON_NAME]" at bounding box center [626, 358] width 238 height 303
click at [614, 266] on label "[PERSON_NAME]" at bounding box center [588, 261] width 94 height 16
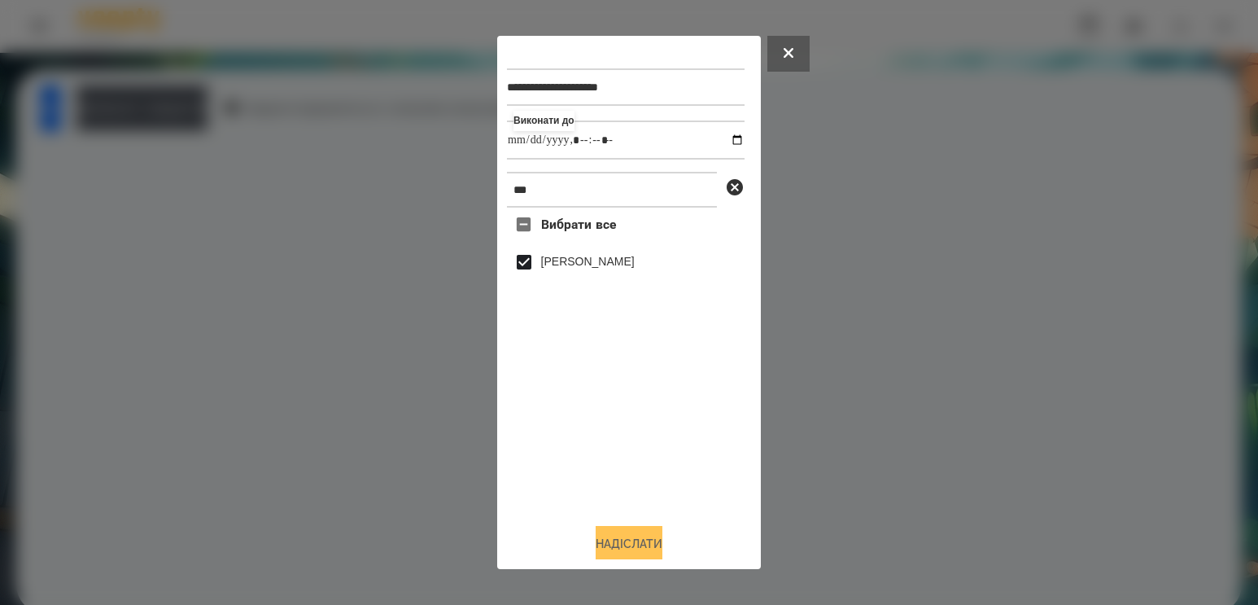
click at [623, 545] on button "Надіслати" at bounding box center [629, 544] width 67 height 36
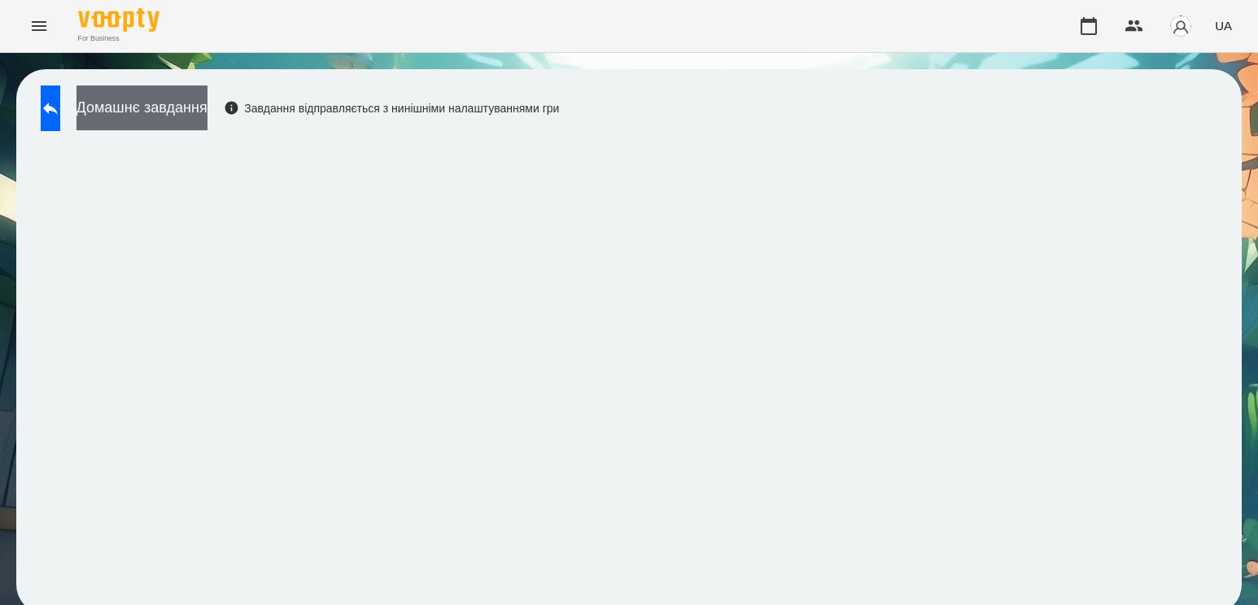
click at [207, 111] on button "Домашнє завдання" at bounding box center [141, 107] width 131 height 45
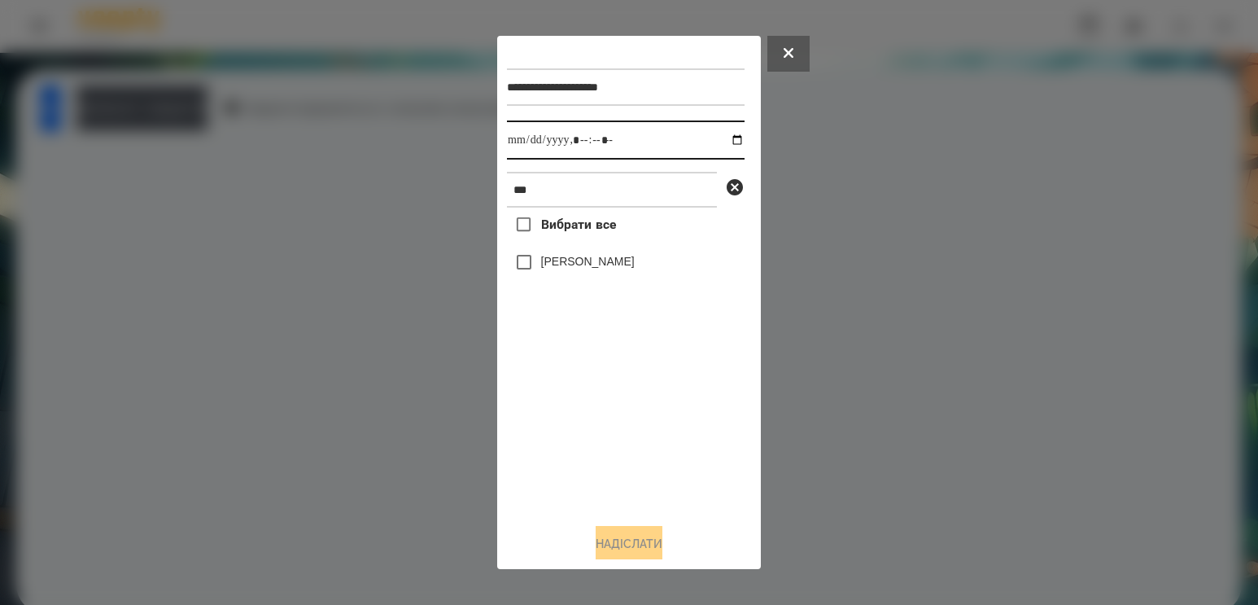
click at [718, 142] on input "datetime-local" at bounding box center [626, 139] width 238 height 39
type input "**********"
click at [561, 421] on div "Вибрати все [PERSON_NAME]" at bounding box center [626, 358] width 238 height 303
click at [583, 269] on label "[PERSON_NAME]" at bounding box center [588, 261] width 94 height 16
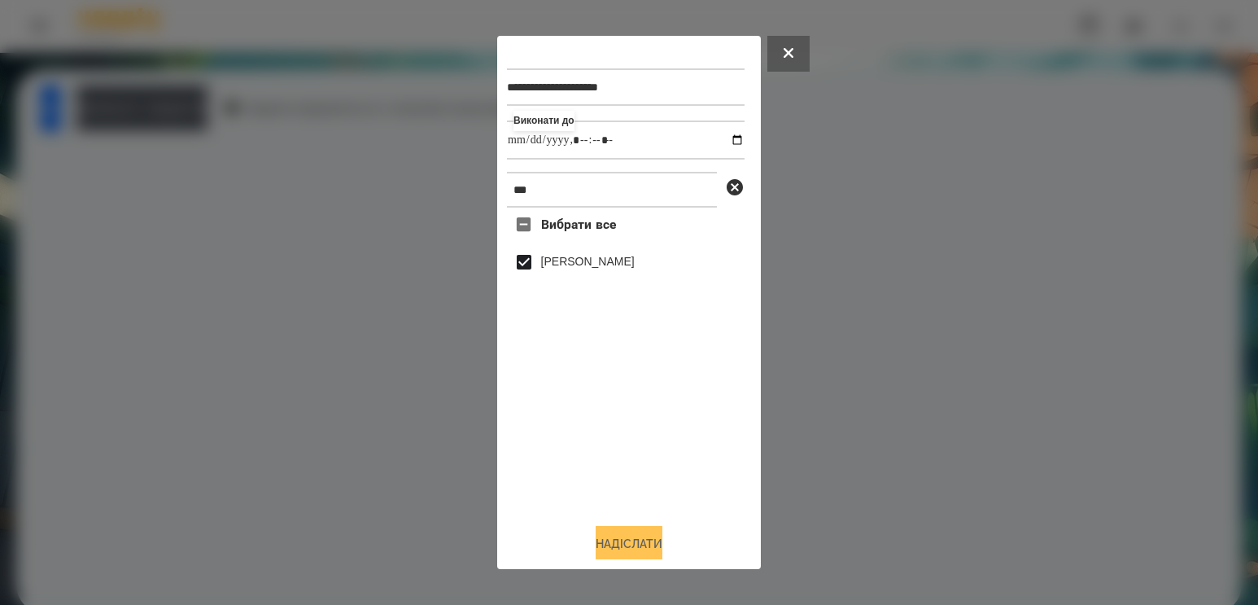
click at [617, 549] on button "Надіслати" at bounding box center [629, 544] width 67 height 36
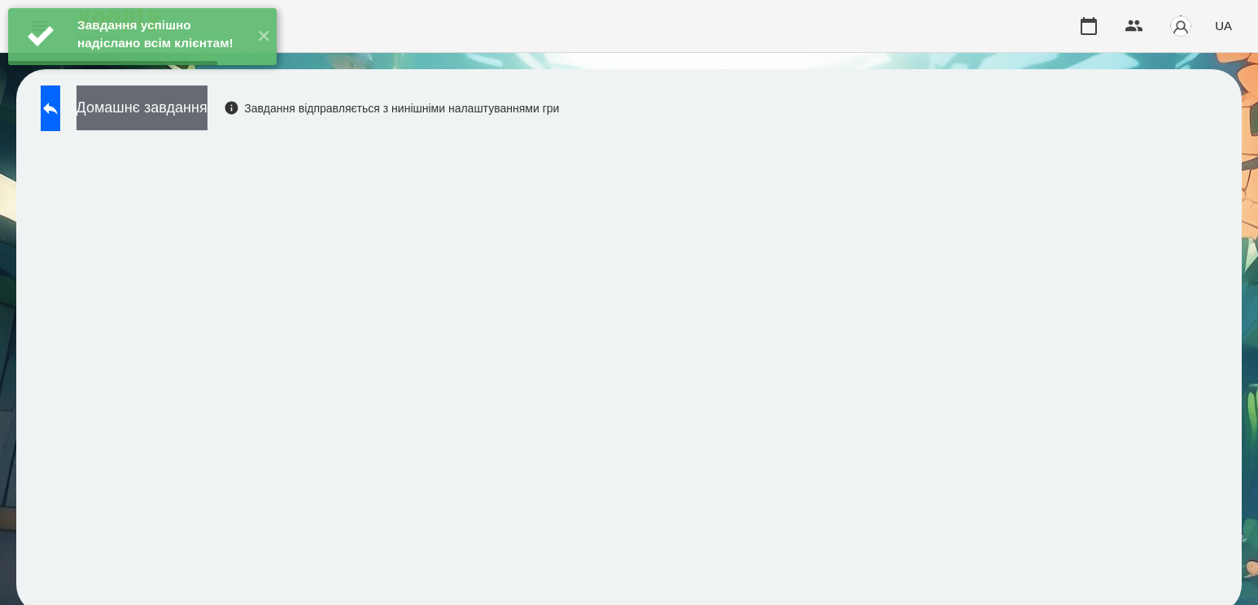
click at [194, 122] on button "Домашнє завдання" at bounding box center [141, 107] width 131 height 45
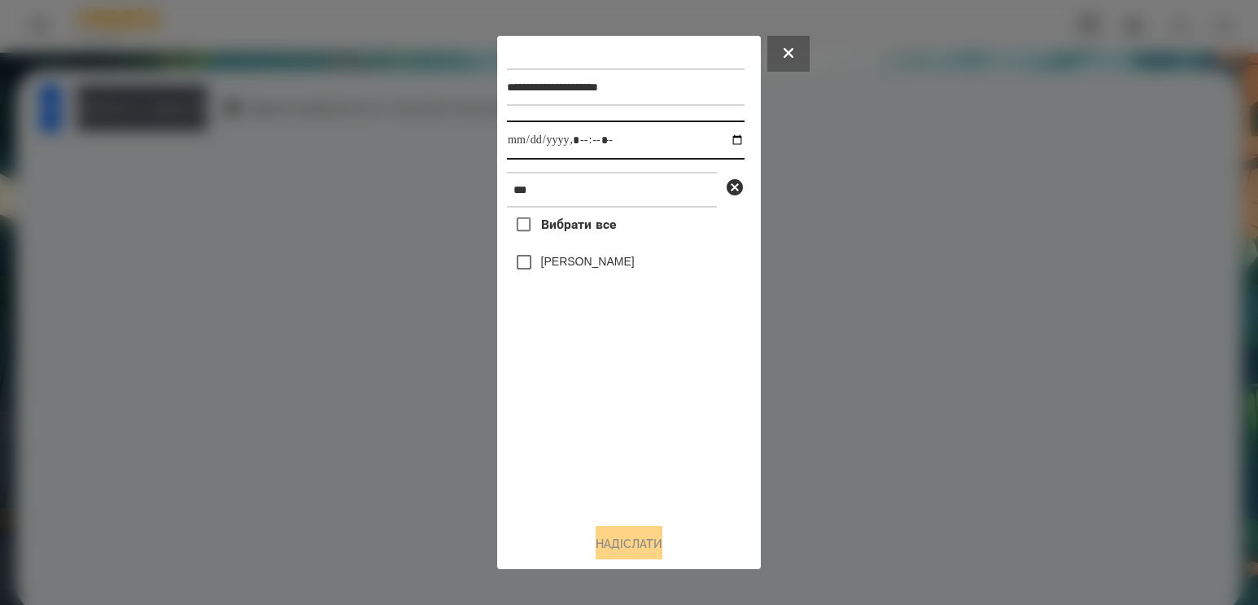
click at [716, 133] on input "datetime-local" at bounding box center [626, 139] width 238 height 39
click at [723, 142] on input "datetime-local" at bounding box center [626, 139] width 238 height 39
type input "**********"
drag, startPoint x: 617, startPoint y: 449, endPoint x: 650, endPoint y: 277, distance: 175.7
click at [618, 443] on div "Вибрати все [PERSON_NAME]" at bounding box center [626, 358] width 238 height 303
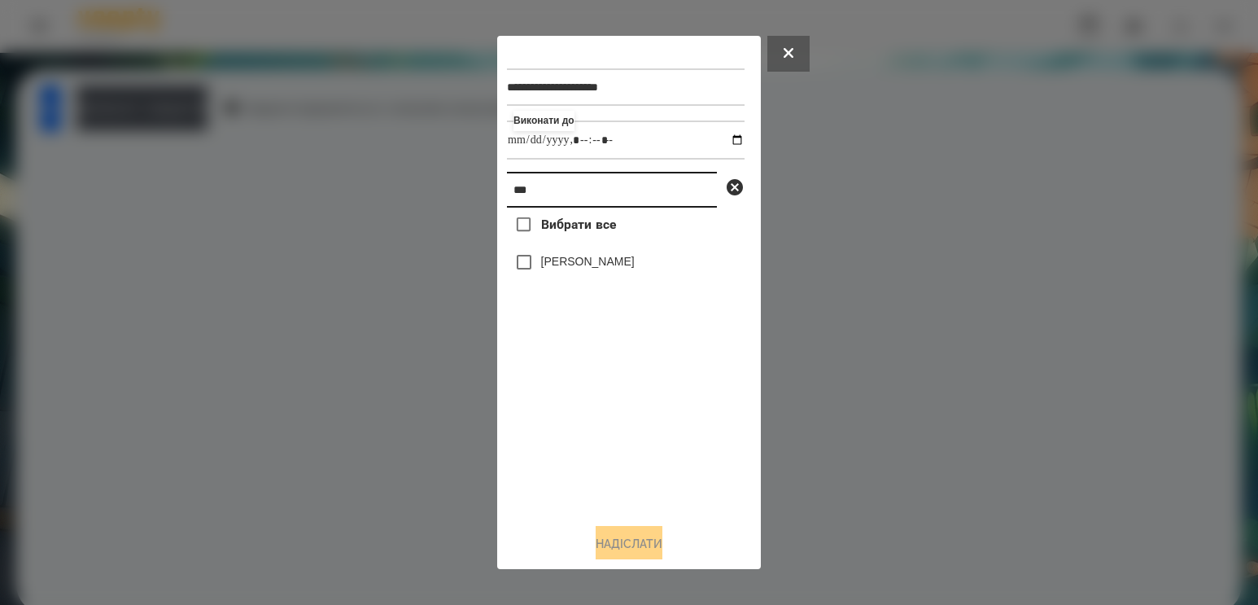
drag, startPoint x: 637, startPoint y: 197, endPoint x: 226, endPoint y: 91, distance: 424.3
click at [226, 91] on div "**********" at bounding box center [629, 302] width 1258 height 605
type input "******"
click at [617, 269] on label "[PERSON_NAME]" at bounding box center [588, 261] width 94 height 16
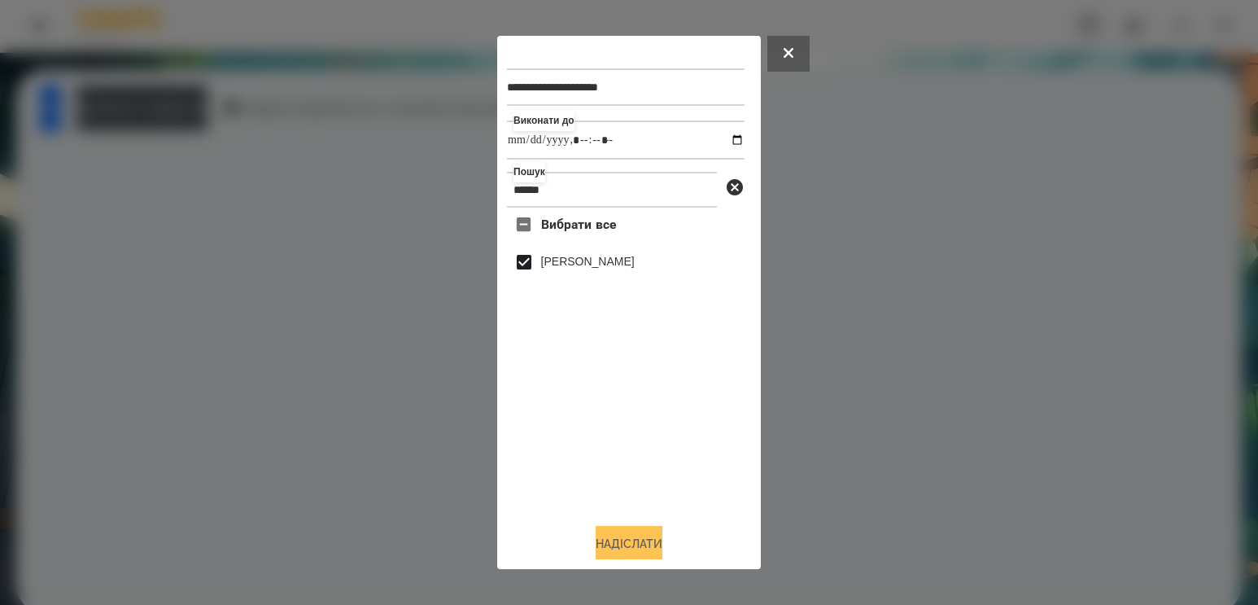
drag, startPoint x: 626, startPoint y: 548, endPoint x: 640, endPoint y: 538, distance: 17.6
click at [628, 543] on button "Надіслати" at bounding box center [629, 544] width 67 height 36
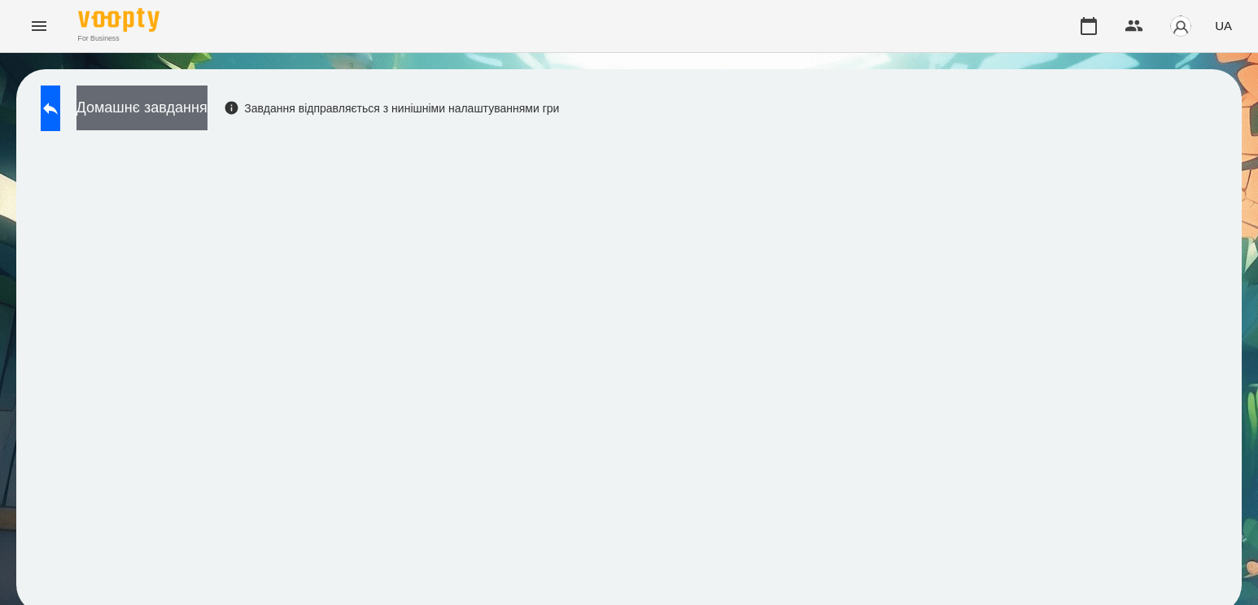
click at [207, 116] on button "Домашнє завдання" at bounding box center [141, 107] width 131 height 45
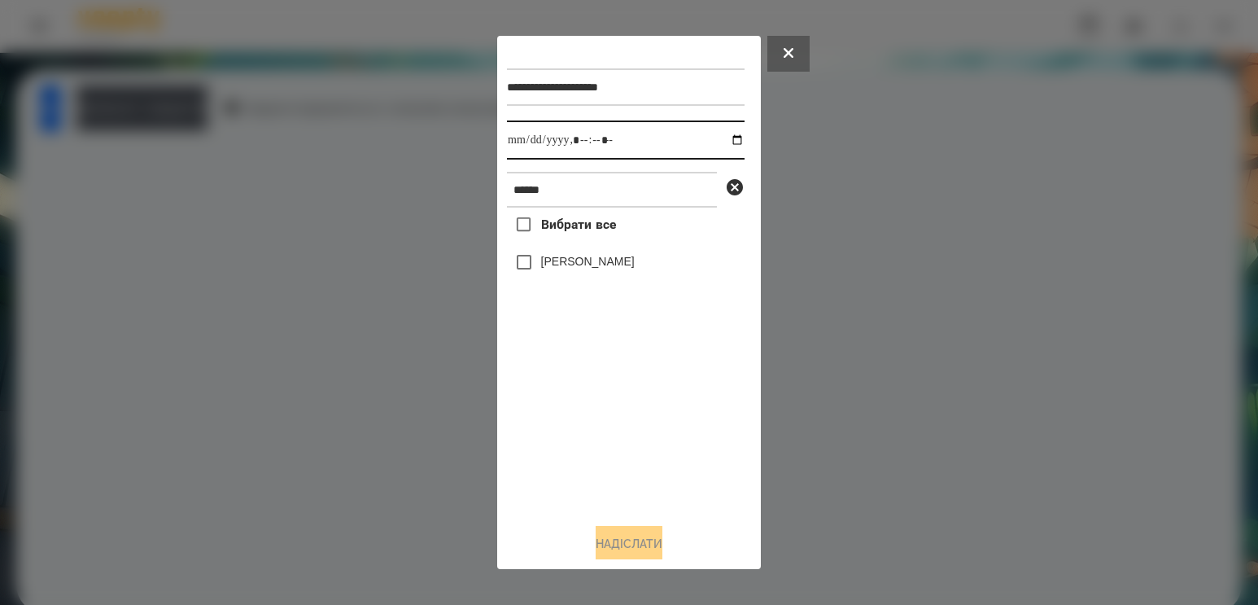
click at [718, 136] on input "datetime-local" at bounding box center [626, 139] width 238 height 39
type input "**********"
drag, startPoint x: 593, startPoint y: 429, endPoint x: 592, endPoint y: 300, distance: 128.6
click at [594, 428] on div "Вибрати все [PERSON_NAME]" at bounding box center [626, 358] width 238 height 303
click at [587, 269] on label "[PERSON_NAME]" at bounding box center [588, 261] width 94 height 16
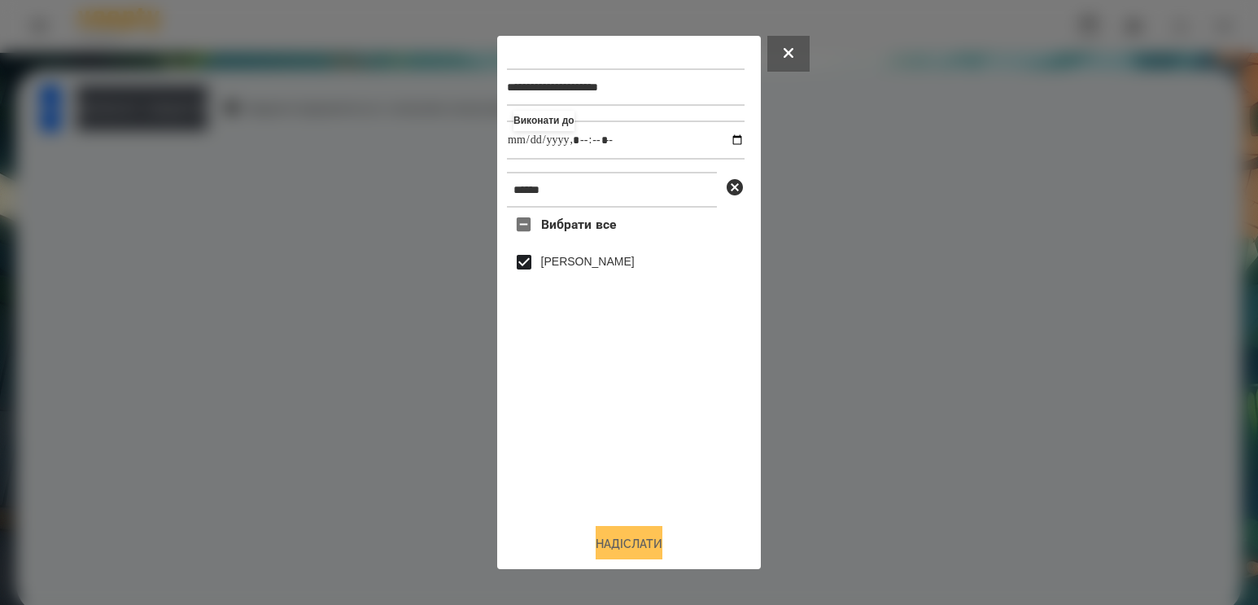
click at [618, 547] on button "Надіслати" at bounding box center [629, 544] width 67 height 36
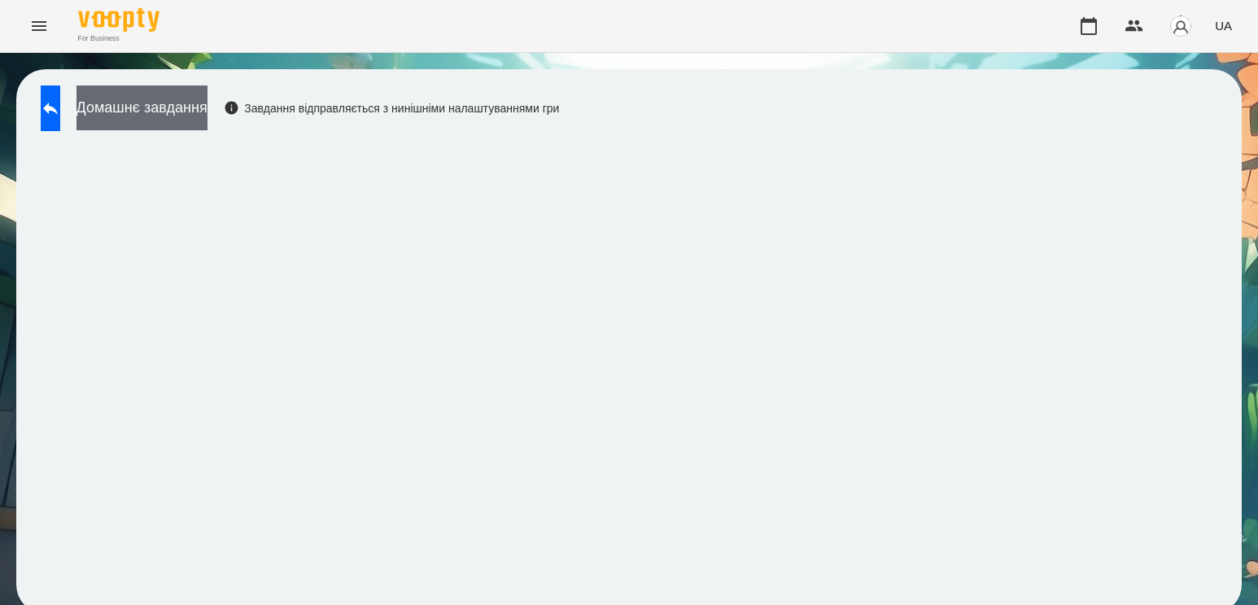
click at [157, 100] on button "Домашнє завдання" at bounding box center [141, 107] width 131 height 45
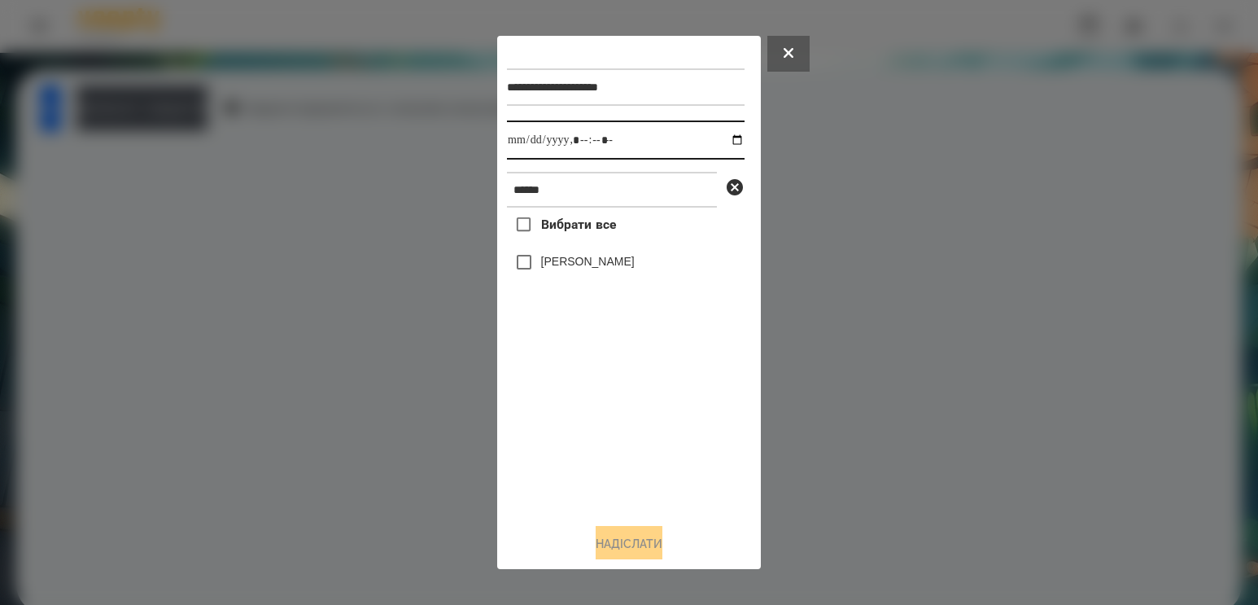
click at [726, 142] on input "datetime-local" at bounding box center [626, 139] width 238 height 39
click at [602, 458] on div "Вибрати все [PERSON_NAME]" at bounding box center [626, 358] width 238 height 303
click at [723, 151] on input "datetime-local" at bounding box center [626, 139] width 238 height 39
type input "**********"
drag, startPoint x: 592, startPoint y: 416, endPoint x: 605, endPoint y: 264, distance: 151.9
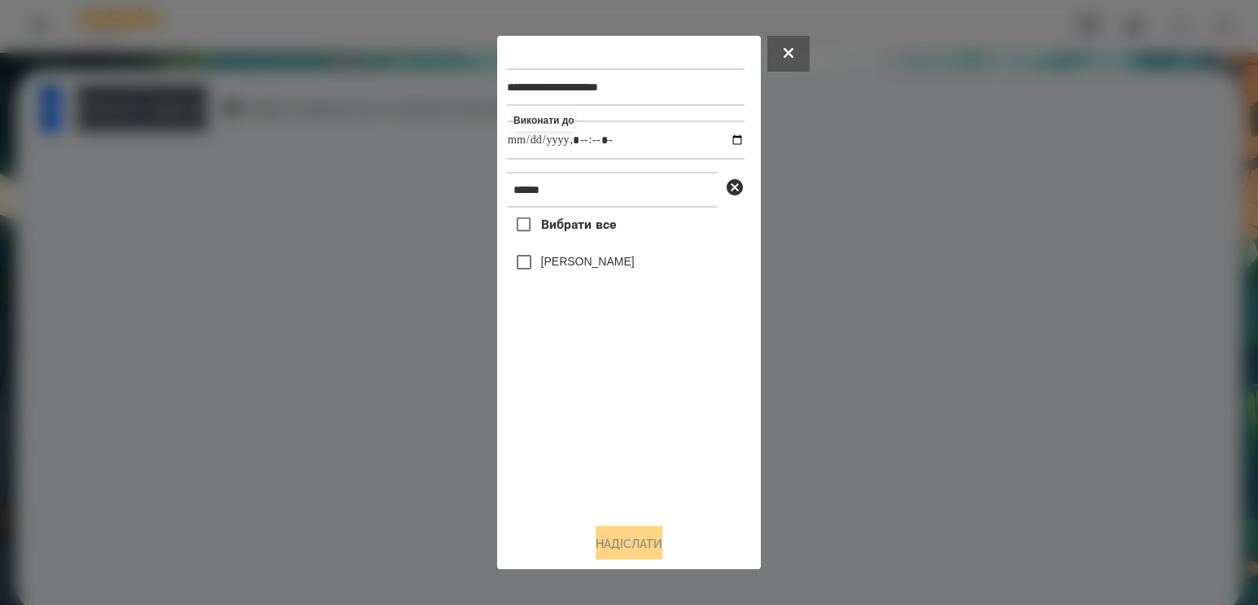
click at [592, 415] on div "Вибрати все [PERSON_NAME]" at bounding box center [626, 358] width 238 height 303
click at [605, 260] on label "[PERSON_NAME]" at bounding box center [588, 261] width 94 height 16
click at [601, 552] on button "Надіслати" at bounding box center [629, 544] width 67 height 36
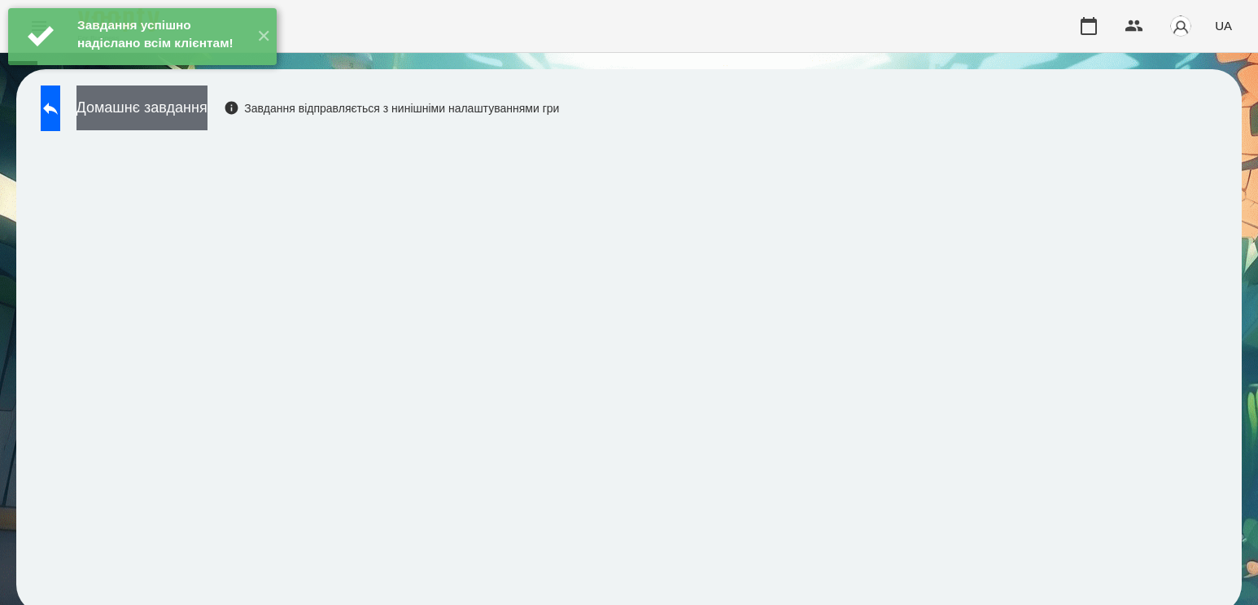
click at [207, 122] on button "Домашнє завдання" at bounding box center [141, 107] width 131 height 45
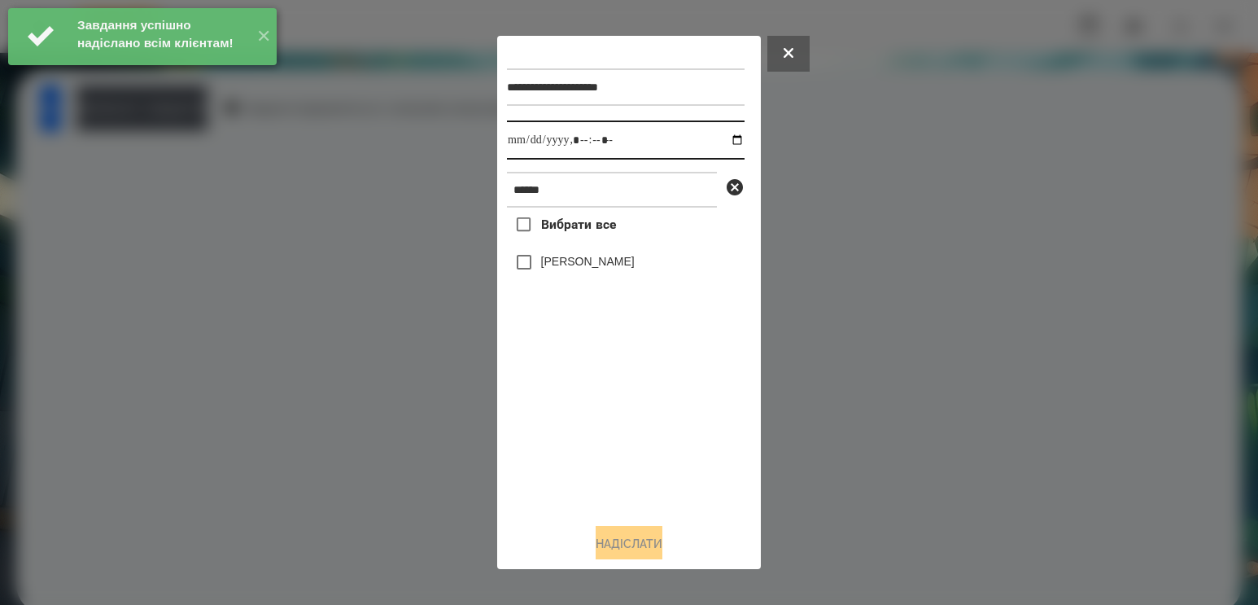
click at [727, 139] on input "datetime-local" at bounding box center [626, 139] width 238 height 39
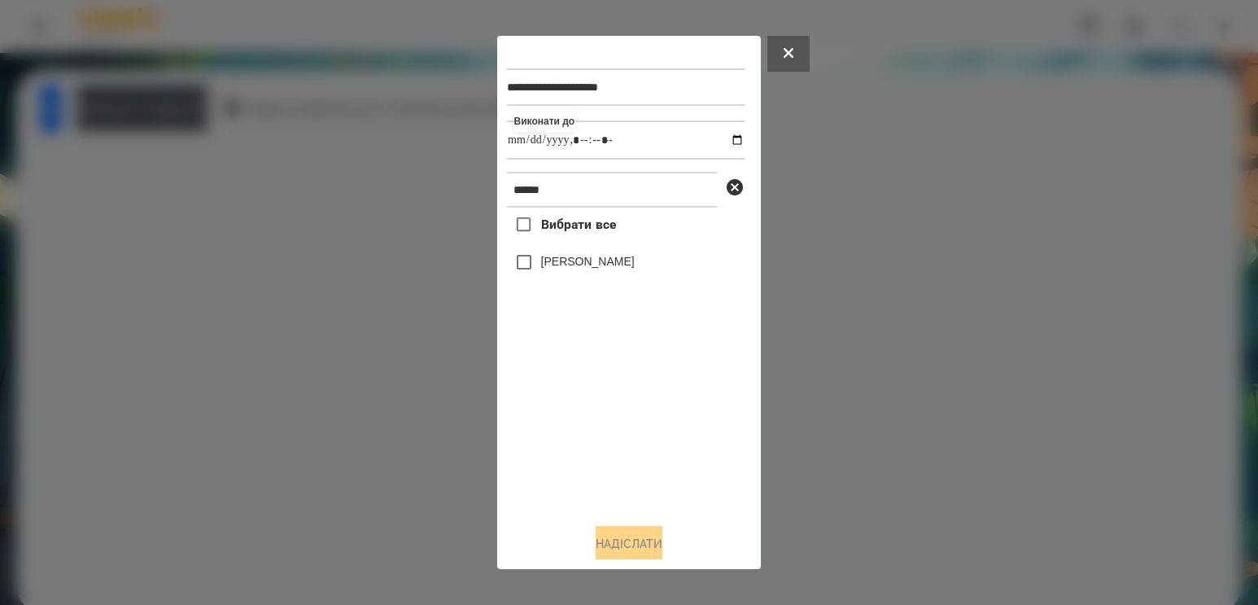
type input "**********"
click at [601, 431] on div "Вибрати все [PERSON_NAME]" at bounding box center [626, 358] width 238 height 303
click at [601, 256] on div "[PERSON_NAME]" at bounding box center [626, 262] width 238 height 34
click at [615, 269] on label "[PERSON_NAME]" at bounding box center [588, 261] width 94 height 16
click at [638, 552] on button "Надіслати" at bounding box center [629, 544] width 67 height 36
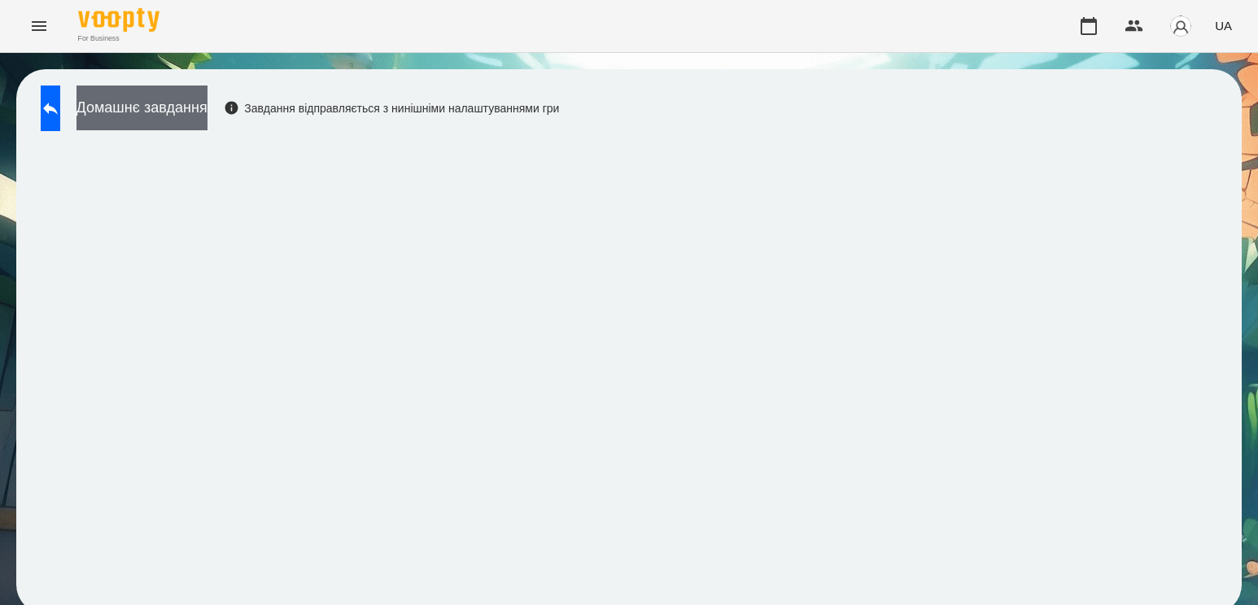
click at [207, 114] on button "Домашнє завдання" at bounding box center [141, 107] width 131 height 45
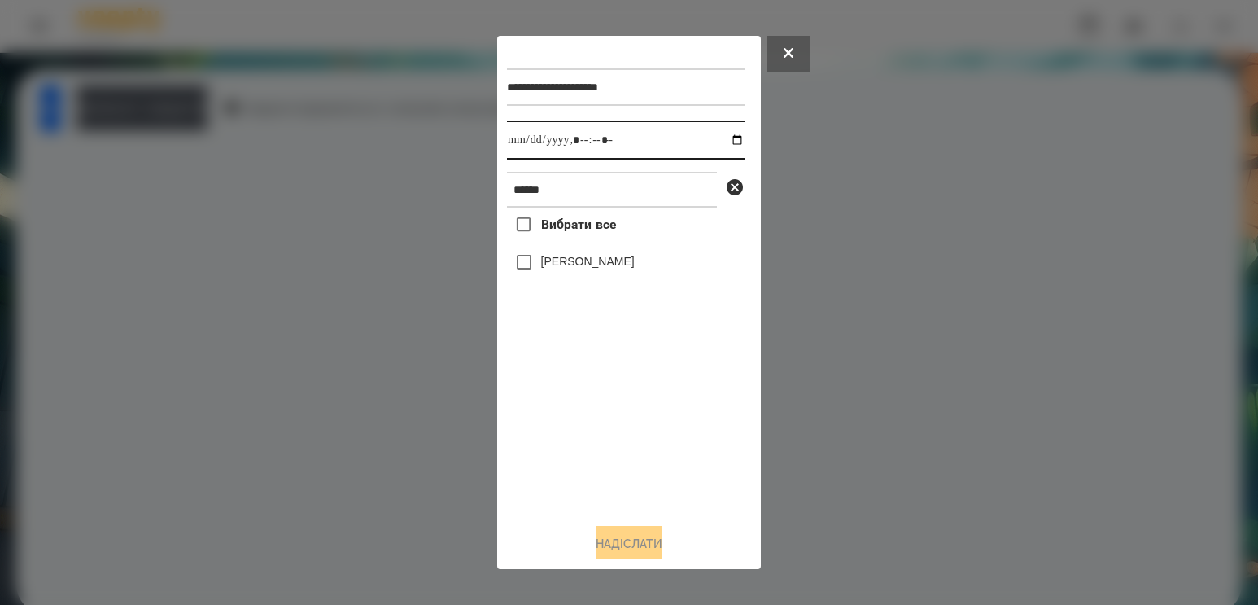
click at [715, 136] on input "datetime-local" at bounding box center [626, 139] width 238 height 39
type input "**********"
drag, startPoint x: 601, startPoint y: 424, endPoint x: 598, endPoint y: 363, distance: 61.1
click at [601, 423] on div "Вибрати все [PERSON_NAME]" at bounding box center [626, 358] width 238 height 303
click at [585, 269] on label "[PERSON_NAME]" at bounding box center [588, 261] width 94 height 16
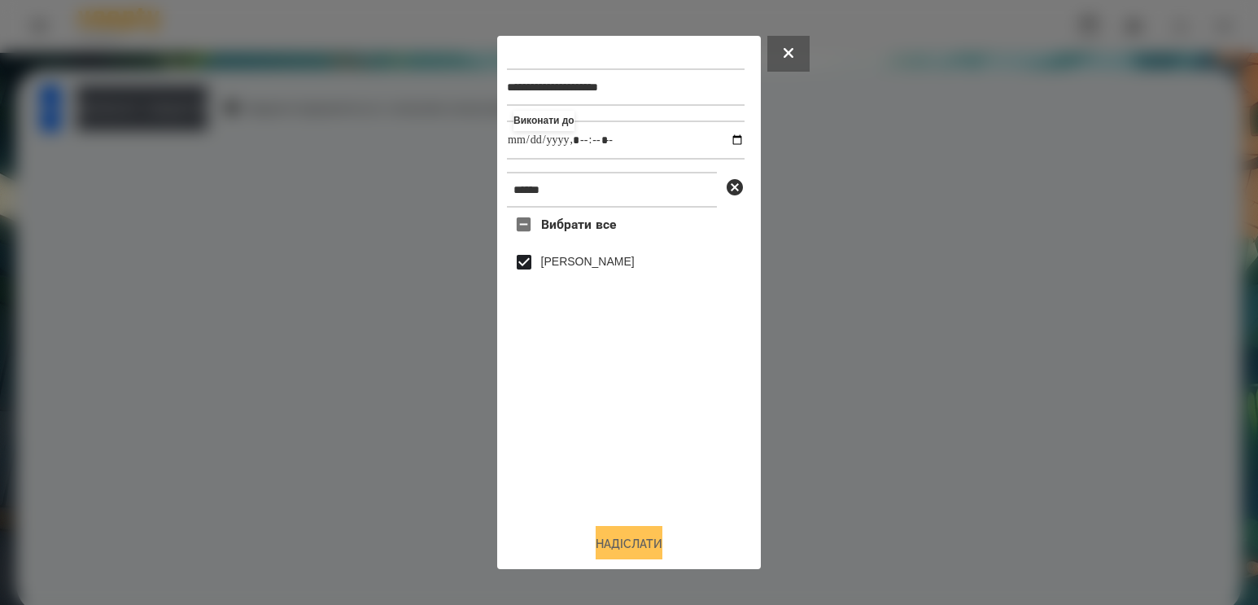
click at [615, 550] on button "Надіслати" at bounding box center [629, 544] width 67 height 36
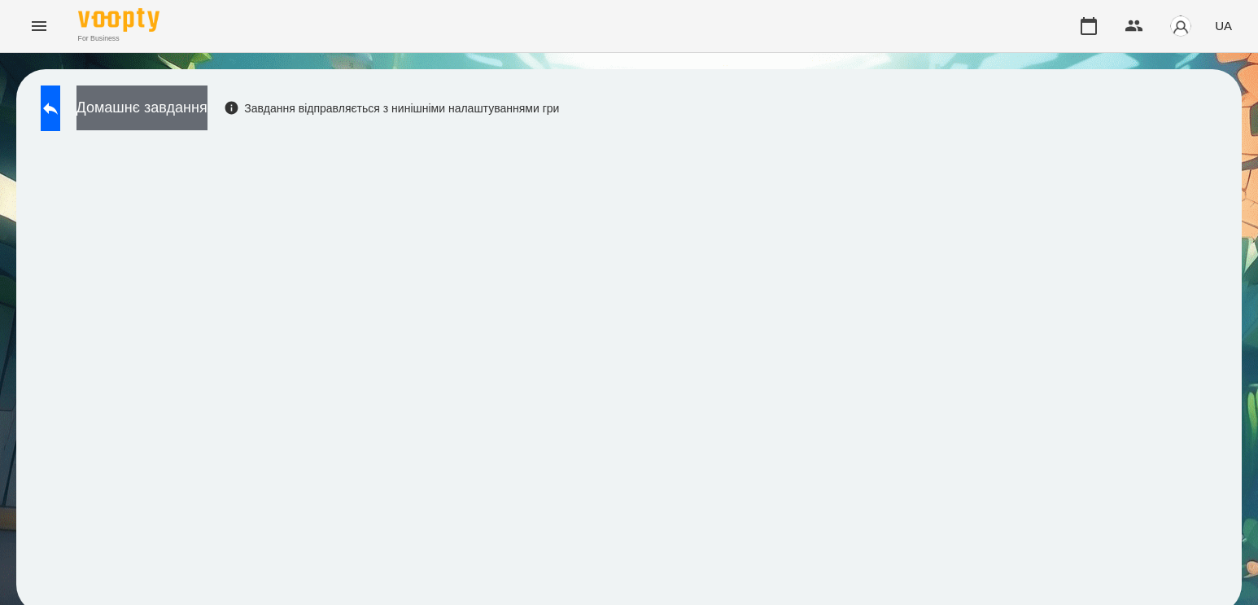
click at [206, 113] on button "Домашнє завдання" at bounding box center [141, 107] width 131 height 45
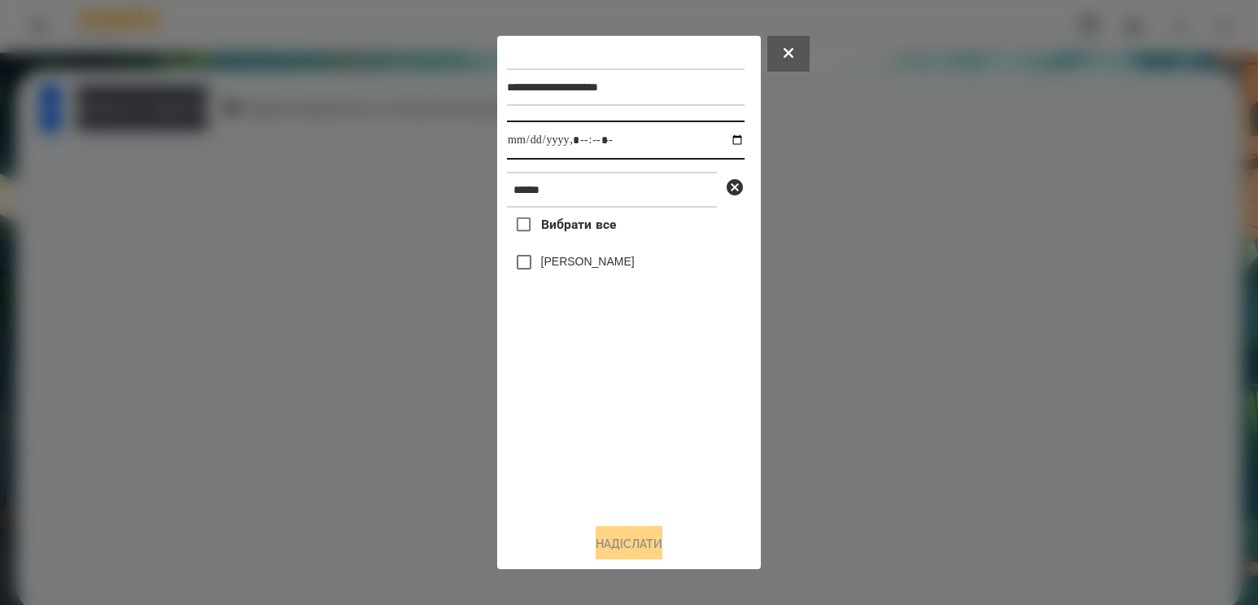
click at [736, 133] on input "datetime-local" at bounding box center [626, 139] width 238 height 39
click at [720, 148] on input "datetime-local" at bounding box center [626, 139] width 238 height 39
type input "**********"
click at [614, 406] on div "Вибрати все [PERSON_NAME]" at bounding box center [626, 358] width 238 height 303
click at [596, 269] on label "[PERSON_NAME]" at bounding box center [588, 261] width 94 height 16
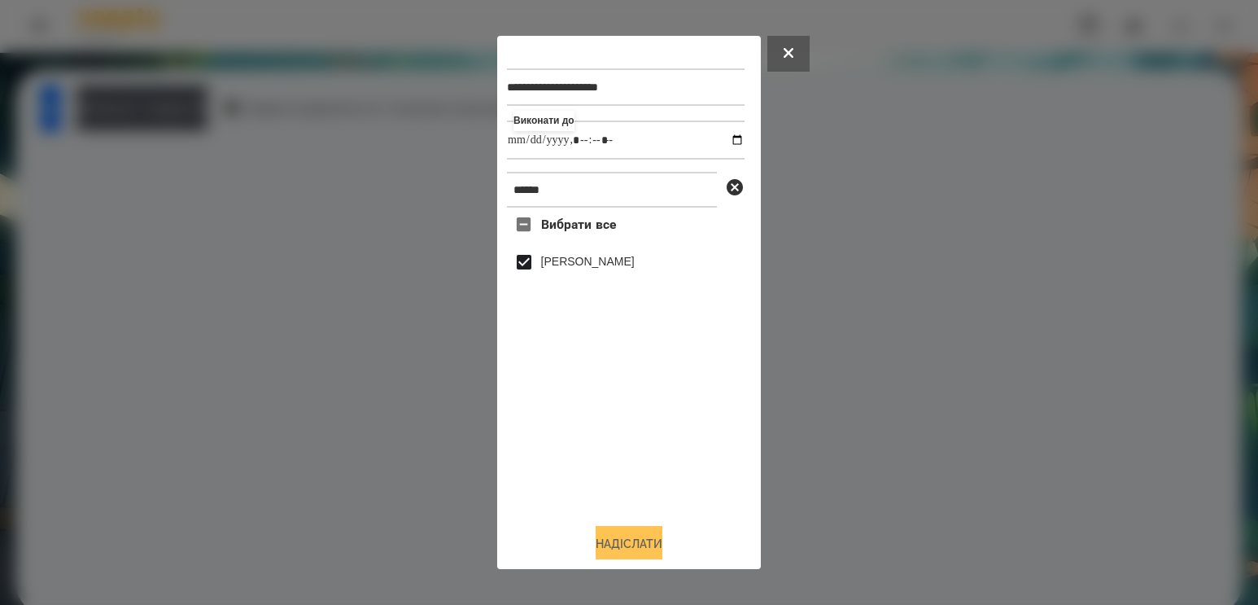
click at [599, 546] on button "Надіслати" at bounding box center [629, 544] width 67 height 36
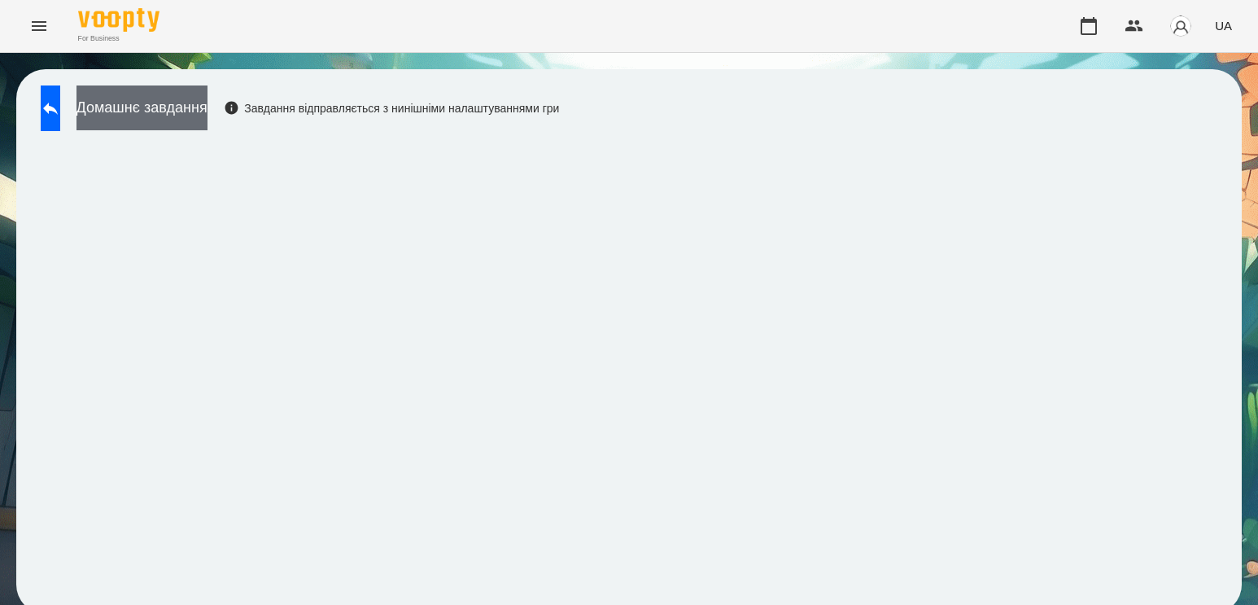
click at [158, 104] on button "Домашнє завдання" at bounding box center [141, 107] width 131 height 45
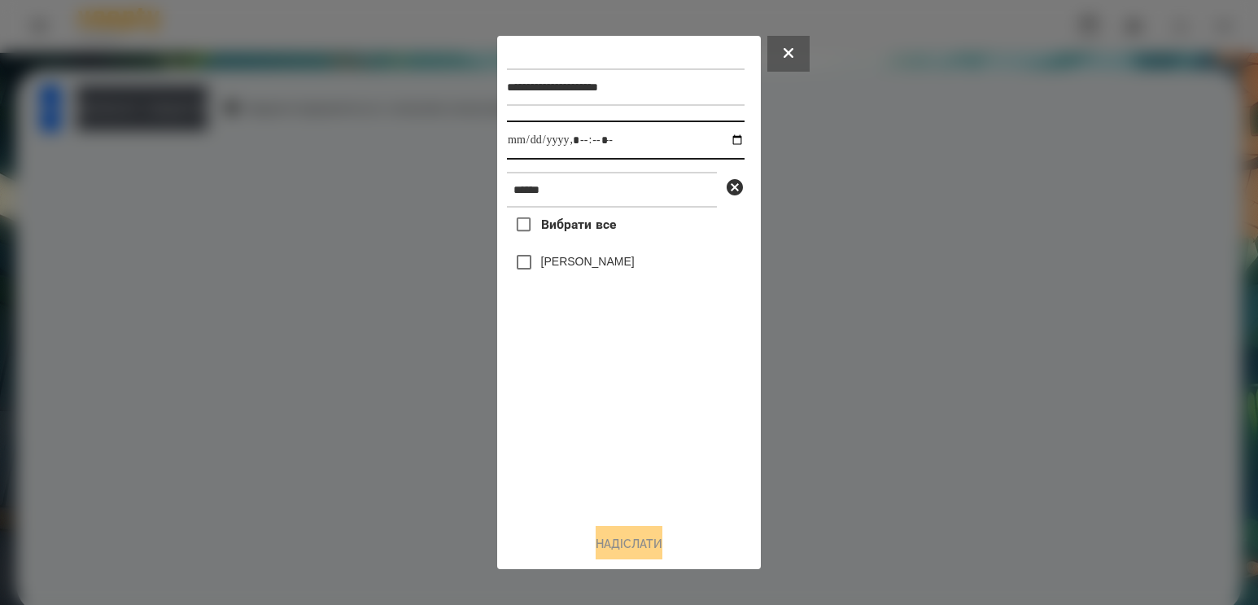
click at [722, 146] on input "datetime-local" at bounding box center [626, 139] width 238 height 39
type input "**********"
click at [619, 432] on div "Вибрати все [PERSON_NAME]" at bounding box center [626, 358] width 238 height 303
click at [604, 257] on div "[PERSON_NAME]" at bounding box center [626, 262] width 238 height 34
click at [598, 267] on label "[PERSON_NAME]" at bounding box center [588, 261] width 94 height 16
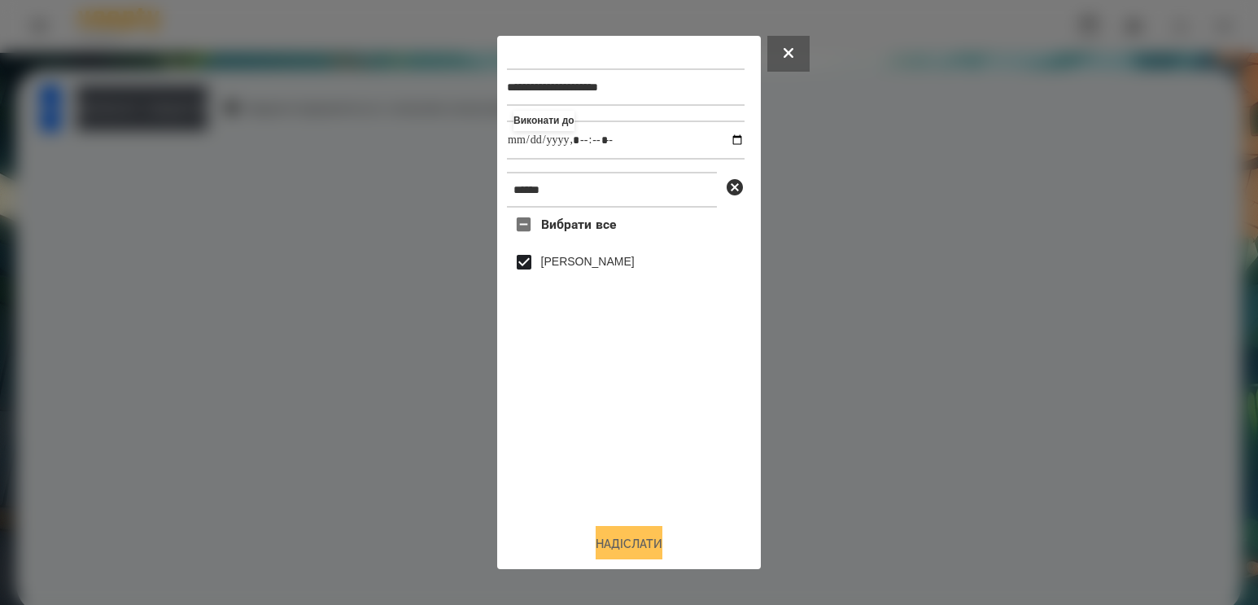
click at [626, 548] on button "Надіслати" at bounding box center [629, 544] width 67 height 36
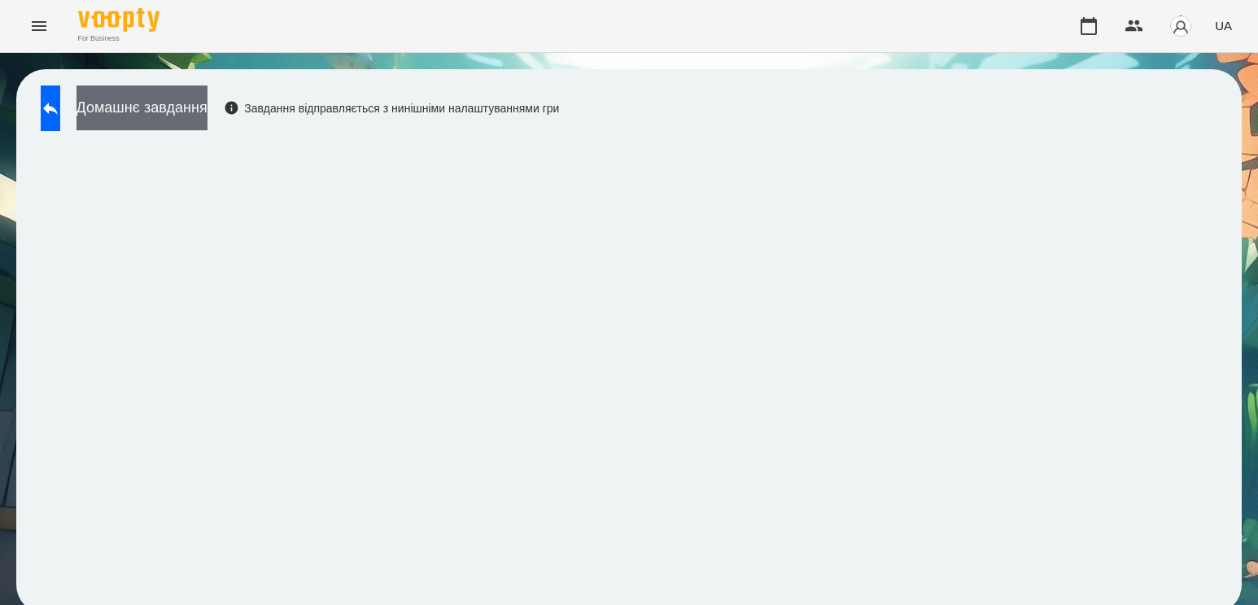
click at [181, 101] on button "Домашнє завдання" at bounding box center [141, 107] width 131 height 45
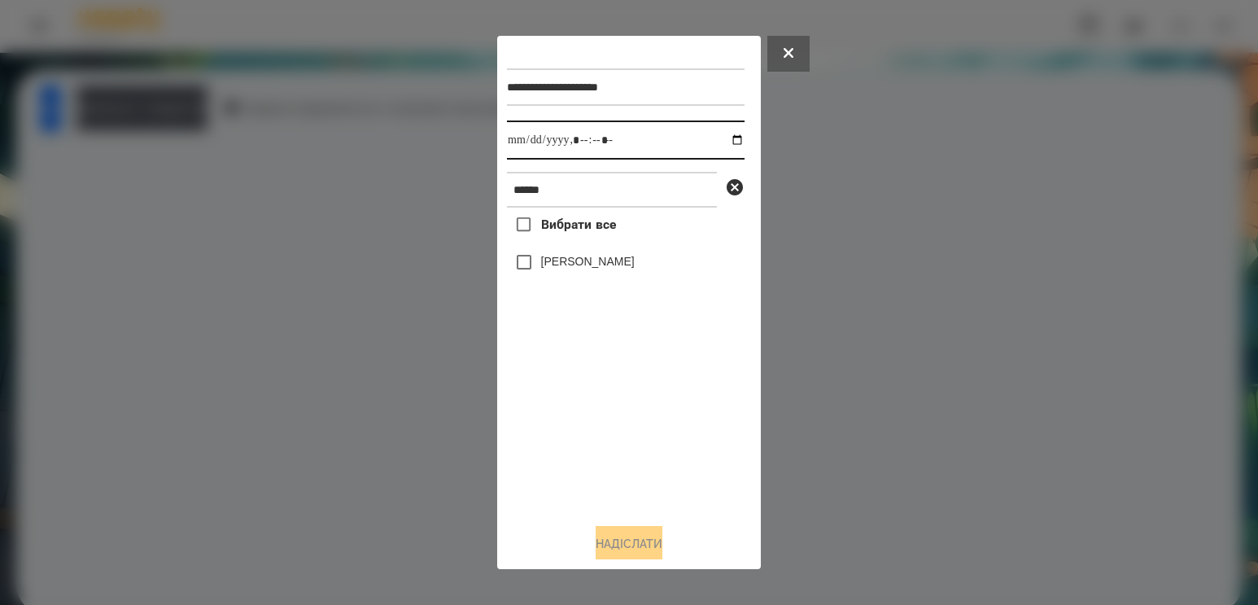
click at [720, 133] on input "datetime-local" at bounding box center [626, 139] width 238 height 39
click at [720, 139] on input "datetime-local" at bounding box center [626, 139] width 238 height 39
type input "**********"
click at [597, 415] on div "Вибрати все [PERSON_NAME]" at bounding box center [626, 358] width 238 height 303
click at [596, 264] on label "[PERSON_NAME]" at bounding box center [588, 261] width 94 height 16
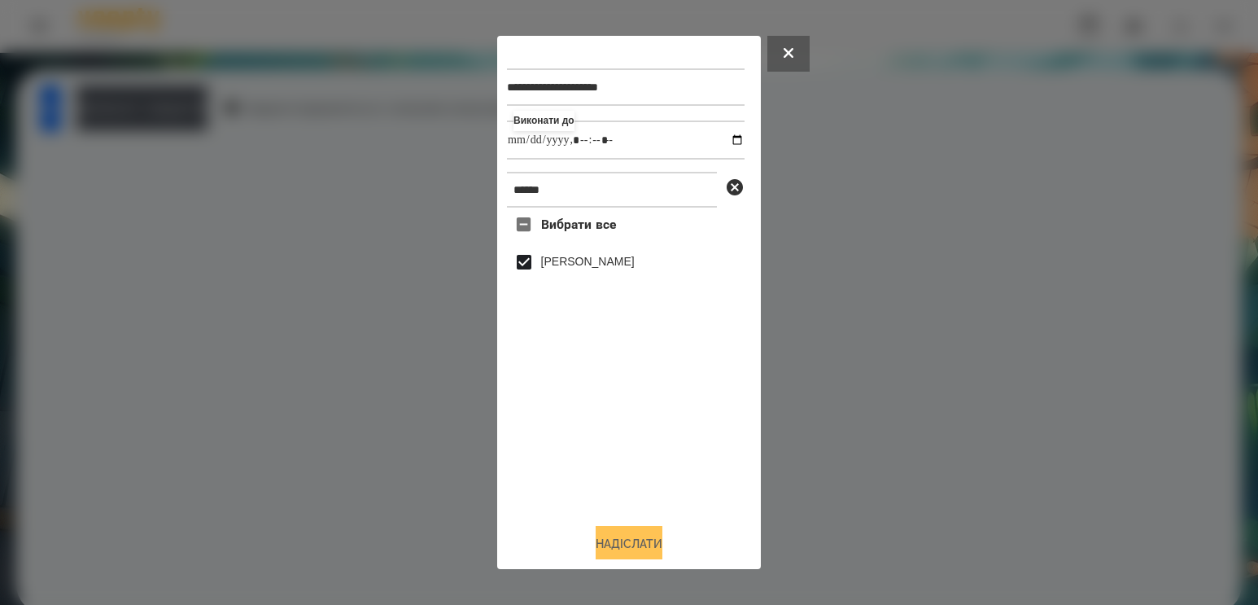
click at [633, 543] on button "Надіслати" at bounding box center [629, 544] width 67 height 36
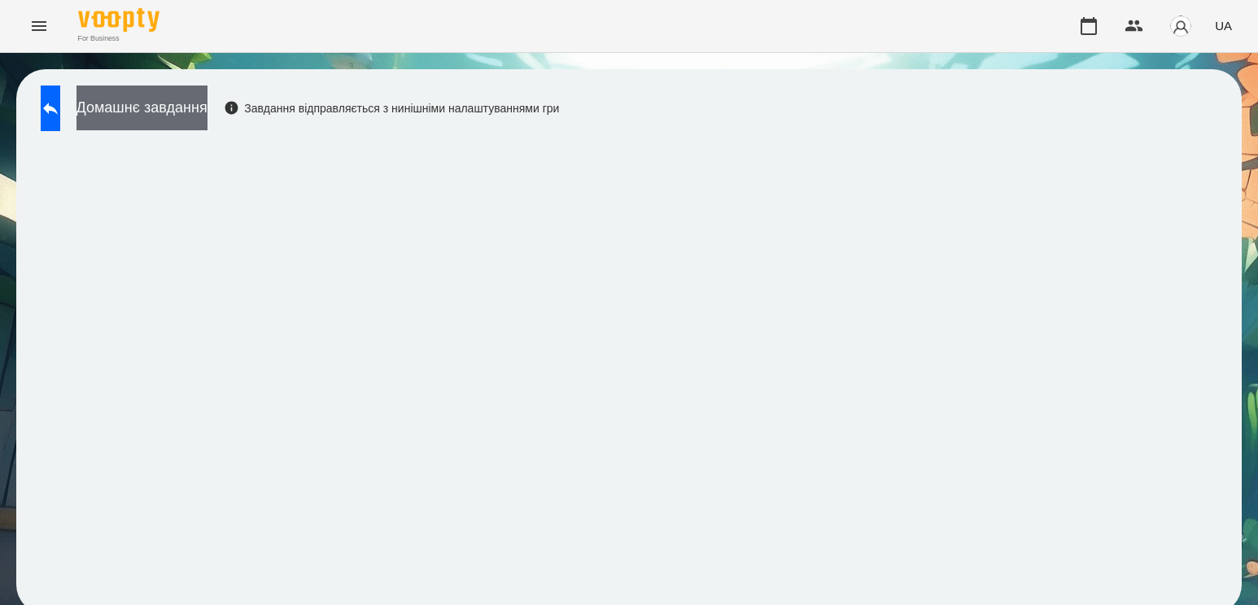
click at [207, 116] on button "Домашнє завдання" at bounding box center [141, 107] width 131 height 45
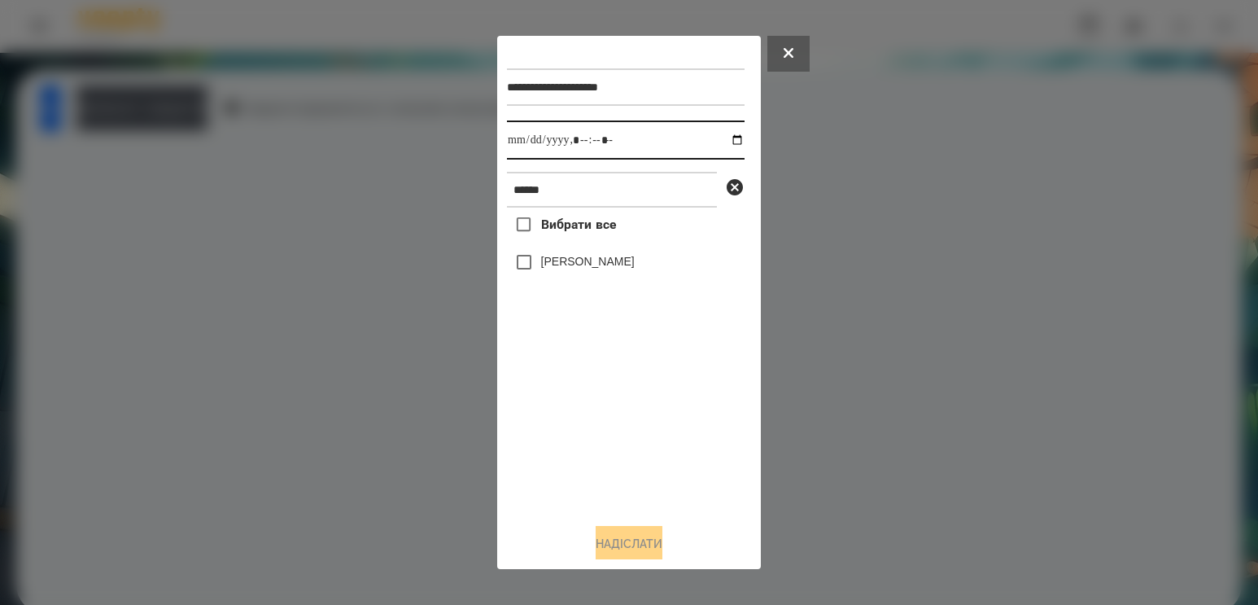
click at [718, 138] on input "datetime-local" at bounding box center [626, 139] width 238 height 39
type input "**********"
drag, startPoint x: 556, startPoint y: 422, endPoint x: 571, endPoint y: 356, distance: 67.7
click at [556, 422] on div "Вибрати все [PERSON_NAME]" at bounding box center [626, 358] width 238 height 303
click at [600, 266] on label "[PERSON_NAME]" at bounding box center [588, 261] width 94 height 16
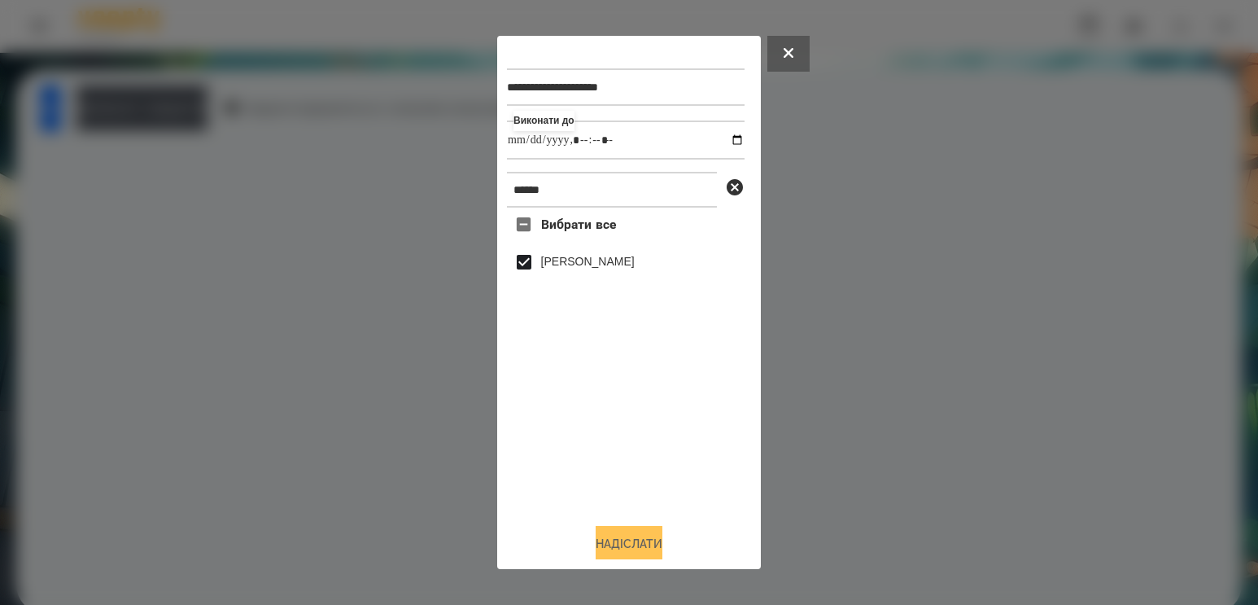
click at [622, 547] on button "Надіслати" at bounding box center [629, 544] width 67 height 36
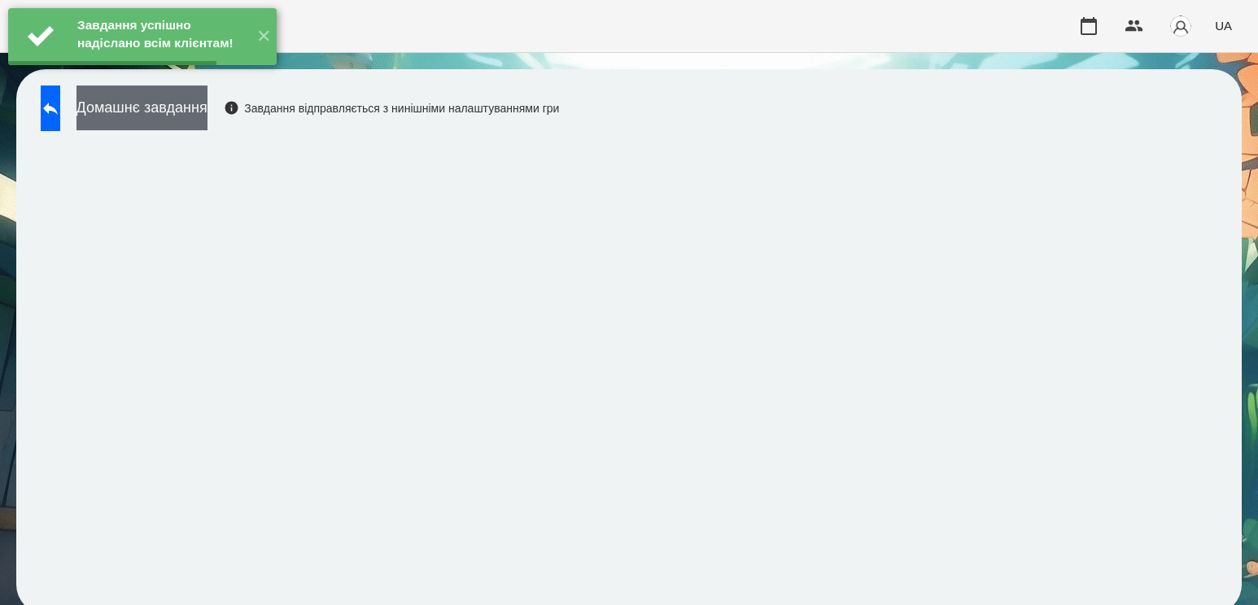
click at [207, 108] on button "Домашнє завдання" at bounding box center [141, 107] width 131 height 45
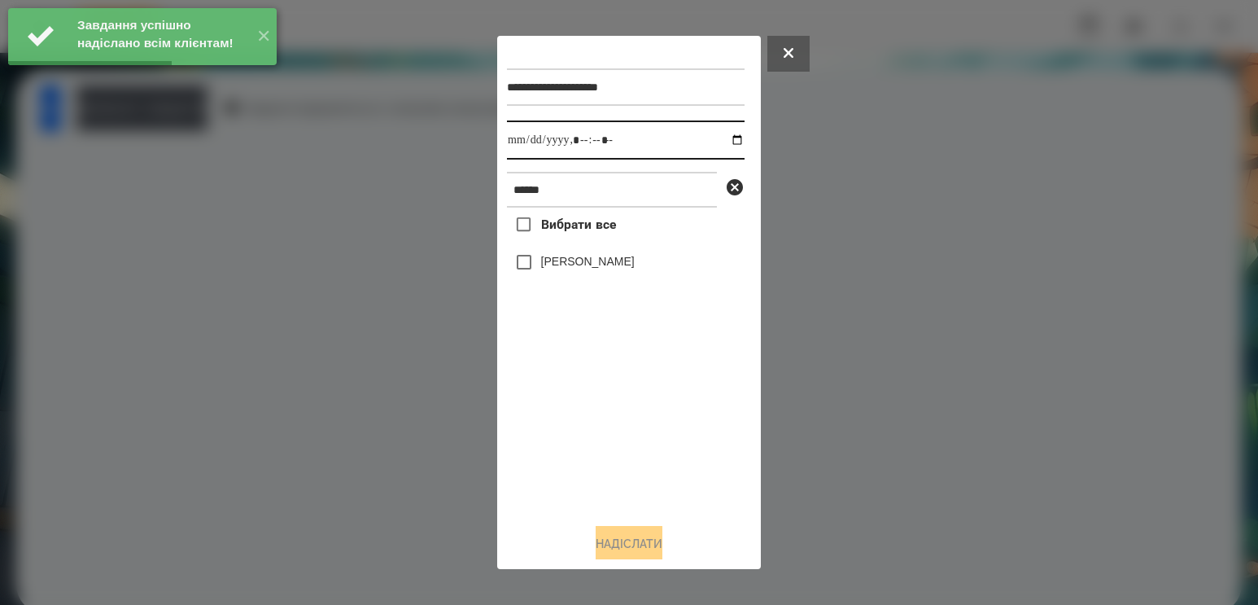
click at [723, 146] on input "datetime-local" at bounding box center [626, 139] width 238 height 39
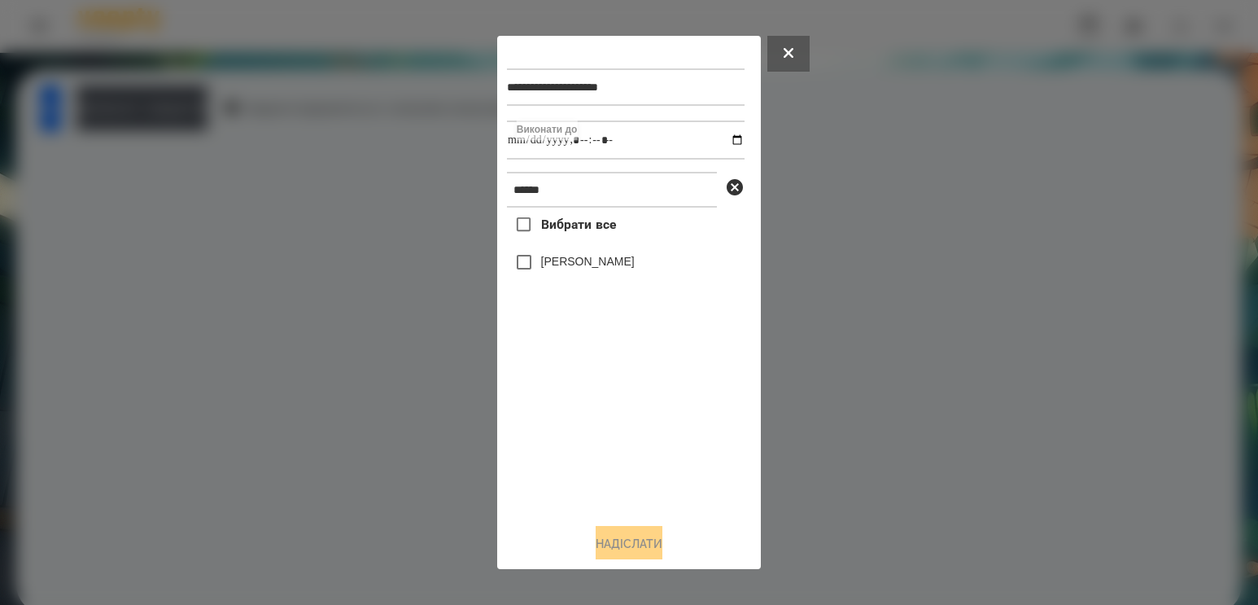
type input "**********"
drag, startPoint x: 570, startPoint y: 404, endPoint x: 586, endPoint y: 165, distance: 239.7
click at [571, 402] on div "Вибрати все [PERSON_NAME]" at bounding box center [626, 358] width 238 height 303
drag, startPoint x: 545, startPoint y: 195, endPoint x: 359, endPoint y: 191, distance: 186.4
click at [367, 197] on div "**********" at bounding box center [629, 302] width 1258 height 605
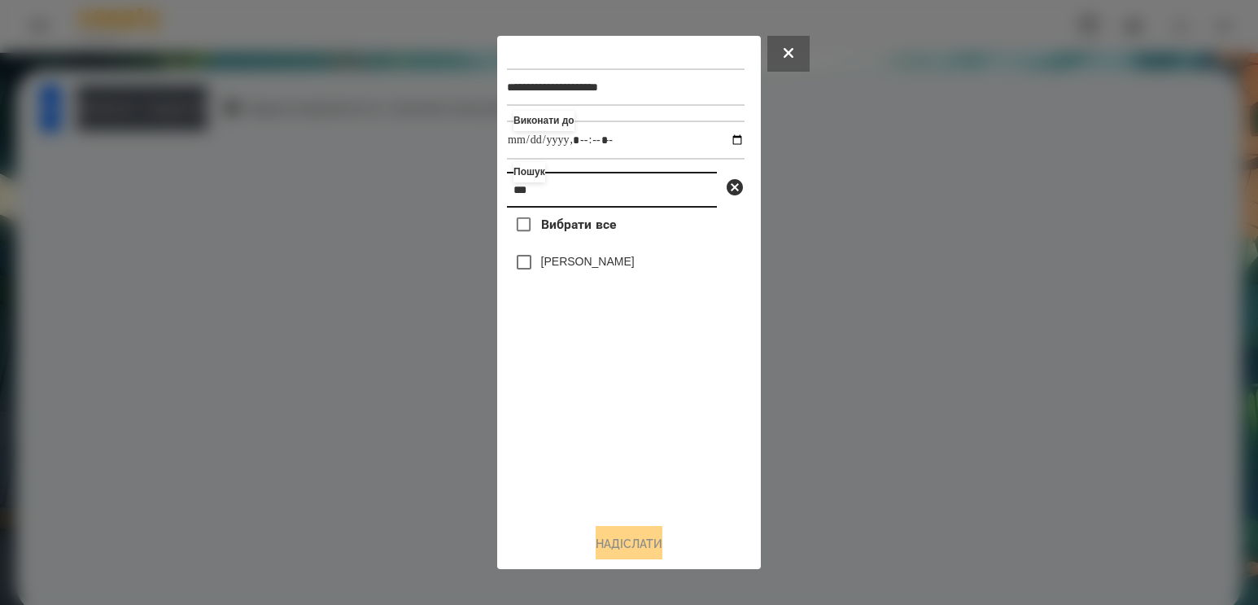
type input "***"
click at [549, 269] on label "[PERSON_NAME]" at bounding box center [588, 261] width 94 height 16
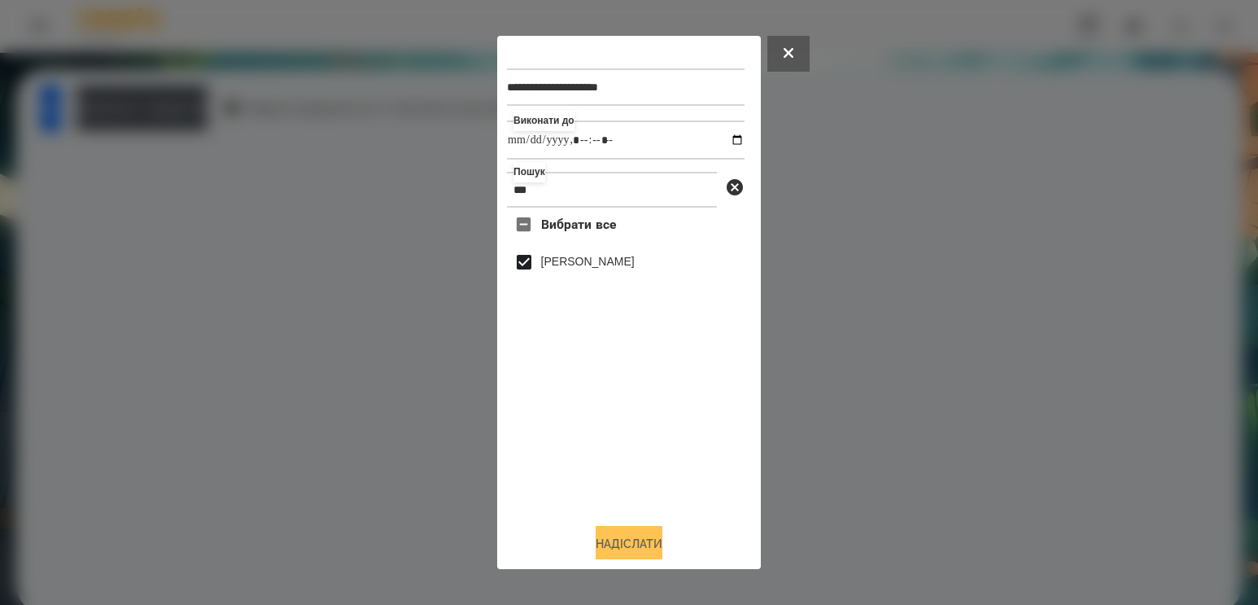
click at [605, 543] on button "Надіслати" at bounding box center [629, 544] width 67 height 36
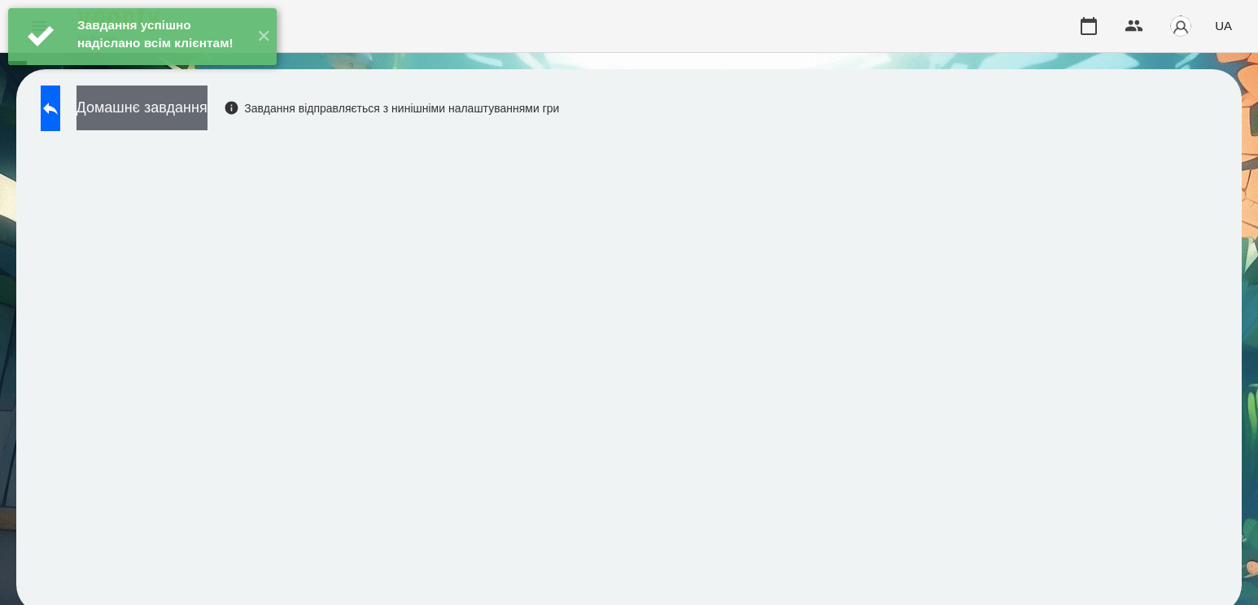
click at [207, 129] on button "Домашнє завдання" at bounding box center [141, 107] width 131 height 45
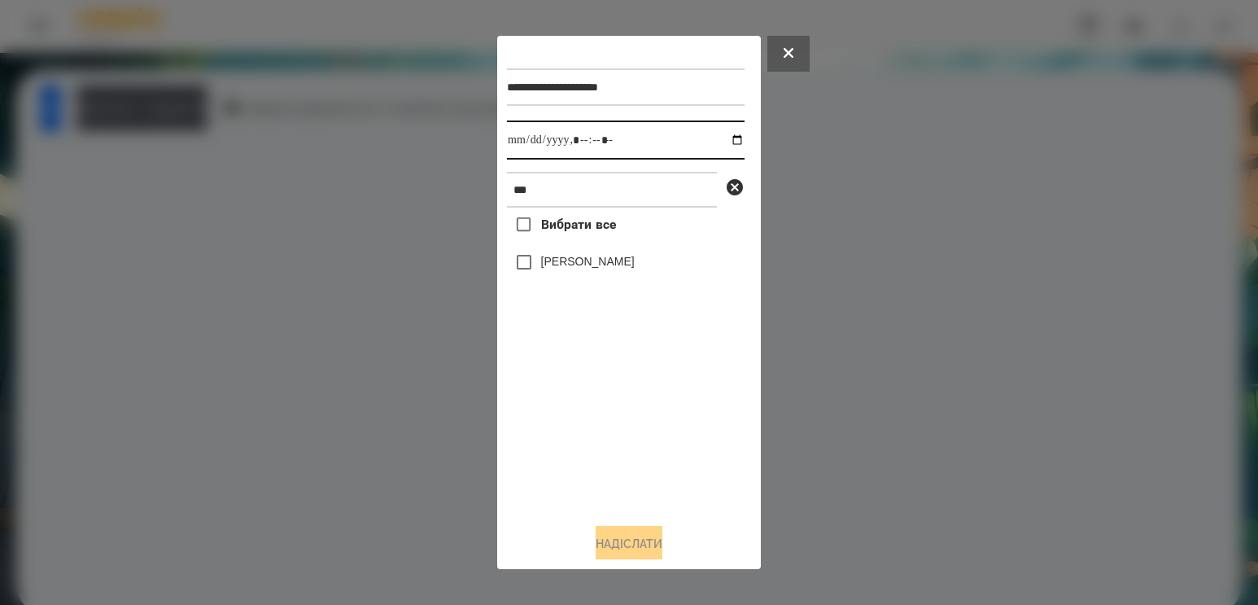
click at [722, 138] on input "datetime-local" at bounding box center [626, 139] width 238 height 39
type input "**********"
click at [580, 435] on div "Вибрати все [PERSON_NAME]" at bounding box center [626, 358] width 238 height 303
click at [584, 265] on label "[PERSON_NAME]" at bounding box center [588, 261] width 94 height 16
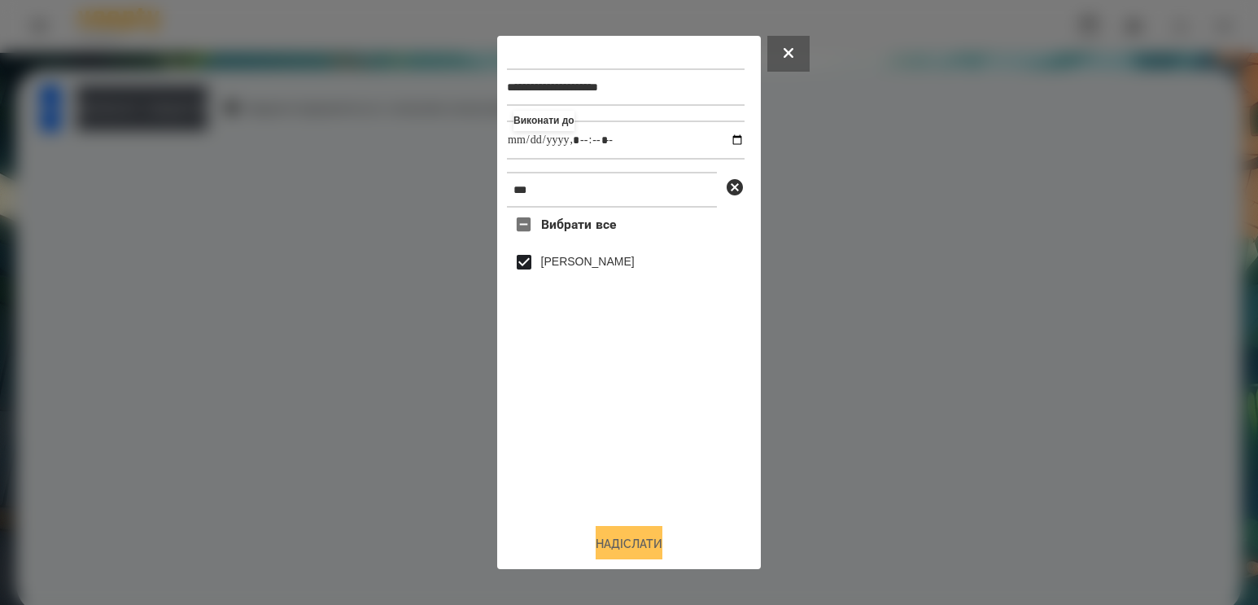
click at [640, 540] on button "Надіслати" at bounding box center [629, 544] width 67 height 36
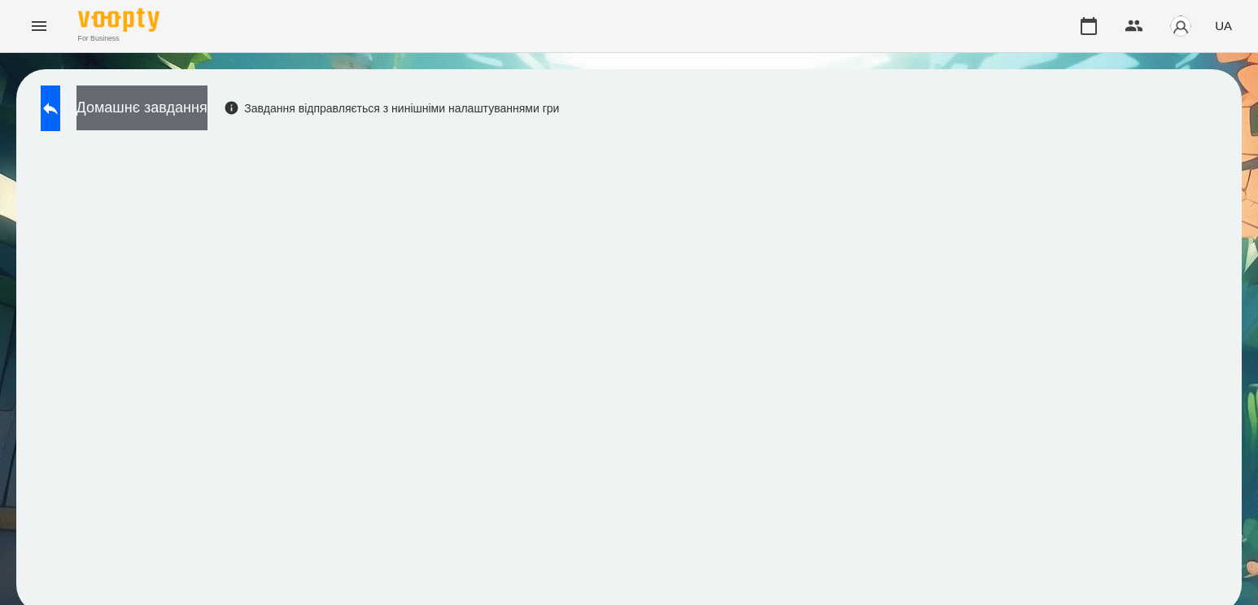
click at [194, 112] on button "Домашнє завдання" at bounding box center [141, 107] width 131 height 45
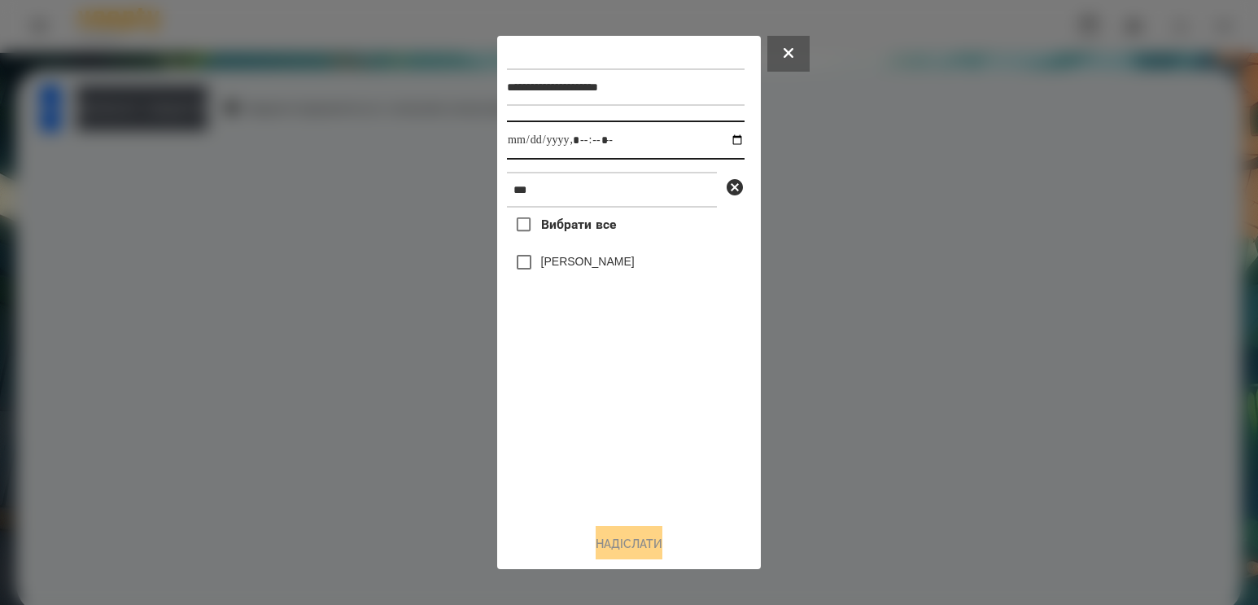
click at [723, 140] on input "datetime-local" at bounding box center [626, 139] width 238 height 39
type input "**********"
click at [608, 427] on div "Вибрати все [PERSON_NAME]" at bounding box center [626, 358] width 238 height 303
click at [582, 269] on label "[PERSON_NAME]" at bounding box center [588, 261] width 94 height 16
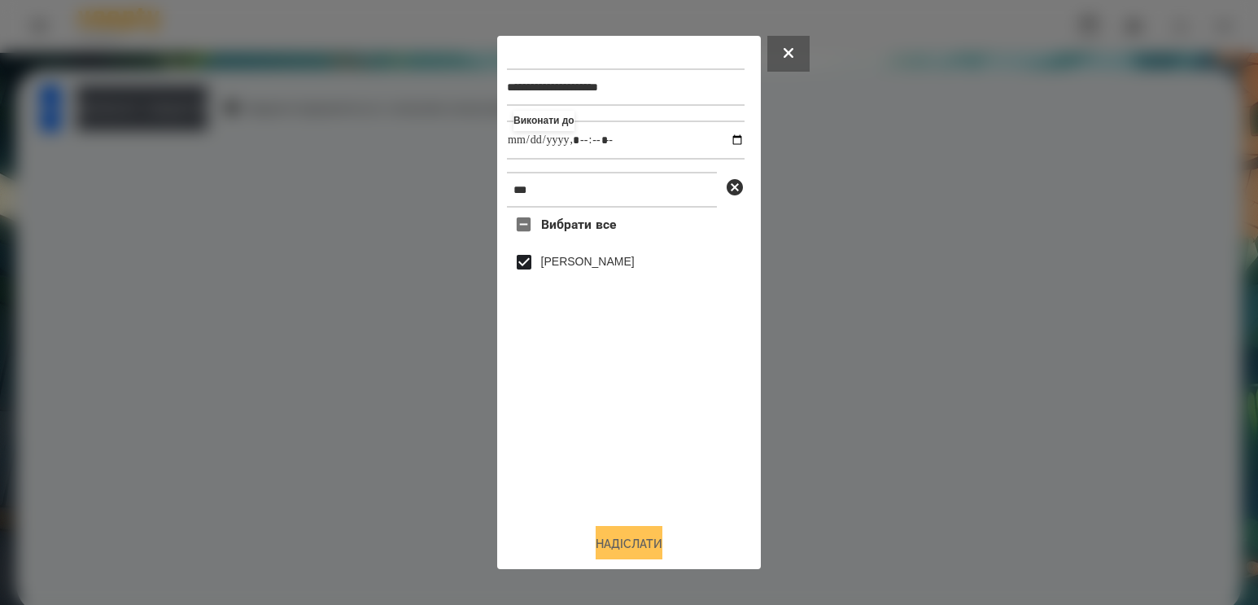
click at [622, 551] on button "Надіслати" at bounding box center [629, 544] width 67 height 36
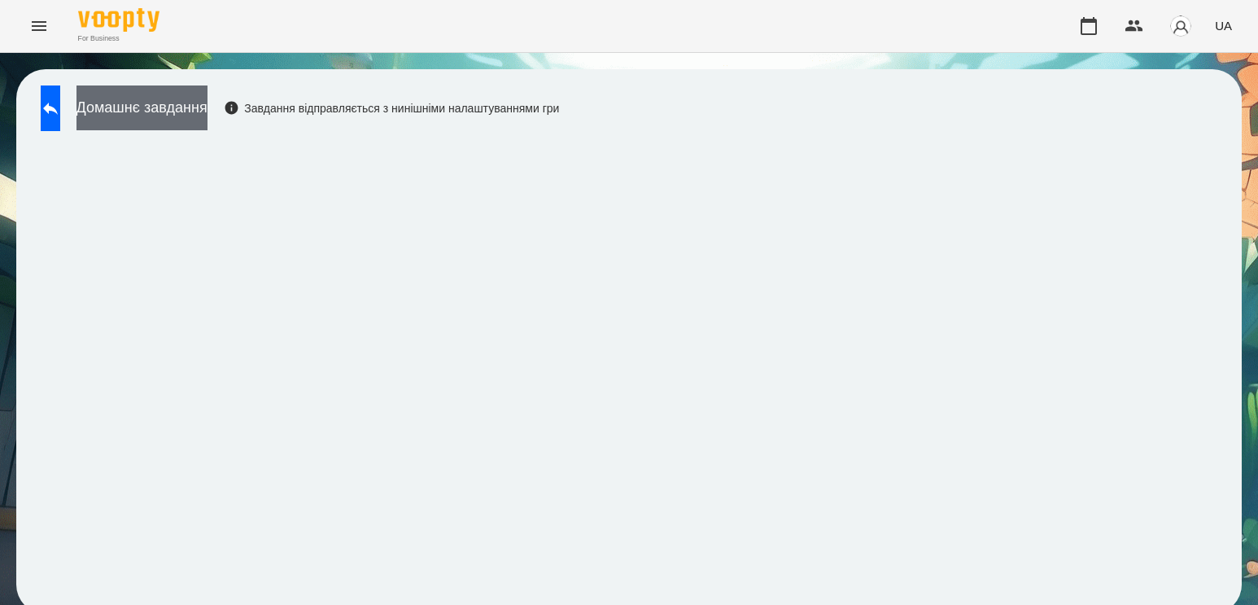
click at [206, 94] on button "Домашнє завдання" at bounding box center [141, 107] width 131 height 45
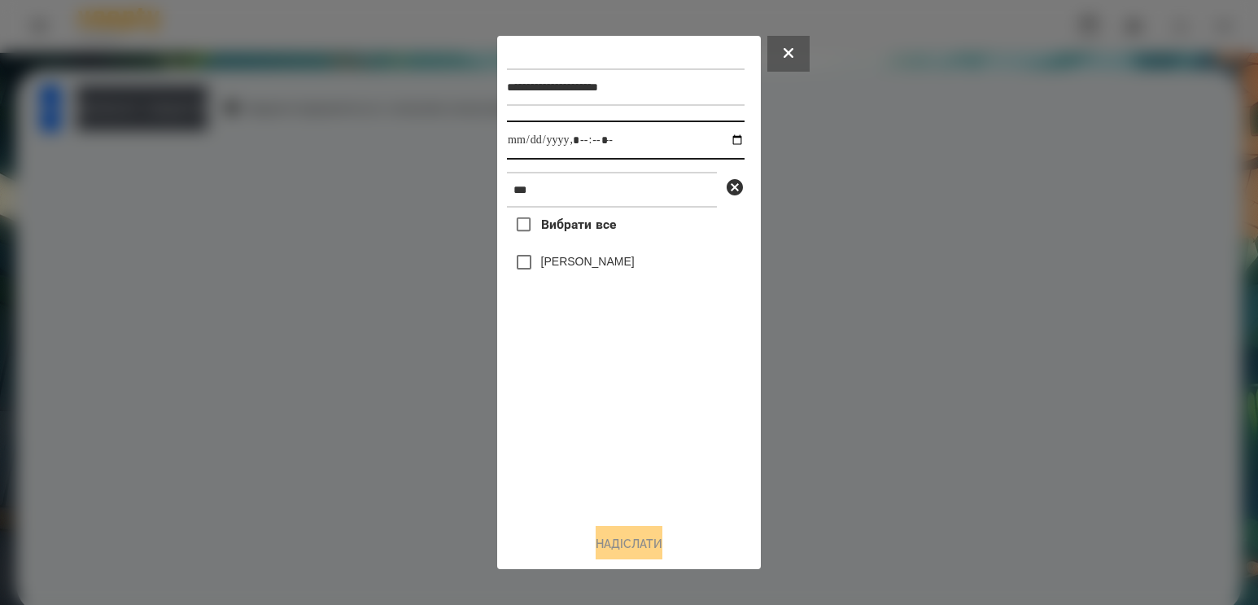
click at [694, 135] on input "datetime-local" at bounding box center [626, 139] width 238 height 39
click at [726, 140] on input "datetime-local" at bounding box center [626, 139] width 238 height 39
type input "**********"
click at [633, 401] on div "Вибрати все [PERSON_NAME]" at bounding box center [626, 358] width 238 height 303
click at [592, 260] on label "[PERSON_NAME]" at bounding box center [588, 261] width 94 height 16
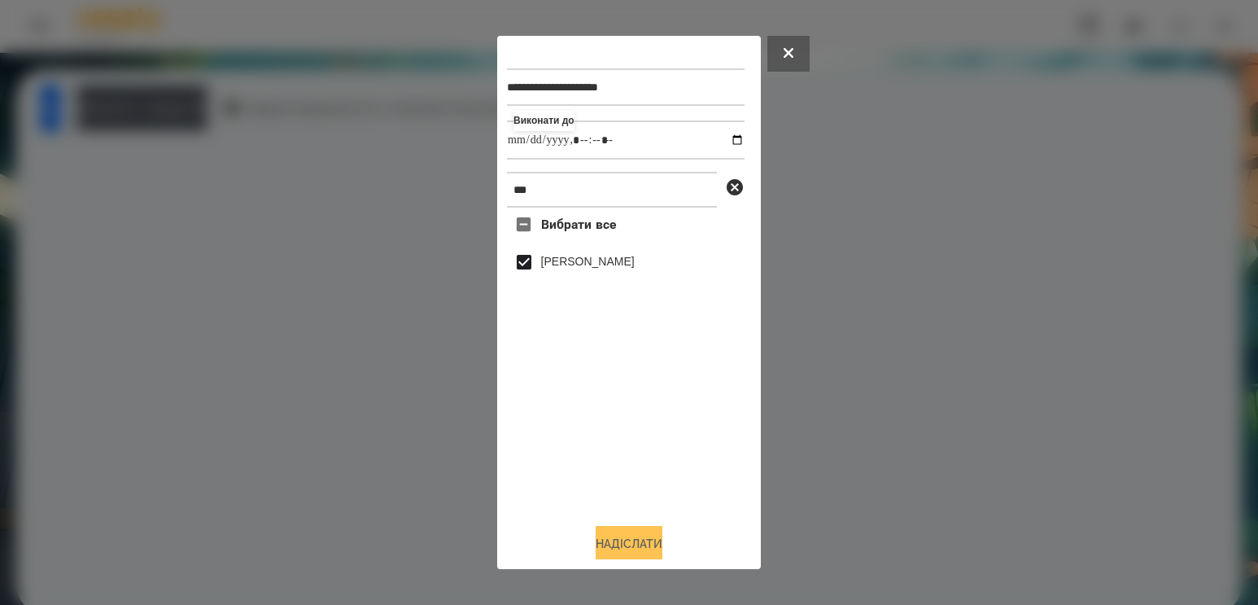
click at [635, 541] on button "Надіслати" at bounding box center [629, 544] width 67 height 36
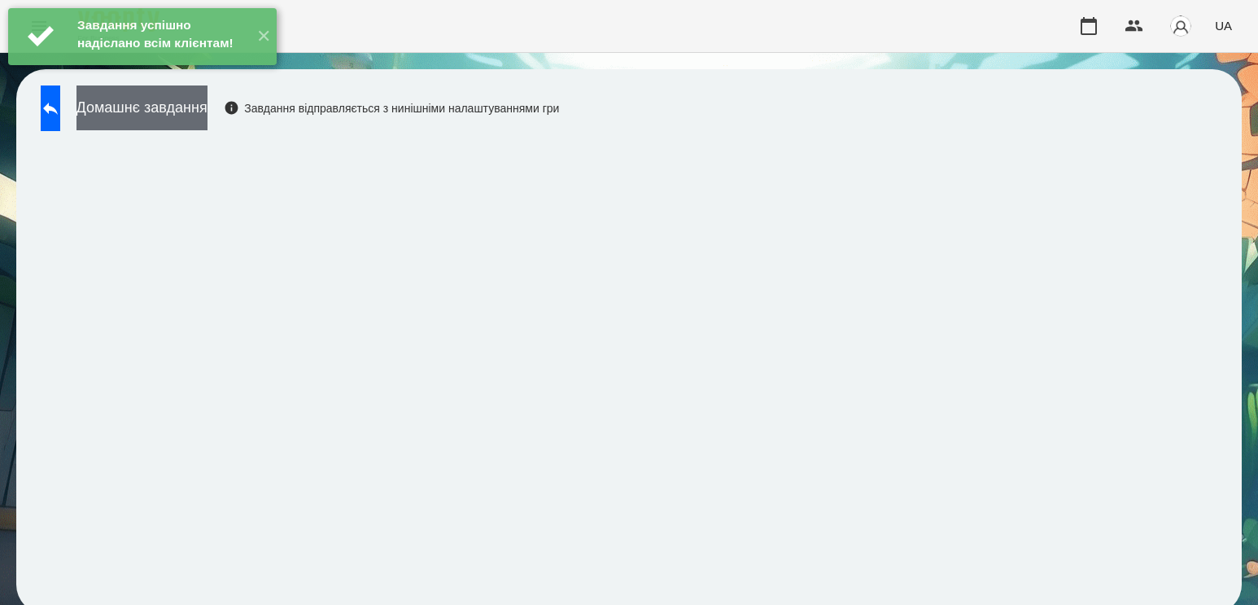
click at [207, 123] on button "Домашнє завдання" at bounding box center [141, 107] width 131 height 45
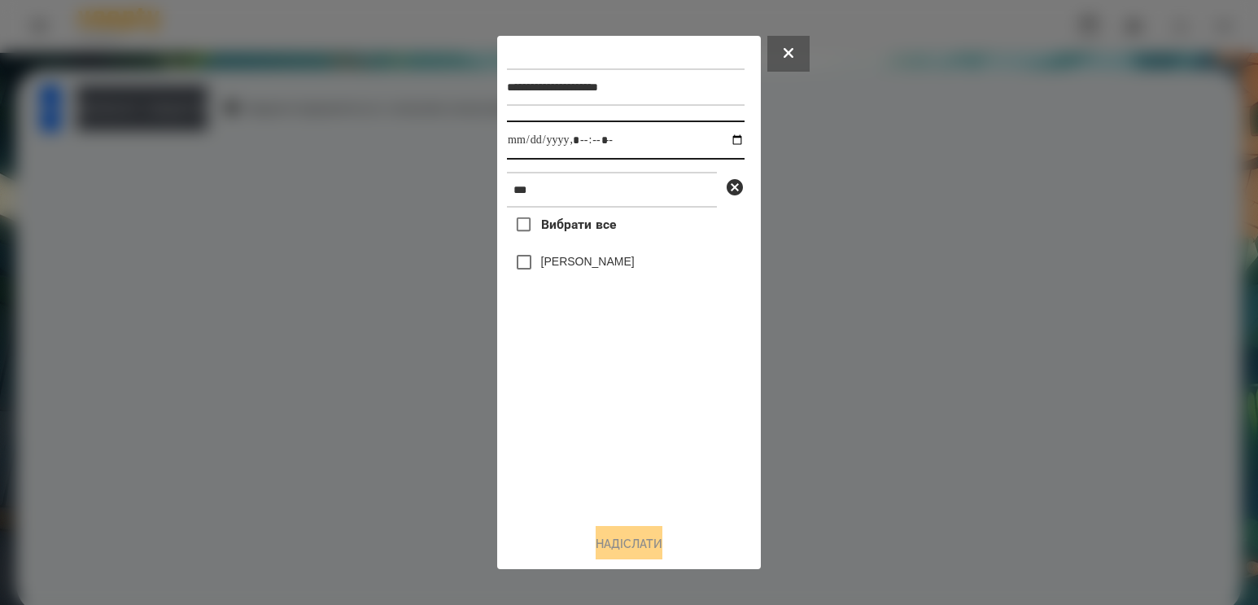
click at [722, 143] on input "datetime-local" at bounding box center [626, 139] width 238 height 39
type input "**********"
click at [614, 436] on div "Вибрати все [PERSON_NAME]" at bounding box center [626, 358] width 238 height 303
click at [570, 266] on label "[PERSON_NAME]" at bounding box center [588, 261] width 94 height 16
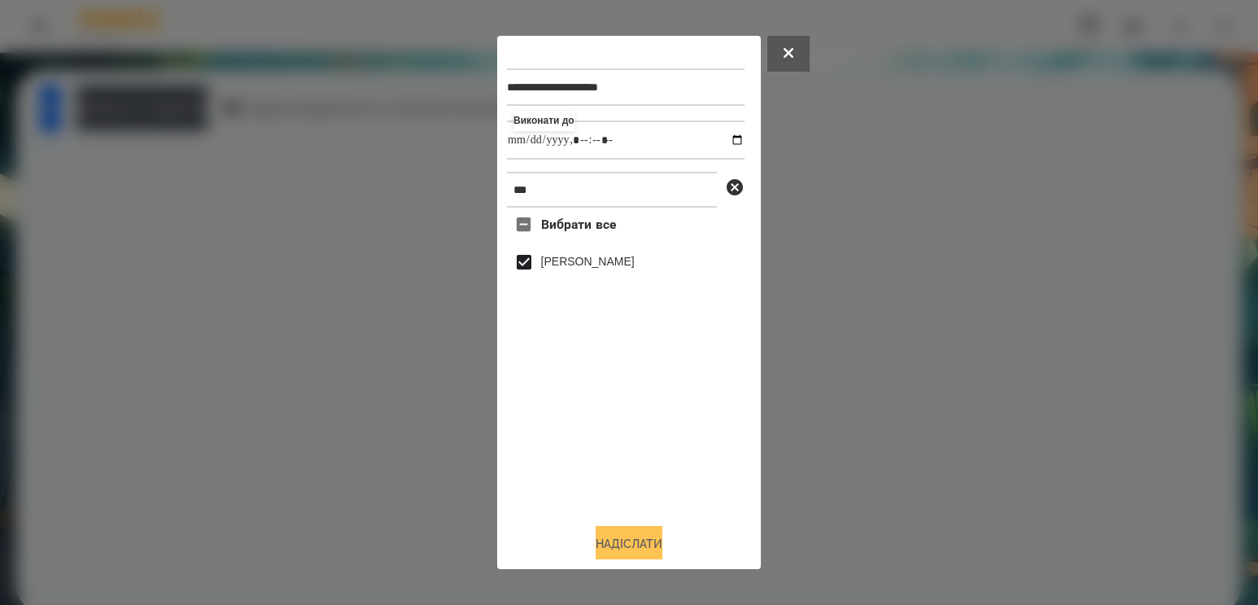
click at [643, 554] on button "Надіслати" at bounding box center [629, 544] width 67 height 36
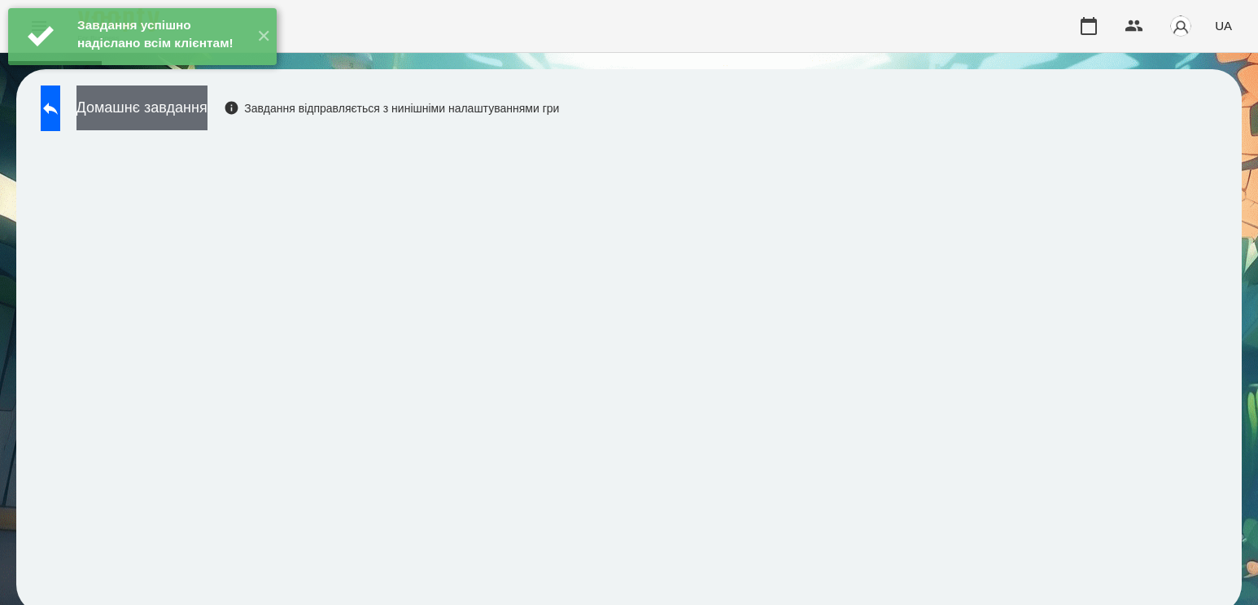
click at [209, 73] on div "Завдання успішно надіслано всім клієнтам! ✕" at bounding box center [142, 36] width 285 height 73
click at [207, 124] on button "Домашнє завдання" at bounding box center [141, 107] width 131 height 45
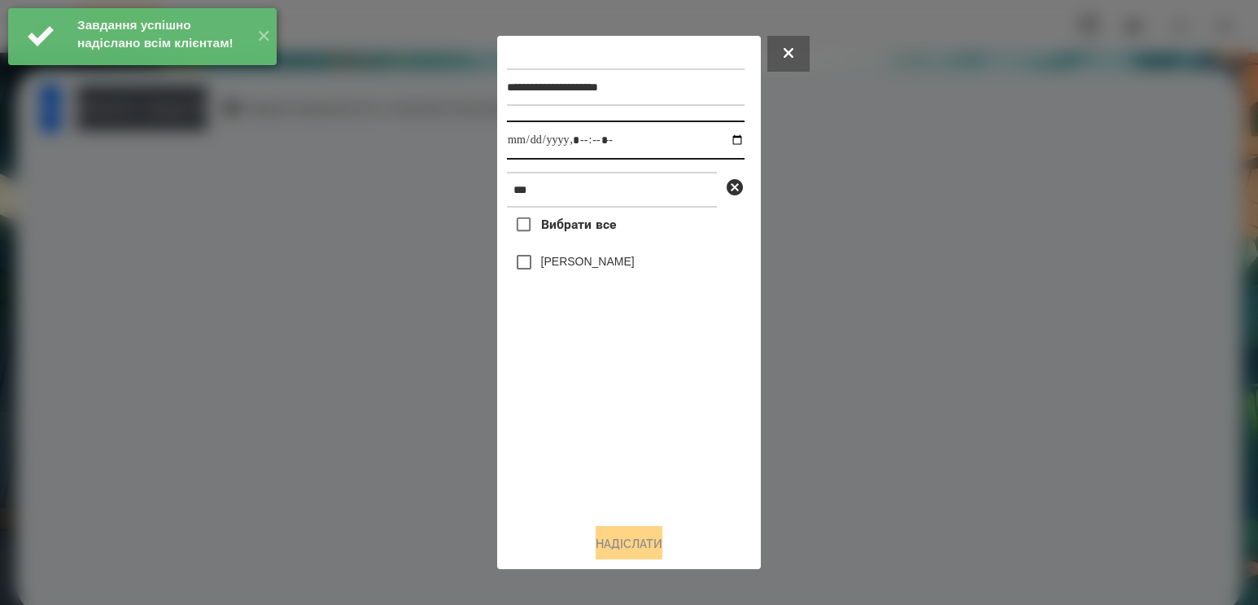
drag, startPoint x: 723, startPoint y: 142, endPoint x: 711, endPoint y: 161, distance: 23.0
click at [723, 145] on input "datetime-local" at bounding box center [626, 139] width 238 height 39
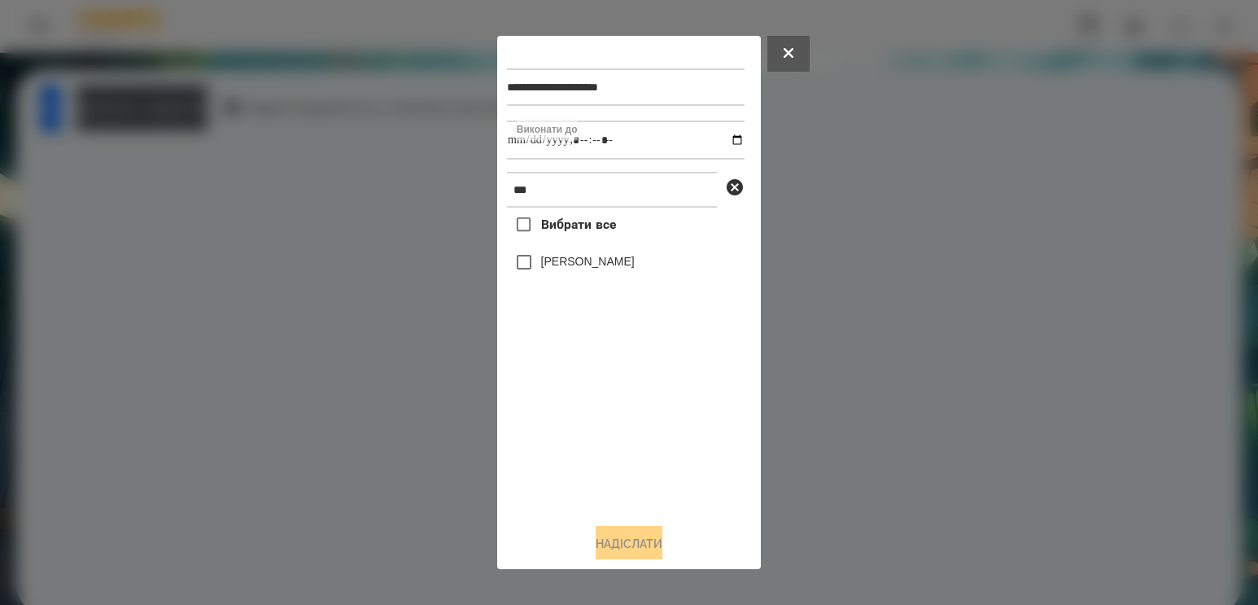
type input "**********"
drag, startPoint x: 593, startPoint y: 441, endPoint x: 571, endPoint y: 318, distance: 124.8
click at [593, 440] on div "Вибрати все [PERSON_NAME]" at bounding box center [626, 358] width 238 height 303
click at [574, 263] on label "[PERSON_NAME]" at bounding box center [588, 261] width 94 height 16
click at [623, 540] on button "Надіслати" at bounding box center [629, 544] width 67 height 36
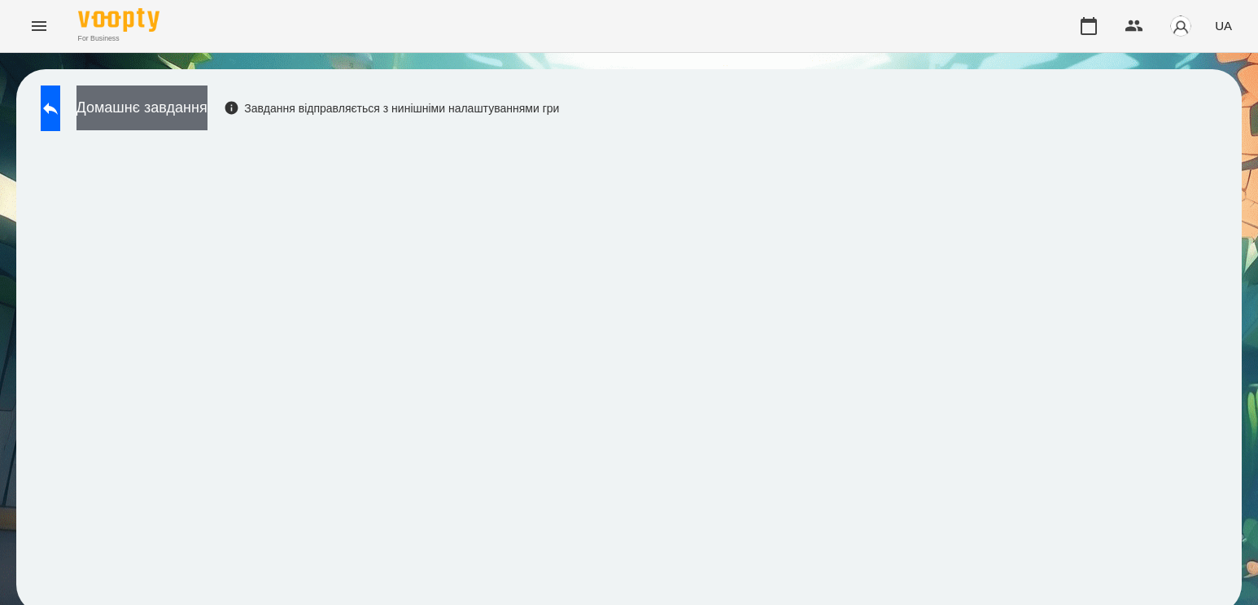
click at [203, 110] on button "Домашнє завдання" at bounding box center [141, 107] width 131 height 45
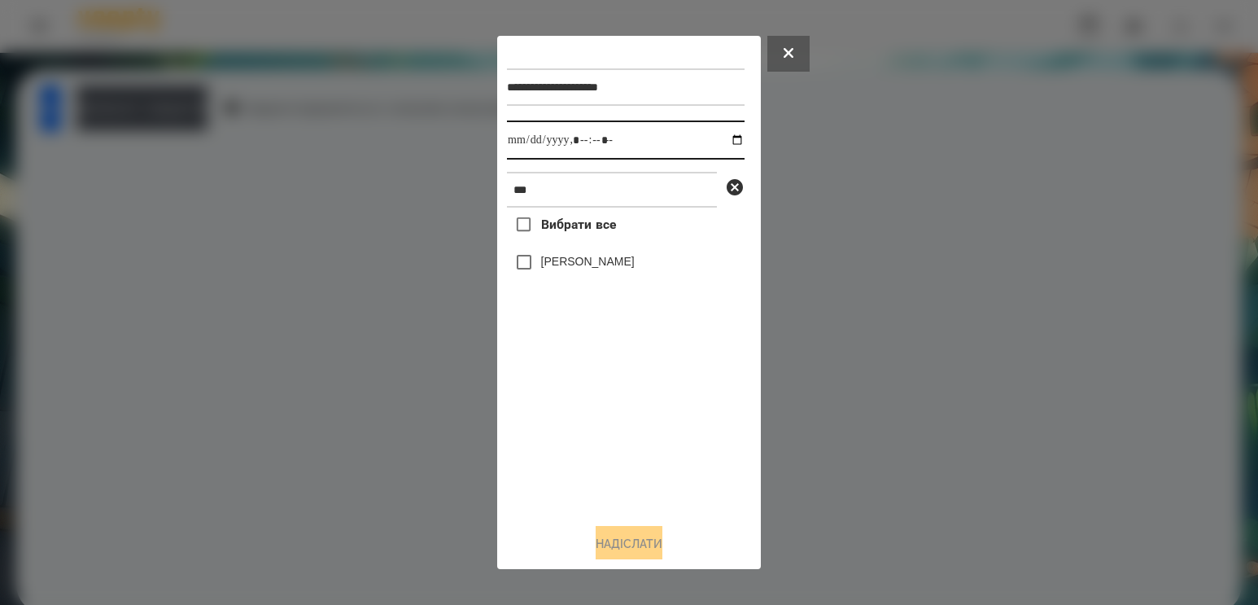
click at [721, 144] on input "datetime-local" at bounding box center [626, 139] width 238 height 39
type input "**********"
click at [570, 413] on div "Вибрати все [PERSON_NAME]" at bounding box center [626, 358] width 238 height 303
click at [566, 256] on div "[PERSON_NAME]" at bounding box center [626, 262] width 238 height 34
click at [566, 264] on label "[PERSON_NAME]" at bounding box center [588, 261] width 94 height 16
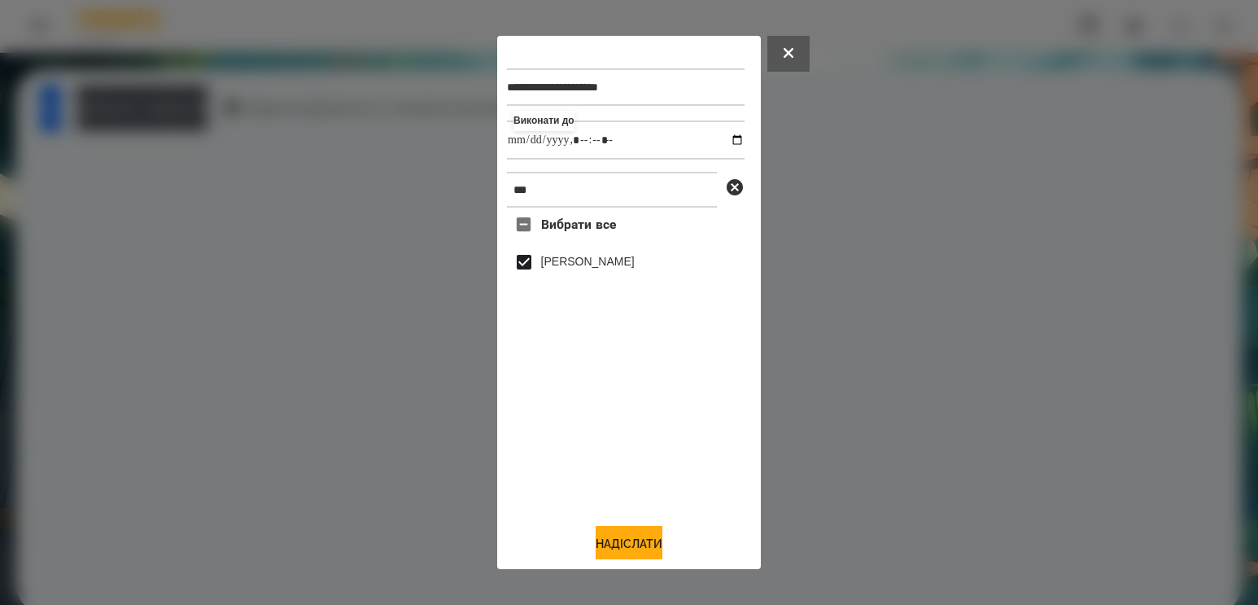
click at [637, 523] on div "**********" at bounding box center [629, 303] width 244 height 514
click at [633, 545] on button "Надіслати" at bounding box center [629, 544] width 67 height 36
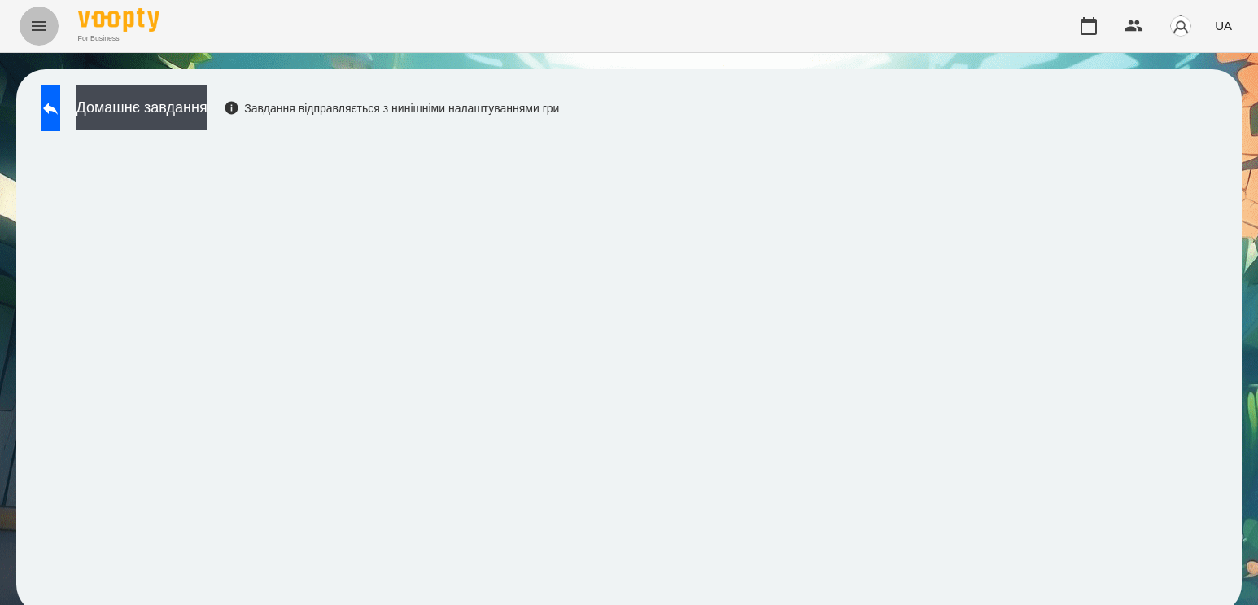
click at [41, 16] on icon "Menu" at bounding box center [39, 26] width 20 height 20
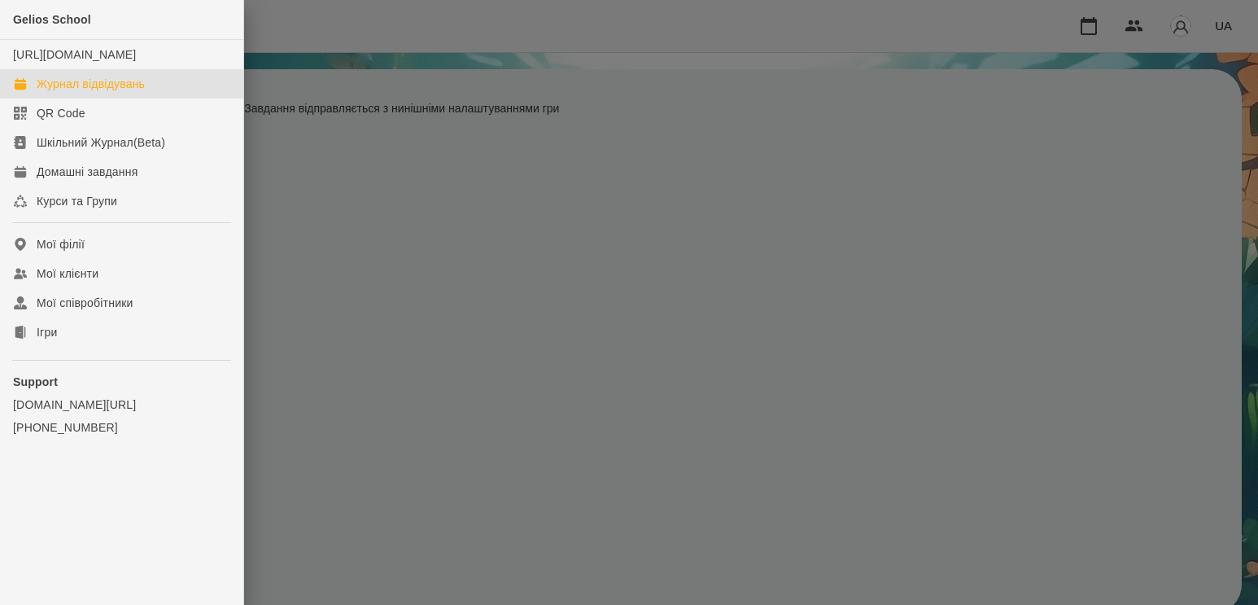
click at [124, 89] on link "Журнал відвідувань" at bounding box center [121, 83] width 243 height 29
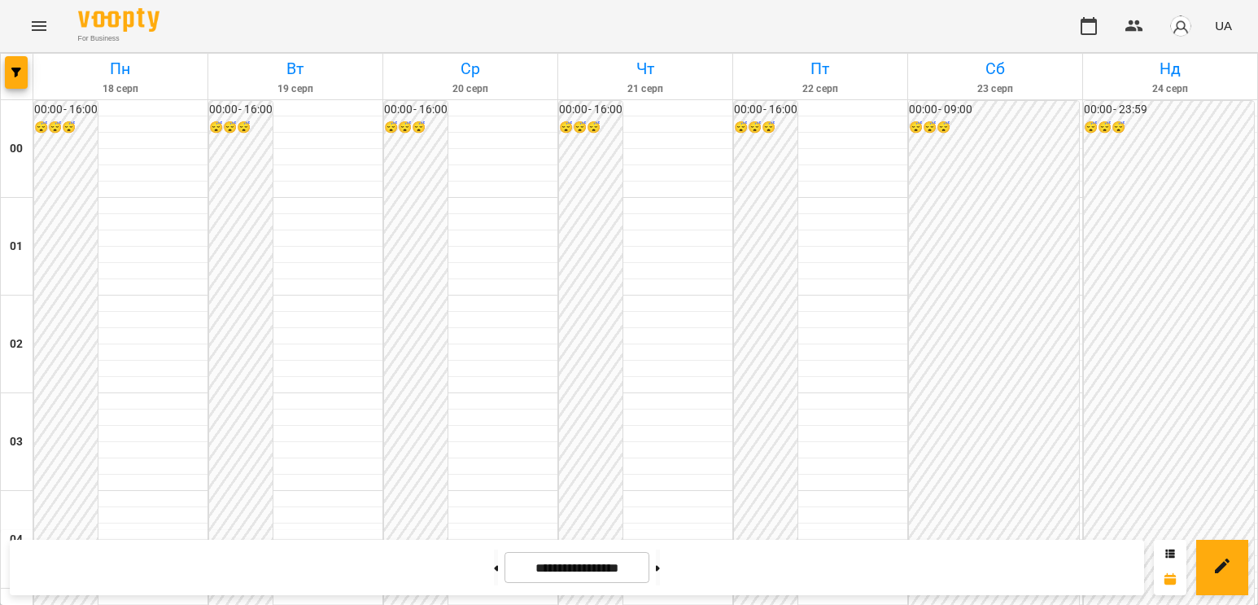
scroll to position [1302, 0]
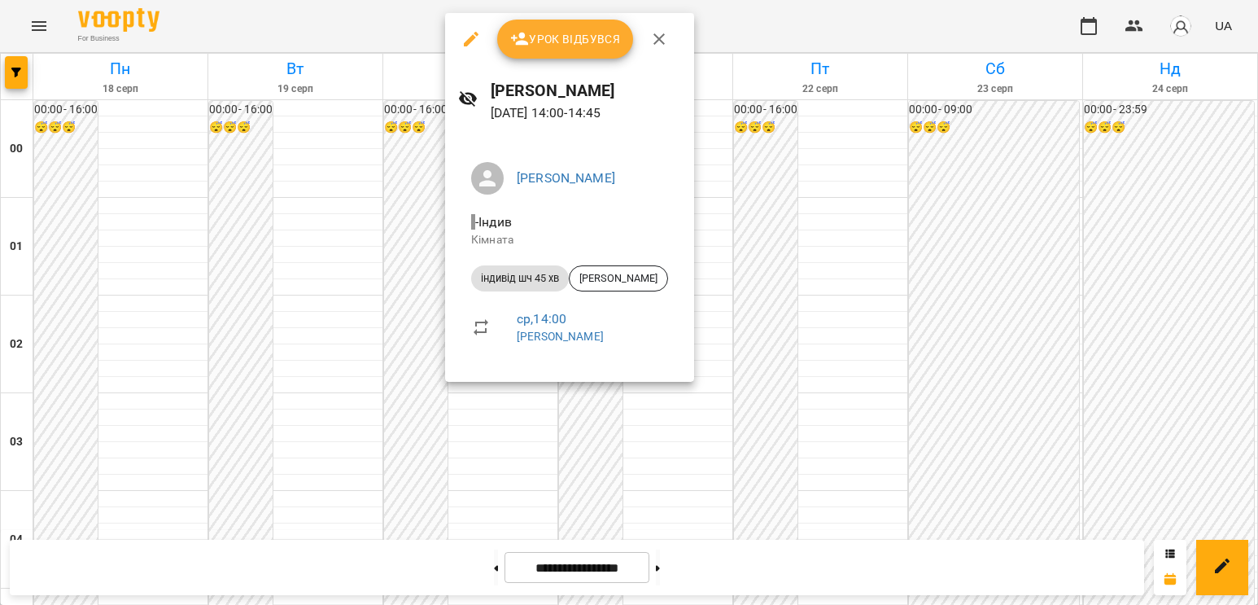
click at [408, 338] on div at bounding box center [629, 302] width 1258 height 605
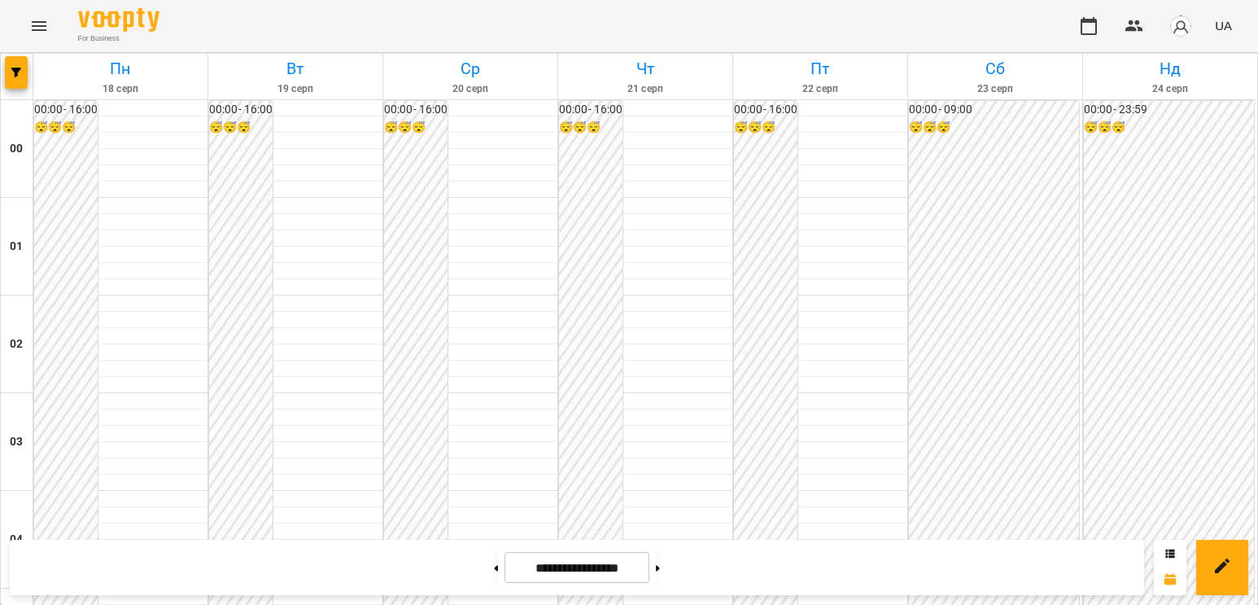
scroll to position [1465, 0]
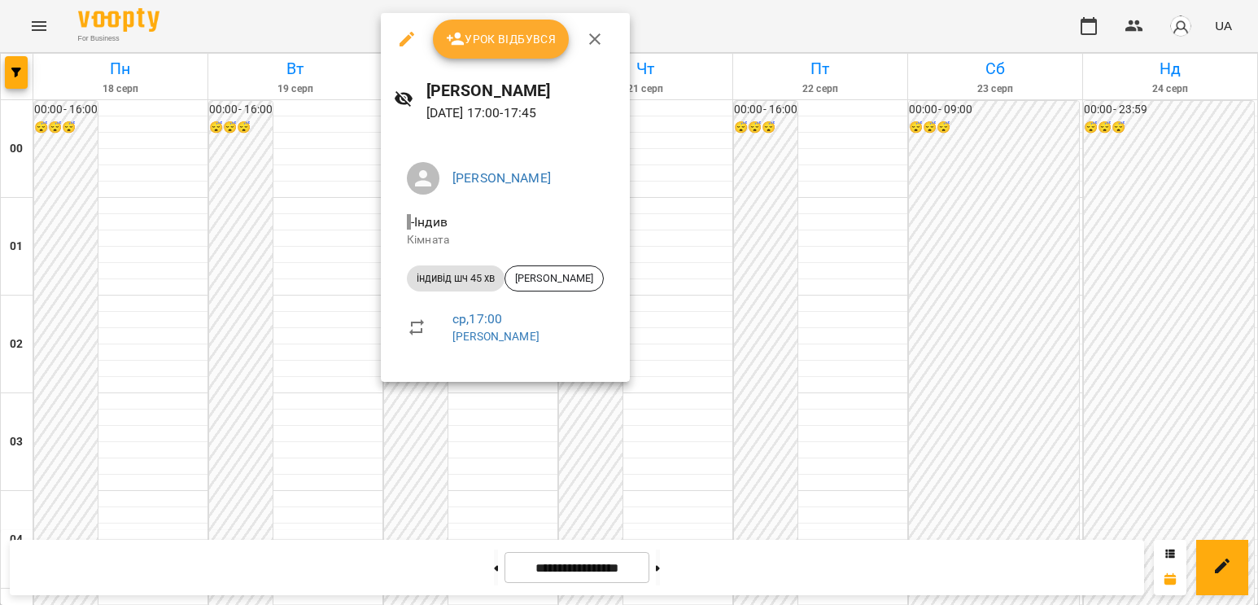
click at [334, 251] on div at bounding box center [629, 302] width 1258 height 605
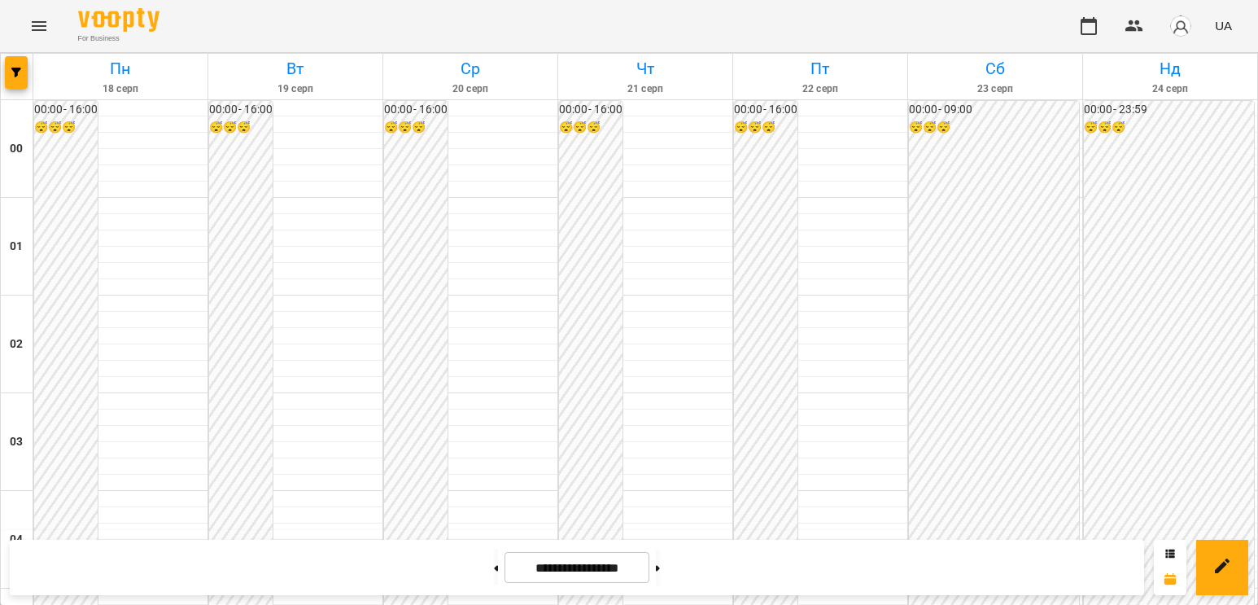
scroll to position [1871, 0]
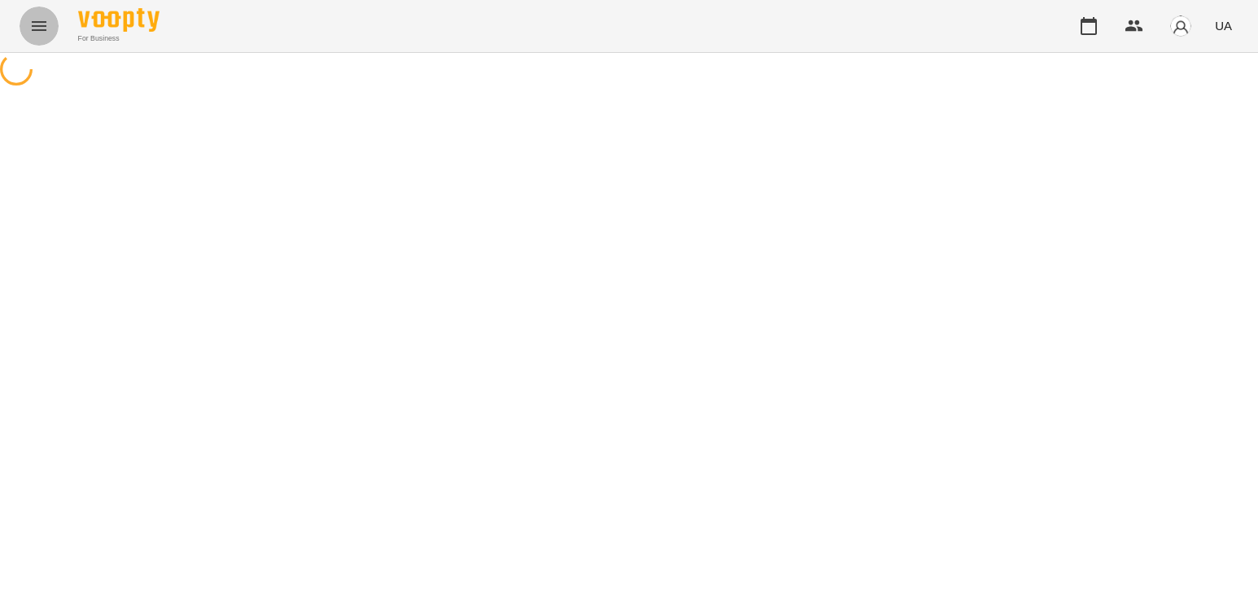
click at [41, 24] on icon "Menu" at bounding box center [39, 26] width 20 height 20
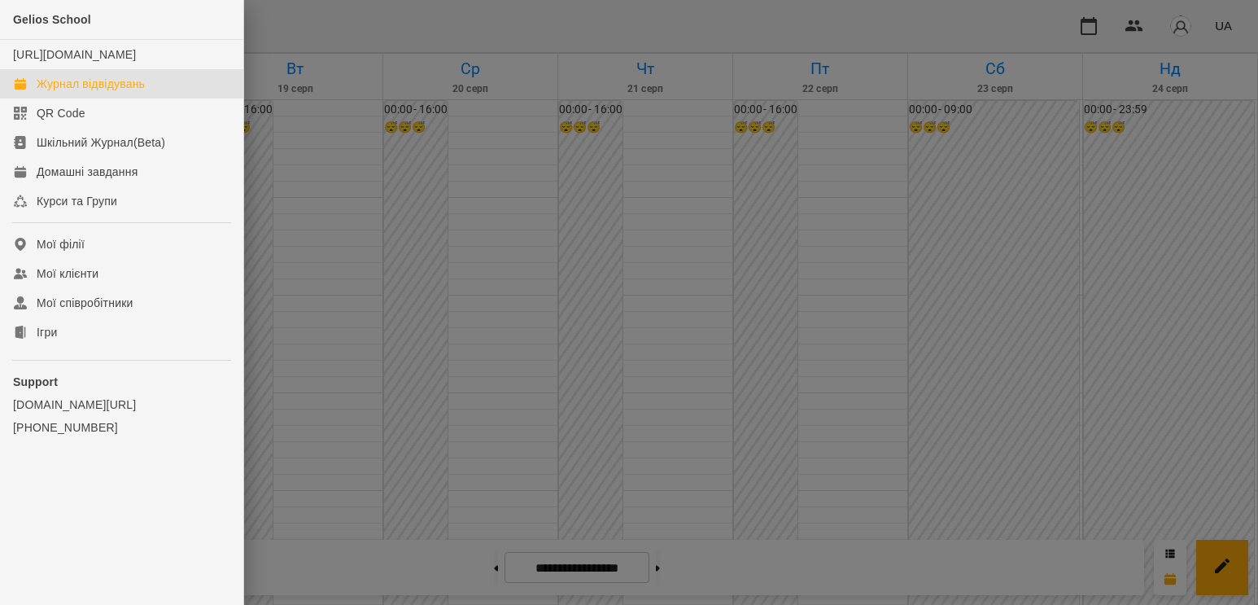
click at [406, 209] on div at bounding box center [629, 302] width 1258 height 605
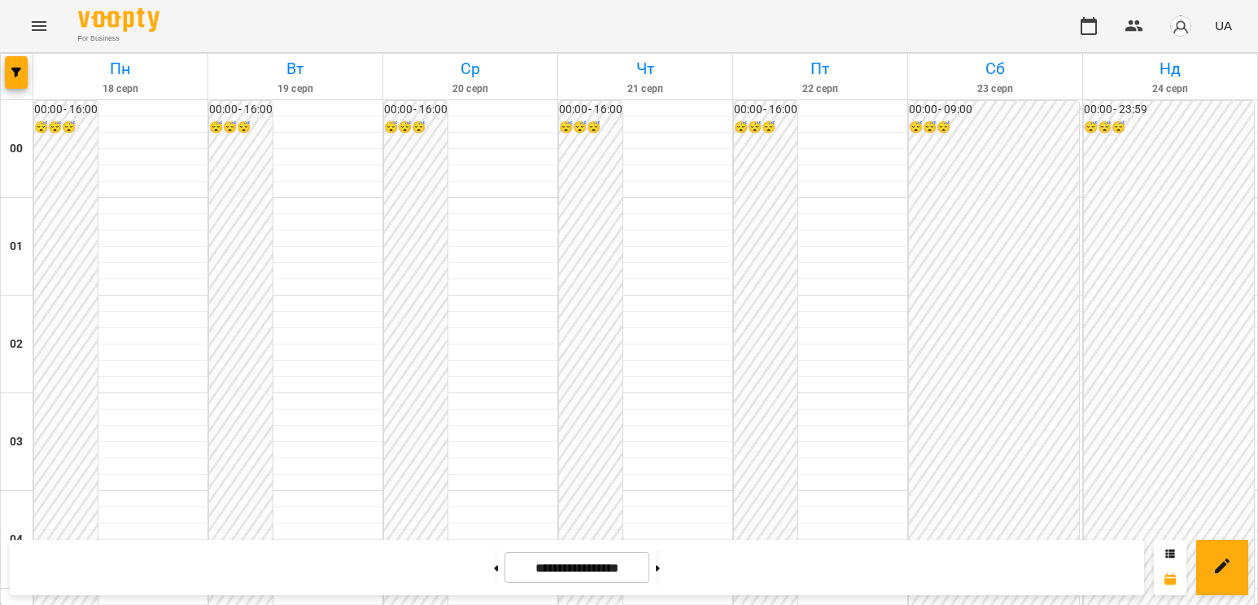
scroll to position [1465, 0]
